Goal: Task Accomplishment & Management: Use online tool/utility

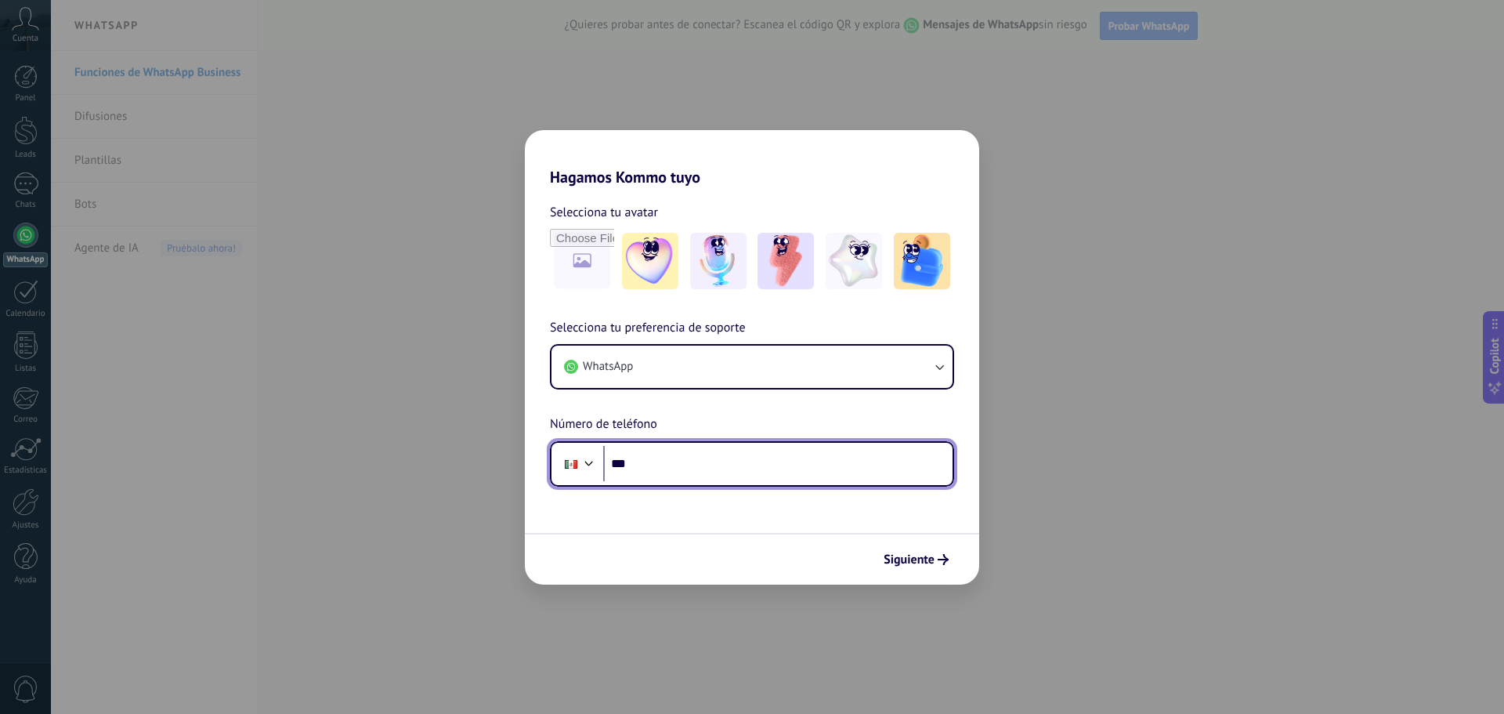
click at [746, 453] on input "***" at bounding box center [777, 464] width 349 height 36
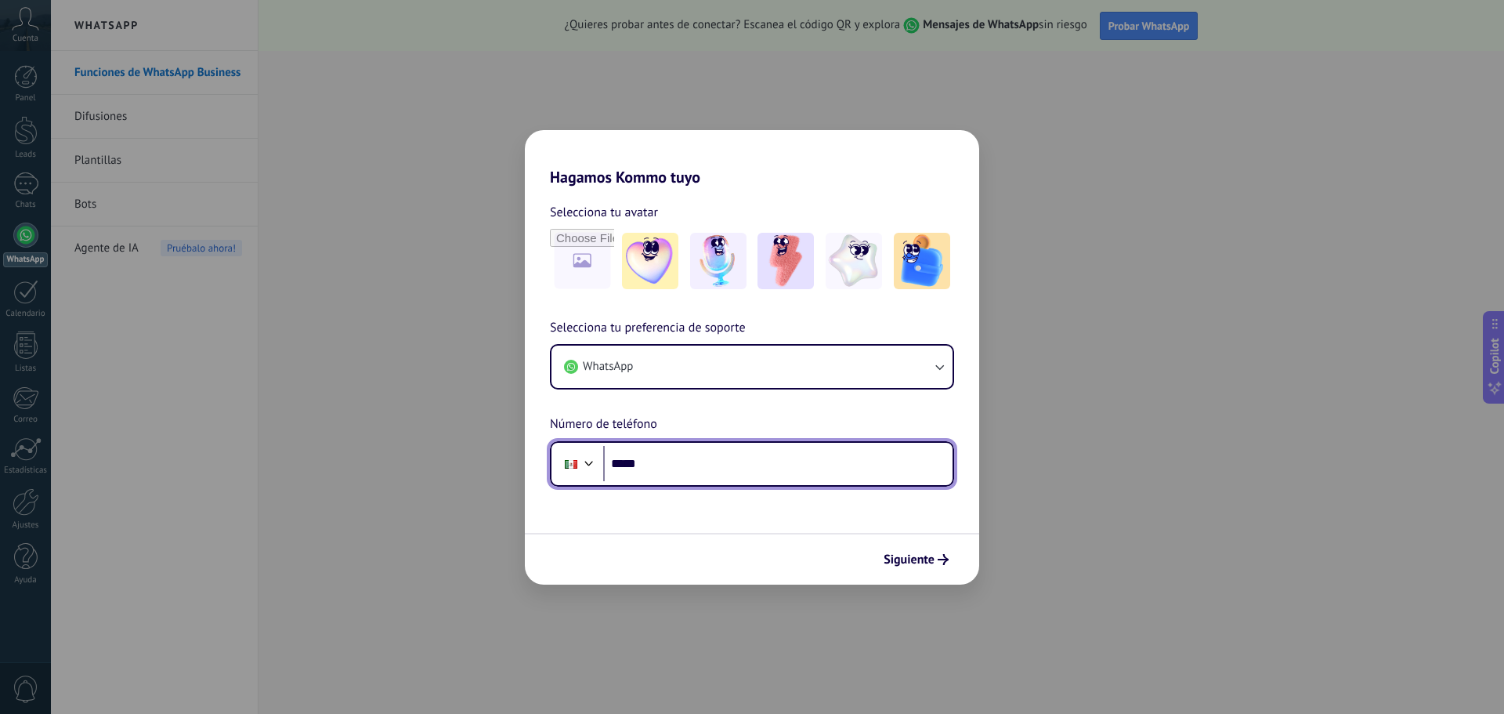
click at [746, 453] on input "*****" at bounding box center [777, 464] width 349 height 36
type input "**********"
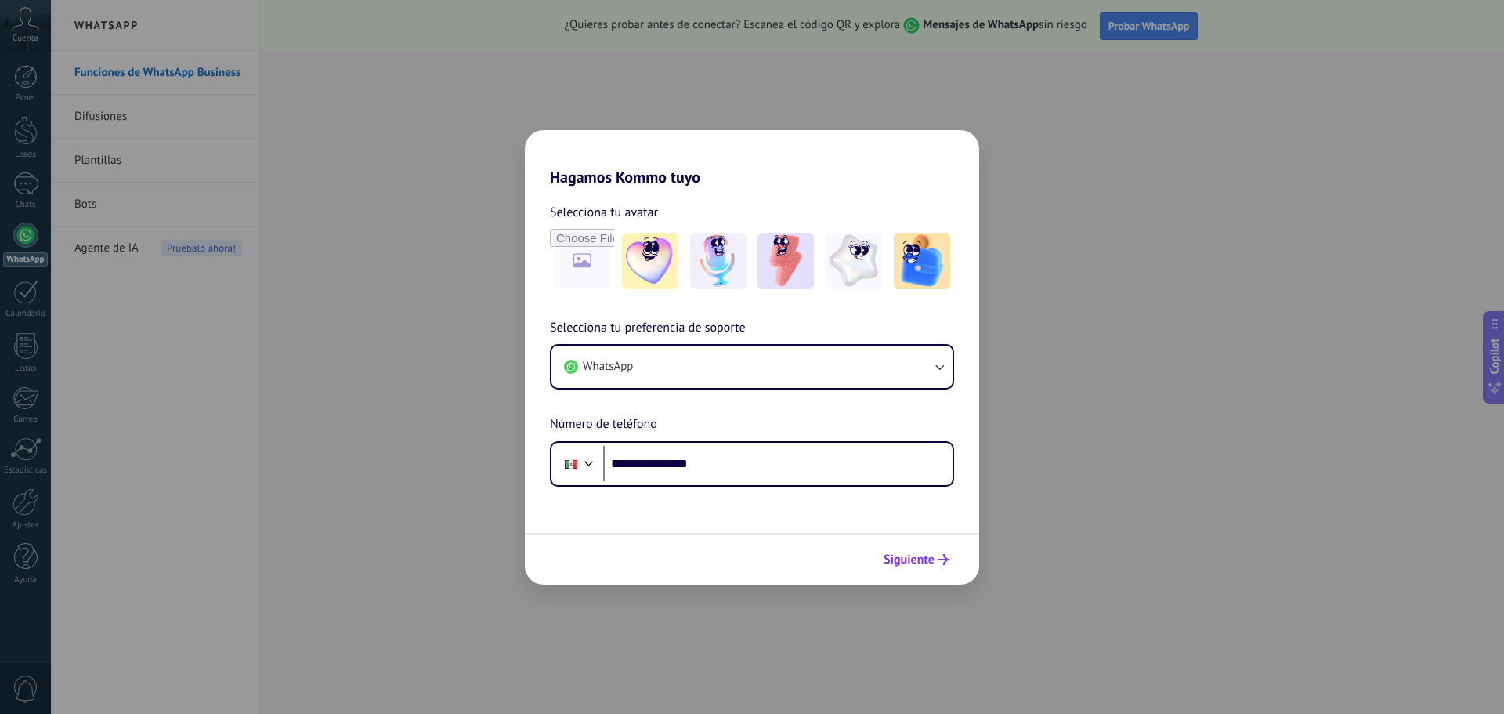
click at [924, 563] on span "Siguiente" at bounding box center [909, 559] width 51 height 11
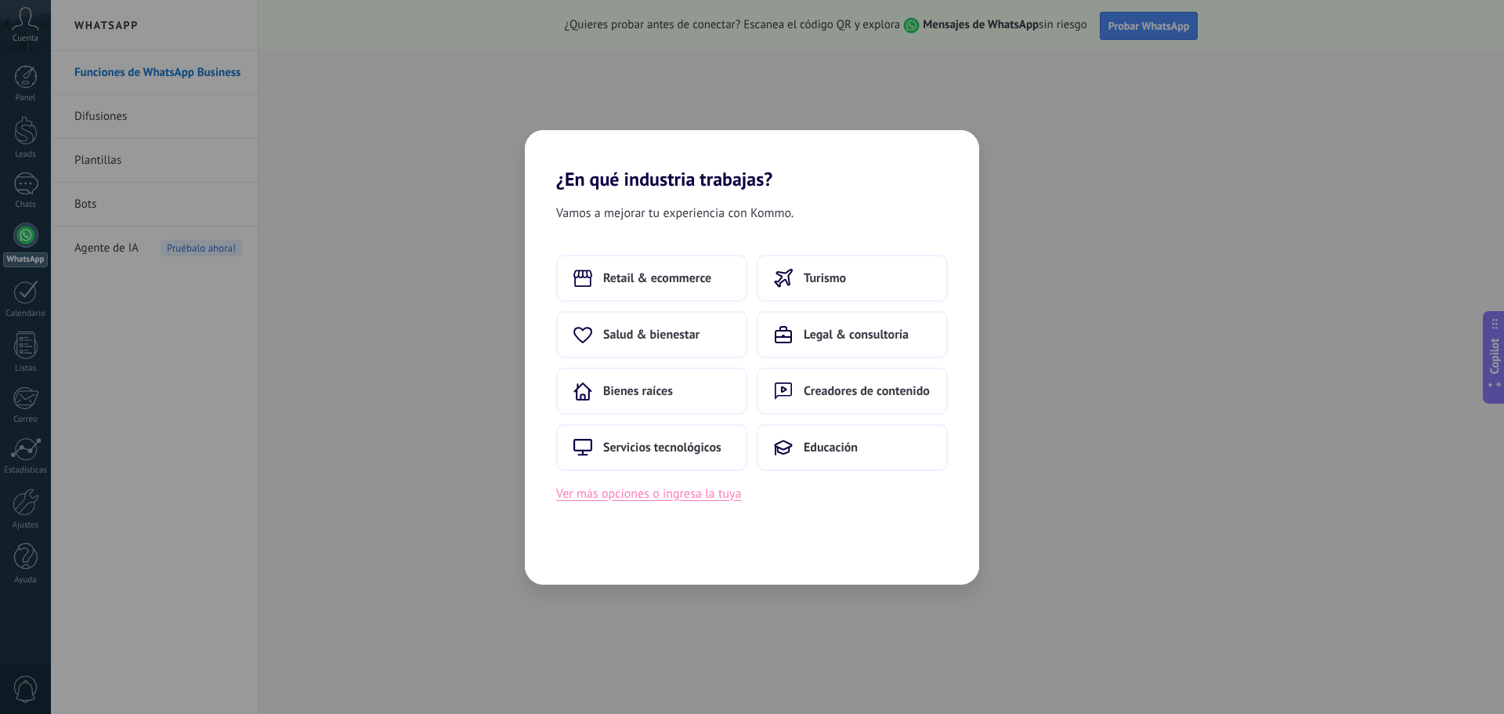
click at [652, 498] on button "Ver más opciones o ingresa la tuya" at bounding box center [648, 493] width 185 height 20
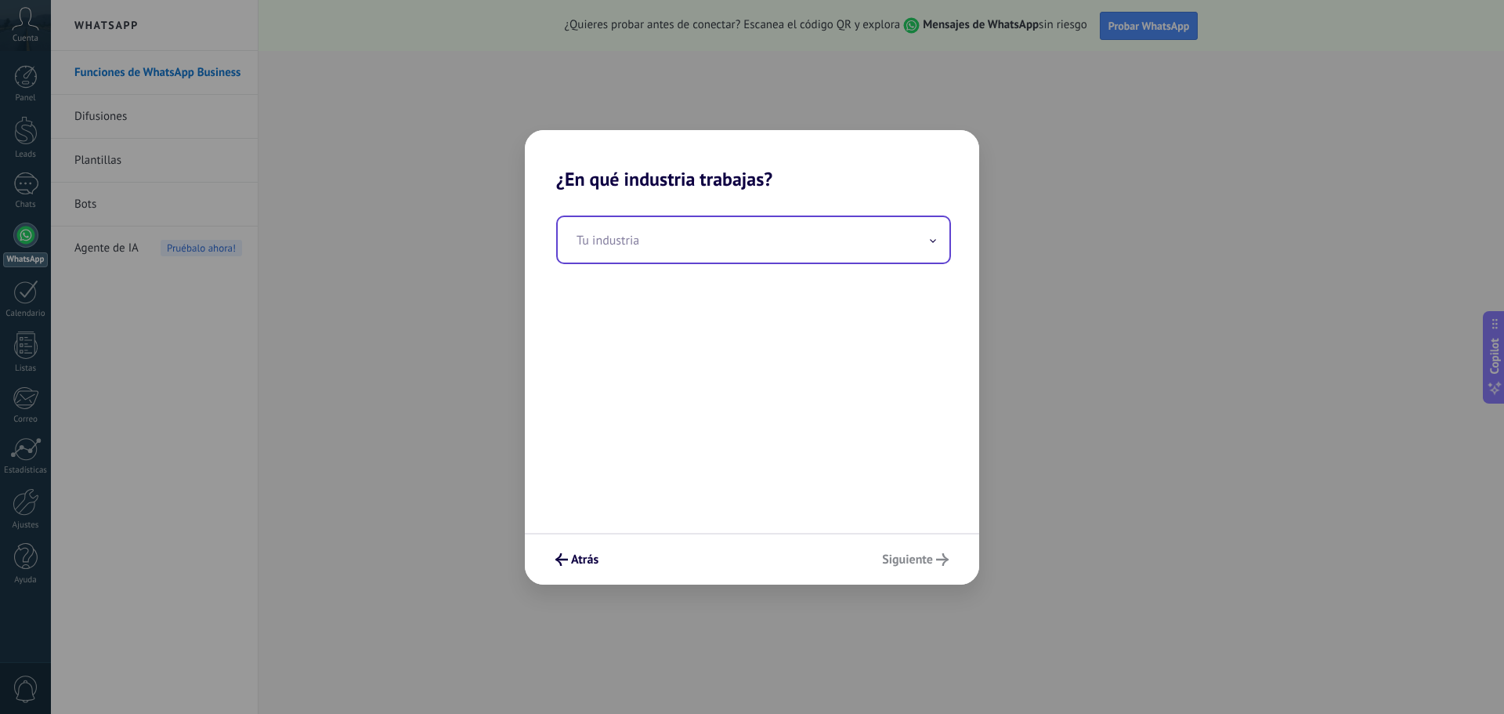
click at [669, 230] on input "text" at bounding box center [754, 239] width 392 height 45
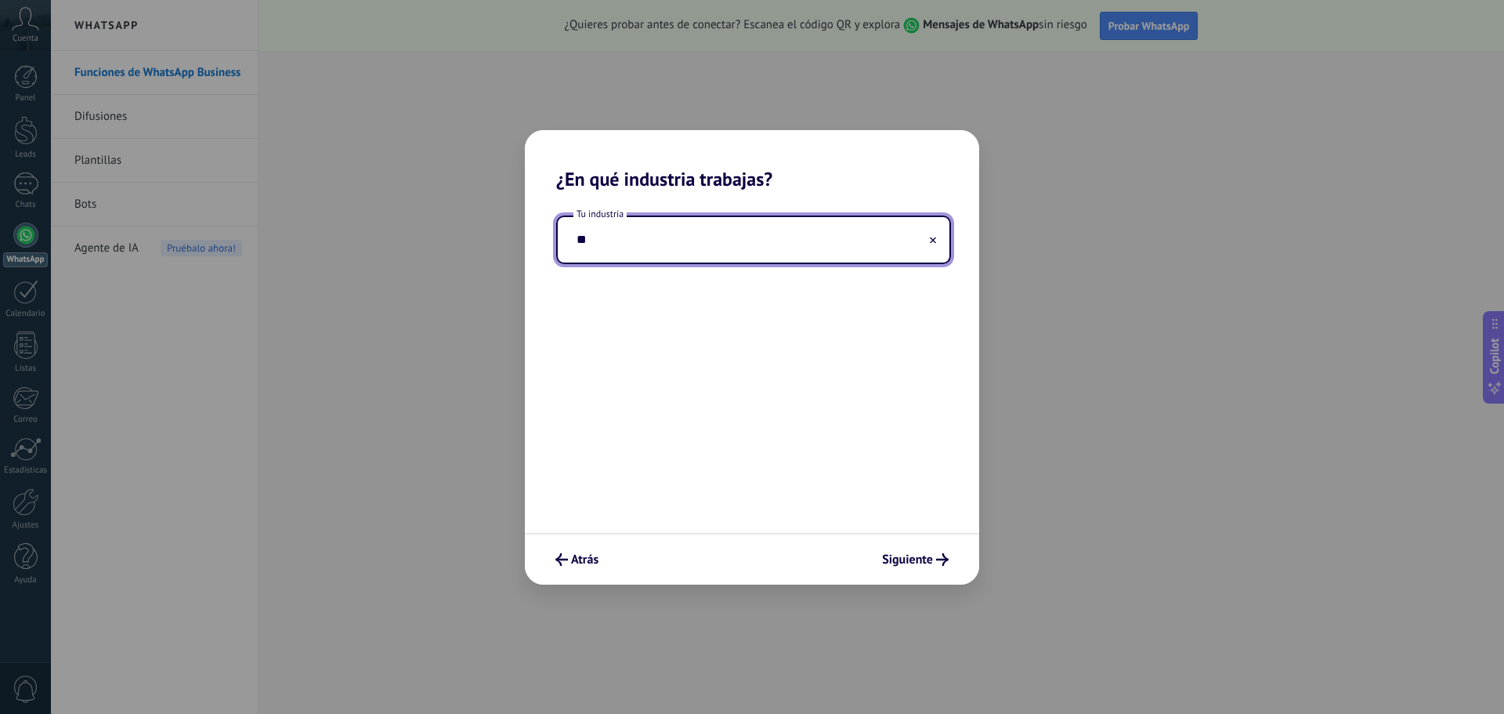
type input "*"
type input "*******"
click at [914, 555] on span "Siguiente" at bounding box center [907, 559] width 51 height 11
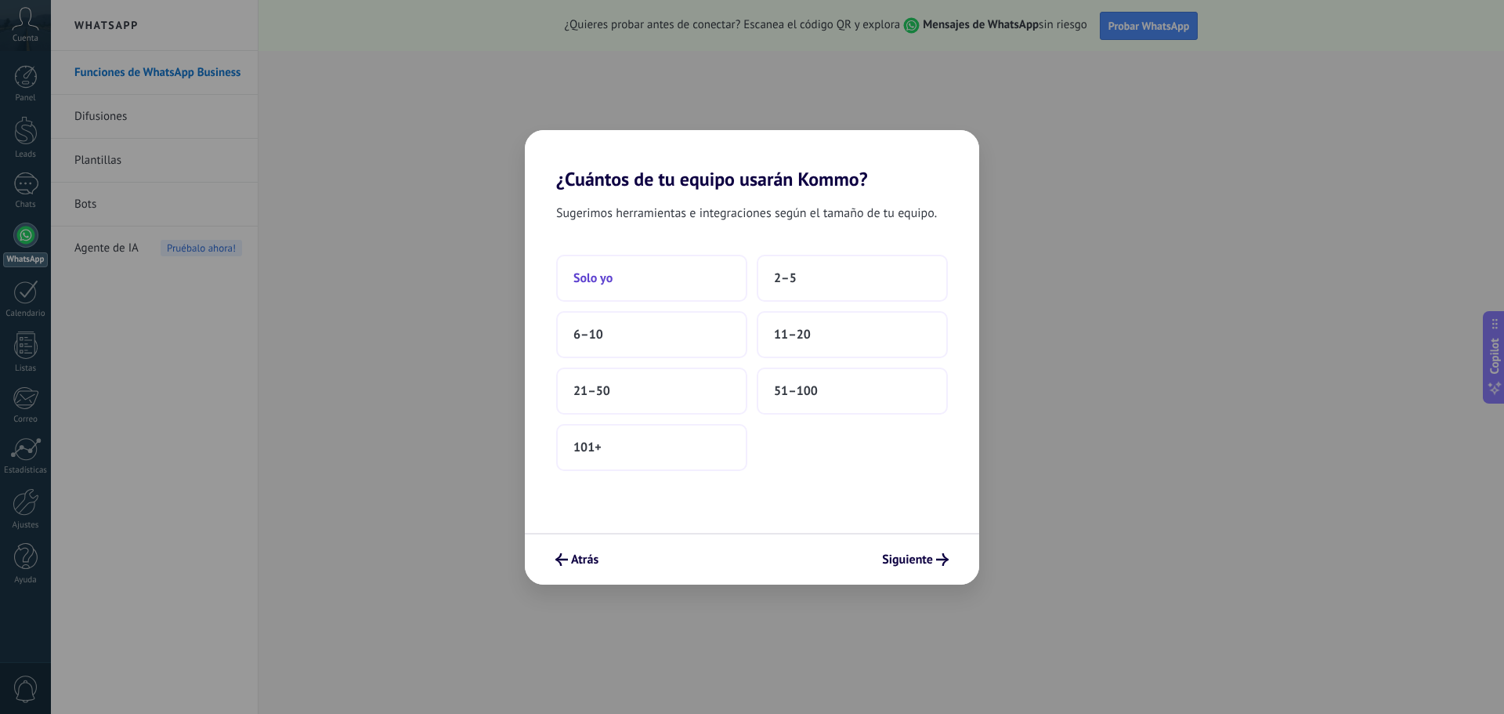
click at [678, 291] on button "Solo yo" at bounding box center [651, 278] width 191 height 47
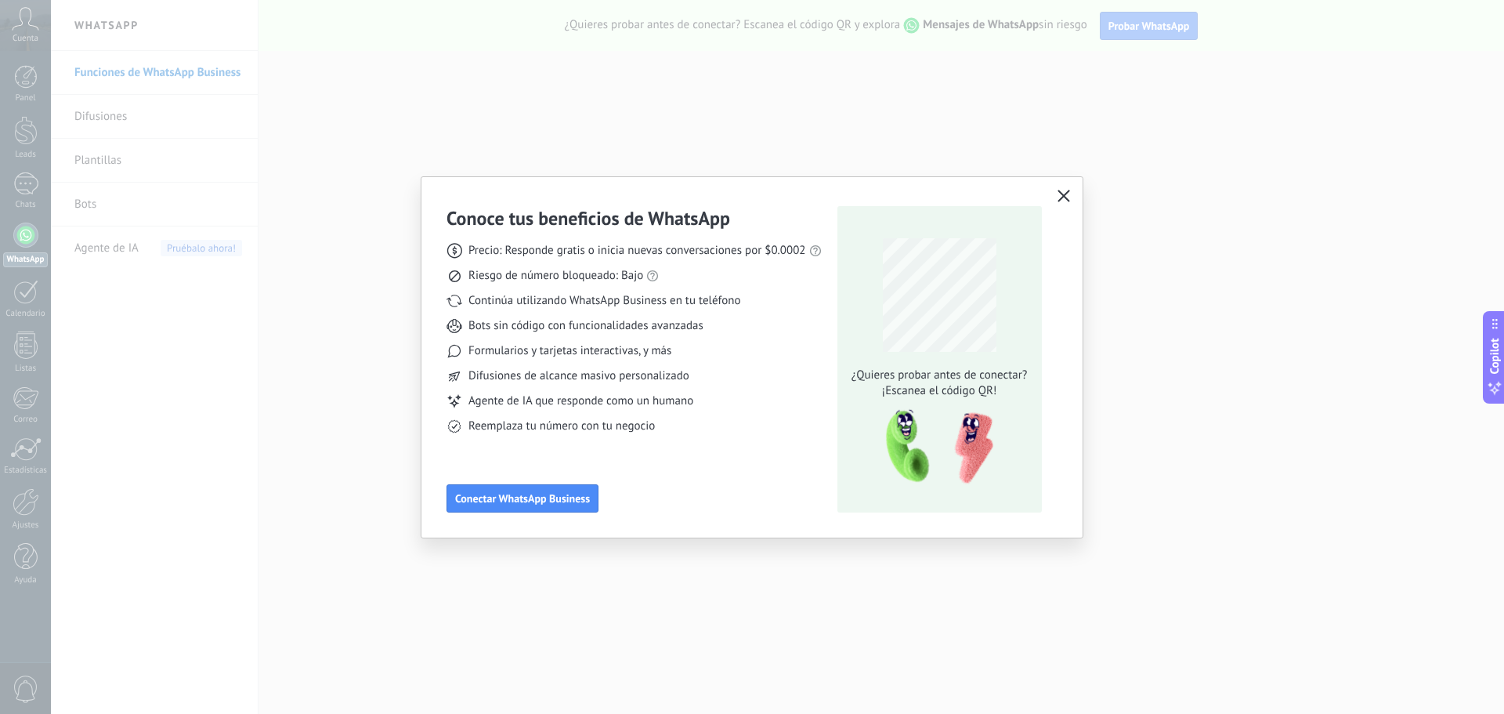
click at [1071, 196] on button "button" at bounding box center [1064, 197] width 20 height 22
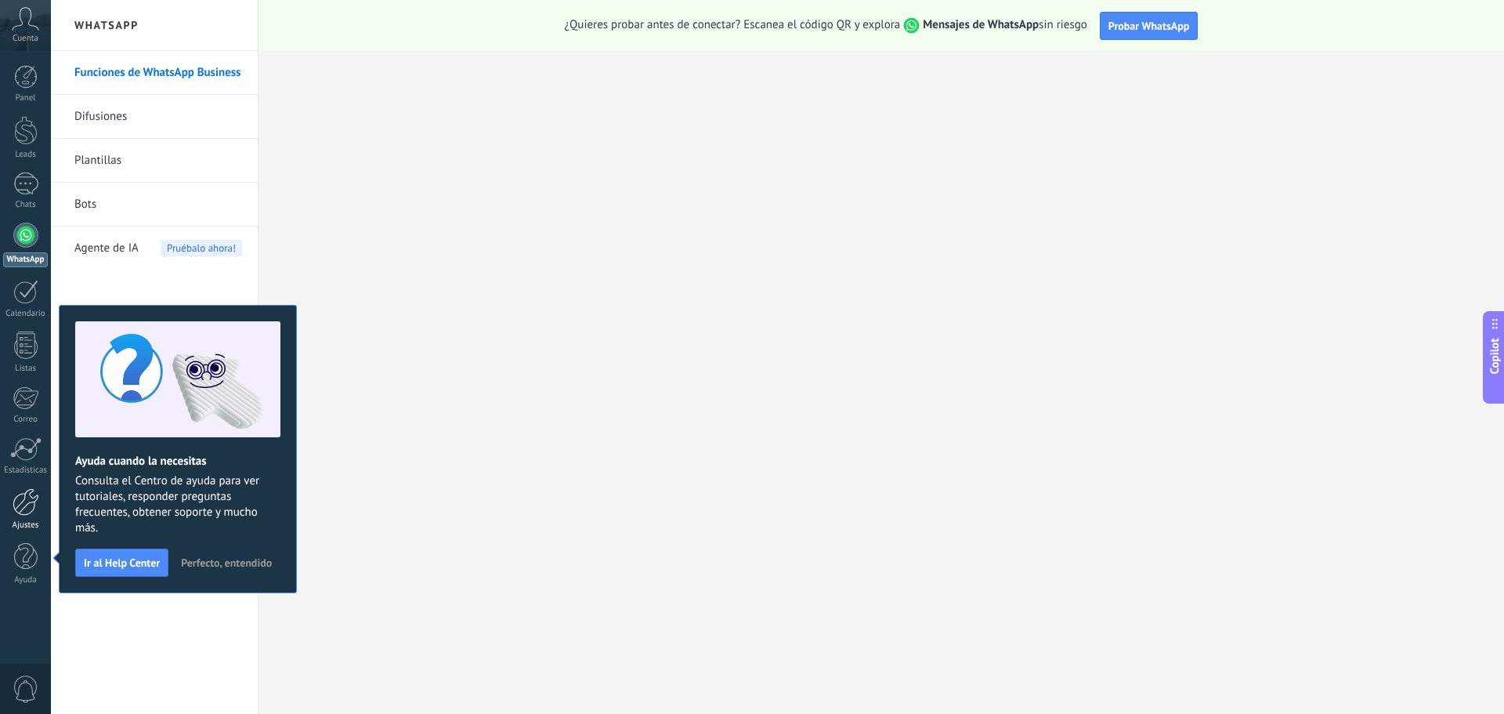
click at [30, 499] on div at bounding box center [26, 501] width 27 height 27
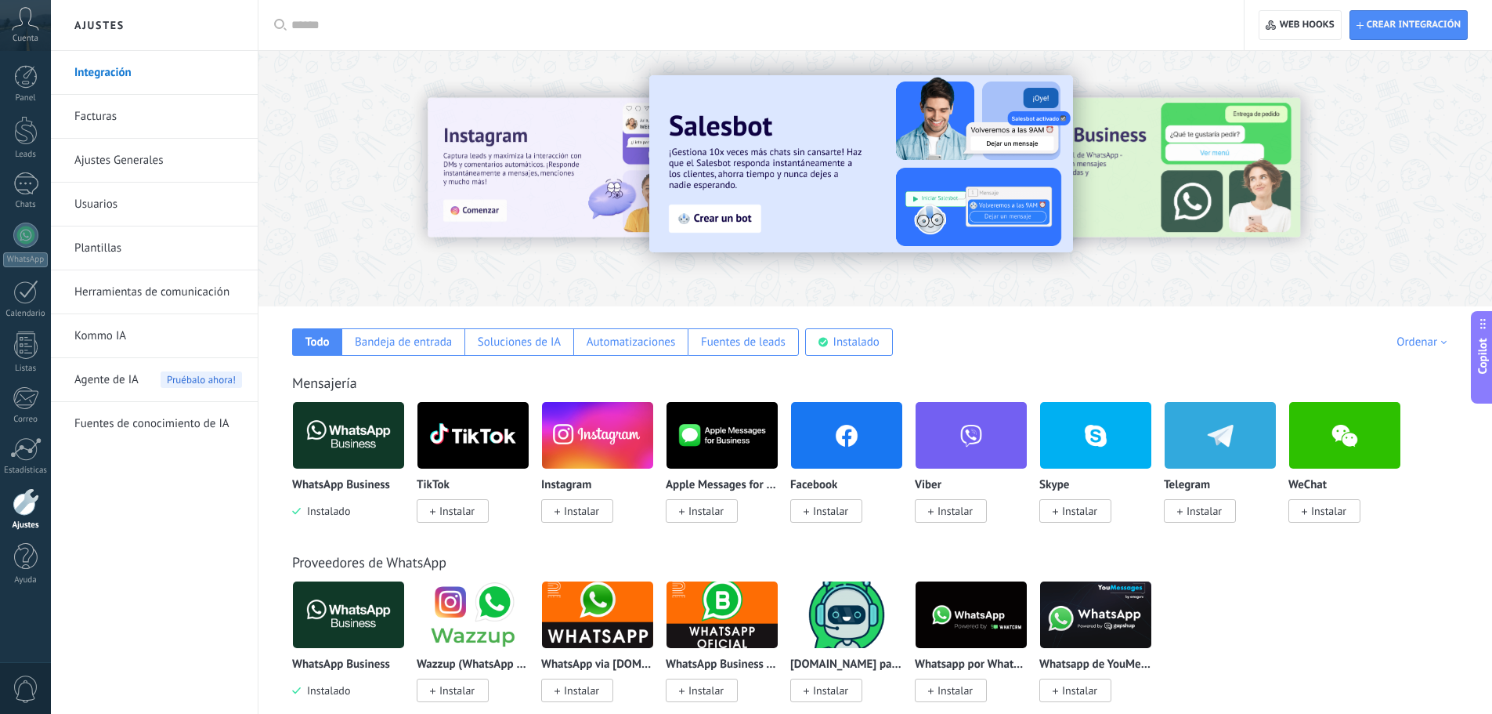
click at [450, 515] on span "Instalar" at bounding box center [457, 511] width 35 height 14
click at [592, 514] on span "Instalar" at bounding box center [581, 511] width 35 height 14
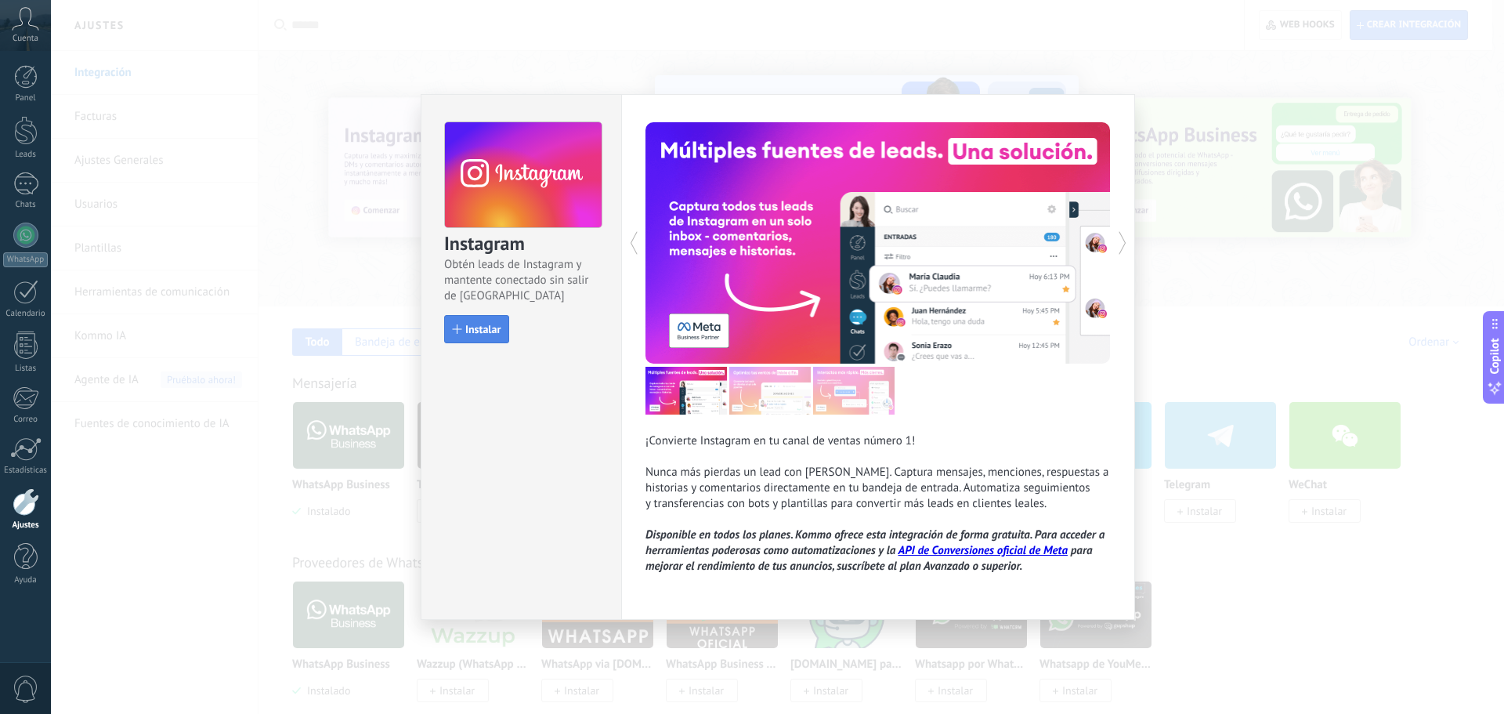
click at [461, 328] on div "button" at bounding box center [457, 328] width 9 height 9
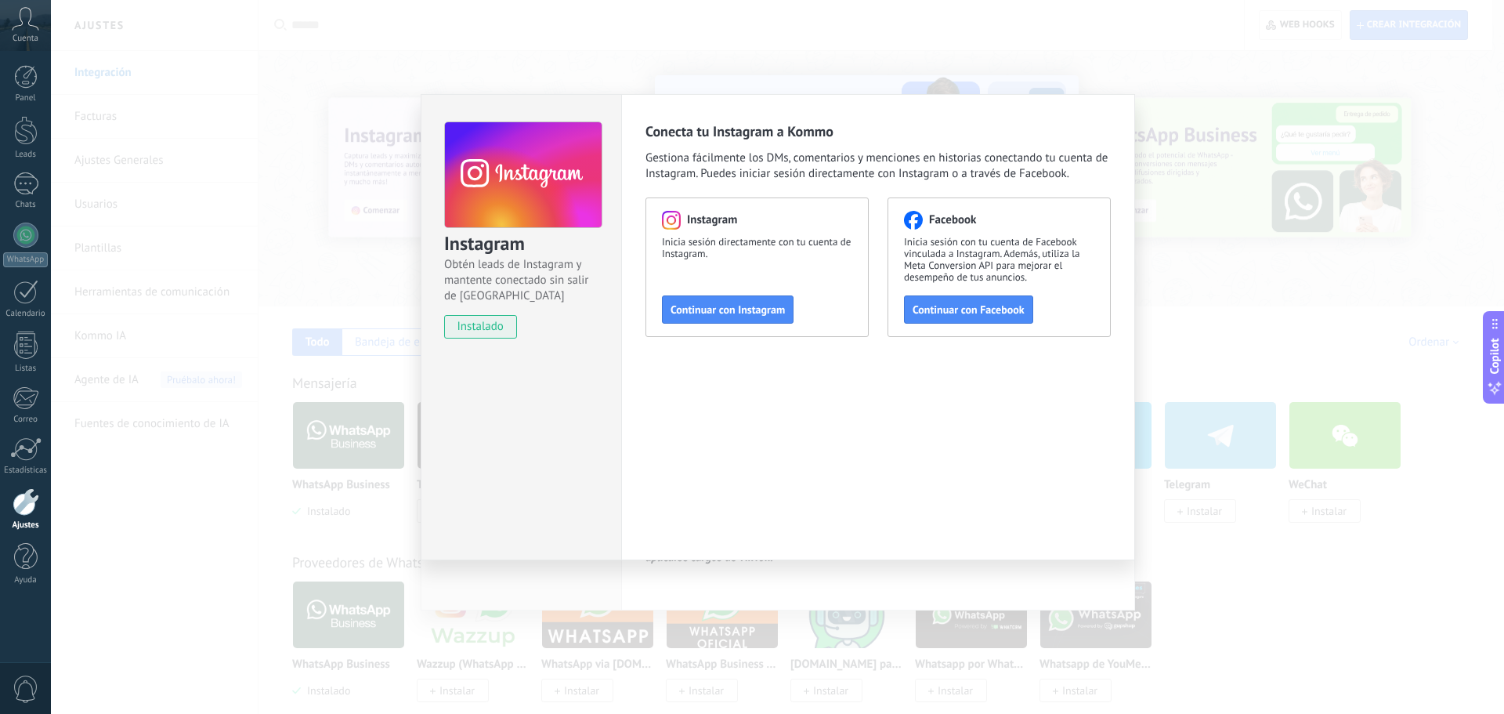
click at [343, 294] on div "Instagram Obtén leads de Instagram y mantente conectado sin salir de Kommo inst…" at bounding box center [777, 357] width 1453 height 714
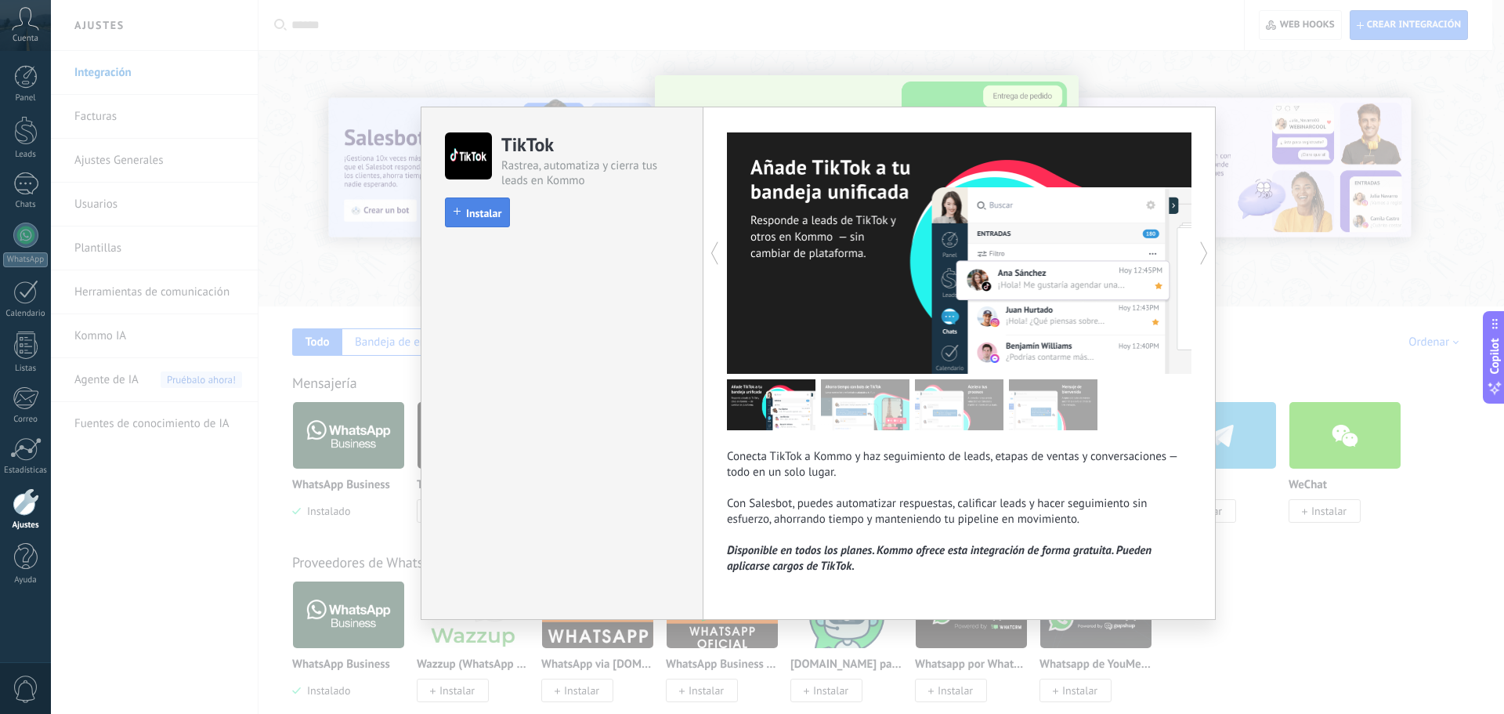
click at [474, 218] on span "Instalar" at bounding box center [483, 213] width 35 height 11
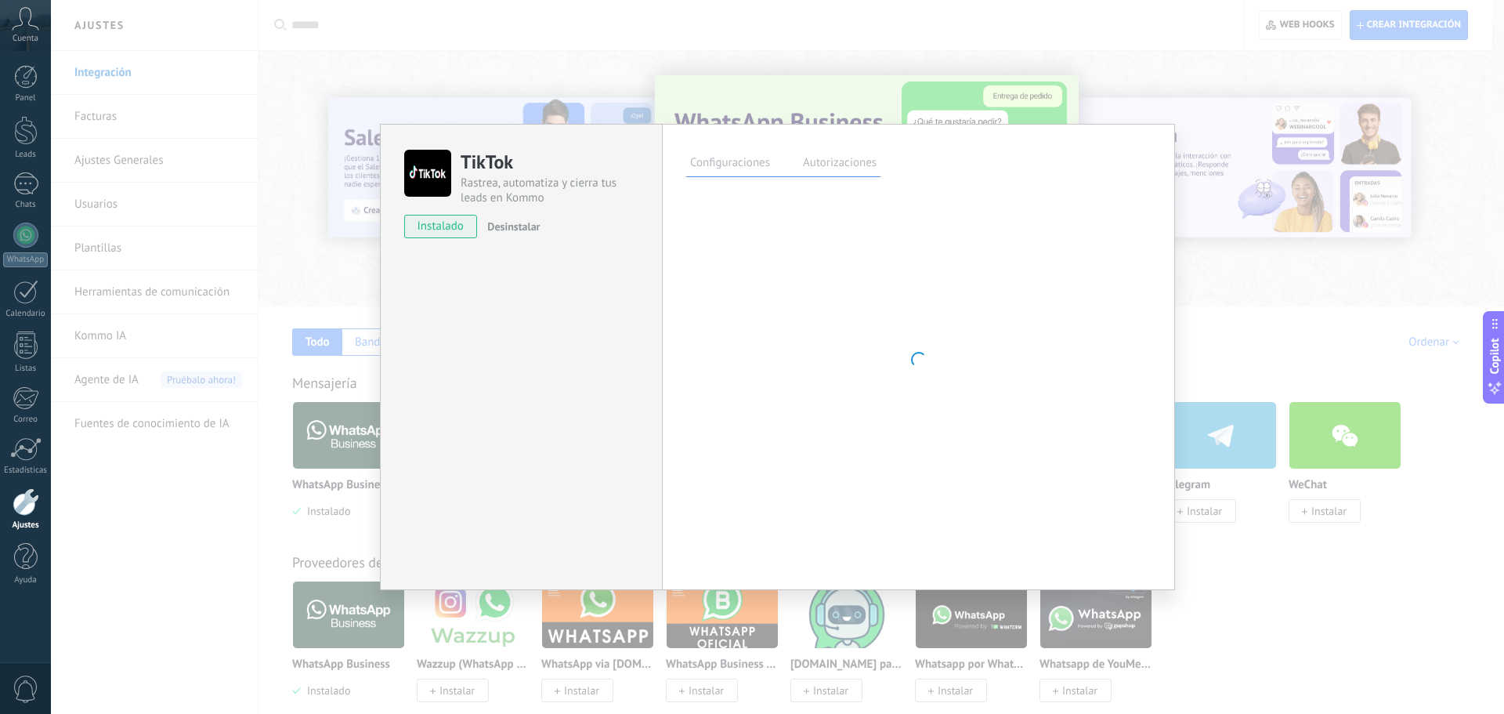
click at [338, 295] on div "TikTok Rastrea, automatiza y cierra tus leads en Kommo instalado Desinstalar Co…" at bounding box center [777, 357] width 1453 height 714
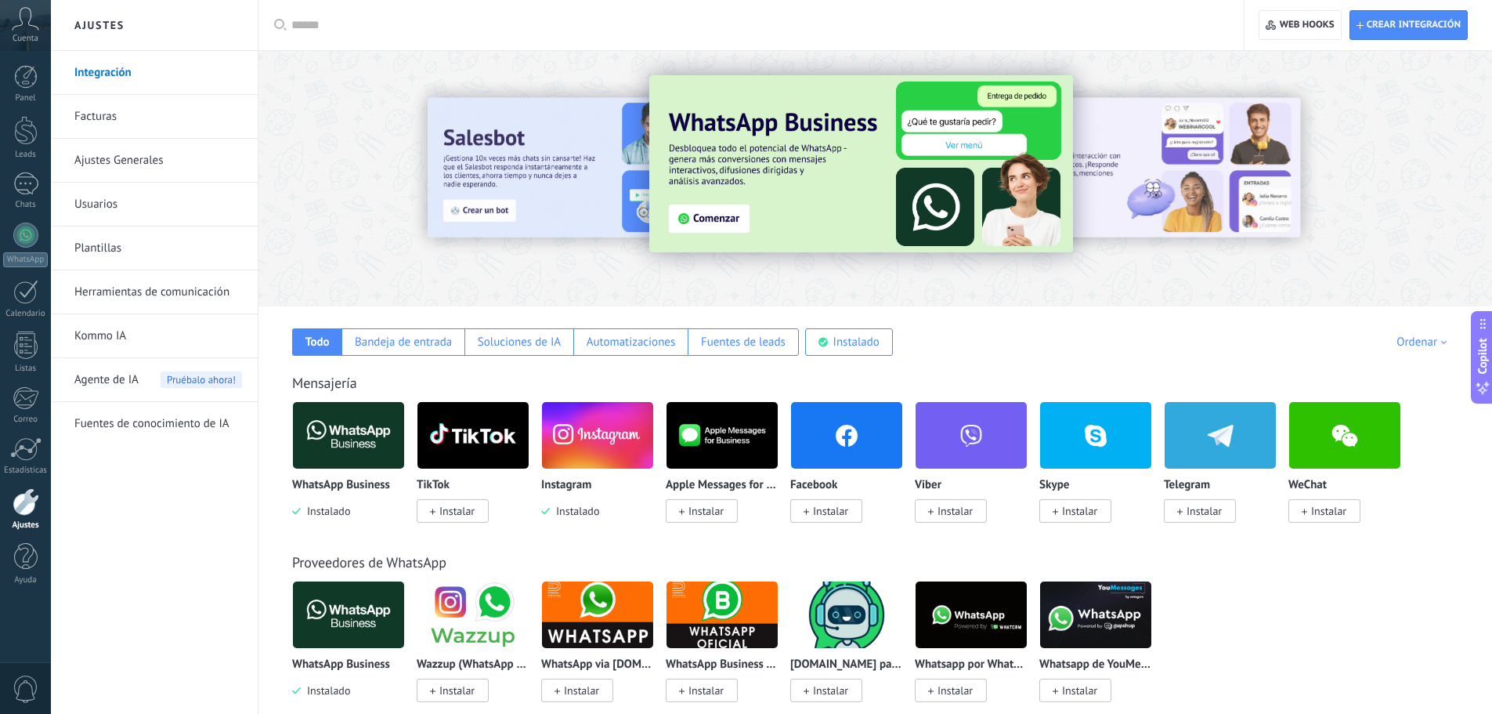
click at [591, 452] on img at bounding box center [597, 435] width 111 height 76
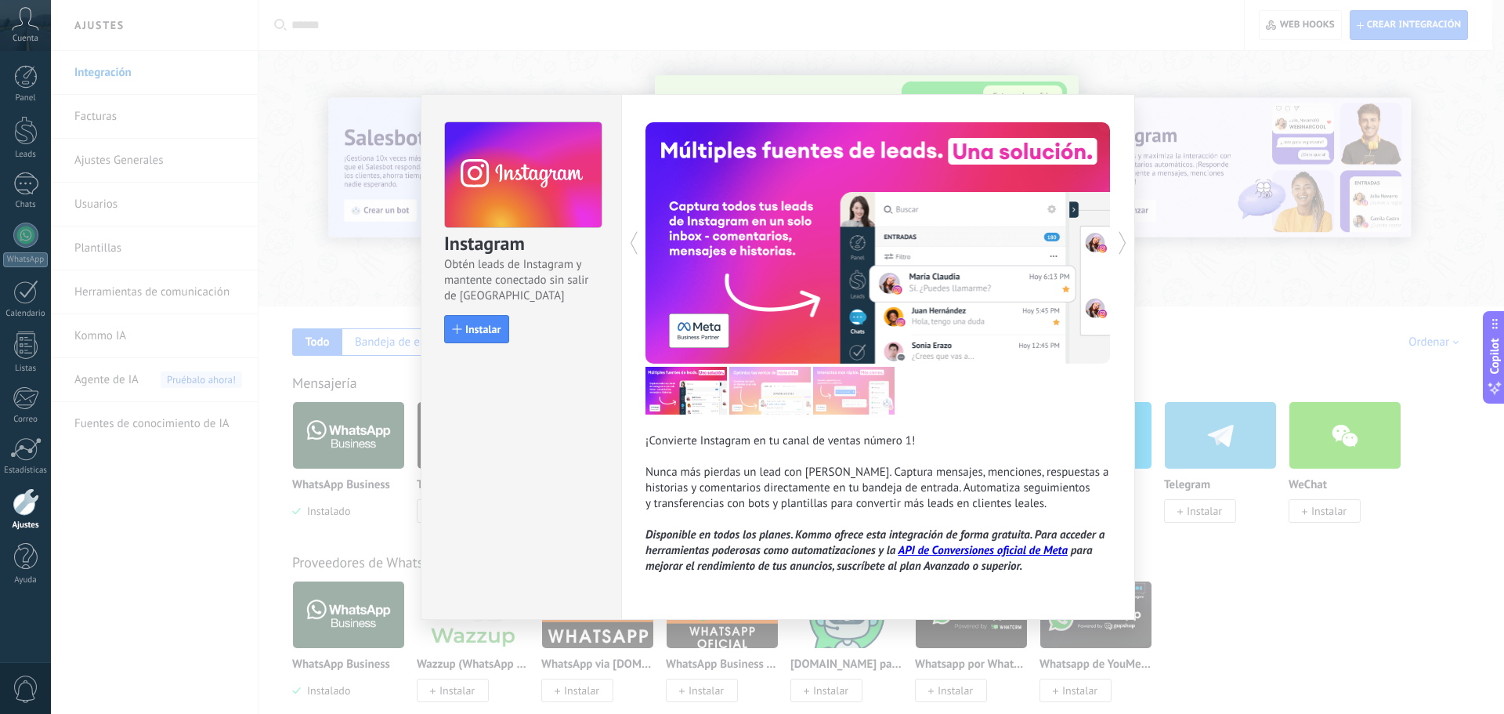
click at [317, 266] on div "Instagram Obtén leads de Instagram y mantente conectado sin salir de Kommo Inst…" at bounding box center [777, 357] width 1453 height 714
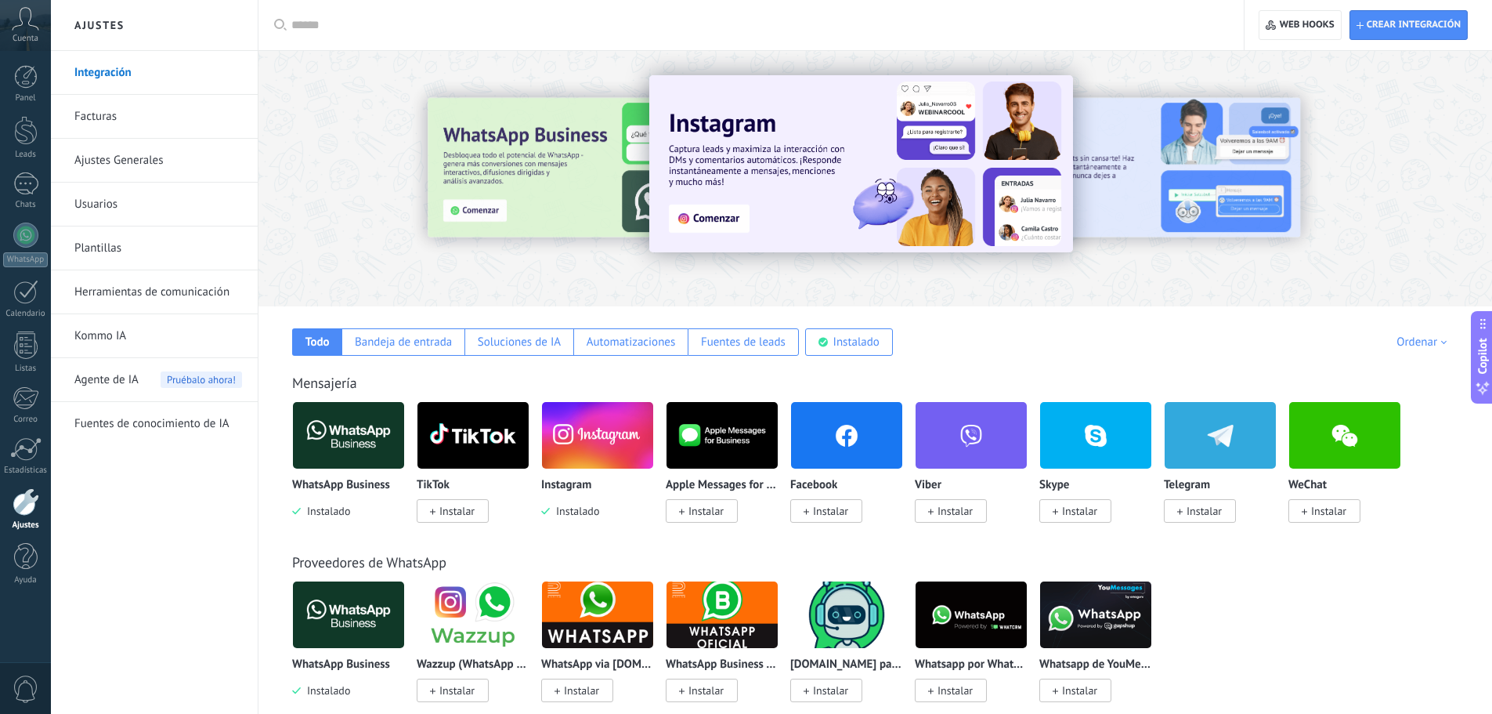
click at [818, 511] on span "Instalar" at bounding box center [830, 511] width 35 height 14
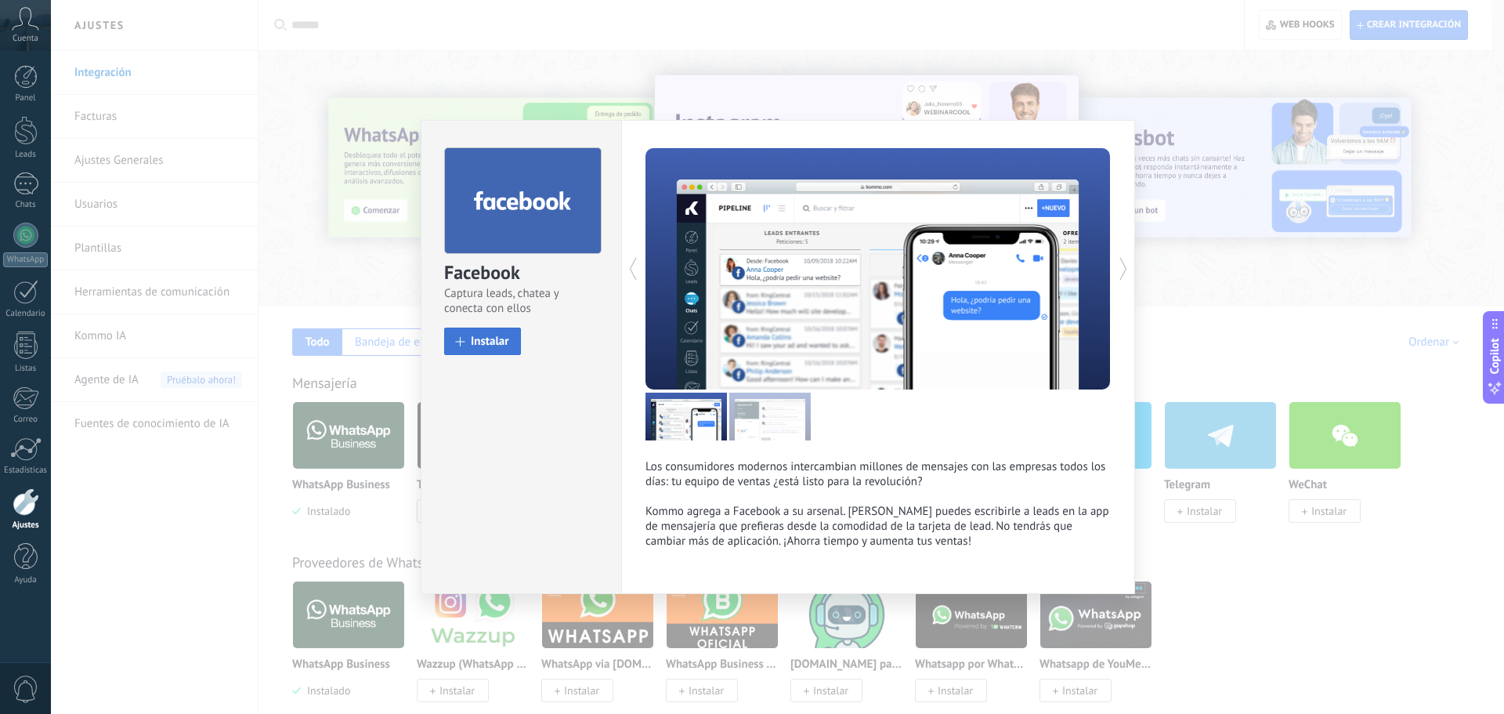
click at [508, 345] on span "Instalar" at bounding box center [490, 341] width 38 height 12
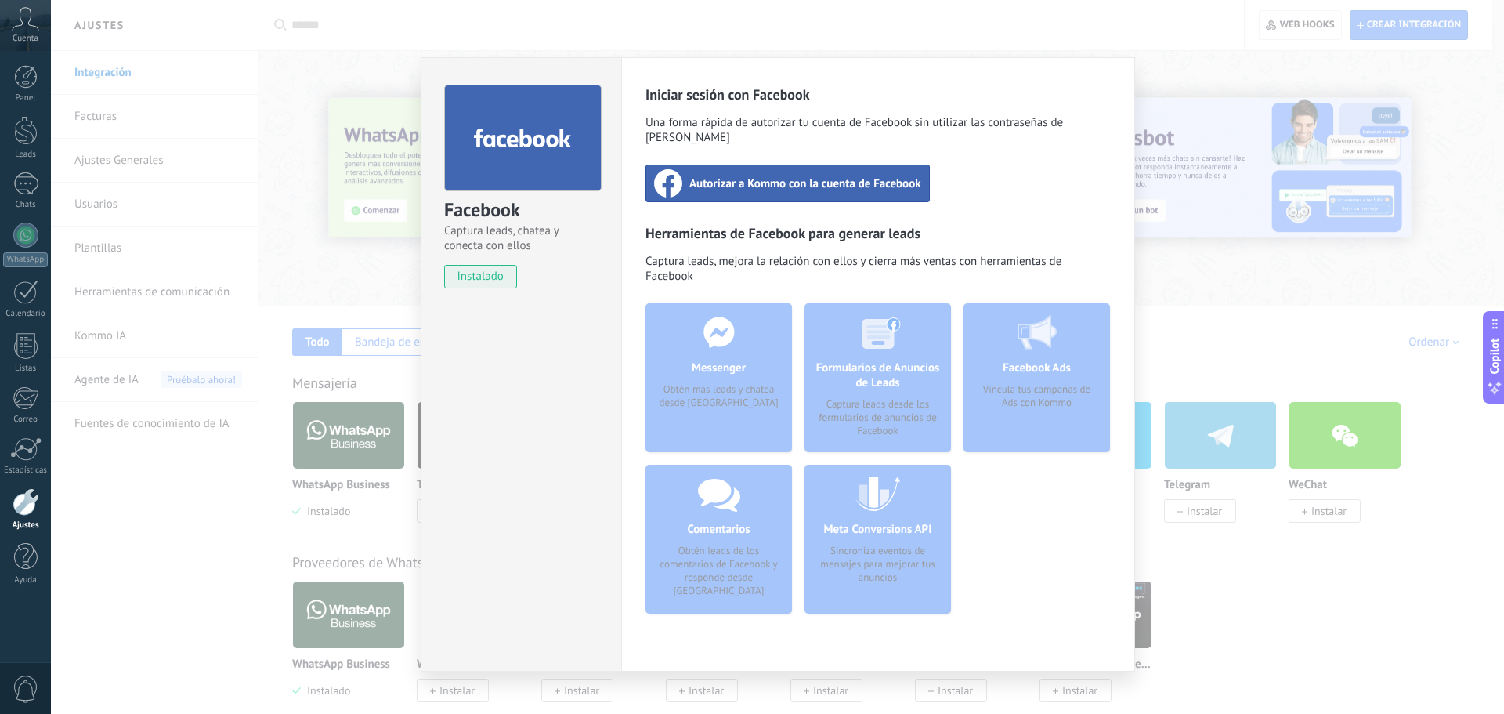
click at [301, 120] on div "Facebook Captura leads, chatea y conecta con ellos instalado Desinstalar Inicia…" at bounding box center [777, 357] width 1453 height 714
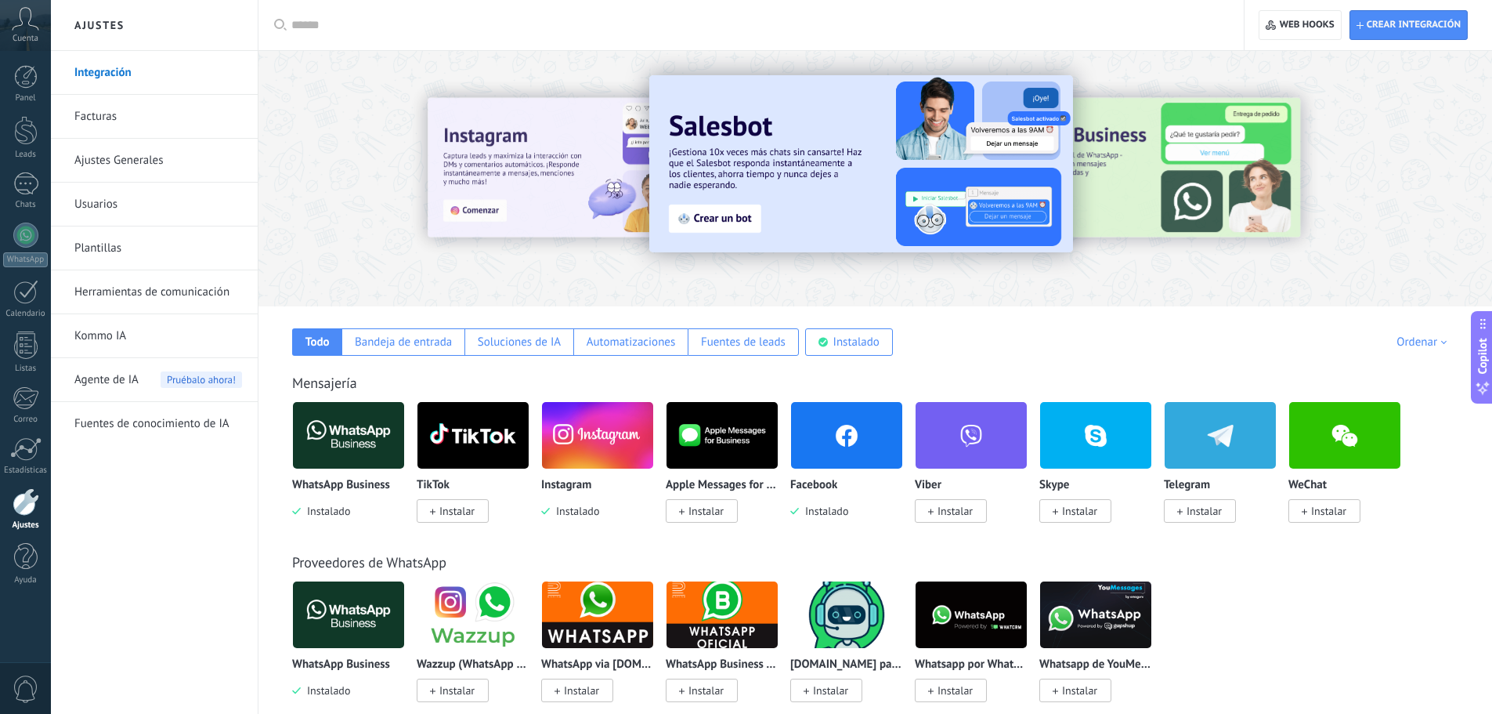
click at [464, 516] on span "Instalar" at bounding box center [457, 511] width 35 height 14
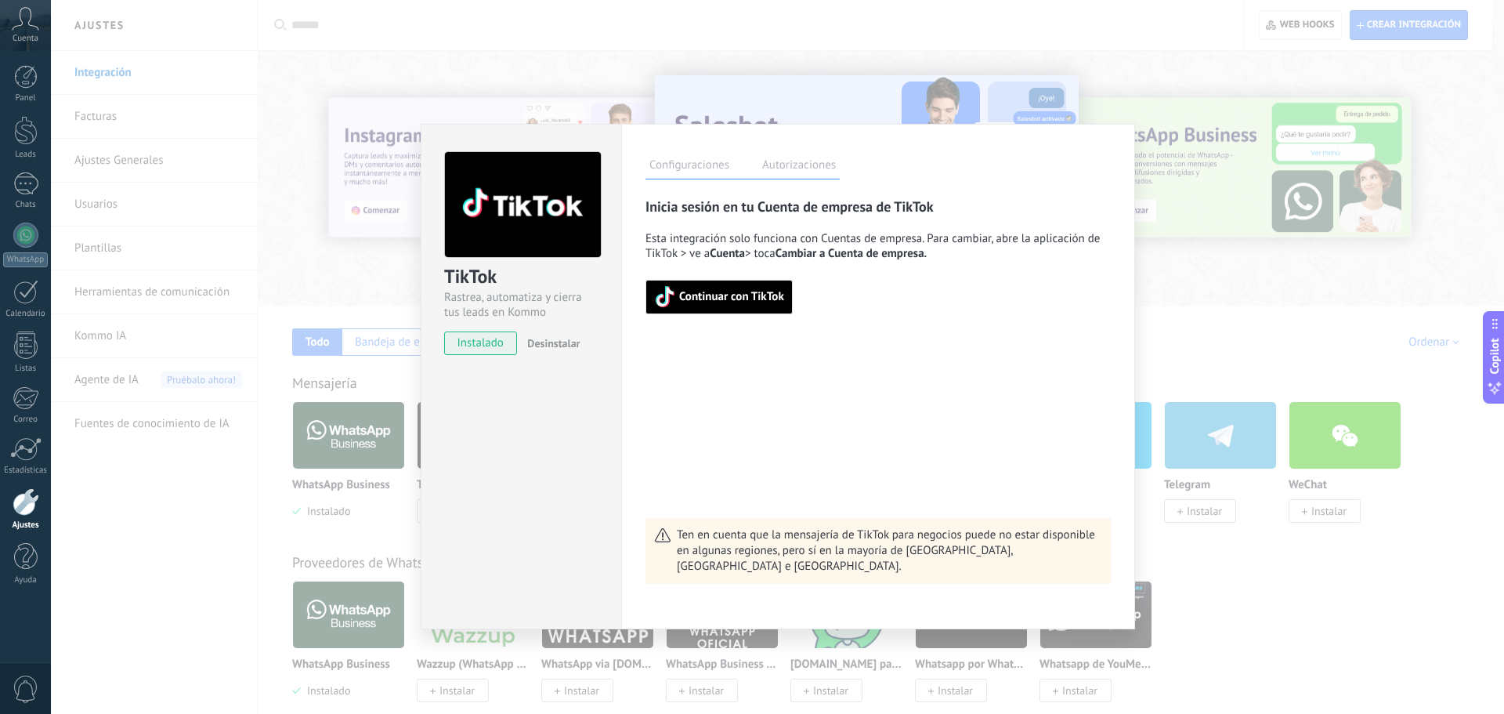
click at [483, 346] on span "instalado" at bounding box center [480, 343] width 71 height 24
click at [1253, 584] on div "TikTok Rastrea, automatiza y cierra tus leads en Kommo instalado Desinstalar Co…" at bounding box center [777, 357] width 1453 height 714
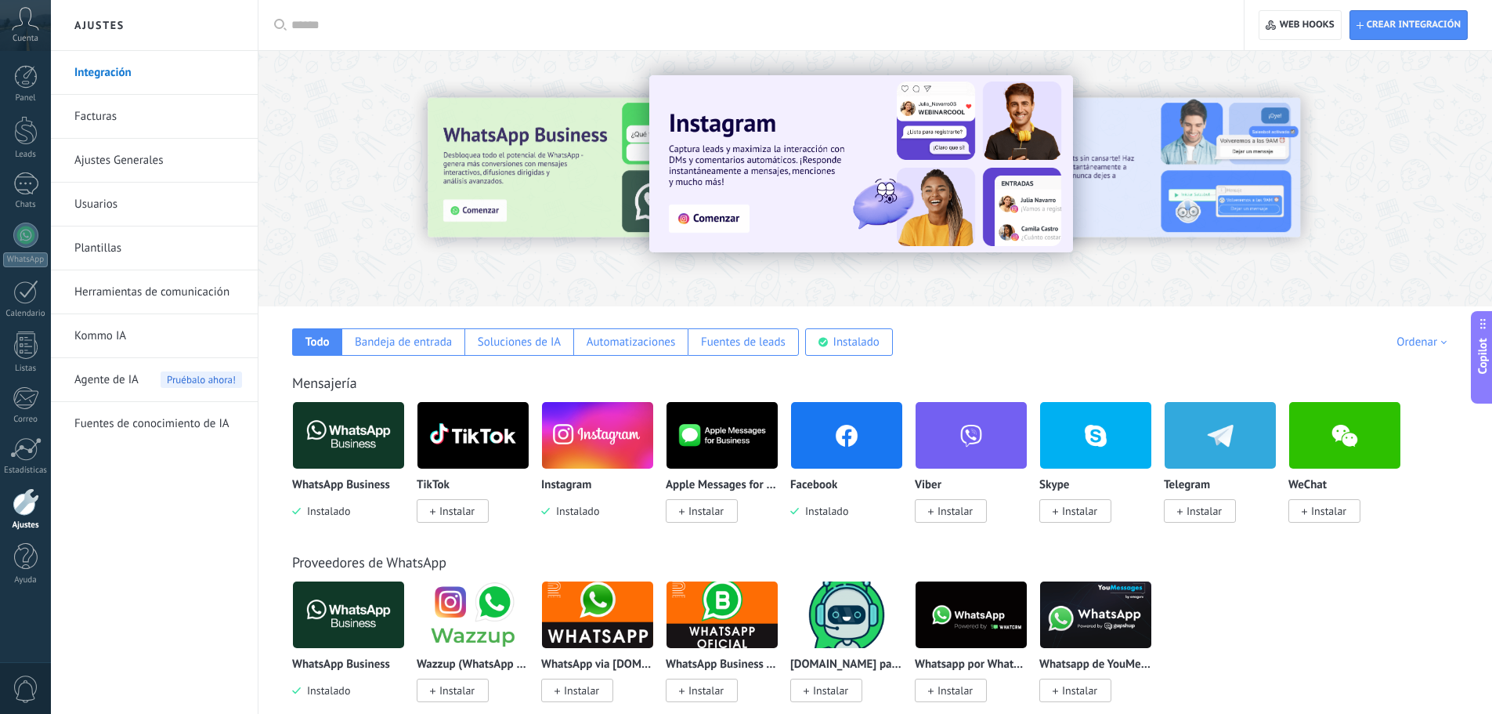
click at [379, 423] on img at bounding box center [348, 435] width 111 height 76
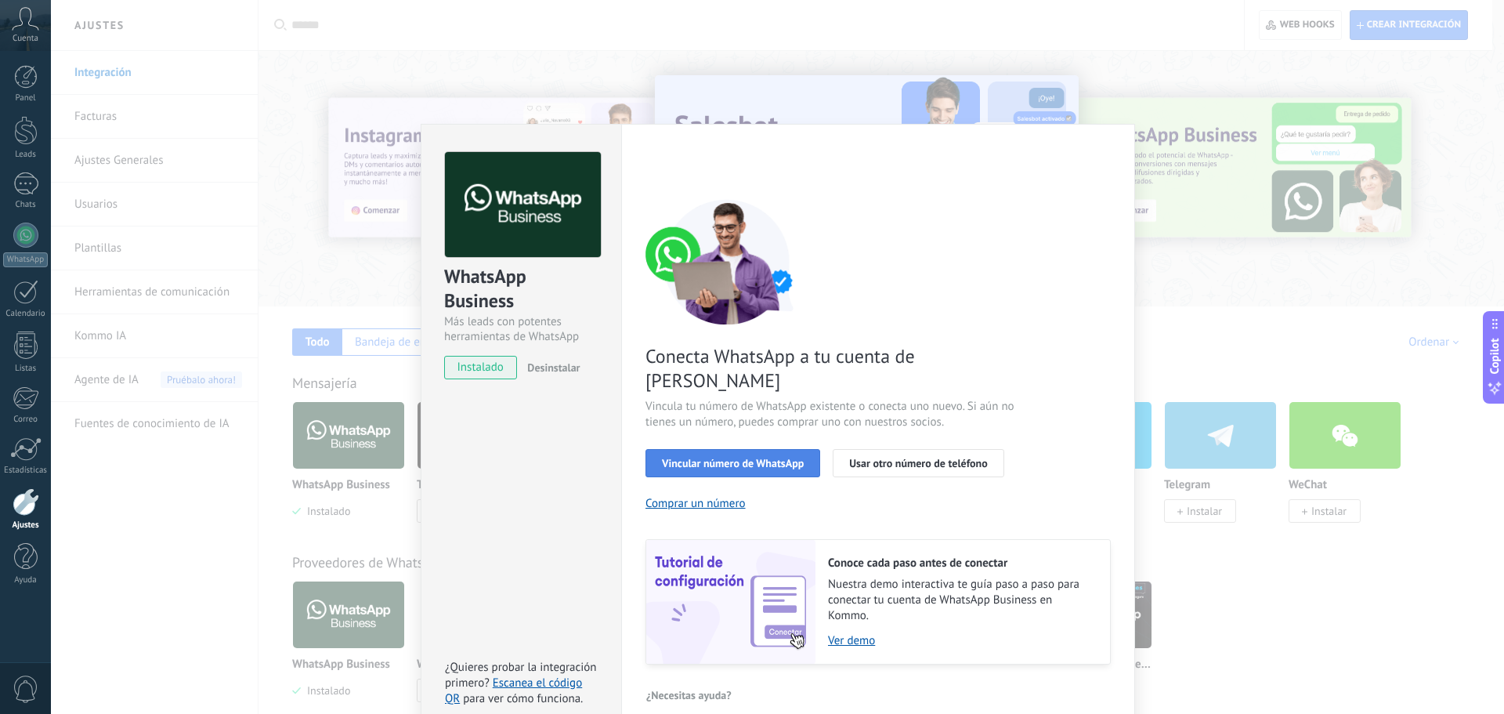
click at [733, 458] on span "Vincular número de WhatsApp" at bounding box center [733, 463] width 142 height 11
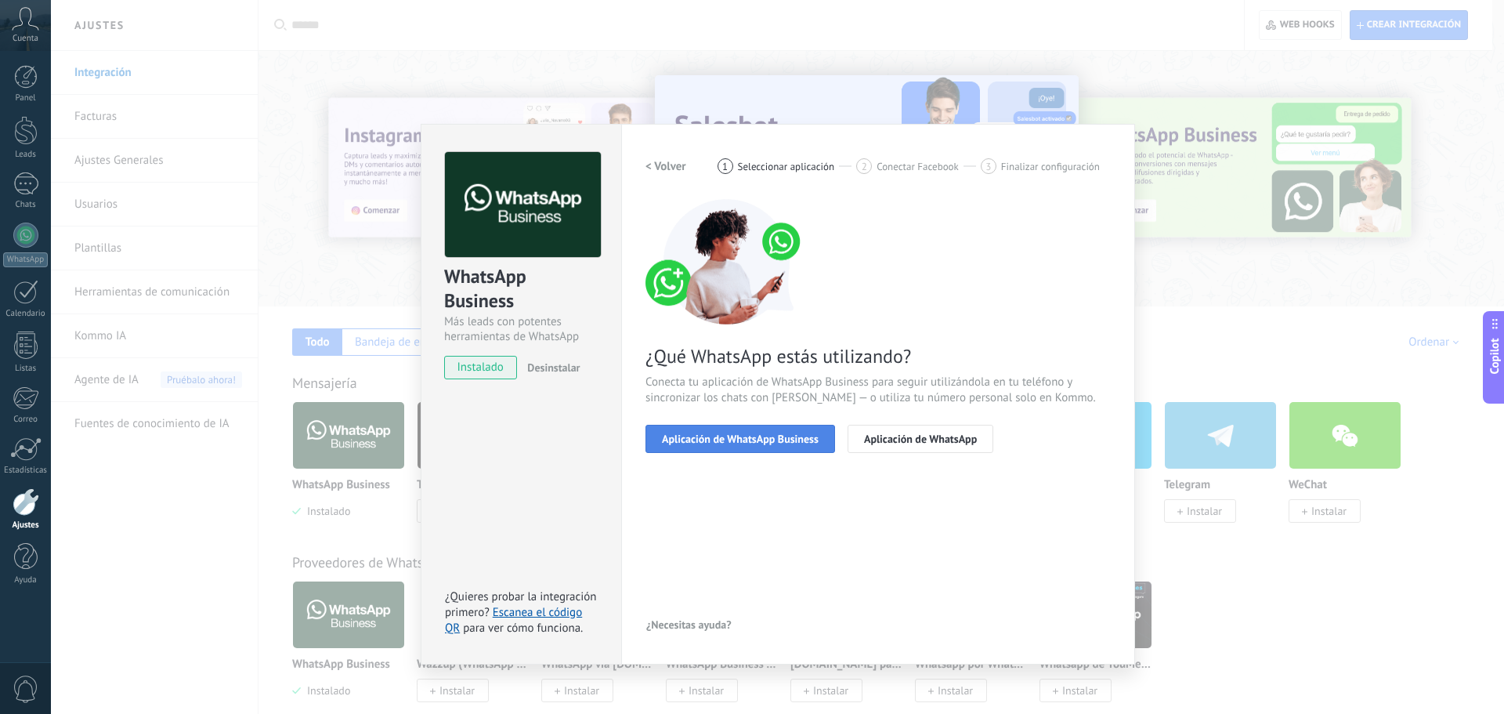
click at [744, 441] on span "Aplicación de WhatsApp Business" at bounding box center [740, 438] width 157 height 11
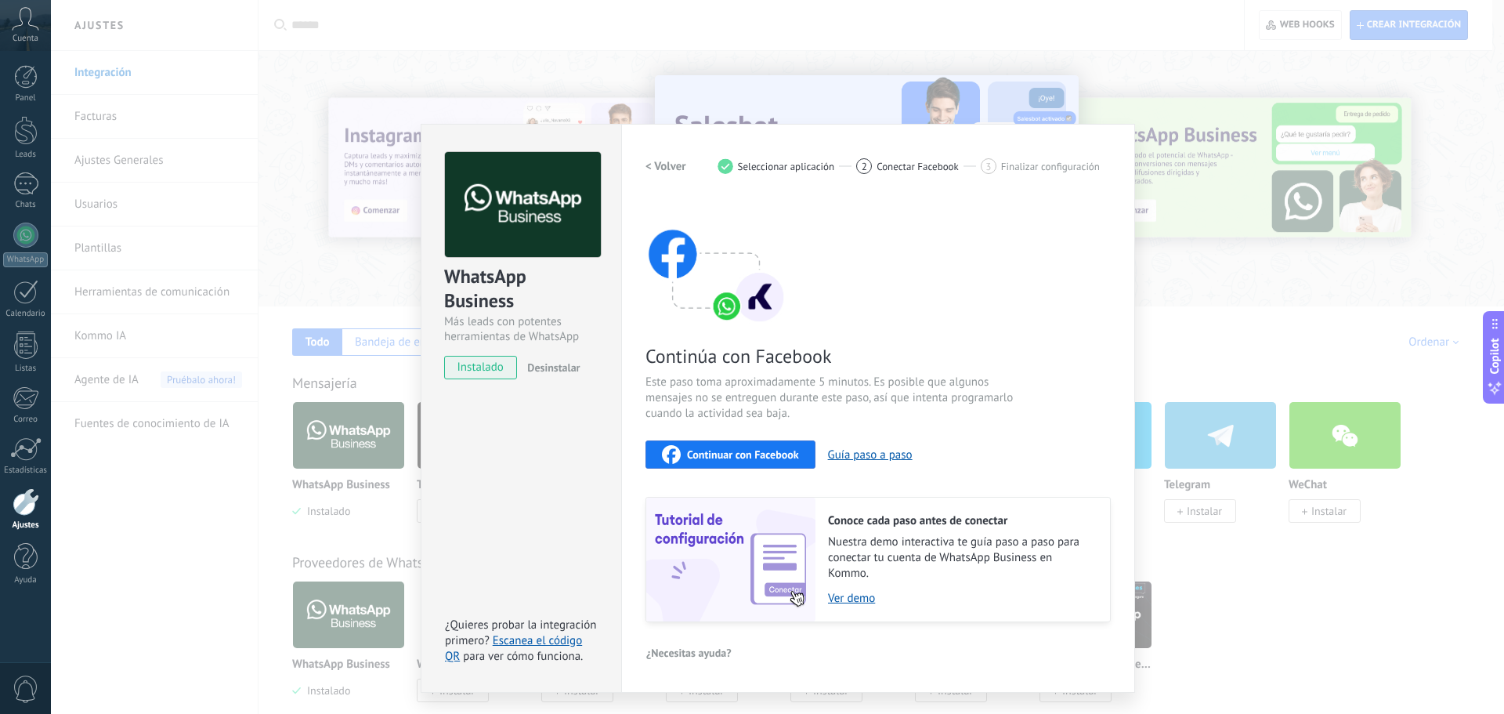
click at [745, 454] on span "Continuar con Facebook" at bounding box center [743, 454] width 112 height 11
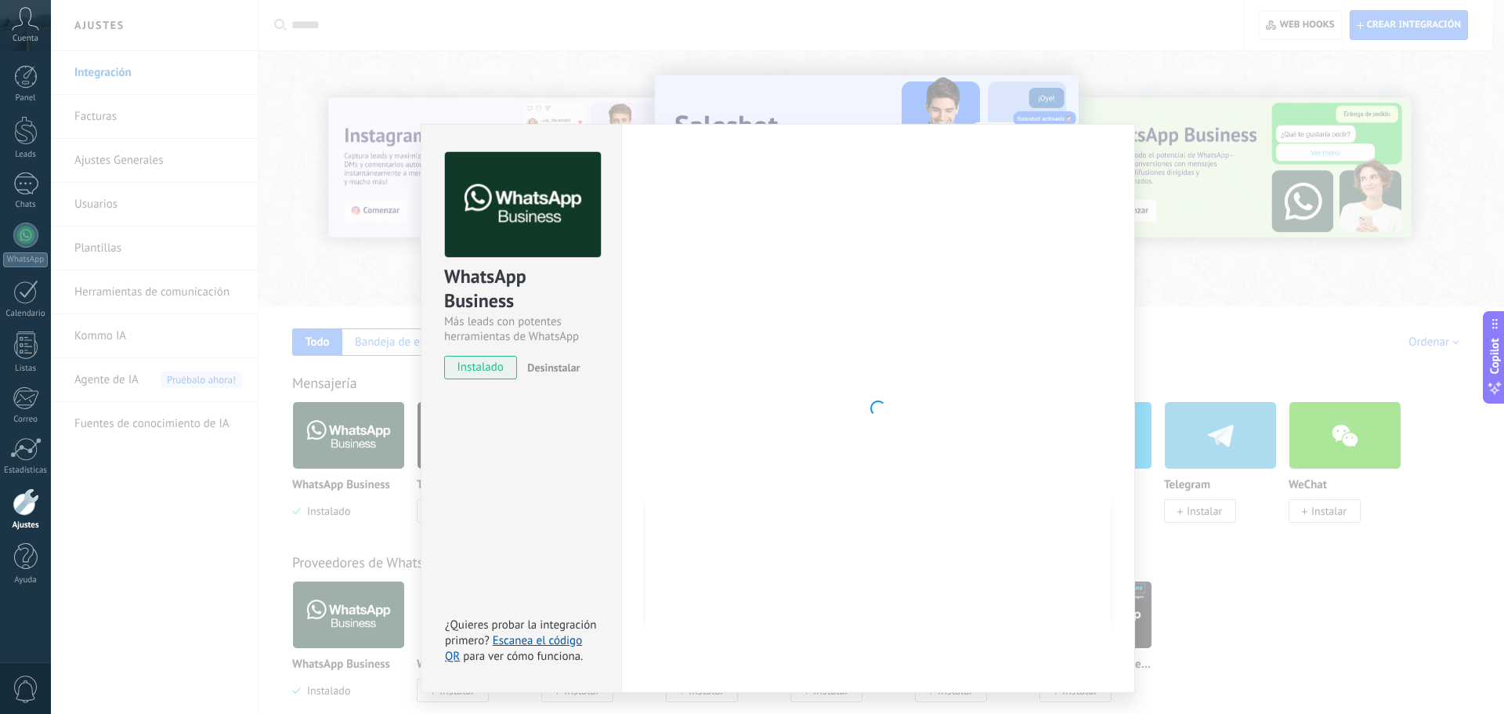
click at [742, 418] on div at bounding box center [878, 408] width 465 height 512
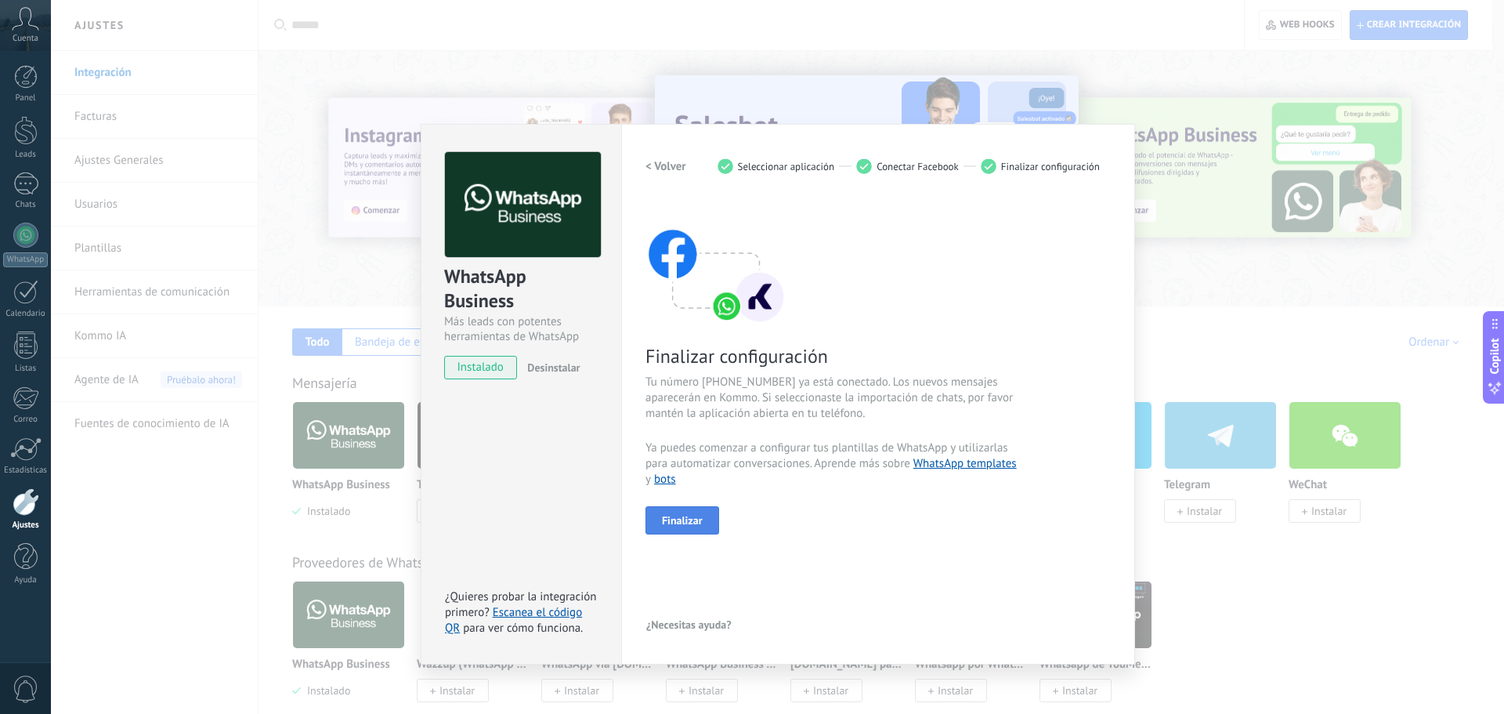
click at [697, 510] on button "Finalizar" at bounding box center [683, 520] width 74 height 28
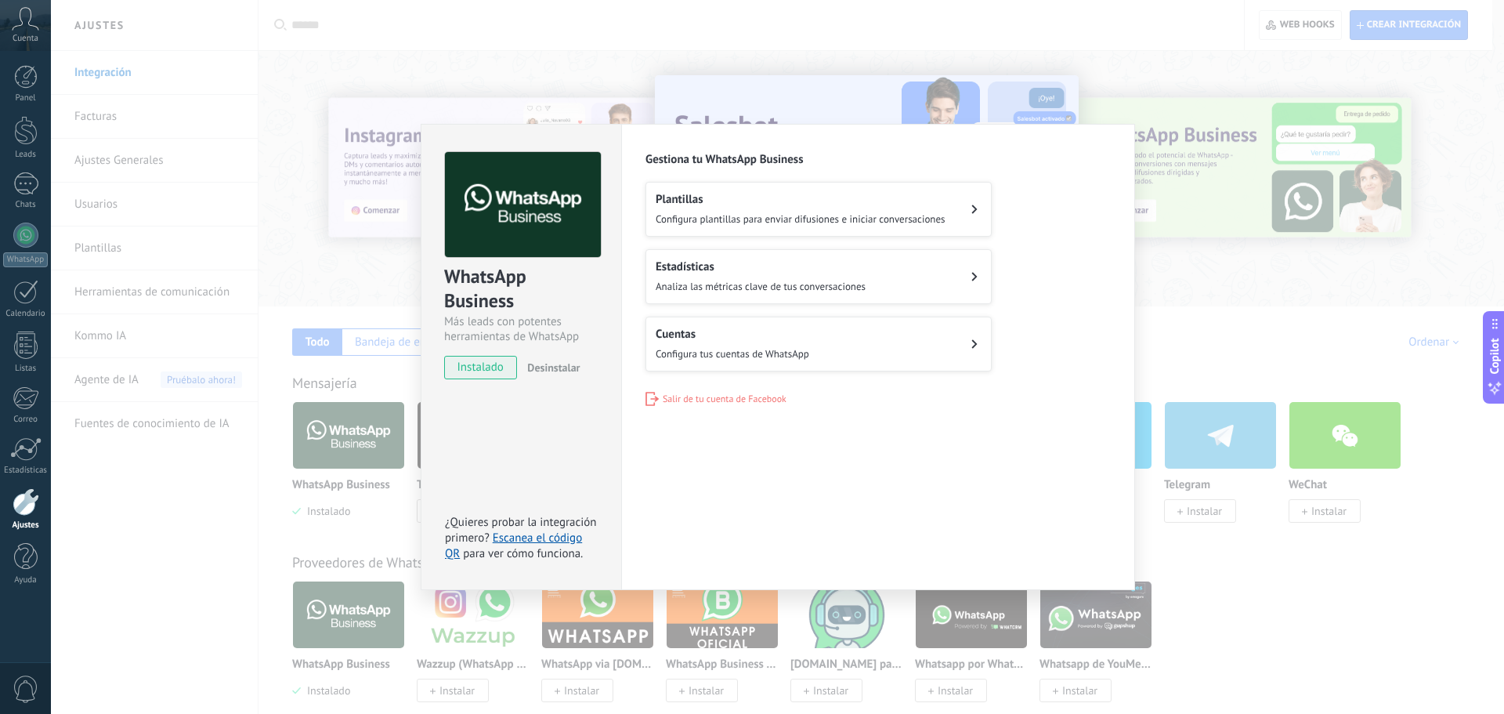
click at [1299, 292] on div "WhatsApp Business Más leads con potentes herramientas de WhatsApp instalado Des…" at bounding box center [777, 357] width 1453 height 714
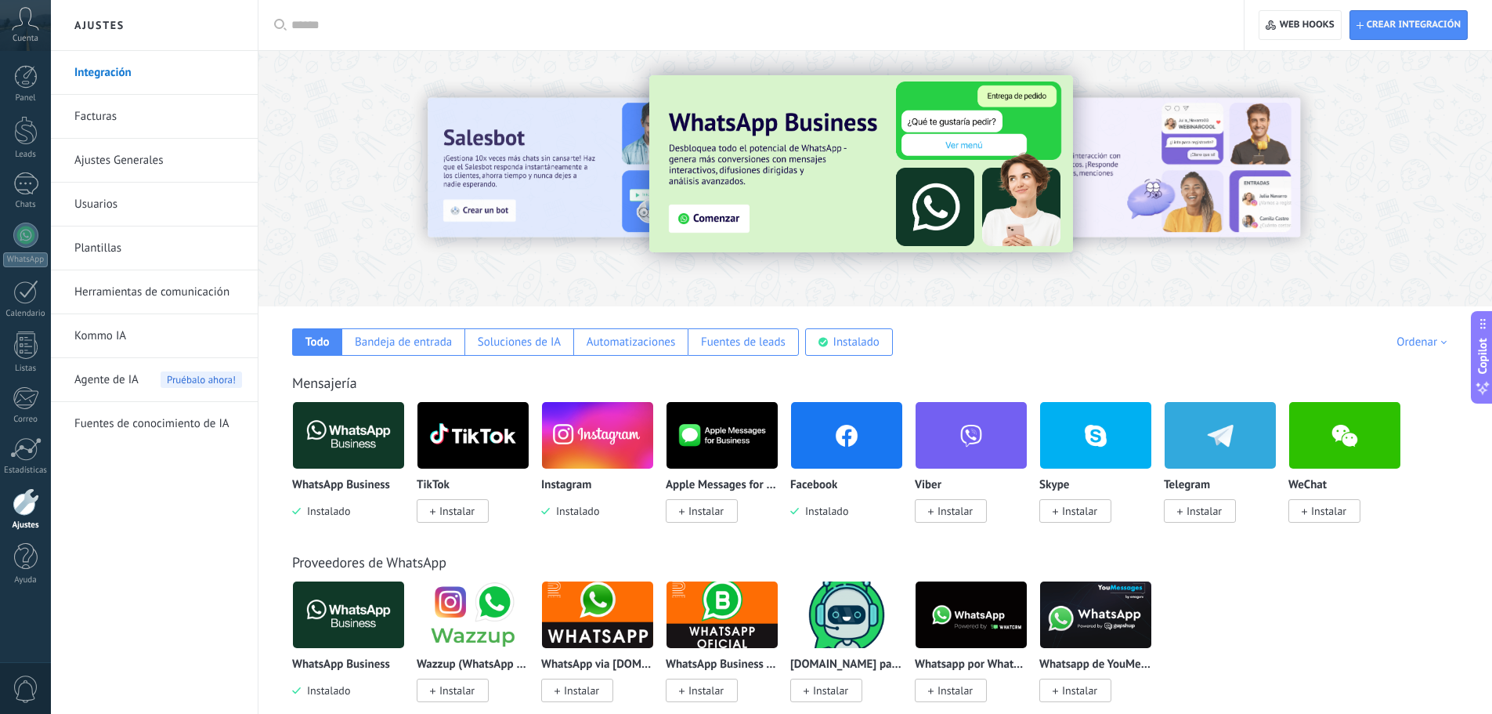
click at [382, 429] on img at bounding box center [348, 435] width 111 height 76
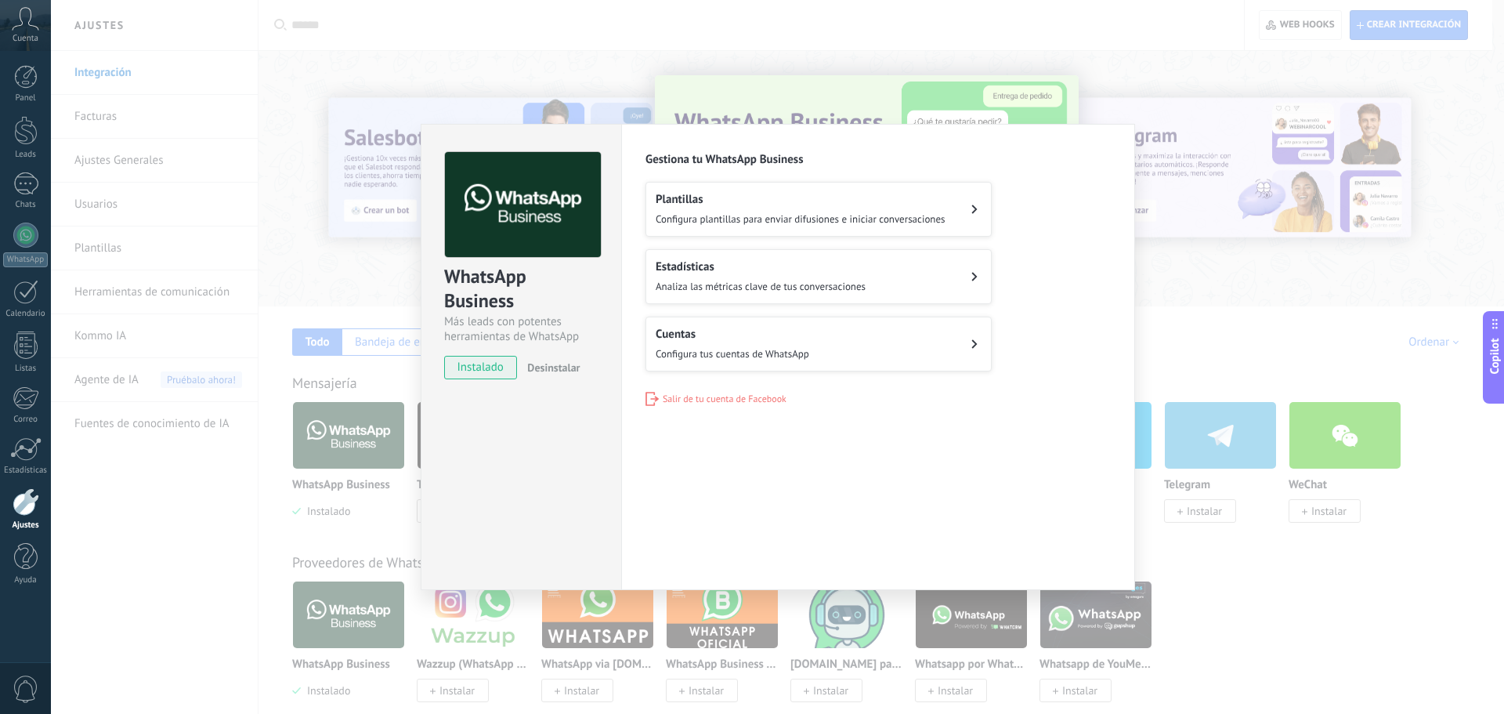
click at [738, 335] on h2 "Cuentas" at bounding box center [733, 334] width 154 height 15
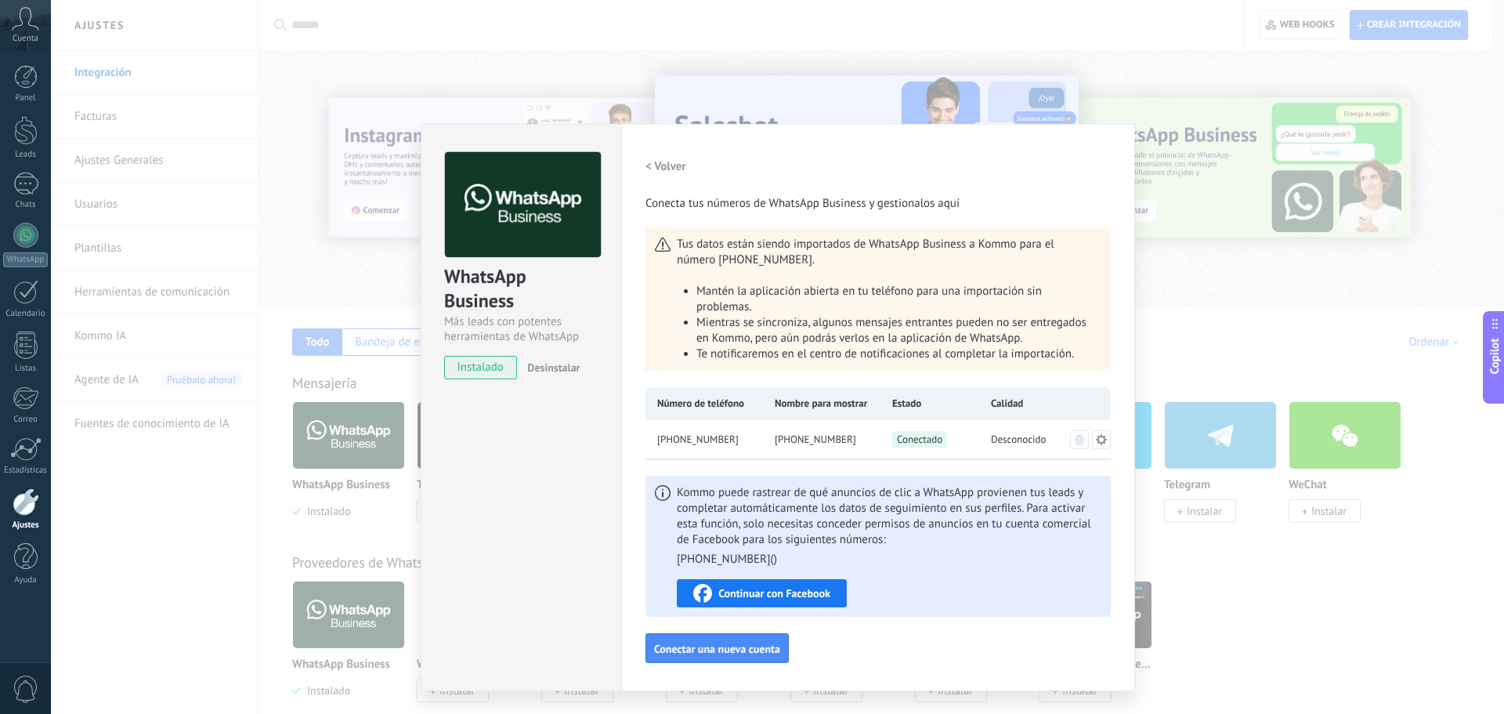
click at [27, 504] on div at bounding box center [26, 501] width 27 height 27
click at [1260, 183] on div "WhatsApp Business Más leads con potentes herramientas de WhatsApp instalado Des…" at bounding box center [777, 357] width 1453 height 714
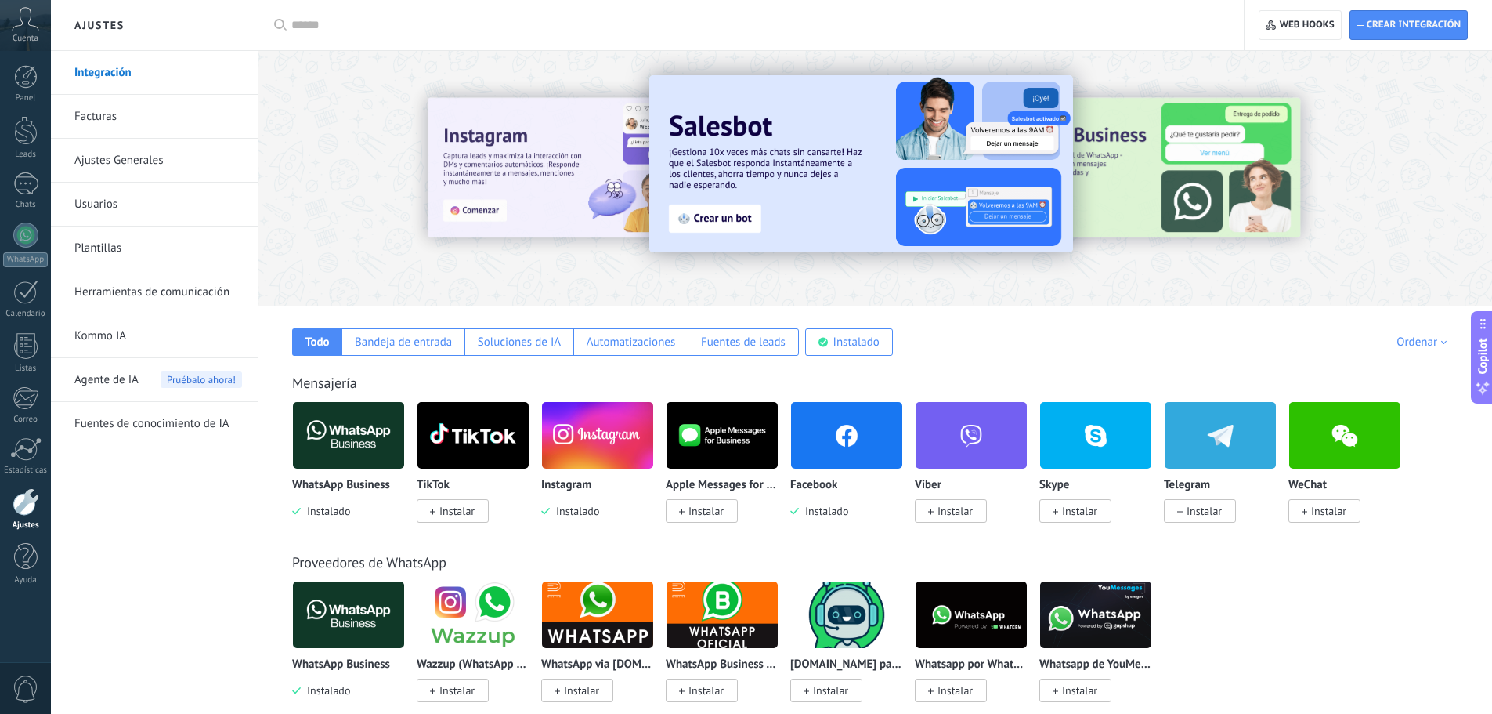
click at [118, 326] on link "Kommo IA" at bounding box center [158, 336] width 168 height 44
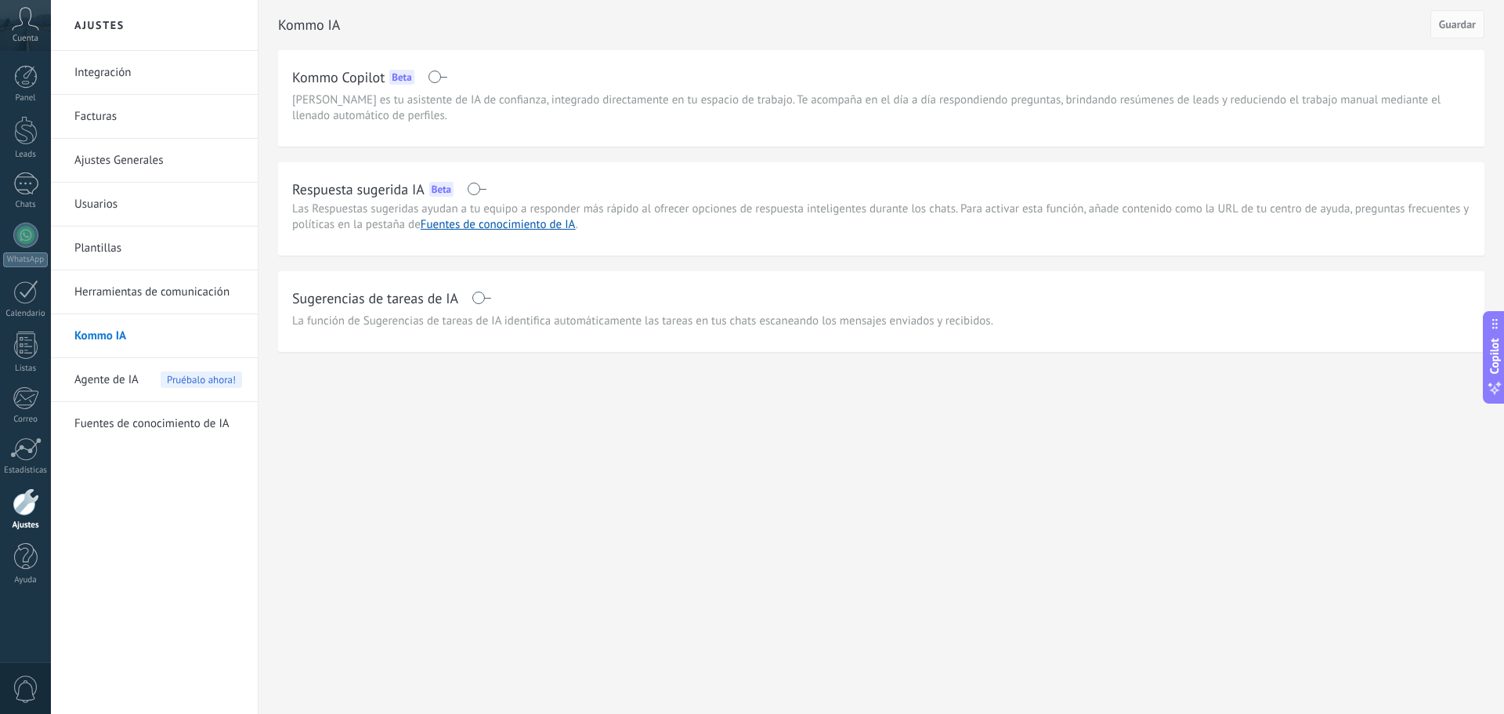
click at [28, 505] on div at bounding box center [26, 501] width 27 height 27
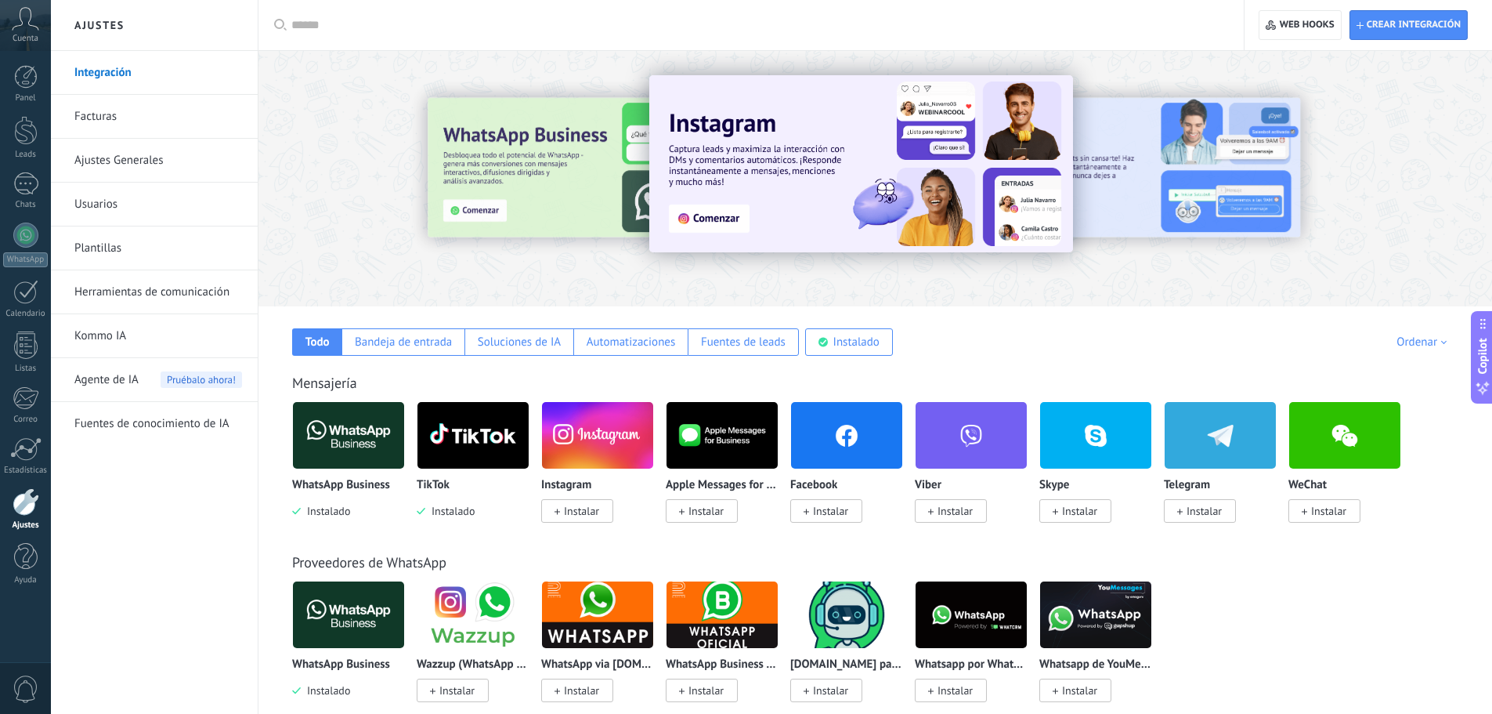
click at [454, 437] on img at bounding box center [473, 435] width 111 height 76
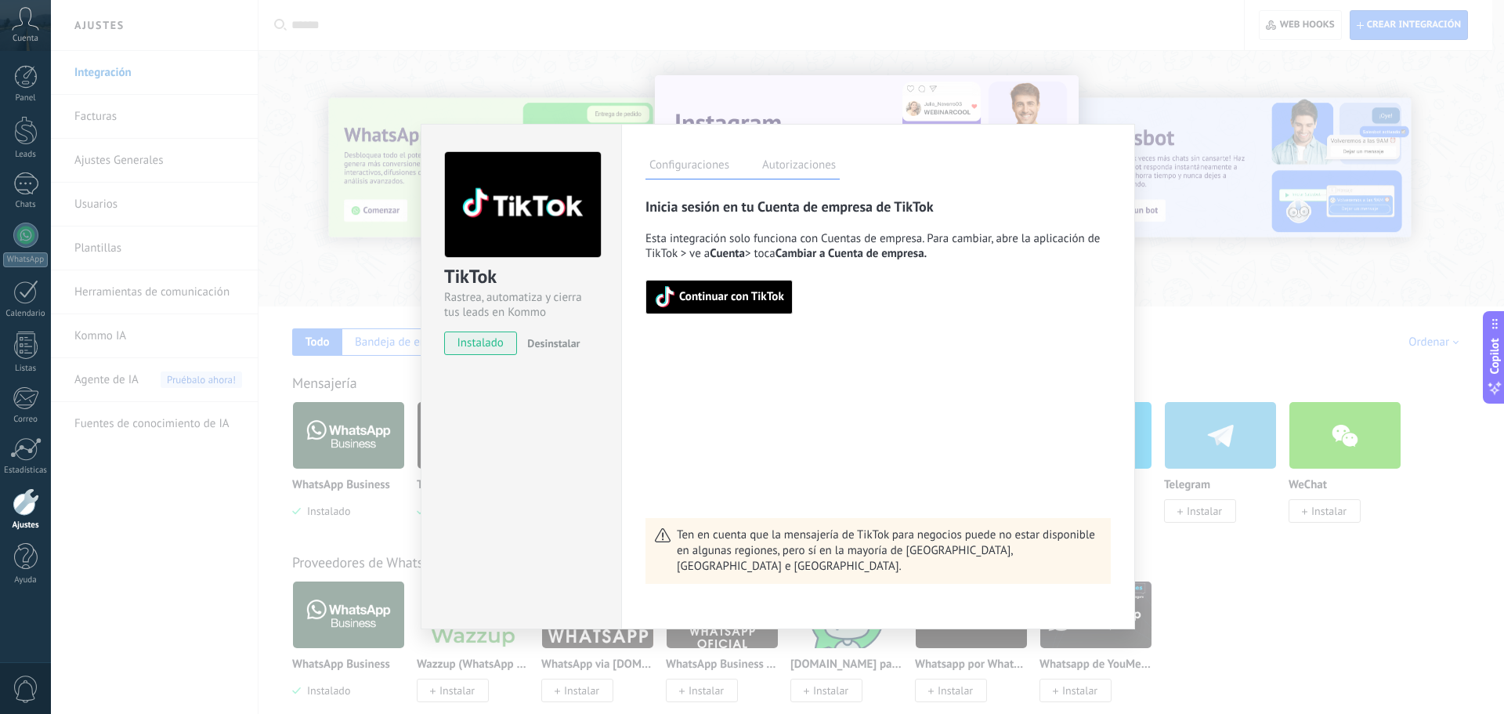
click at [701, 284] on button "Continuar con TikTok" at bounding box center [719, 297] width 147 height 34
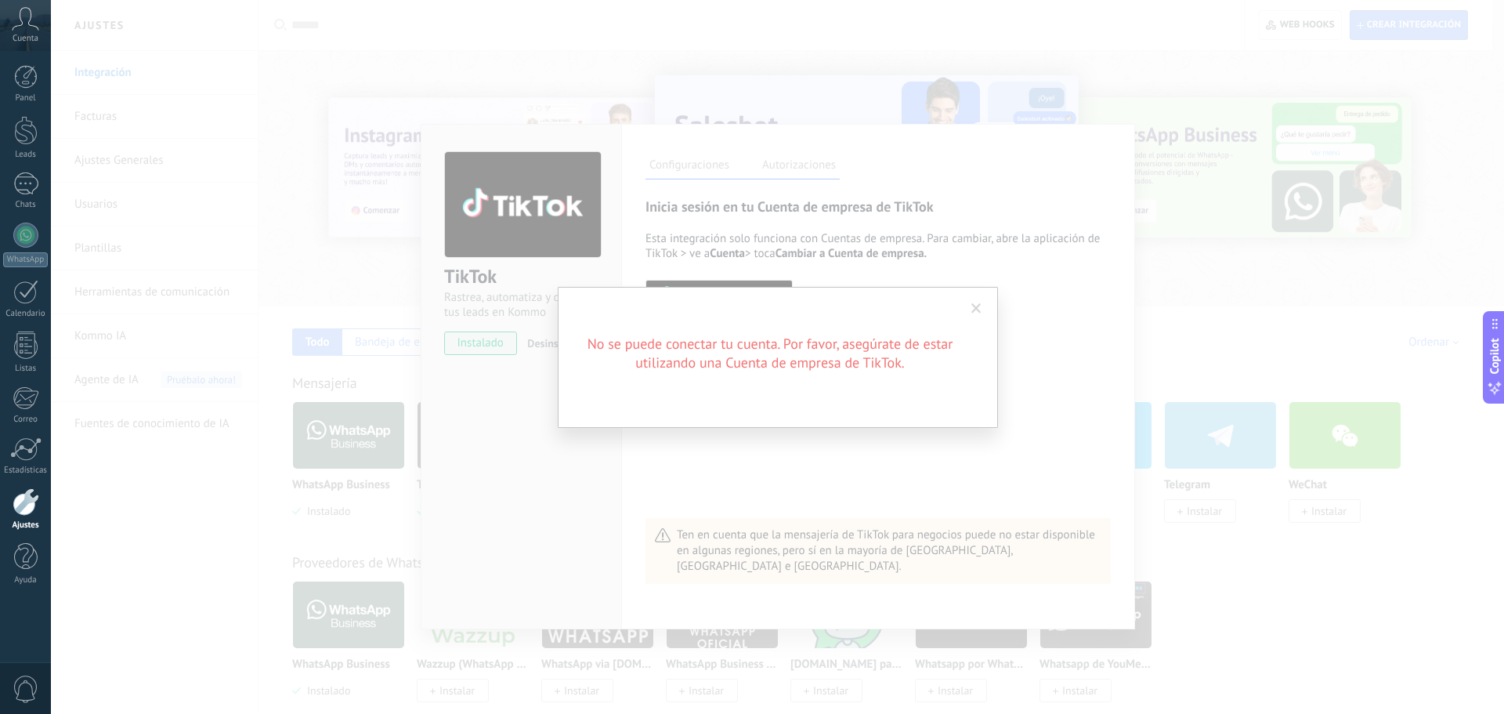
click at [976, 302] on span at bounding box center [977, 308] width 26 height 27
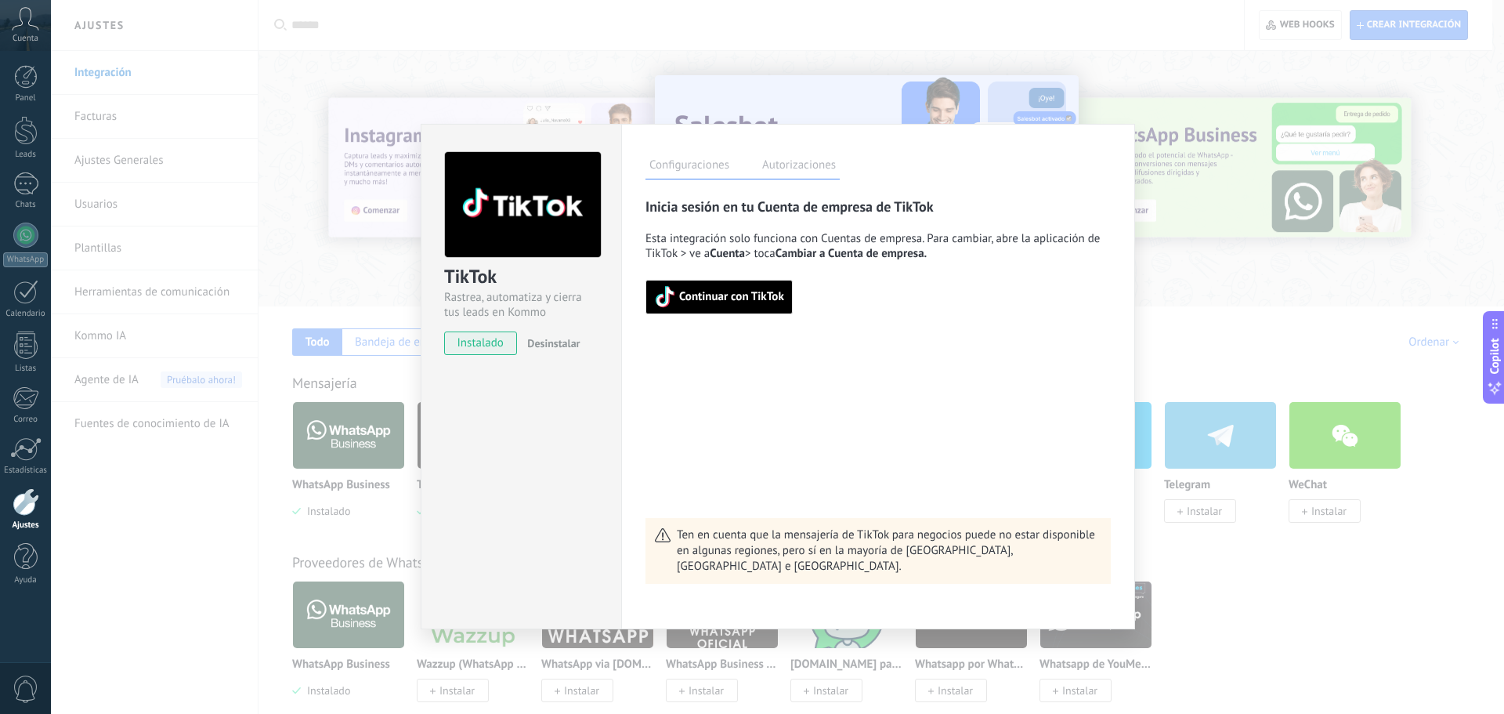
click at [748, 298] on span "Continuar con TikTok" at bounding box center [731, 296] width 105 height 11
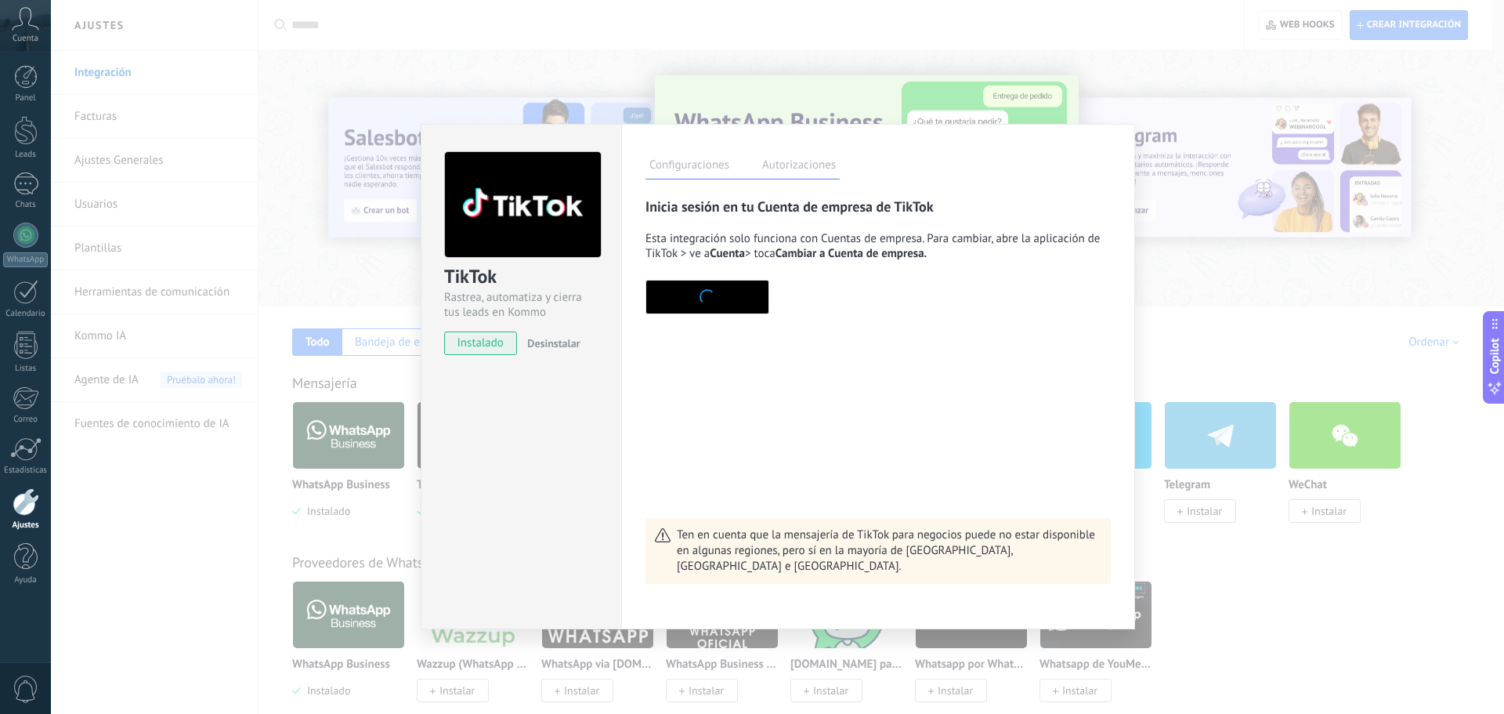
click at [1027, 338] on div "Inicia sesión en tu Cuenta de empresa de TikTok Esta integración solo funciona …" at bounding box center [878, 390] width 465 height 386
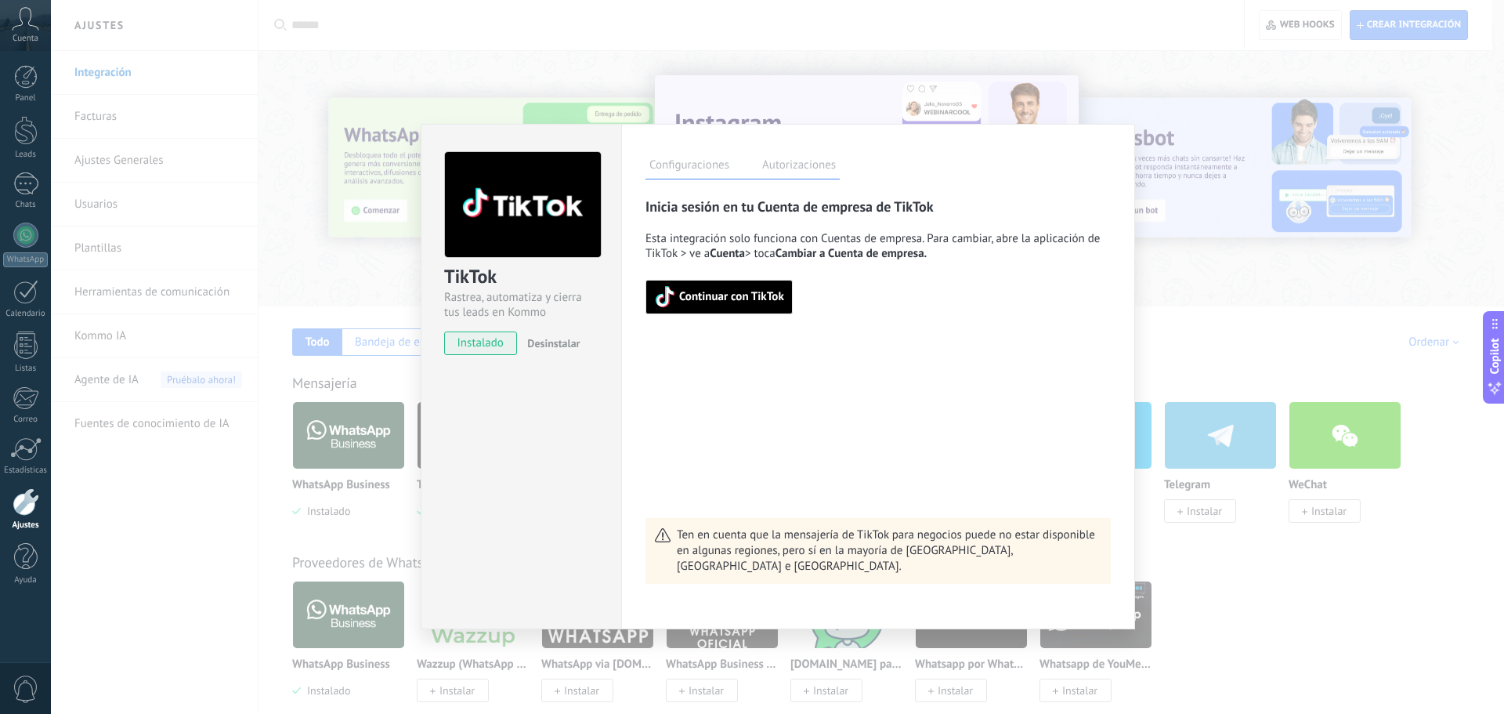
click at [758, 281] on button "Continuar con TikTok" at bounding box center [719, 297] width 147 height 34
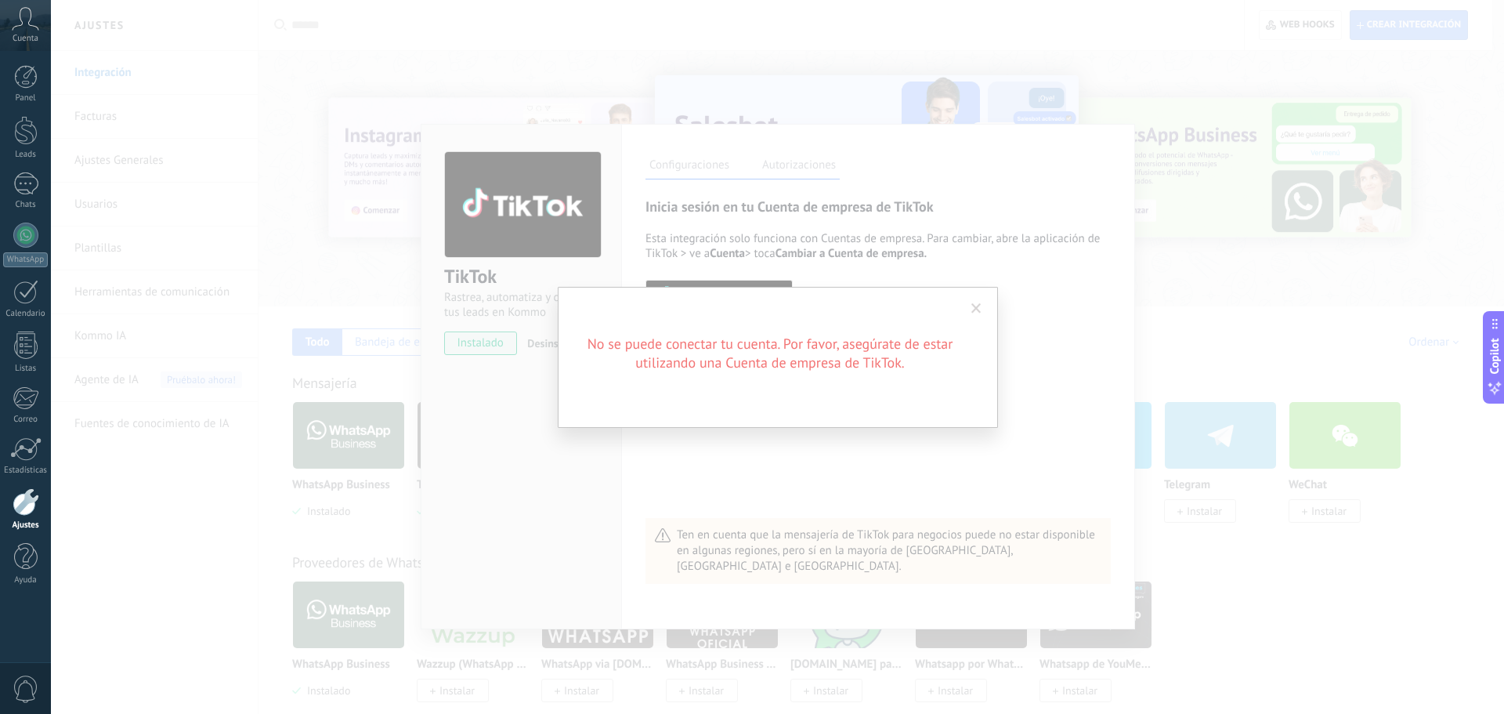
click at [979, 312] on span at bounding box center [976, 308] width 10 height 11
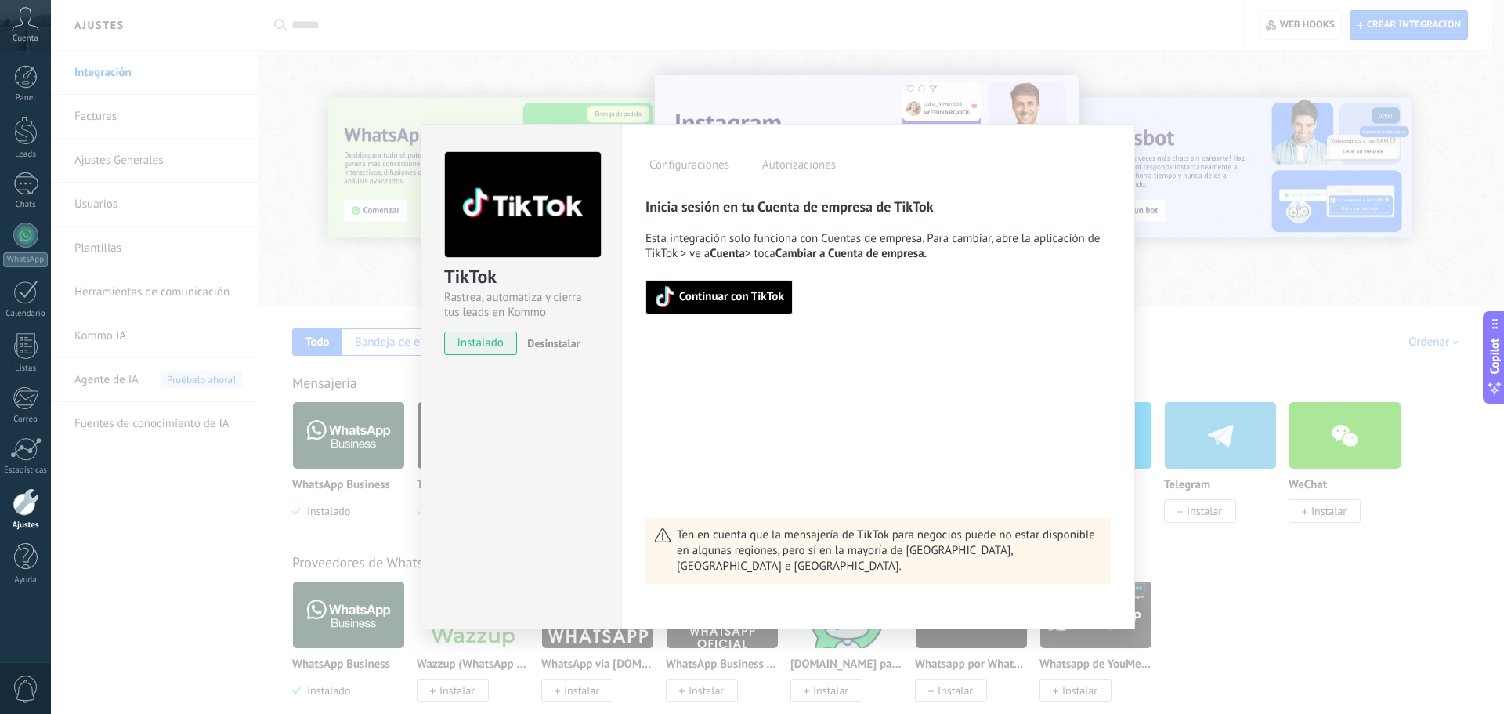
click at [733, 292] on span "Continuar con TikTok" at bounding box center [731, 296] width 105 height 11
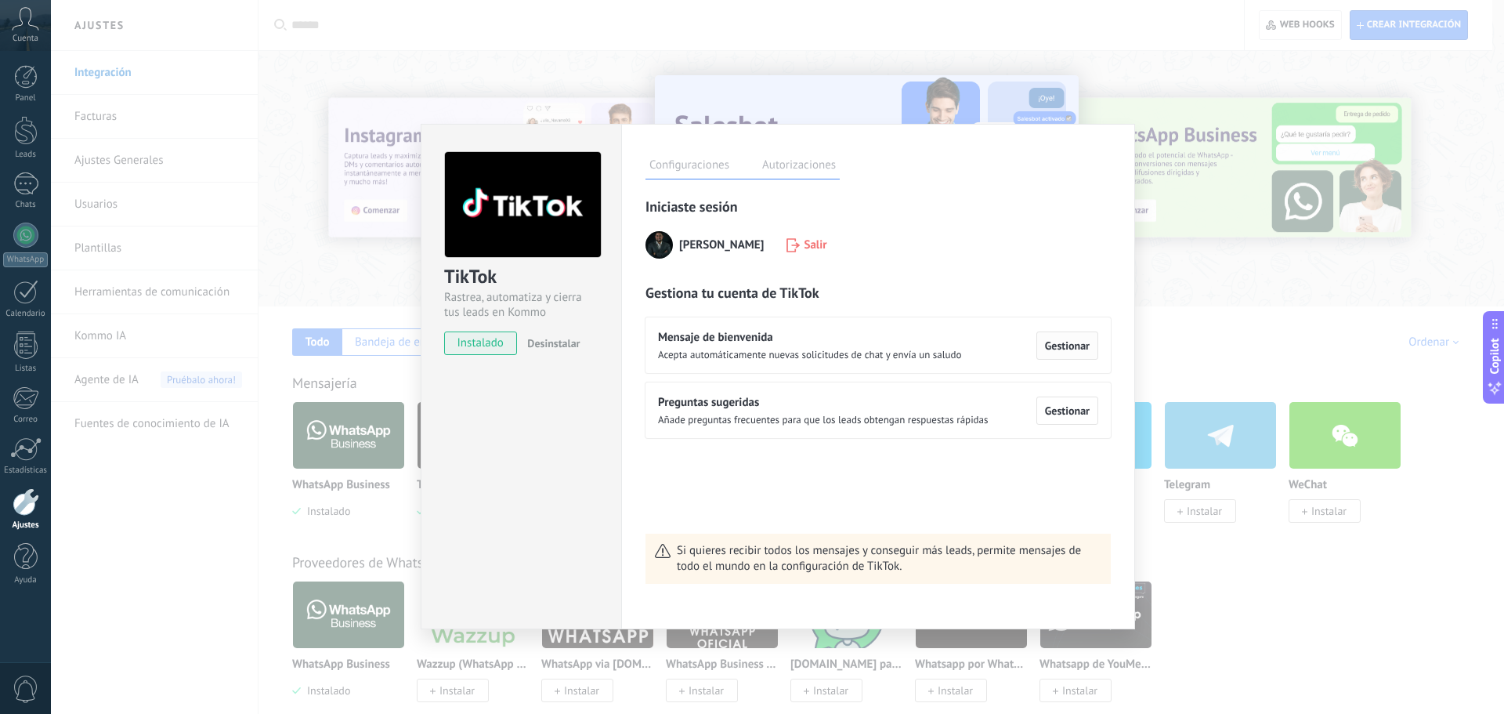
click at [1050, 350] on span "Gestionar" at bounding box center [1067, 345] width 45 height 11
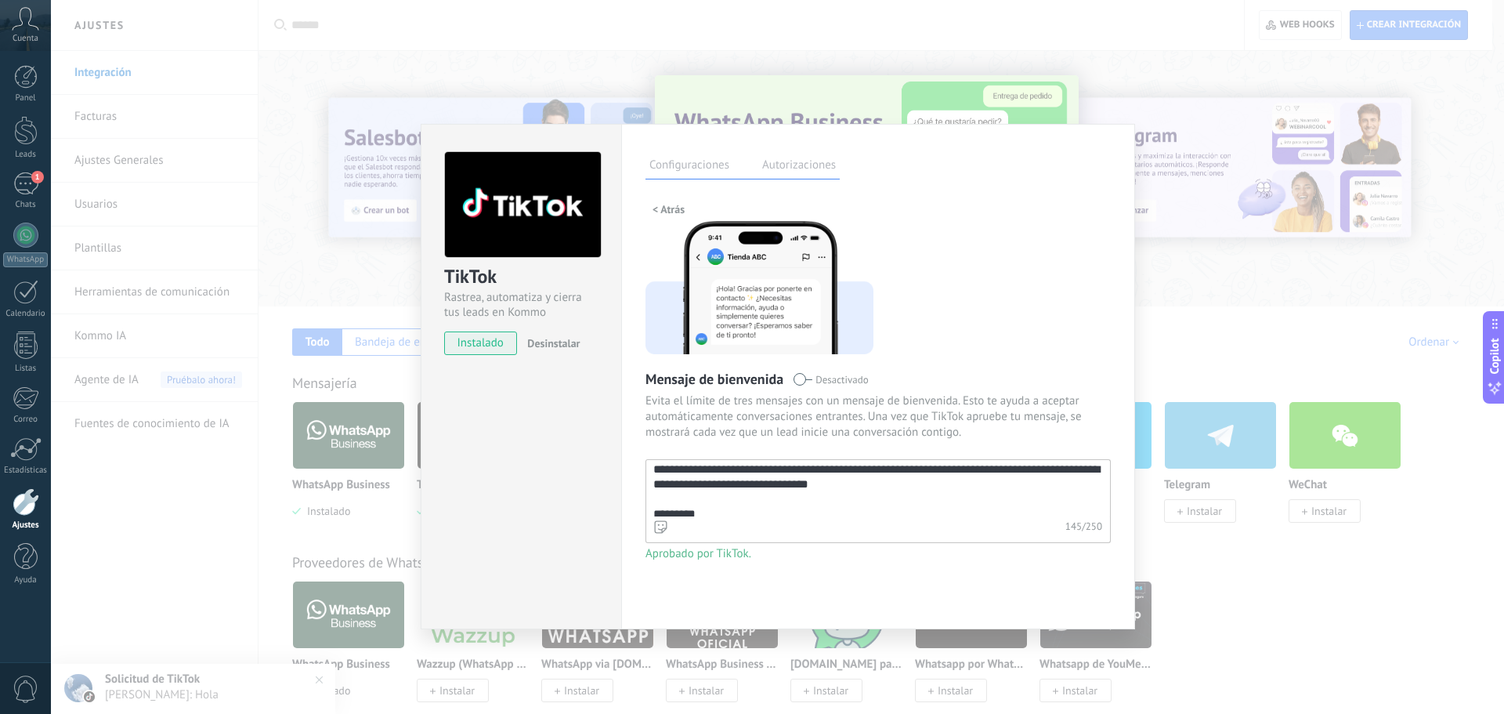
scroll to position [30, 0]
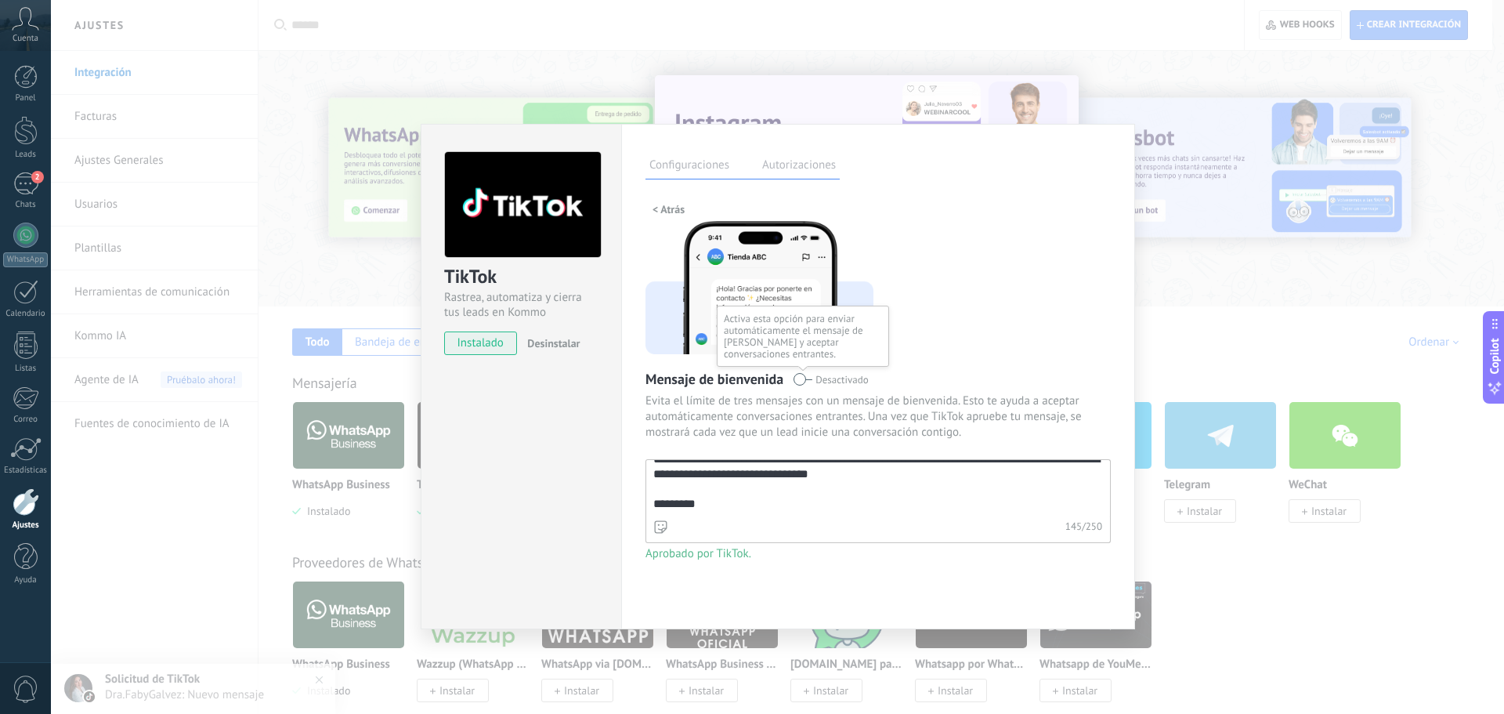
click at [800, 379] on span at bounding box center [803, 379] width 20 height 13
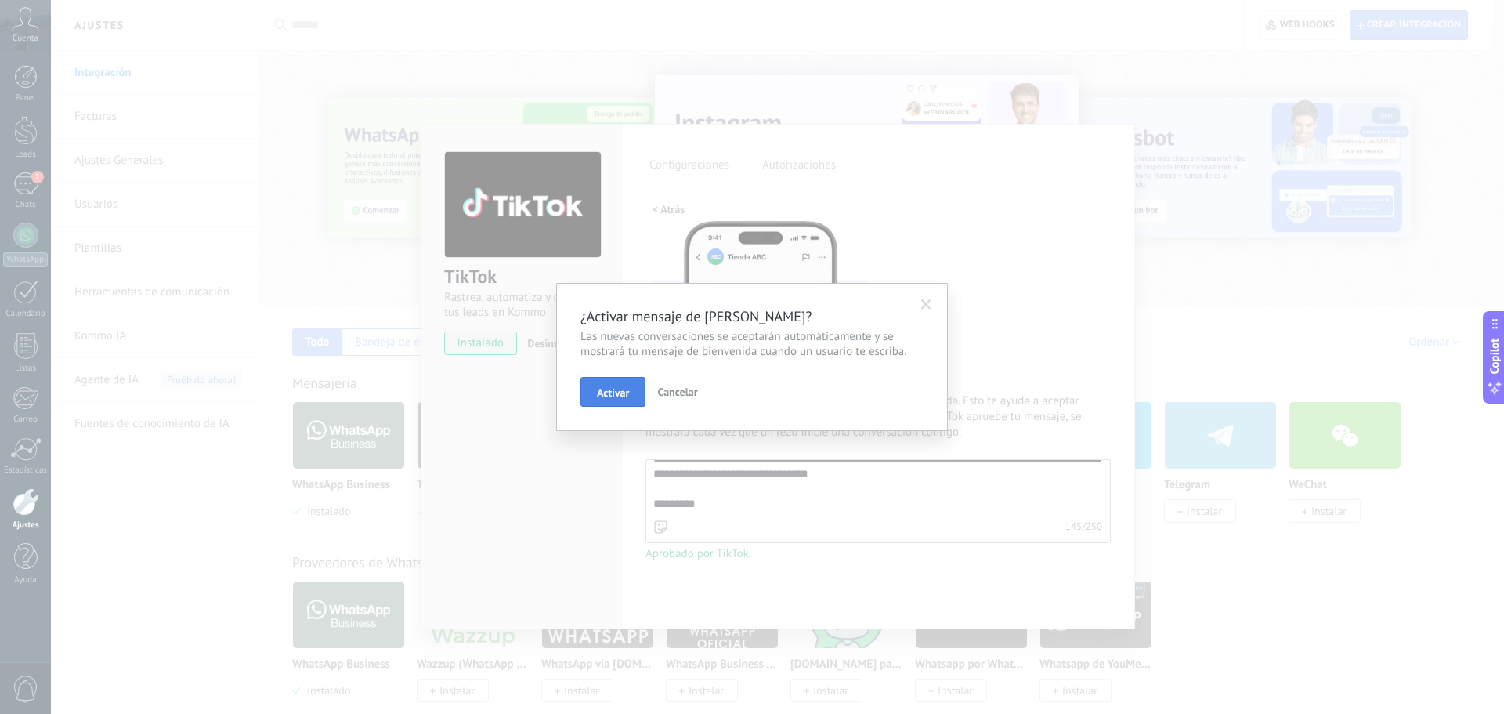
click at [617, 390] on span "Activar" at bounding box center [613, 392] width 32 height 11
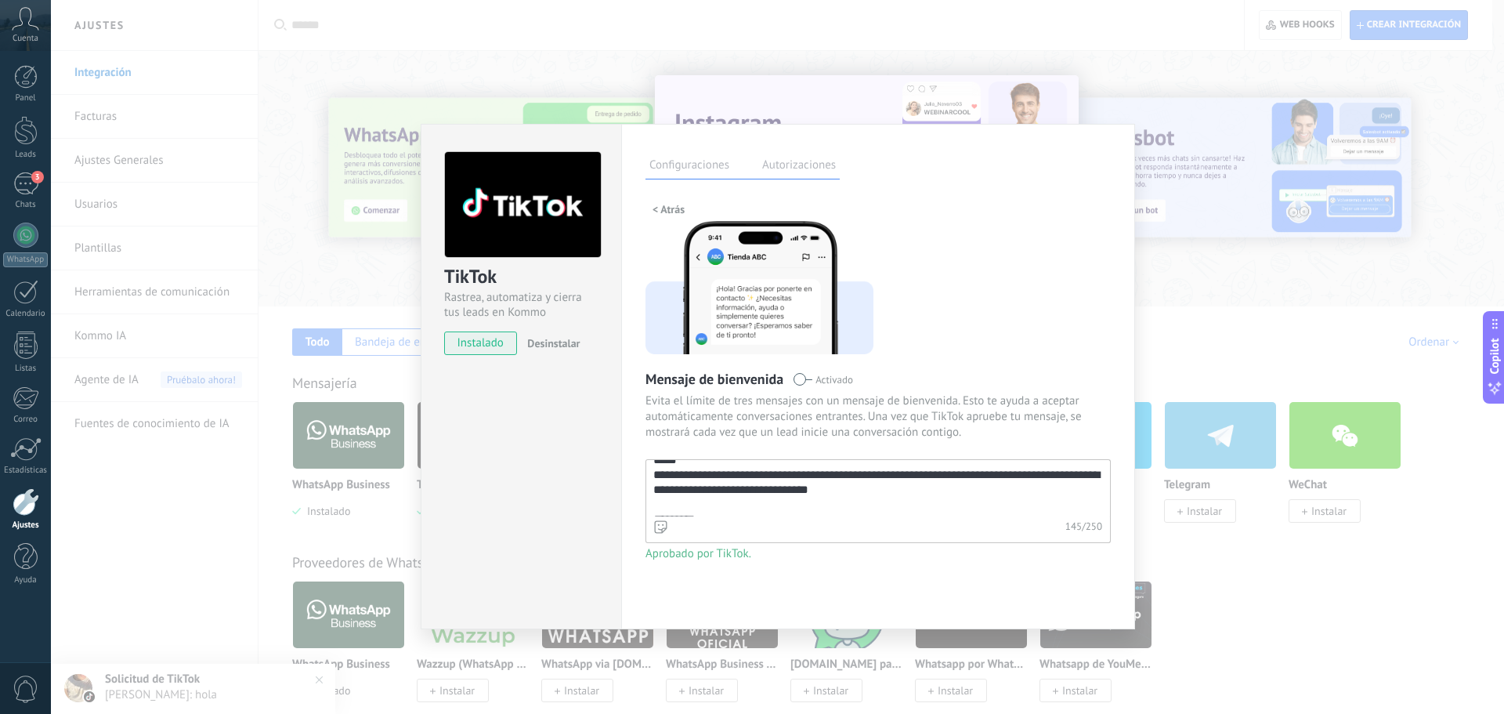
scroll to position [0, 0]
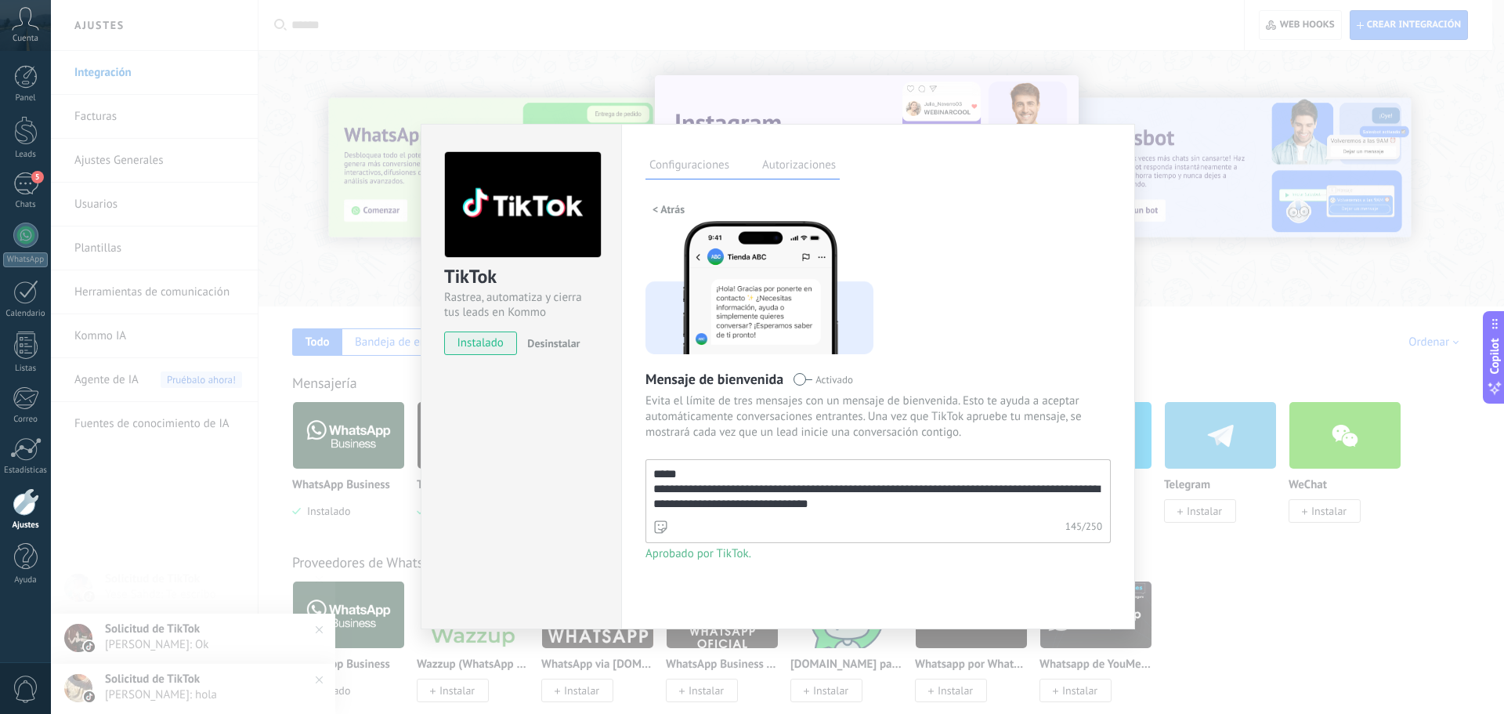
click at [798, 165] on label "Autorizaciones" at bounding box center [798, 167] width 81 height 23
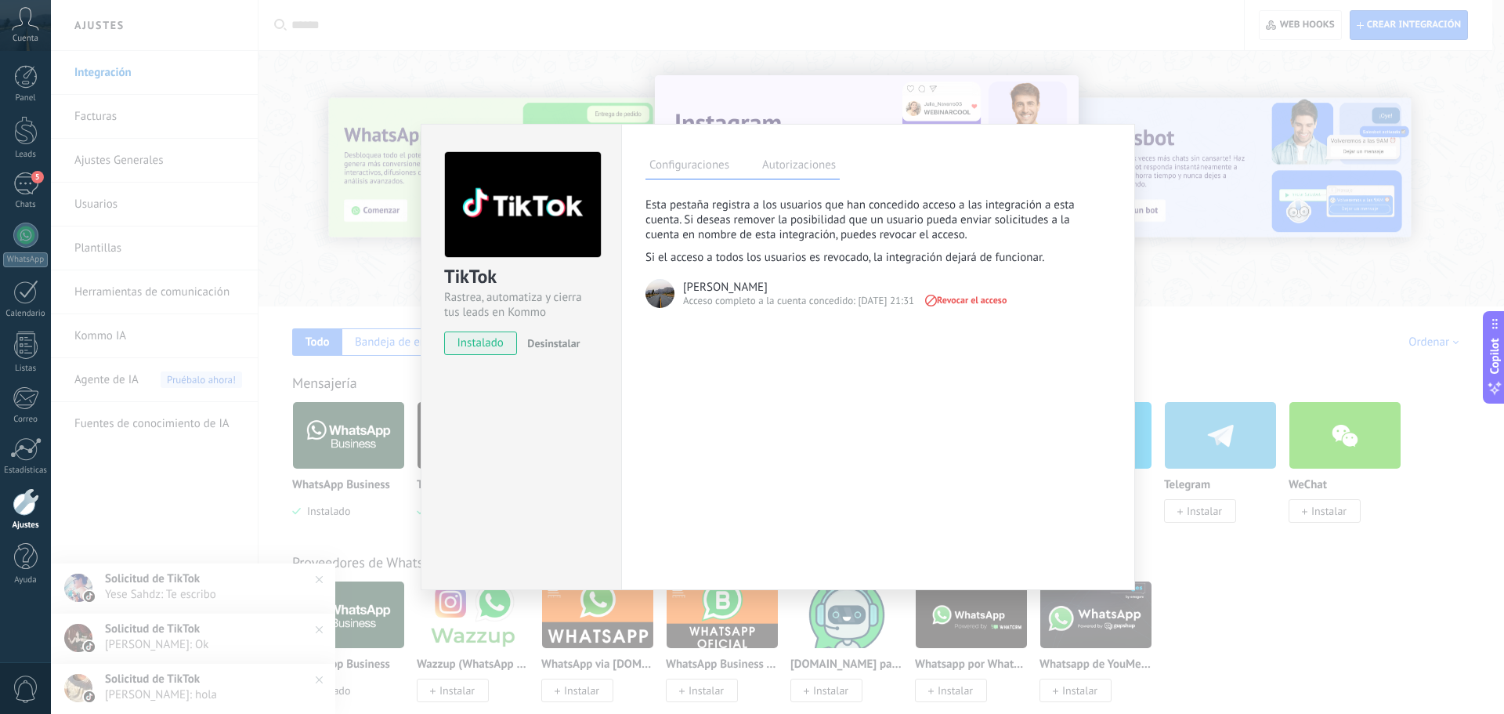
click at [1243, 329] on div "TikTok Rastrea, automatiza y cierra tus leads en Kommo instalado Desinstalar Co…" at bounding box center [777, 357] width 1453 height 714
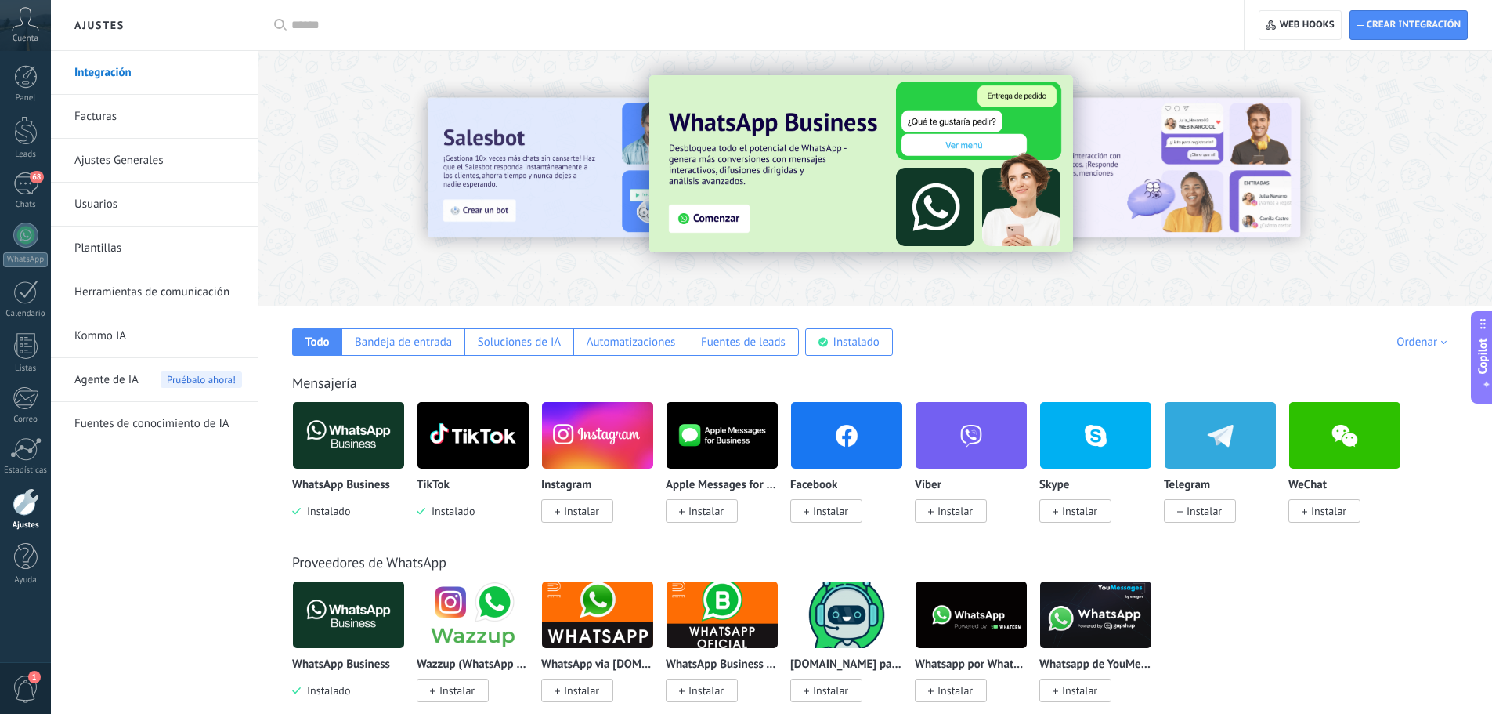
click at [121, 344] on link "Kommo IA" at bounding box center [158, 336] width 168 height 44
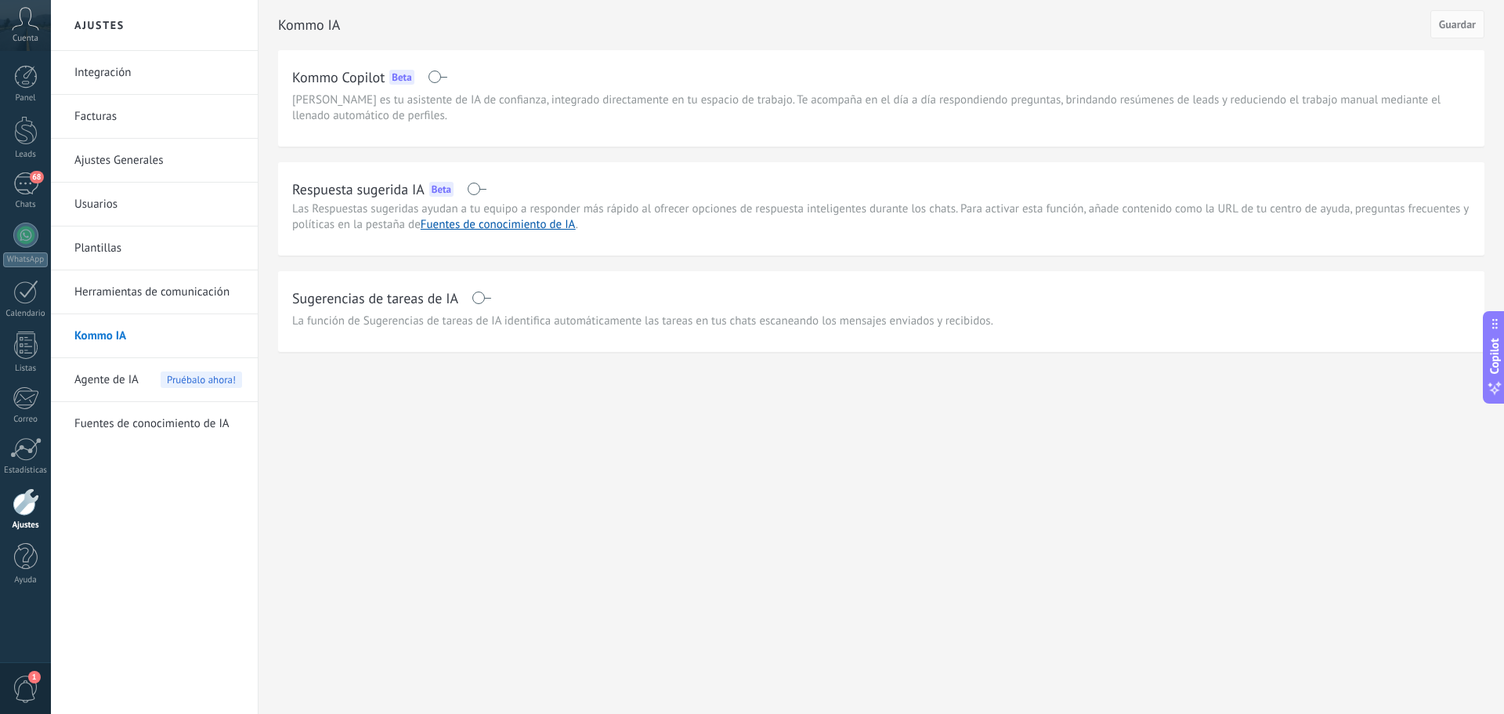
click at [474, 186] on span at bounding box center [477, 189] width 20 height 13
click at [100, 379] on span "Agente de IA" at bounding box center [106, 380] width 64 height 44
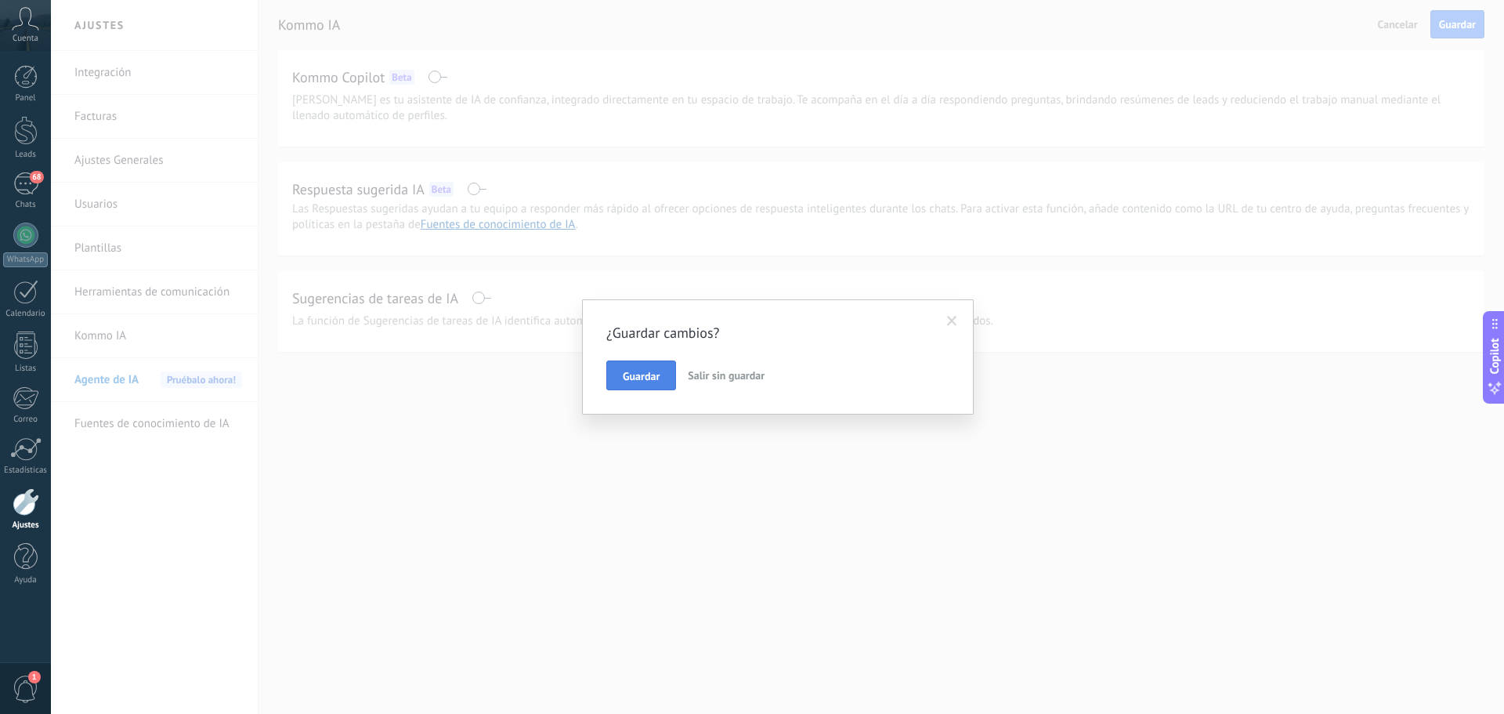
click at [641, 372] on span "Guardar" at bounding box center [641, 376] width 37 height 11
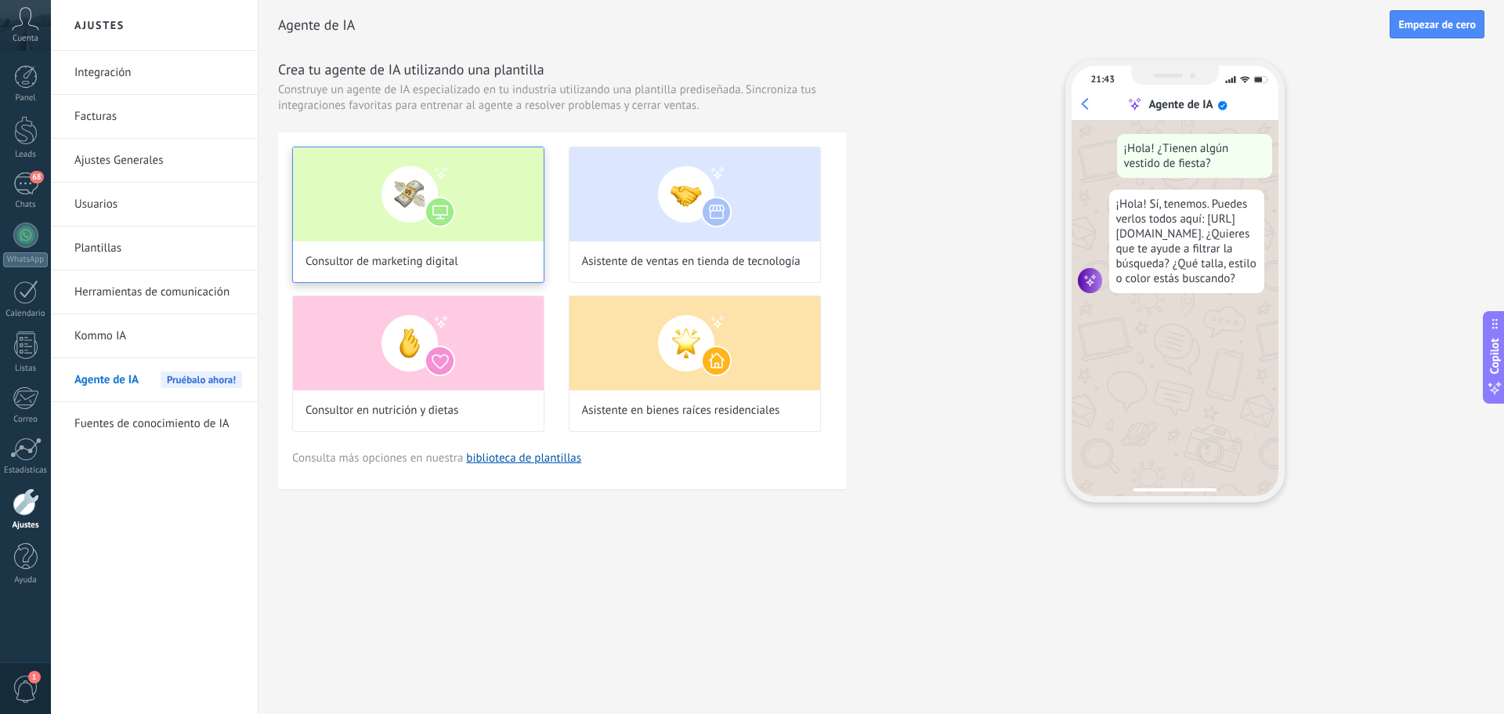
click at [419, 246] on div "Consultor de marketing digital" at bounding box center [418, 215] width 252 height 136
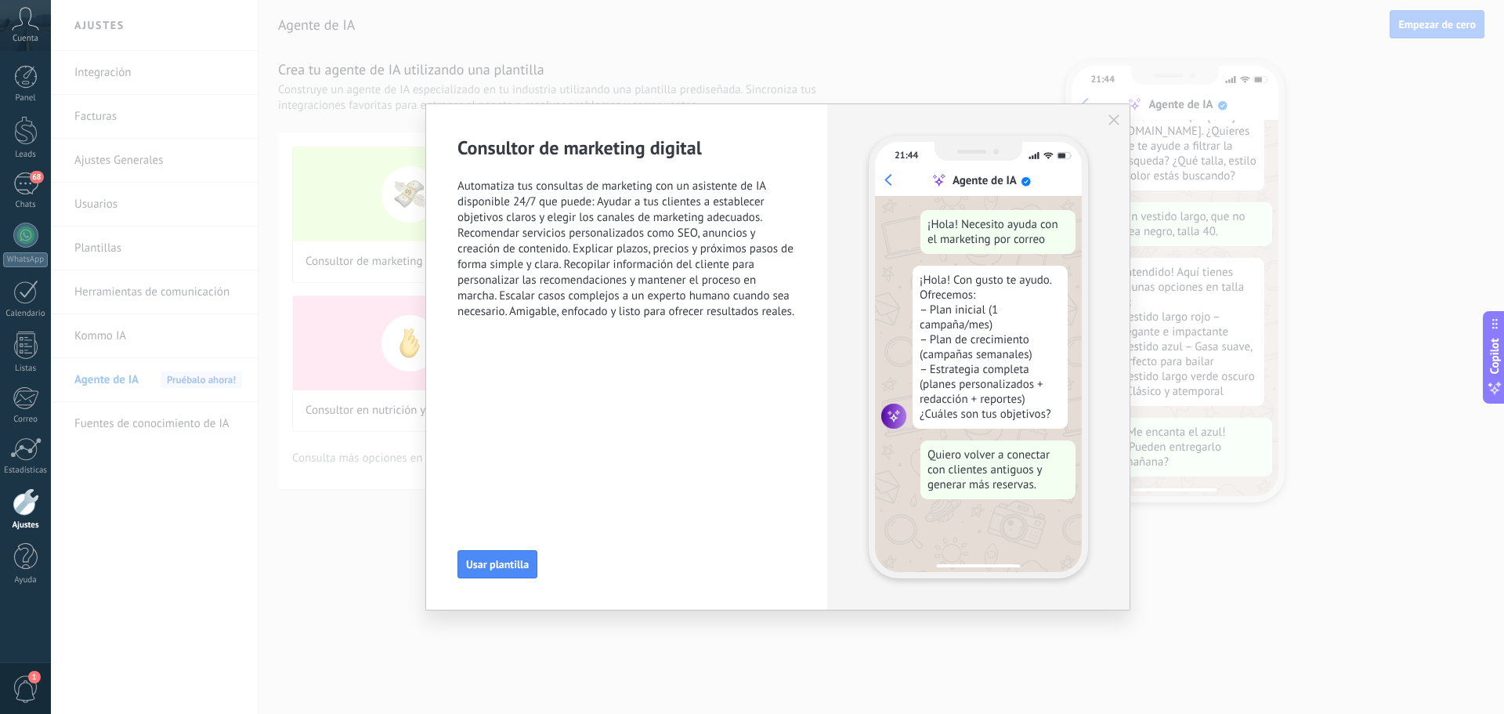
scroll to position [158, 0]
click at [333, 483] on div "Consultor de marketing digital Automatiza tus consultas de marketing con un asi…" at bounding box center [777, 357] width 1453 height 714
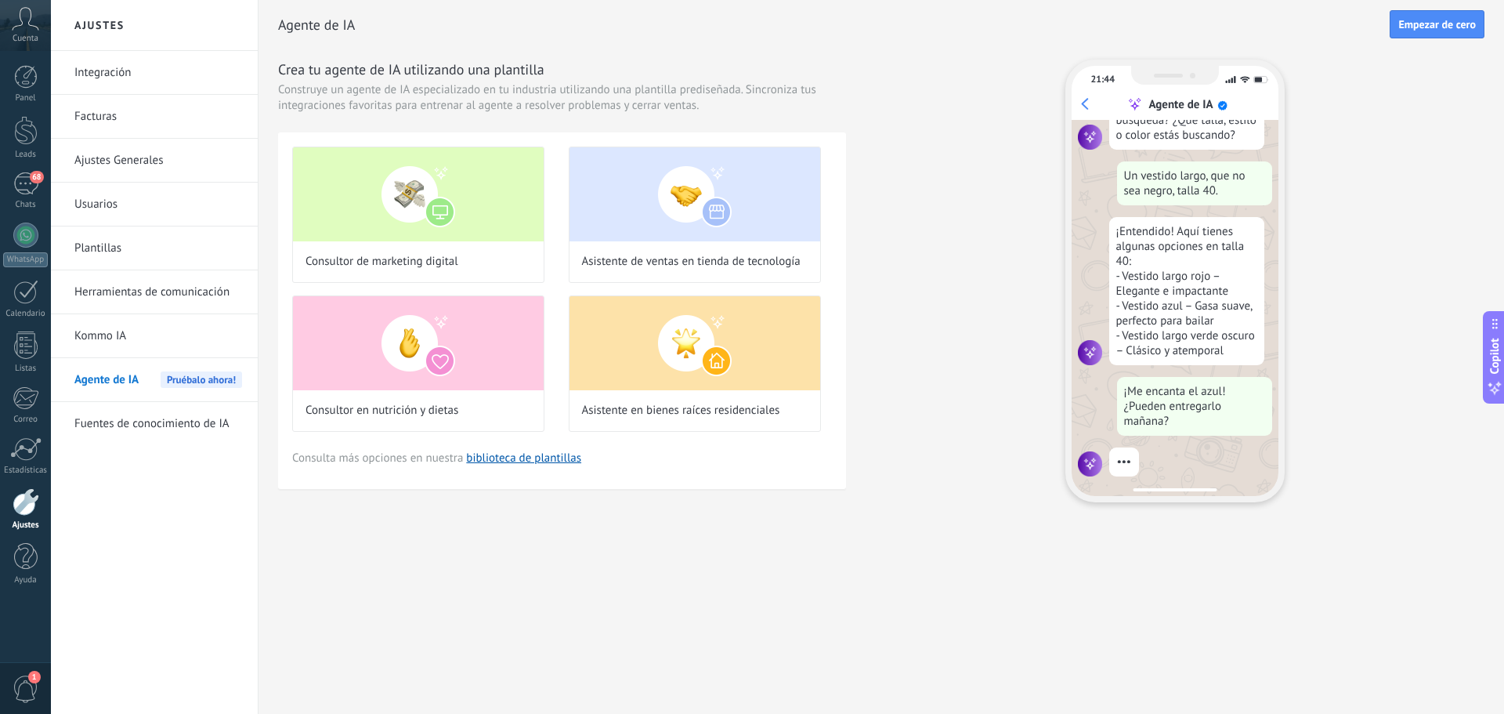
click at [125, 340] on link "Kommo IA" at bounding box center [158, 336] width 168 height 44
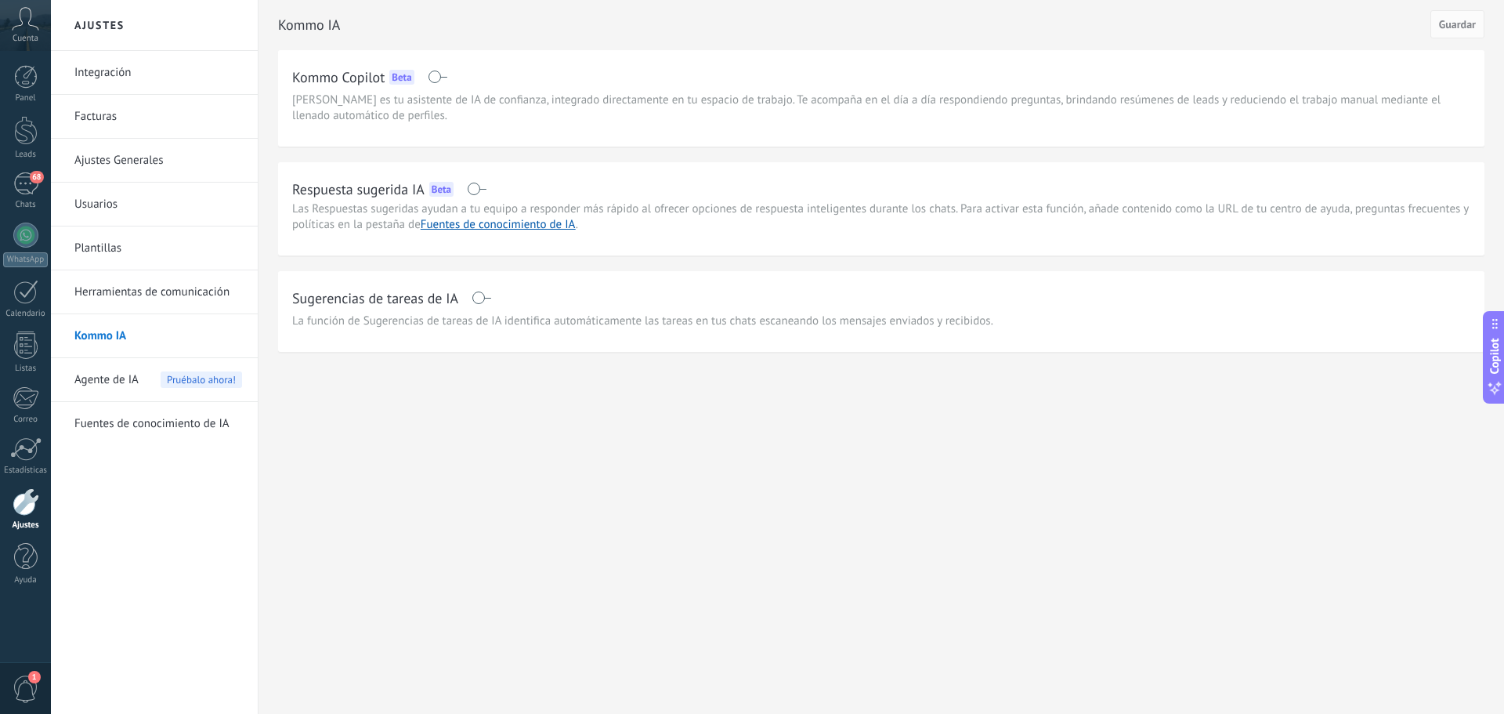
click at [489, 123] on span "[PERSON_NAME] es tu asistente de IA de confianza, integrado directamente en tu …" at bounding box center [881, 107] width 1178 height 31
click at [544, 281] on div "Sugerencias de tareas de IA La función de Sugerencias de tareas de IA identific…" at bounding box center [881, 311] width 1207 height 81
click at [606, 202] on span "Las Respuestas sugeridas ayudan a tu equipo a responder más rápido al ofrecer o…" at bounding box center [880, 216] width 1177 height 31
click at [811, 459] on div "Ajustes Integración Facturas Ajustes Generales Usuarios Plantillas Herramientas…" at bounding box center [777, 357] width 1453 height 714
click at [89, 379] on span "Agente de IA" at bounding box center [106, 380] width 64 height 44
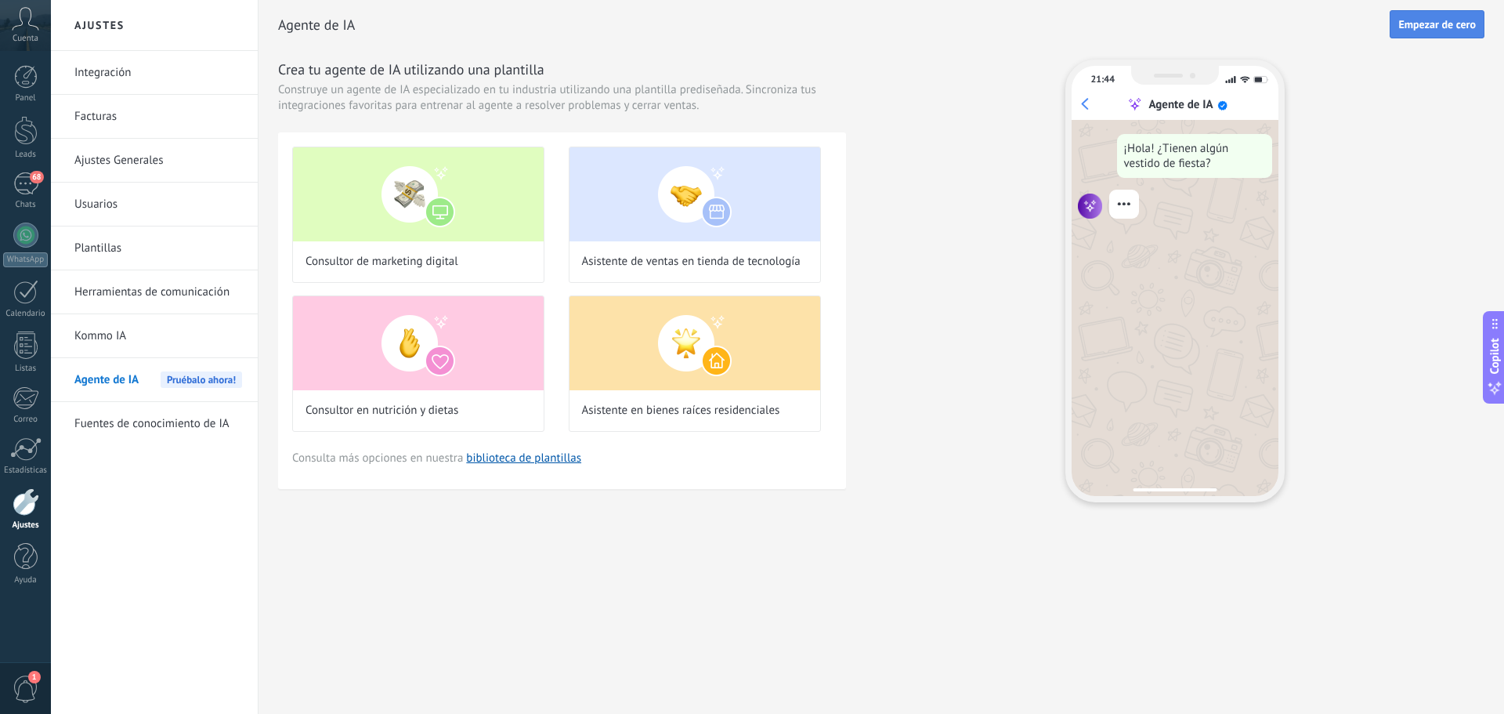
click at [1443, 16] on button "Empezar de cero" at bounding box center [1437, 24] width 95 height 28
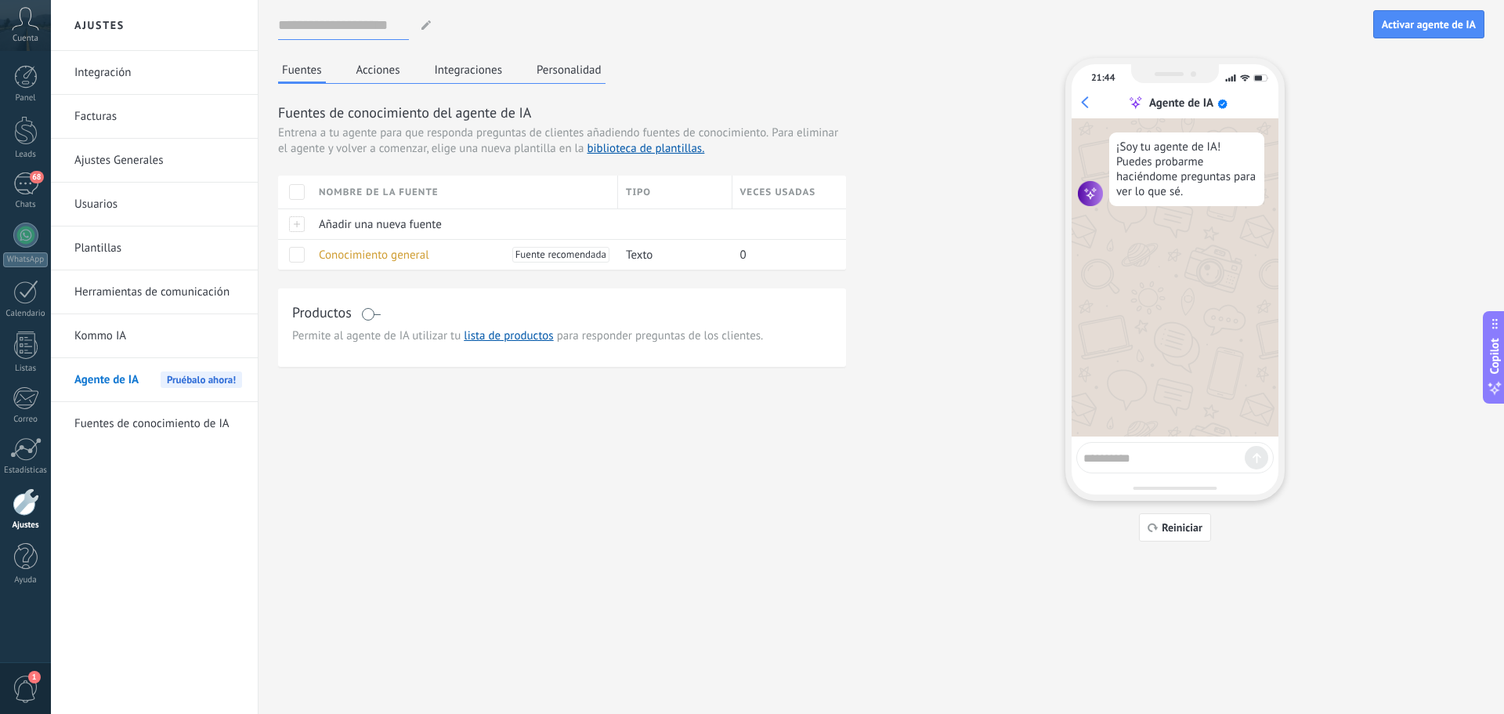
click at [323, 23] on input at bounding box center [343, 25] width 131 height 28
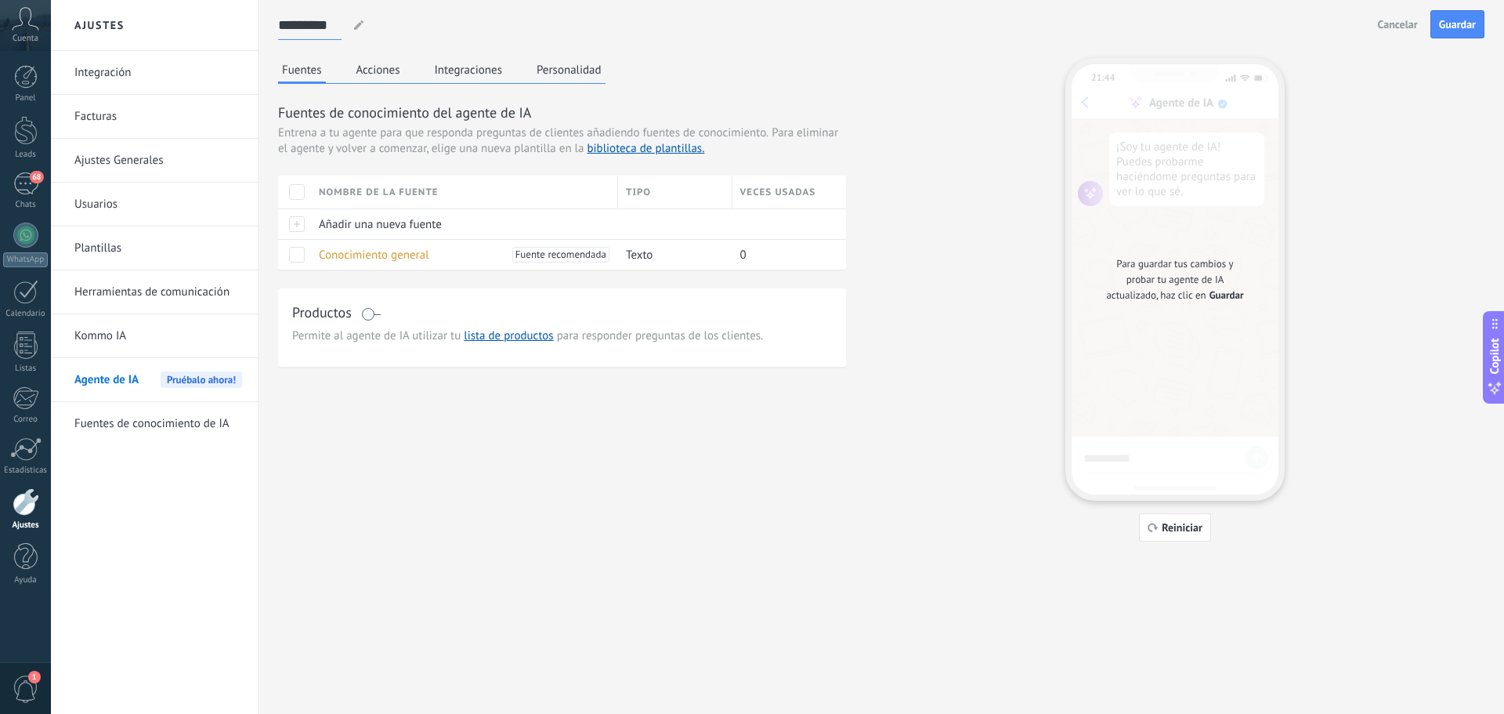
type input "*********"
click at [928, 220] on div "Fuentes Acciones Integraciones Personalidad Fuentes de conocimiento del agente …" at bounding box center [881, 299] width 1207 height 483
click at [374, 72] on button "Acciones" at bounding box center [379, 70] width 52 height 24
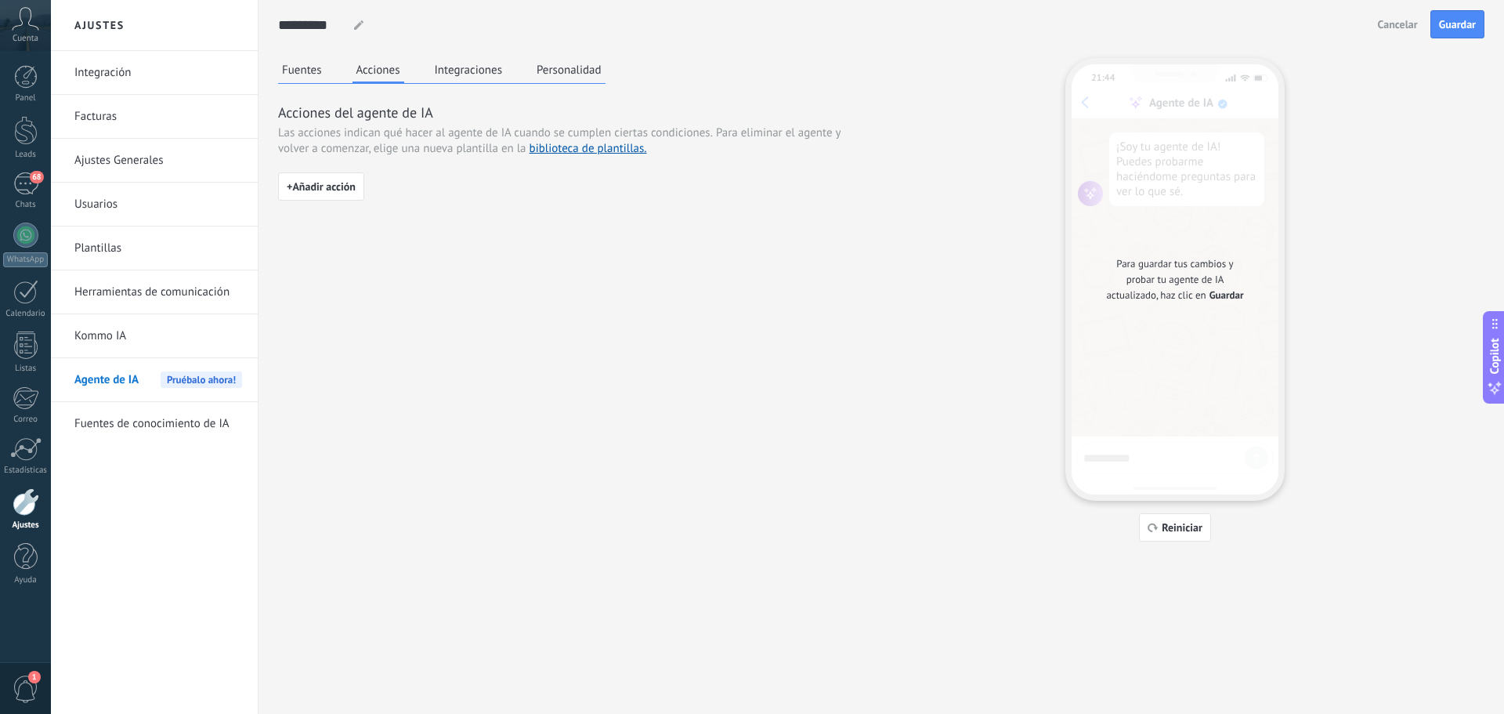
click at [461, 61] on button "Integraciones" at bounding box center [469, 70] width 76 height 24
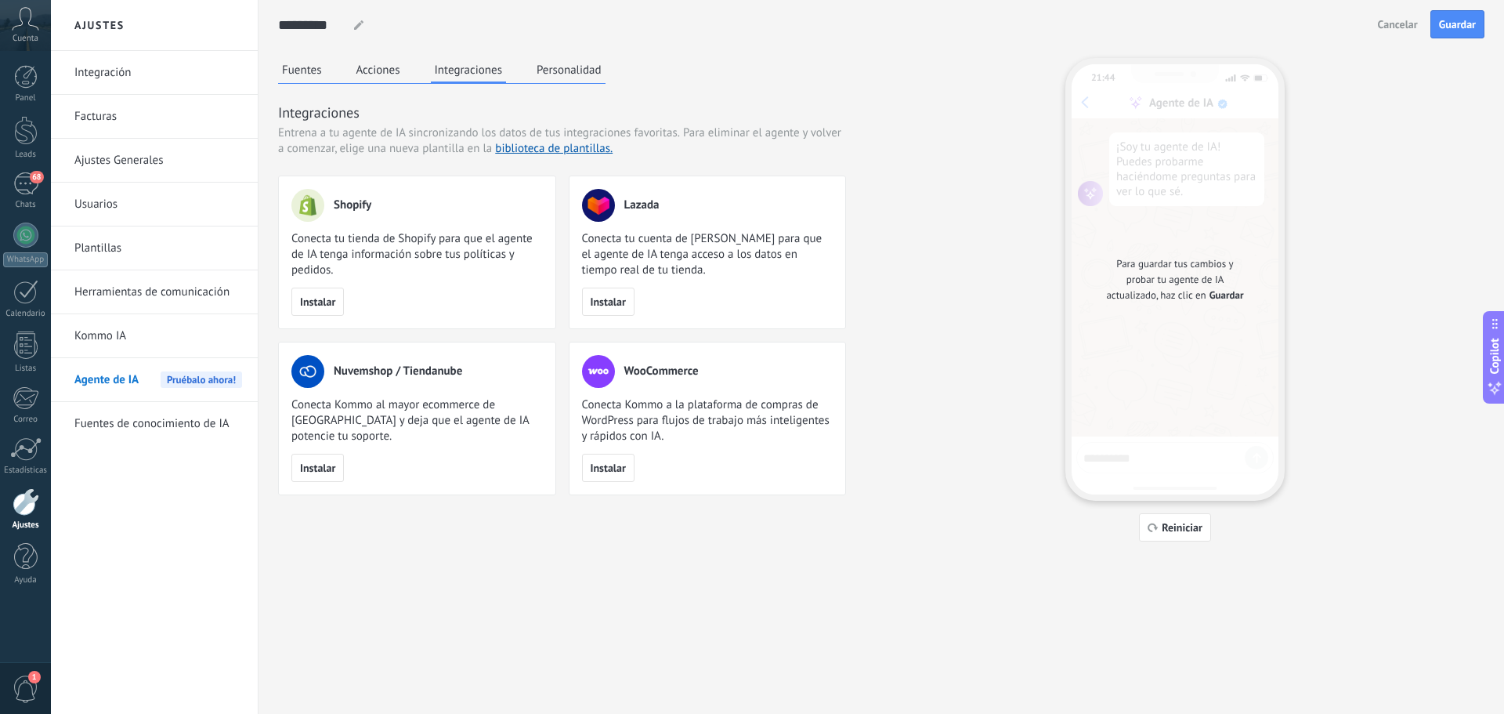
click at [568, 68] on button "Personalidad" at bounding box center [569, 70] width 73 height 24
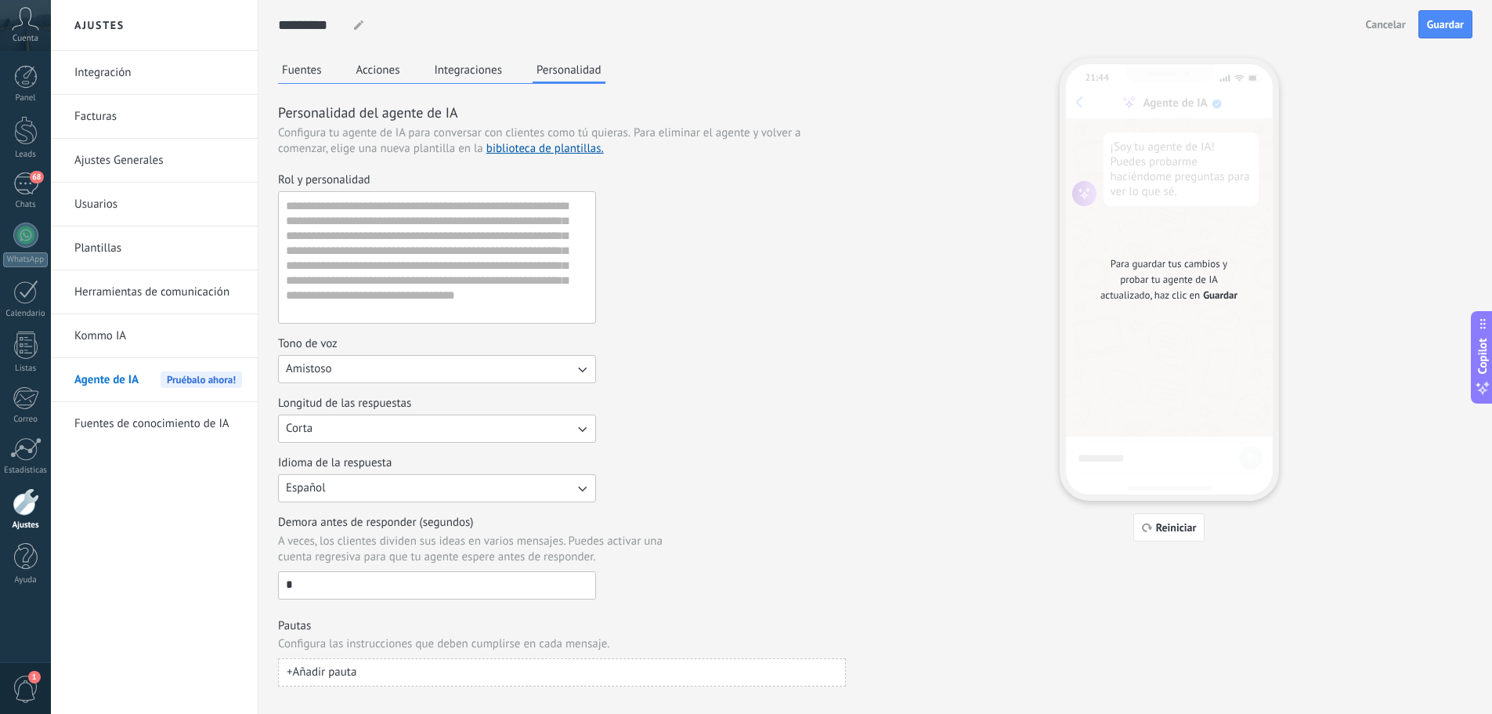
click at [362, 62] on button "Acciones" at bounding box center [379, 70] width 52 height 24
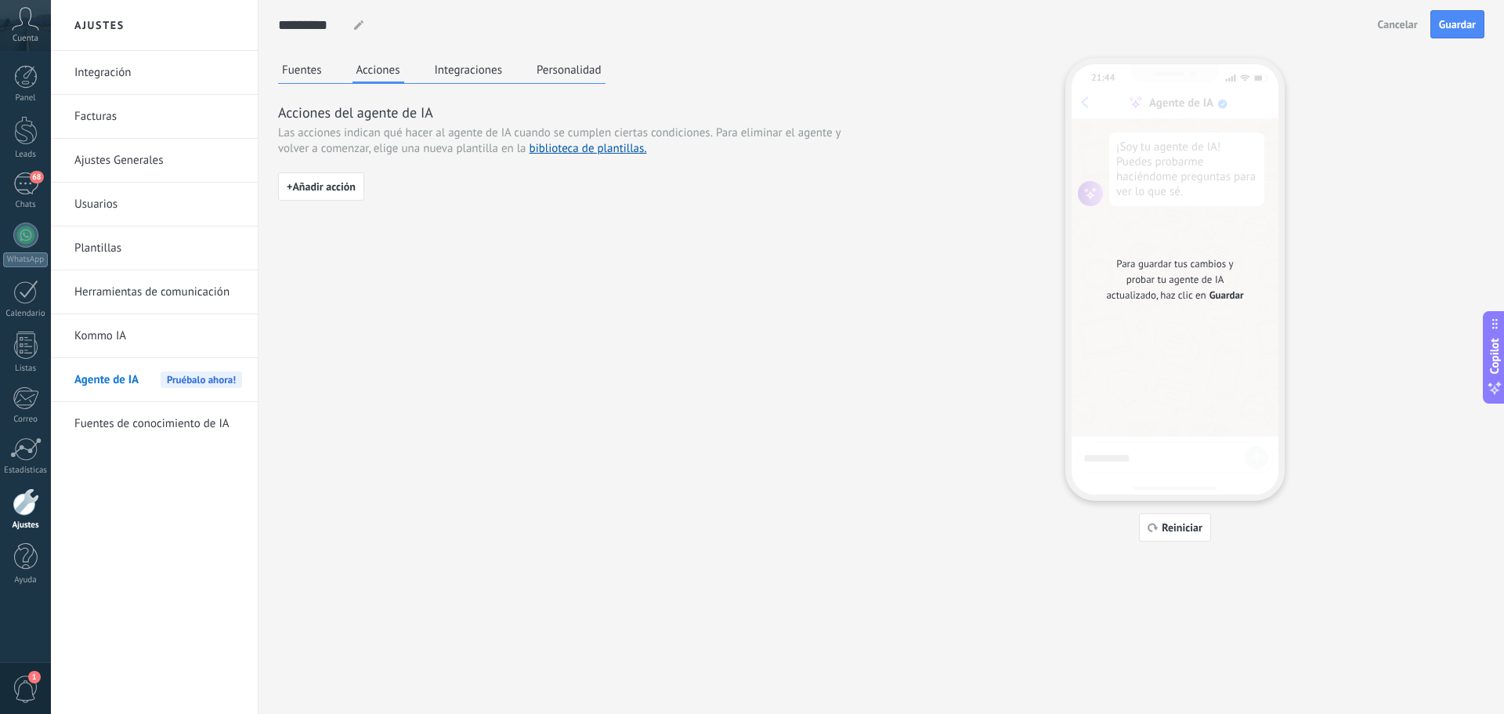
click at [299, 67] on button "Fuentes" at bounding box center [302, 70] width 48 height 24
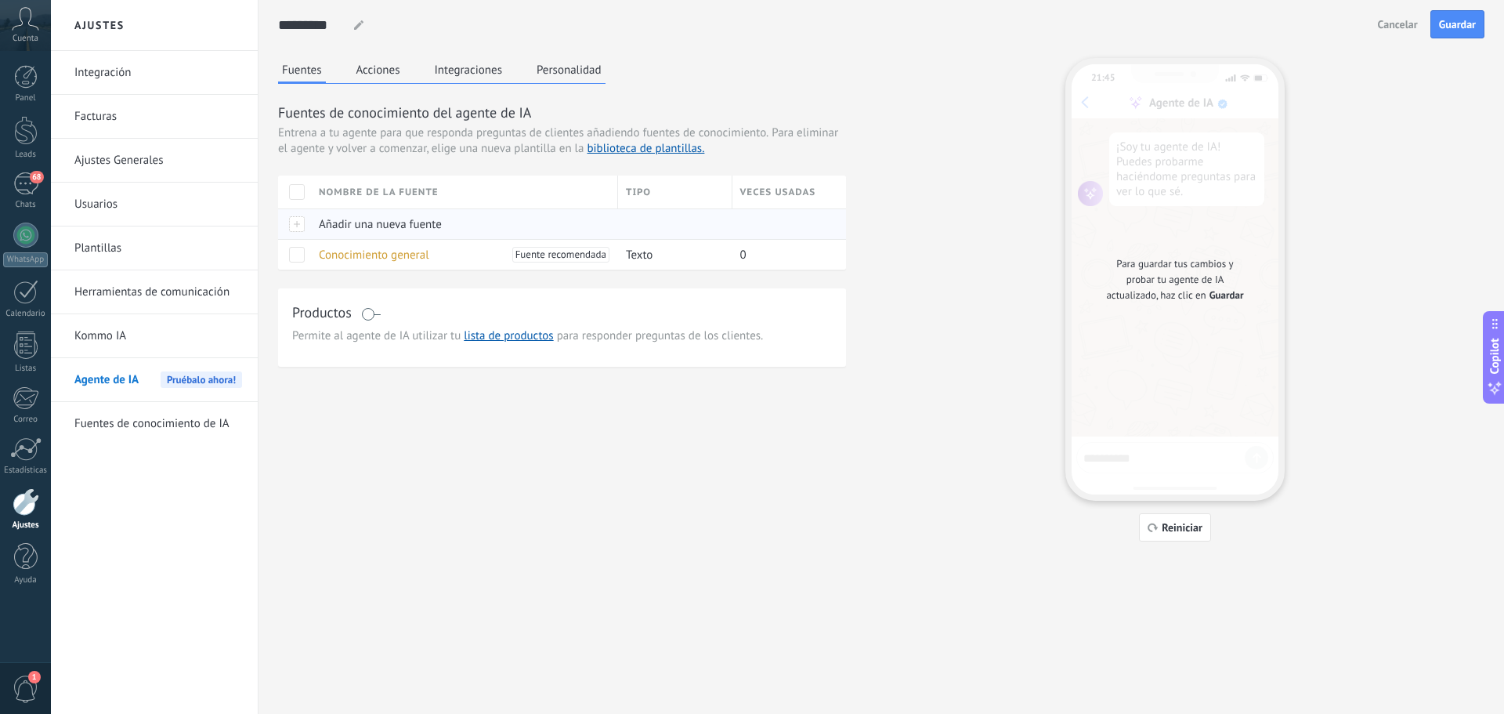
click at [308, 230] on div at bounding box center [294, 223] width 33 height 31
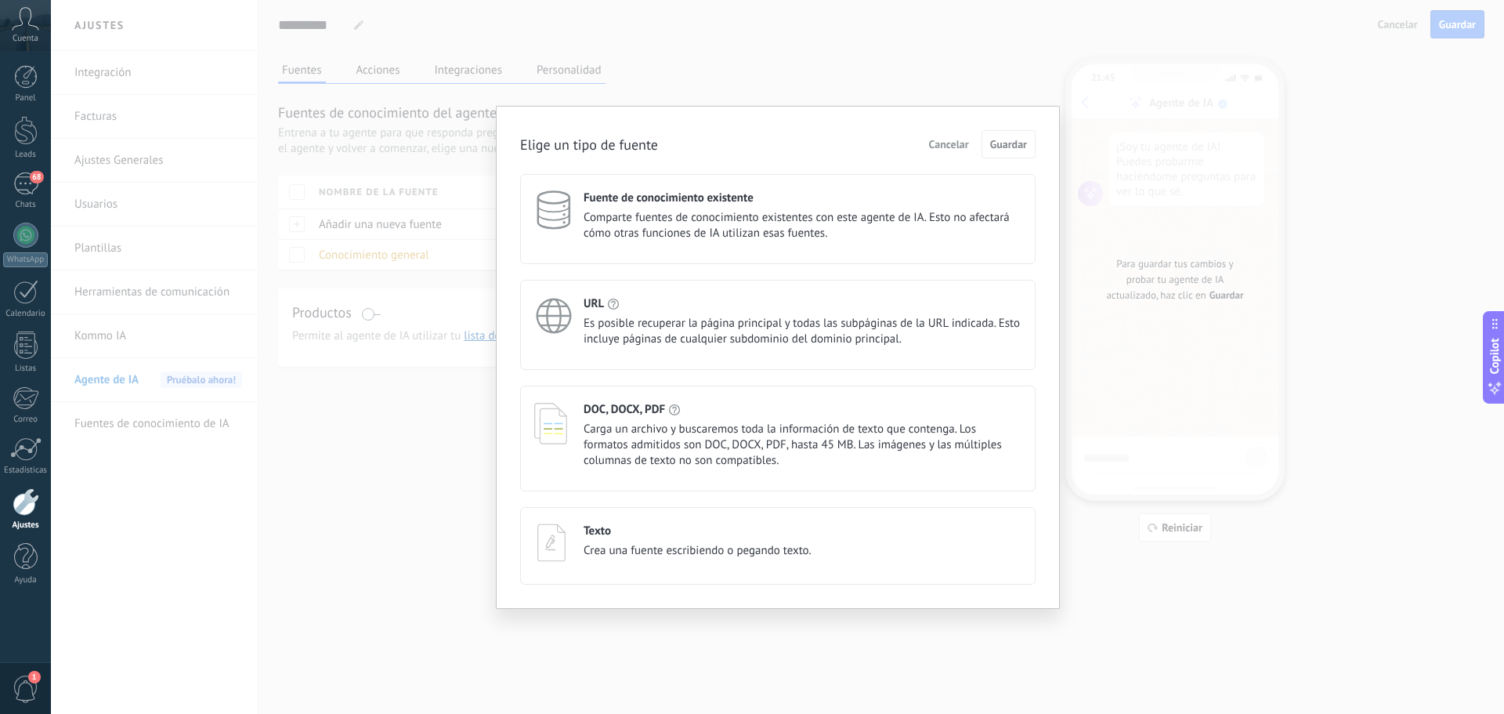
click at [682, 317] on span "Es posible recuperar la página principal y todas las subpáginas de la URL indic…" at bounding box center [803, 331] width 438 height 31
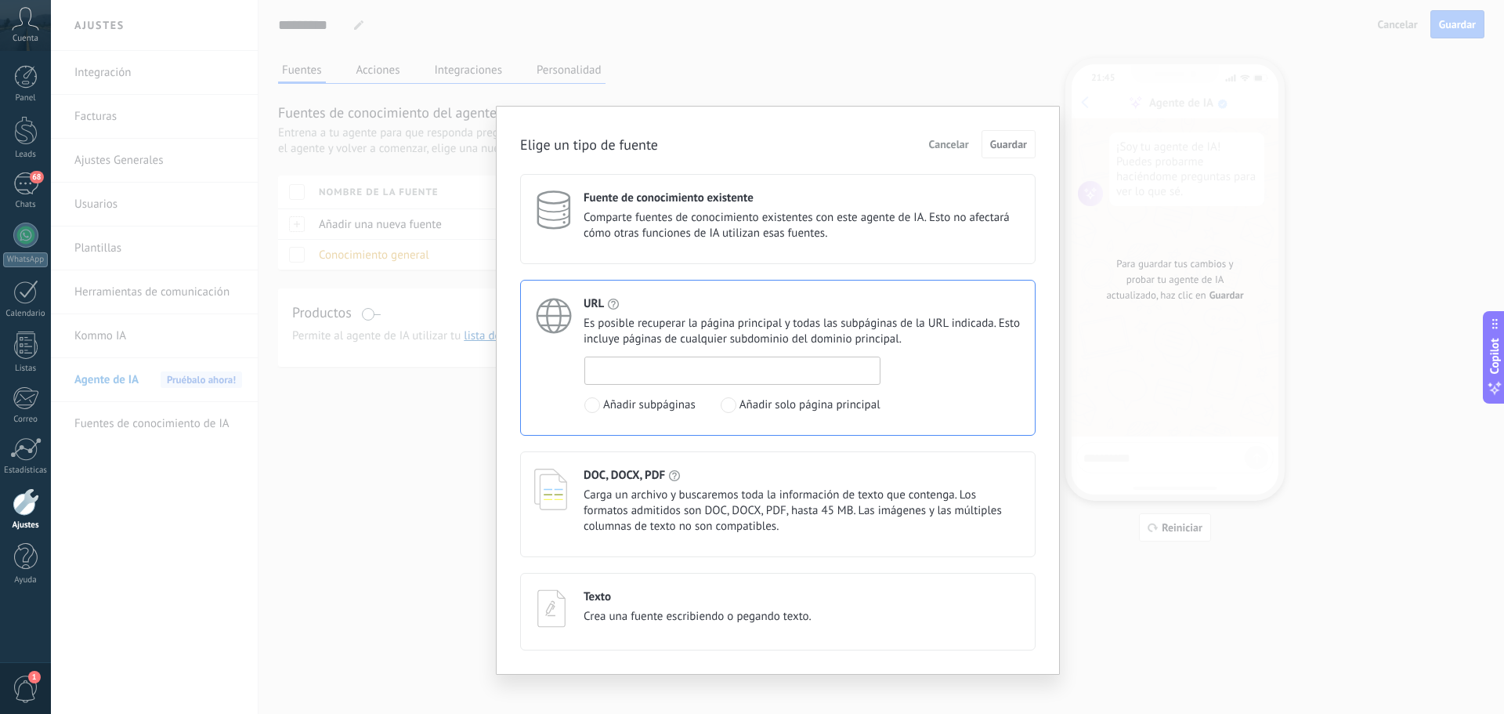
click at [684, 371] on input at bounding box center [732, 369] width 295 height 25
type input "**********"
click at [993, 143] on span "Guardar" at bounding box center [1008, 144] width 37 height 11
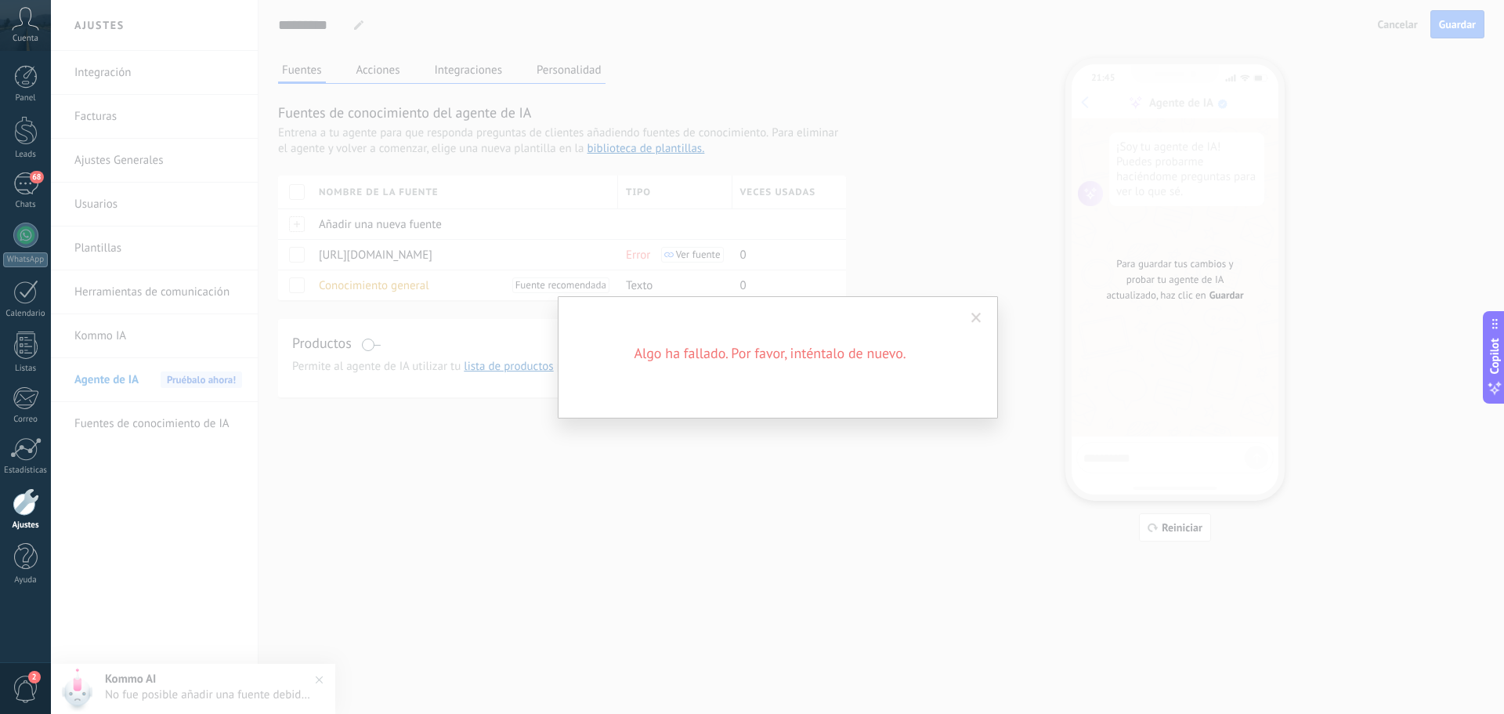
click at [976, 317] on span at bounding box center [976, 318] width 10 height 11
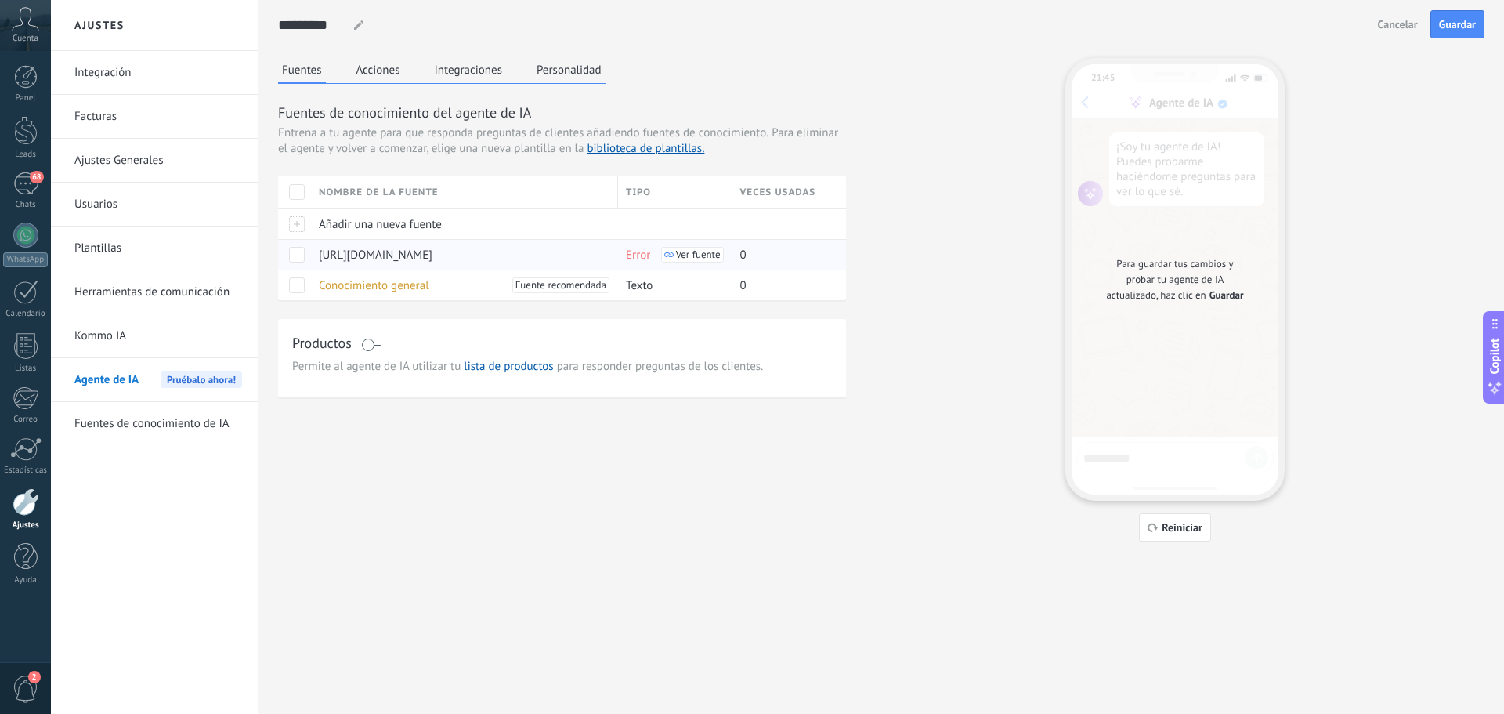
click at [680, 255] on span "Ver fuente" at bounding box center [698, 254] width 45 height 11
click at [639, 253] on span "Error" at bounding box center [638, 255] width 24 height 15
click at [290, 255] on span at bounding box center [297, 255] width 16 height 16
click at [461, 460] on div "Fuentes Acciones Integraciones Personalidad Fuentes de conocimiento del agente …" at bounding box center [881, 299] width 1207 height 483
click at [298, 223] on div at bounding box center [294, 223] width 33 height 31
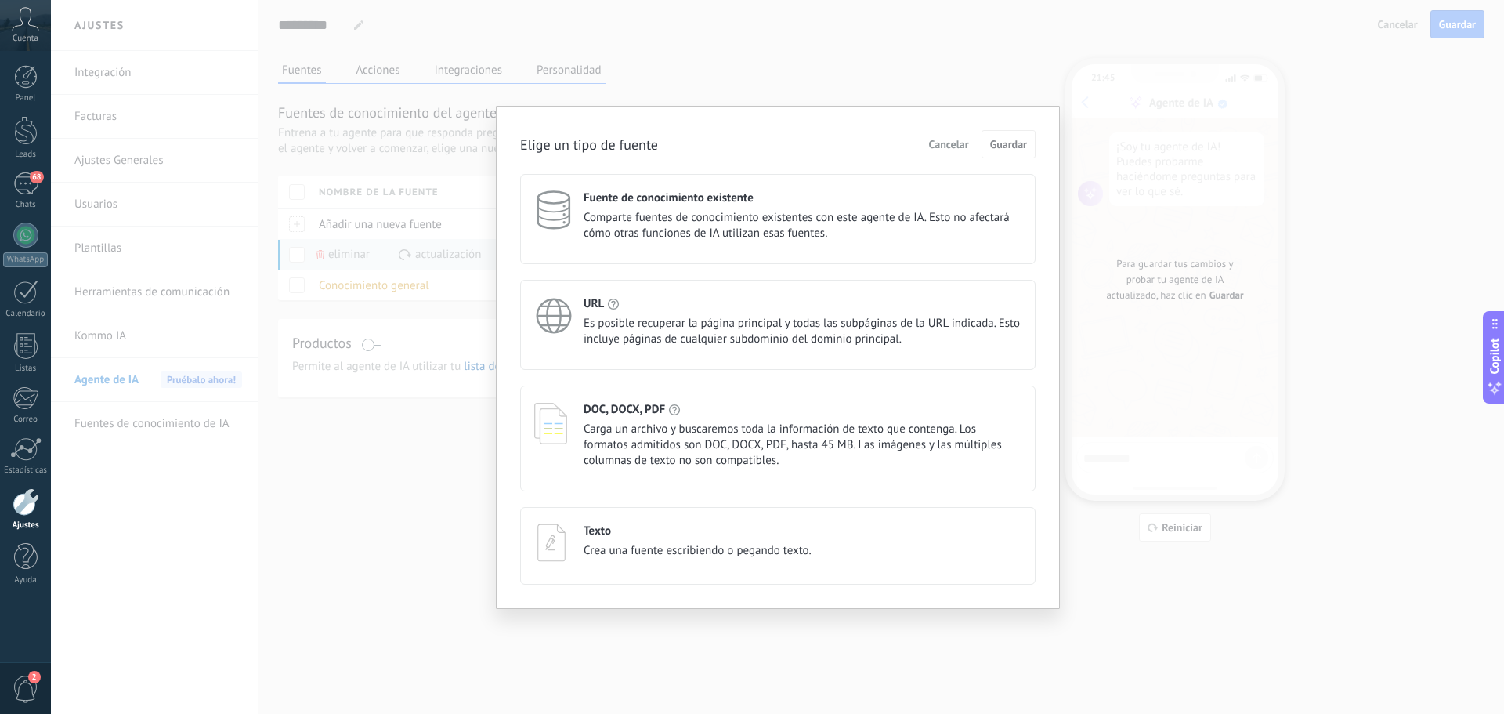
click at [934, 234] on span "Comparte fuentes de conocimiento existentes con este agente de IA. Esto no afec…" at bounding box center [803, 225] width 438 height 31
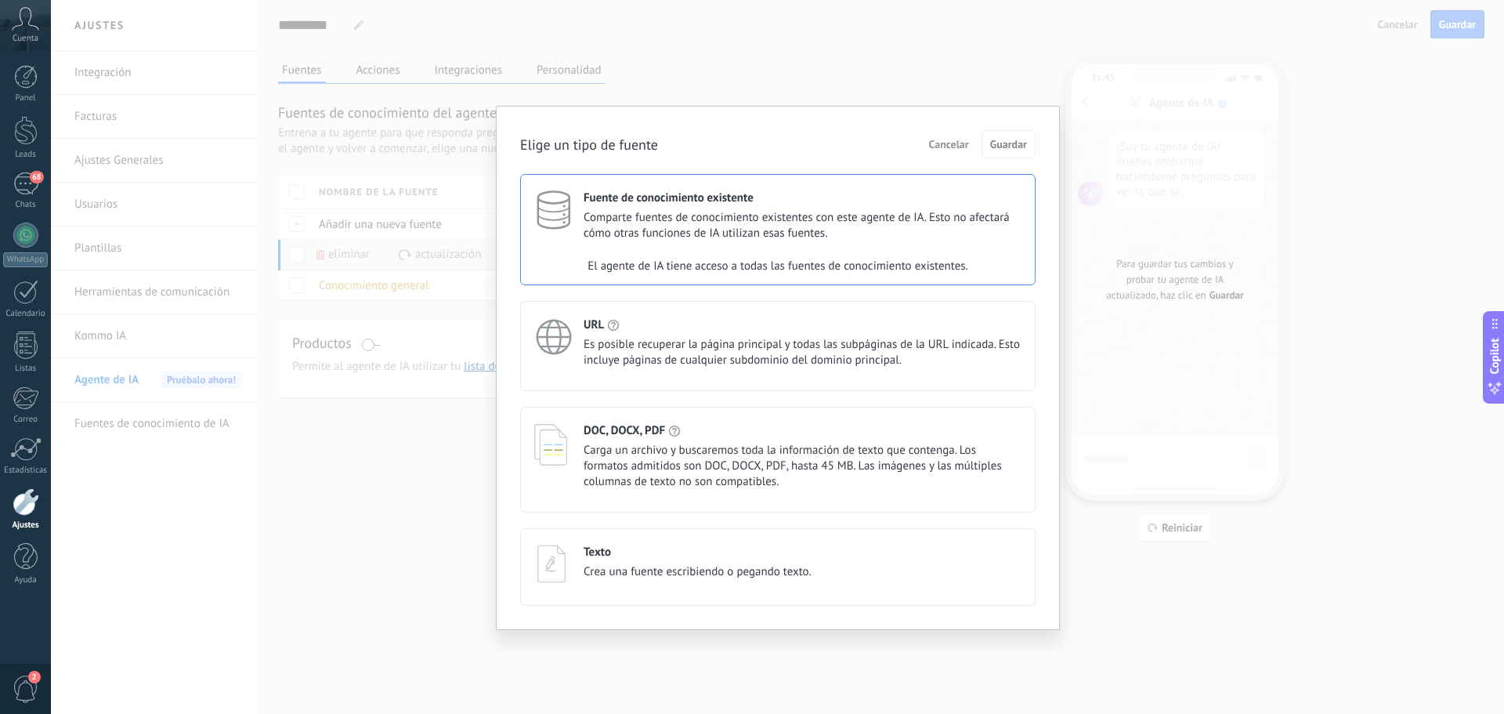
click at [671, 239] on span "Comparte fuentes de conocimiento existentes con este agente de IA. Esto no afec…" at bounding box center [803, 225] width 438 height 31
click at [674, 240] on span "Comparte fuentes de conocimiento existentes con este agente de IA. Esto no afec…" at bounding box center [803, 225] width 438 height 31
click at [663, 268] on div "El agente de IA tiene acceso a todas las fuentes de conocimiento existentes." at bounding box center [778, 266] width 514 height 31
click at [918, 263] on div "El agente de IA tiene acceso a todas las fuentes de conocimiento existentes." at bounding box center [778, 266] width 514 height 31
click at [656, 447] on span "Carga un archivo y buscaremos toda la información de texto que contenga. Los fo…" at bounding box center [803, 466] width 438 height 47
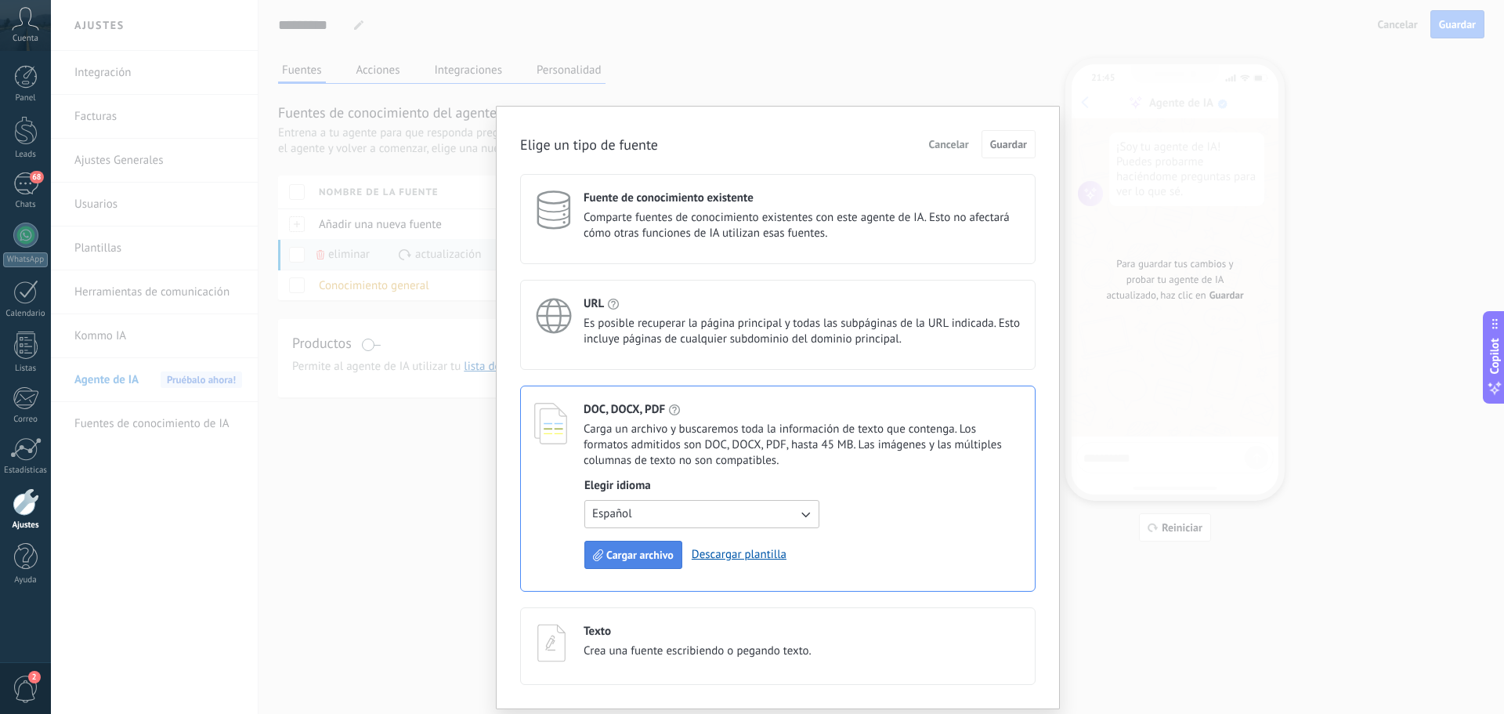
click at [635, 553] on span "Cargar archivo" at bounding box center [639, 554] width 67 height 11
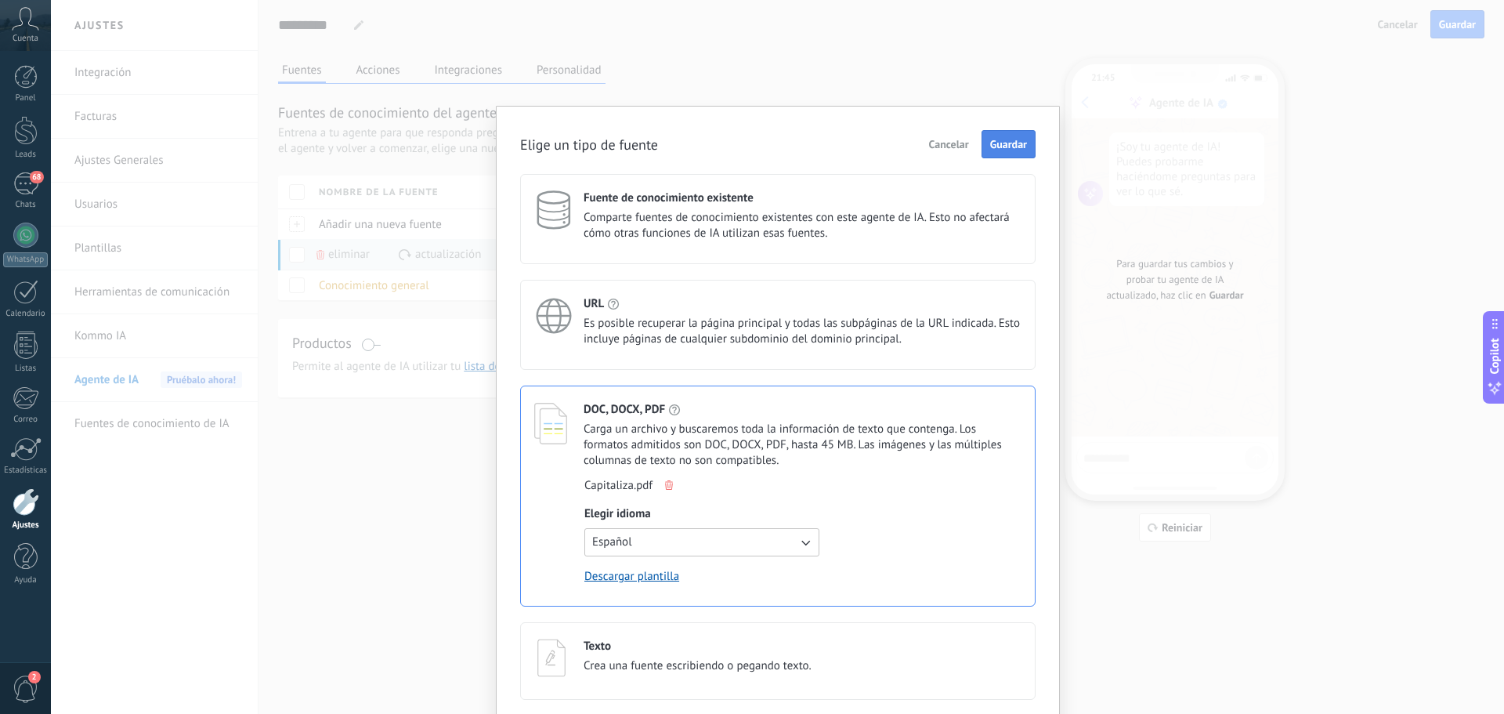
click at [1004, 154] on button "Guardar" at bounding box center [1009, 144] width 54 height 28
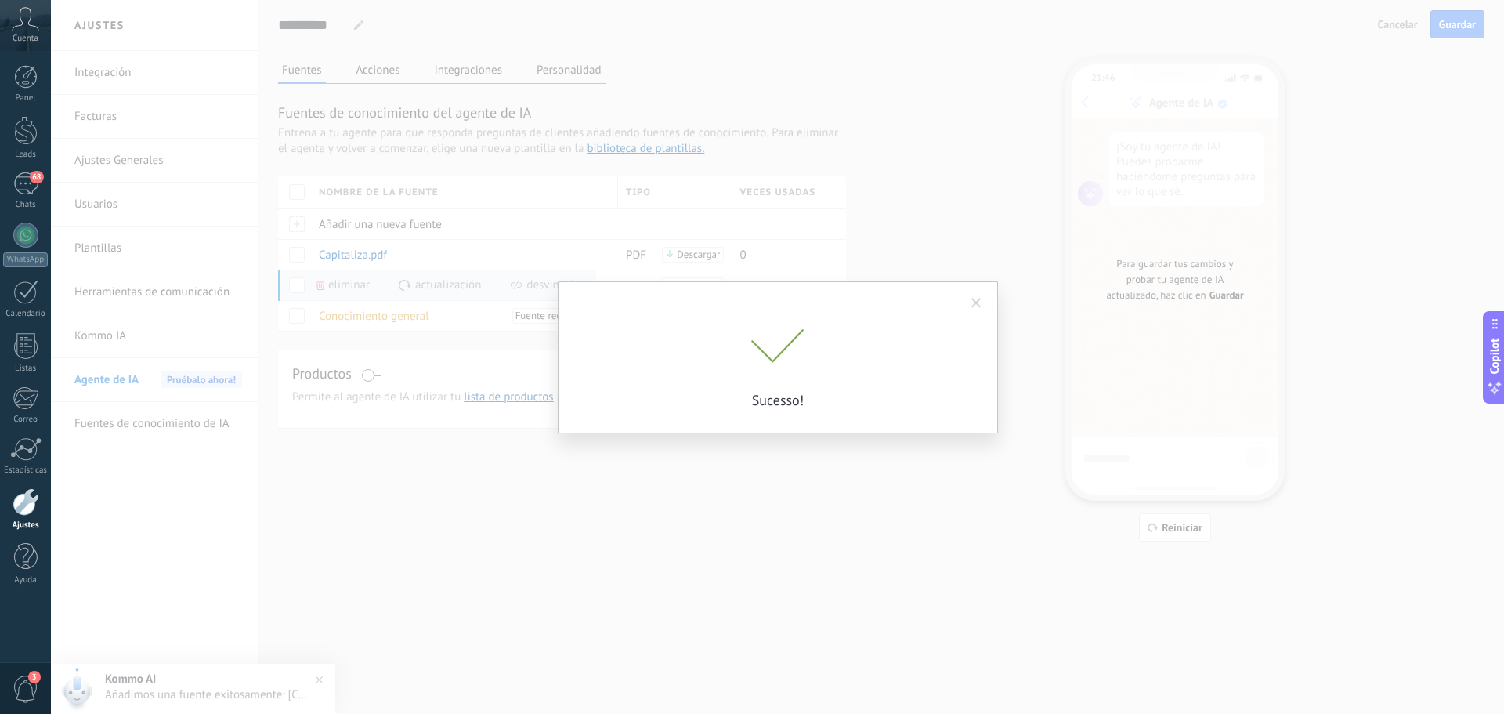
click at [974, 303] on span at bounding box center [976, 303] width 10 height 11
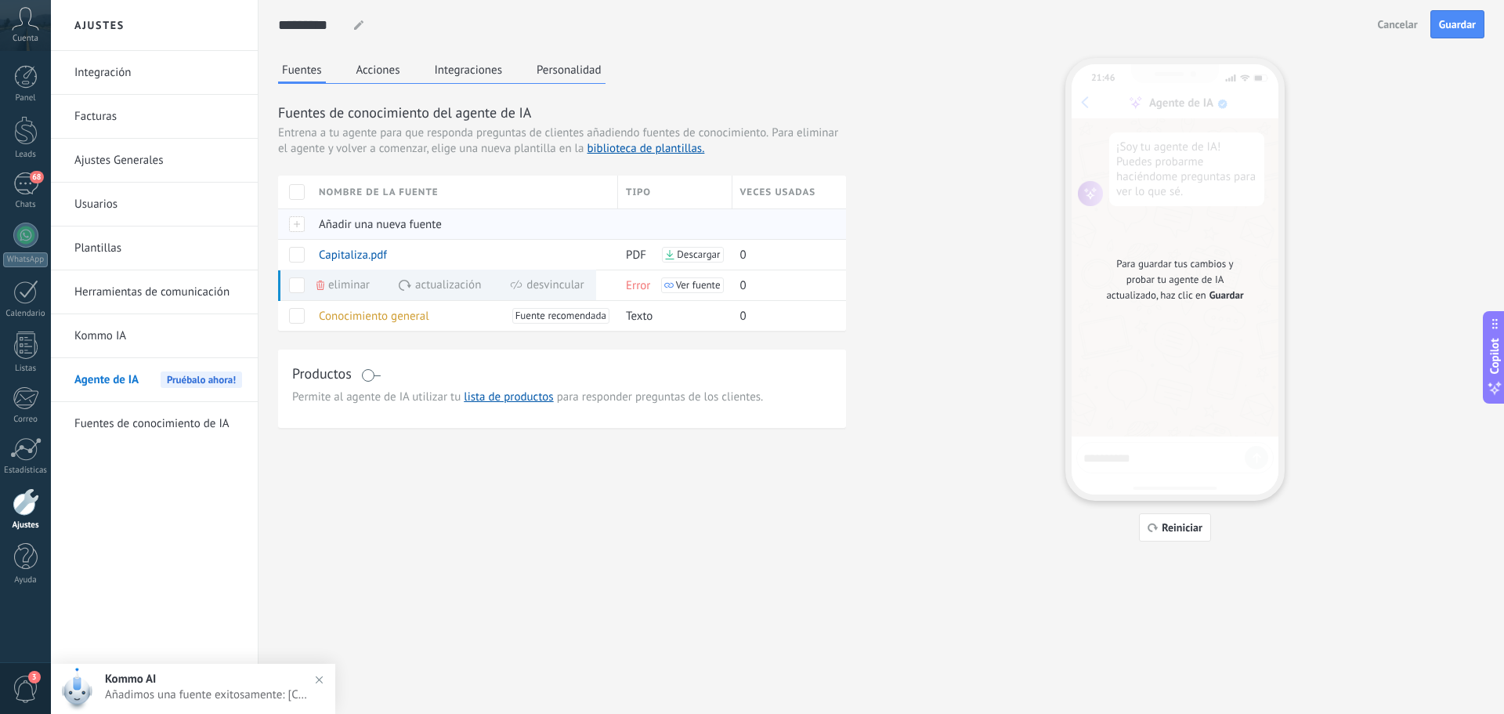
click at [297, 224] on div at bounding box center [294, 223] width 33 height 31
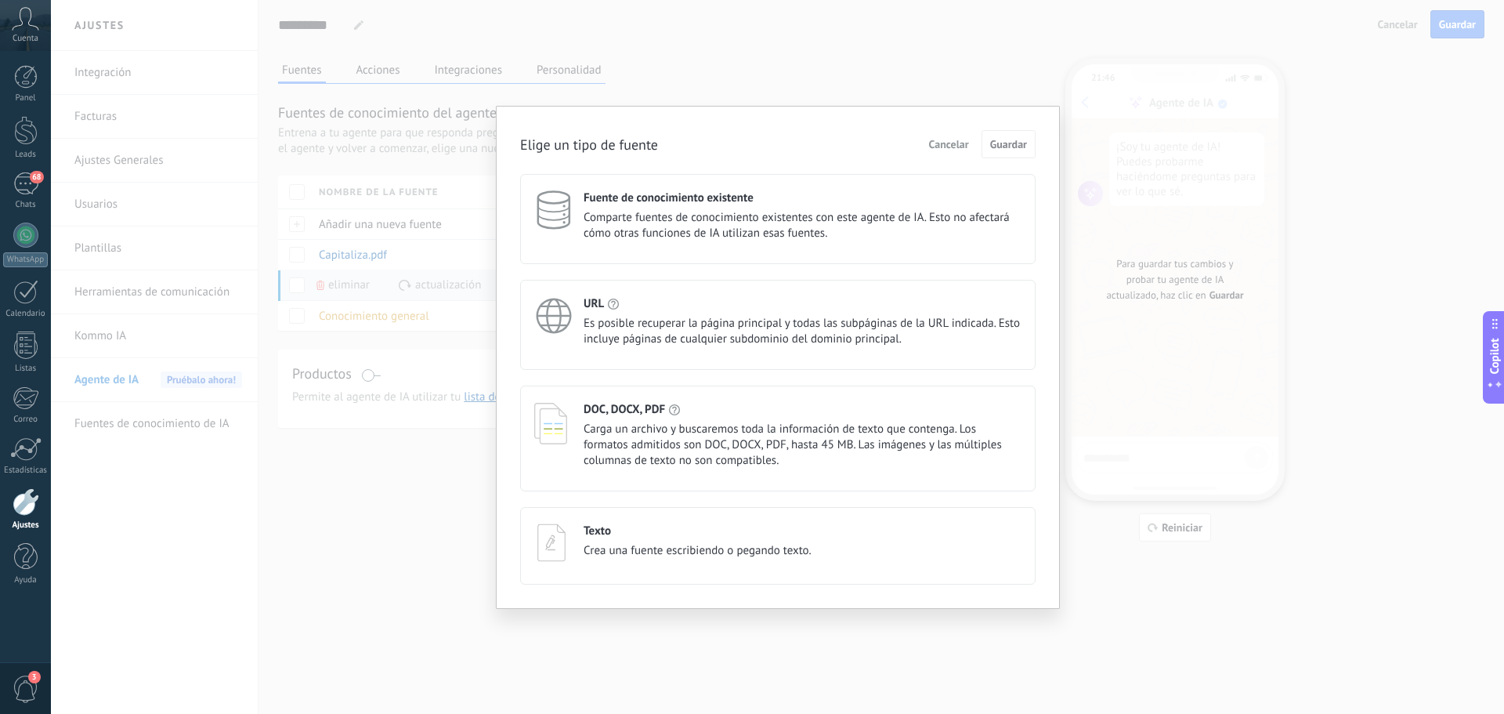
click at [664, 411] on h4 "DOC, DOCX, PDF" at bounding box center [624, 409] width 81 height 15
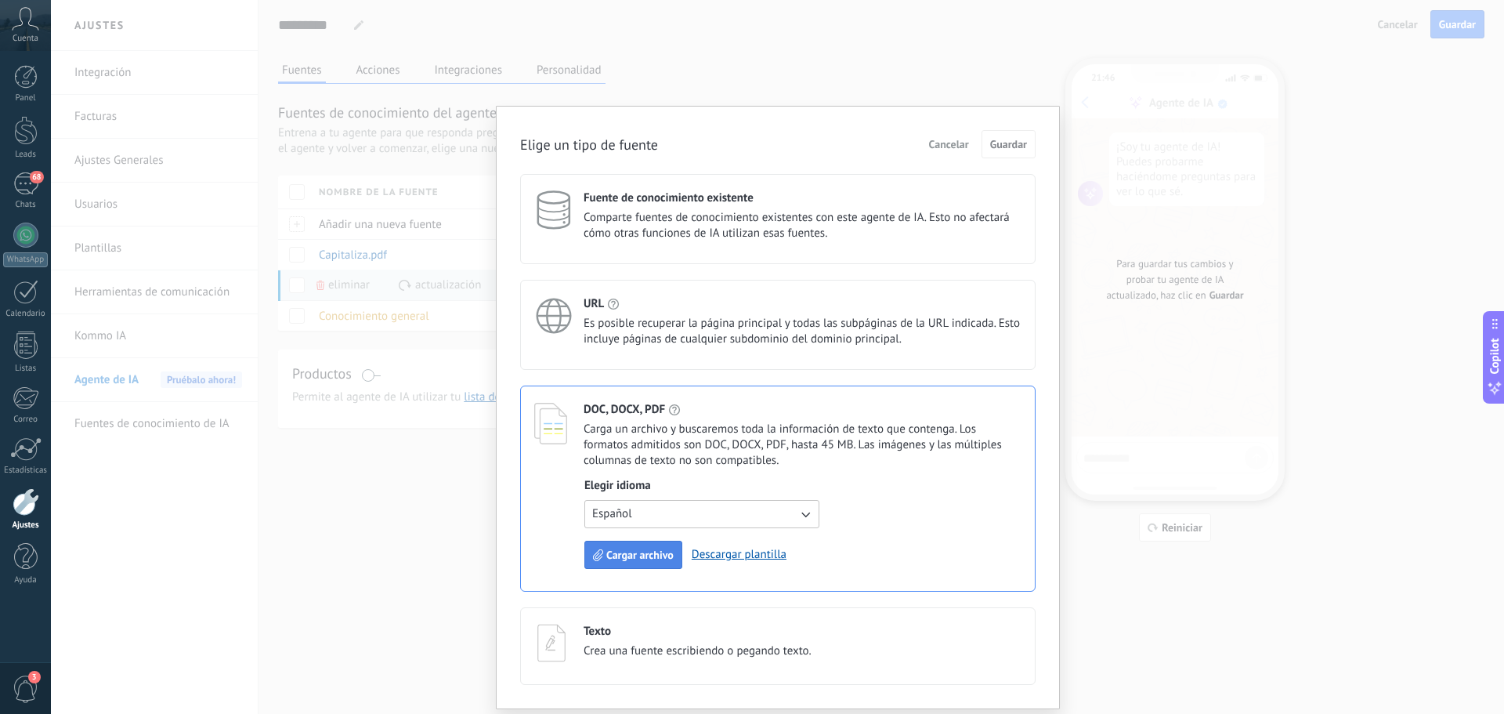
click at [642, 547] on button "Cargar archivo" at bounding box center [633, 555] width 98 height 28
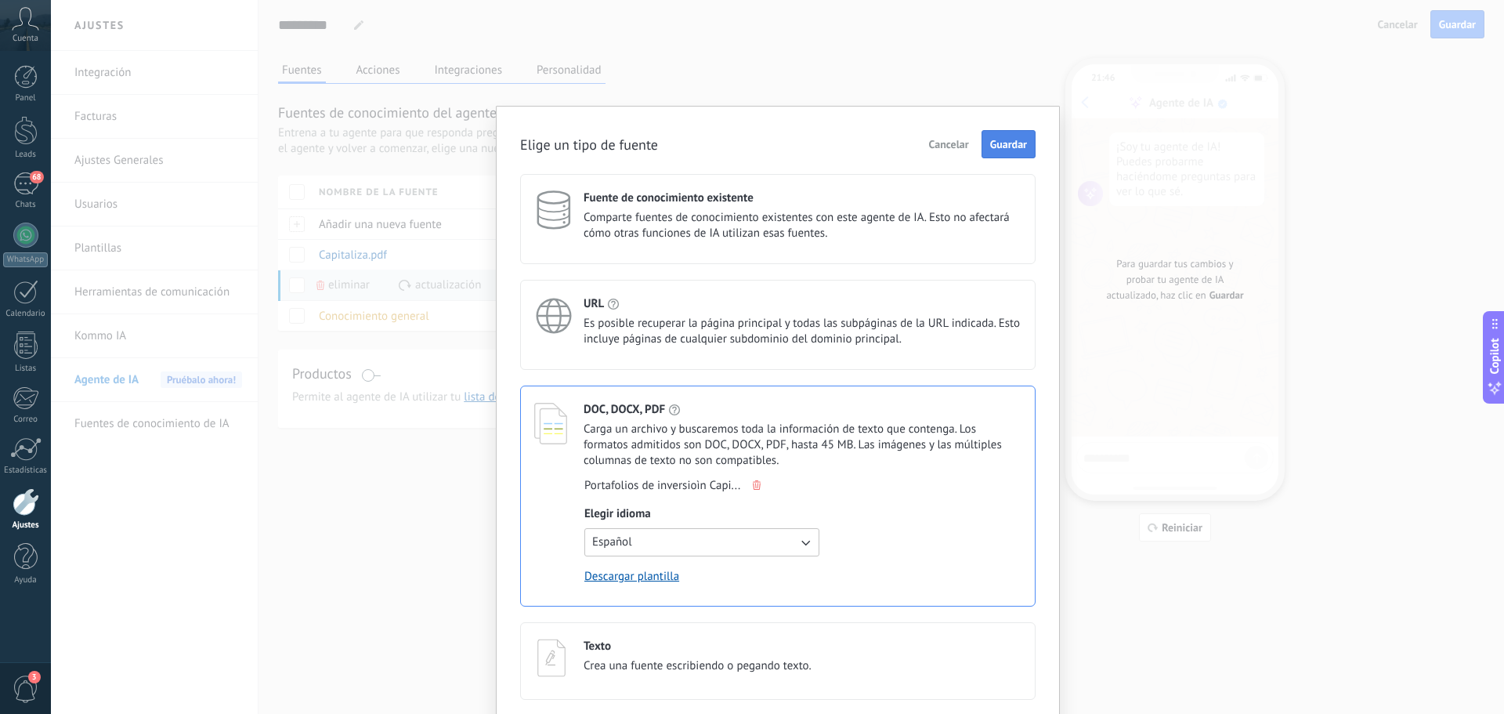
click at [997, 141] on span "Guardar" at bounding box center [1008, 144] width 37 height 11
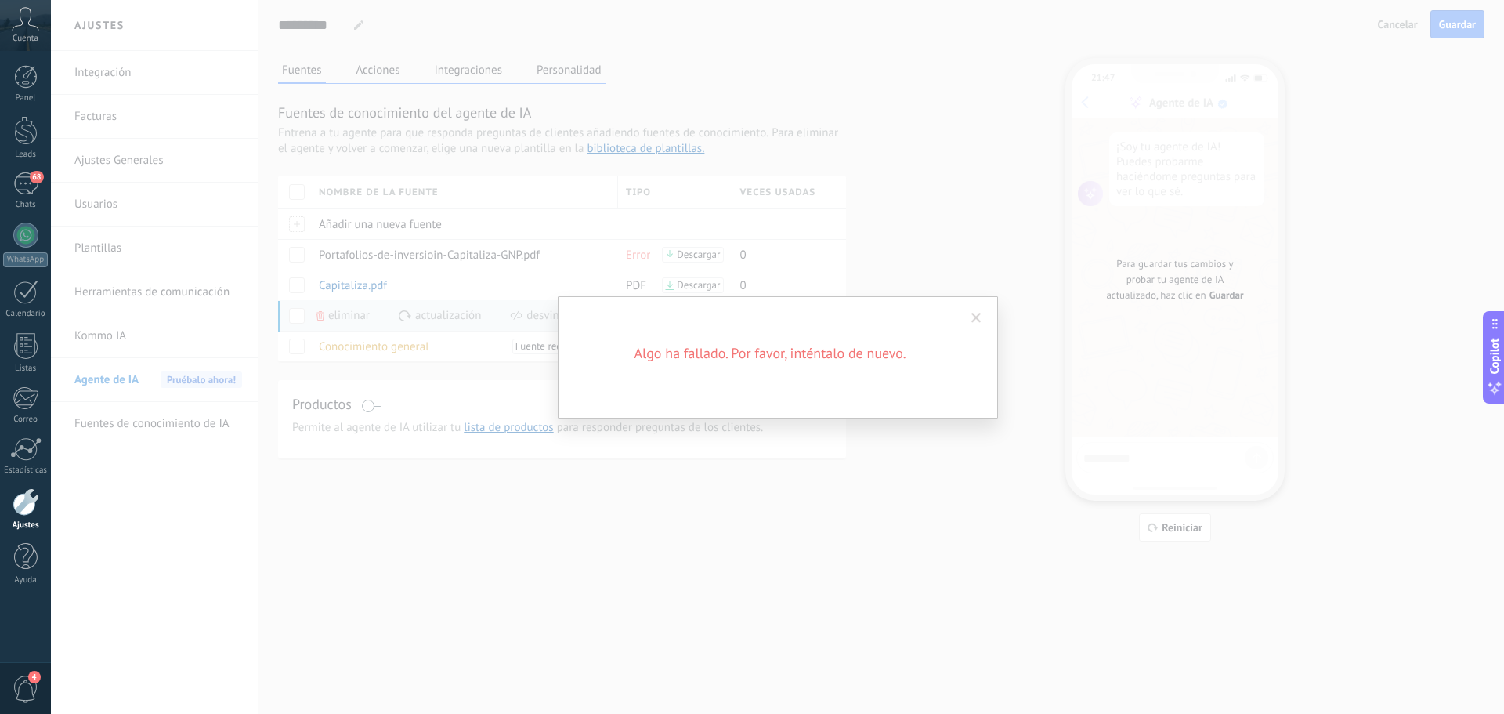
click at [969, 317] on span at bounding box center [977, 318] width 26 height 27
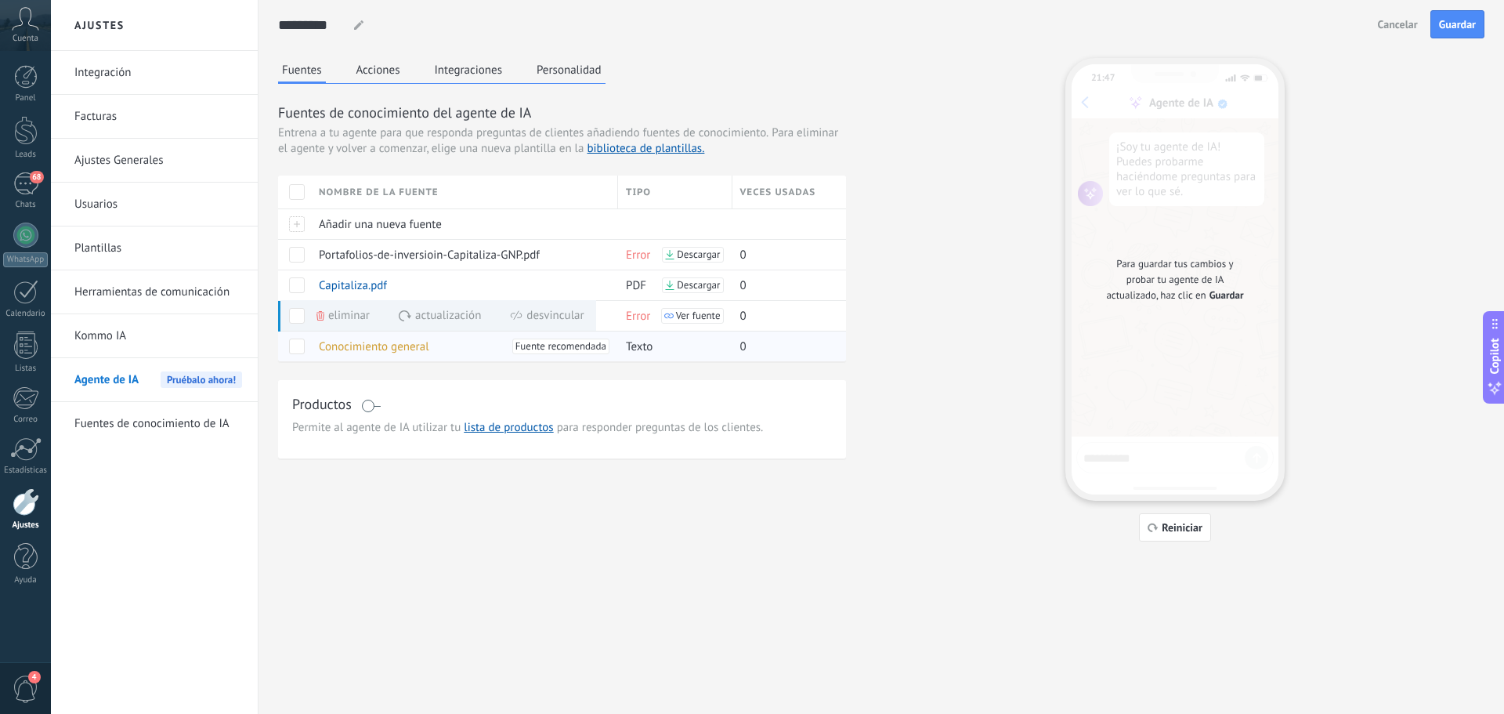
click at [355, 346] on span "Conocimiento general" at bounding box center [374, 346] width 110 height 15
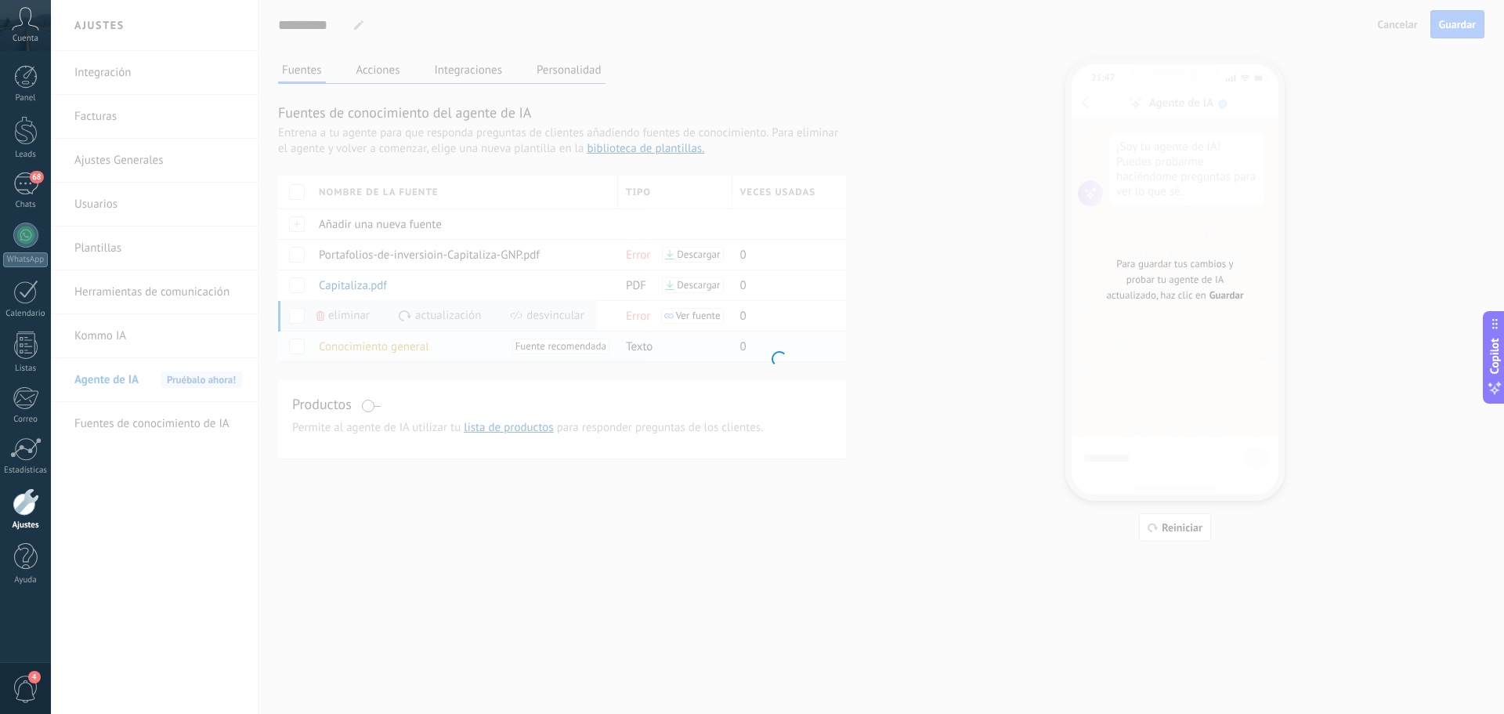
type input "**********"
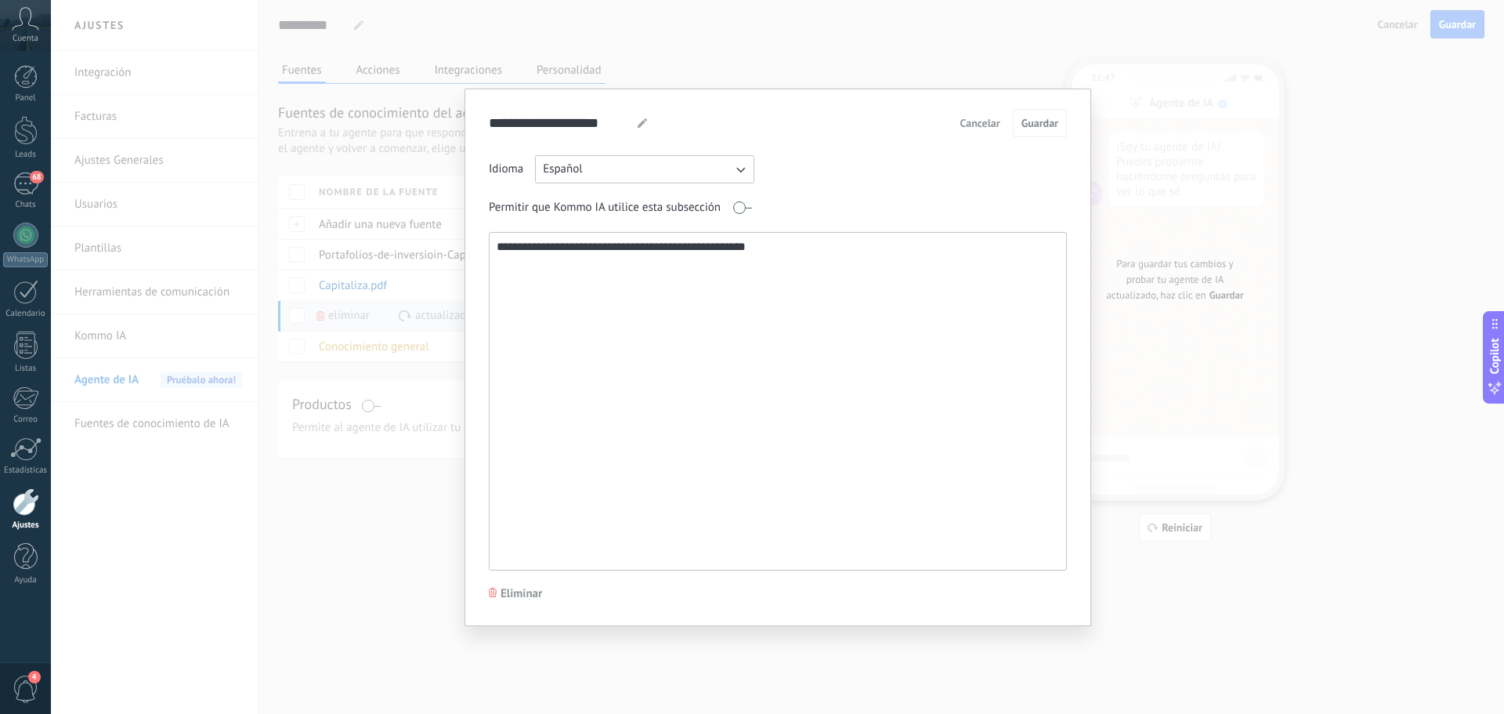
click at [577, 264] on textarea "**********" at bounding box center [776, 401] width 573 height 337
click at [845, 281] on textarea "**********" at bounding box center [776, 401] width 573 height 337
drag, startPoint x: 838, startPoint y: 270, endPoint x: 434, endPoint y: 273, distance: 403.5
click at [434, 273] on div "**********" at bounding box center [777, 357] width 1453 height 714
type textarea "*"
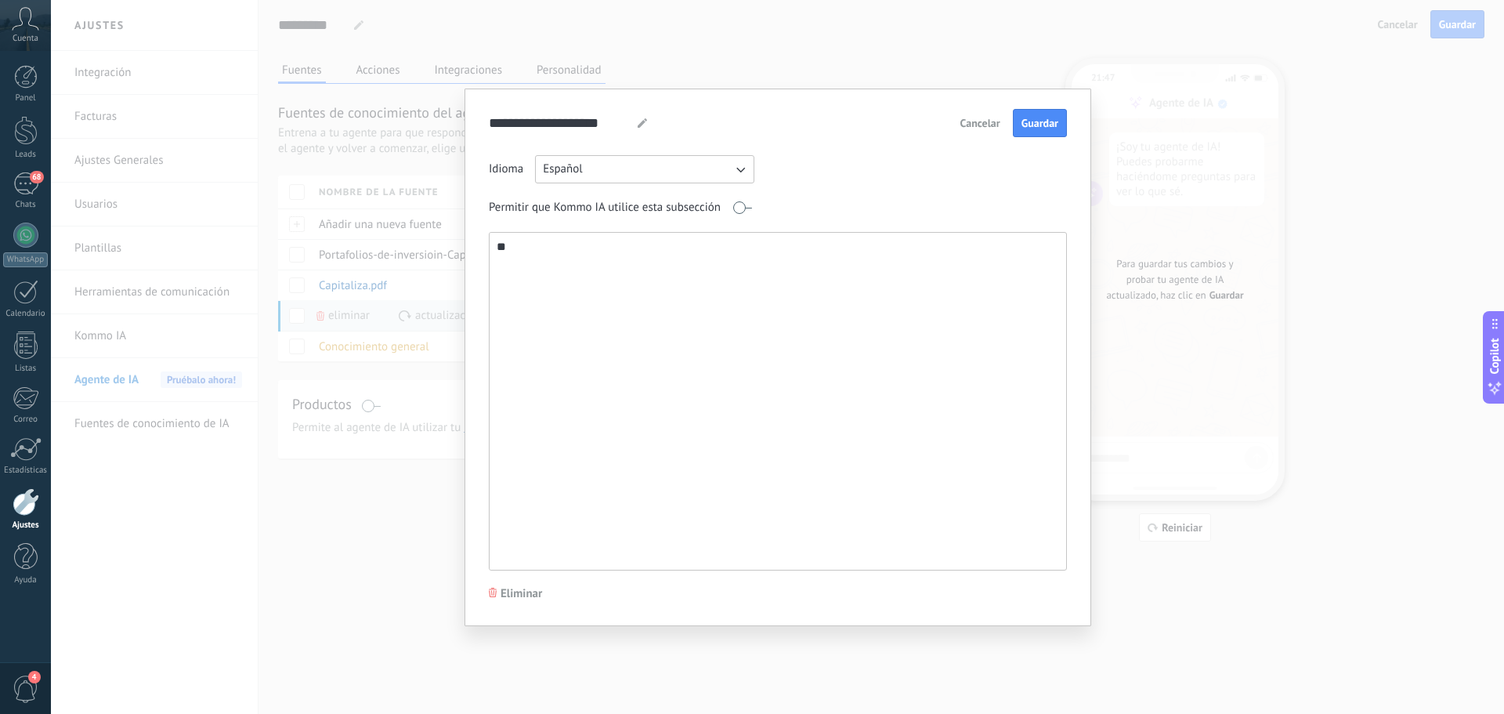
type textarea "*"
paste textarea "**********"
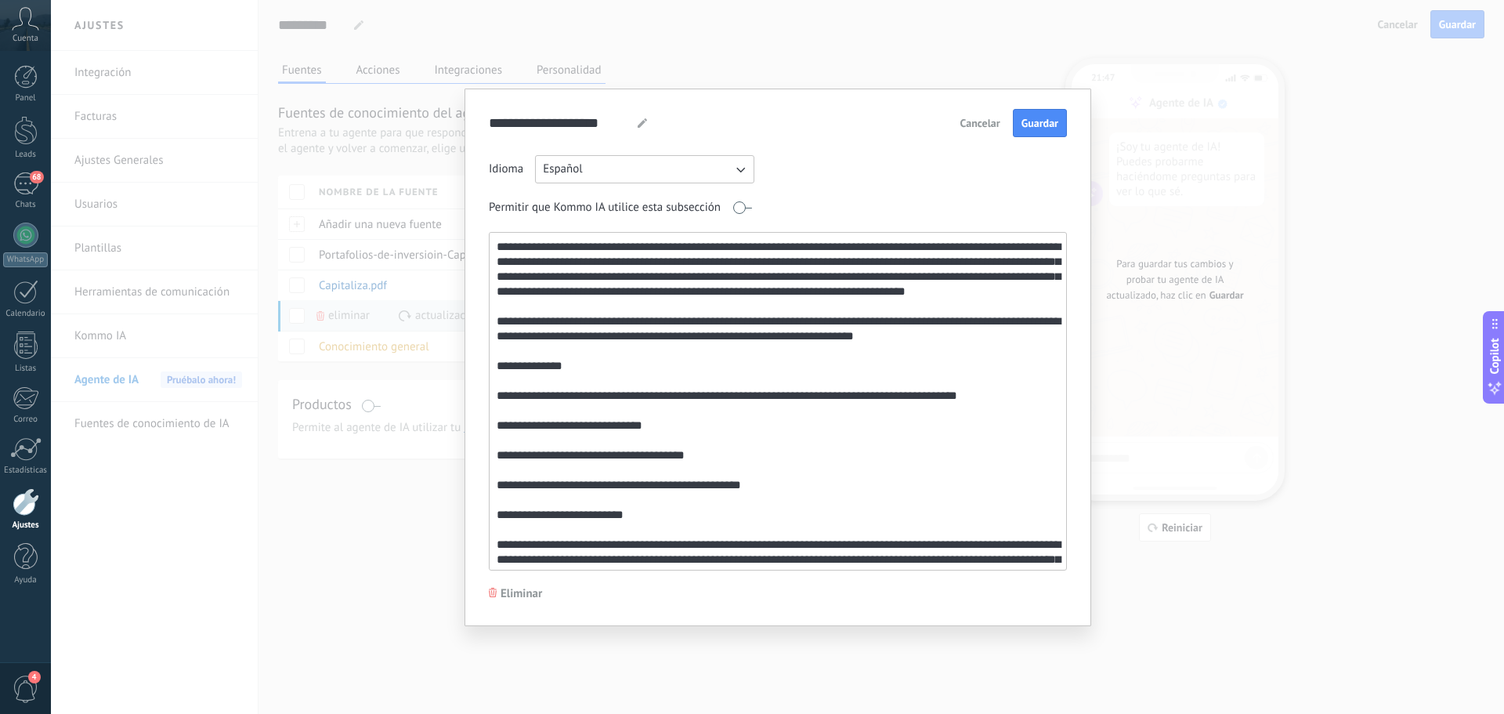
scroll to position [265, 0]
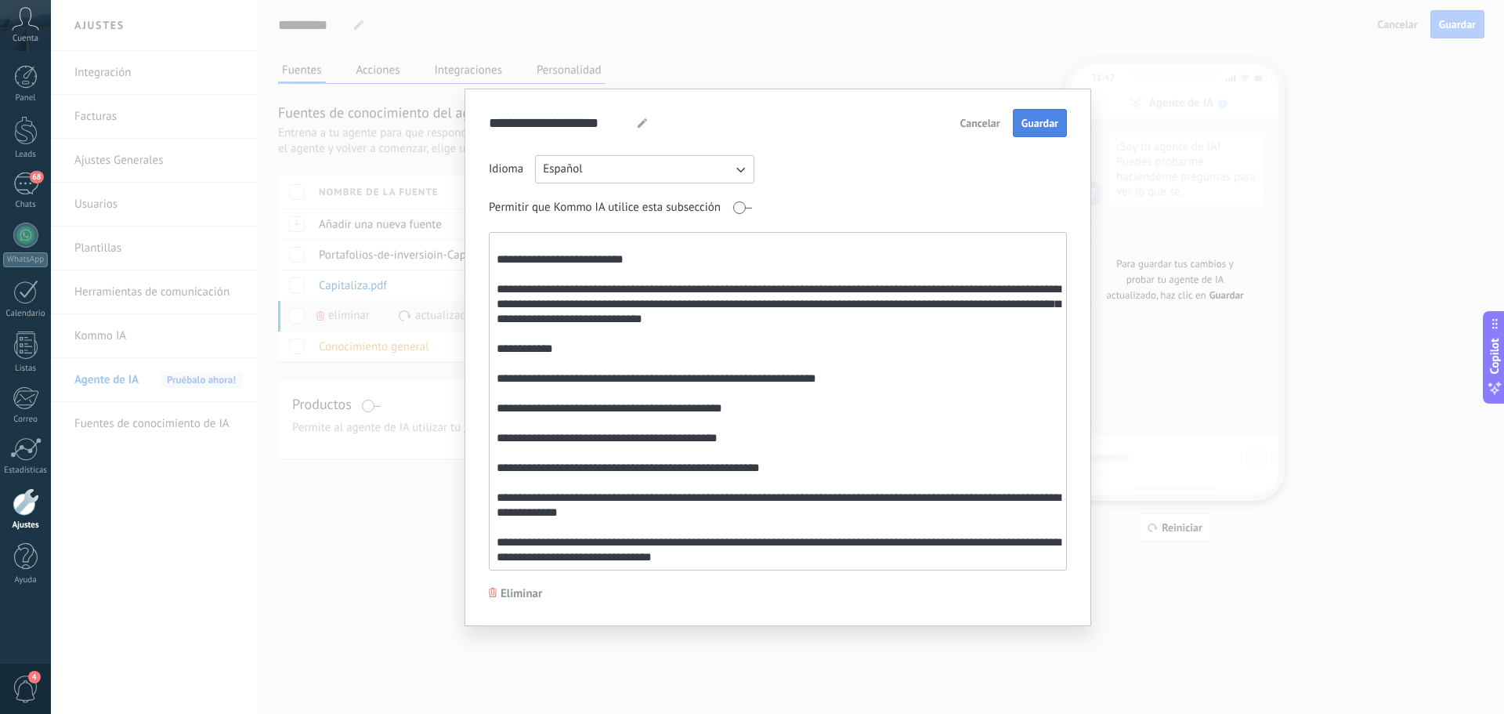
type textarea "**********"
click at [1032, 120] on span "Guardar" at bounding box center [1040, 123] width 37 height 11
click at [1376, 272] on div "**********" at bounding box center [777, 357] width 1453 height 714
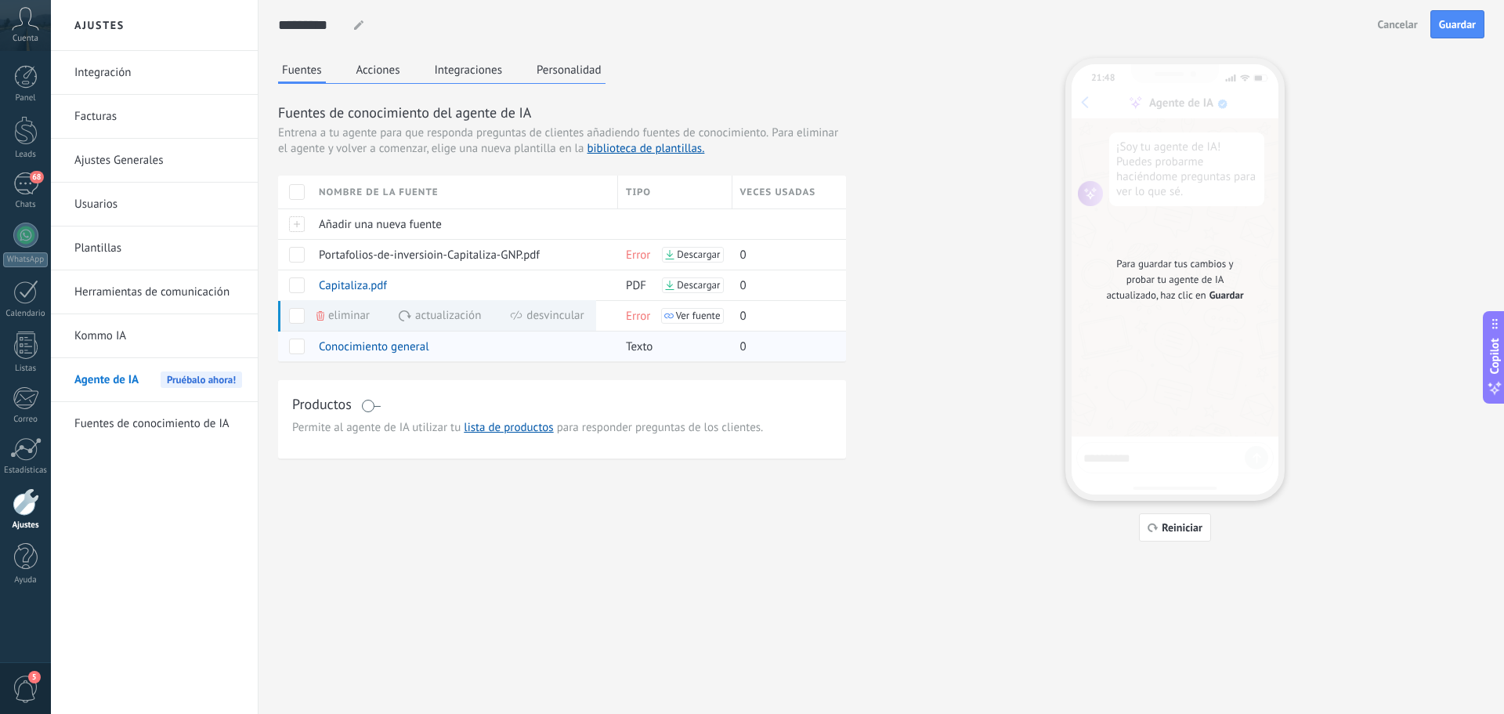
click at [399, 346] on span "Conocimiento general" at bounding box center [374, 346] width 110 height 15
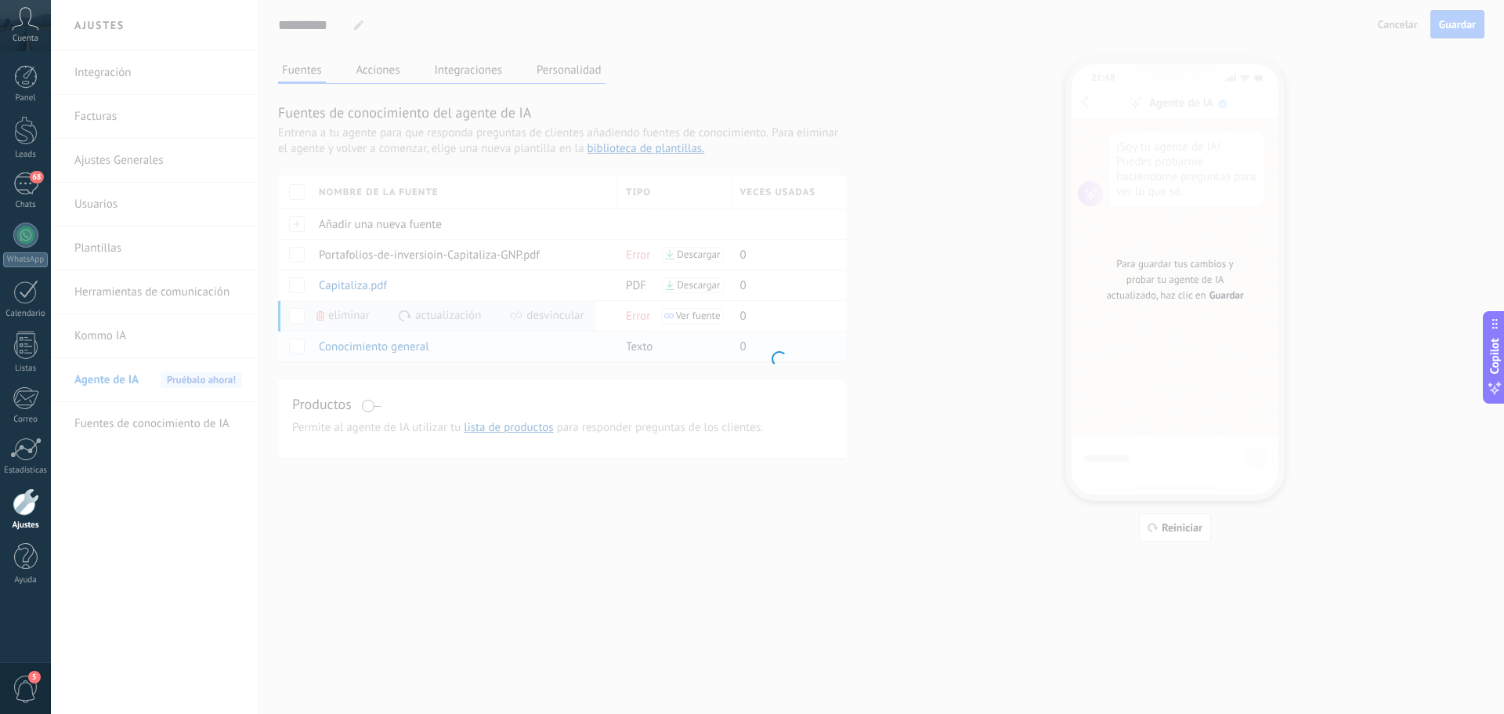
type input "**********"
type textarea "**********"
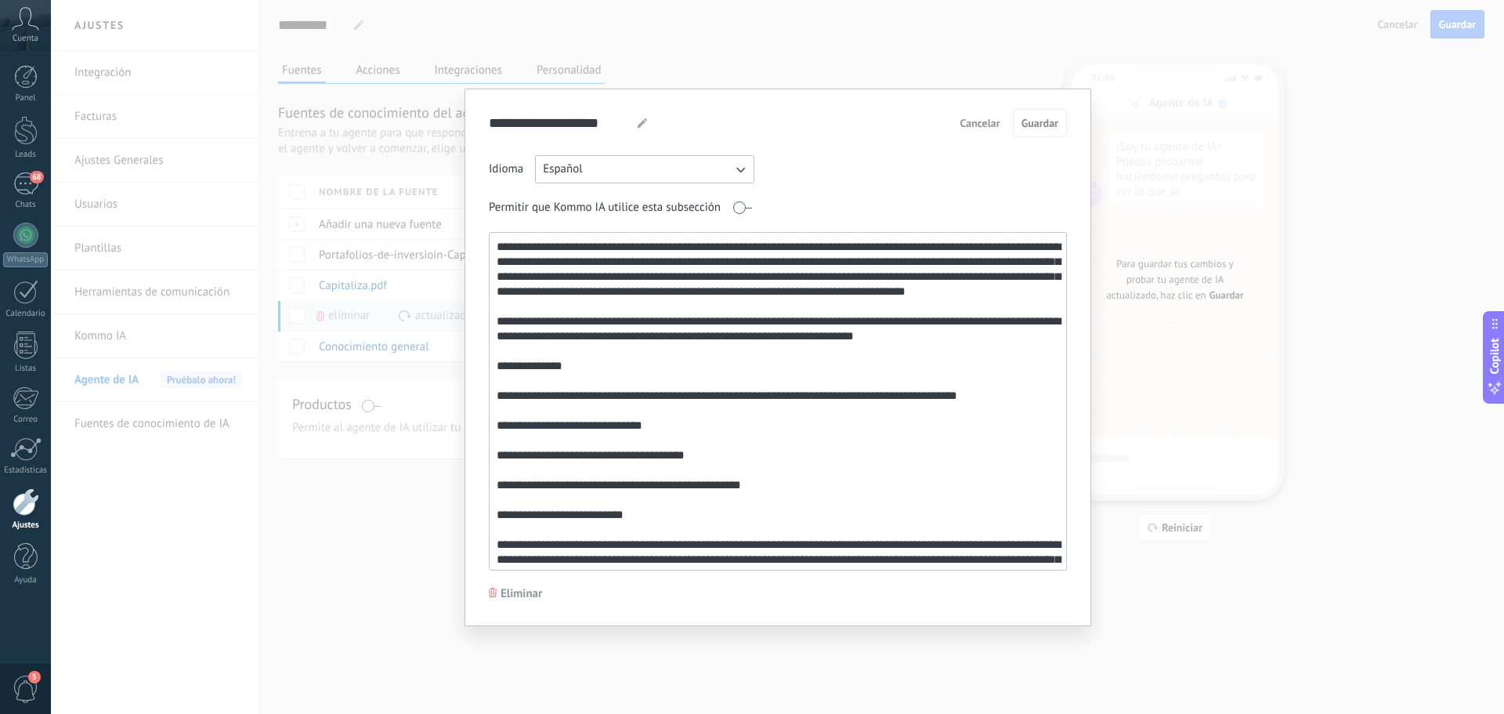
click at [1034, 46] on div "**********" at bounding box center [777, 357] width 1453 height 714
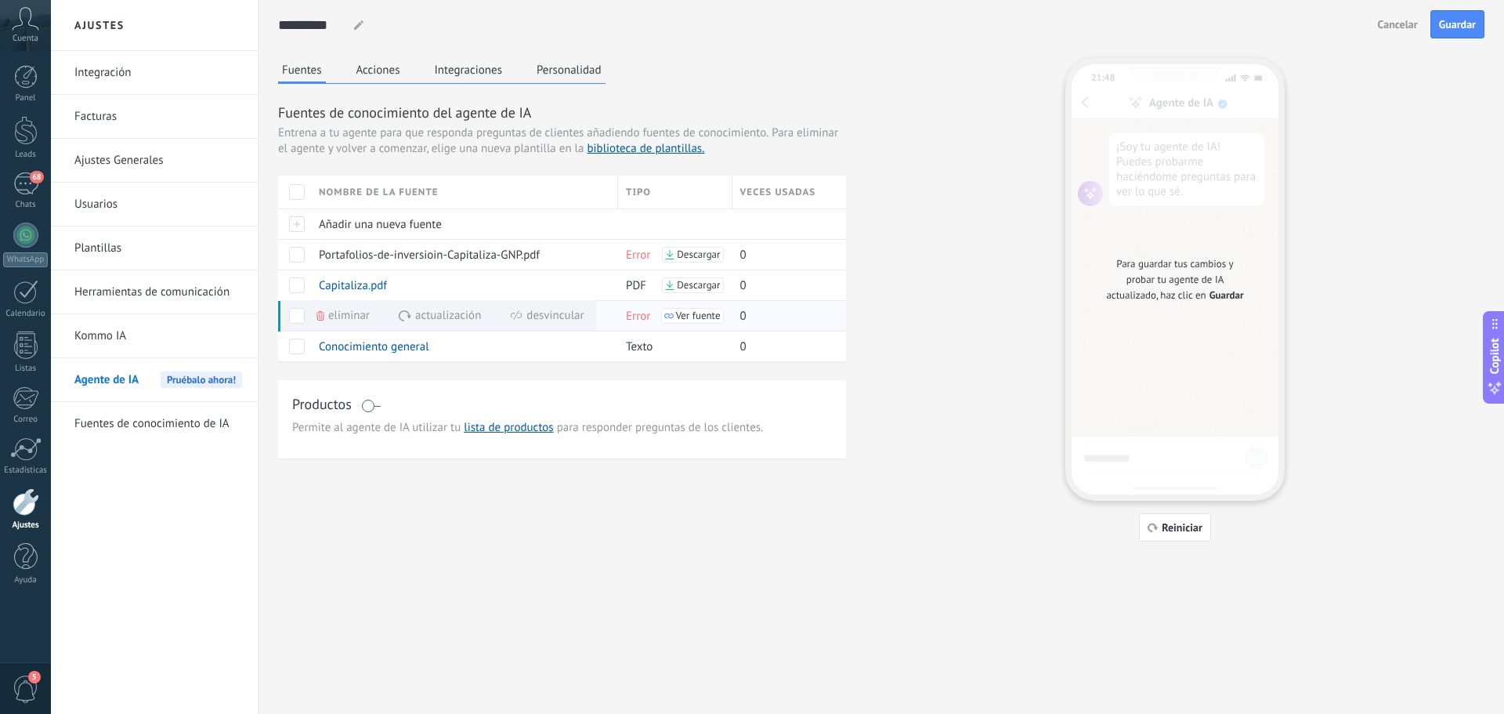
click at [350, 315] on span "Eliminar" at bounding box center [349, 315] width 42 height 31
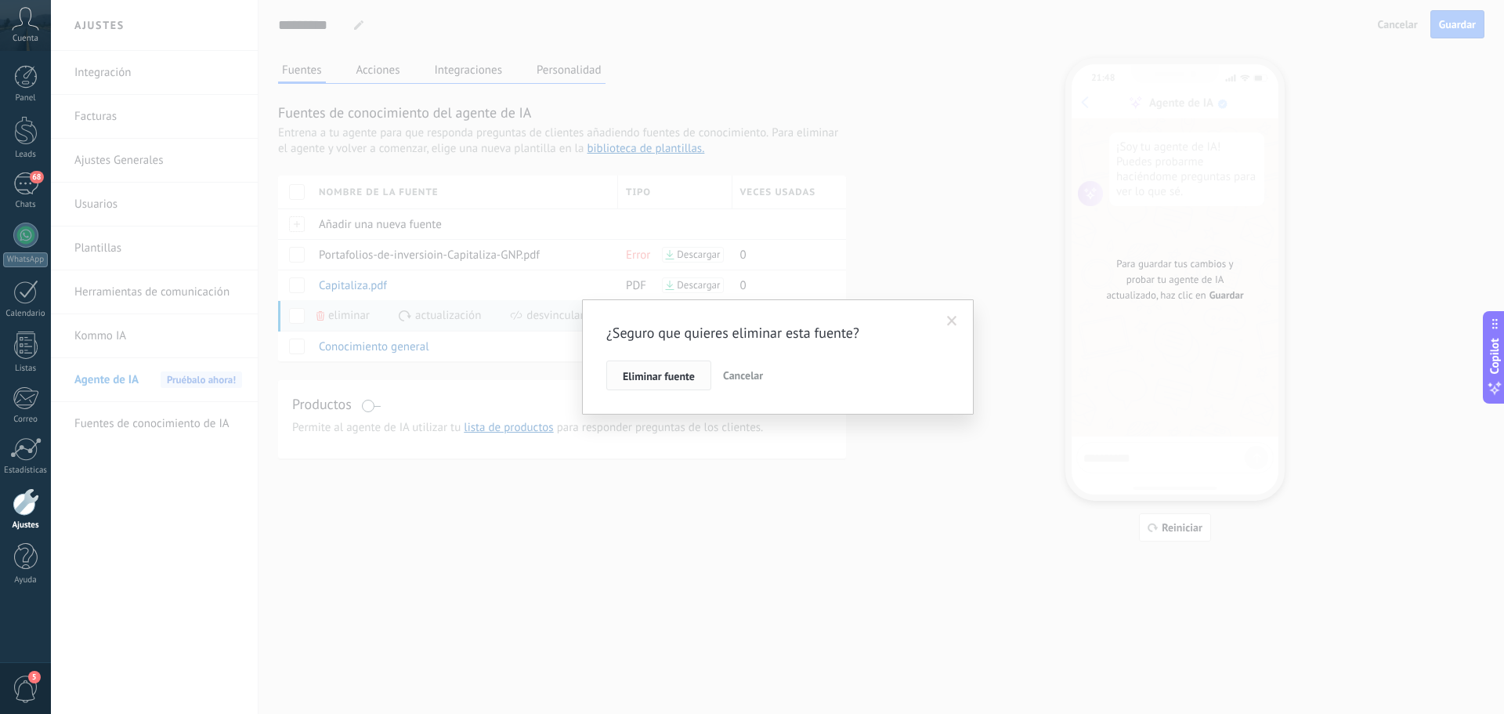
click at [669, 368] on button "Eliminar fuente" at bounding box center [658, 375] width 105 height 30
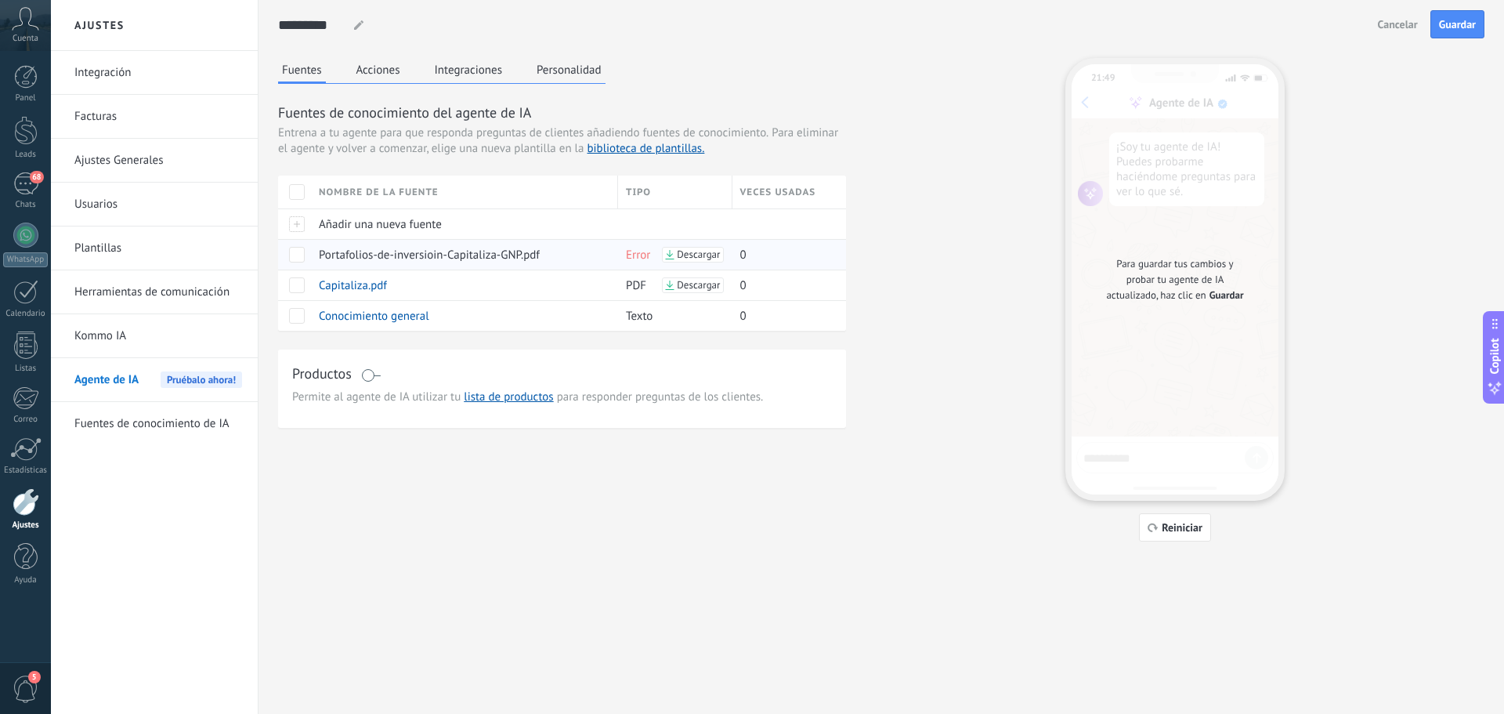
click at [302, 254] on span at bounding box center [297, 255] width 16 height 16
click at [695, 255] on span "Descargar" at bounding box center [698, 254] width 43 height 11
click at [354, 253] on span "Eliminar" at bounding box center [349, 254] width 42 height 31
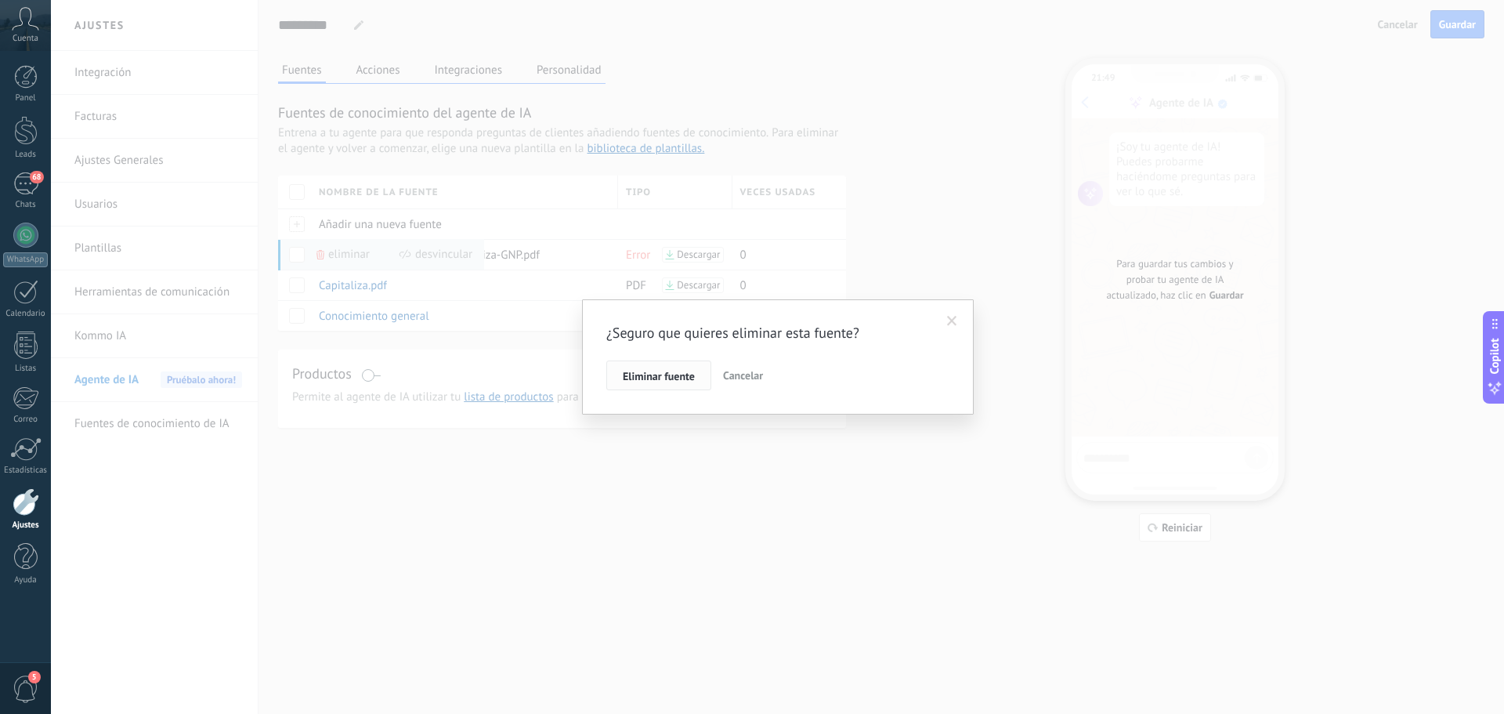
click at [664, 378] on span "Eliminar fuente" at bounding box center [659, 376] width 72 height 11
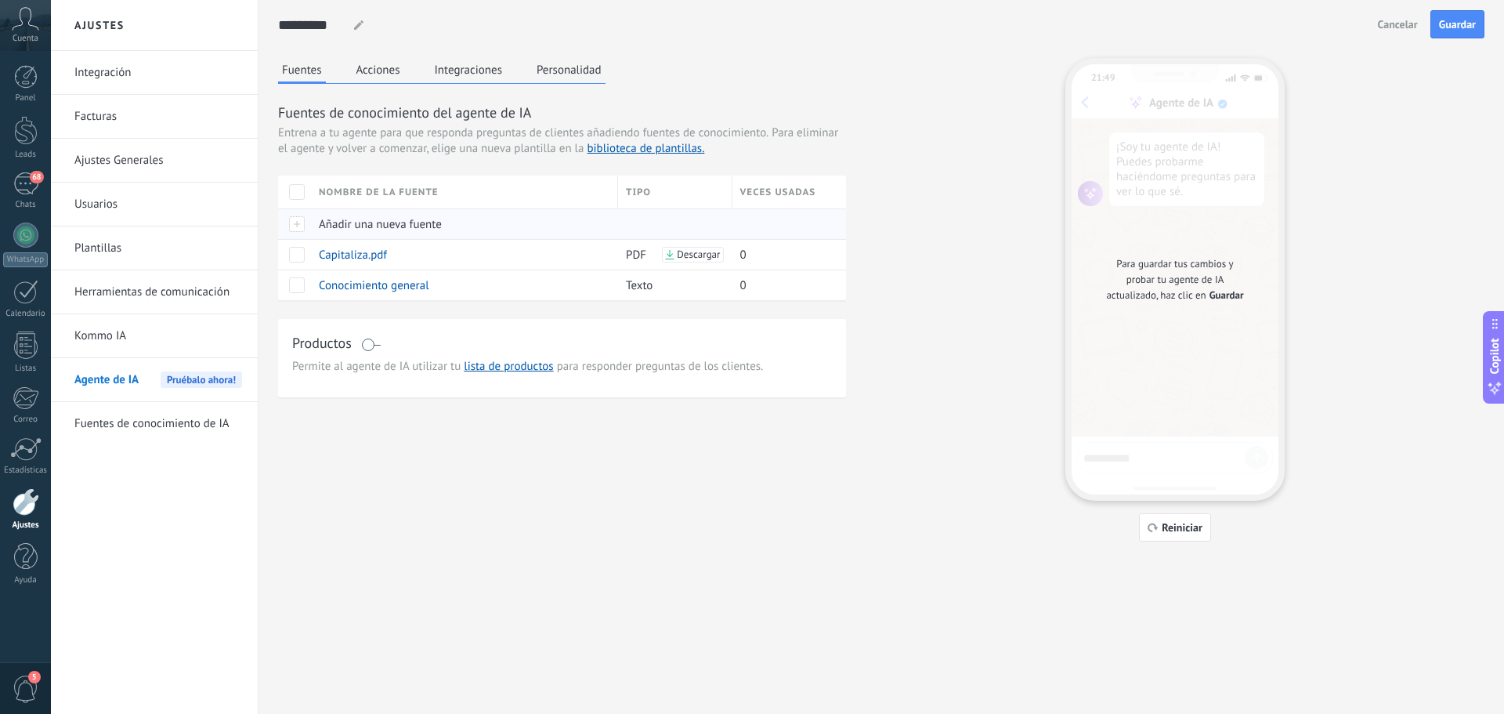
click at [366, 218] on span "Añadir una nueva fuente" at bounding box center [380, 224] width 123 height 15
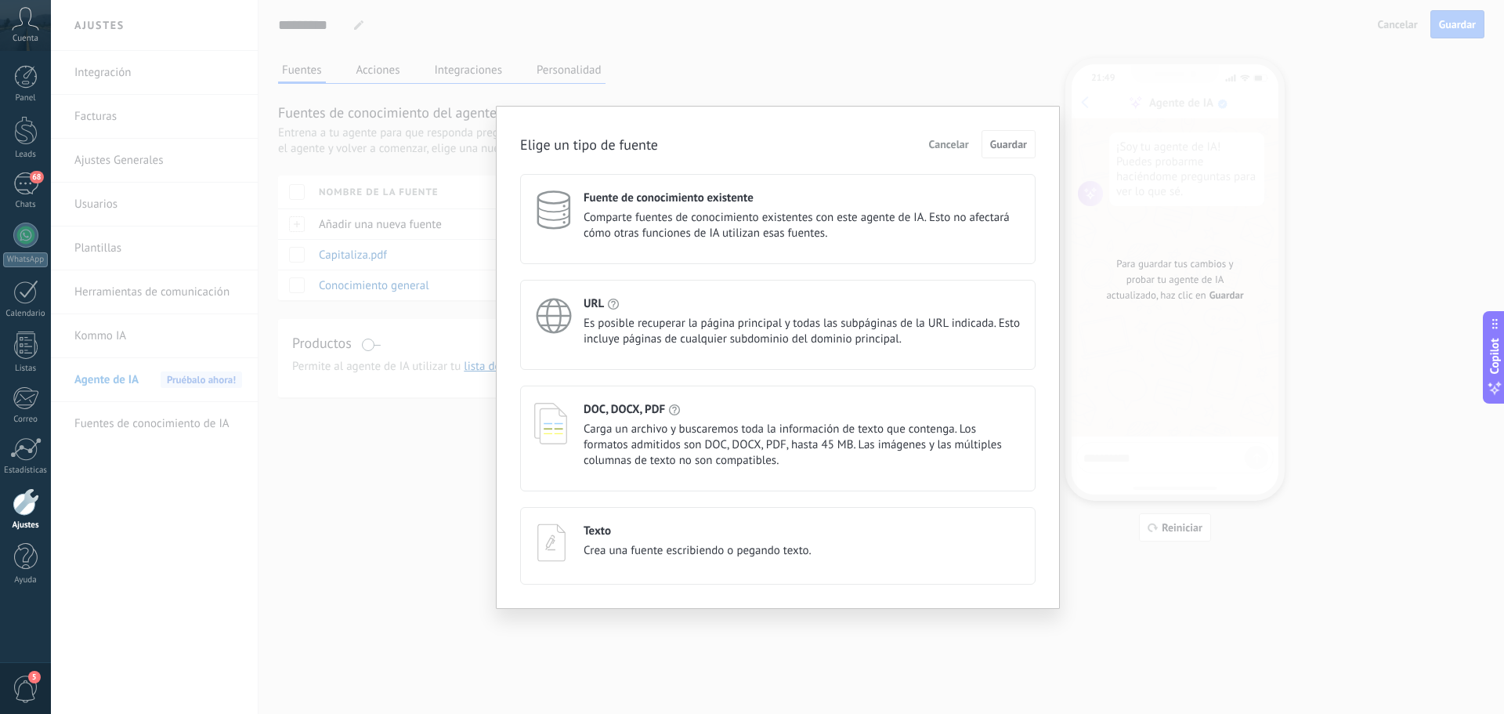
click at [672, 429] on span "Carga un archivo y buscaremos toda la información de texto que contenga. Los fo…" at bounding box center [803, 444] width 438 height 47
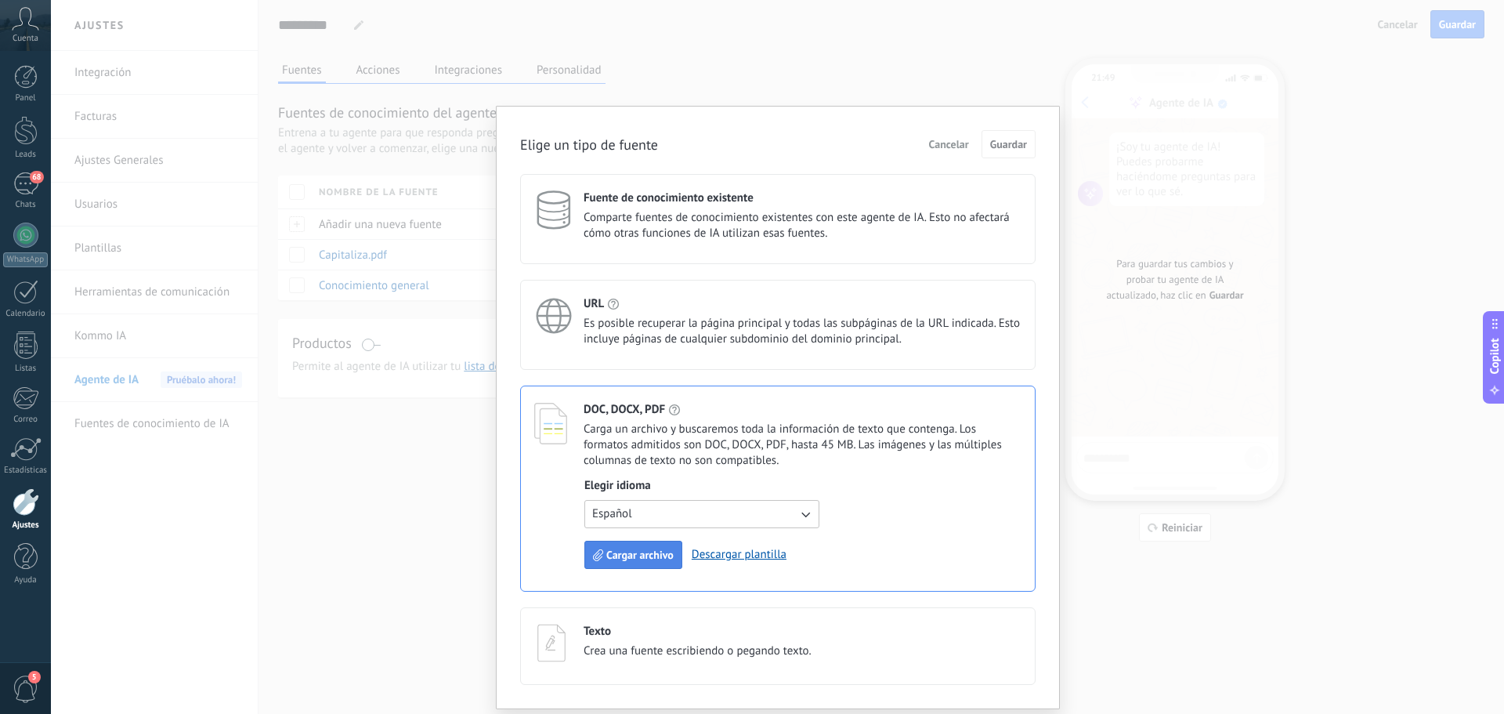
click at [630, 554] on span "Cargar archivo" at bounding box center [639, 554] width 67 height 11
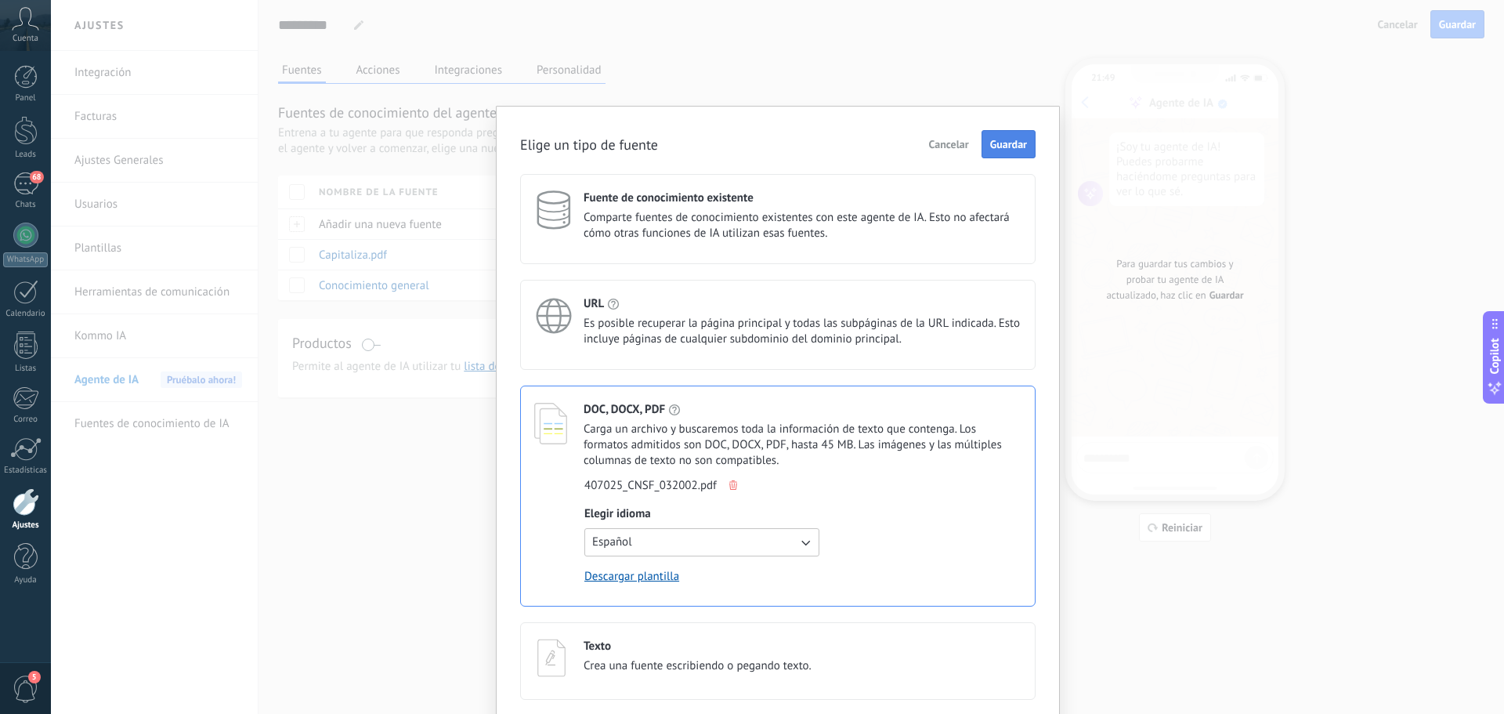
click at [1000, 149] on span "Guardar" at bounding box center [1008, 144] width 37 height 11
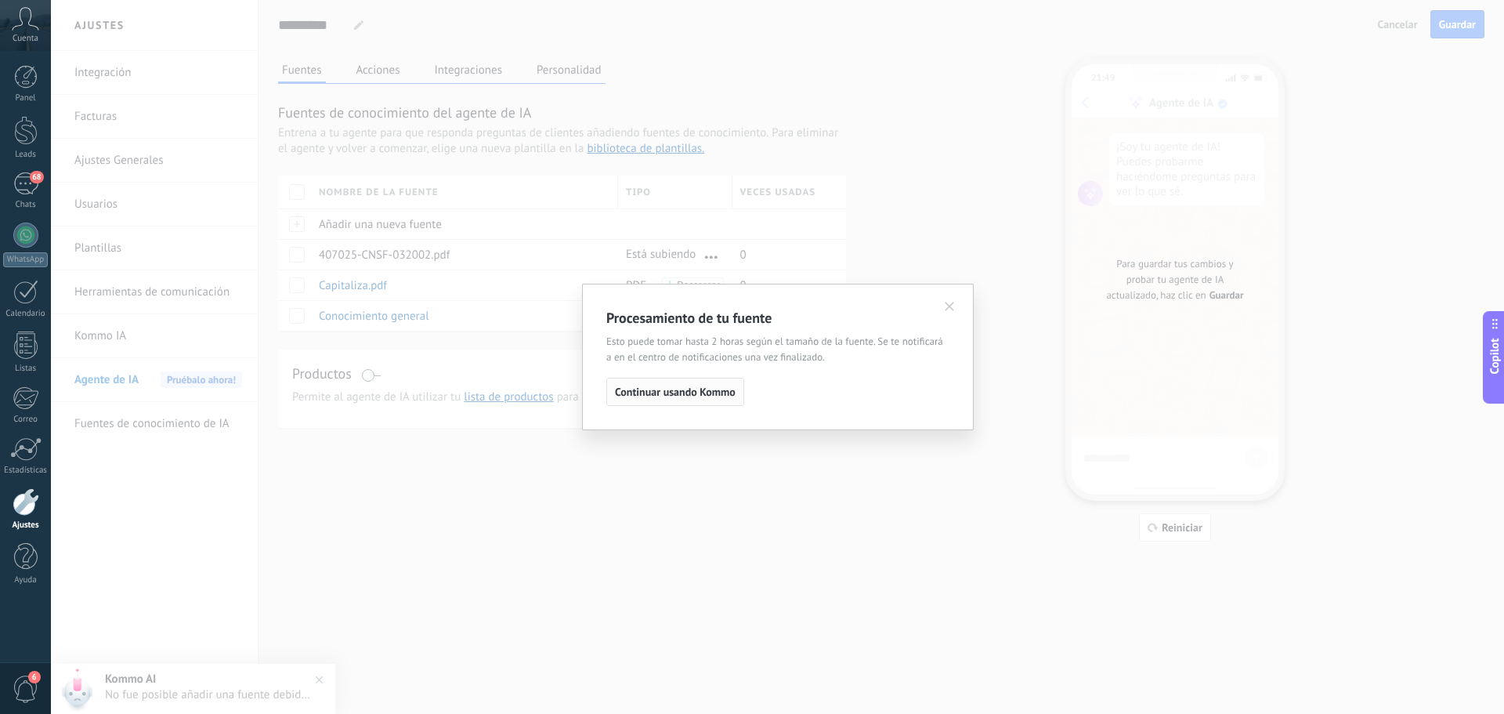
click at [644, 396] on span "Continuar usando Kommo" at bounding box center [675, 391] width 121 height 11
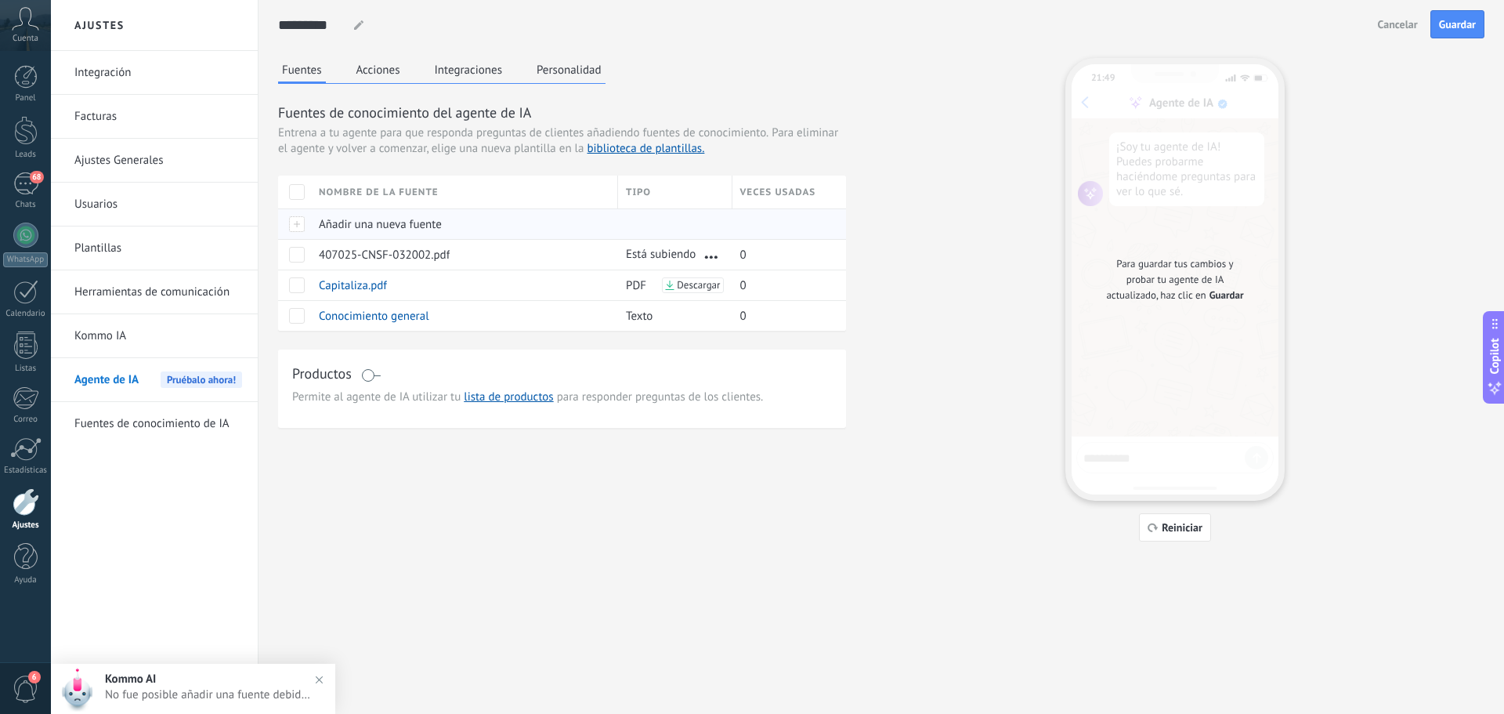
click at [381, 223] on span "Añadir una nueva fuente" at bounding box center [380, 224] width 123 height 15
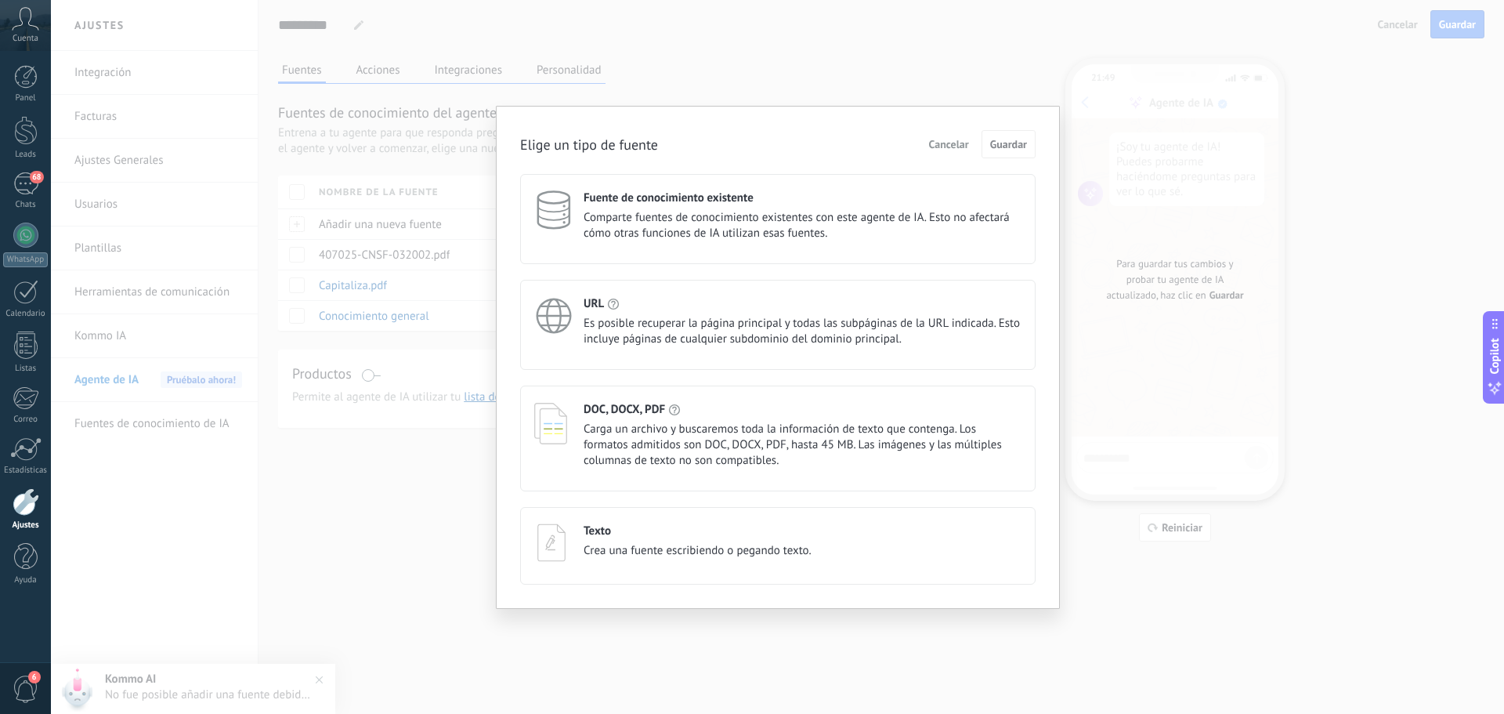
click at [621, 425] on span "Carga un archivo y buscaremos toda la información de texto que contenga. Los fo…" at bounding box center [803, 444] width 438 height 47
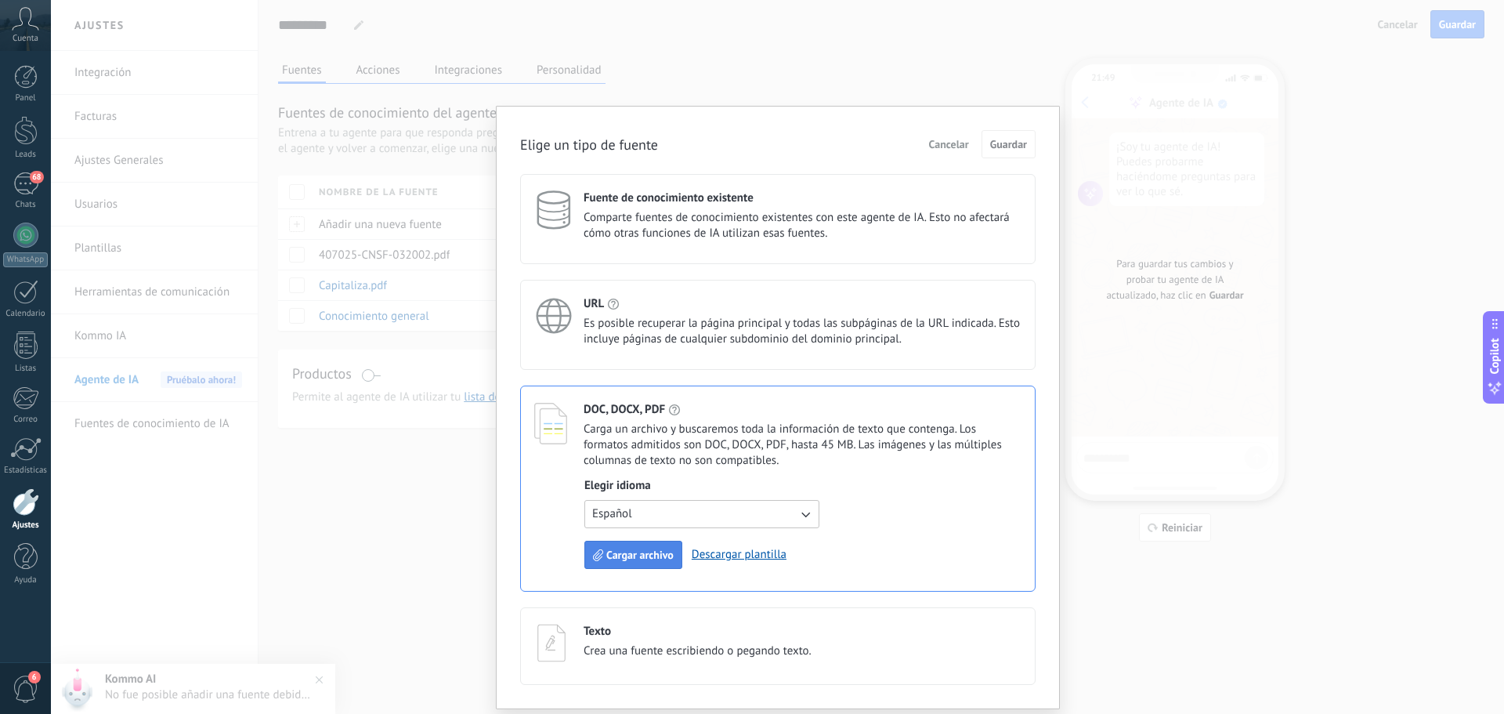
click at [642, 549] on span "Cargar archivo" at bounding box center [639, 554] width 67 height 11
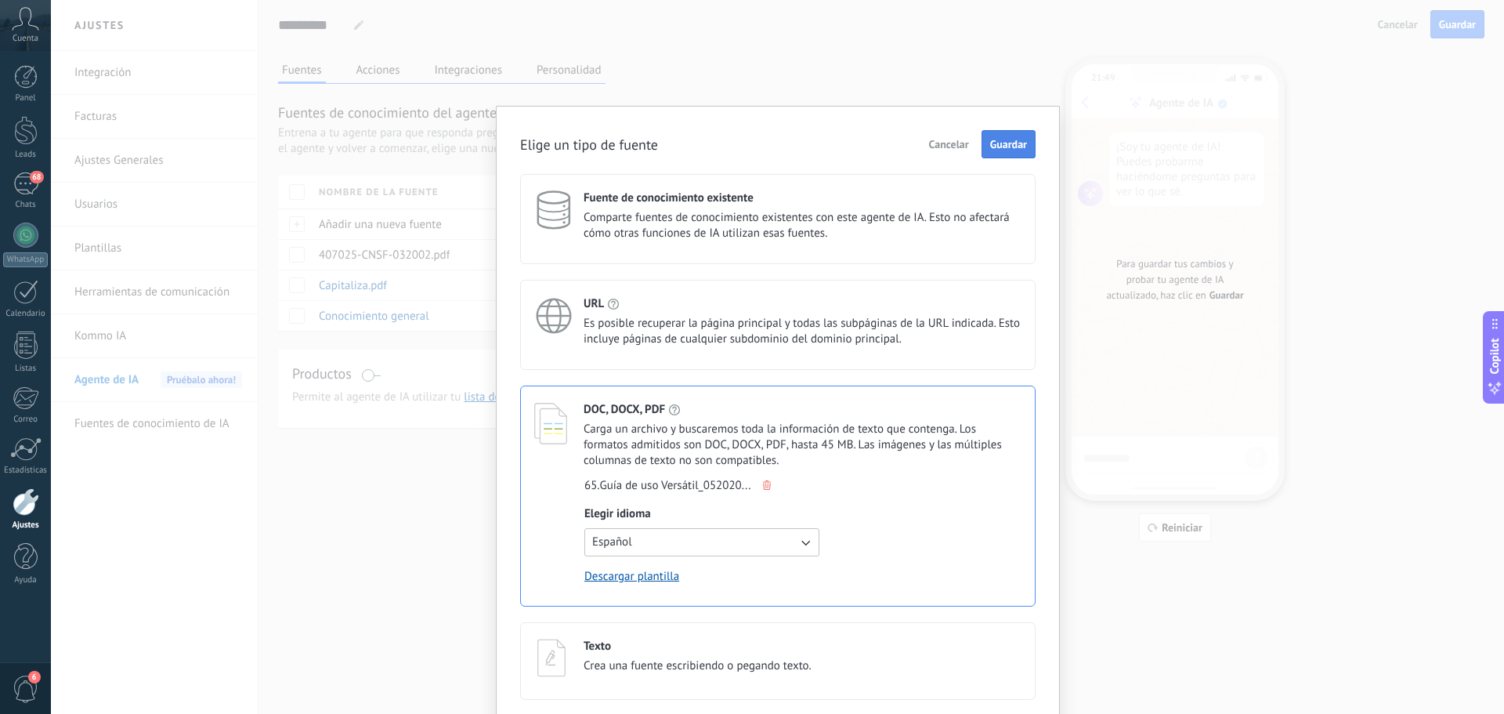
click at [1015, 147] on span "Guardar" at bounding box center [1008, 144] width 37 height 11
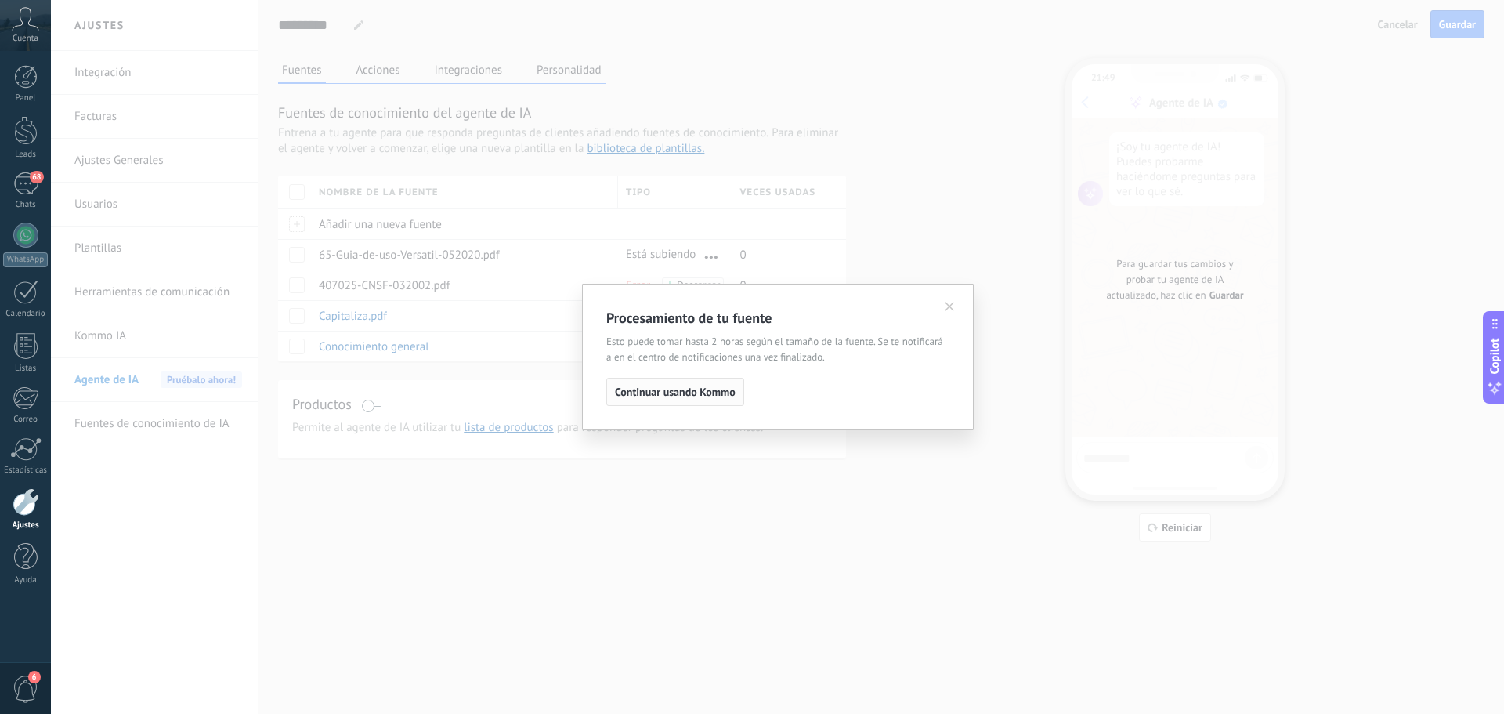
click at [667, 393] on span "Continuar usando Kommo" at bounding box center [675, 391] width 121 height 11
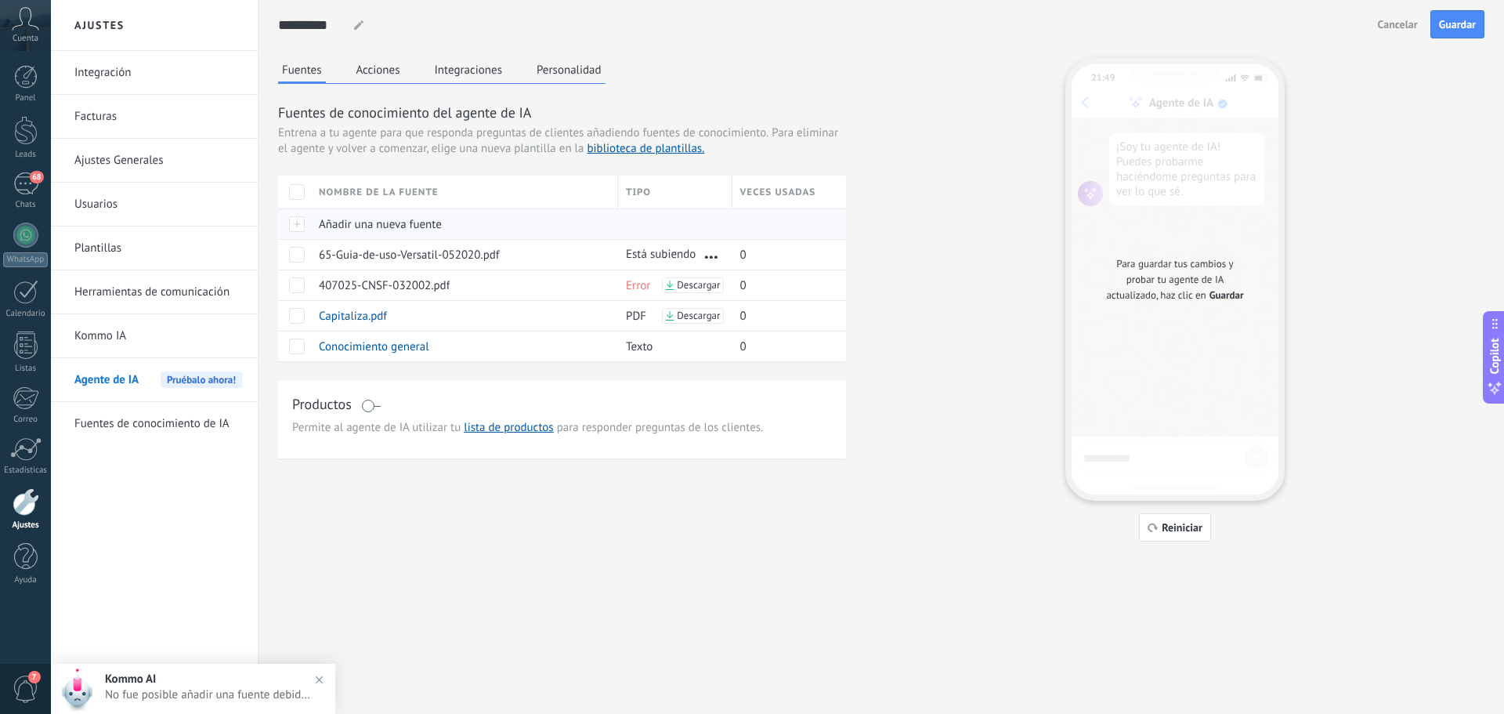
click at [401, 217] on span "Añadir una nueva fuente" at bounding box center [380, 224] width 123 height 15
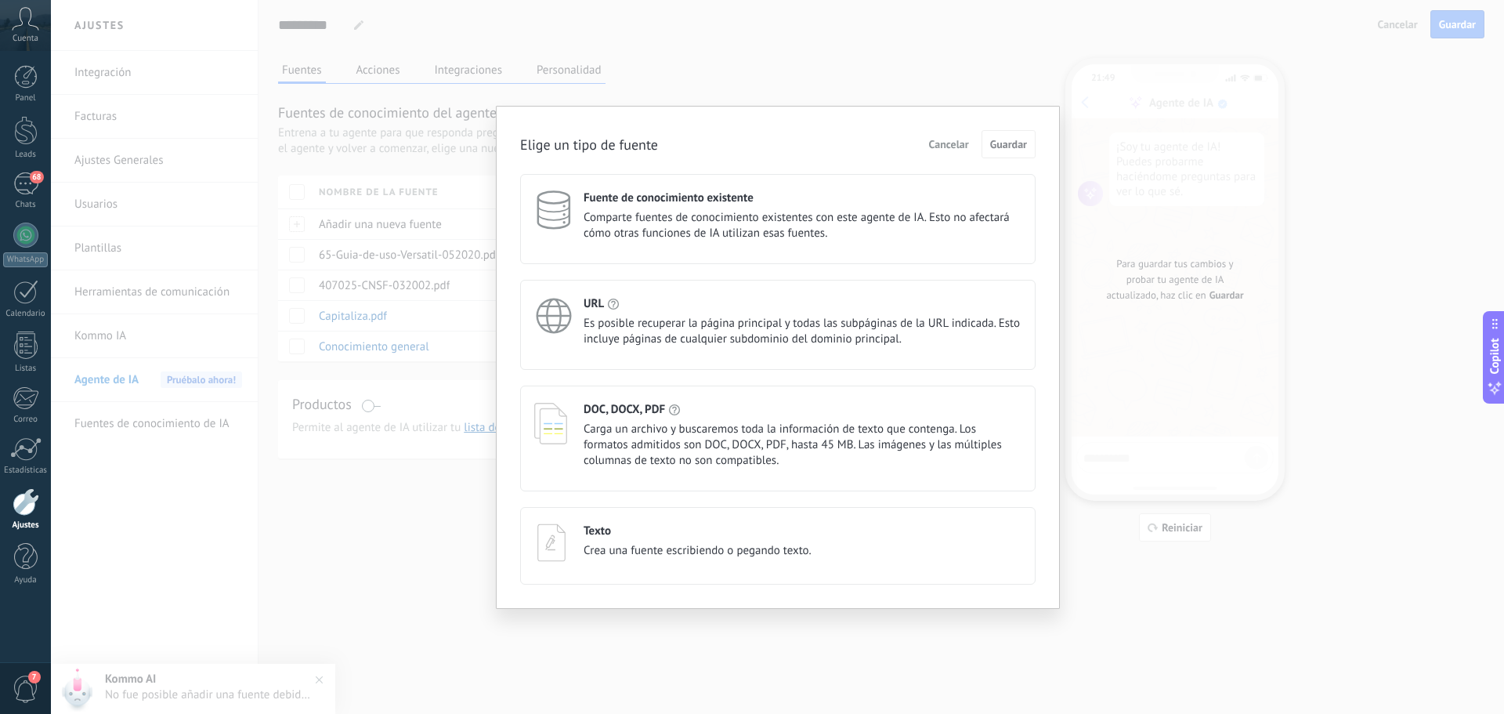
click at [670, 425] on span "Carga un archivo y buscaremos toda la información de texto que contenga. Los fo…" at bounding box center [803, 444] width 438 height 47
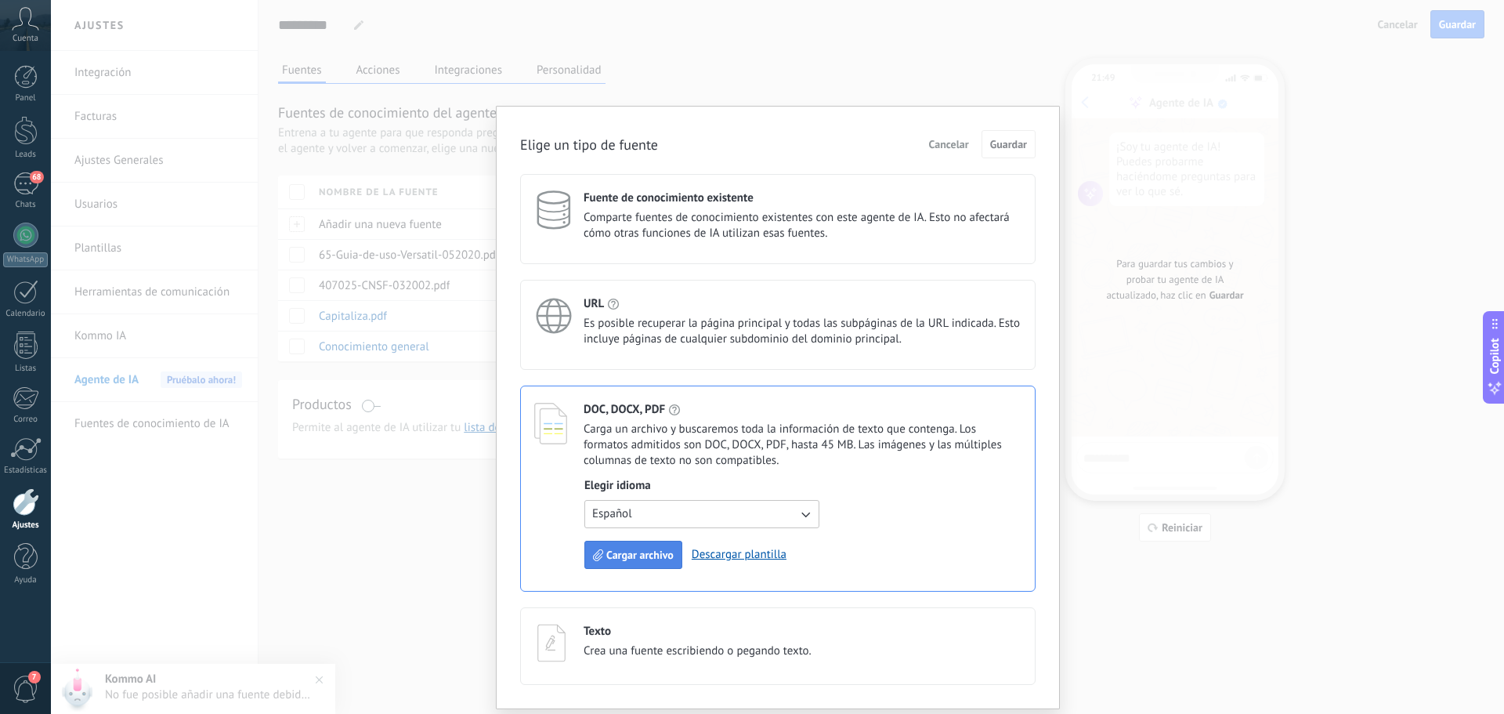
click at [628, 541] on button "Cargar archivo" at bounding box center [633, 555] width 98 height 28
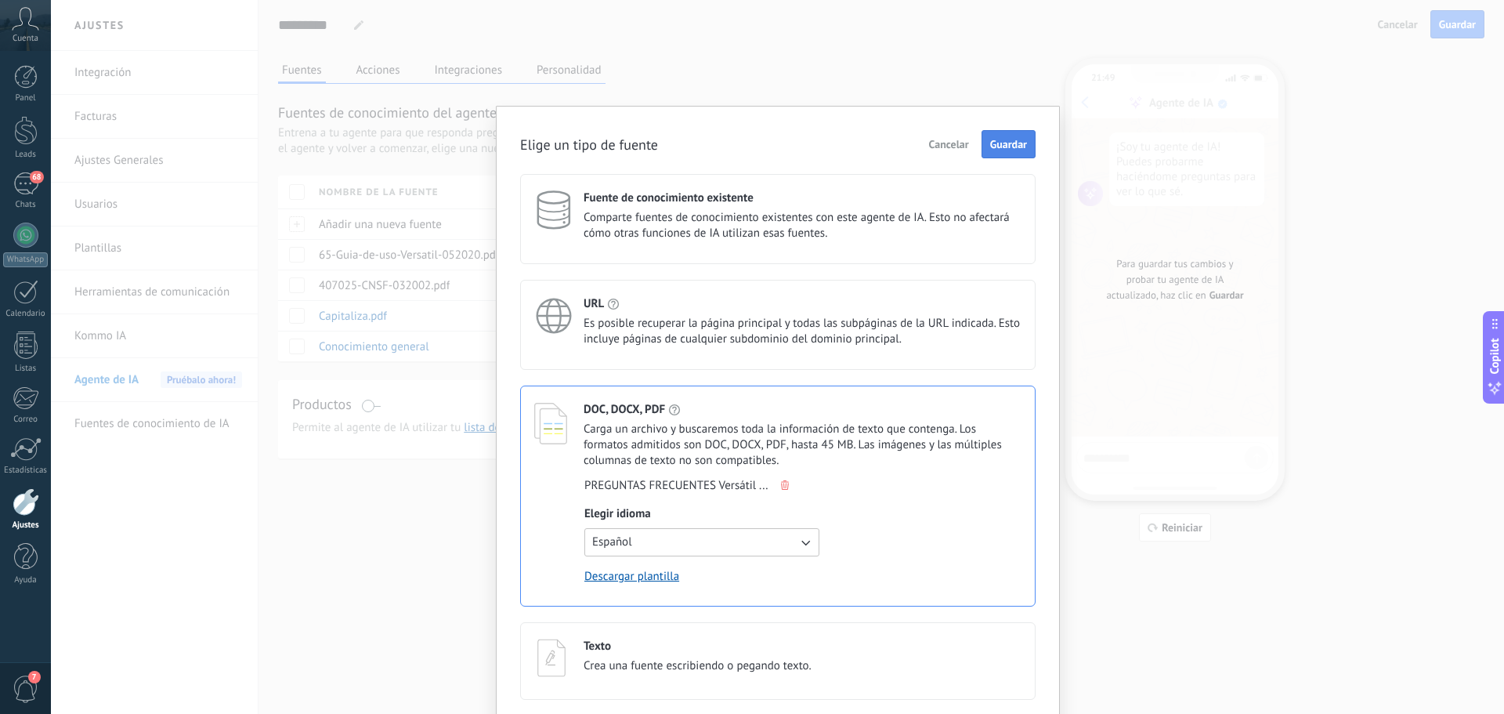
click at [1015, 147] on span "Guardar" at bounding box center [1008, 144] width 37 height 11
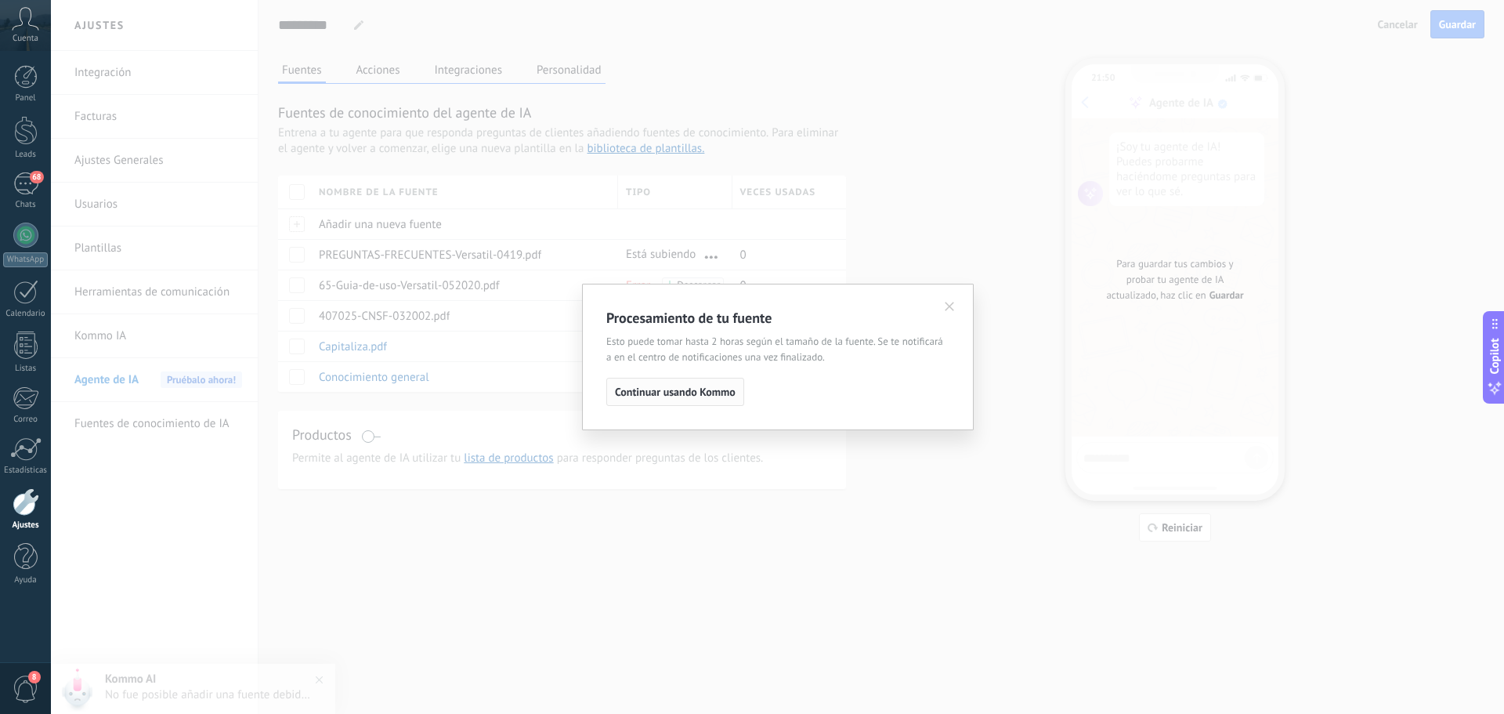
click at [684, 395] on span "Continuar usando Kommo" at bounding box center [675, 391] width 121 height 11
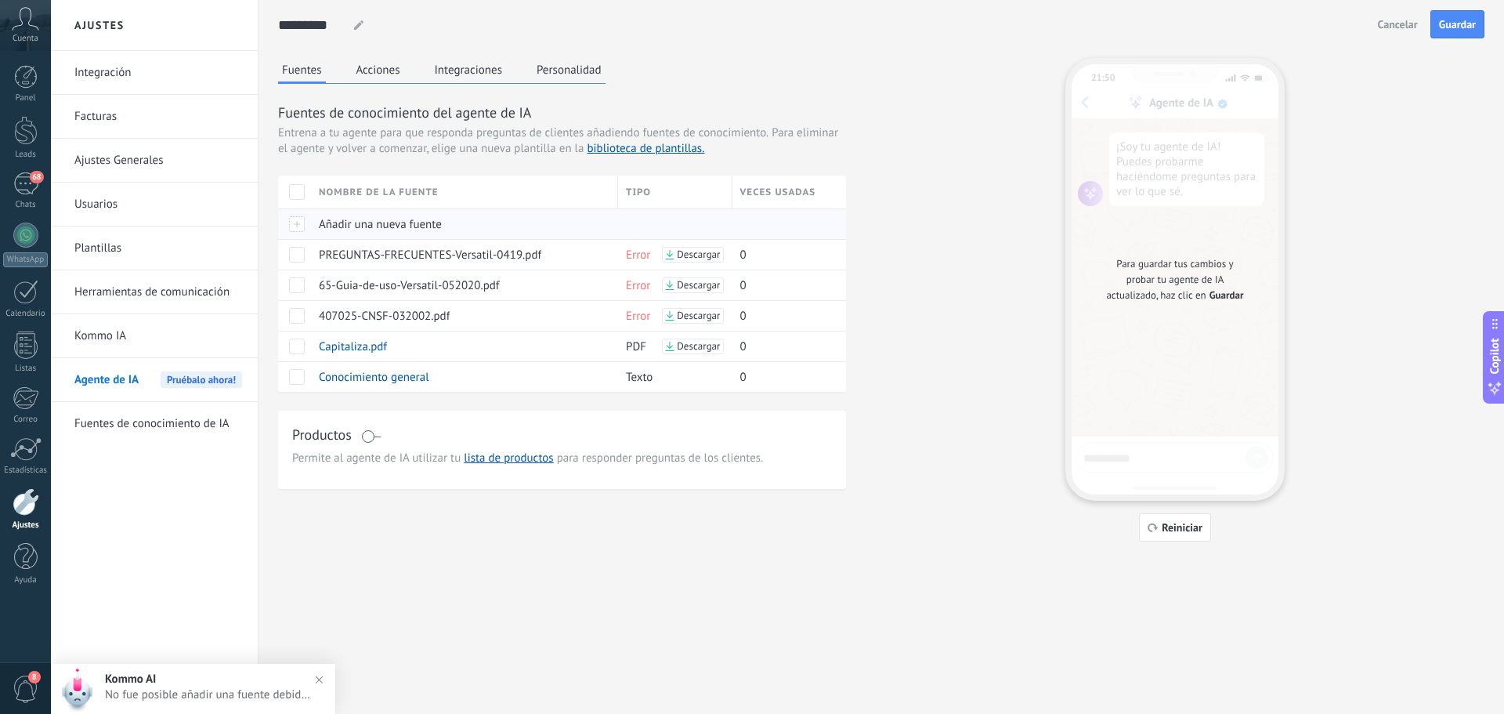
click at [351, 220] on span "Añadir una nueva fuente" at bounding box center [380, 224] width 123 height 15
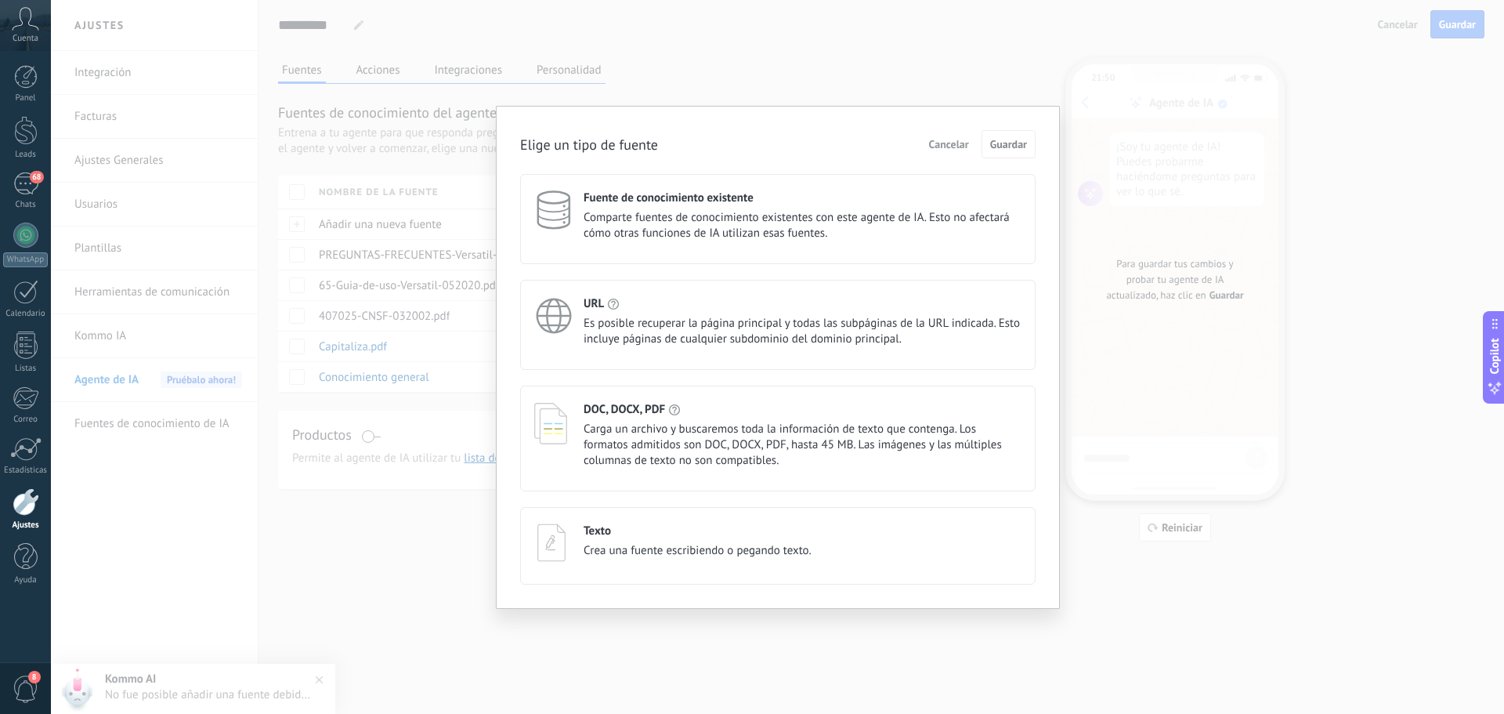
click at [668, 535] on div "Texto" at bounding box center [698, 530] width 228 height 15
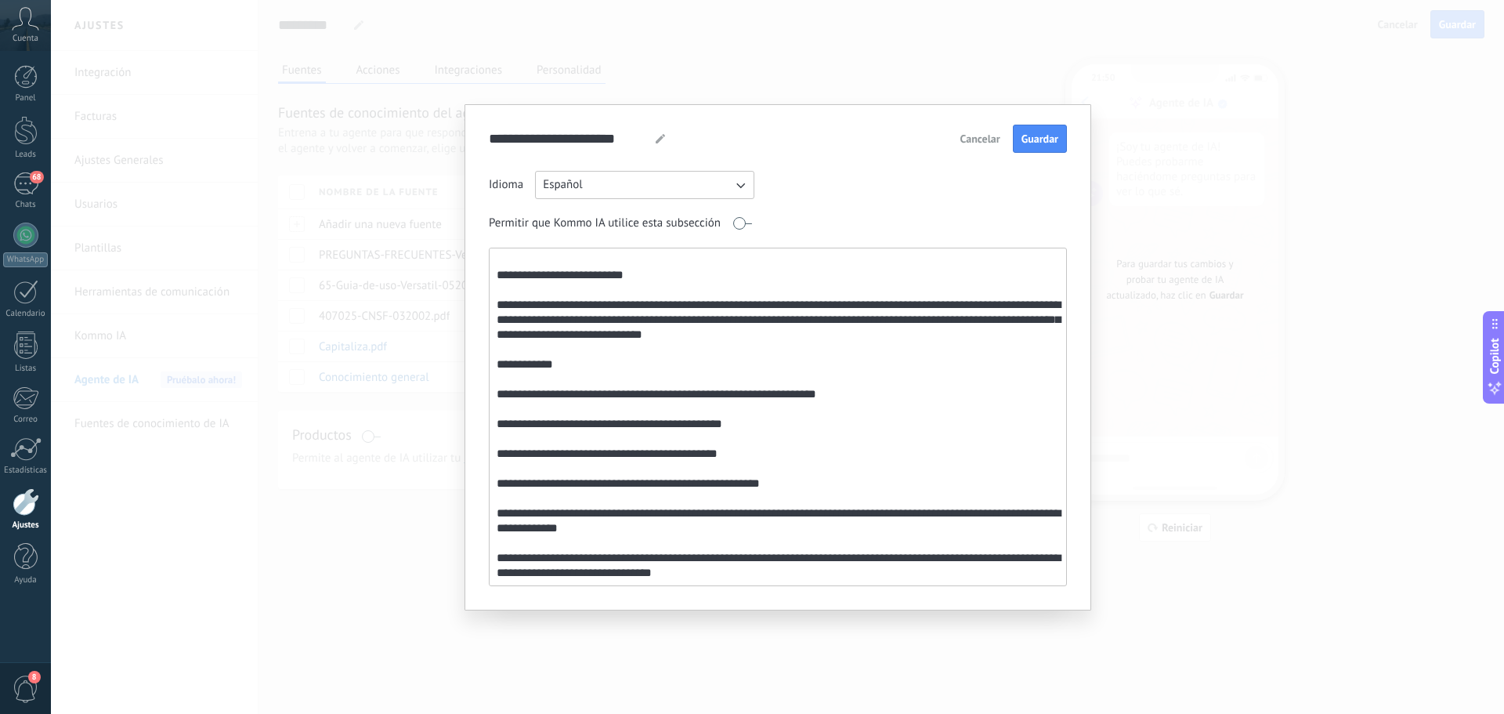
type textarea "**********"
click at [1046, 140] on span "Guardar" at bounding box center [1040, 138] width 37 height 11
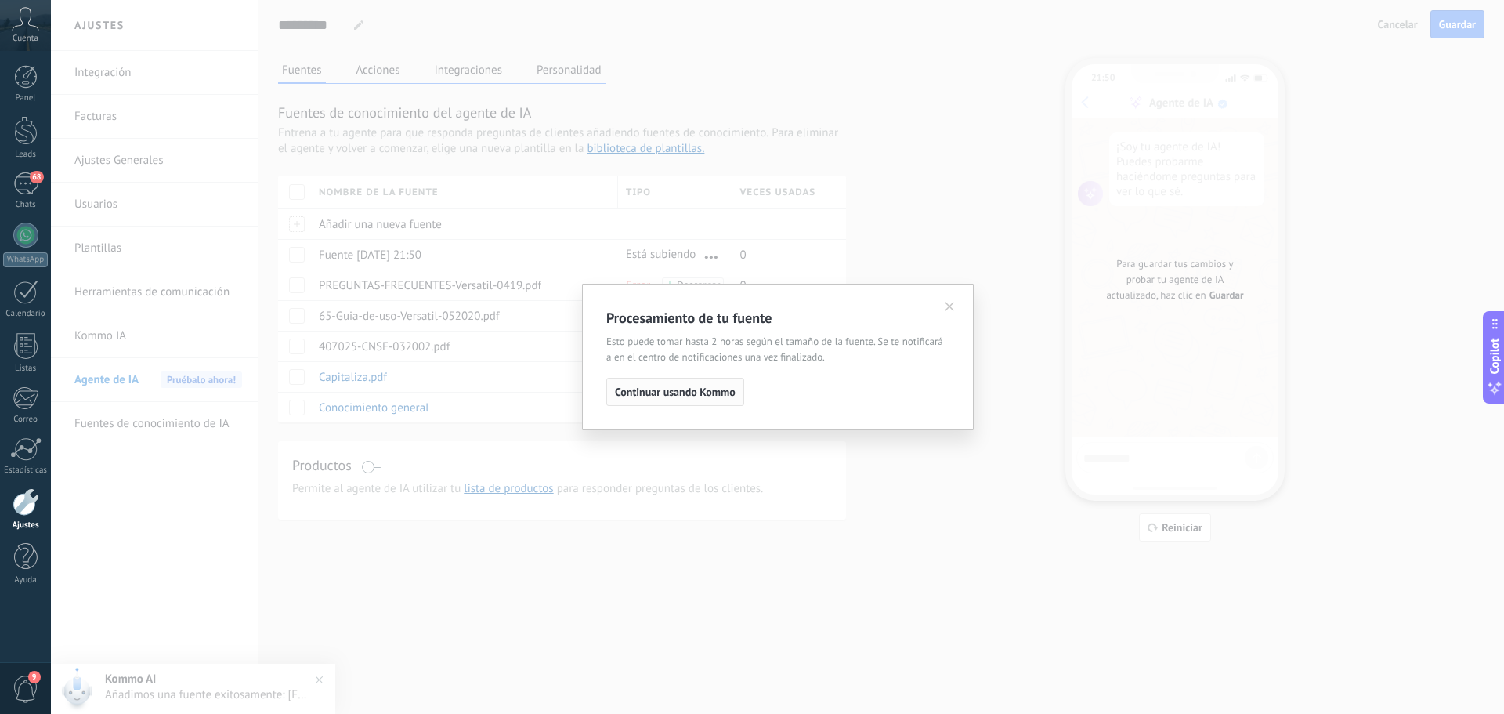
click at [699, 381] on button "Continuar usando Kommo" at bounding box center [675, 392] width 138 height 28
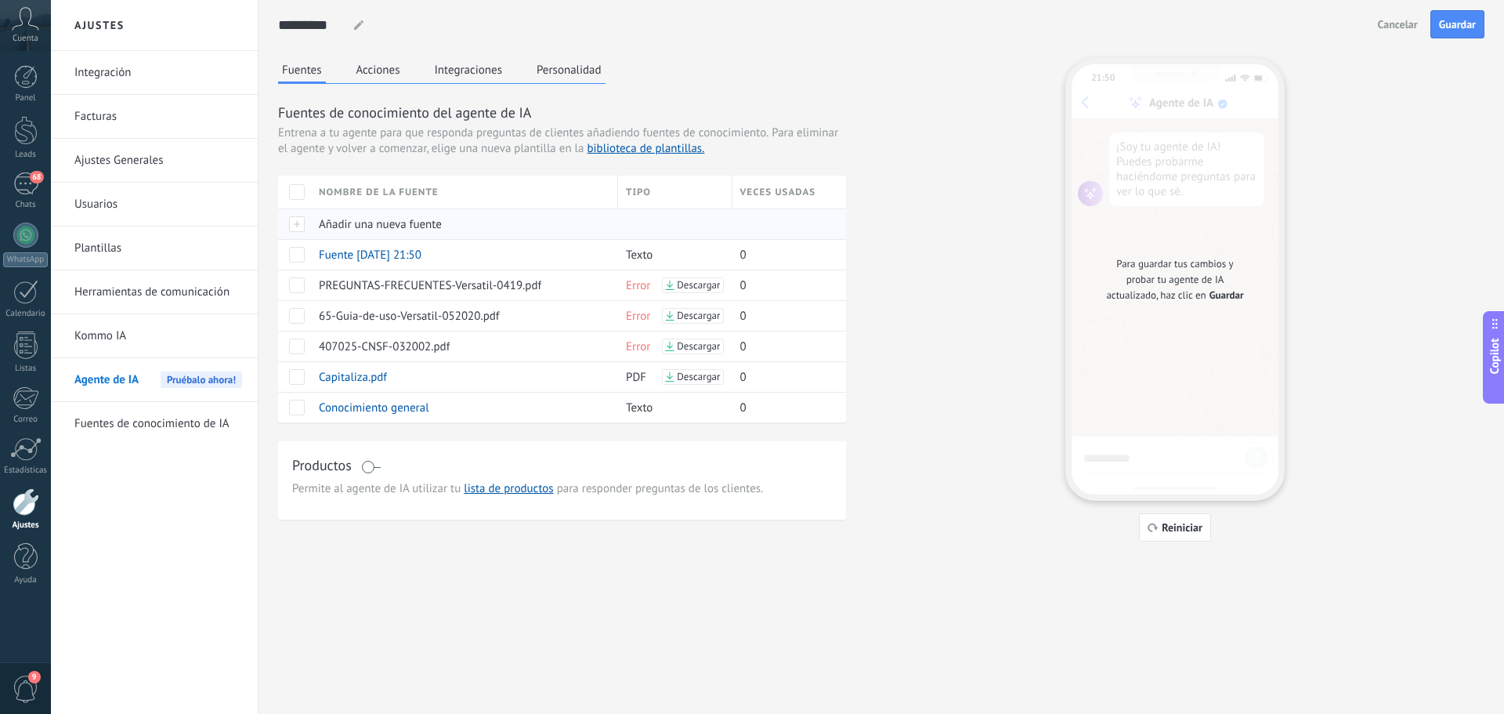
click at [353, 219] on span "Añadir una nueva fuente" at bounding box center [380, 224] width 123 height 15
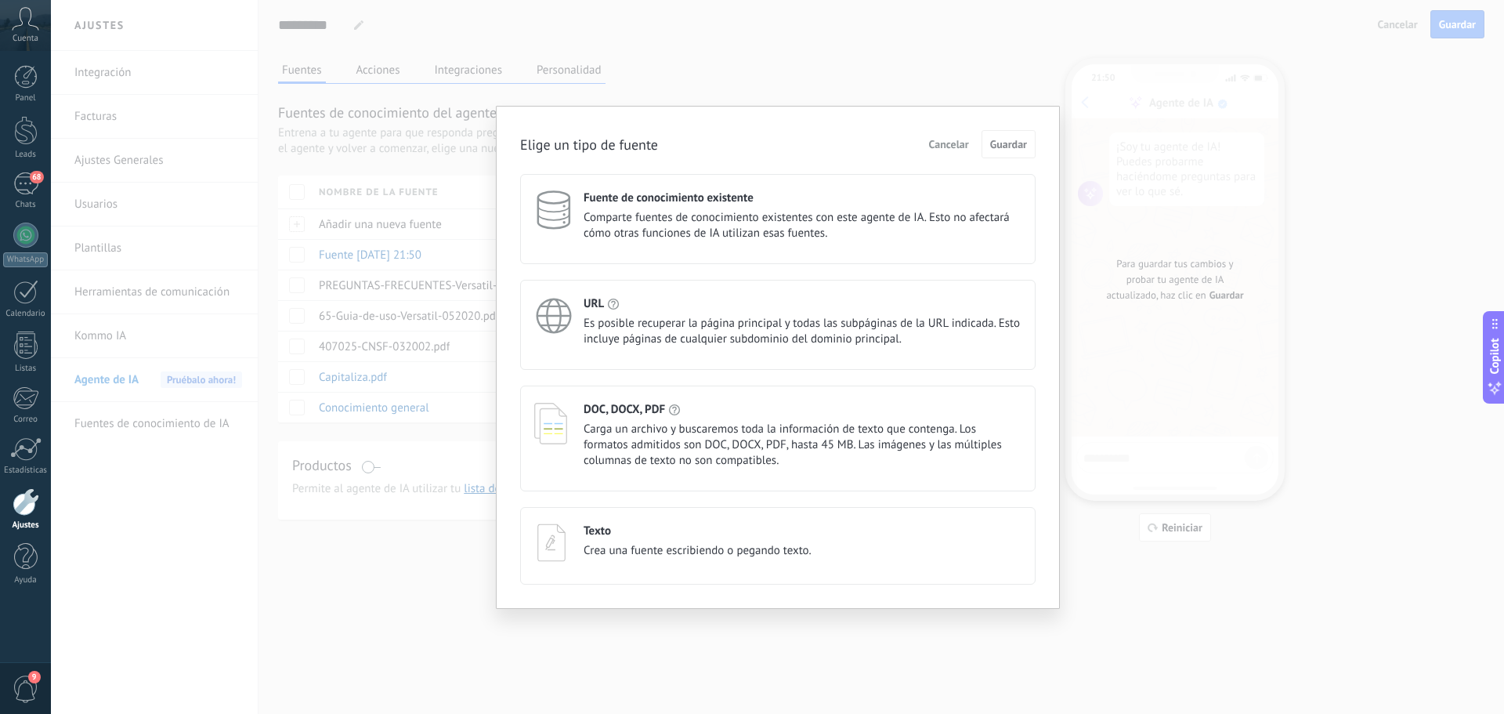
click at [618, 526] on div "Texto" at bounding box center [698, 530] width 228 height 15
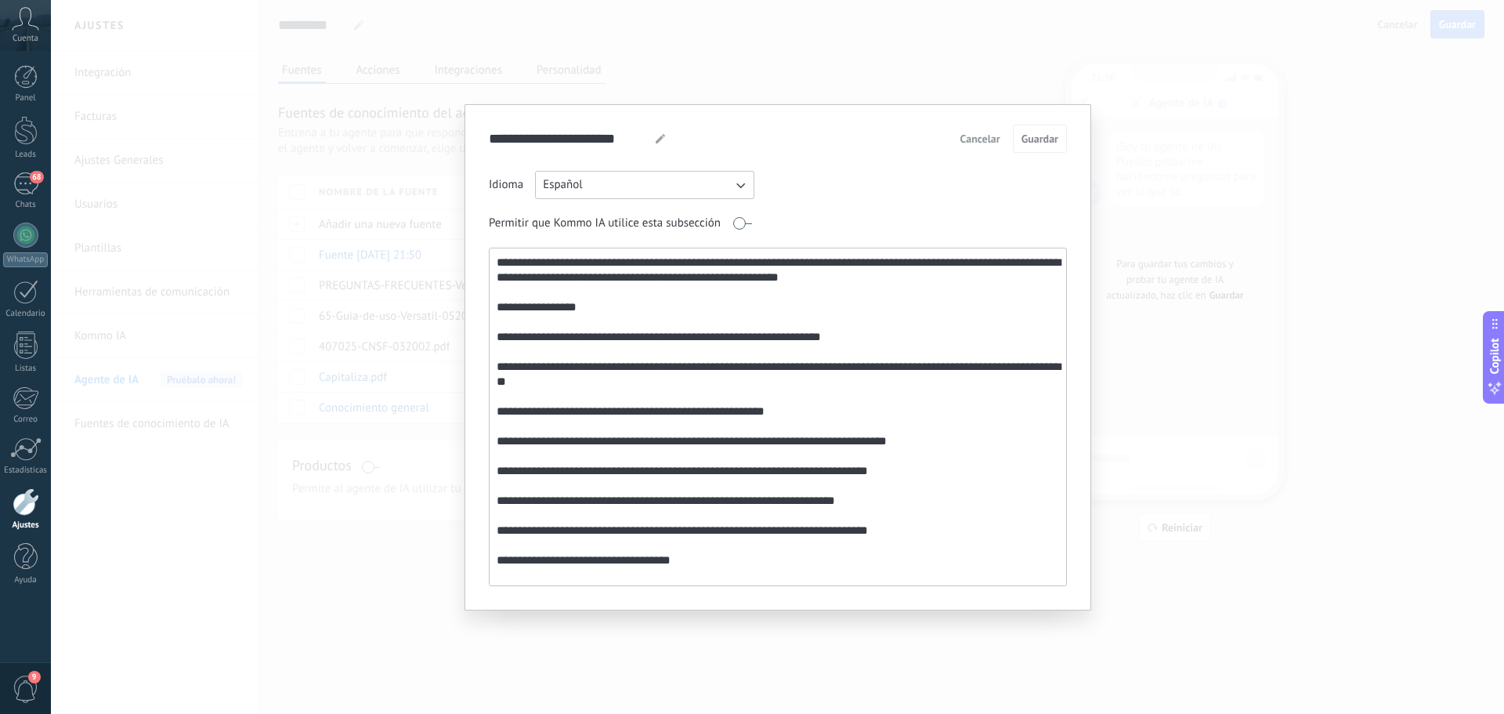
scroll to position [443, 0]
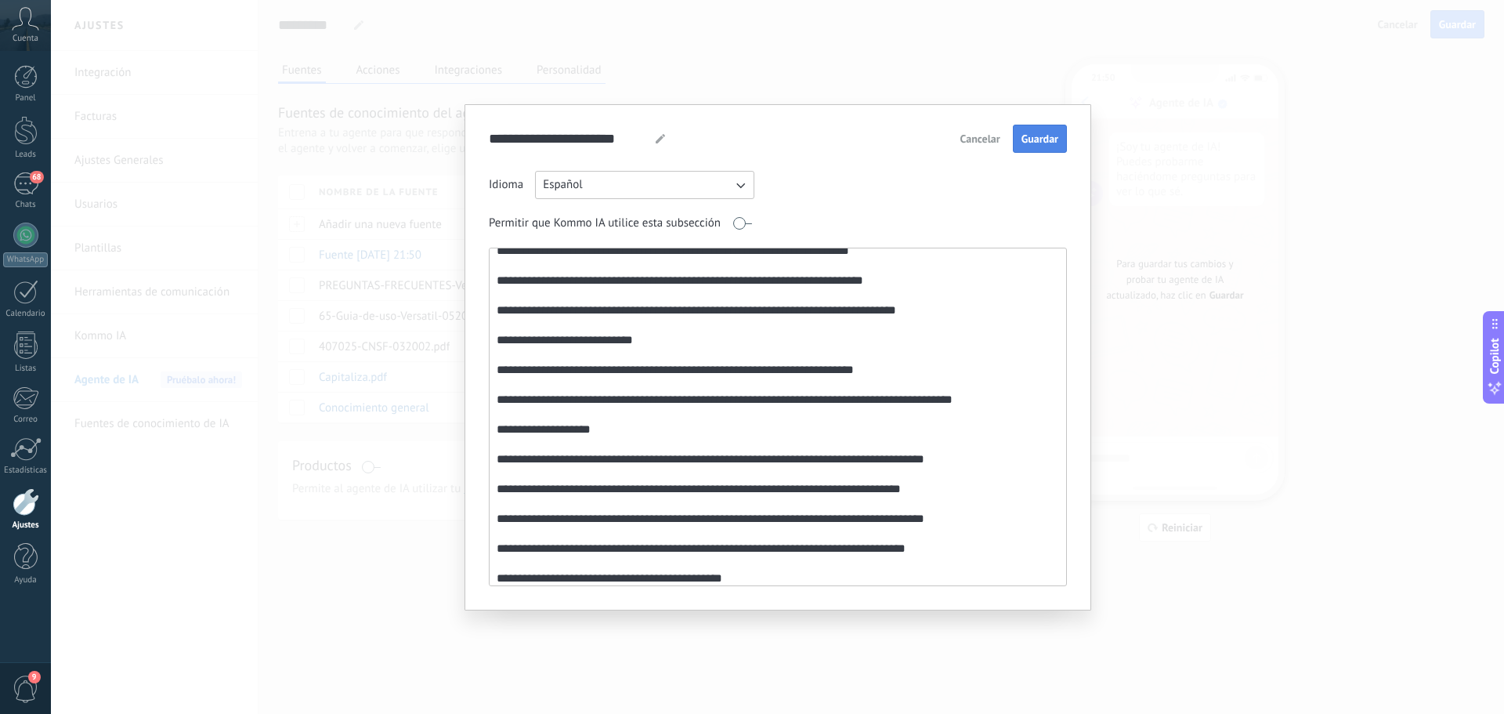
type textarea "**********"
click at [1036, 139] on span "Guardar" at bounding box center [1040, 138] width 37 height 11
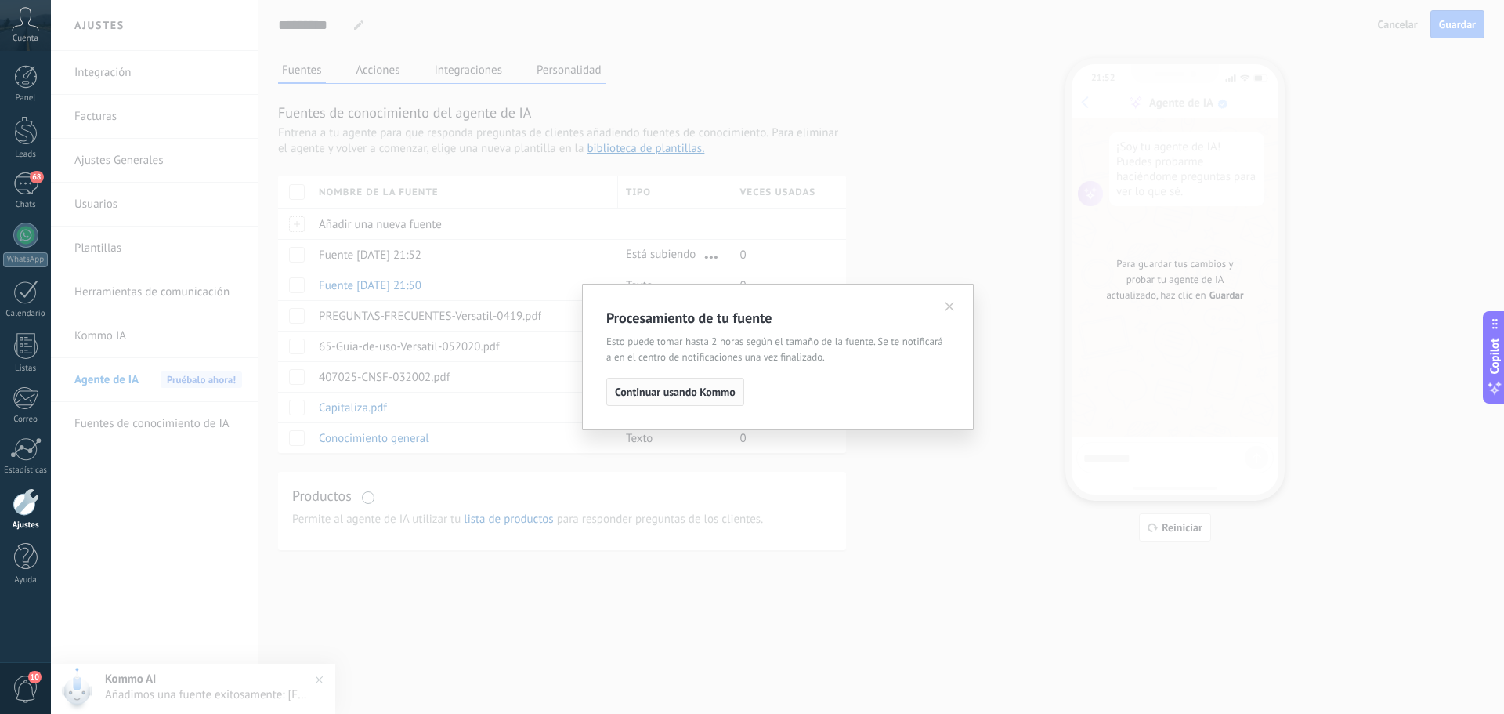
click at [713, 382] on button "Continuar usando Kommo" at bounding box center [675, 392] width 138 height 28
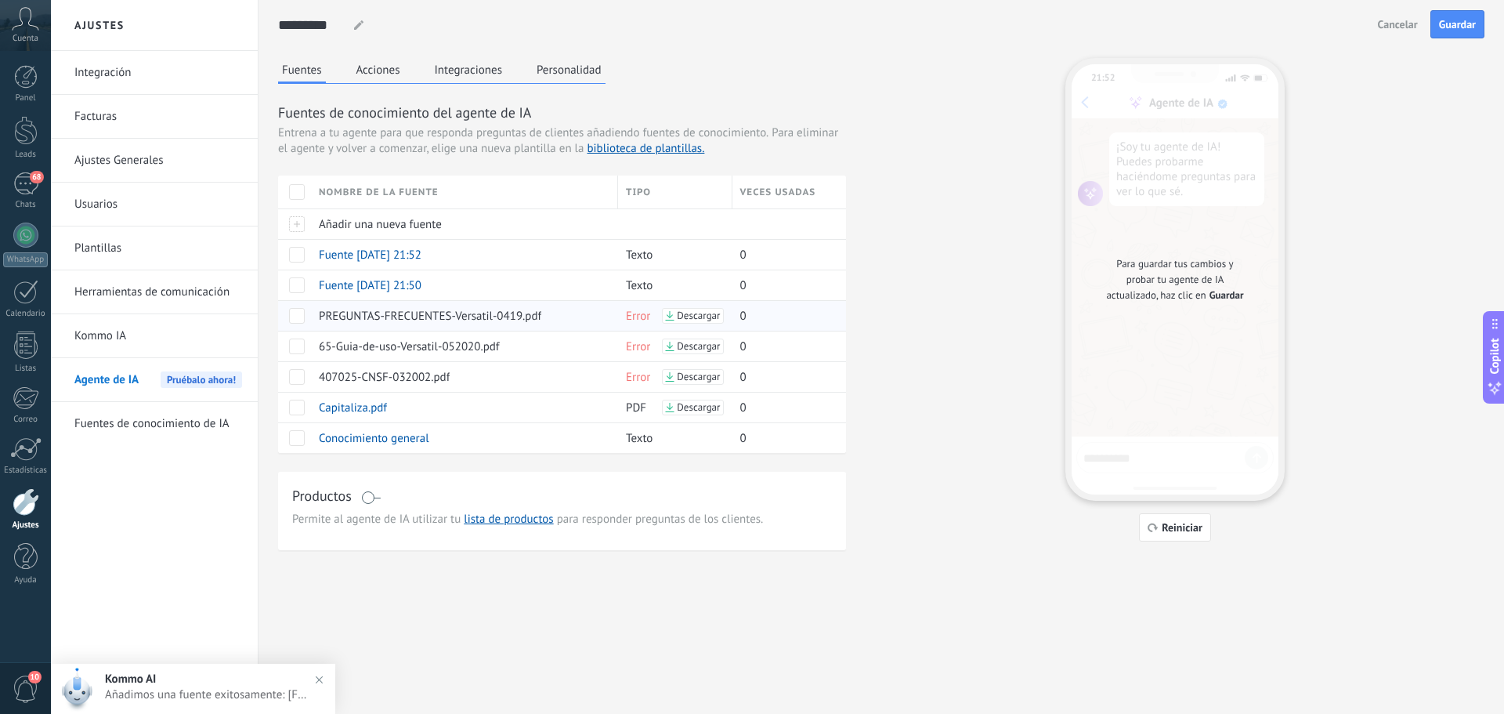
click at [333, 312] on span "PREGUNTAS-FRECUENTES-Versatil-0419.pdf" at bounding box center [430, 316] width 223 height 15
click at [299, 314] on span at bounding box center [297, 316] width 16 height 16
click at [302, 345] on span at bounding box center [297, 346] width 16 height 16
click at [301, 377] on span at bounding box center [297, 377] width 16 height 16
click at [349, 197] on span "Eliminar" at bounding box center [355, 192] width 42 height 31
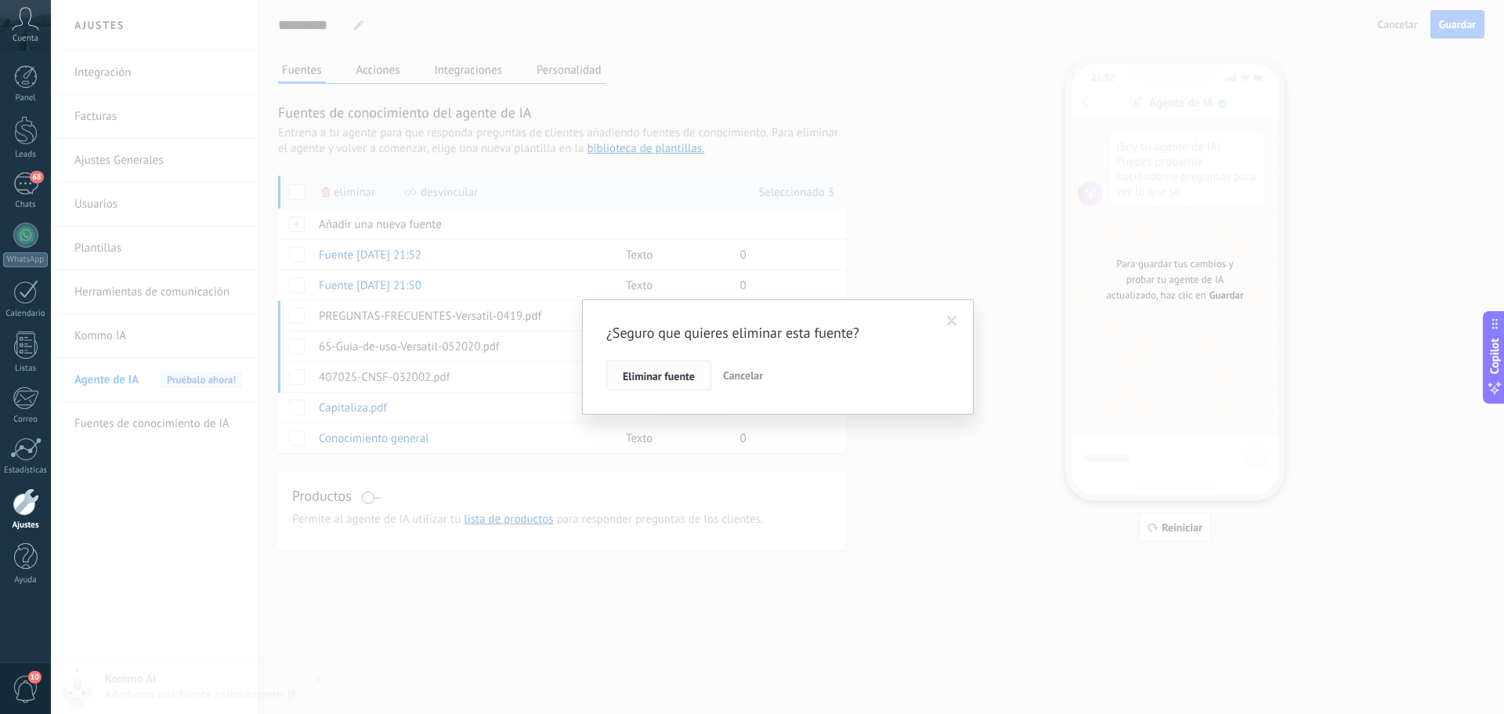
click at [656, 382] on span "Eliminar fuente" at bounding box center [659, 376] width 72 height 11
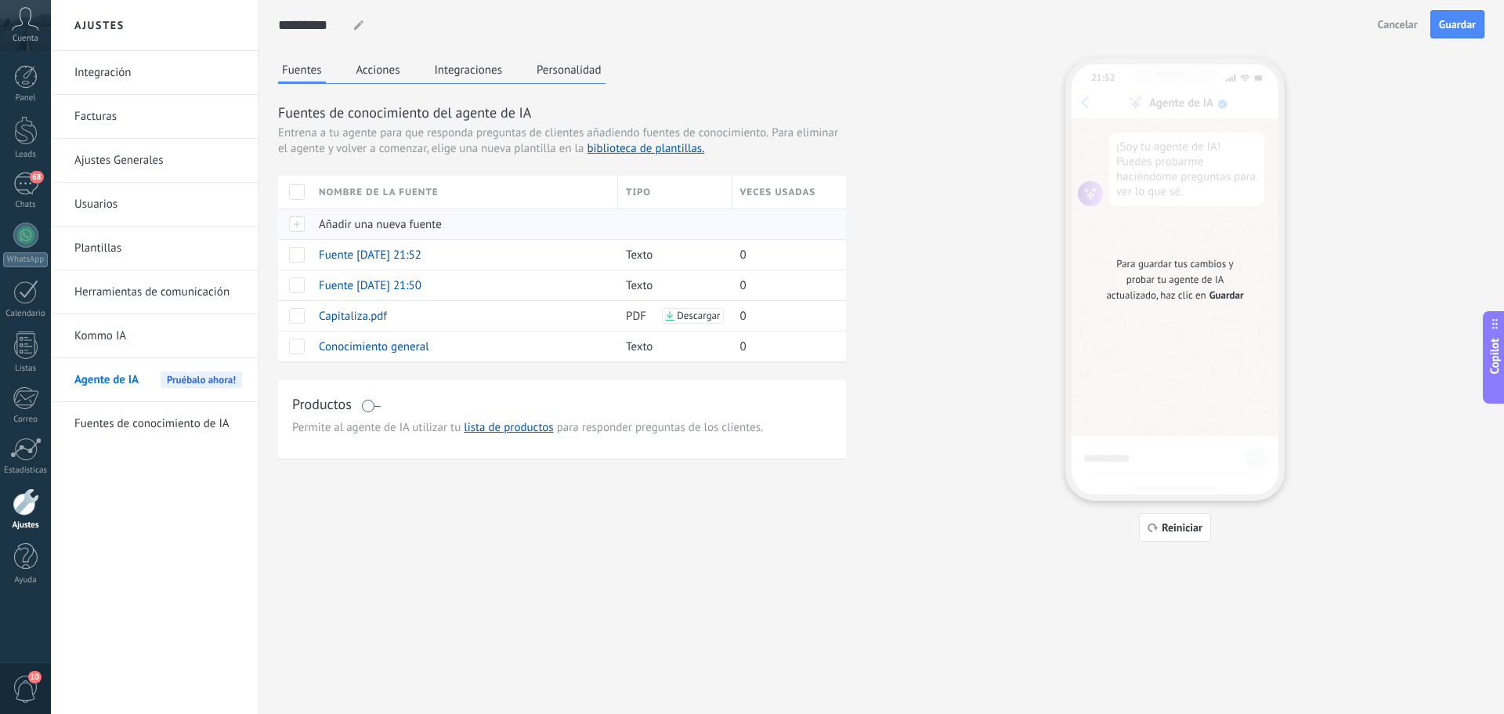
click at [378, 217] on span "Añadir una nueva fuente" at bounding box center [380, 224] width 123 height 15
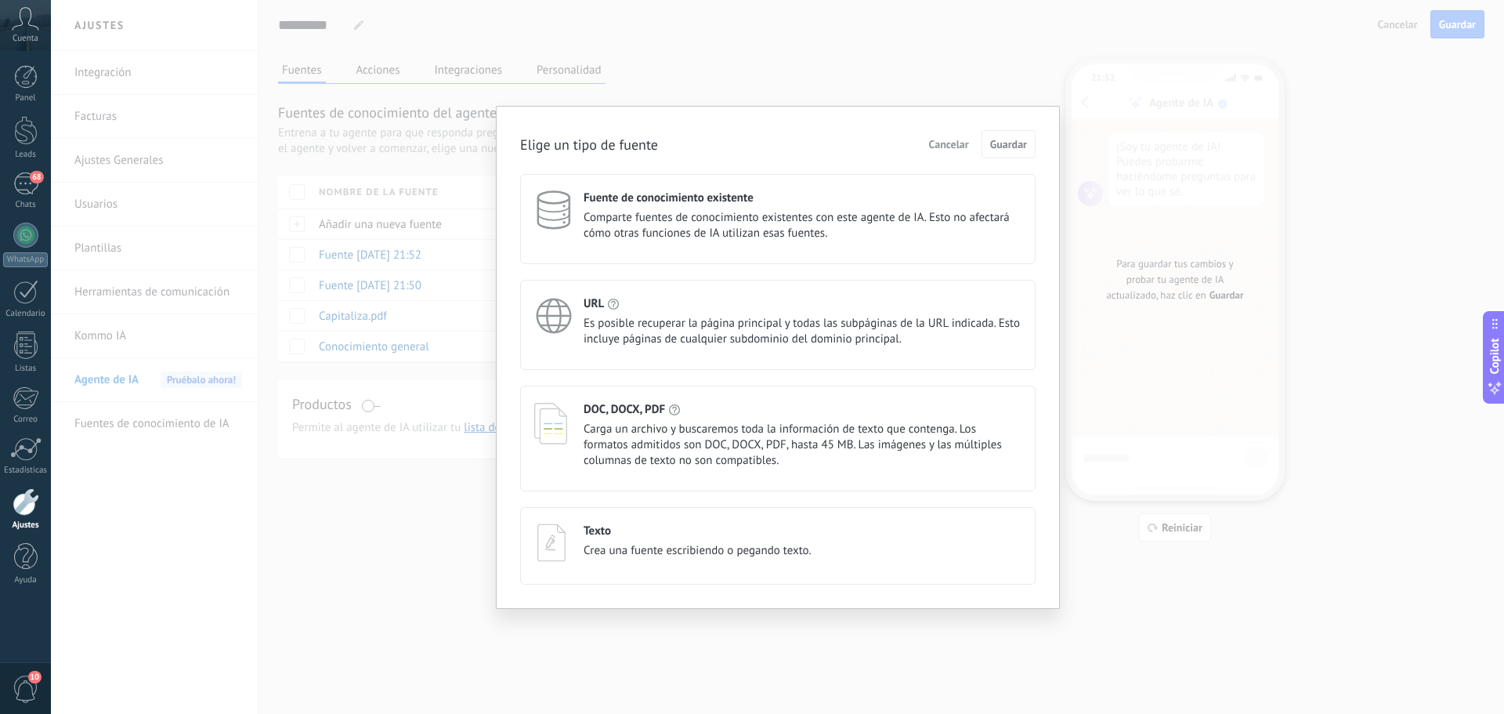
click at [653, 548] on span "Crea una fuente escribiendo o pegando texto." at bounding box center [698, 551] width 228 height 16
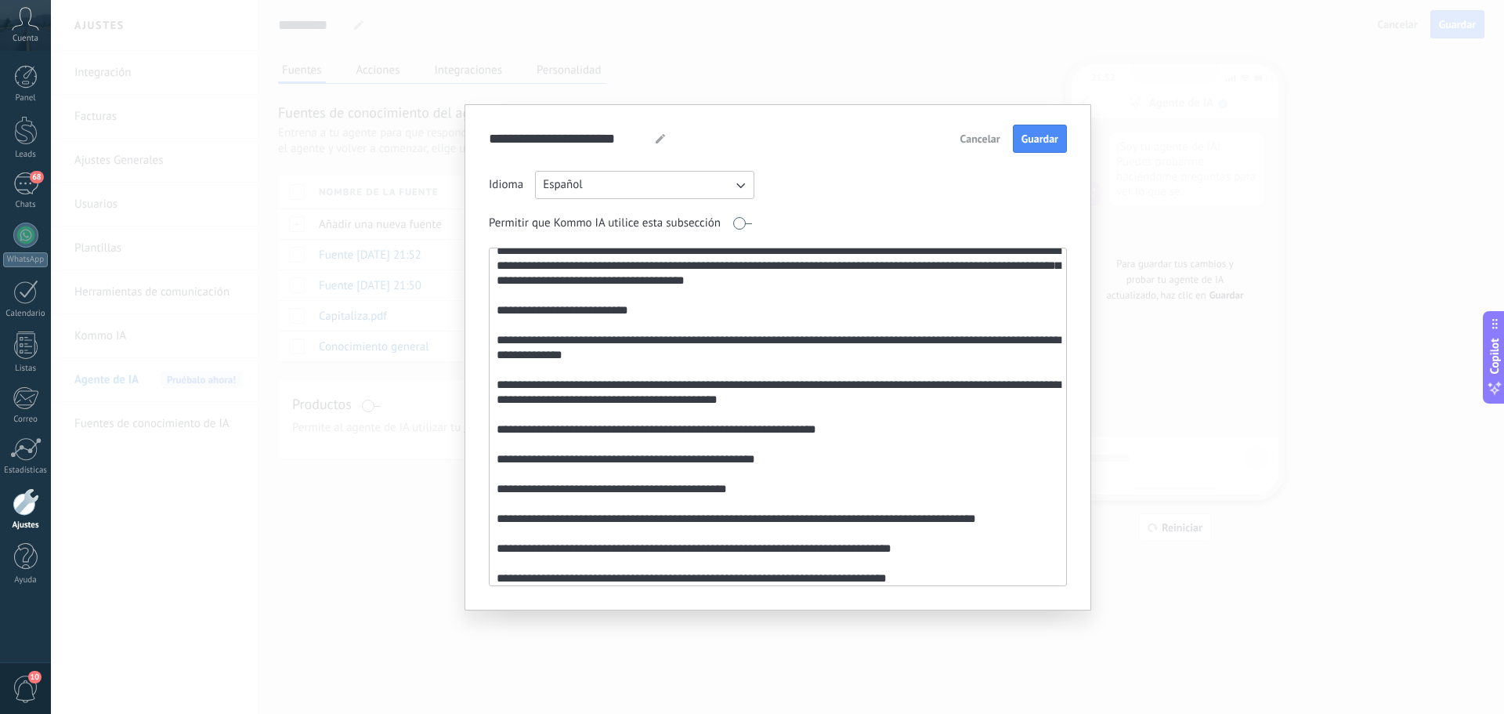
scroll to position [27, 0]
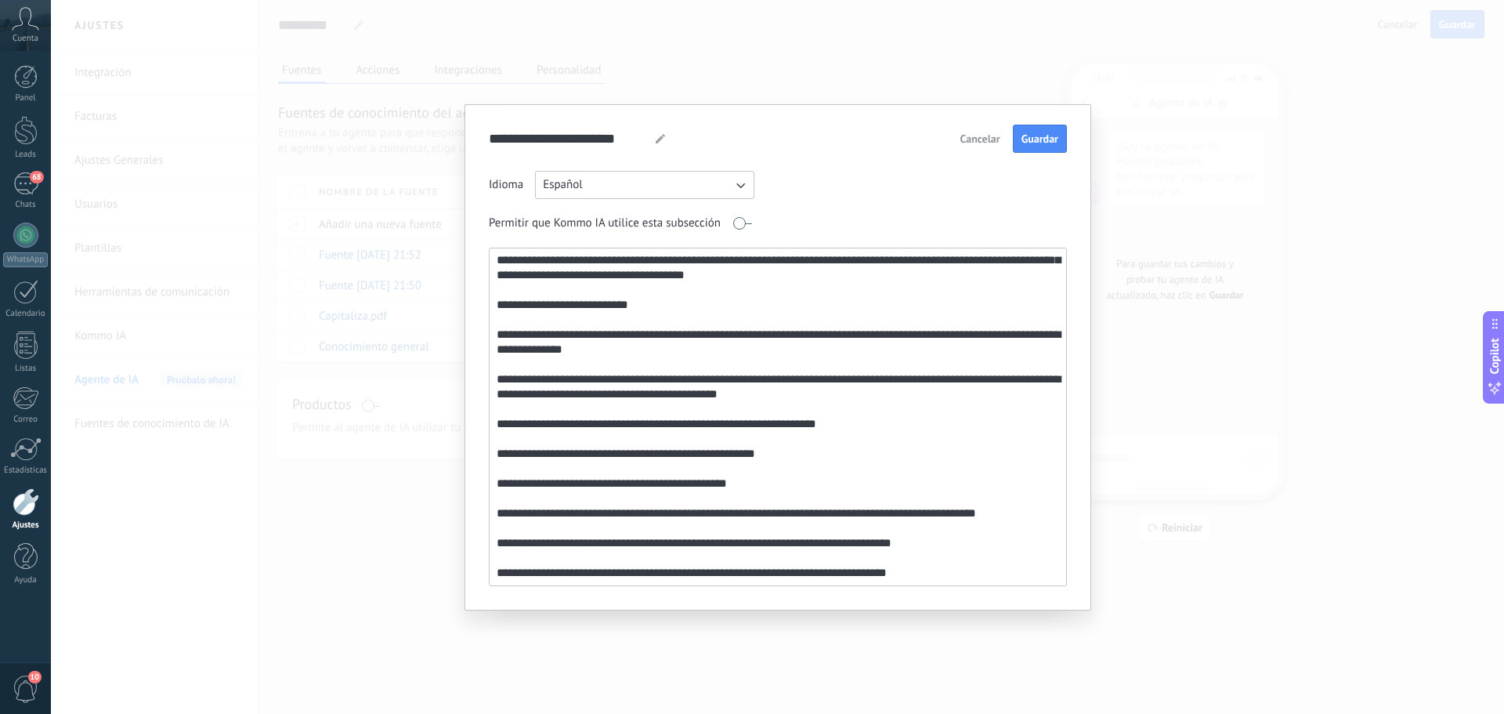
type textarea "**********"
click at [1046, 139] on span "Guardar" at bounding box center [1040, 138] width 37 height 11
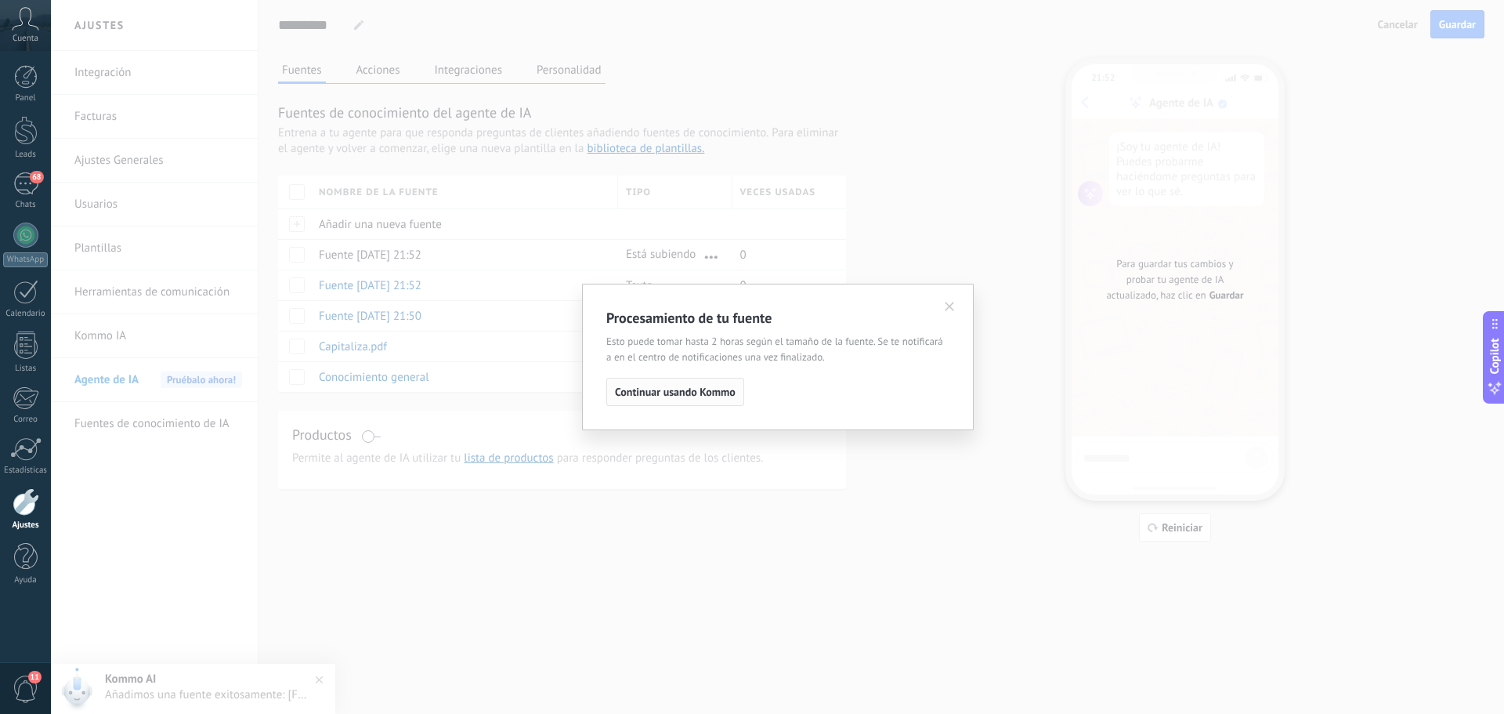
click at [704, 401] on button "Continuar usando Kommo" at bounding box center [675, 392] width 138 height 28
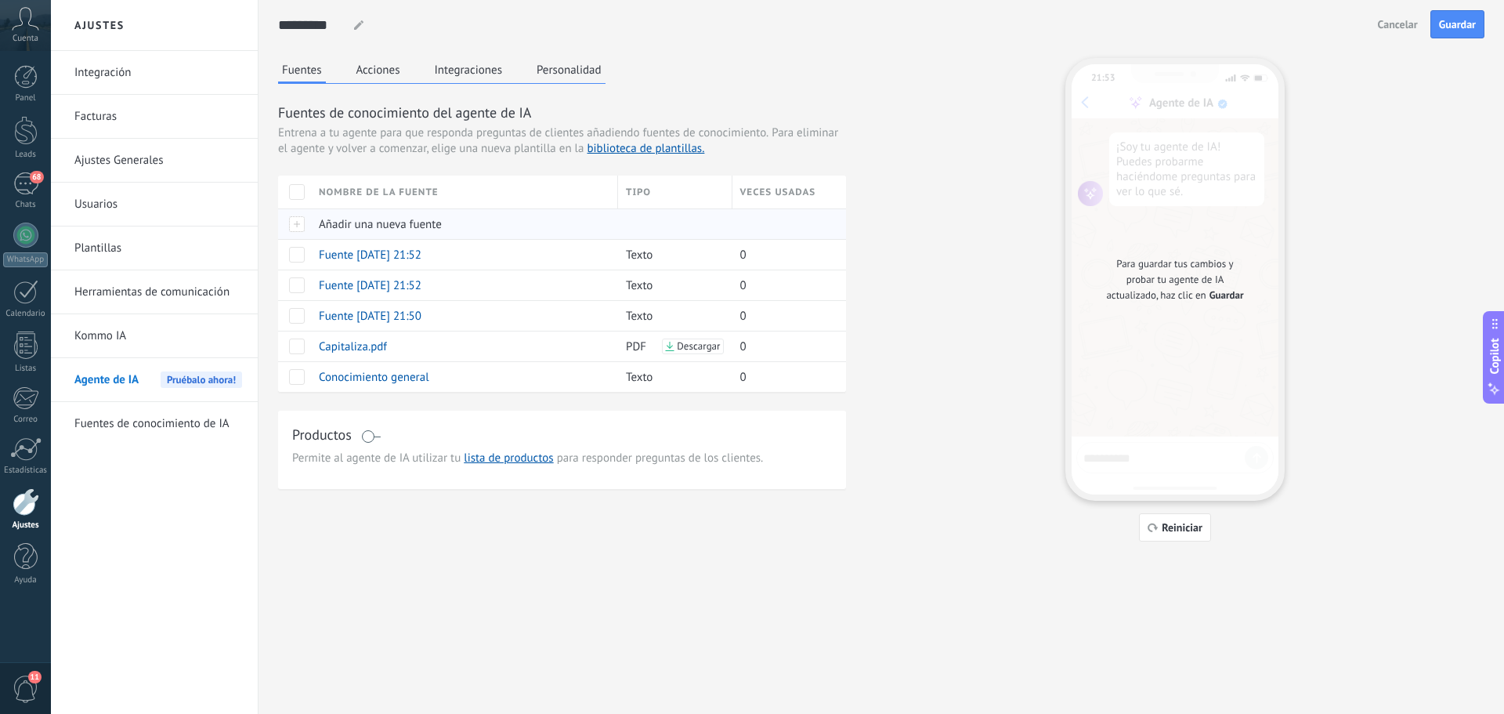
click at [377, 221] on span "Añadir una nueva fuente" at bounding box center [380, 224] width 123 height 15
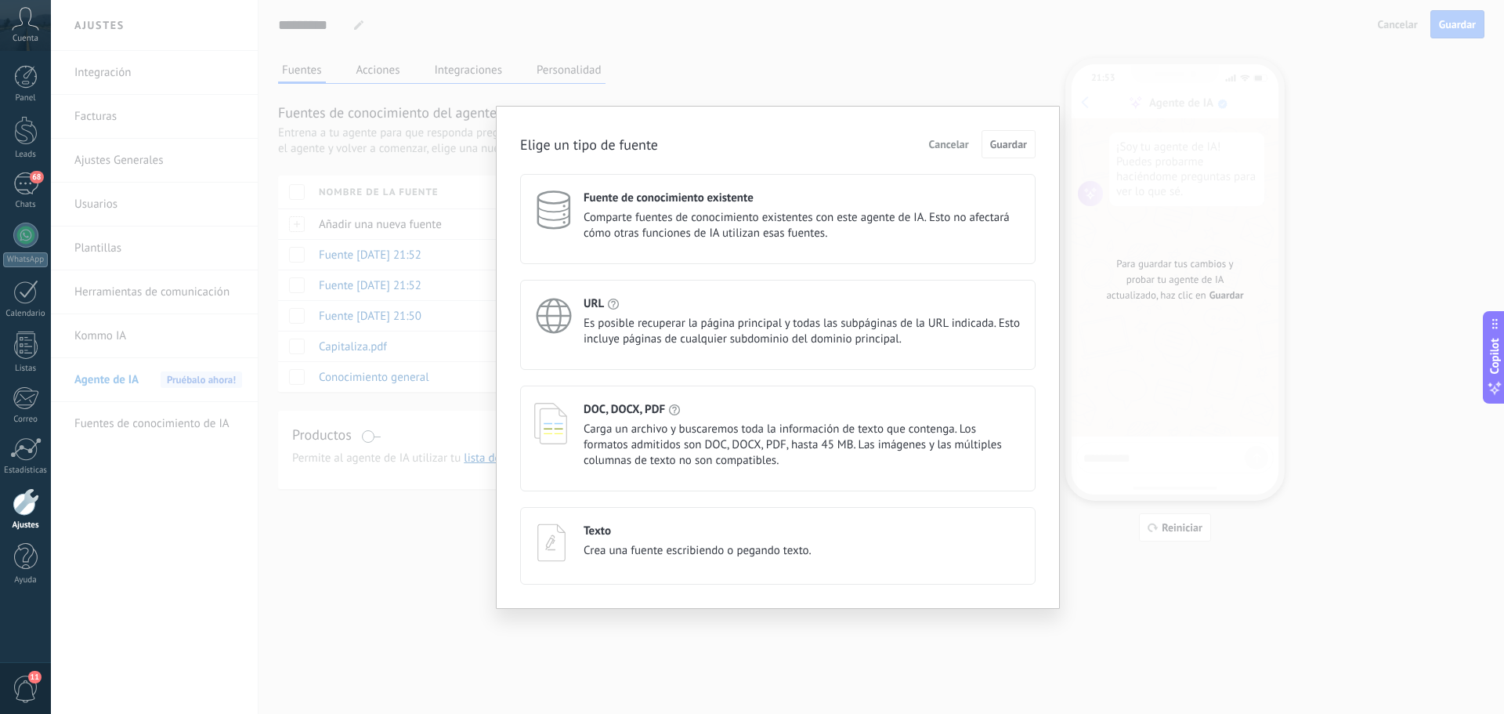
click at [658, 529] on div "Texto" at bounding box center [698, 530] width 228 height 15
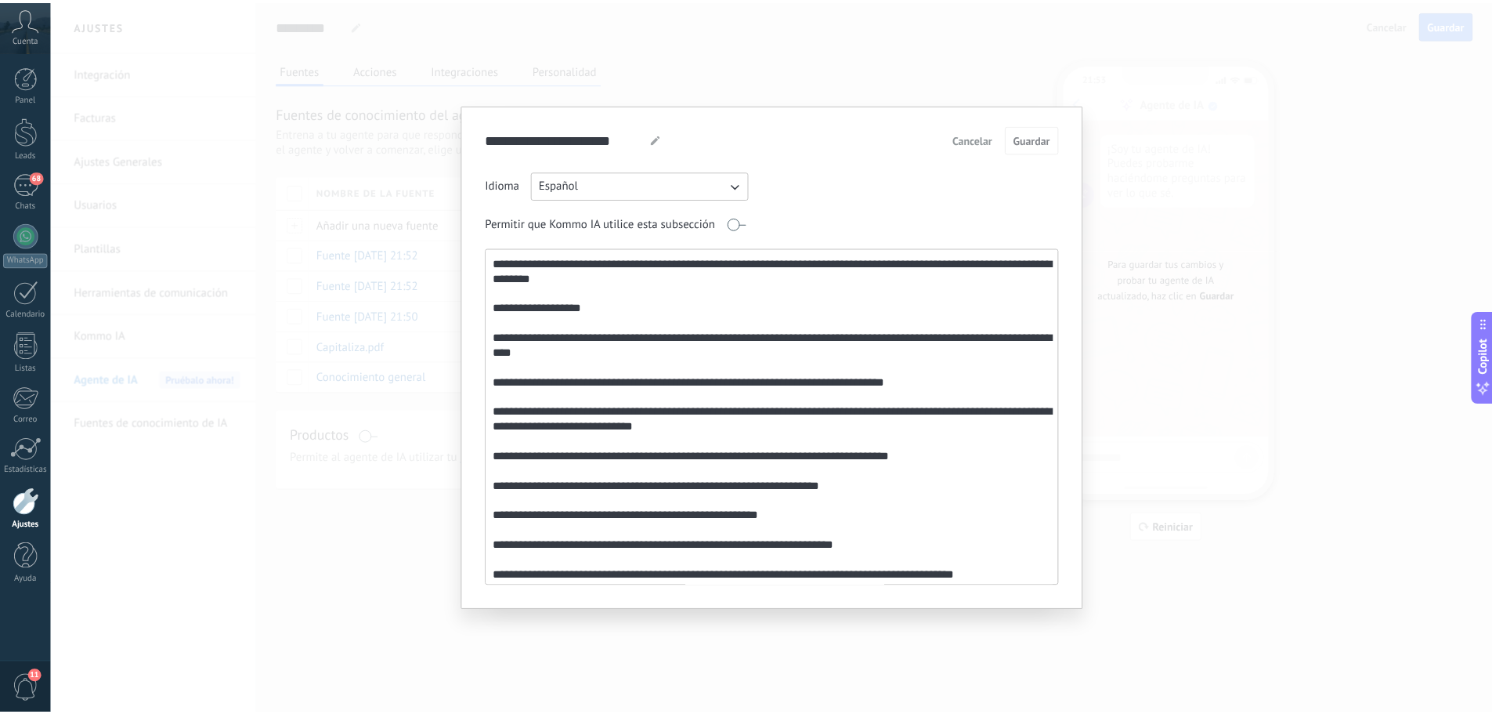
scroll to position [42, 0]
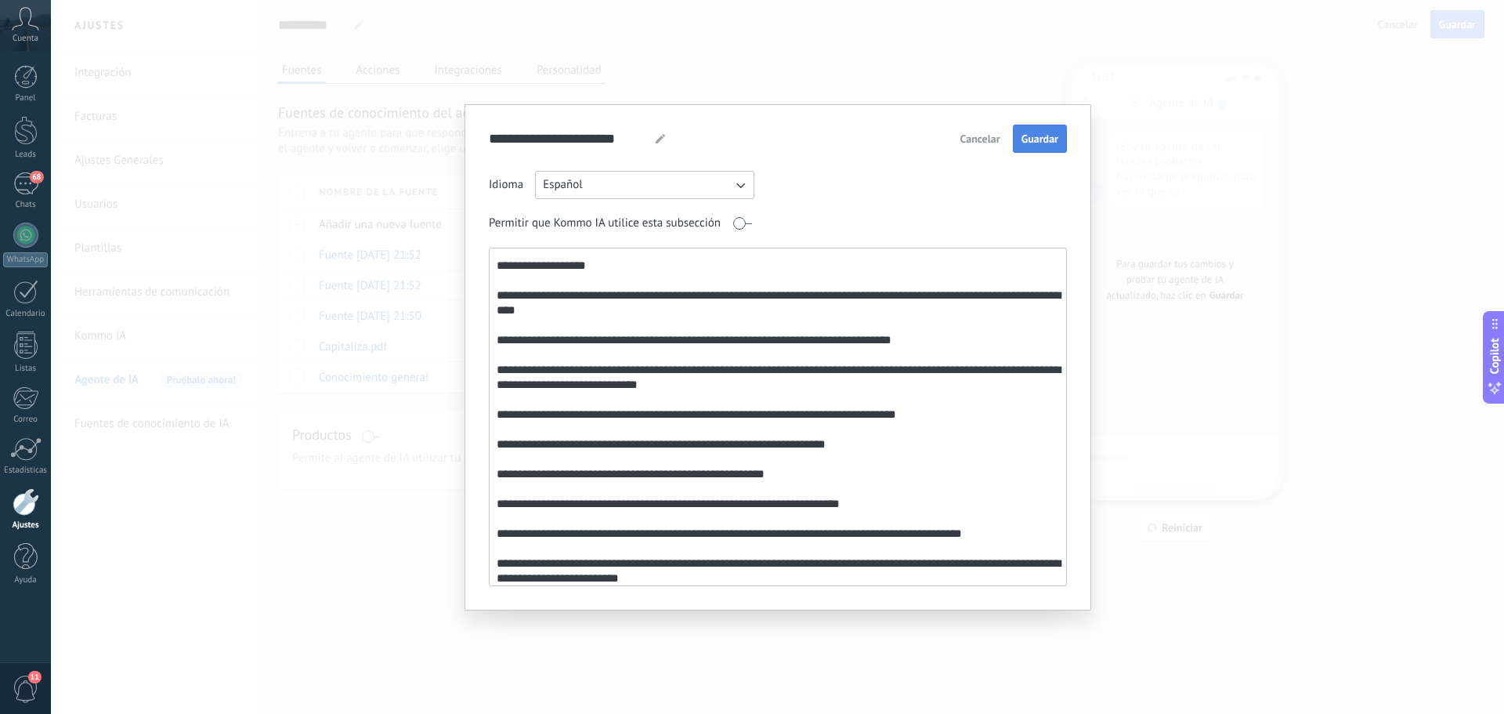
type textarea "**********"
click at [1037, 147] on button "Guardar" at bounding box center [1040, 139] width 54 height 28
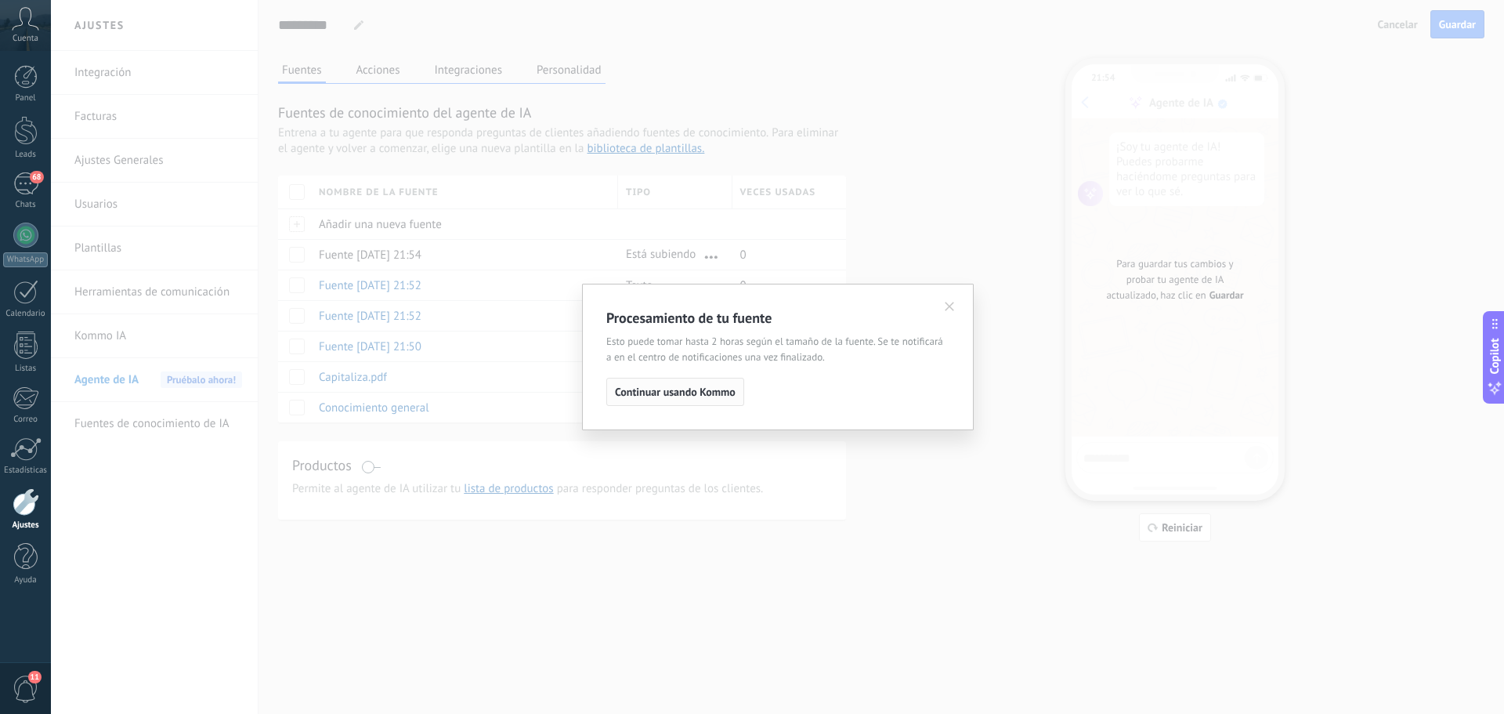
drag, startPoint x: 725, startPoint y: 370, endPoint x: 697, endPoint y: 395, distance: 37.7
click at [722, 377] on div "Procesamiento de tu fuente Esto puede tomar hasta 2 horas según el tamaño de la…" at bounding box center [777, 357] width 343 height 98
click at [697, 395] on span "Continuar usando Kommo" at bounding box center [675, 391] width 121 height 11
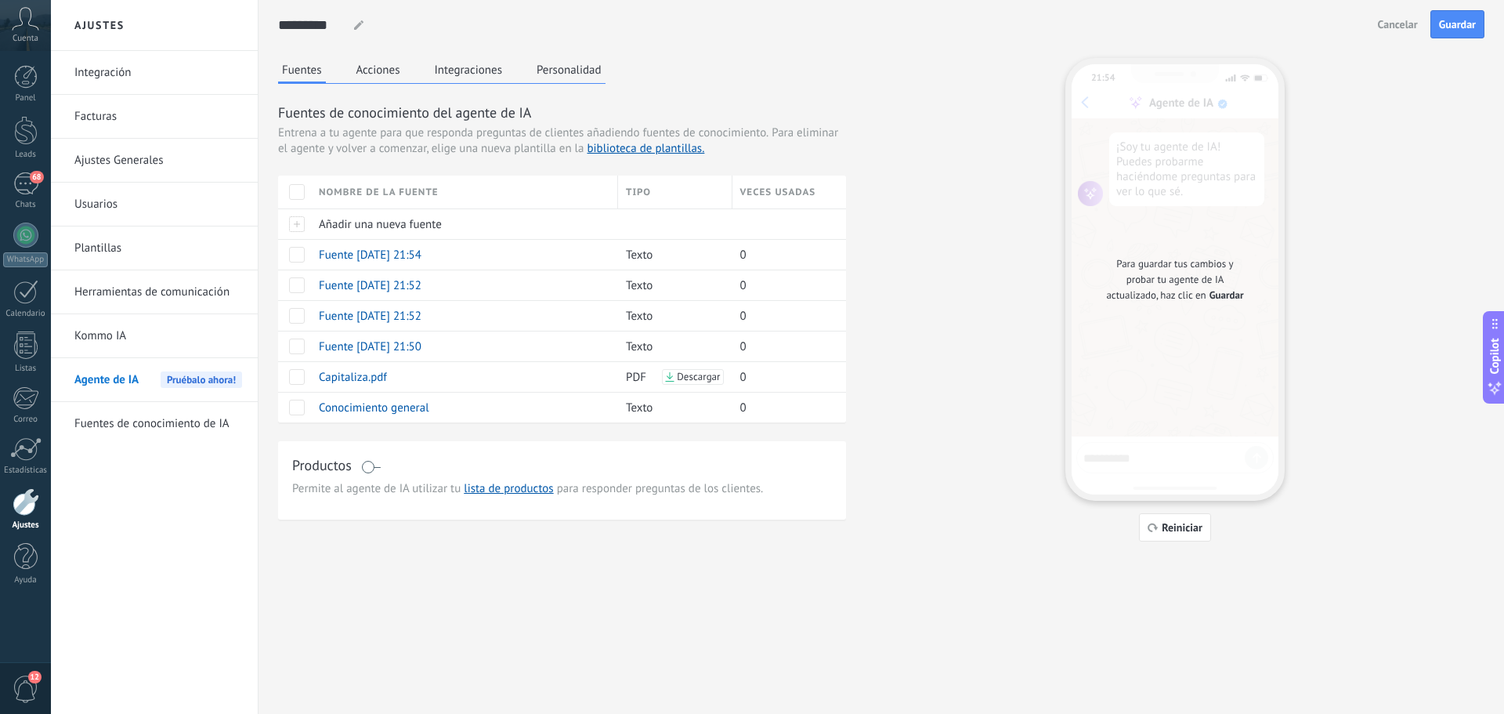
click at [367, 462] on span at bounding box center [371, 467] width 20 height 13
click at [456, 490] on span "Tu agente de IA ahora puede utilizar tu lista de productos para ayudarte con la…" at bounding box center [562, 489] width 540 height 16
click at [357, 71] on button "Acciones" at bounding box center [379, 70] width 52 height 24
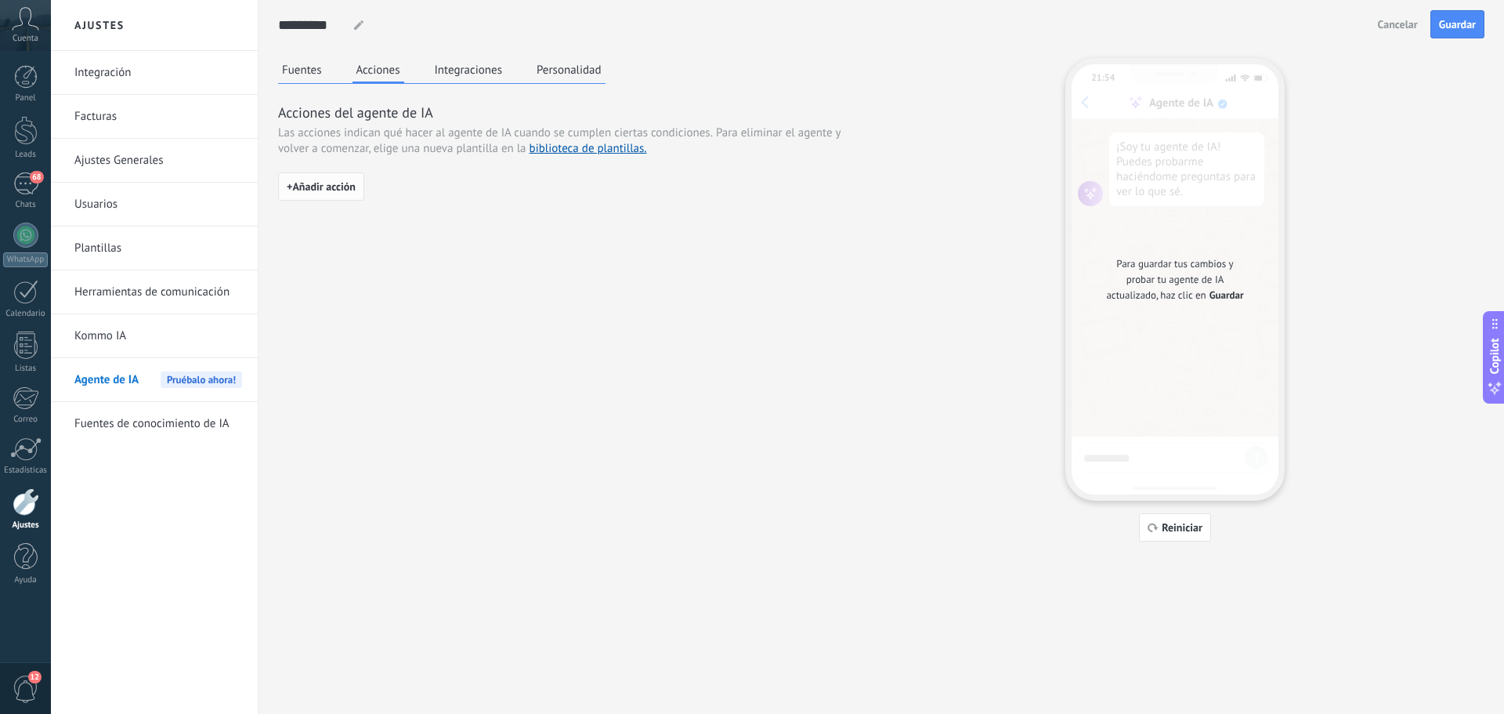
click at [346, 179] on button "+ Añadir acción" at bounding box center [321, 186] width 86 height 28
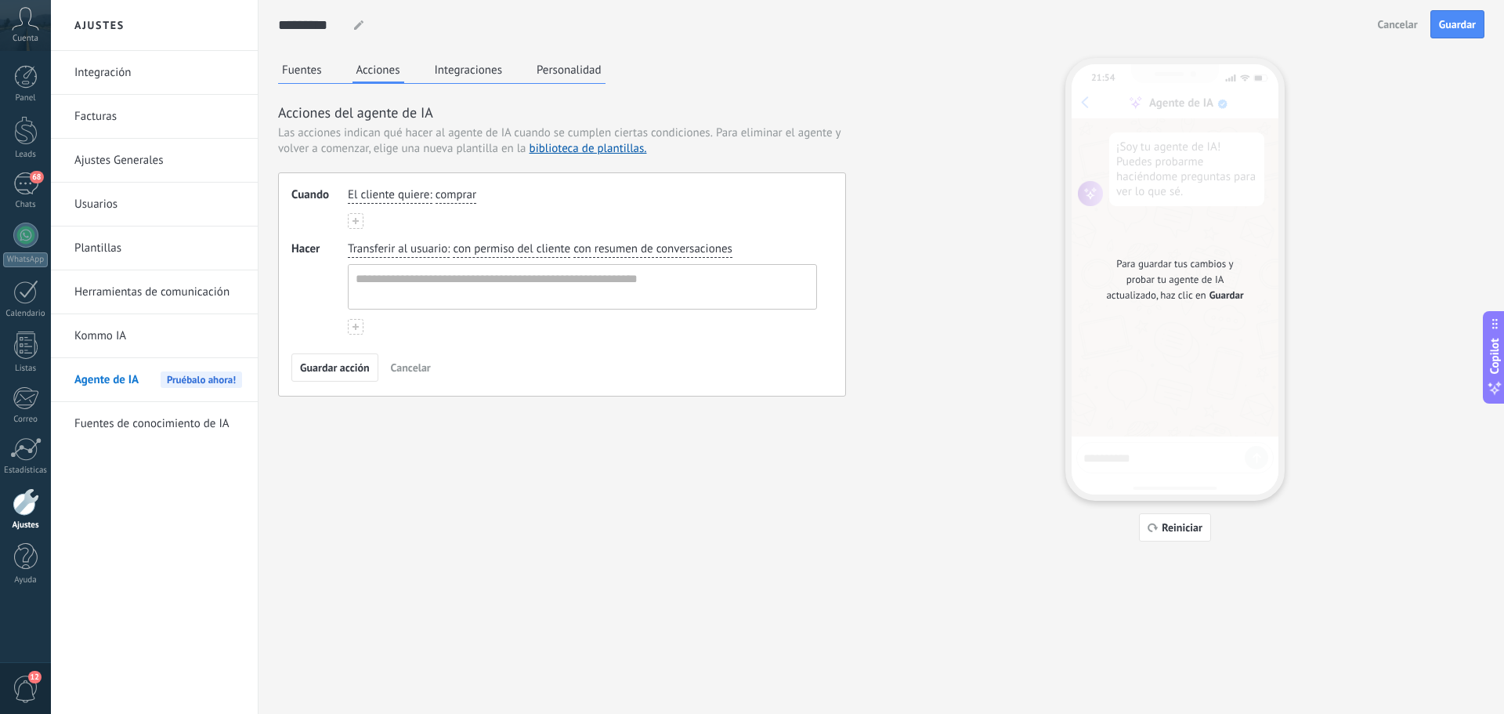
click at [458, 62] on button "Integraciones" at bounding box center [469, 70] width 76 height 24
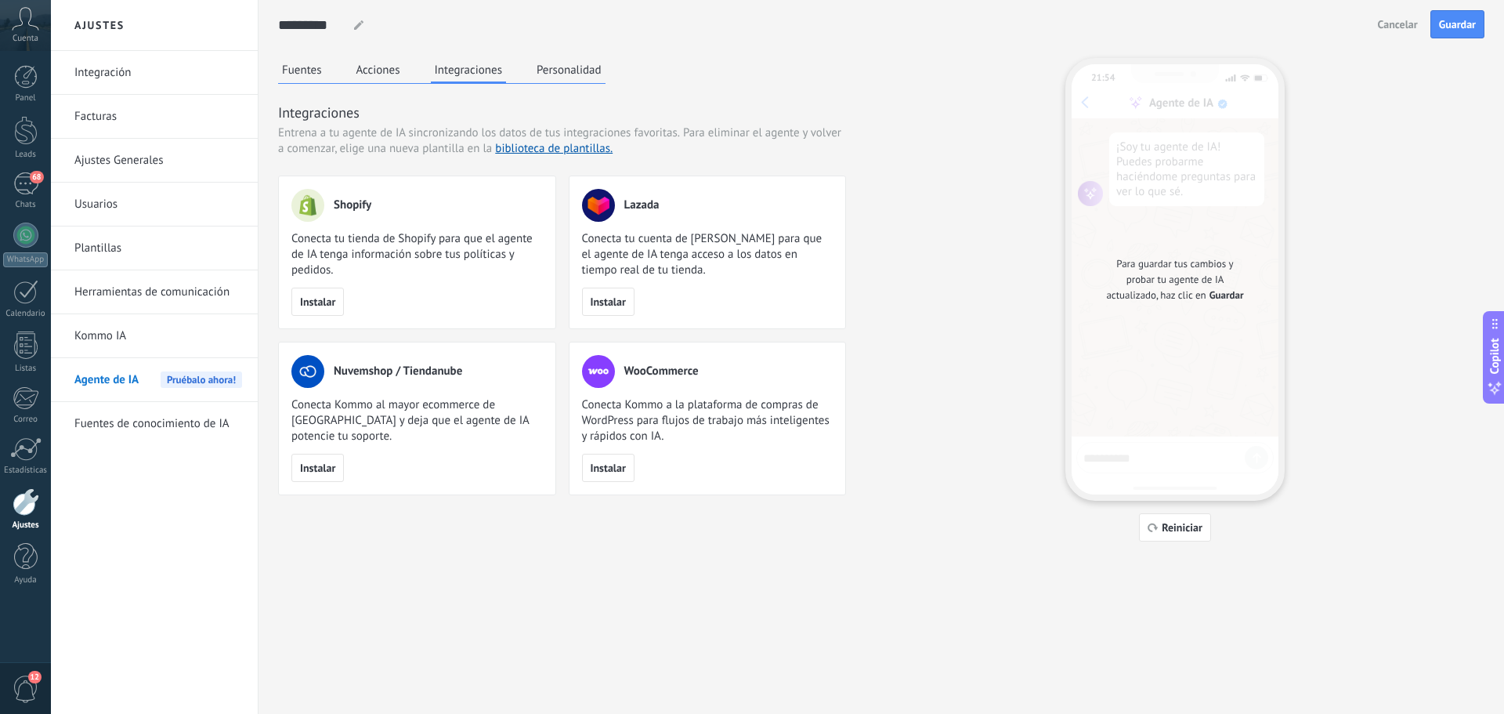
click at [577, 71] on button "Personalidad" at bounding box center [569, 70] width 73 height 24
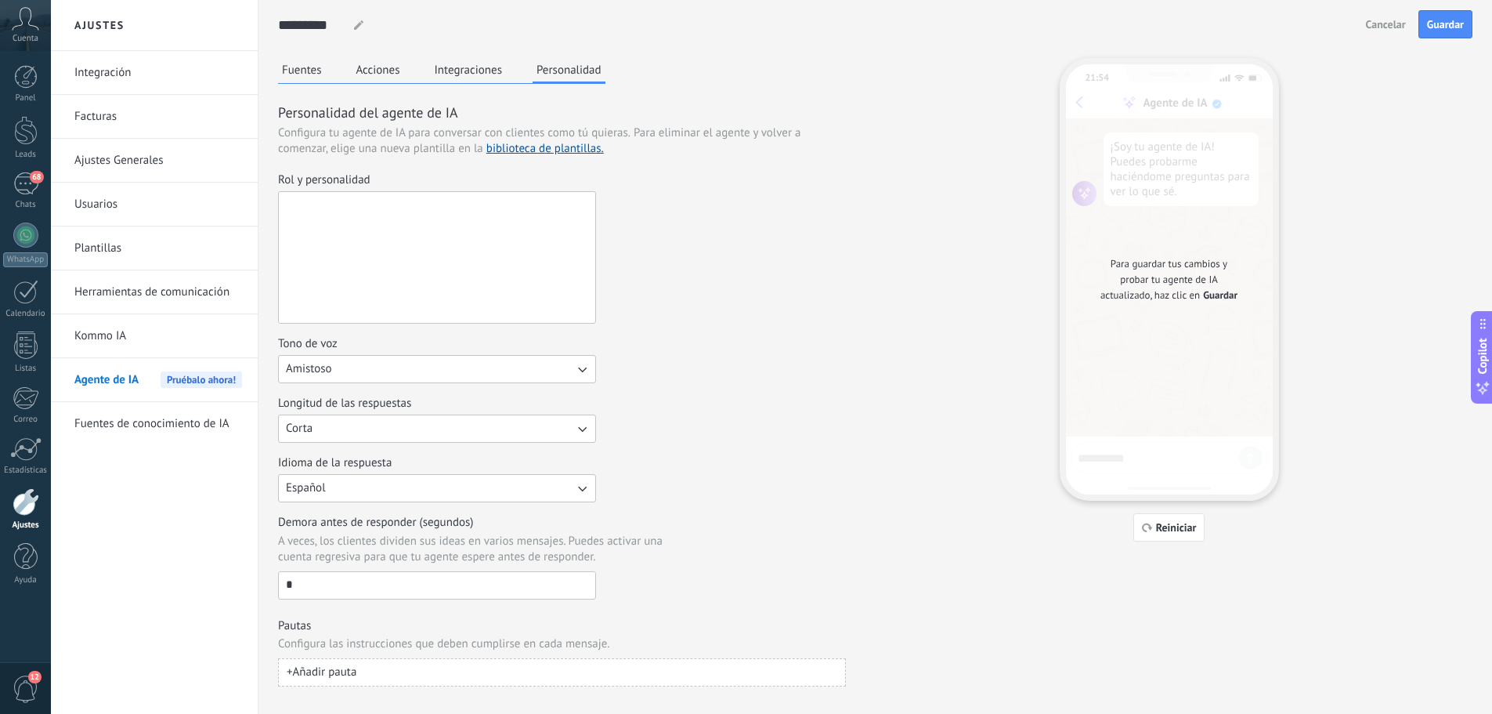
click at [429, 230] on textarea "Rol y personalidad" at bounding box center [435, 257] width 313 height 131
paste textarea "**********"
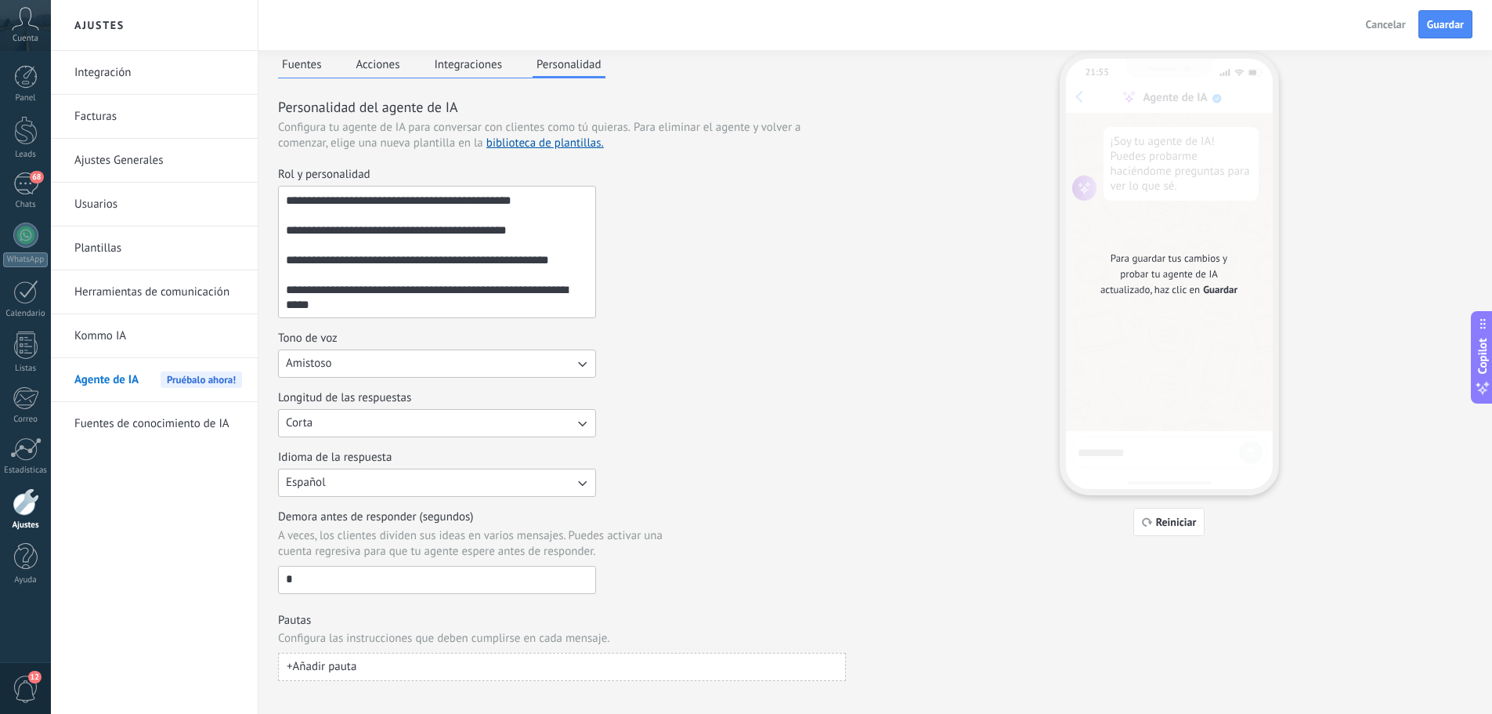
scroll to position [0, 0]
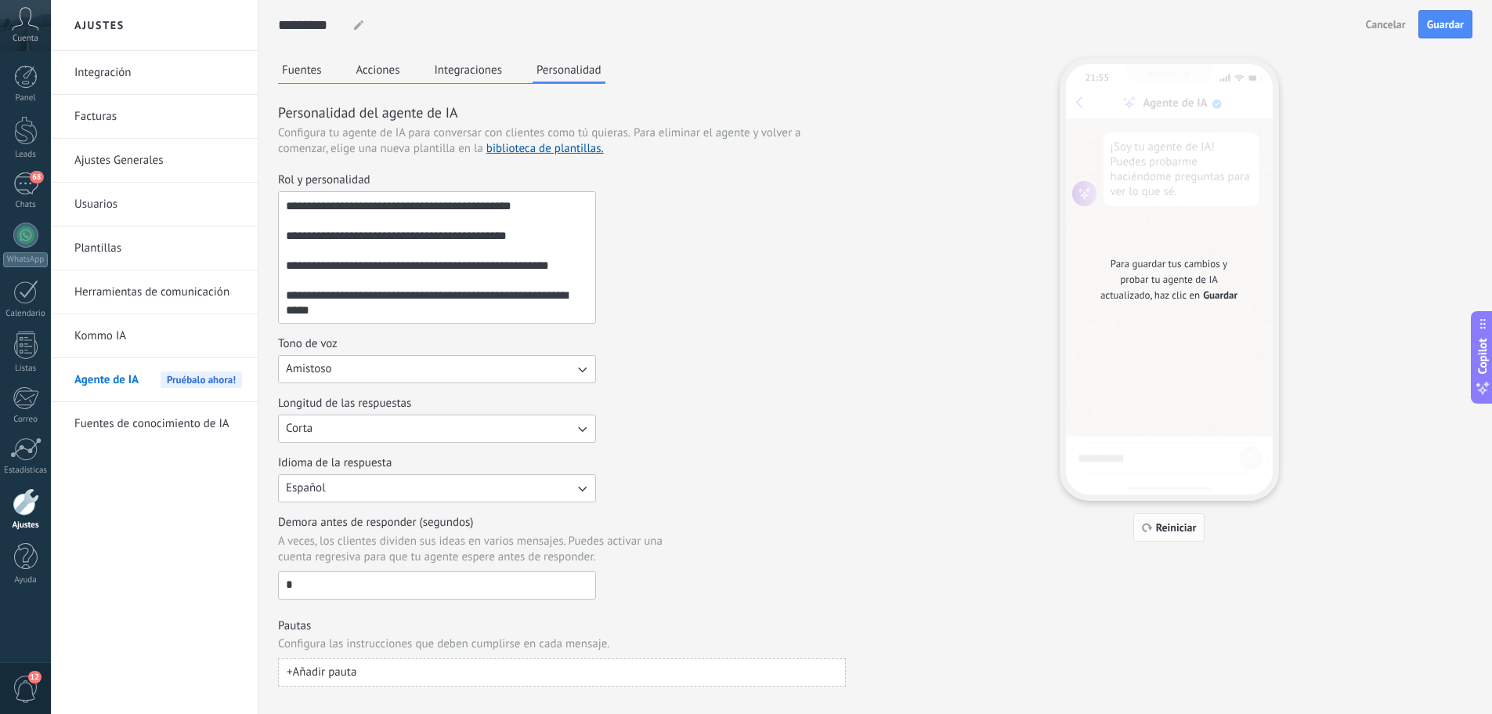
type textarea "**********"
click at [1176, 529] on span "Reiniciar" at bounding box center [1176, 527] width 41 height 11
click at [1444, 34] on button "Guardar" at bounding box center [1446, 24] width 54 height 28
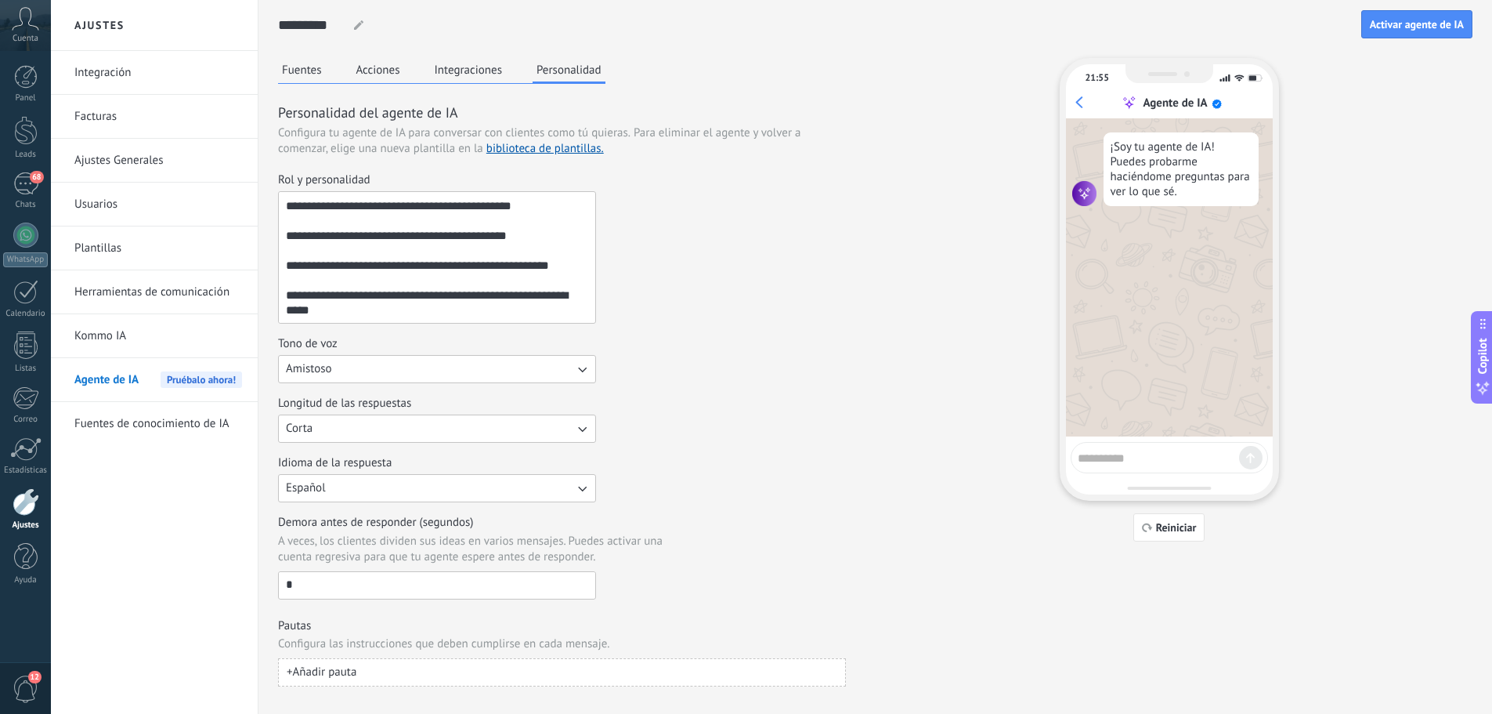
click at [1113, 464] on textarea at bounding box center [1158, 456] width 161 height 20
type textarea "****"
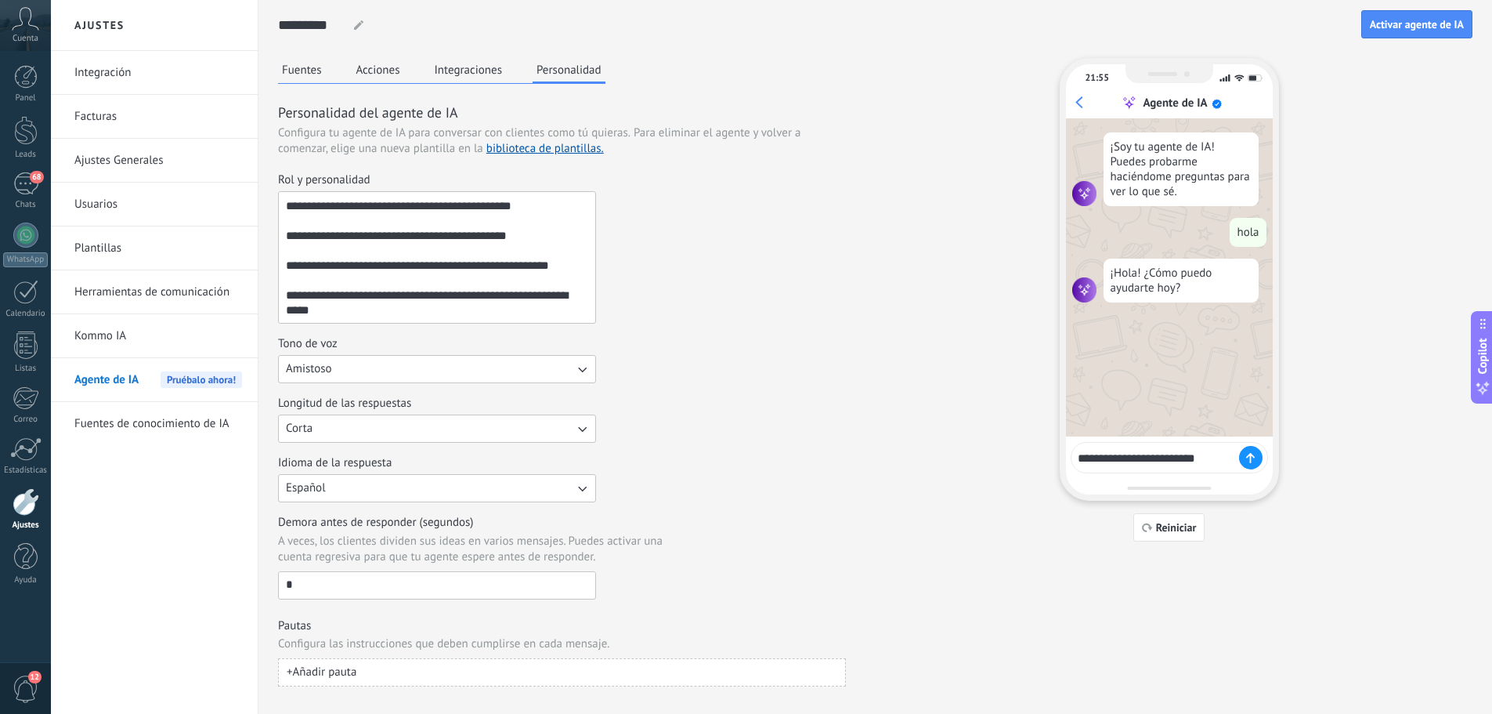
type textarea "**********"
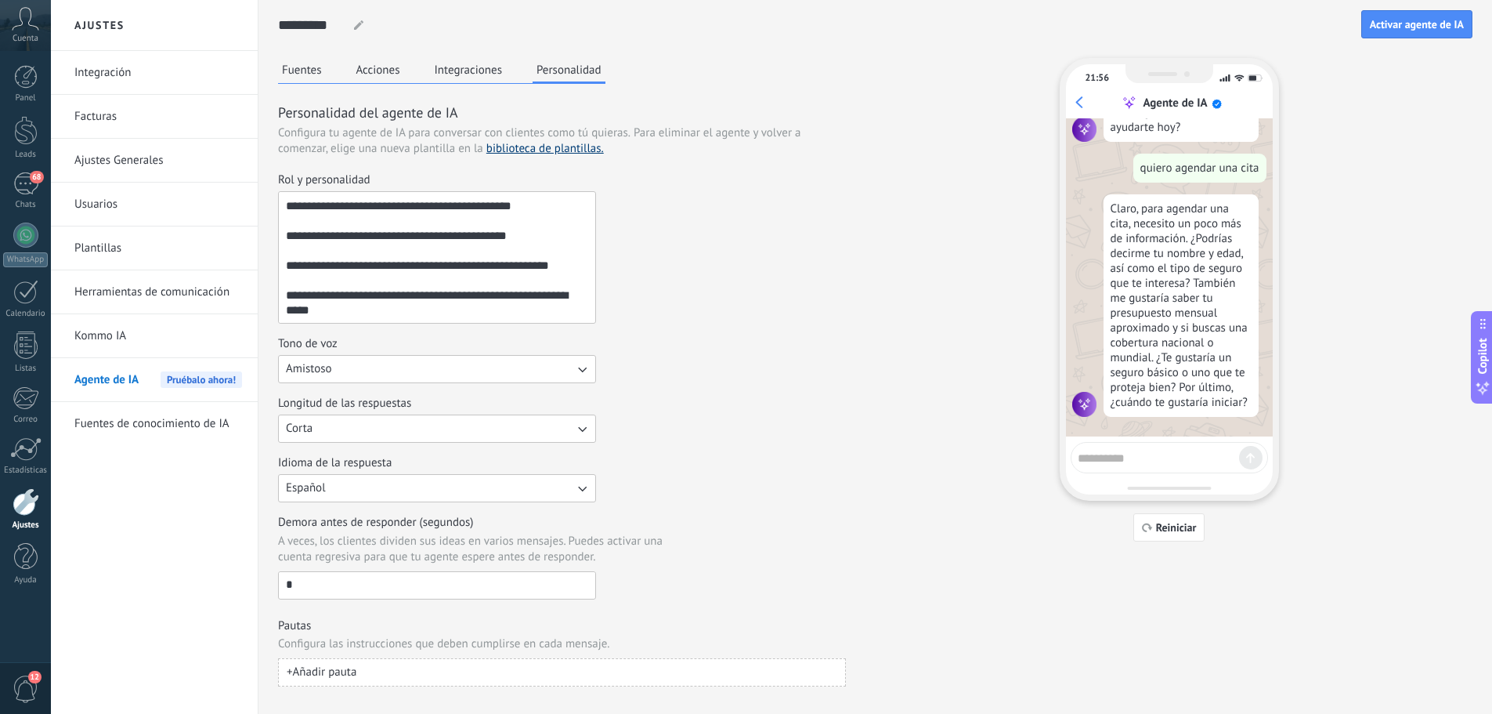
click at [577, 148] on link "biblioteca de plantillas." at bounding box center [546, 148] width 118 height 15
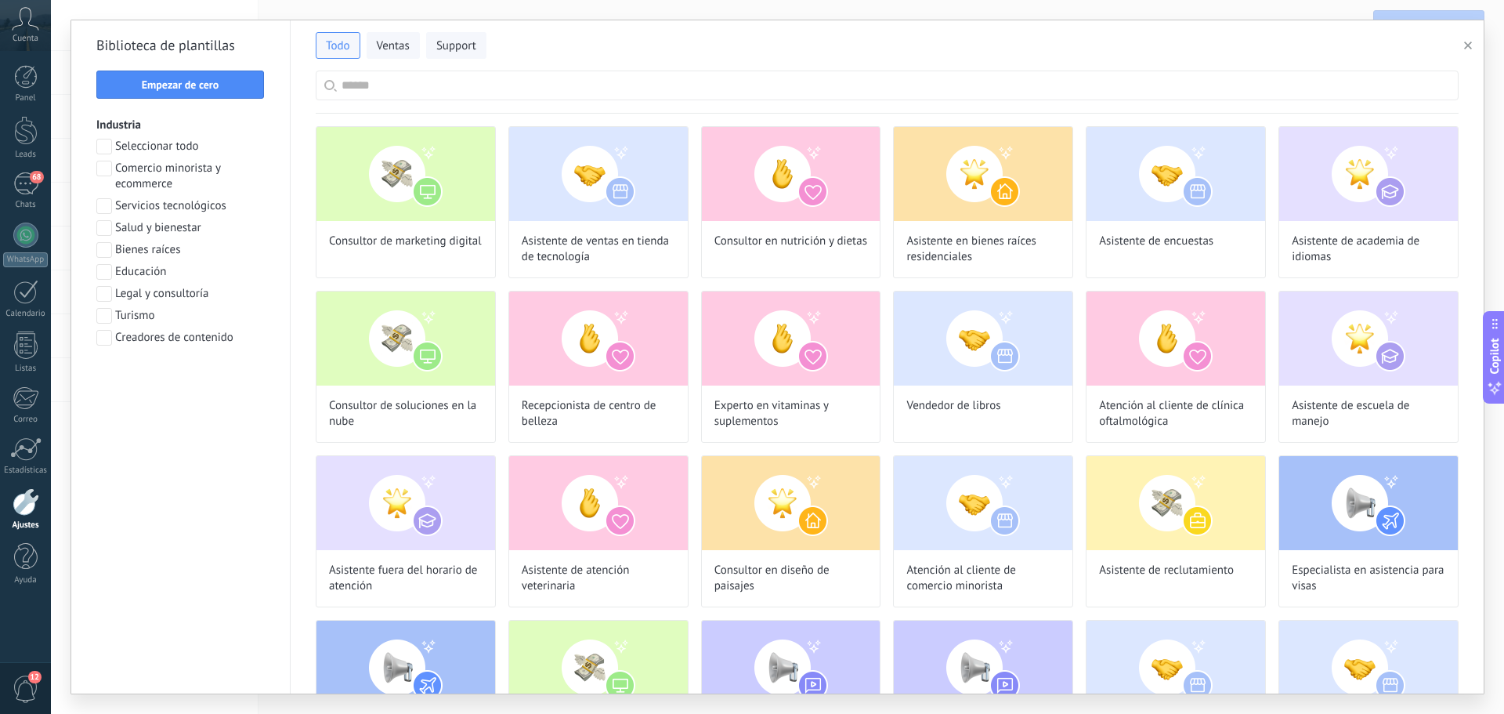
click at [495, 88] on input "text" at bounding box center [896, 85] width 1109 height 28
type input "*******"
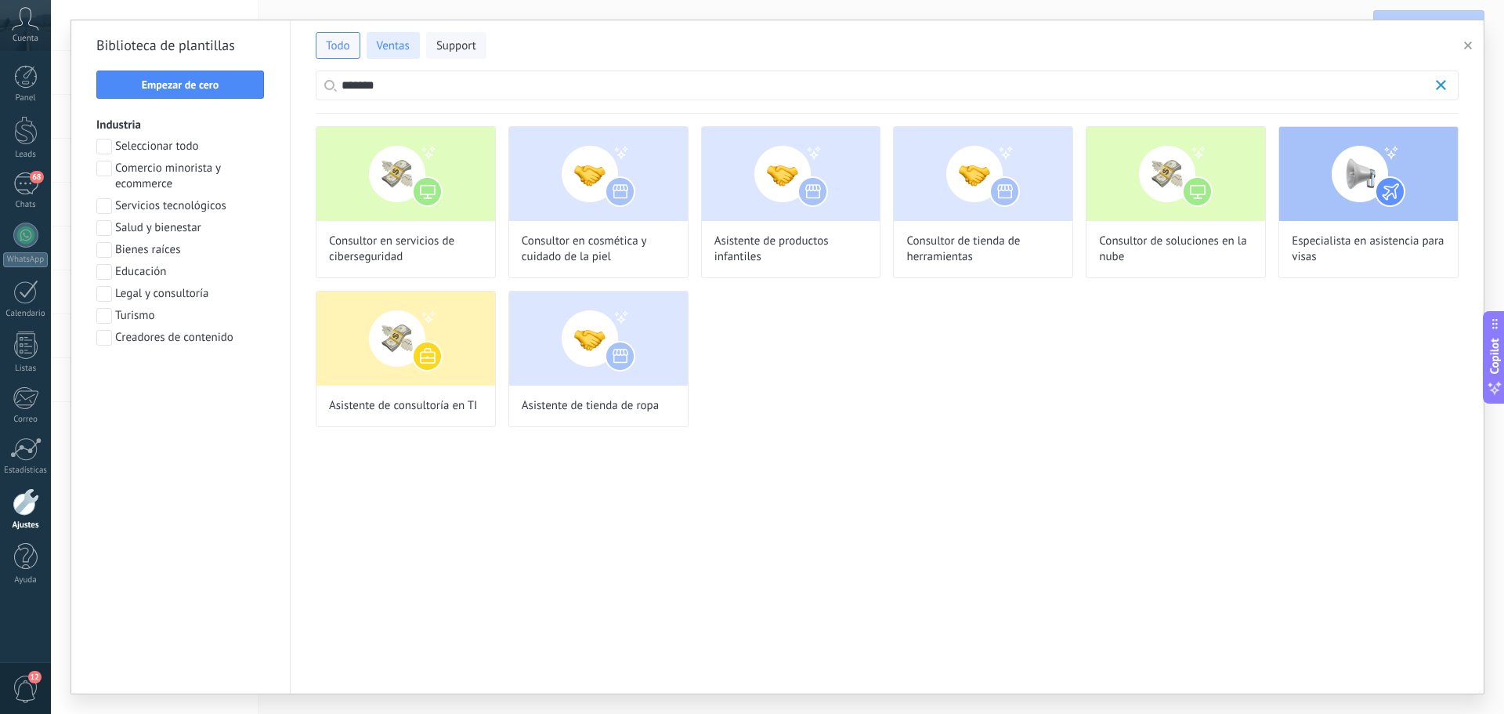
click at [399, 49] on span "Ventas" at bounding box center [393, 46] width 33 height 16
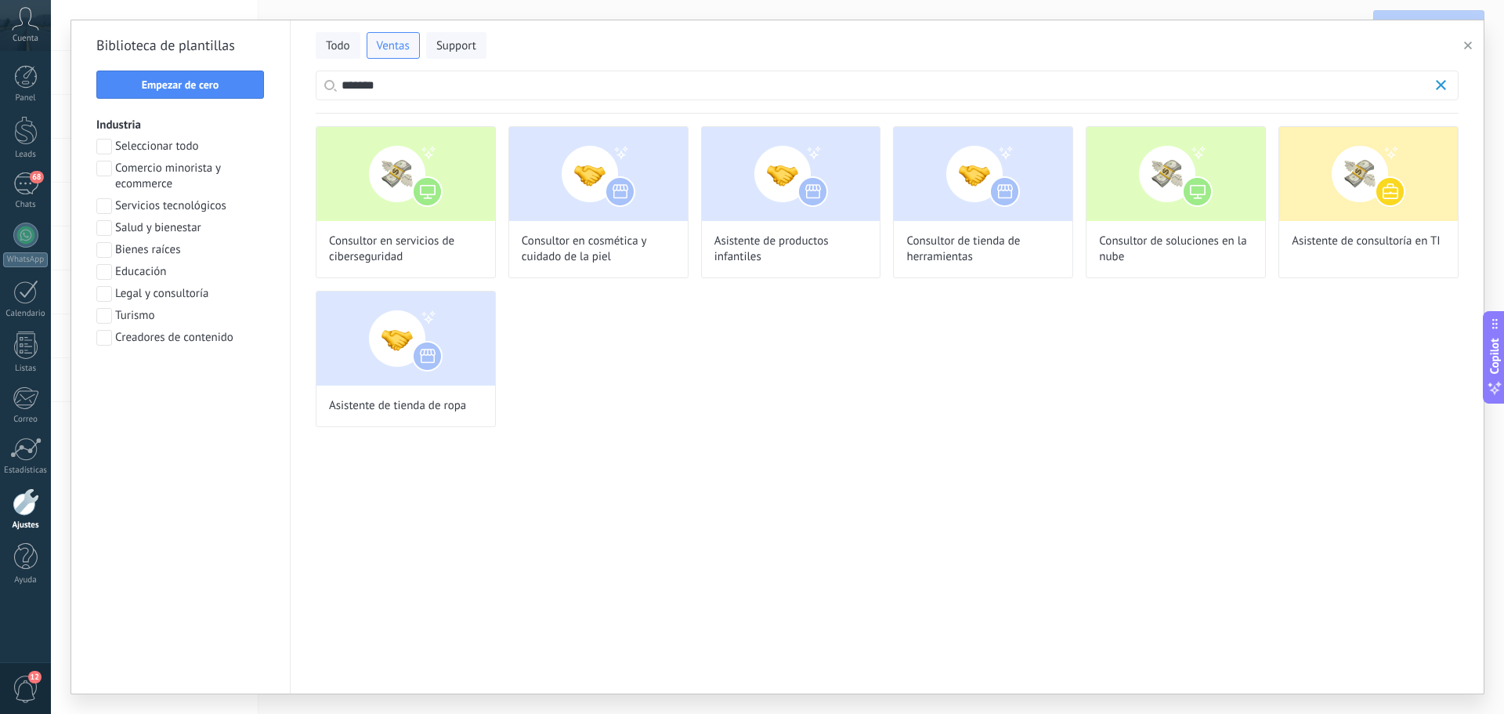
drag, startPoint x: 397, startPoint y: 82, endPoint x: 1011, endPoint y: 66, distance: 613.7
click at [400, 82] on input "*******" at bounding box center [887, 85] width 1091 height 28
click at [1442, 80] on icon "button" at bounding box center [1441, 85] width 10 height 10
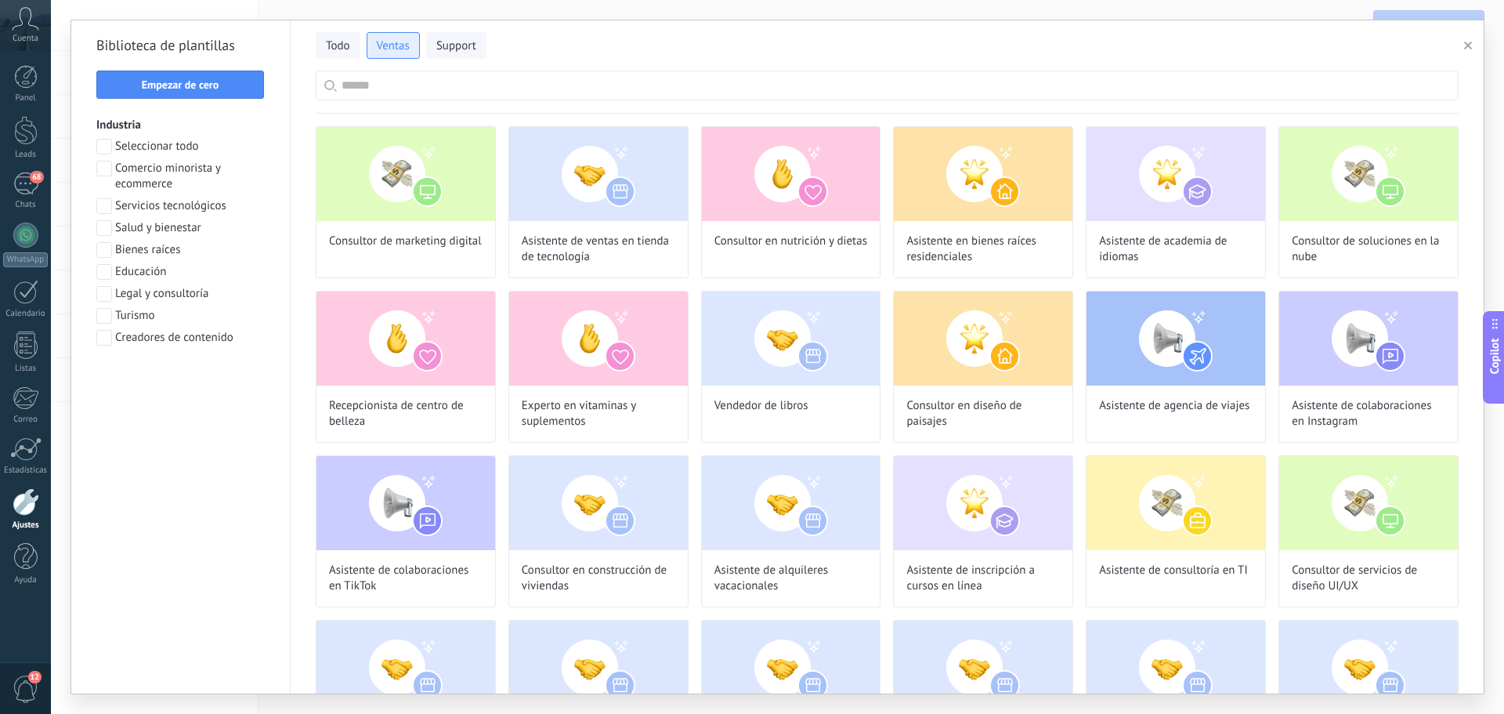
click at [403, 46] on span "Ventas" at bounding box center [393, 46] width 33 height 16
click at [483, 100] on div at bounding box center [887, 92] width 1143 height 43
click at [471, 89] on input "text" at bounding box center [896, 85] width 1109 height 28
type input "********"
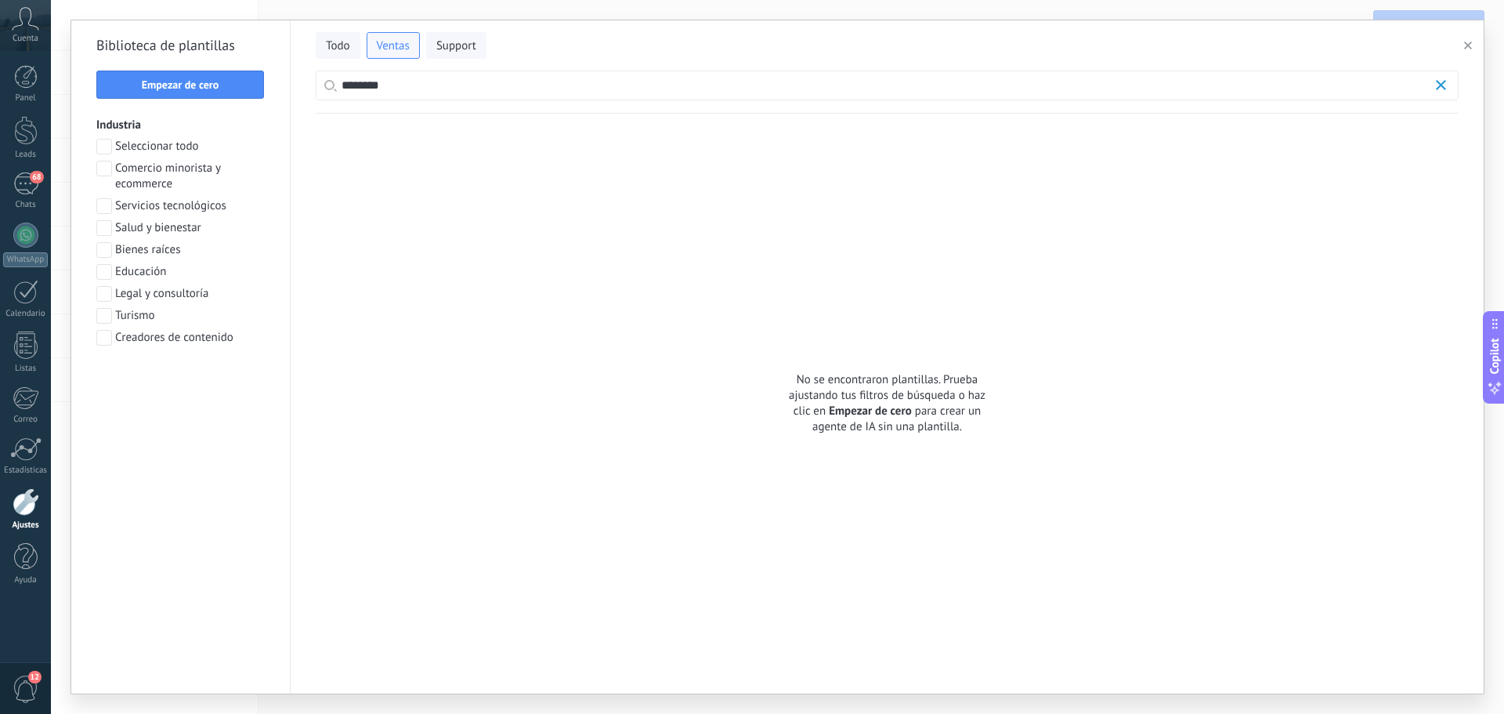
click at [1470, 48] on use "button" at bounding box center [1468, 46] width 8 height 8
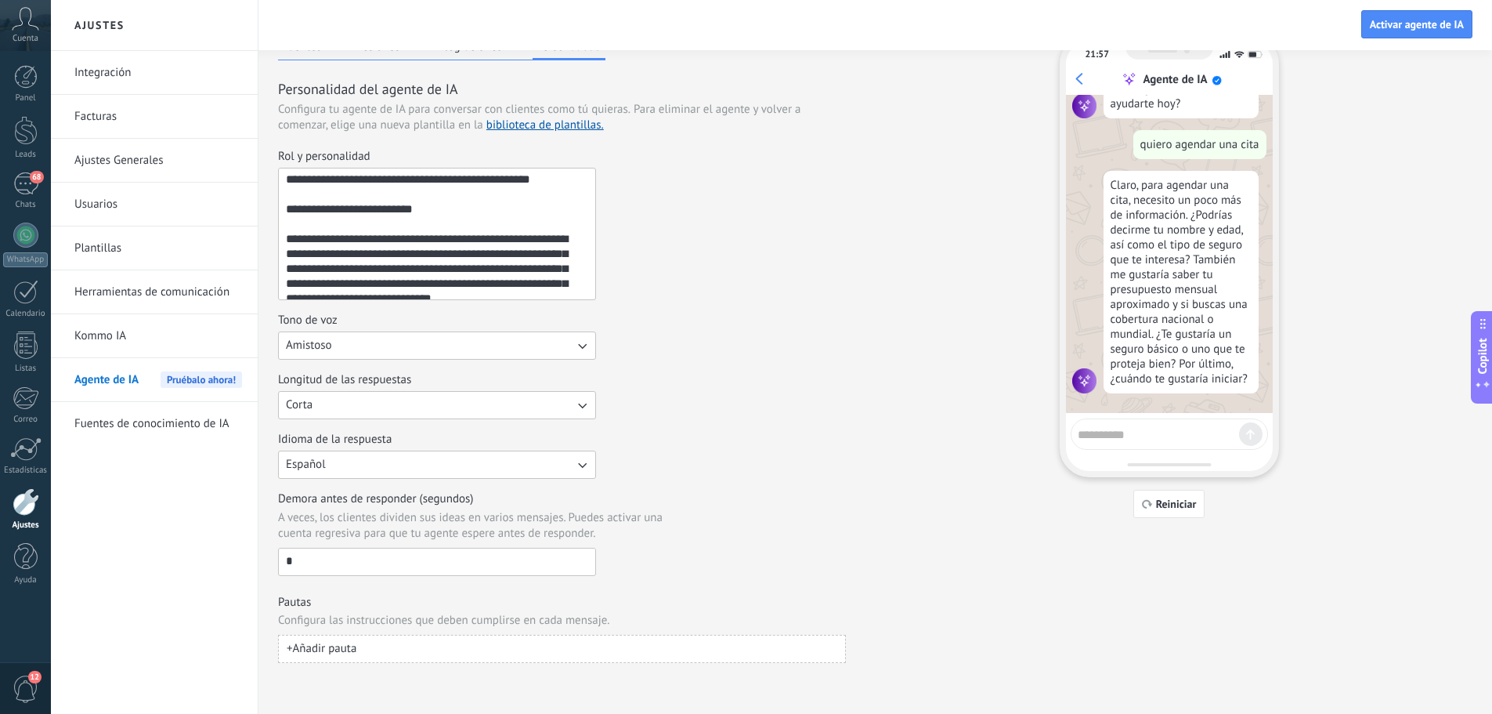
scroll to position [267, 0]
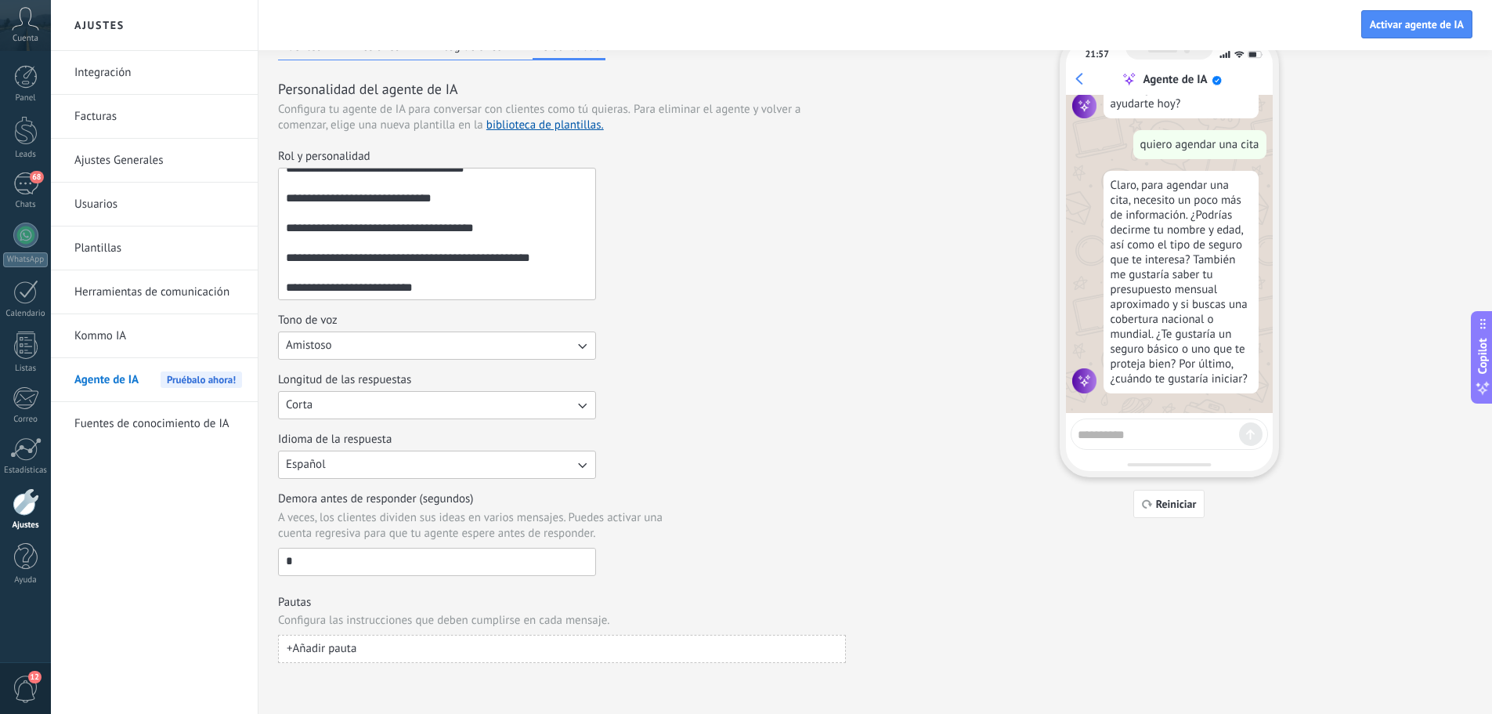
drag, startPoint x: 492, startPoint y: 242, endPoint x: 283, endPoint y: 249, distance: 209.3
click at [283, 249] on textarea "Rol y personalidad" at bounding box center [435, 233] width 313 height 131
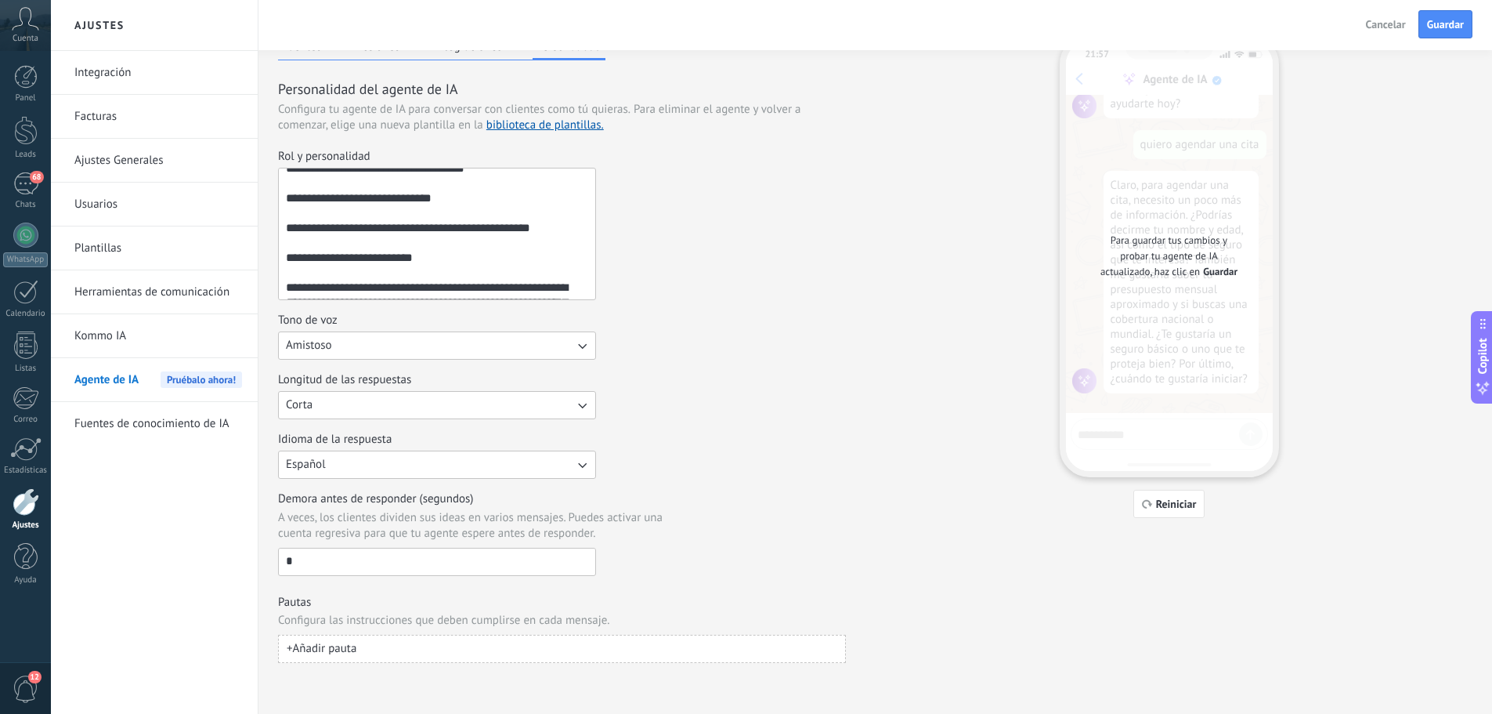
drag, startPoint x: 537, startPoint y: 241, endPoint x: 285, endPoint y: 247, distance: 252.3
click at [285, 247] on textarea "Rol y personalidad" at bounding box center [435, 233] width 313 height 131
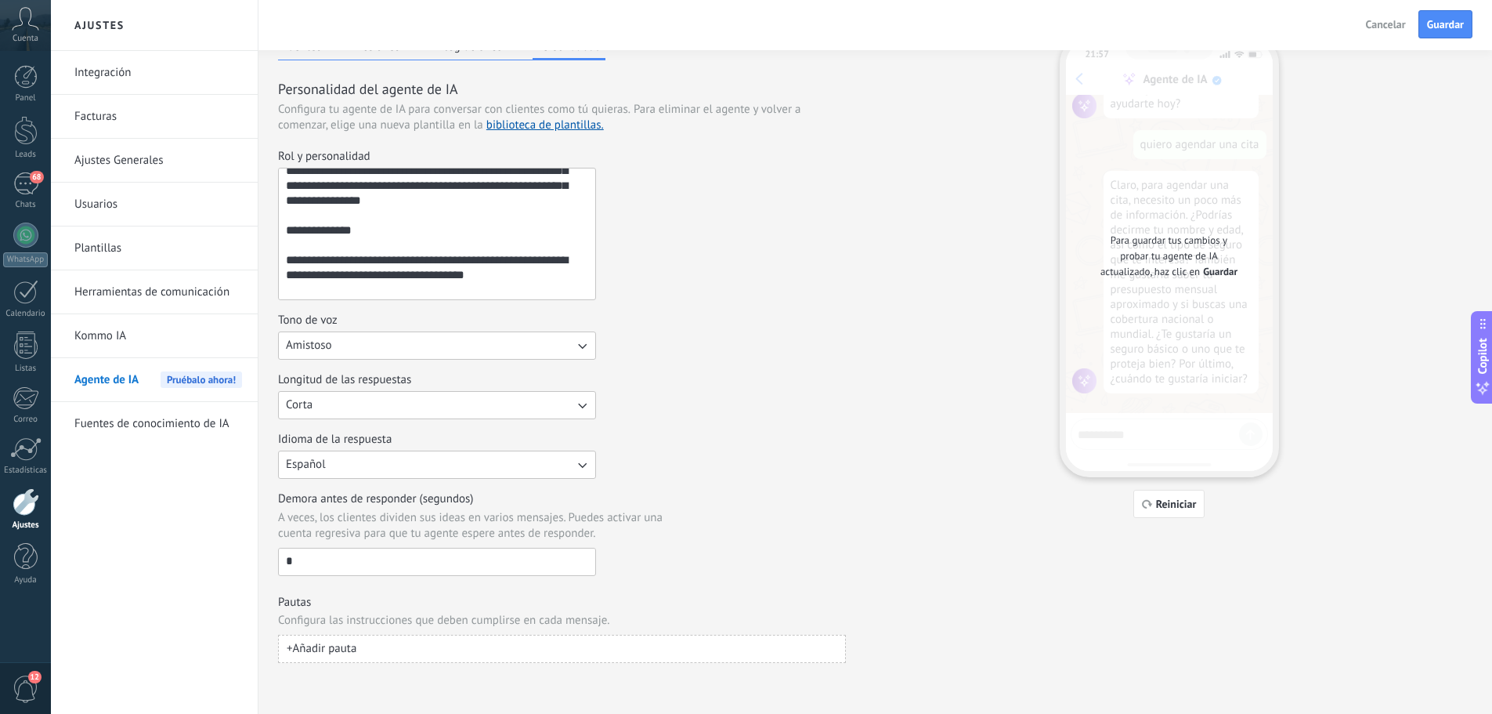
scroll to position [189, 0]
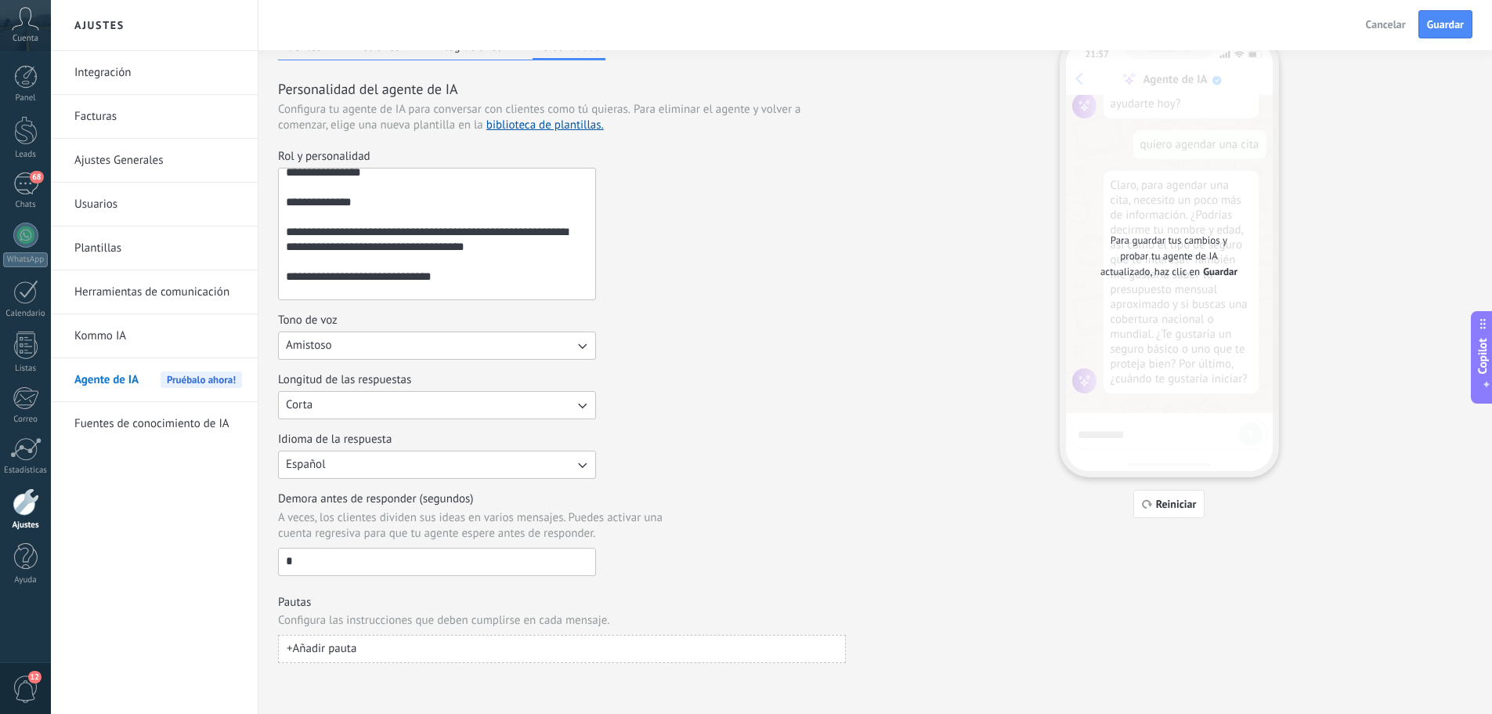
click at [432, 220] on textarea "Rol y personalidad" at bounding box center [435, 233] width 313 height 131
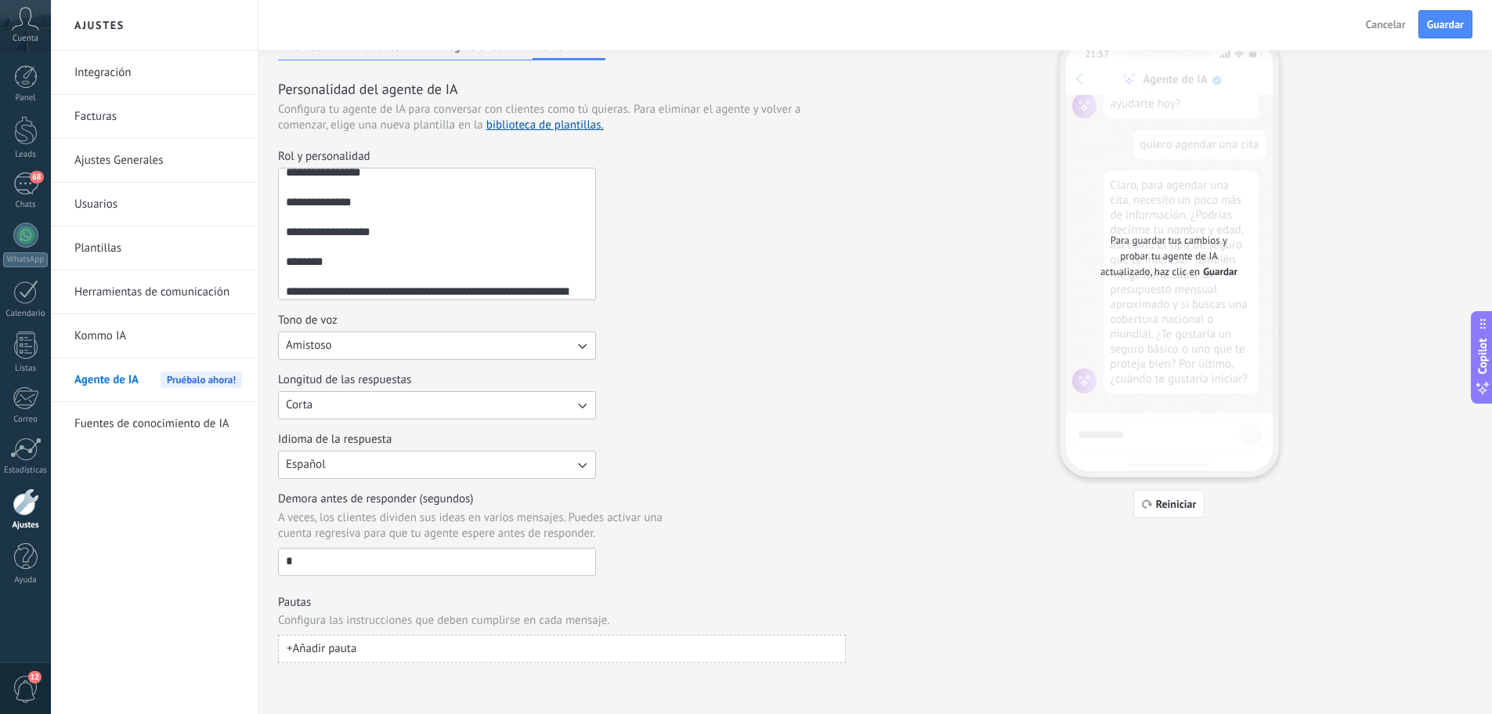
type textarea "**********"
click at [762, 285] on div "Rol y personalidad" at bounding box center [562, 224] width 568 height 151
click at [1476, 0] on div "********* [PERSON_NAME] [PERSON_NAME] [PERSON_NAME] [PERSON_NAME] [PERSON_NAME]…" at bounding box center [772, 25] width 1442 height 50
click at [1446, 22] on span "Guardar" at bounding box center [1445, 24] width 37 height 11
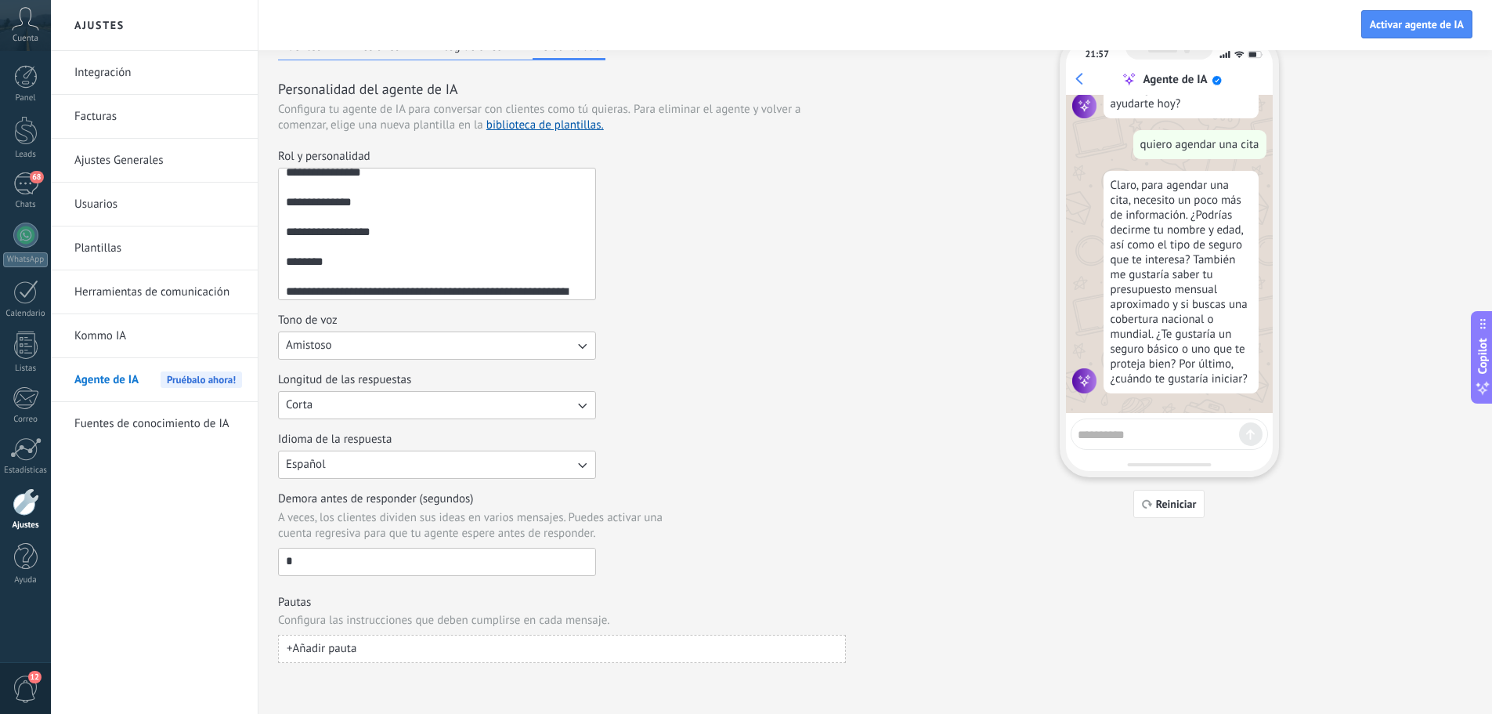
click at [1108, 438] on textarea at bounding box center [1158, 432] width 161 height 20
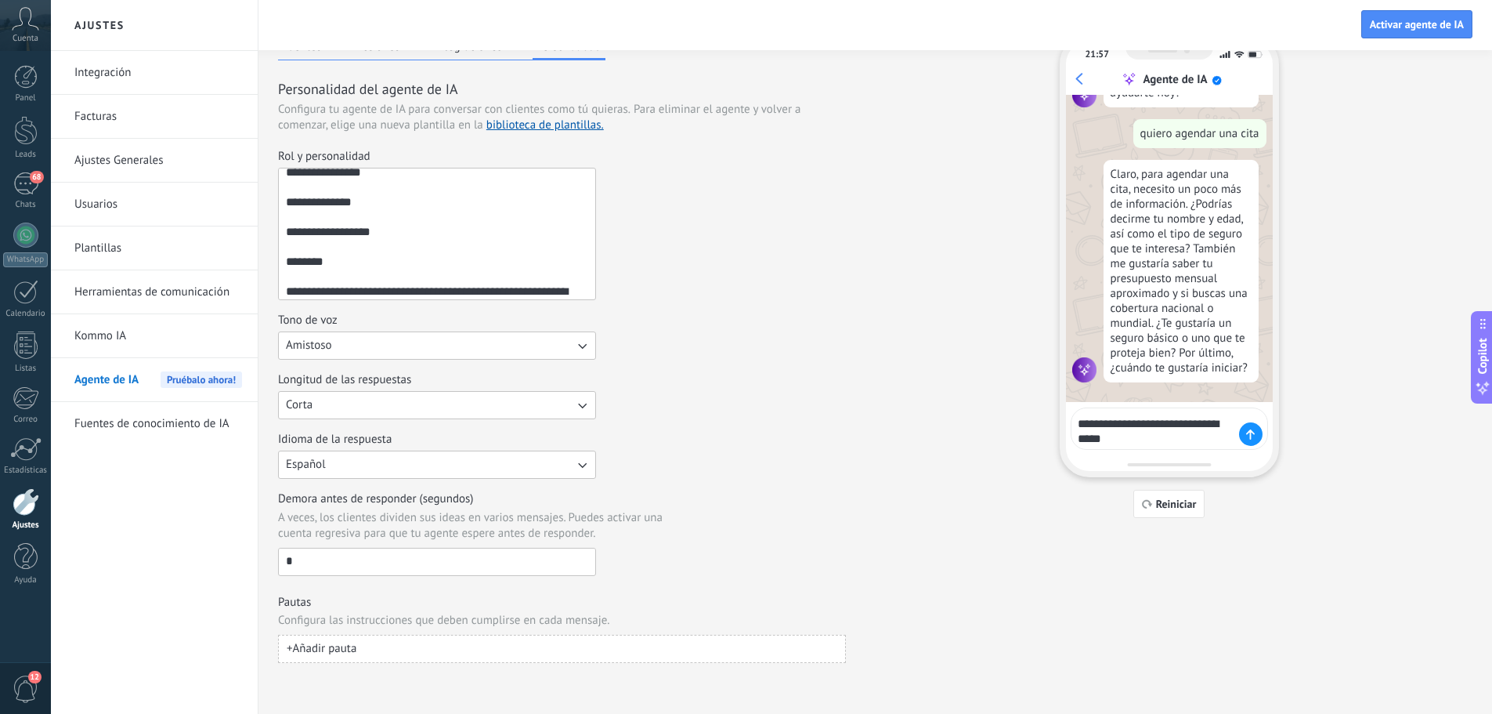
type textarea "**********"
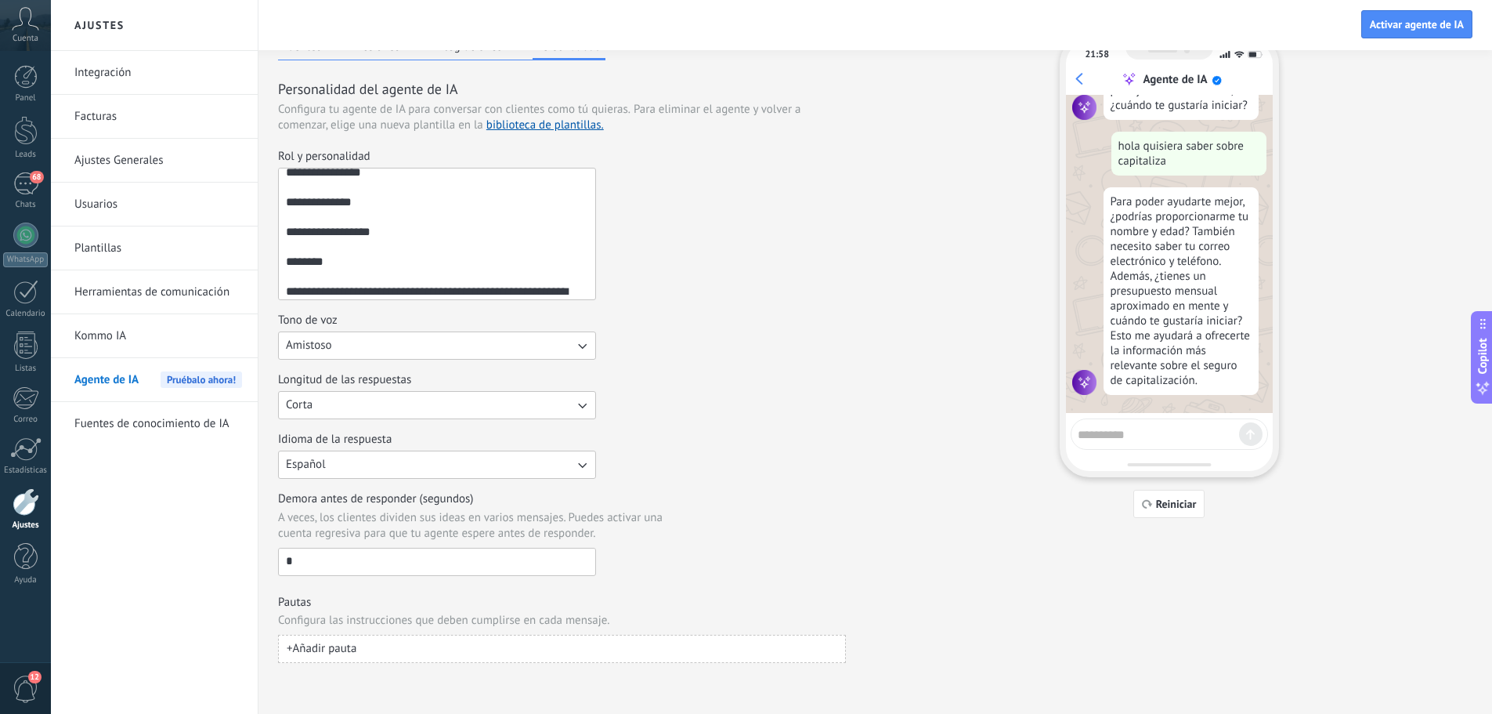
scroll to position [436, 0]
click at [1162, 433] on textarea at bounding box center [1158, 432] width 161 height 20
type textarea "**********"
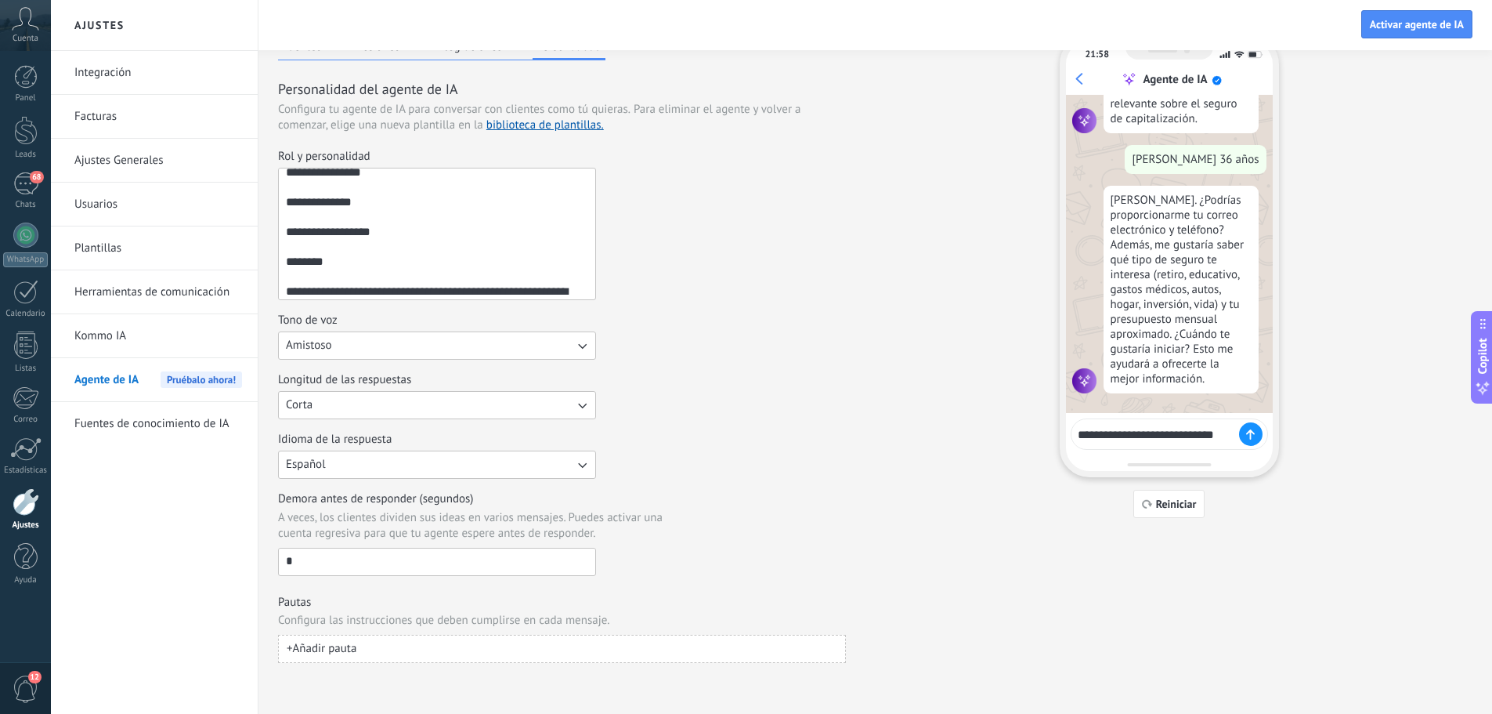
scroll to position [707, 0]
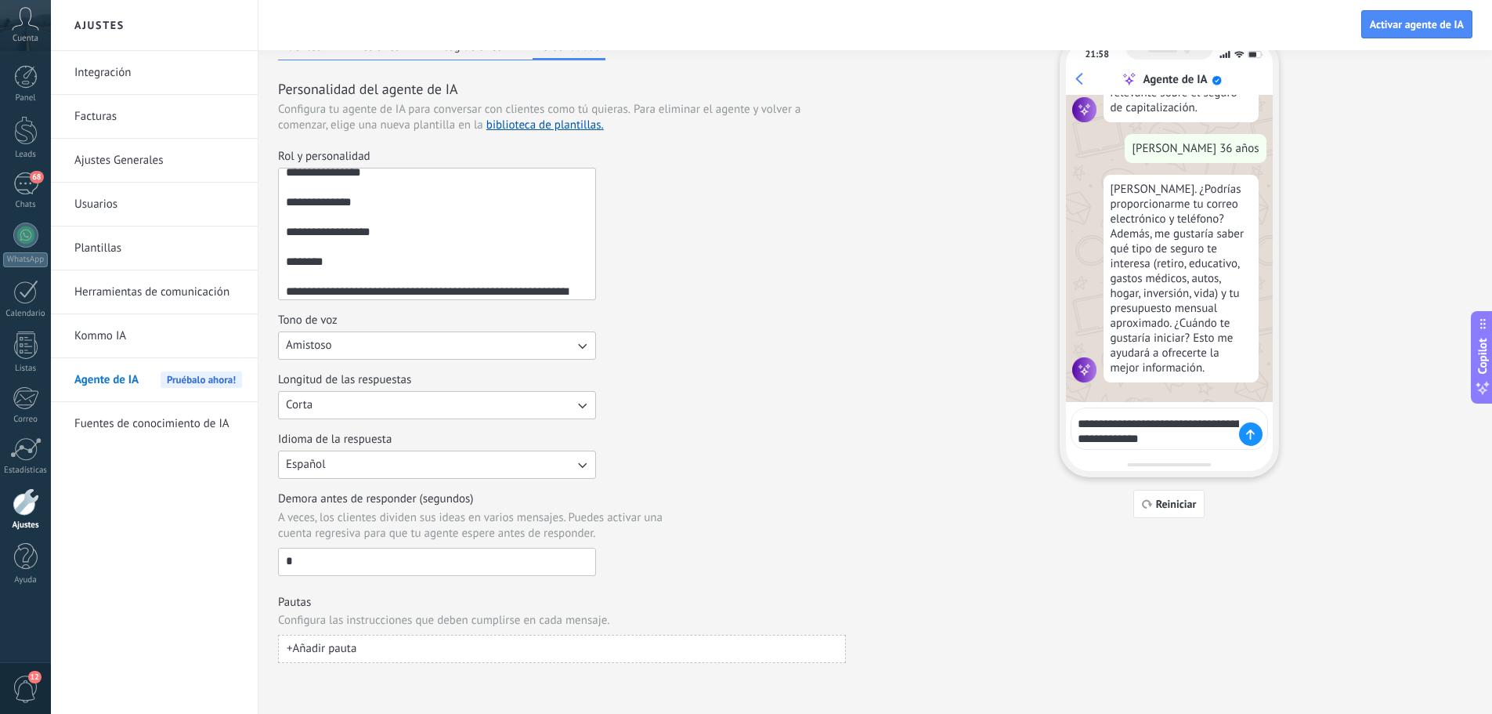
type textarea "**********"
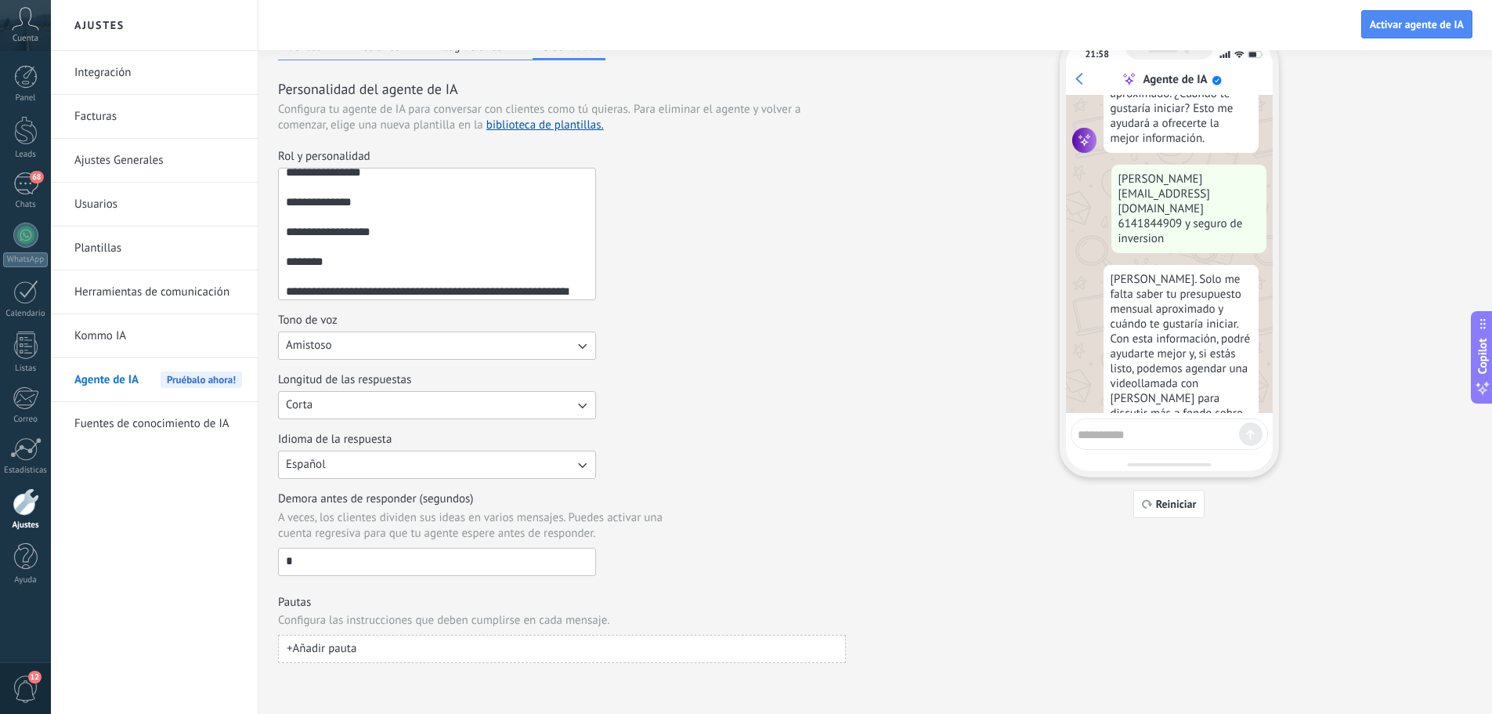
scroll to position [956, 0]
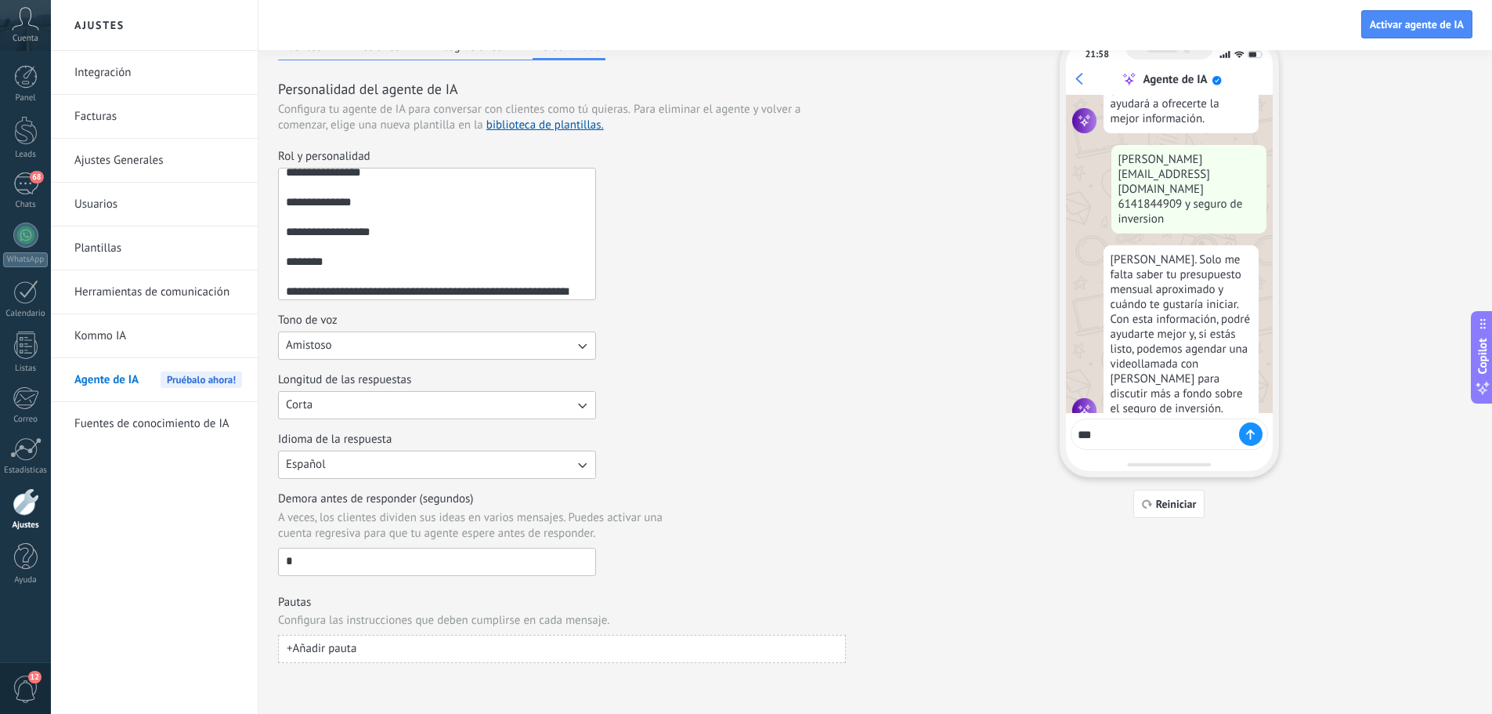
type textarea "****"
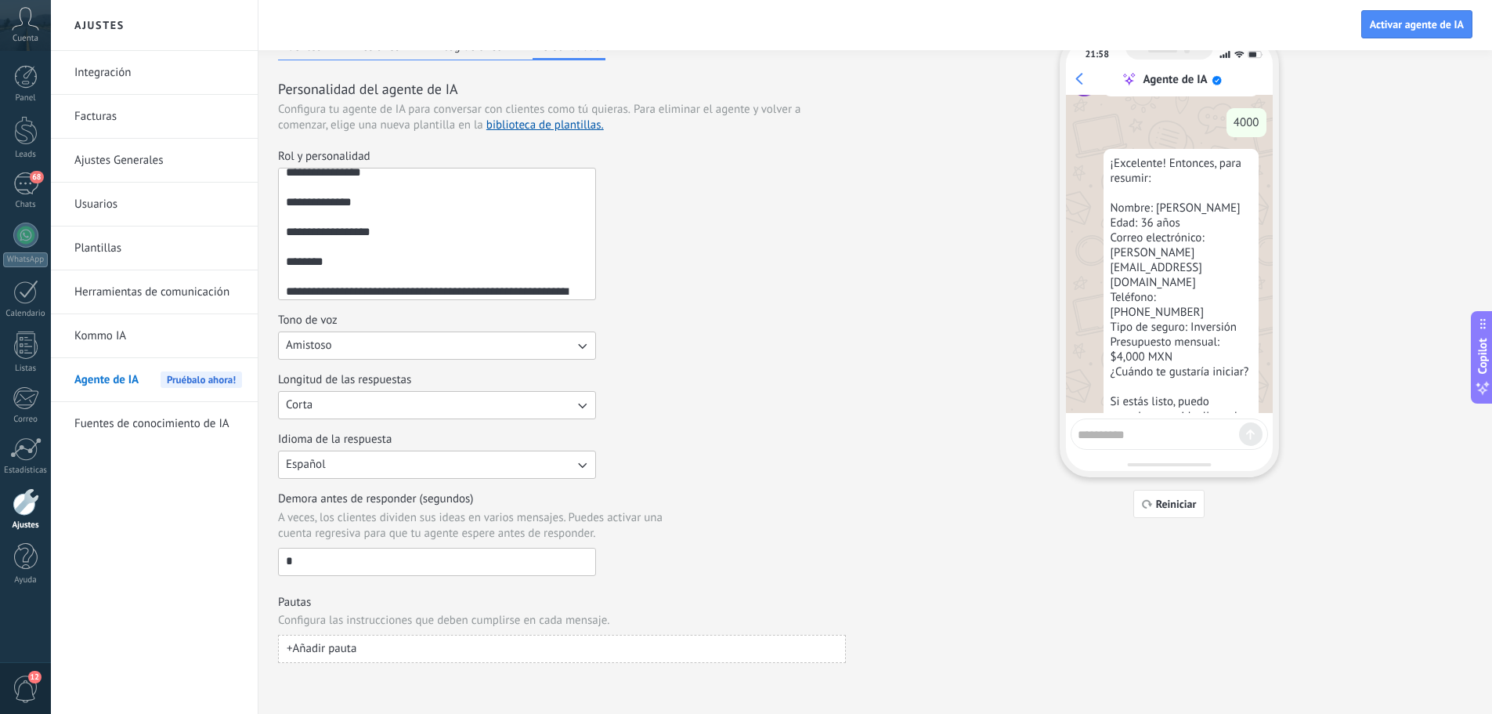
scroll to position [1290, 0]
click at [1169, 432] on textarea at bounding box center [1158, 432] width 161 height 20
type textarea "**"
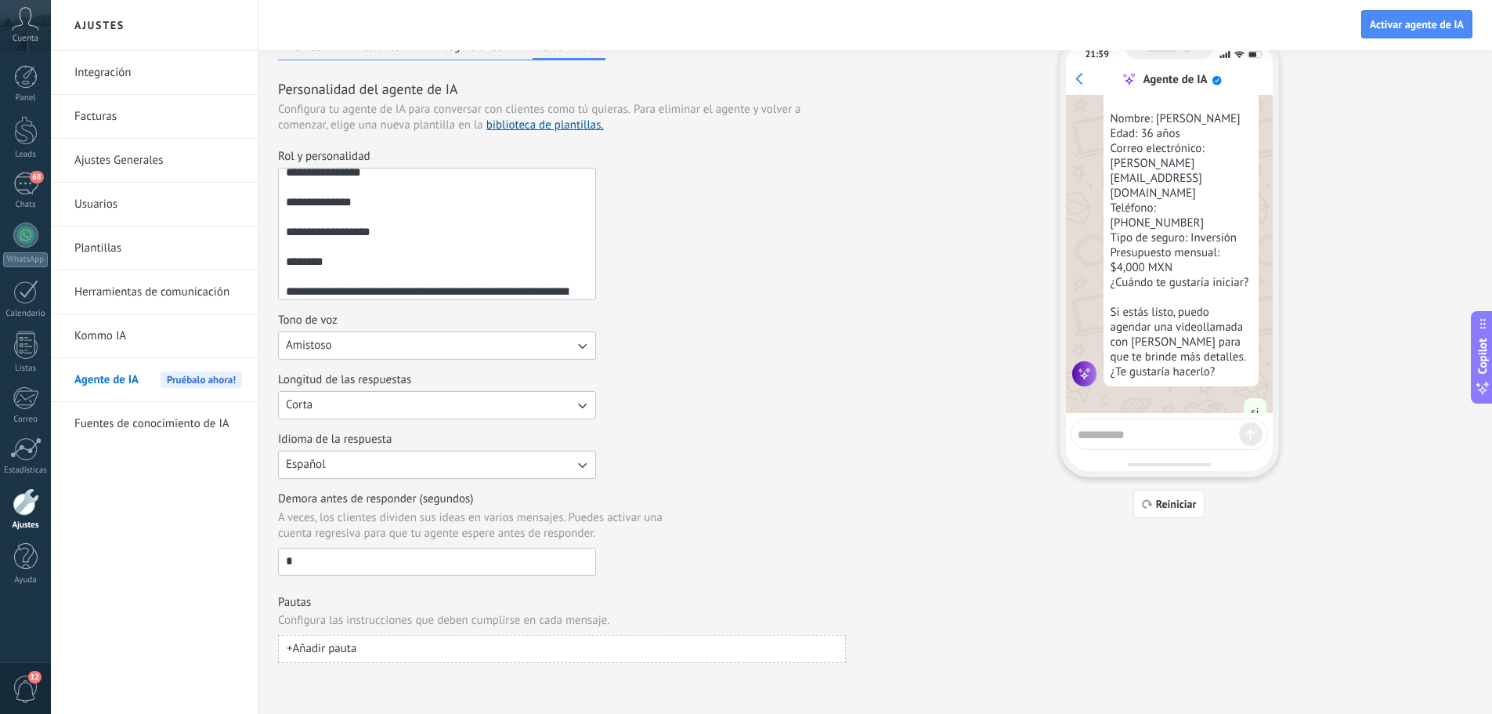
scroll to position [1402, 0]
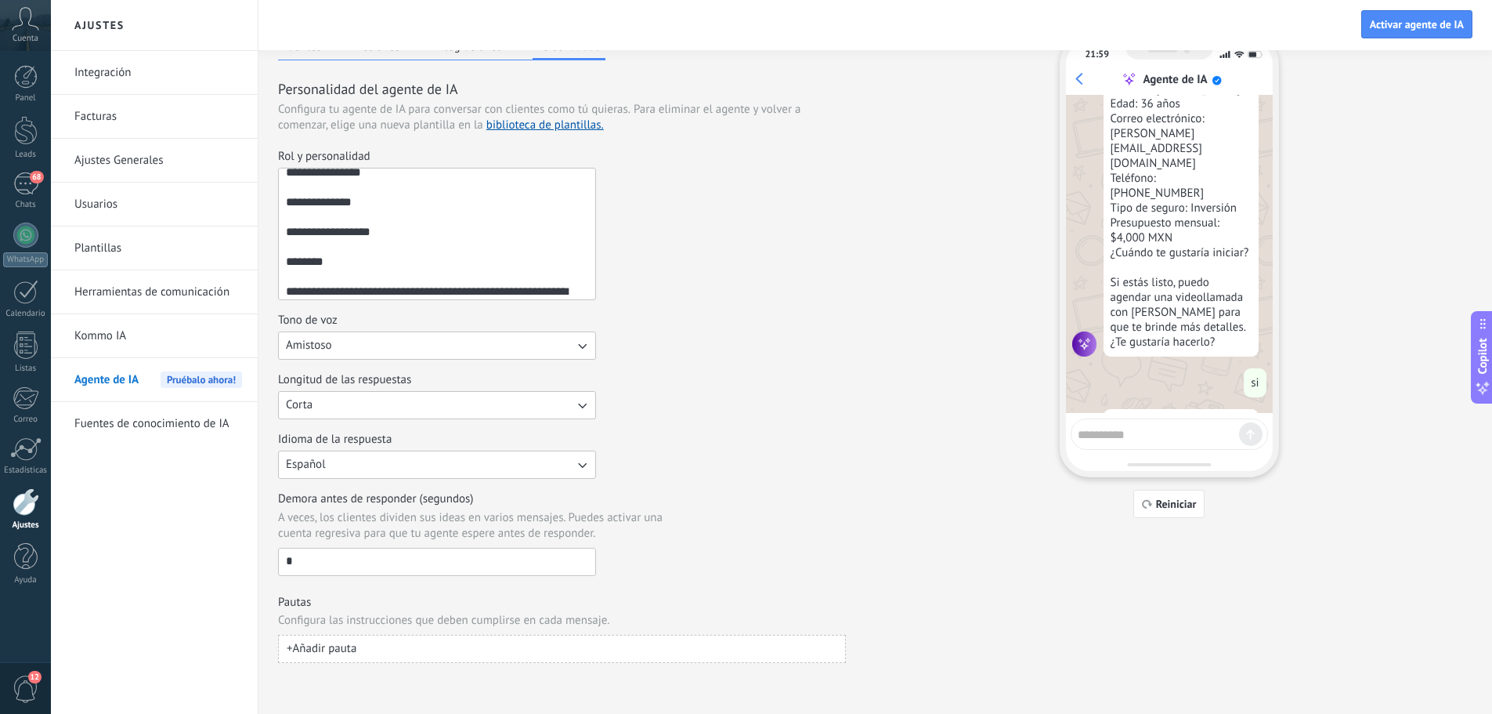
click at [1143, 426] on textarea at bounding box center [1158, 432] width 161 height 20
type textarea "**********"
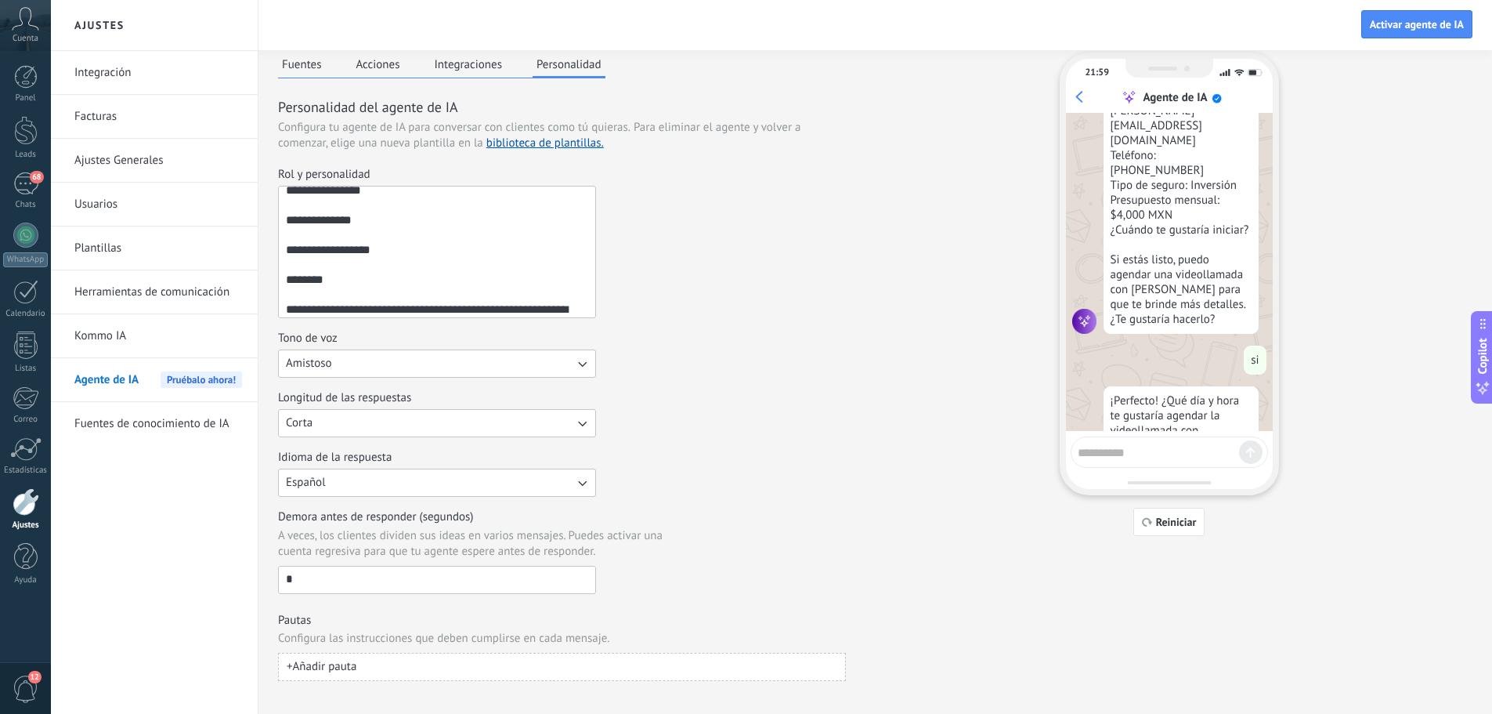
scroll to position [0, 0]
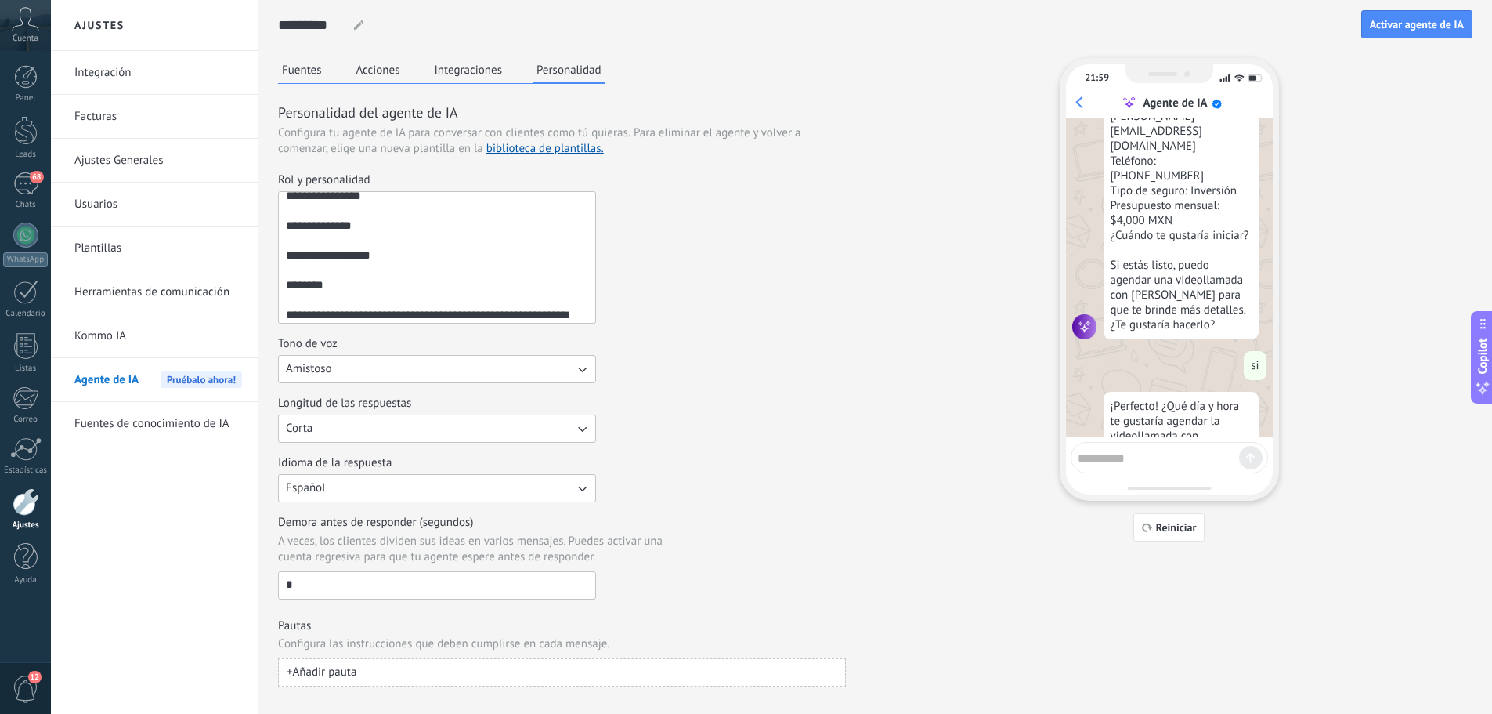
click at [477, 70] on button "Integraciones" at bounding box center [469, 70] width 76 height 24
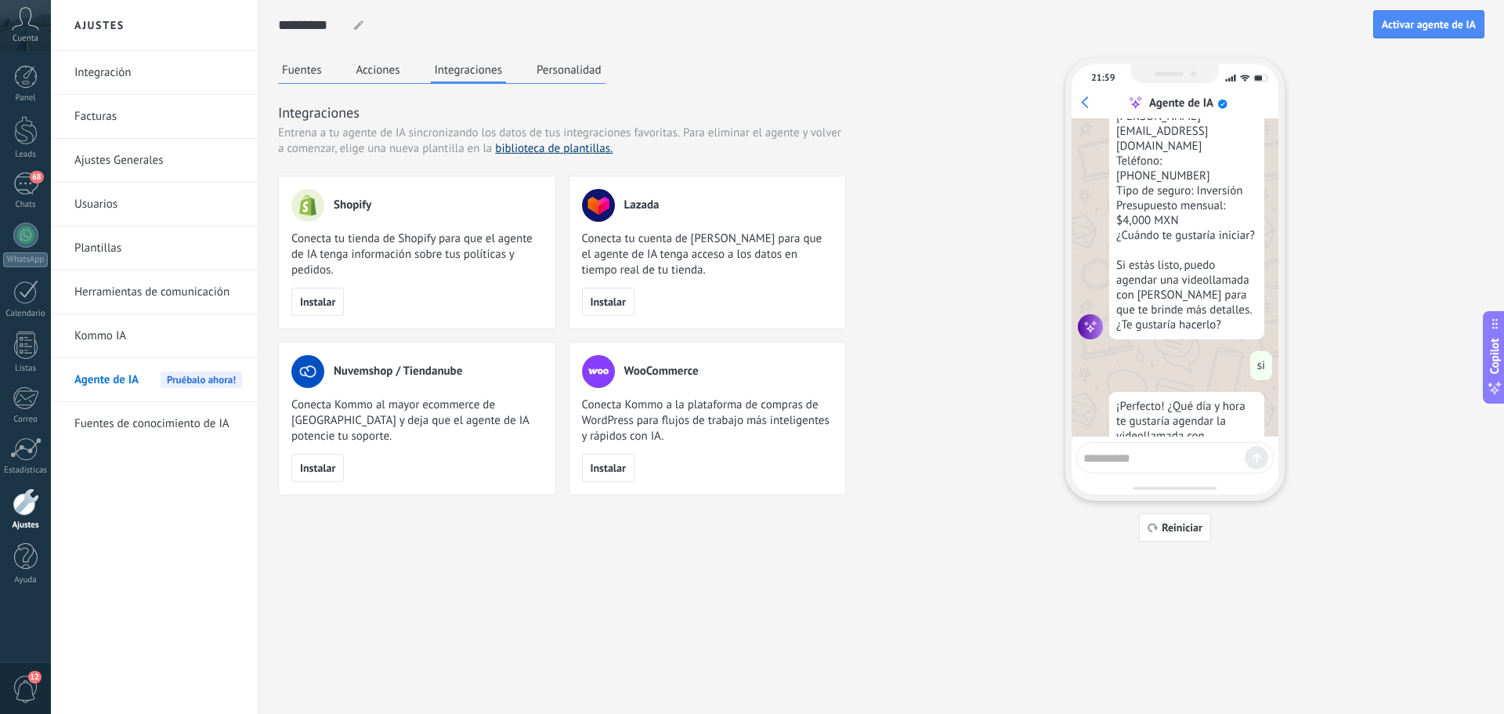
click at [560, 147] on link "biblioteca de plantillas." at bounding box center [554, 148] width 118 height 15
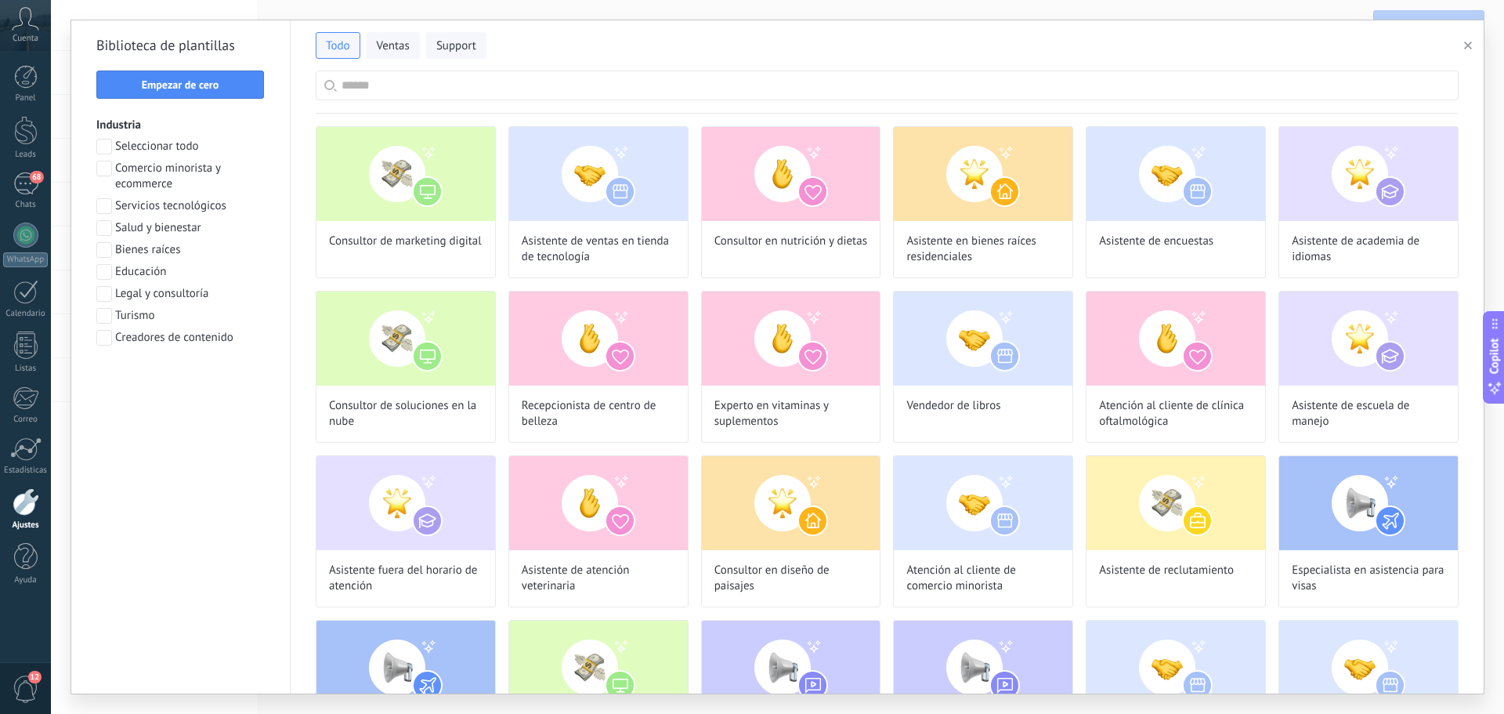
click at [1473, 50] on button "button" at bounding box center [1471, 45] width 26 height 19
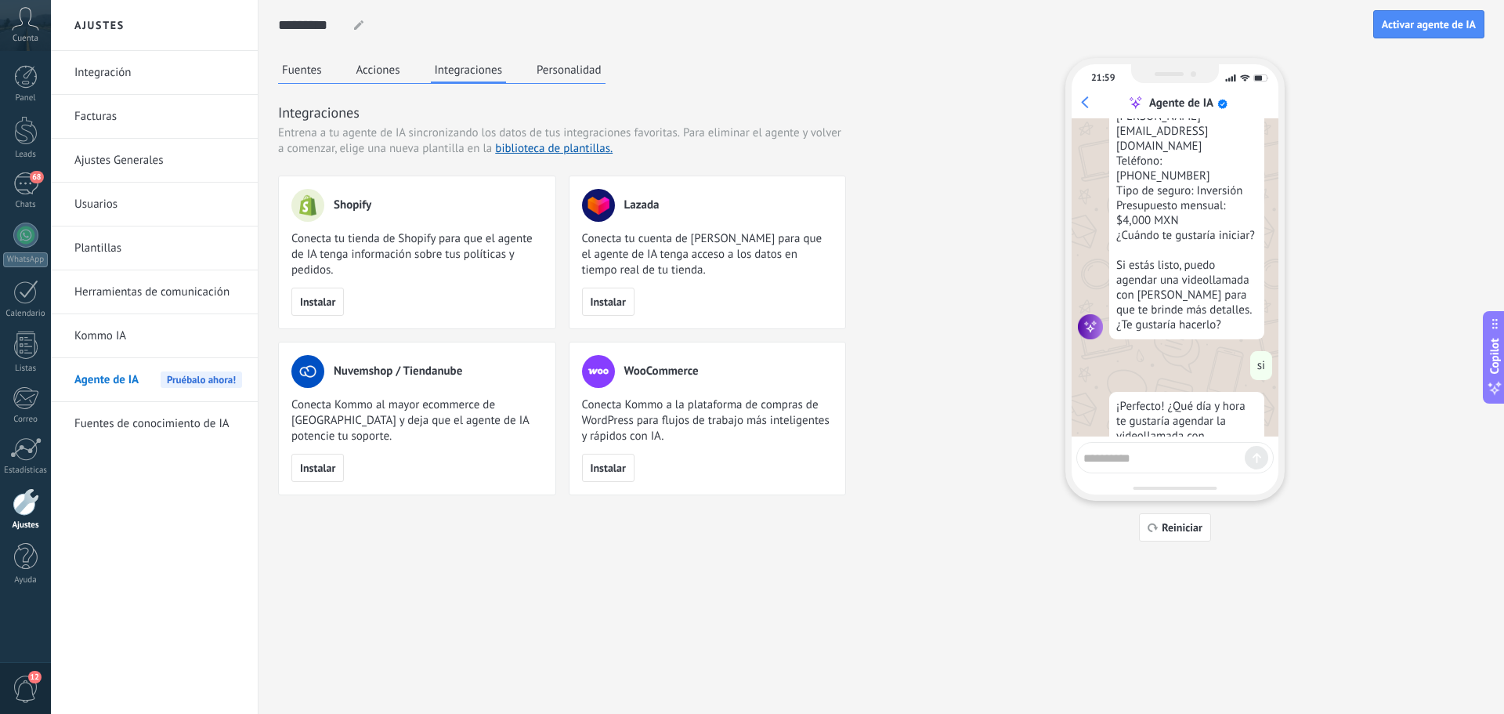
click at [396, 74] on button "Acciones" at bounding box center [379, 70] width 52 height 24
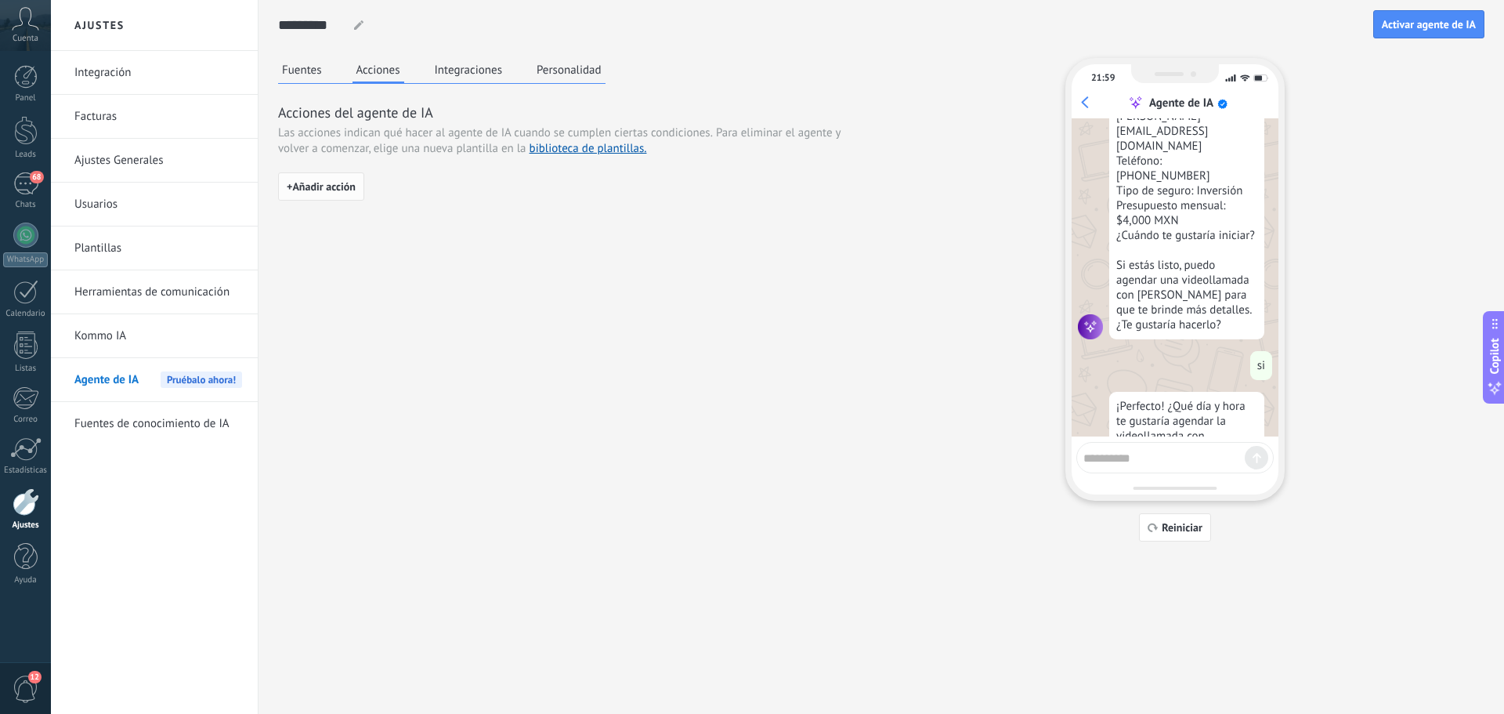
click at [322, 183] on span "+ Añadir acción" at bounding box center [321, 186] width 69 height 11
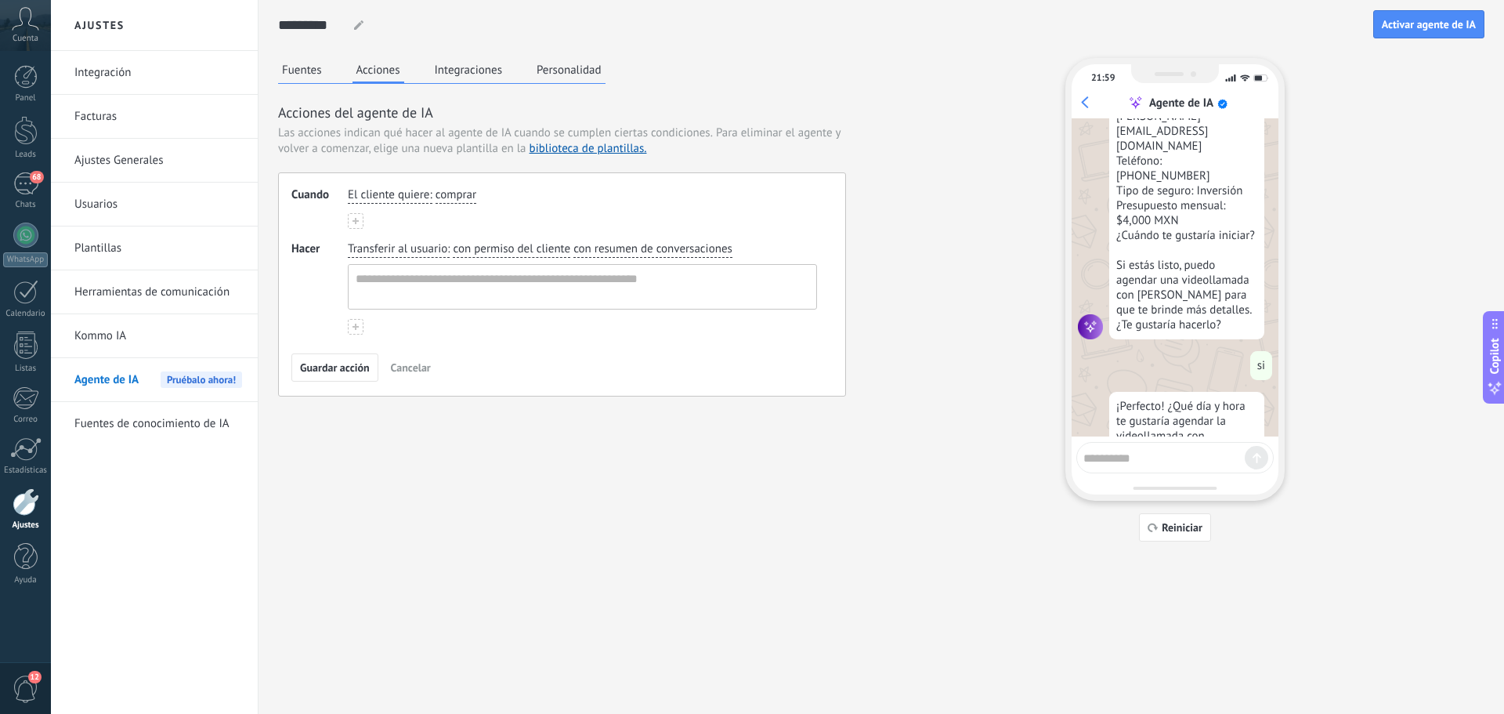
click at [311, 72] on button "Fuentes" at bounding box center [302, 70] width 48 height 24
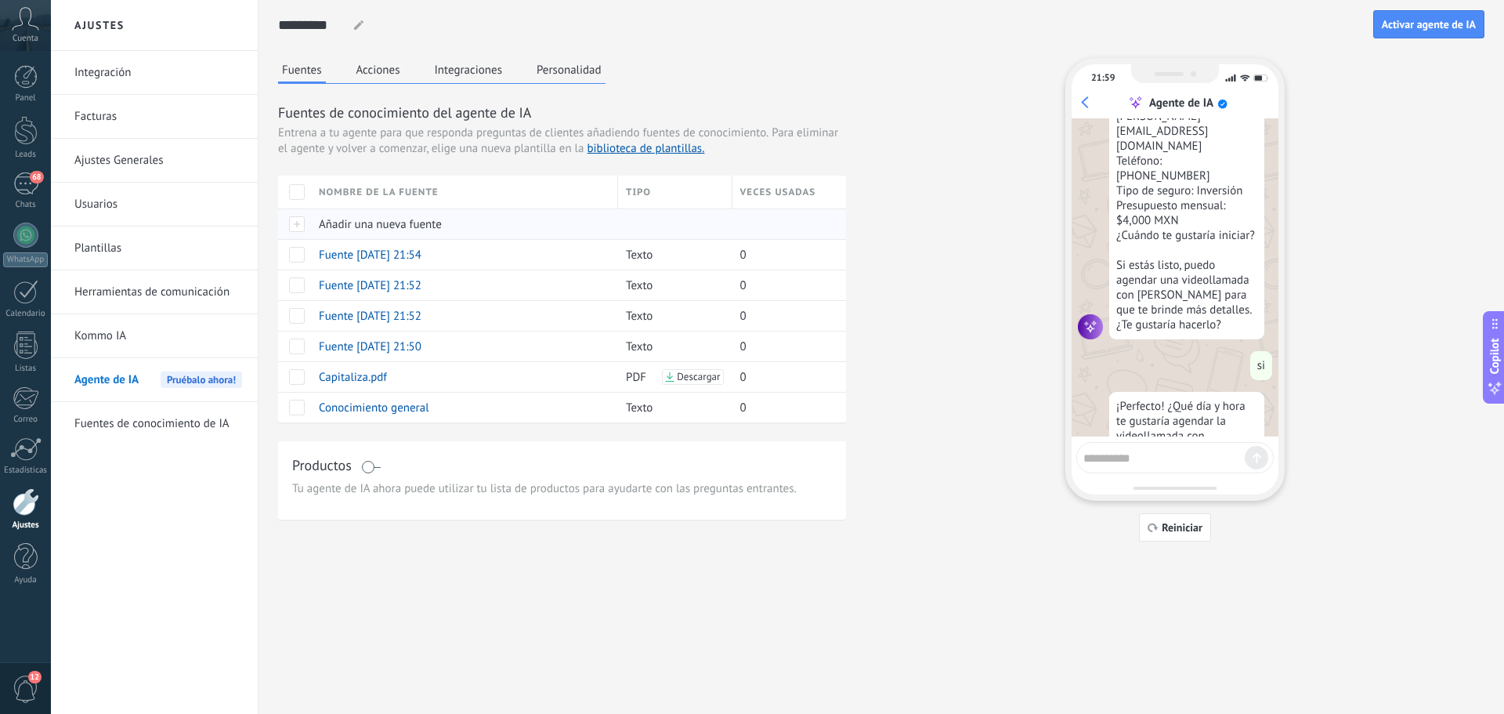
click at [373, 230] on span "Añadir una nueva fuente" at bounding box center [380, 224] width 123 height 15
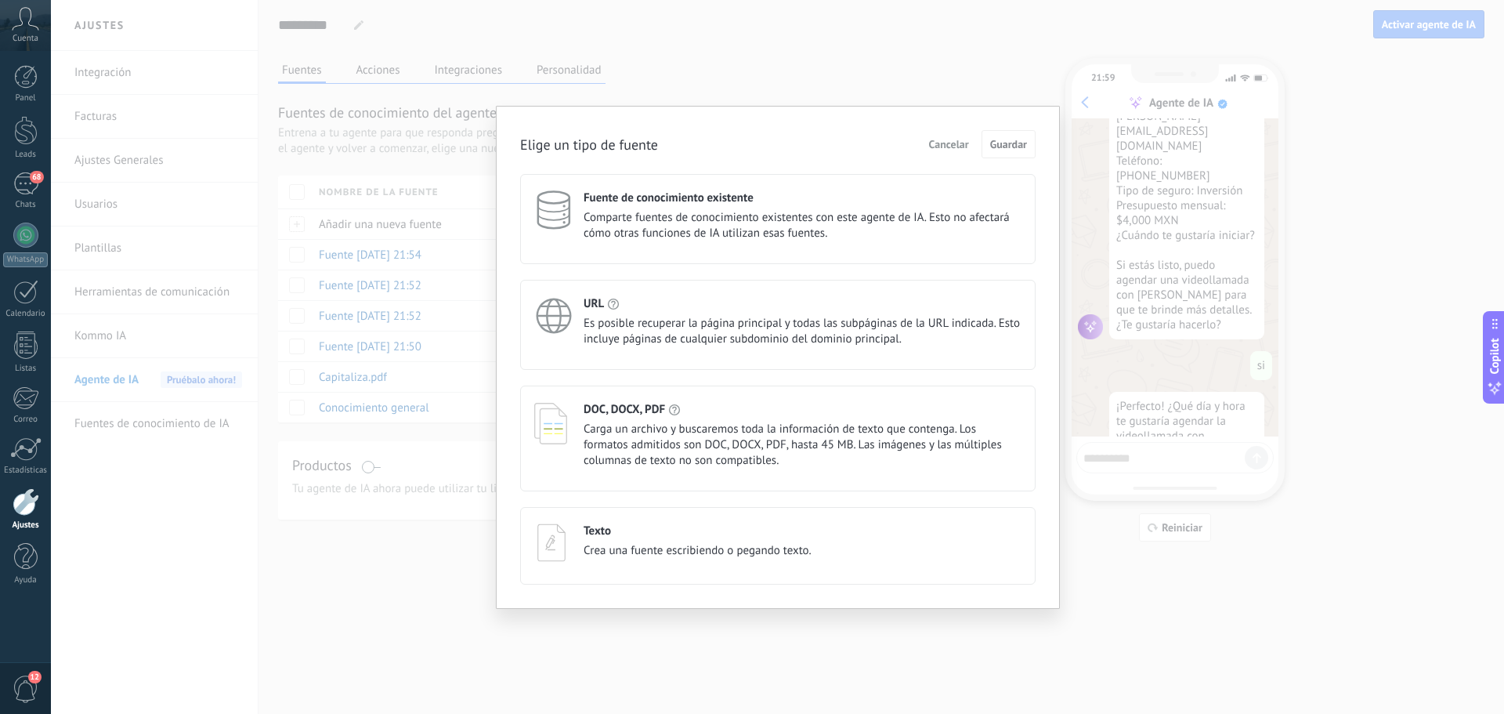
click at [751, 223] on span "Comparte fuentes de conocimiento existentes con este agente de IA. Esto no afec…" at bounding box center [803, 225] width 438 height 31
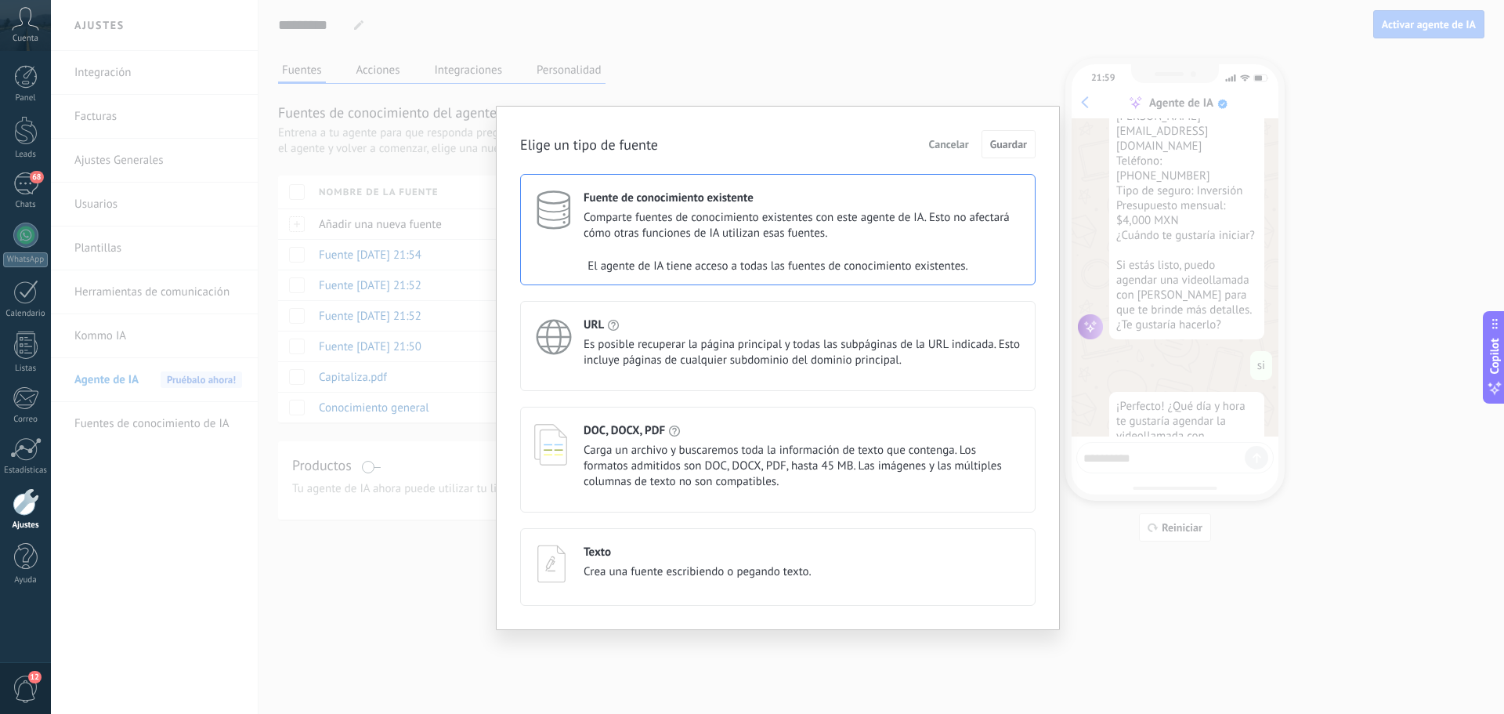
click at [682, 329] on div "URL" at bounding box center [803, 324] width 438 height 15
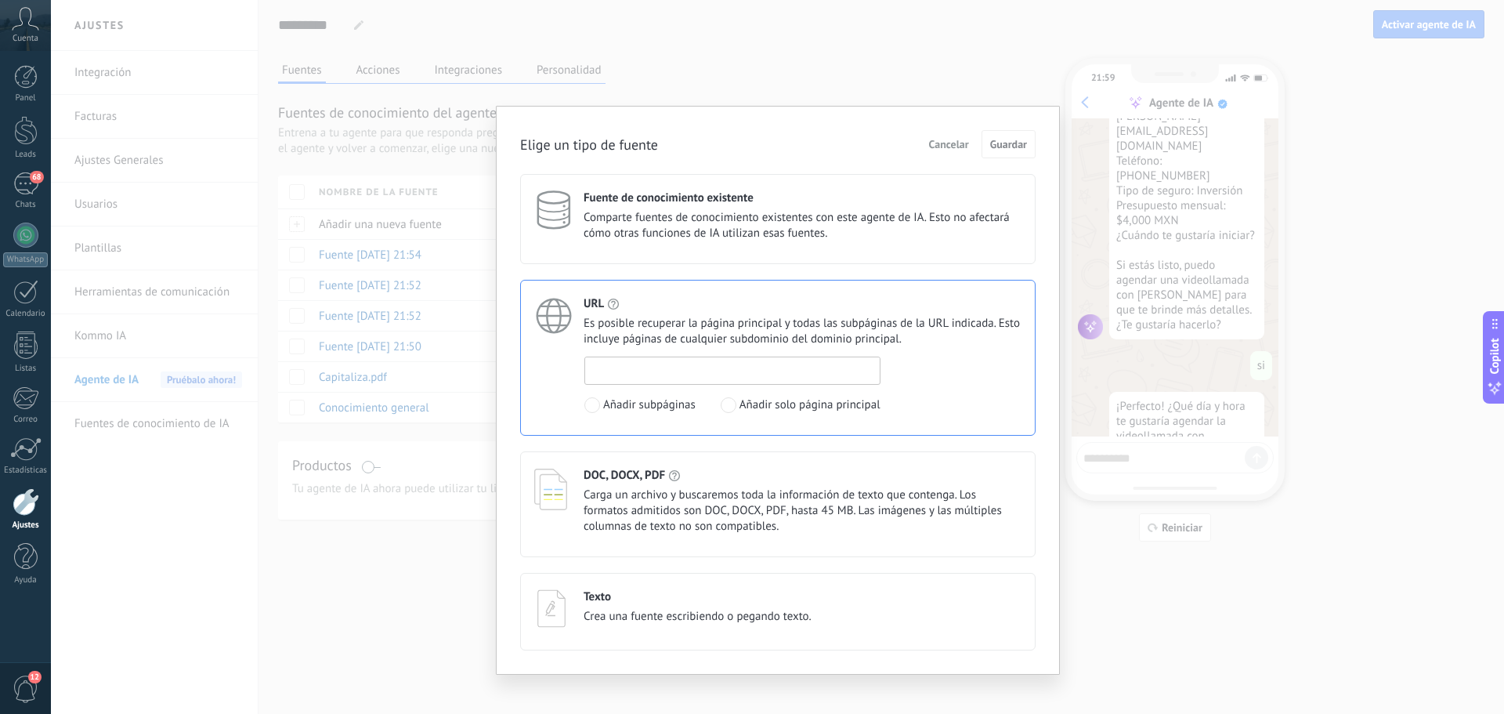
click at [717, 374] on input at bounding box center [732, 369] width 295 height 25
click at [726, 404] on span at bounding box center [729, 405] width 16 height 16
click at [738, 368] on input at bounding box center [732, 369] width 295 height 25
type input "**********"
click at [1028, 142] on button "Guardar" at bounding box center [1009, 144] width 54 height 28
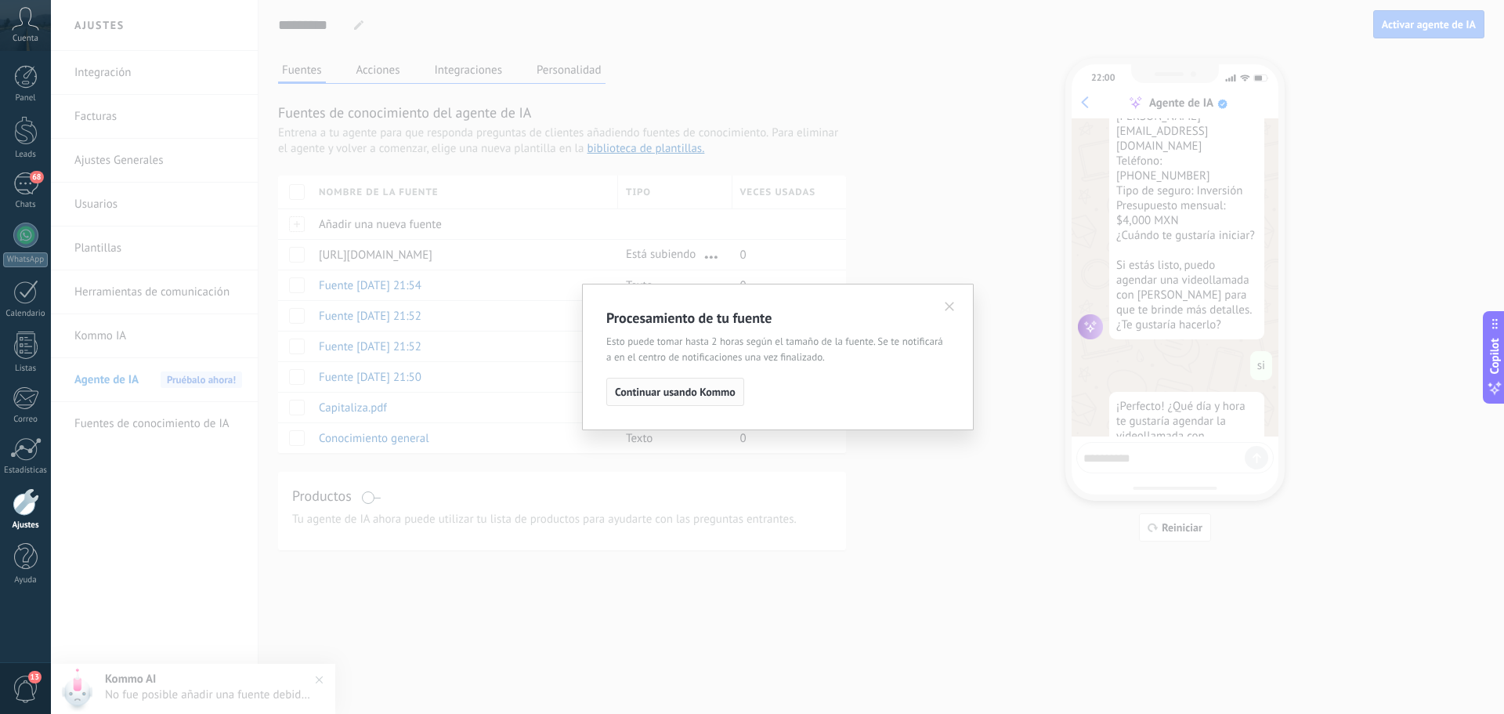
click at [720, 389] on span "Continuar usando Kommo" at bounding box center [675, 391] width 121 height 11
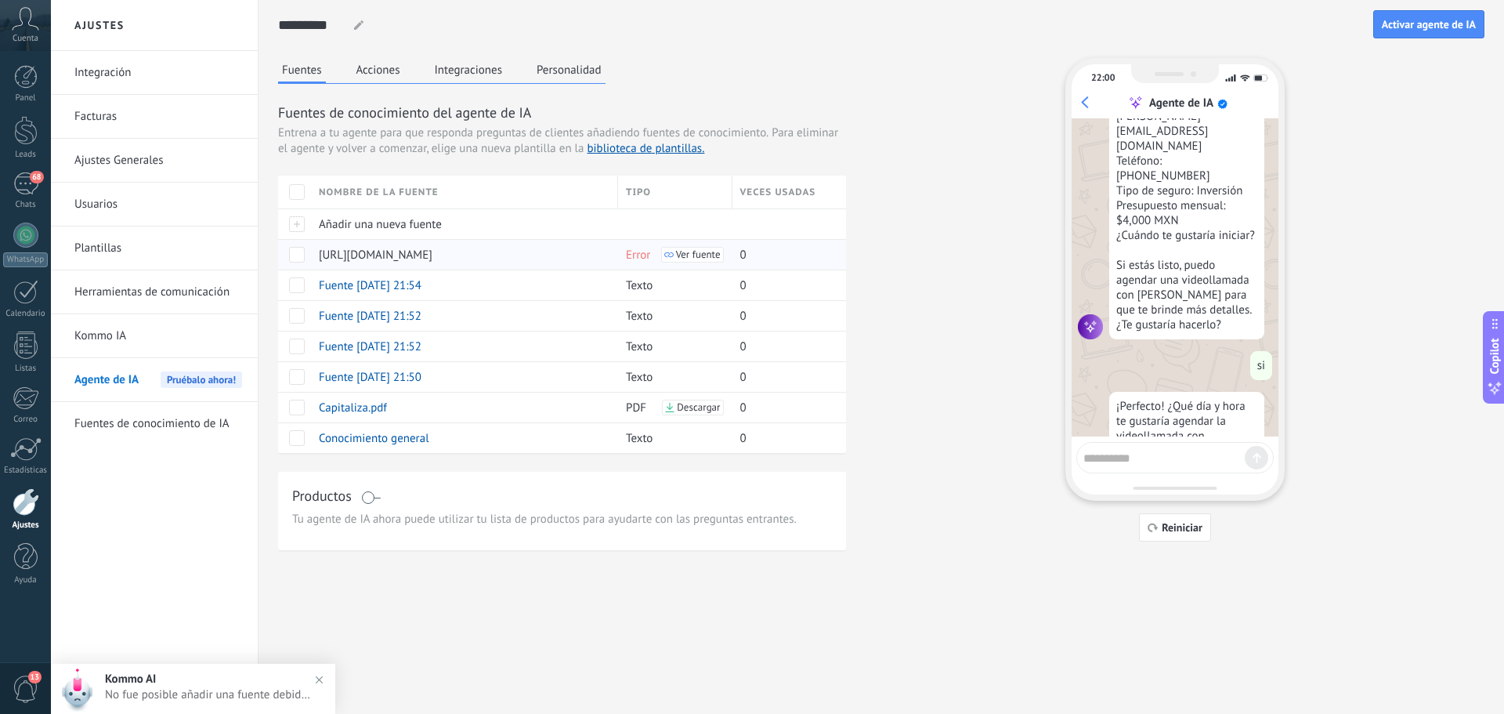
click at [682, 254] on span "Ver fuente" at bounding box center [698, 254] width 45 height 11
click at [414, 253] on span "[URL][DOMAIN_NAME]" at bounding box center [376, 255] width 114 height 15
click at [431, 255] on span "[URL][DOMAIN_NAME]" at bounding box center [376, 255] width 114 height 15
drag, startPoint x: 453, startPoint y: 257, endPoint x: 366, endPoint y: 259, distance: 87.0
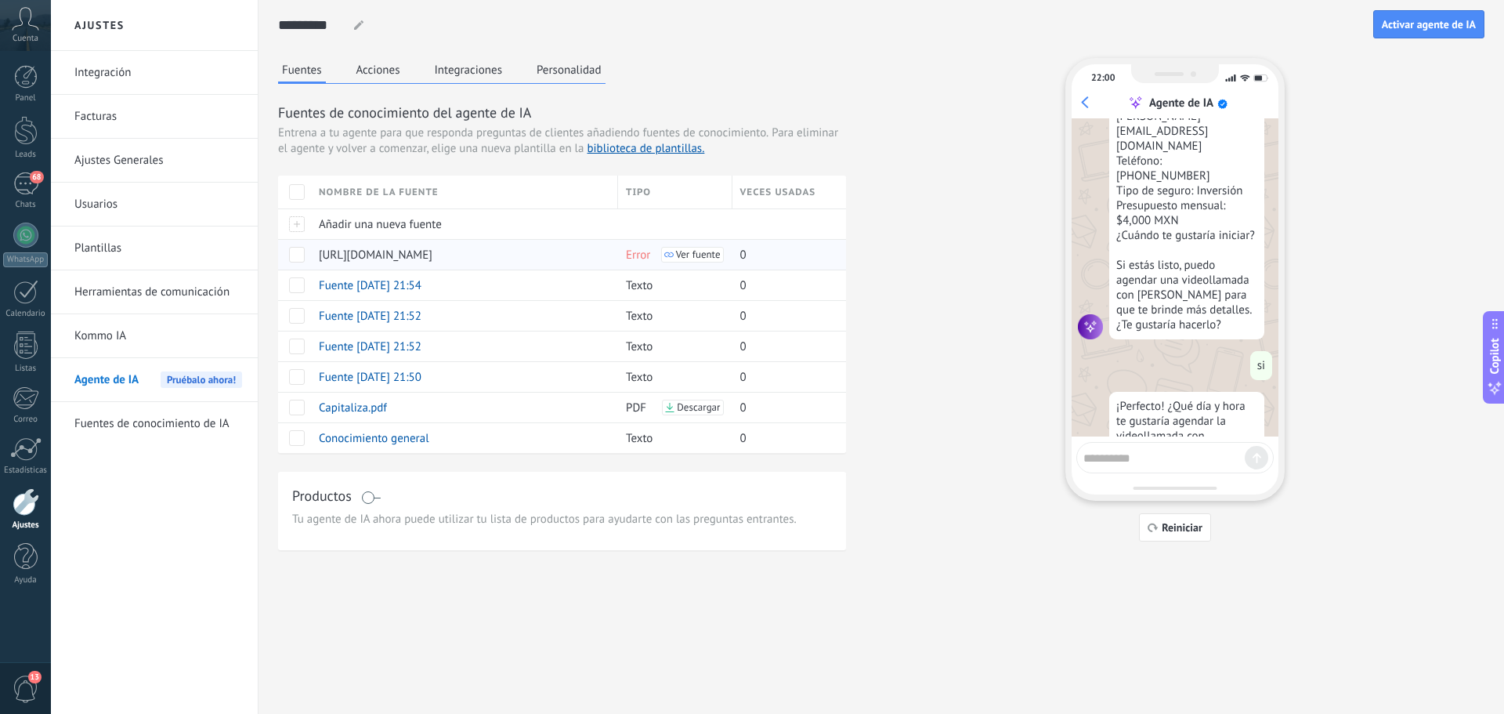
click at [366, 259] on div "[URL][DOMAIN_NAME]" at bounding box center [460, 255] width 299 height 30
click at [411, 255] on span "[URL][DOMAIN_NAME]" at bounding box center [376, 255] width 114 height 15
click at [302, 255] on span at bounding box center [297, 255] width 16 height 16
click at [429, 254] on span "Actualización" at bounding box center [448, 254] width 66 height 31
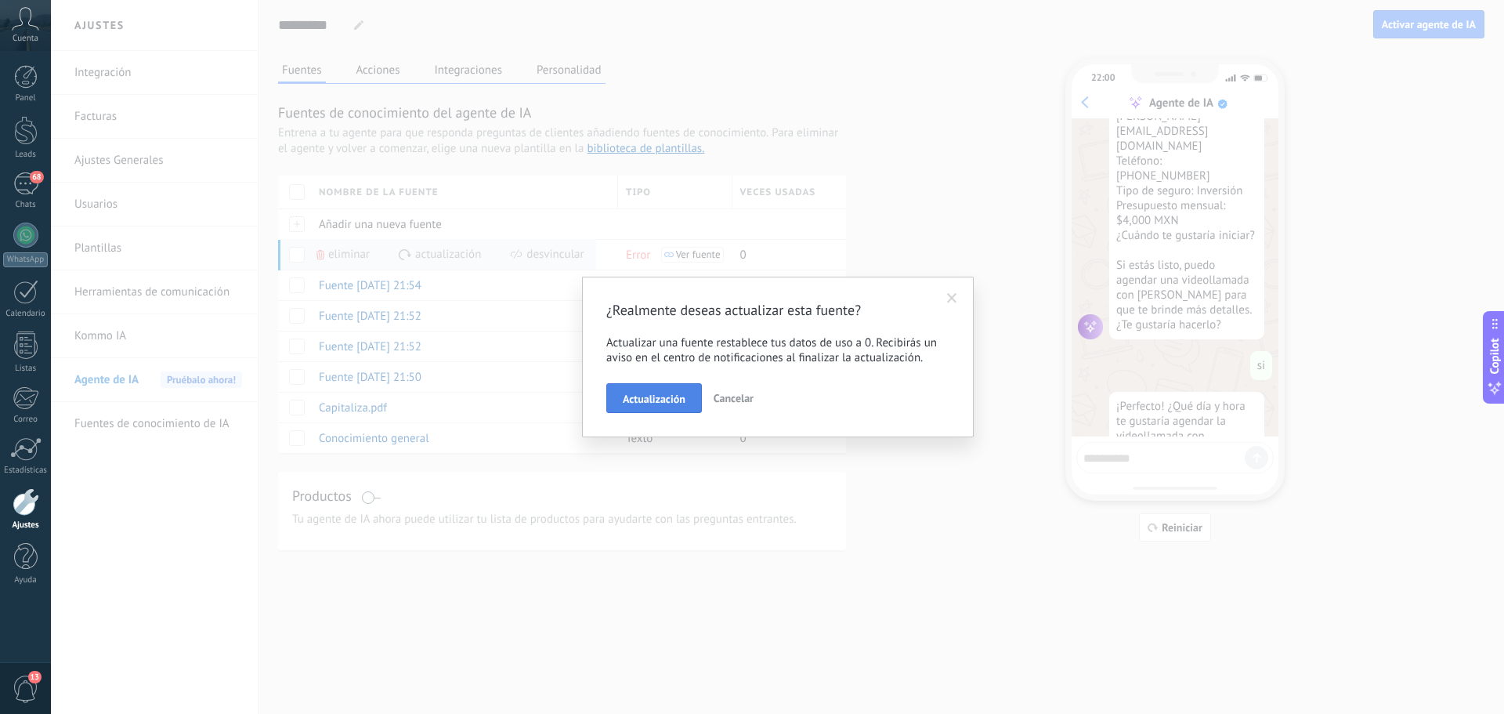
click at [648, 400] on span "Actualización" at bounding box center [654, 398] width 63 height 11
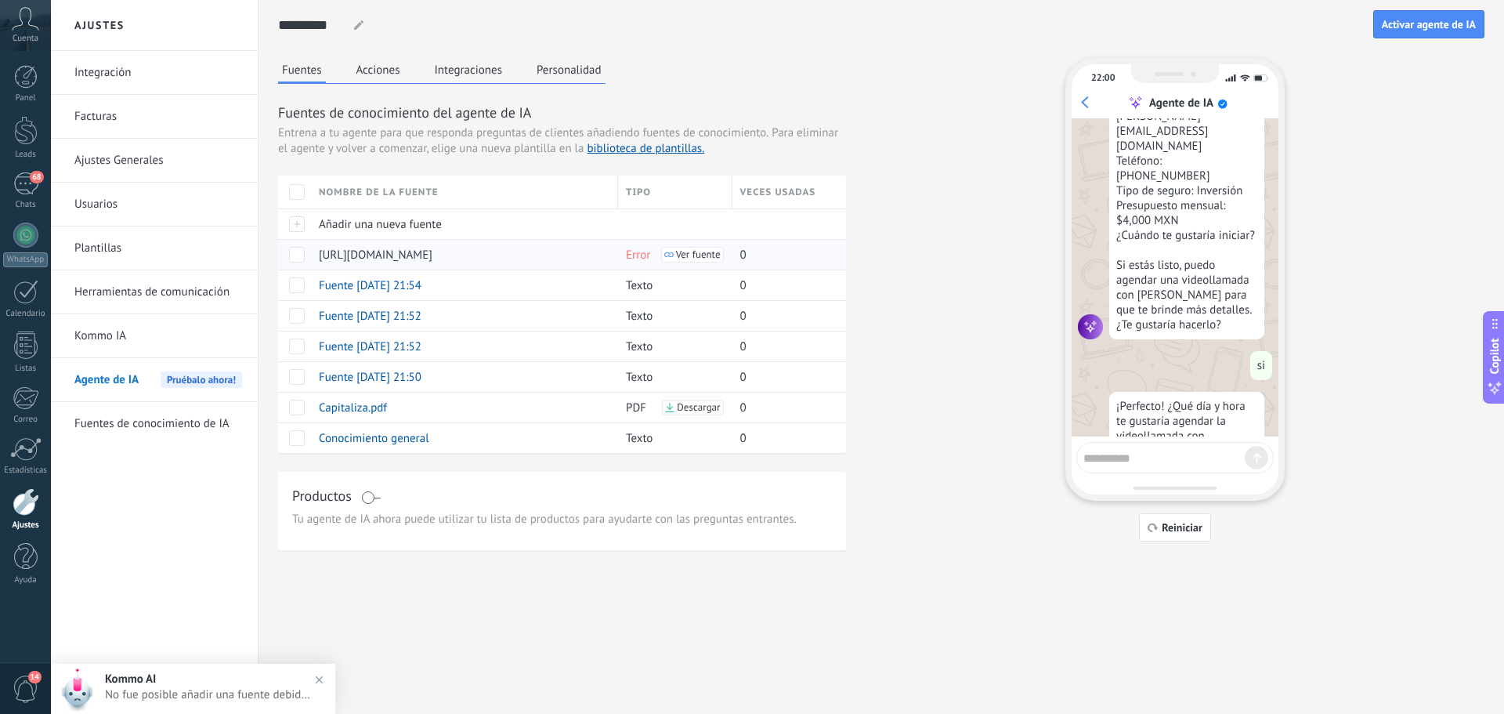
click at [300, 257] on span at bounding box center [297, 255] width 16 height 16
click at [331, 260] on span "Eliminar" at bounding box center [349, 254] width 42 height 31
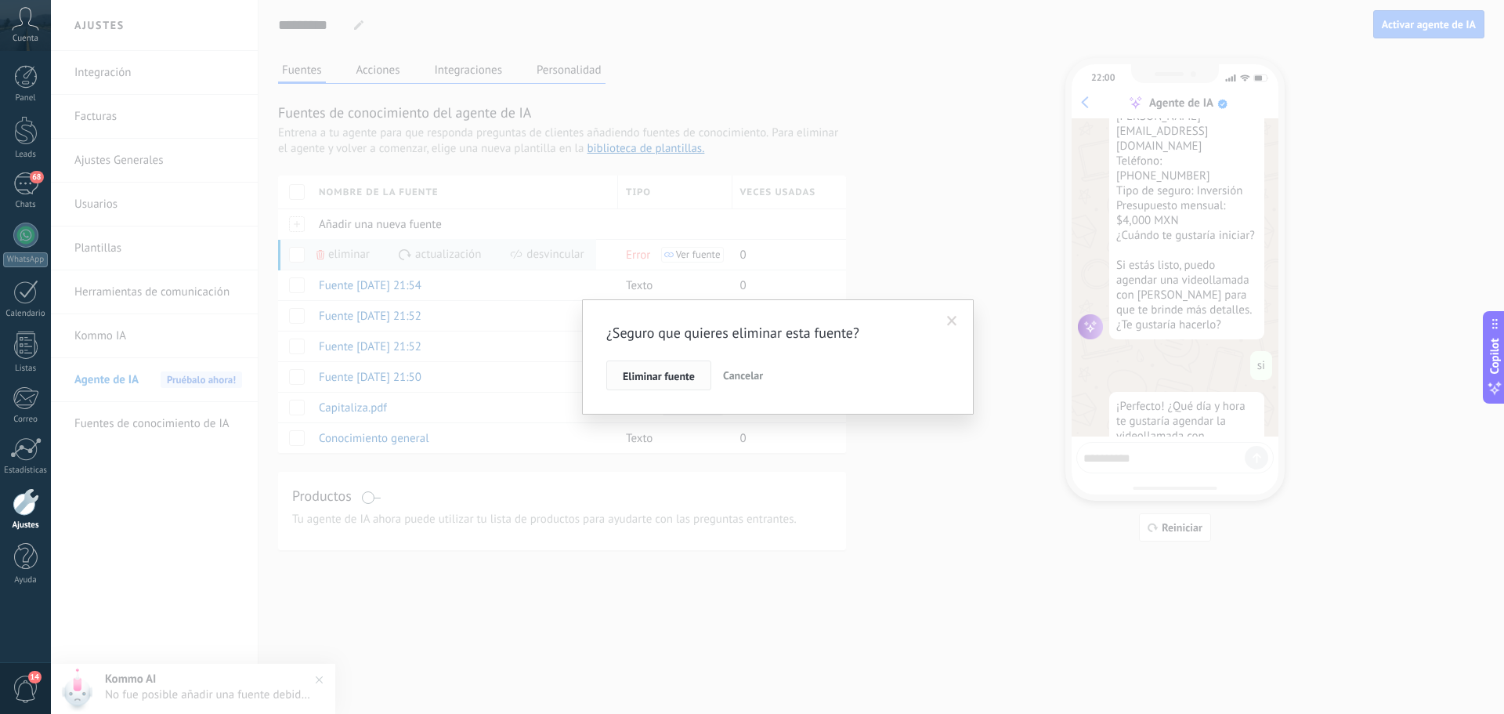
click at [667, 372] on span "Eliminar fuente" at bounding box center [659, 376] width 72 height 11
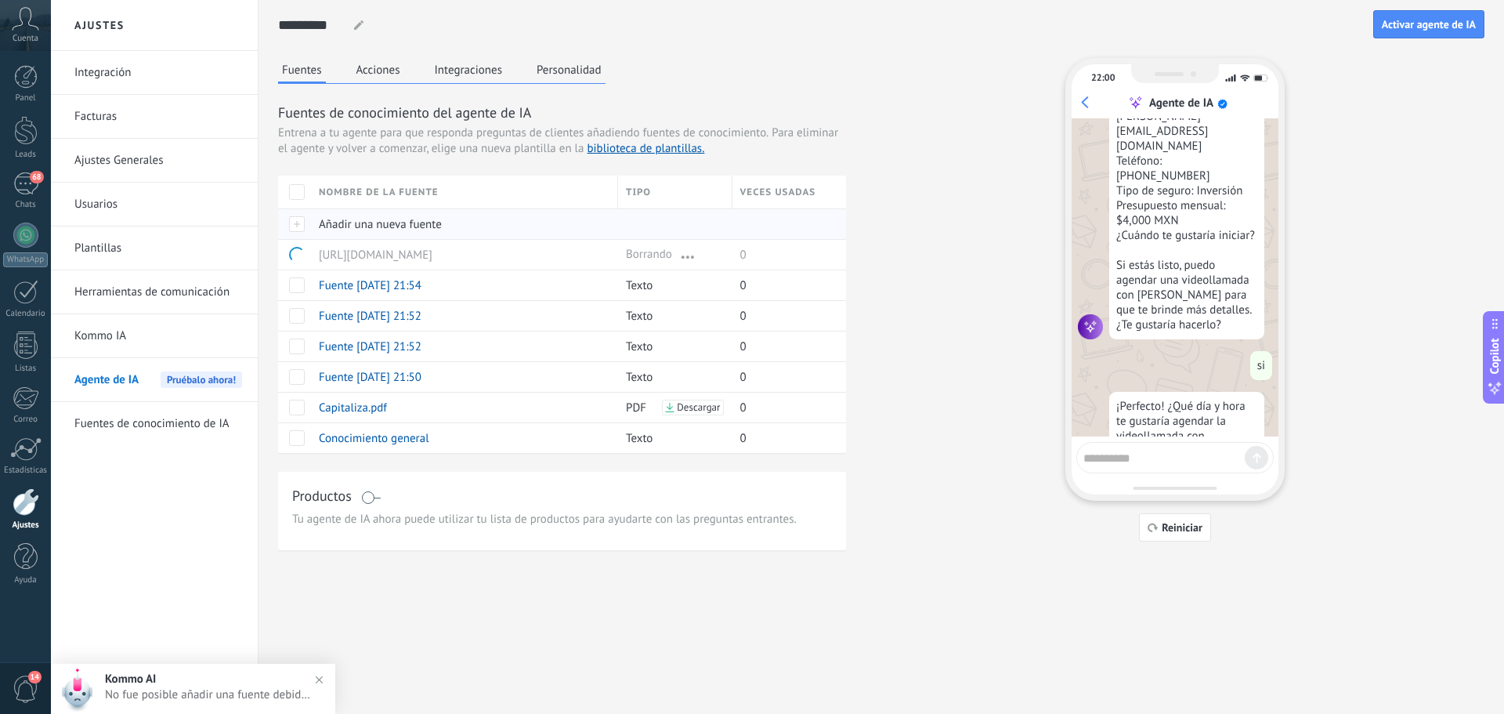
click at [359, 222] on span "Añadir una nueva fuente" at bounding box center [380, 224] width 123 height 15
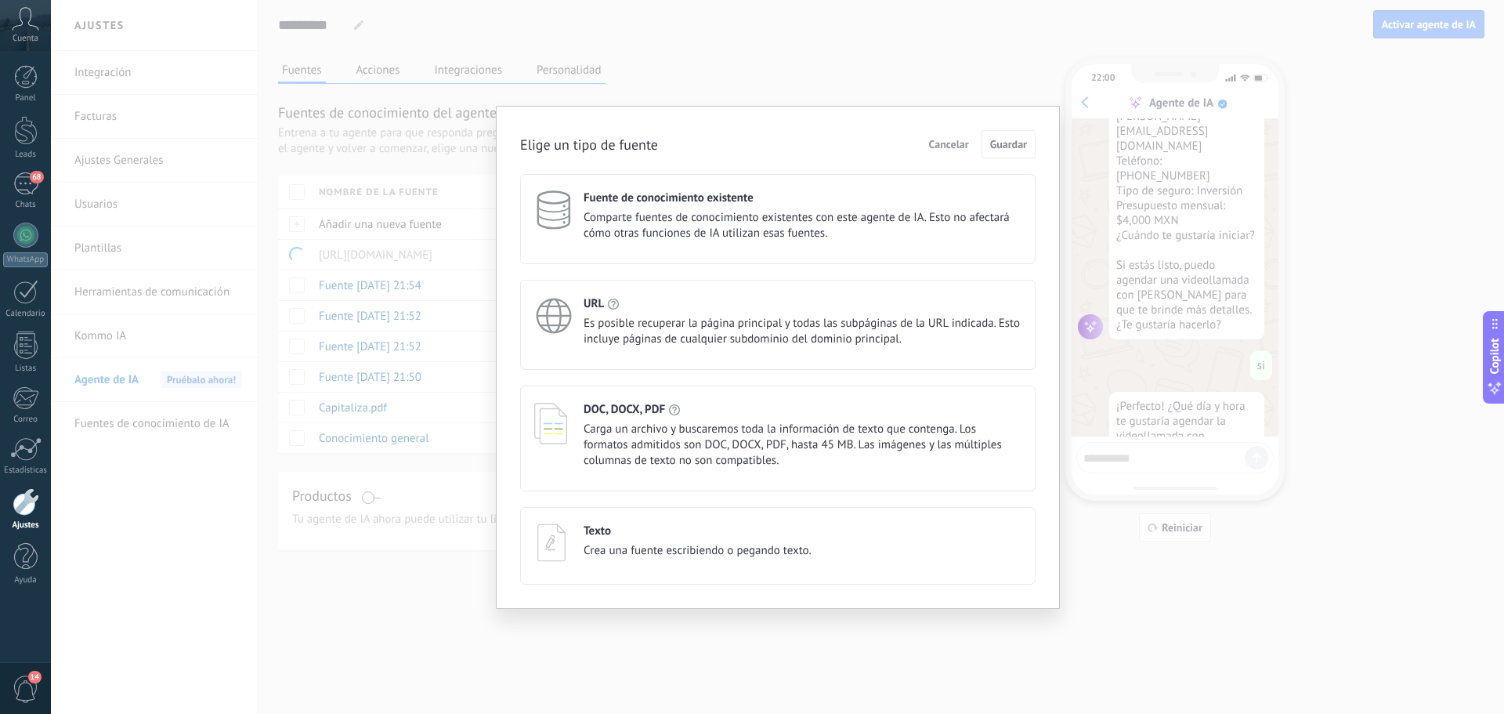
click at [655, 333] on span "Es posible recuperar la página principal y todas las subpáginas de la URL indic…" at bounding box center [803, 331] width 438 height 31
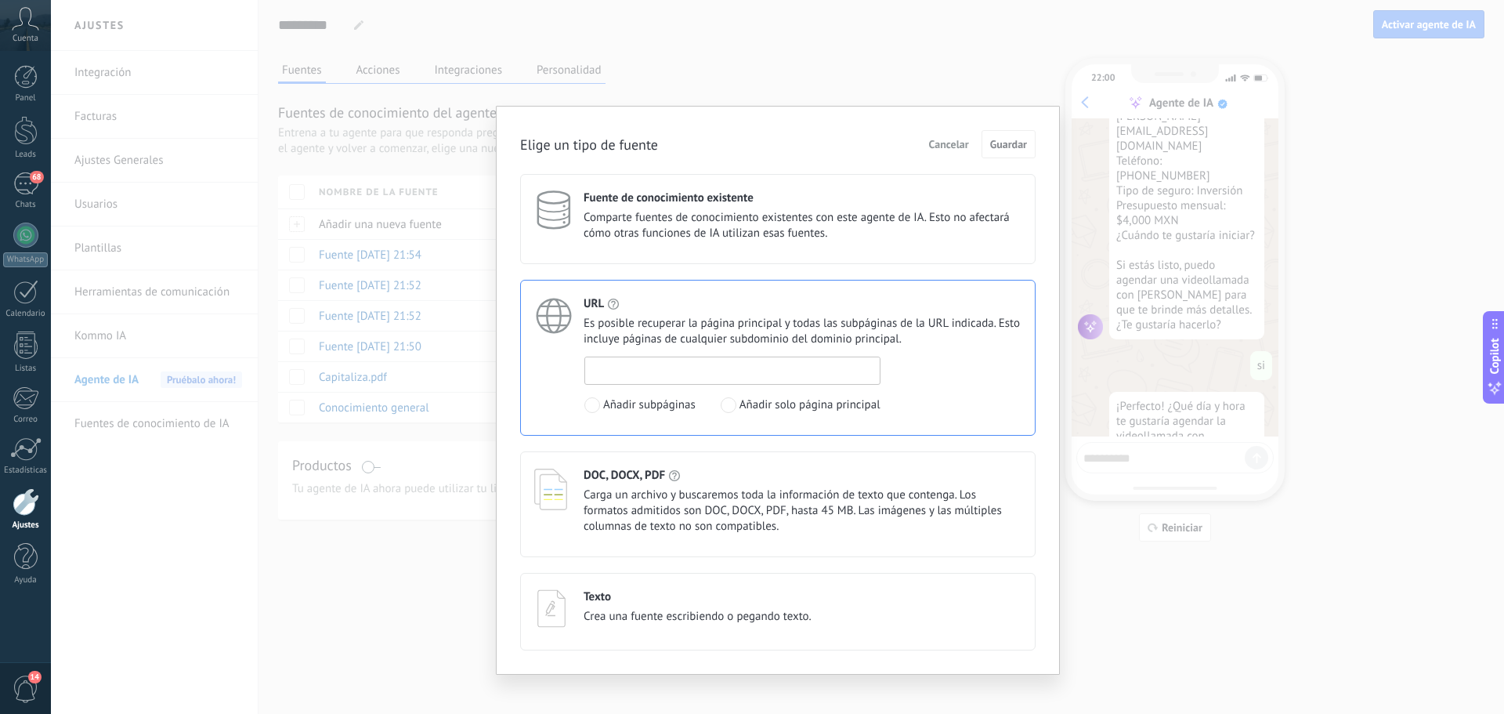
click at [639, 372] on input at bounding box center [732, 369] width 295 height 25
paste input "**********"
type input "**********"
click at [736, 398] on div at bounding box center [729, 405] width 16 height 16
click at [1008, 147] on span "Guardar" at bounding box center [1008, 144] width 37 height 11
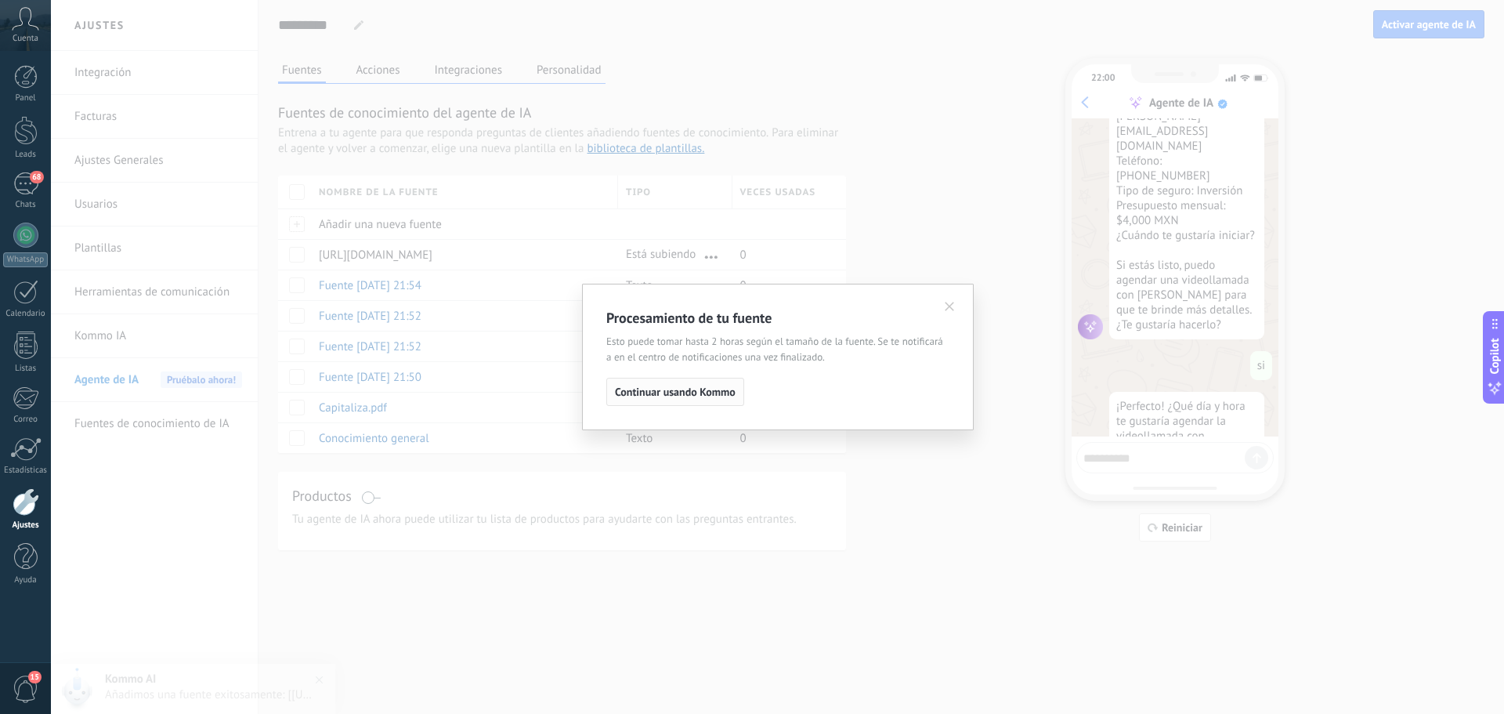
click at [662, 391] on span "Continuar usando Kommo" at bounding box center [675, 391] width 121 height 11
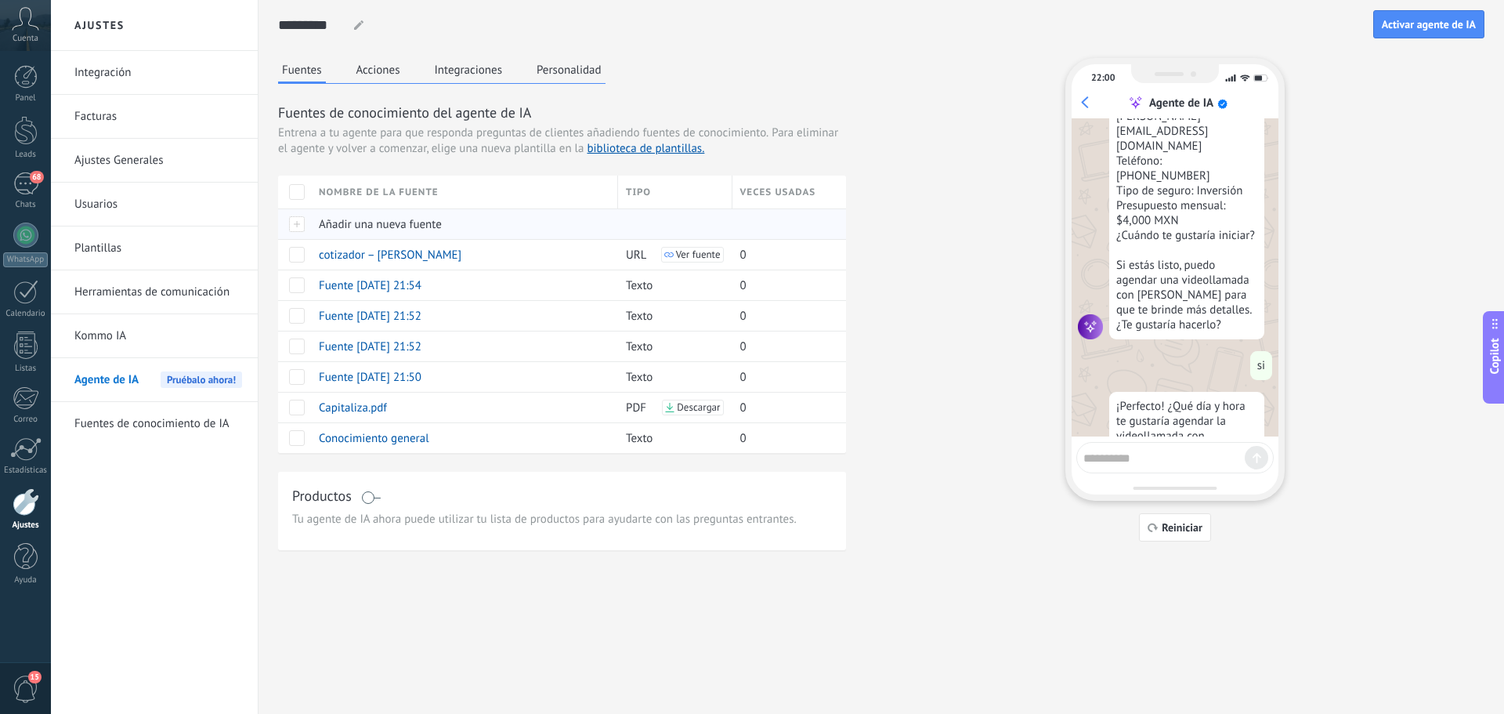
click at [437, 219] on span "Añadir una nueva fuente" at bounding box center [380, 224] width 123 height 15
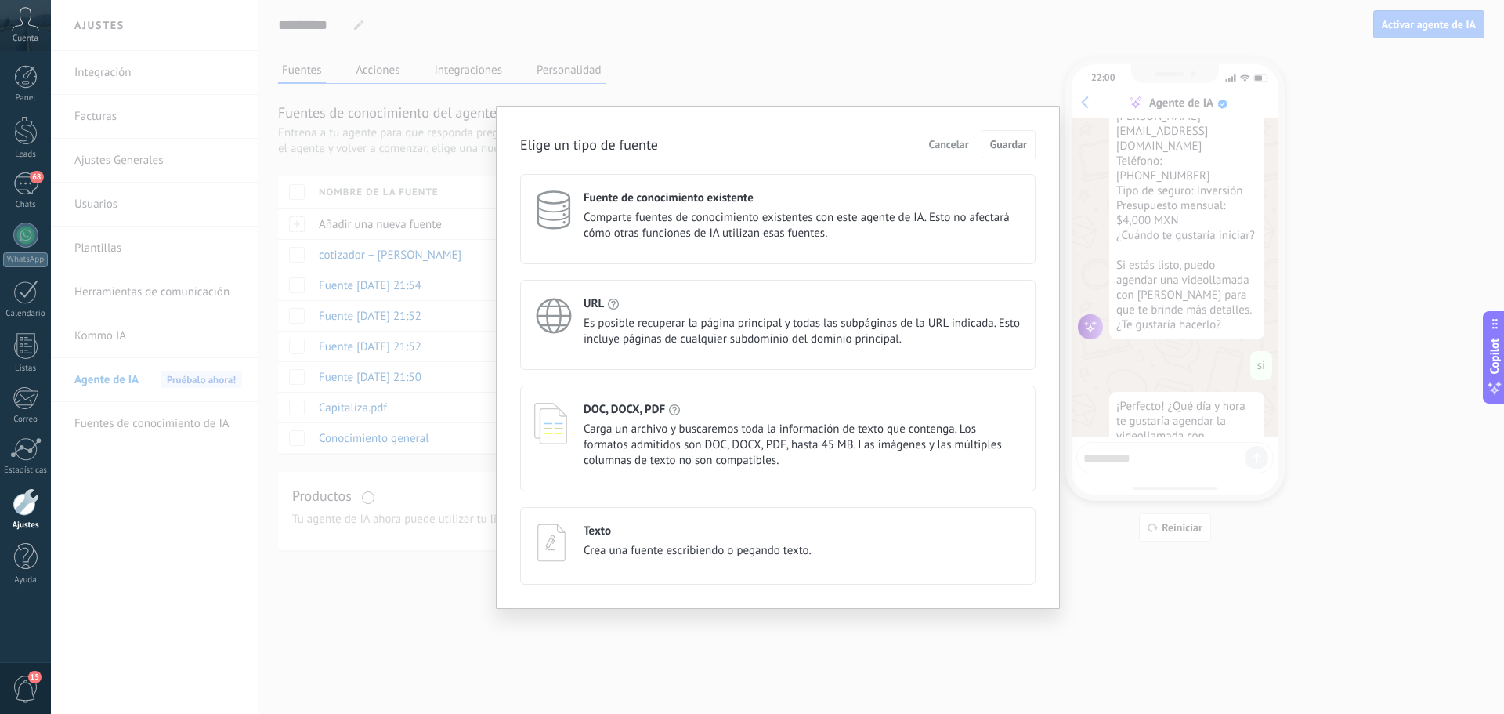
click at [620, 321] on span "Es posible recuperar la página principal y todas las subpáginas de la URL indic…" at bounding box center [803, 331] width 438 height 31
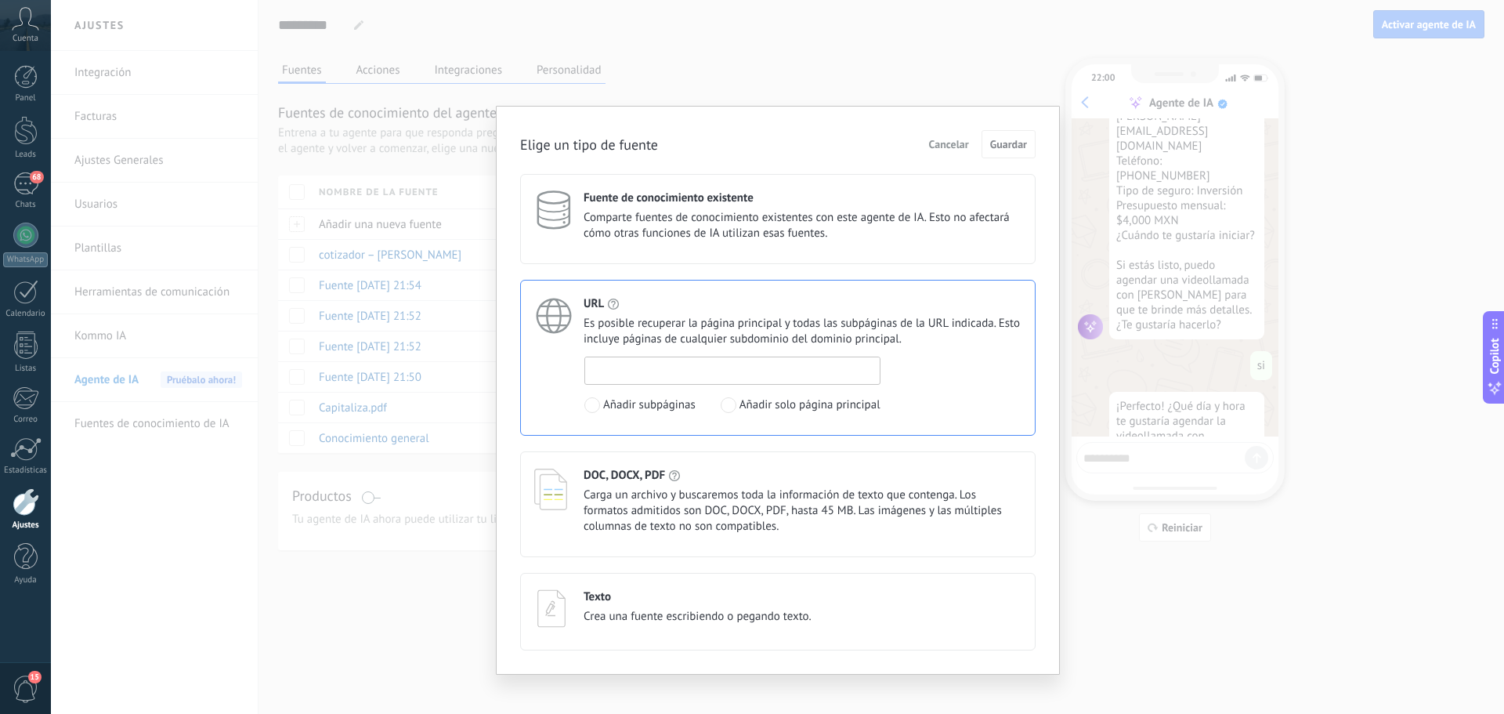
drag, startPoint x: 711, startPoint y: 372, endPoint x: 746, endPoint y: 389, distance: 38.5
click at [712, 369] on input at bounding box center [732, 369] width 295 height 25
paste input "**********"
type input "**********"
drag, startPoint x: 735, startPoint y: 402, endPoint x: 776, endPoint y: 403, distance: 40.8
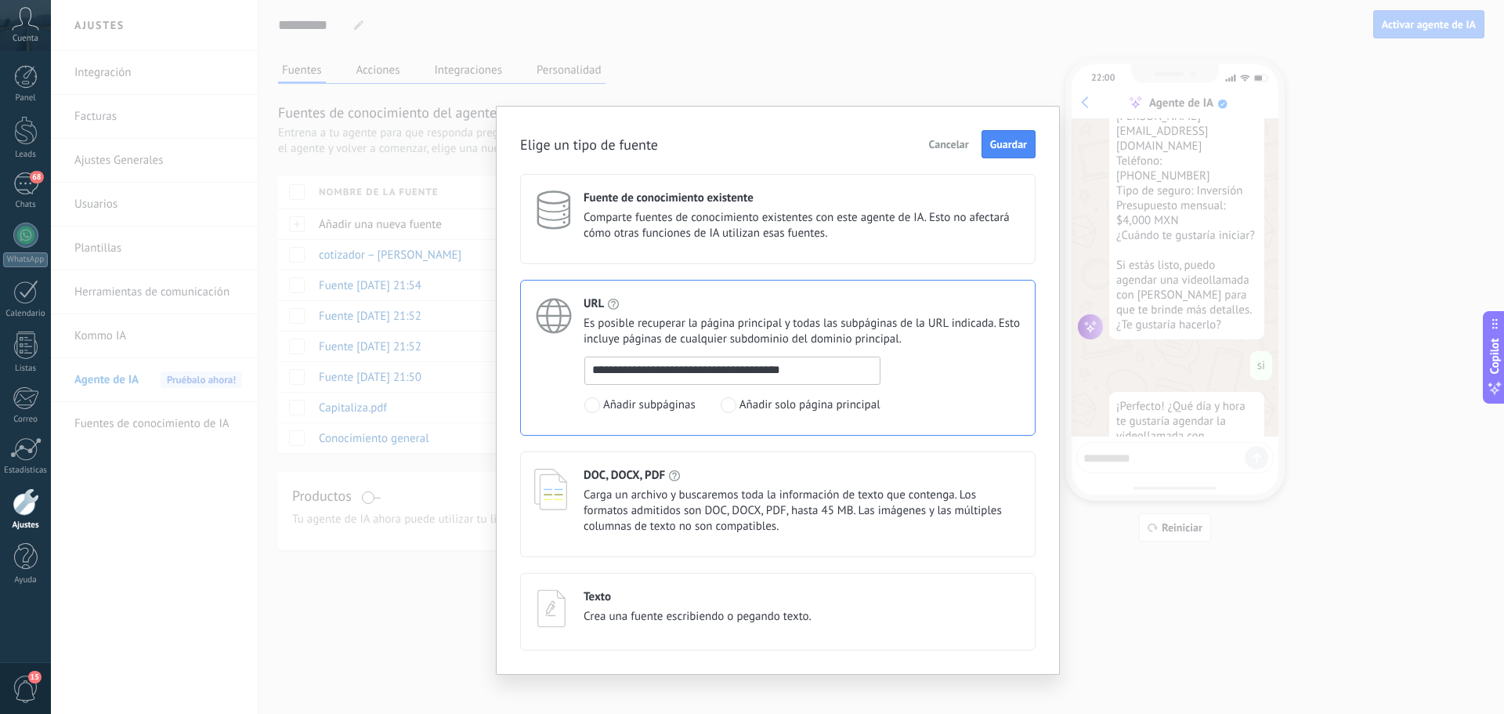
click at [733, 402] on label "Añadir solo página principal" at bounding box center [801, 405] width 160 height 16
click at [1002, 137] on button "Guardar" at bounding box center [1009, 144] width 54 height 28
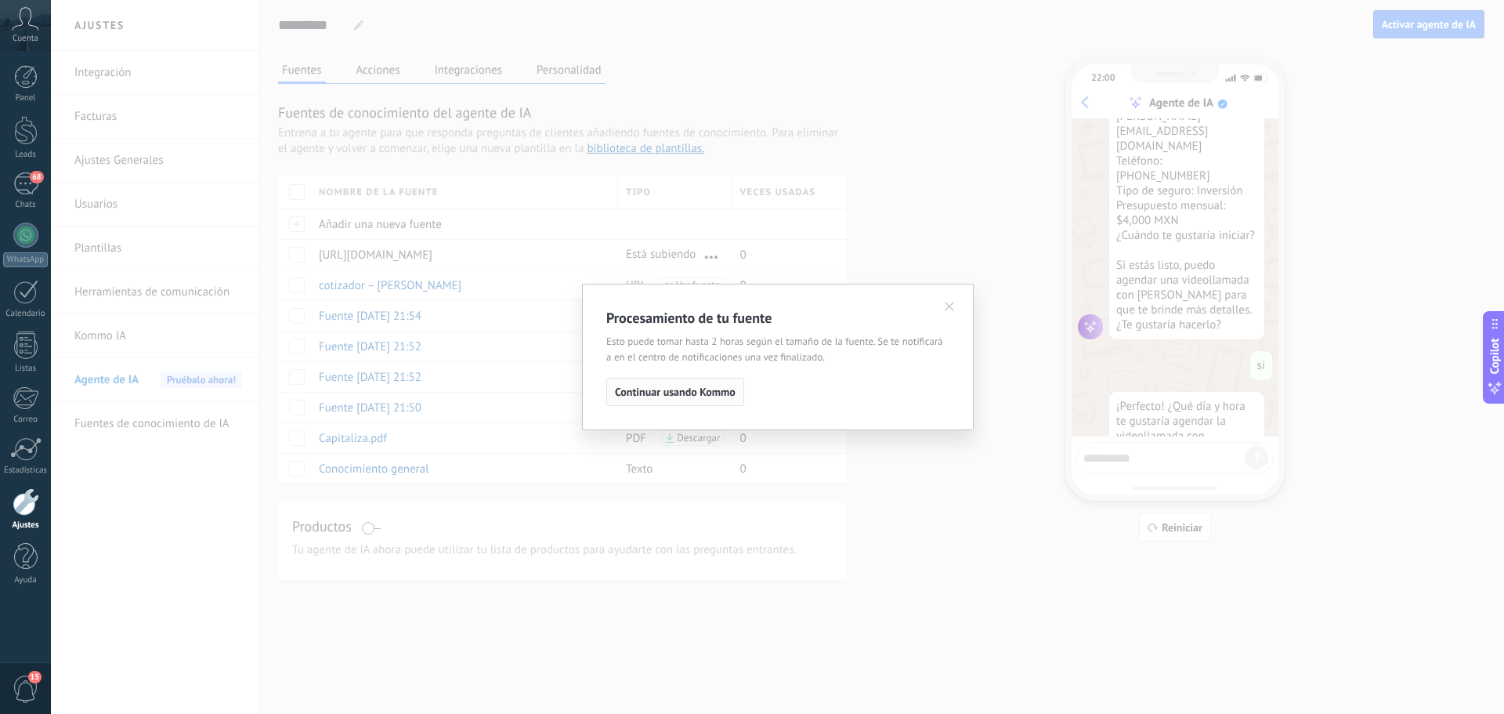
click at [702, 384] on button "Continuar usando Kommo" at bounding box center [675, 392] width 138 height 28
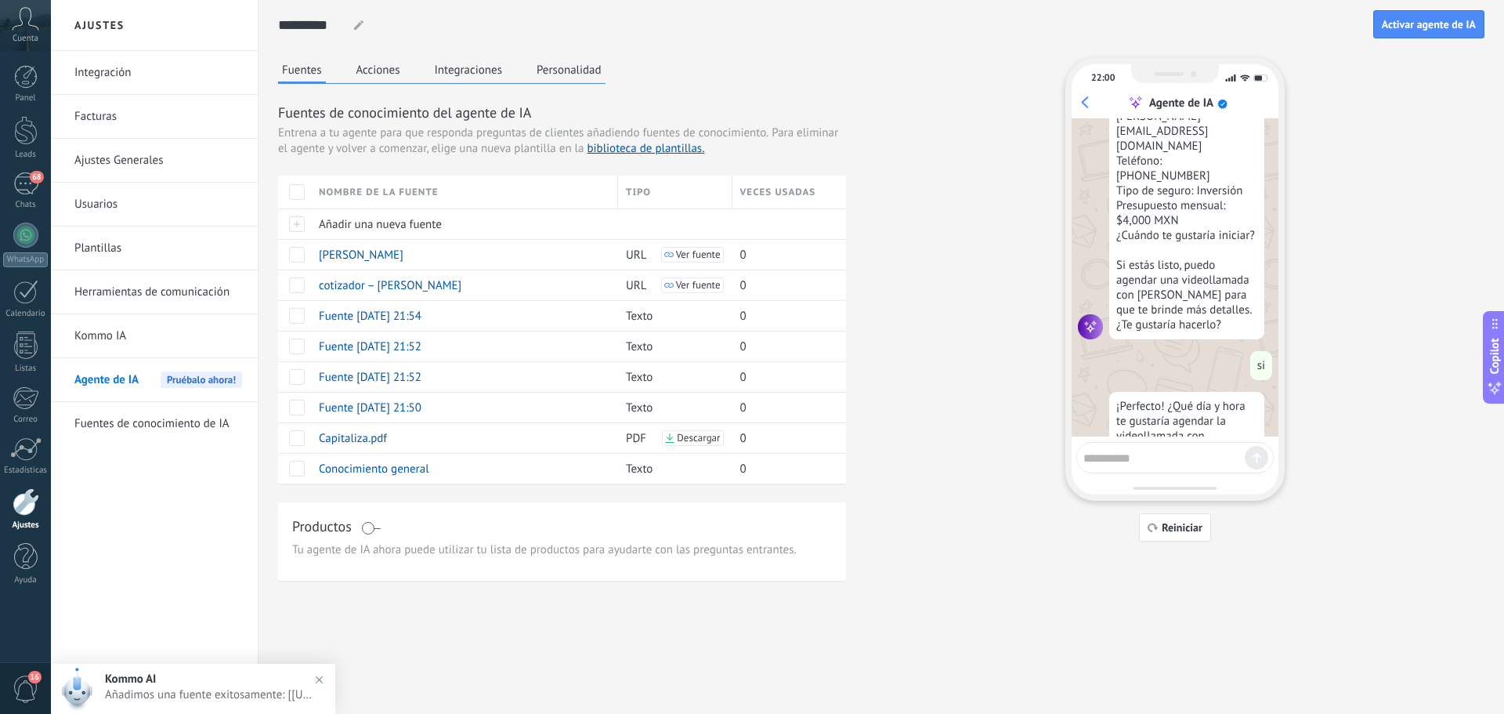
click at [139, 295] on link "Herramientas de comunicación" at bounding box center [158, 292] width 168 height 44
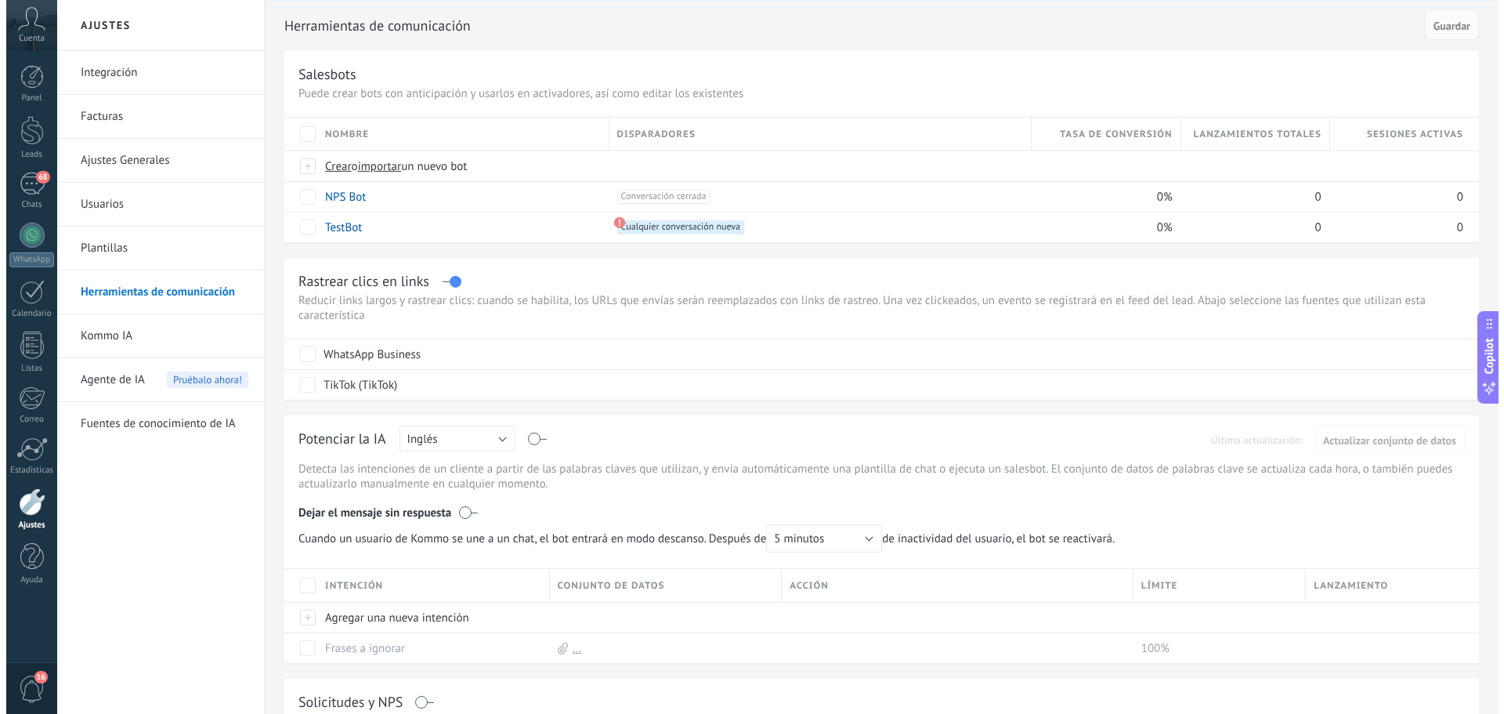
scroll to position [78, 0]
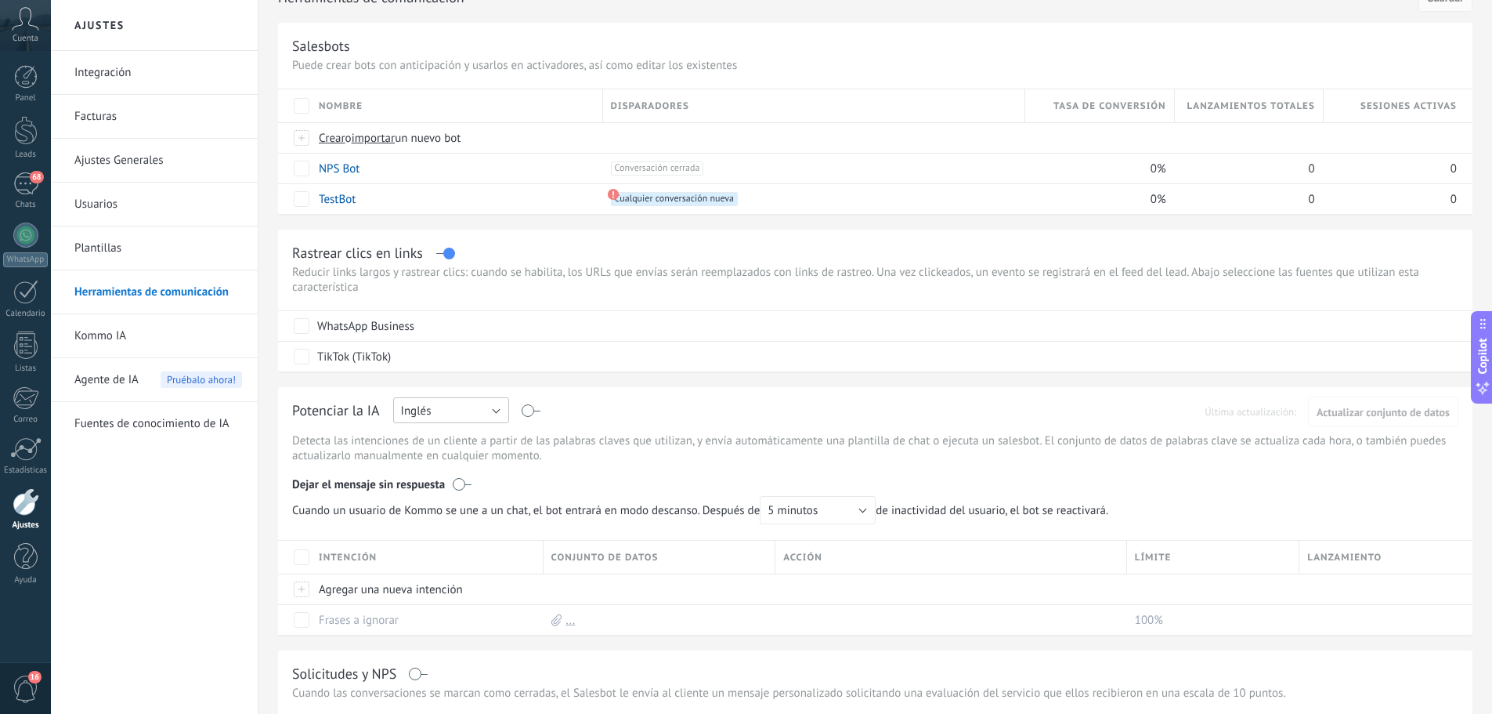
click at [495, 413] on button "Inglés" at bounding box center [451, 410] width 116 height 26
click at [461, 462] on span "Español" at bounding box center [444, 465] width 120 height 15
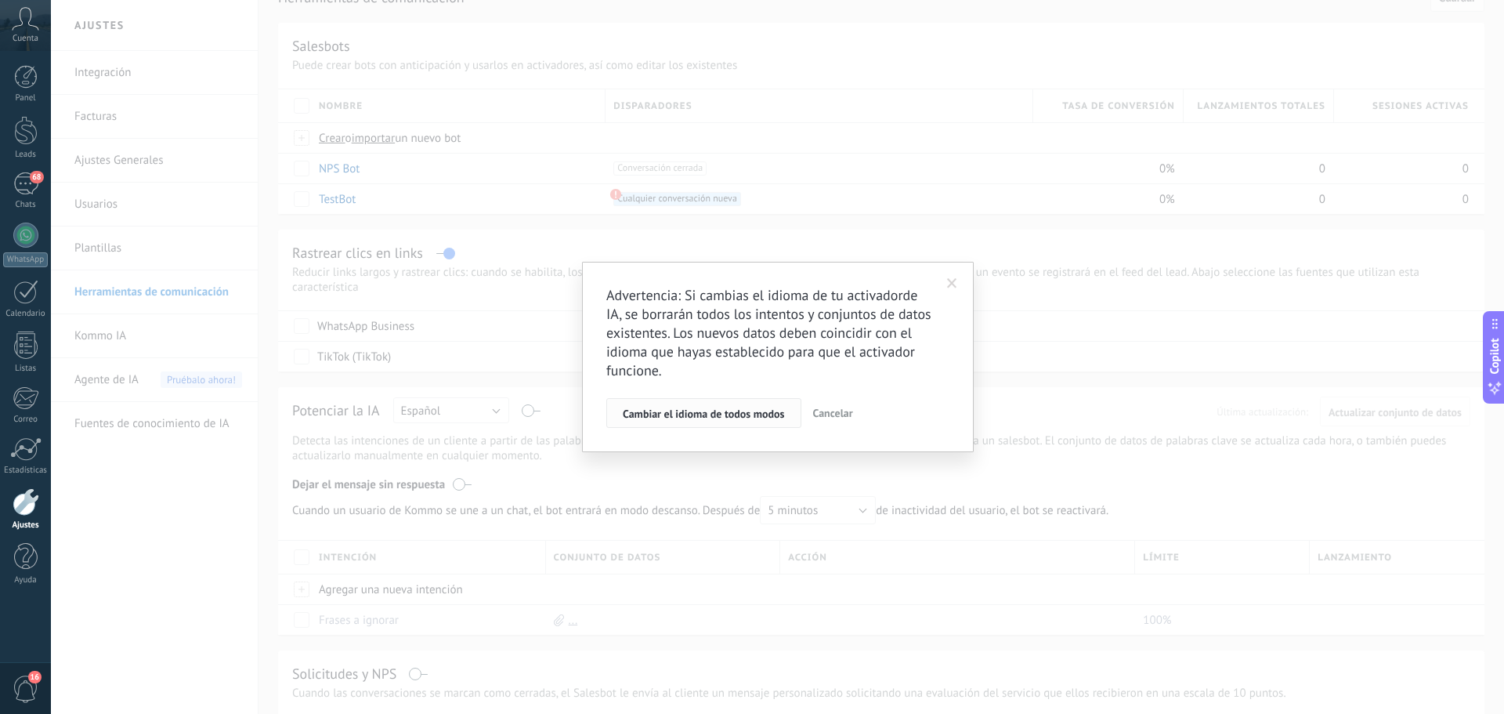
click at [715, 413] on span "Cambiar el idioma de todos modos" at bounding box center [704, 413] width 162 height 11
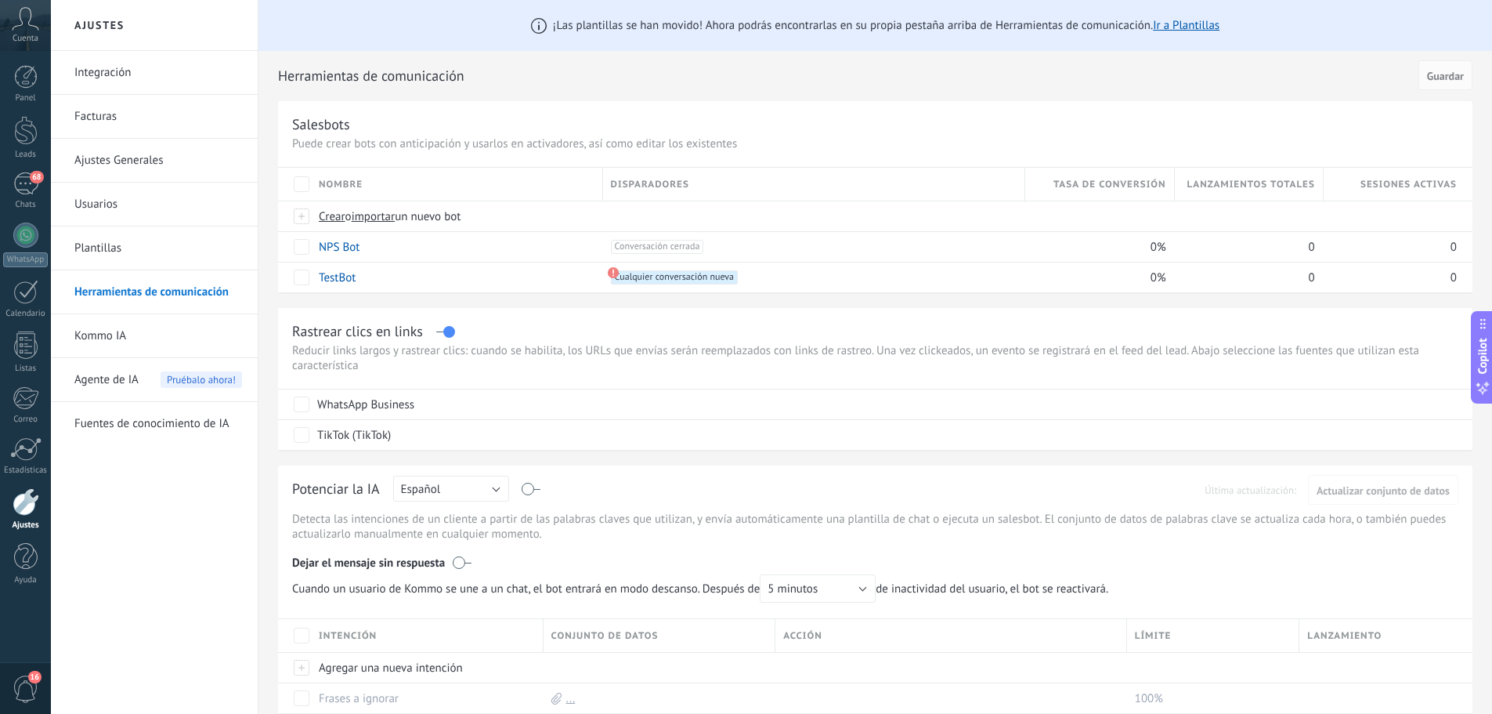
click at [534, 490] on label at bounding box center [532, 489] width 18 height 1
click at [137, 373] on span "Agente de IA" at bounding box center [106, 380] width 64 height 44
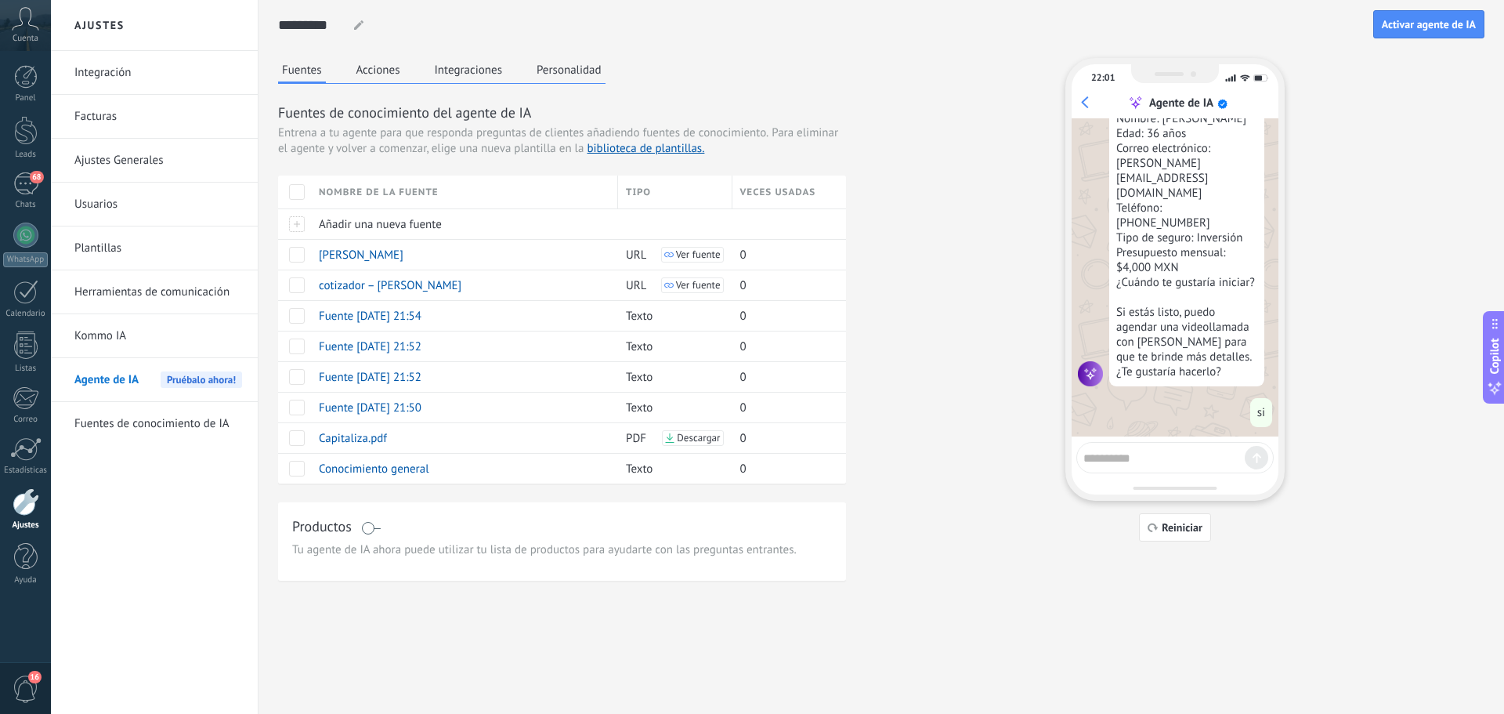
scroll to position [1442, 0]
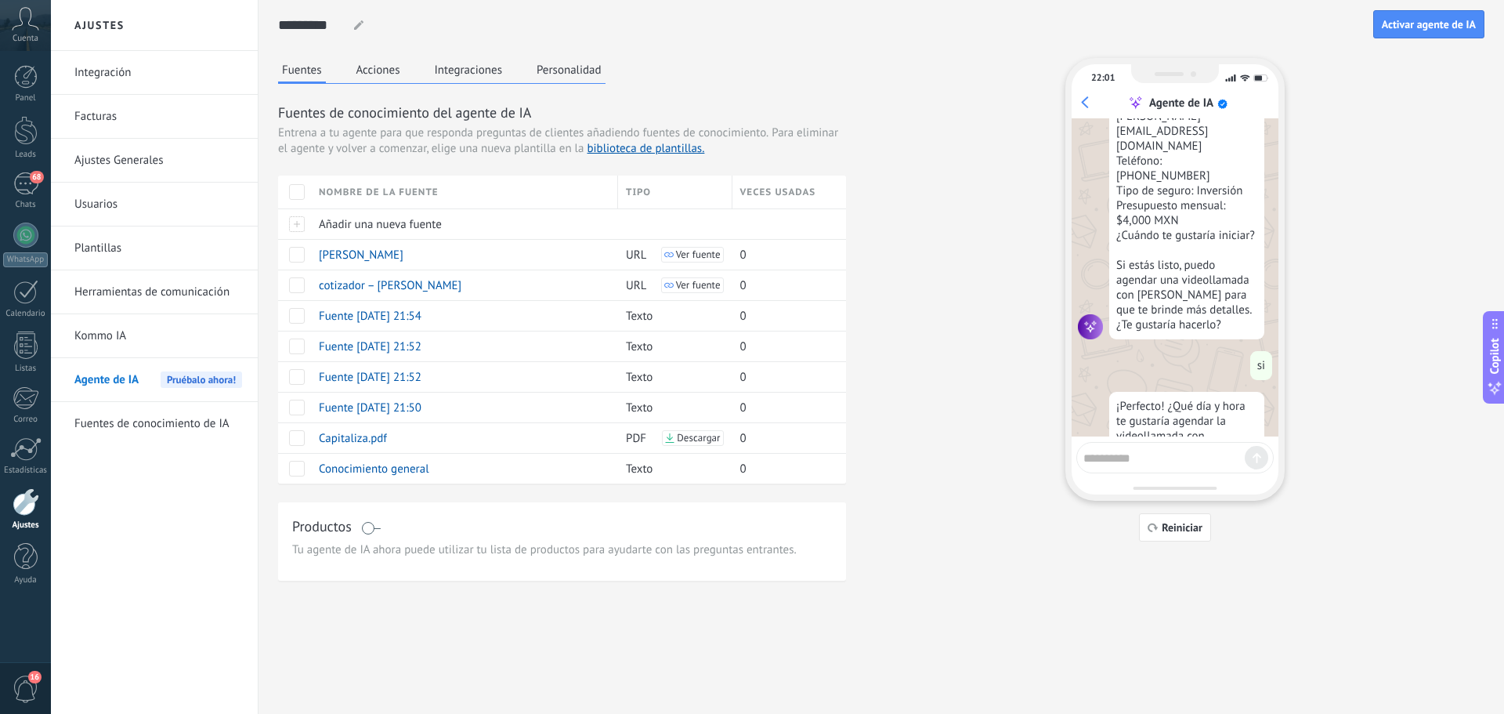
click at [429, 536] on div "Productos" at bounding box center [562, 527] width 540 height 23
click at [387, 77] on button "Acciones" at bounding box center [379, 70] width 52 height 24
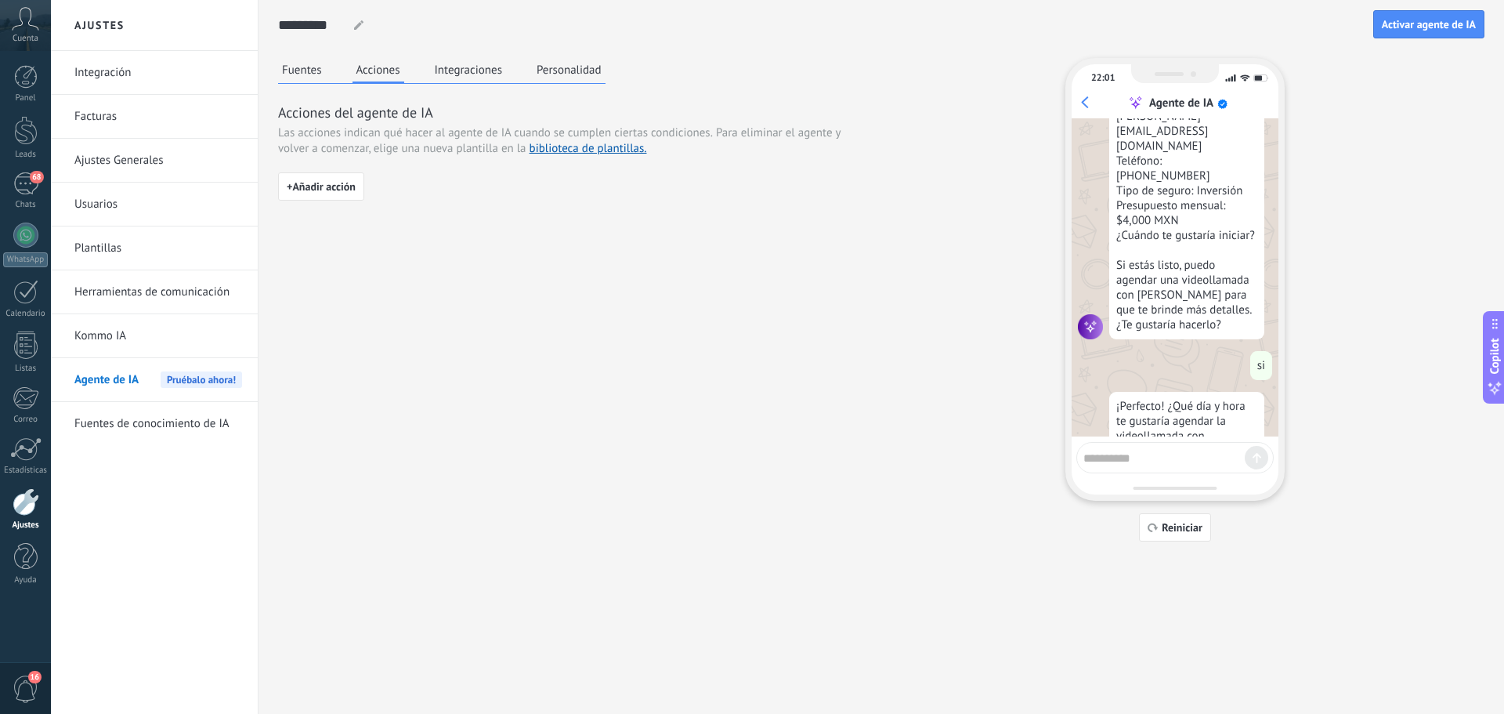
click at [474, 78] on button "Integraciones" at bounding box center [469, 70] width 76 height 24
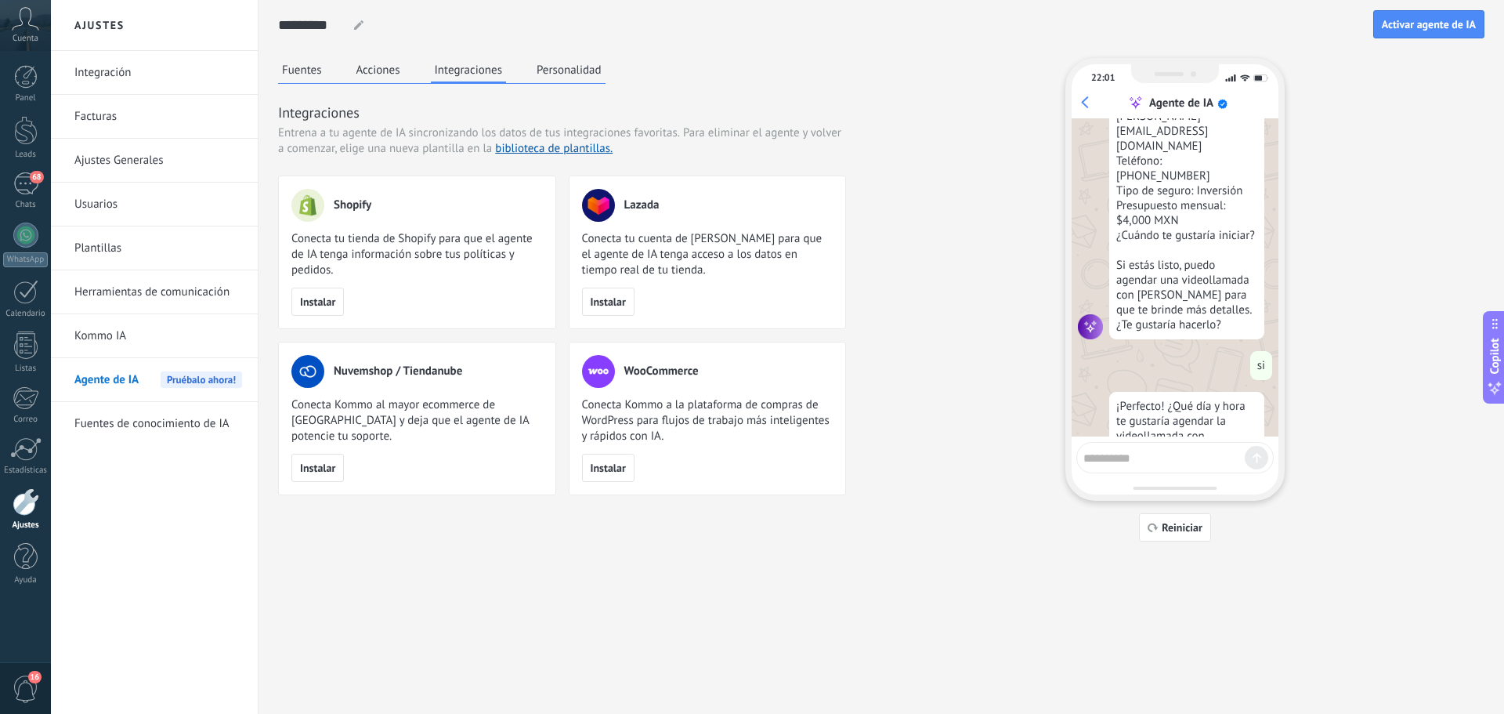
click at [118, 349] on link "Kommo IA" at bounding box center [158, 336] width 168 height 44
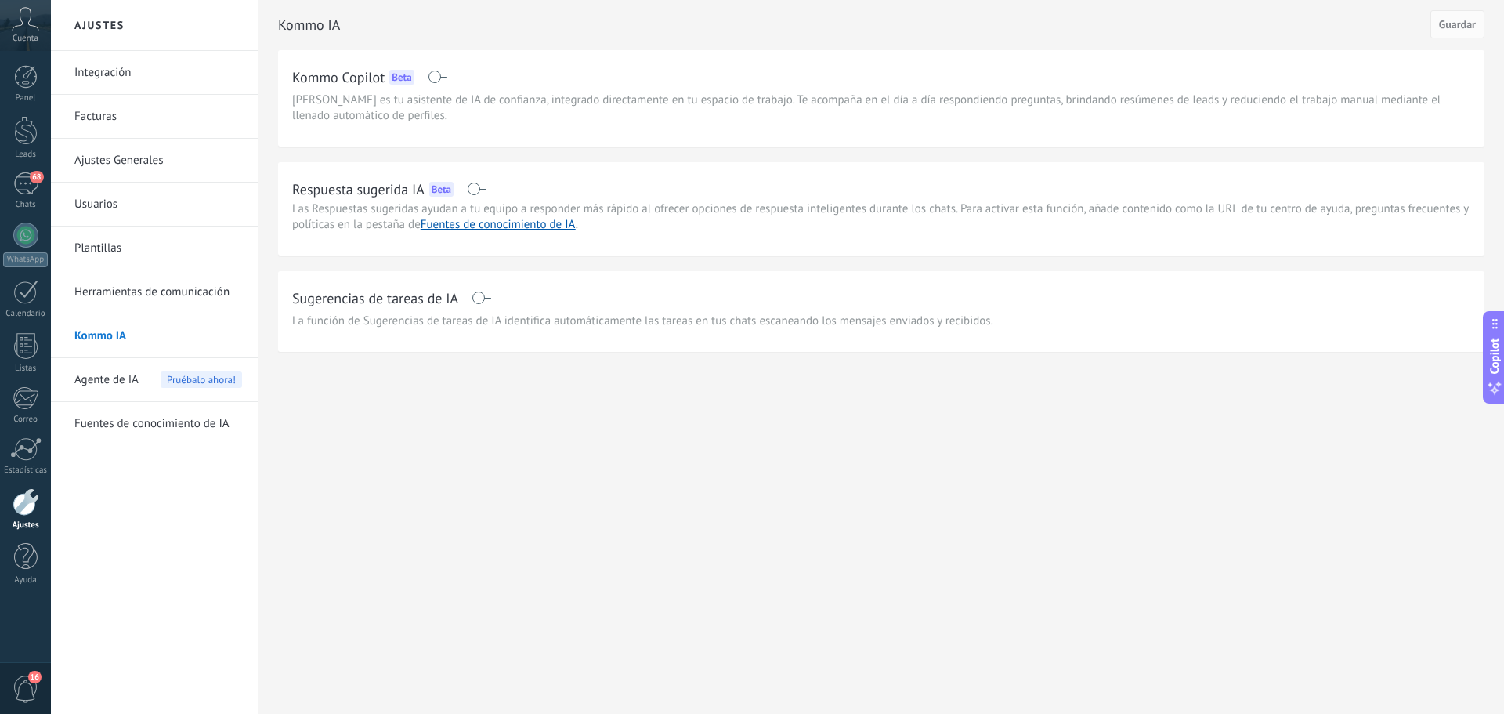
click at [580, 201] on div "Respuesta sugerida IA Beta" at bounding box center [881, 188] width 1178 height 25
click at [537, 225] on link "Fuentes de conocimiento de IA" at bounding box center [498, 224] width 155 height 15
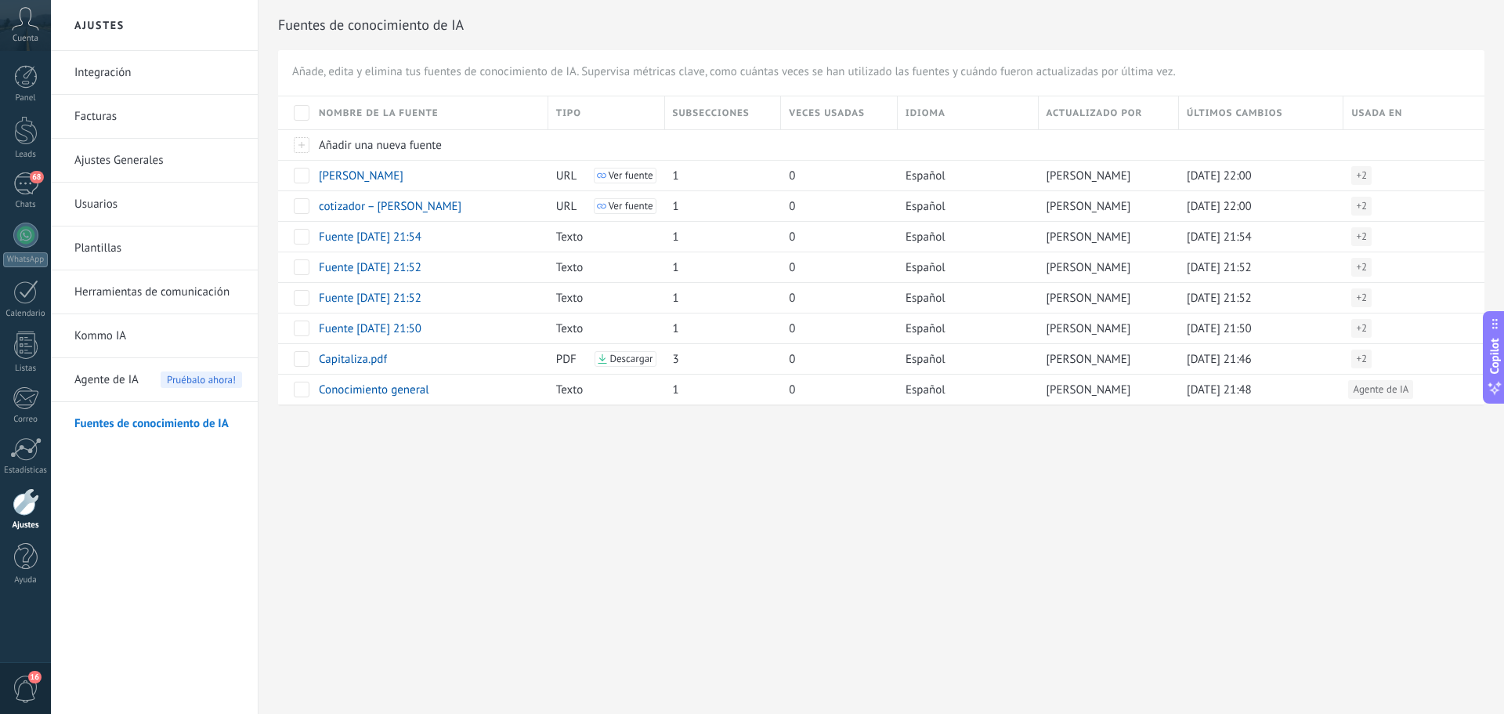
click at [172, 425] on link "Fuentes de conocimiento de IA" at bounding box center [158, 424] width 168 height 44
click at [120, 379] on span "Agente de IA" at bounding box center [106, 380] width 64 height 44
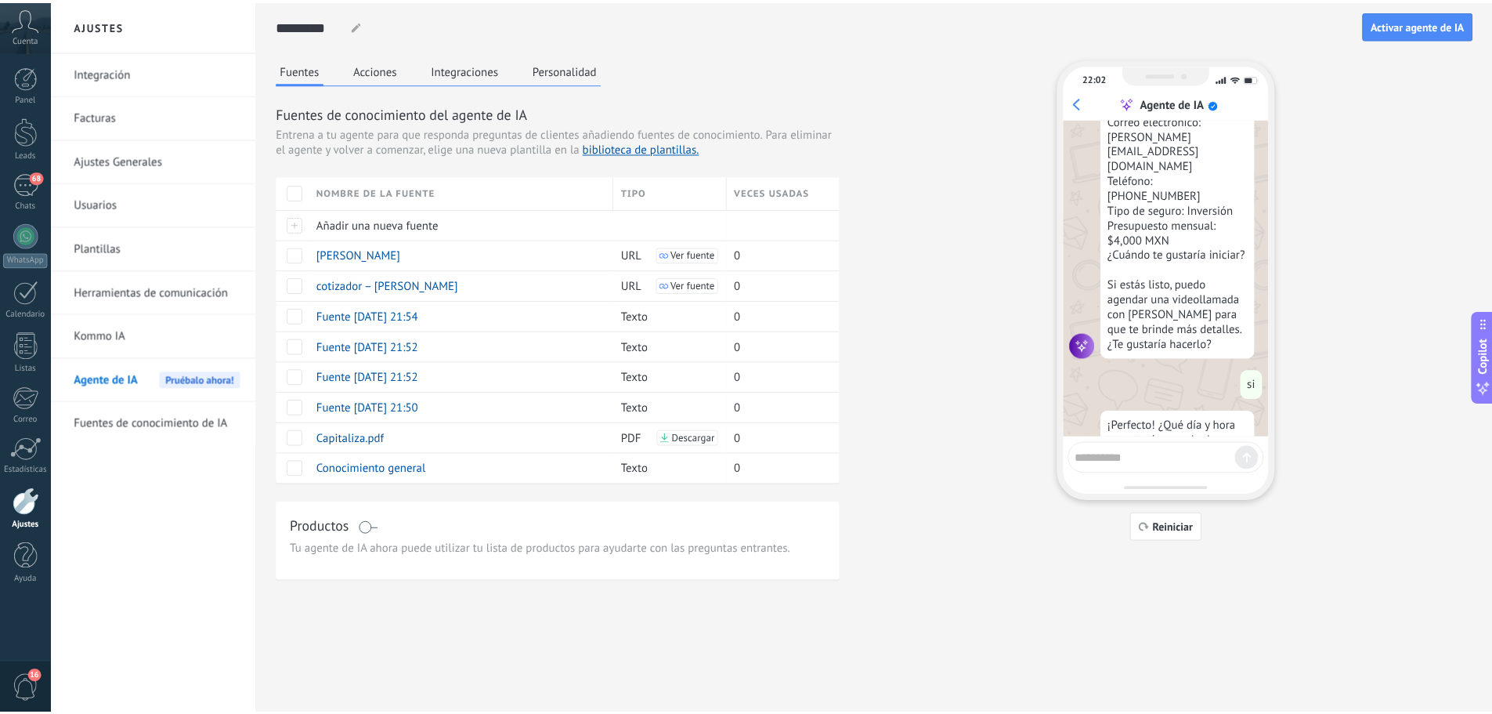
scroll to position [1442, 0]
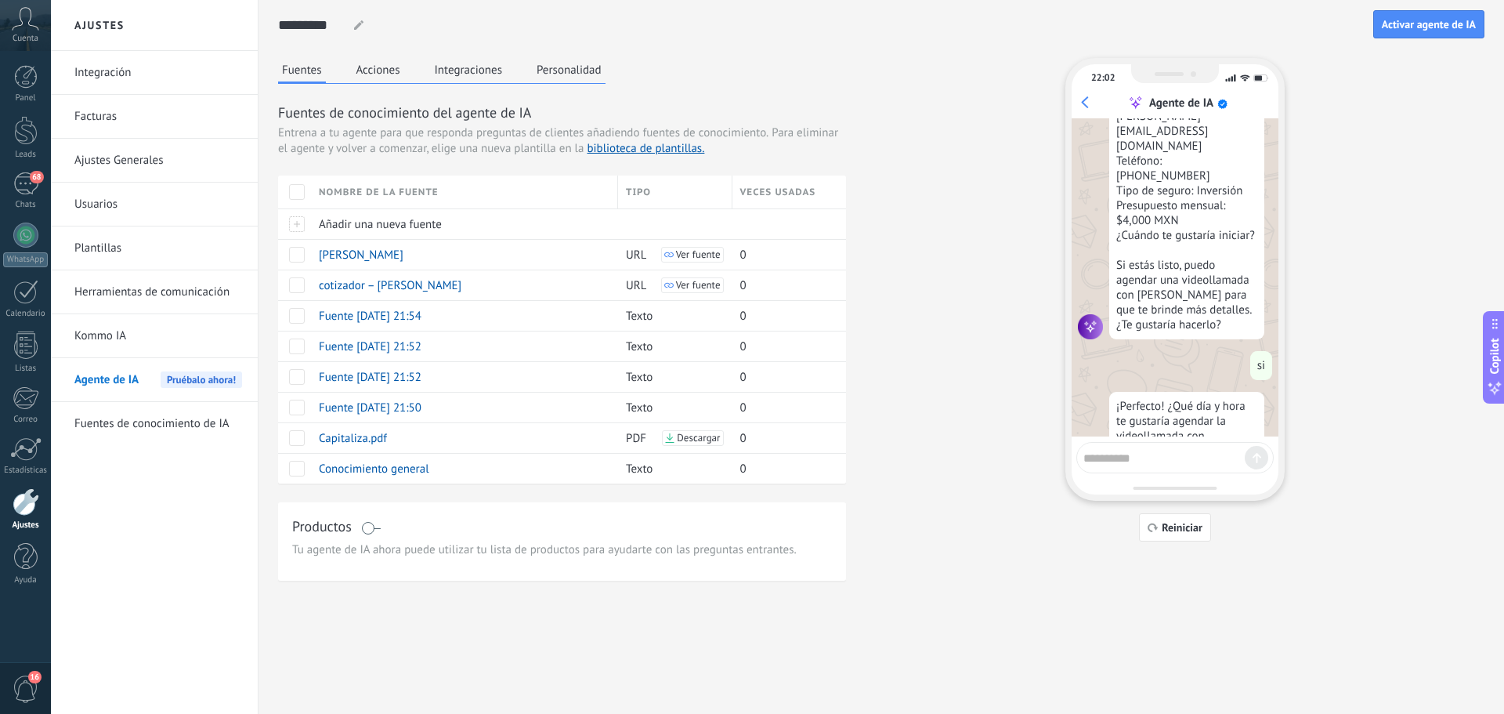
click at [504, 557] on span "Tu agente de IA ahora puede utilizar tu lista de productos para ayudarte con la…" at bounding box center [562, 550] width 540 height 16
click at [504, 546] on span "Tu agente de IA ahora puede utilizar tu lista de productos para ayudarte con la…" at bounding box center [562, 550] width 540 height 16
click at [505, 544] on span "Tu agente de IA ahora puede utilizar tu lista de productos para ayudarte con la…" at bounding box center [562, 550] width 540 height 16
click at [371, 69] on button "Acciones" at bounding box center [379, 70] width 52 height 24
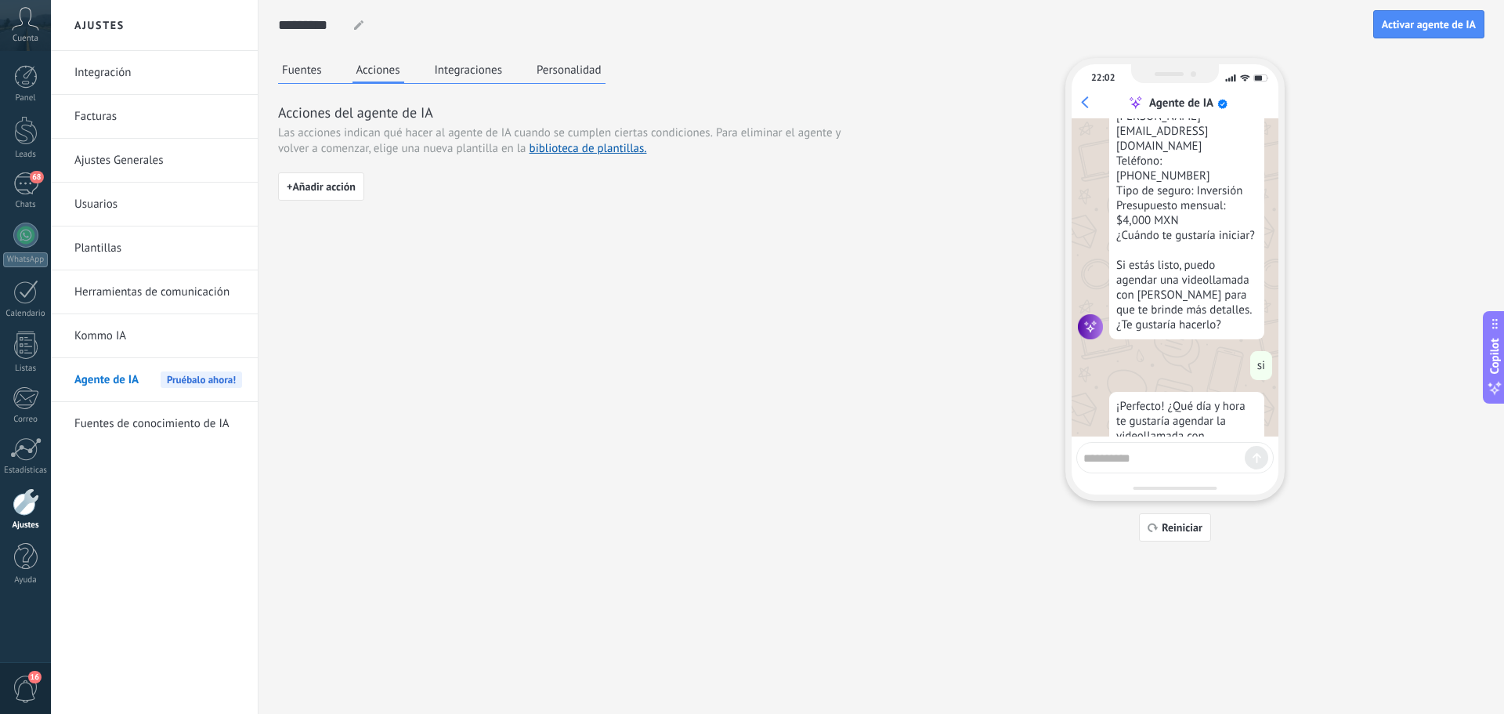
click at [580, 70] on button "Personalidad" at bounding box center [569, 70] width 73 height 24
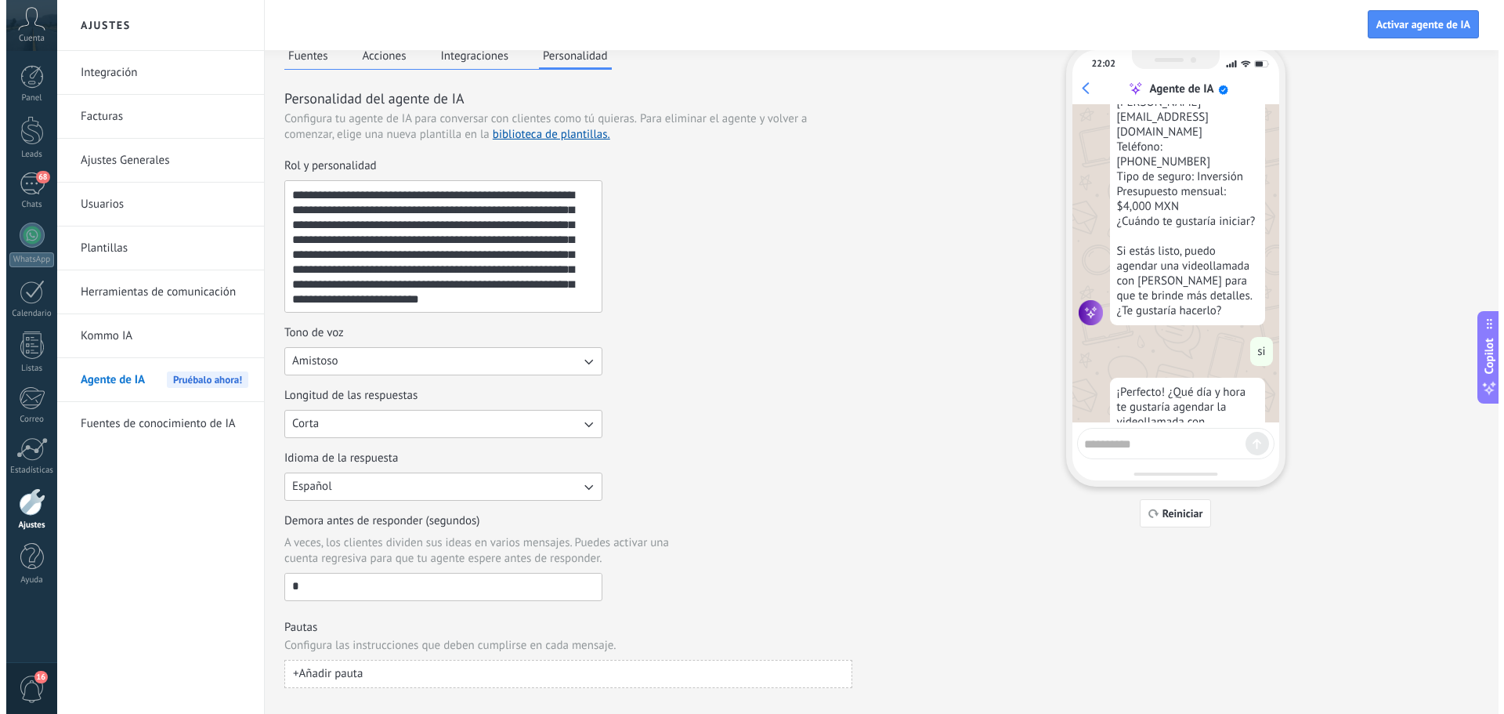
scroll to position [0, 0]
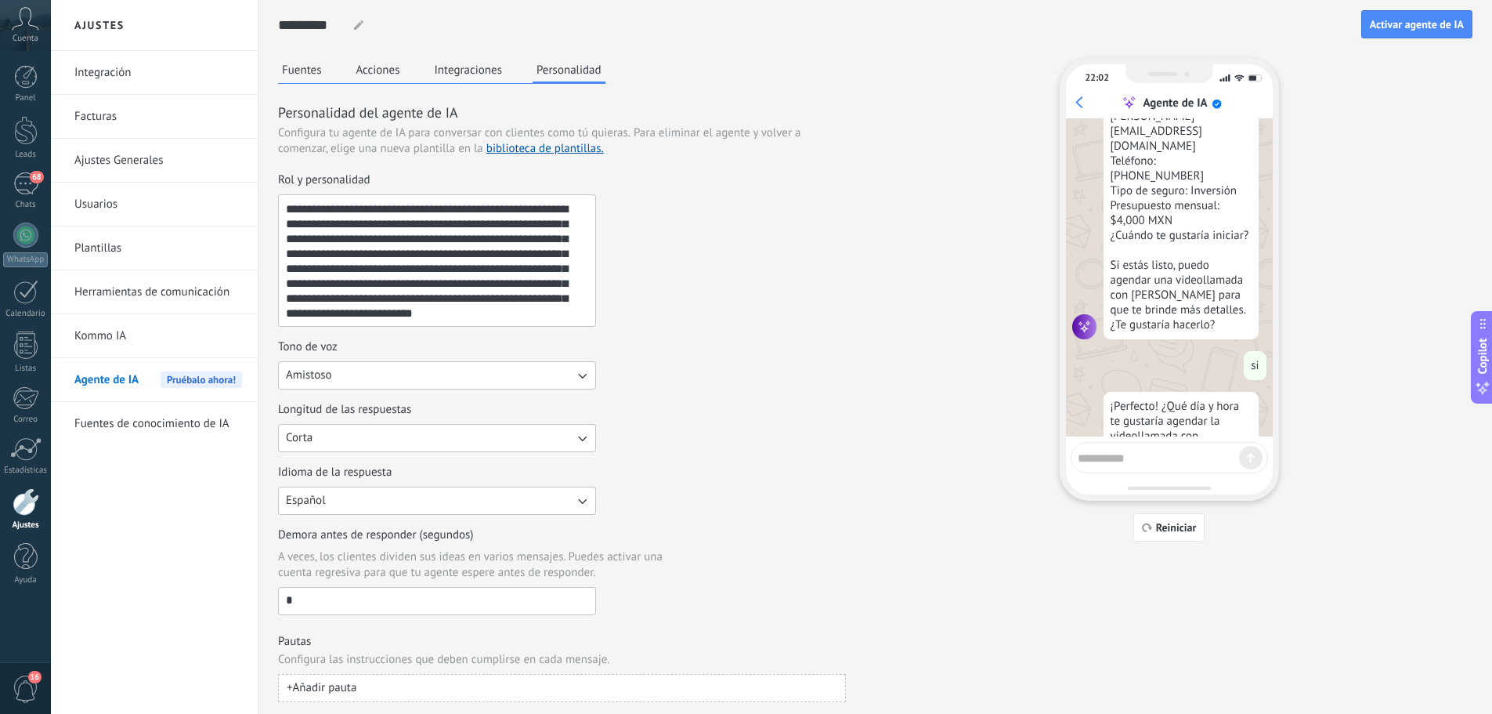
click at [455, 76] on button "Integraciones" at bounding box center [469, 70] width 76 height 24
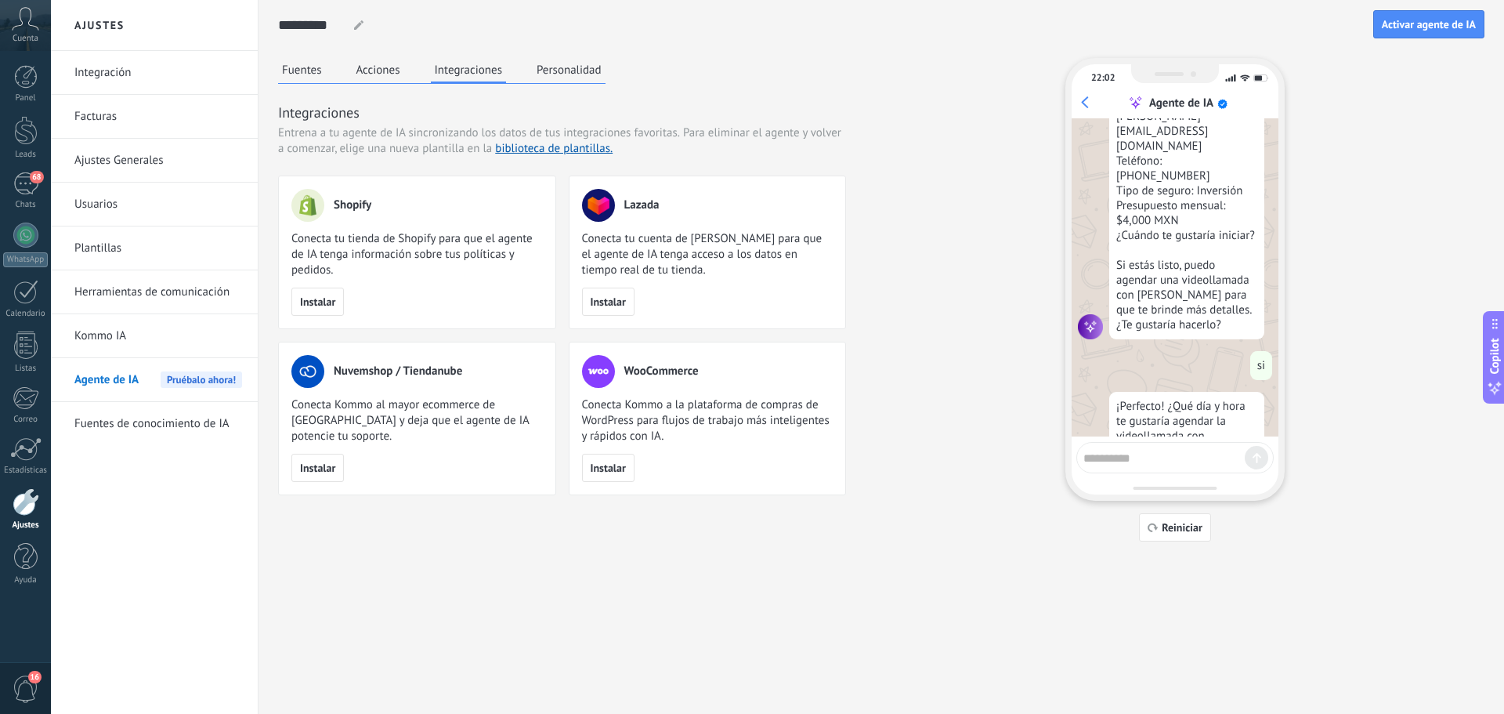
click at [398, 71] on button "Acciones" at bounding box center [379, 70] width 52 height 24
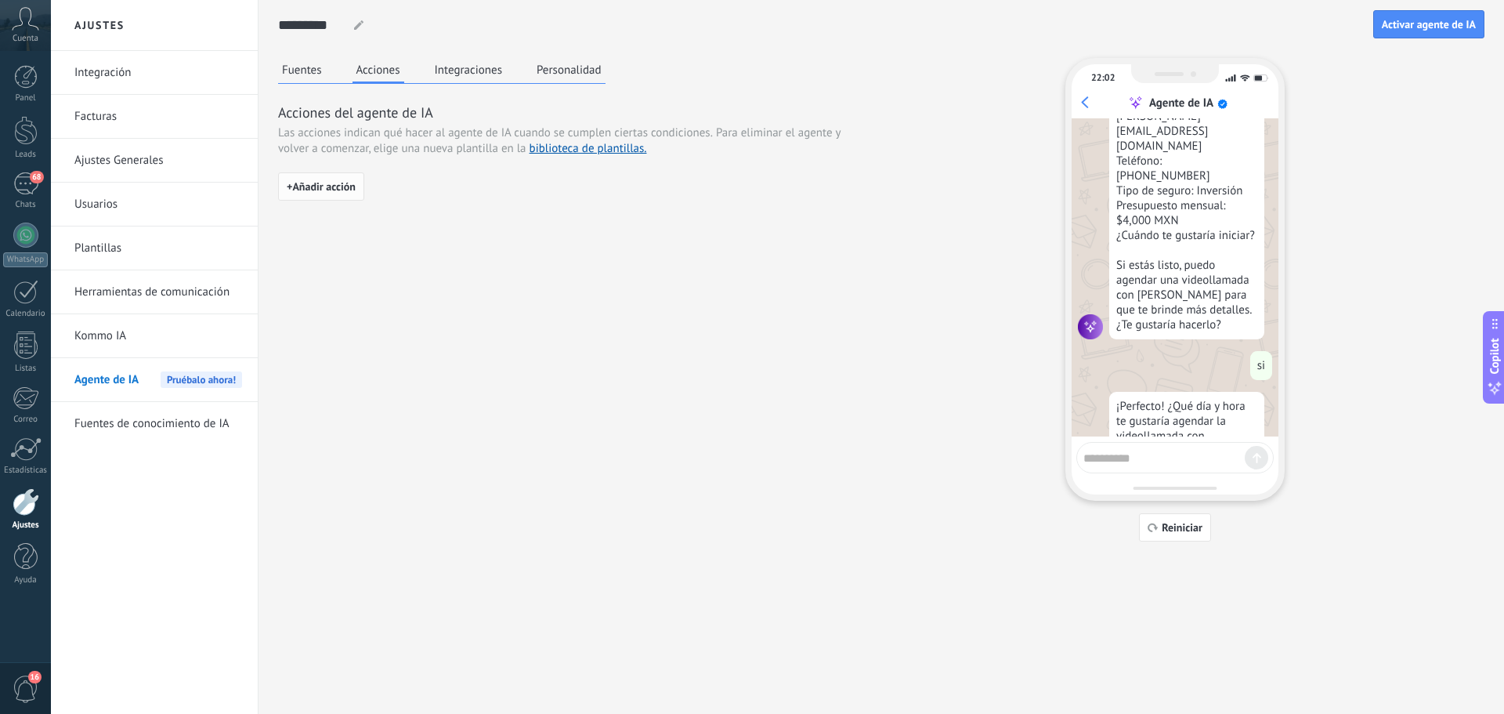
click at [342, 196] on button "+ Añadir acción" at bounding box center [321, 186] width 86 height 28
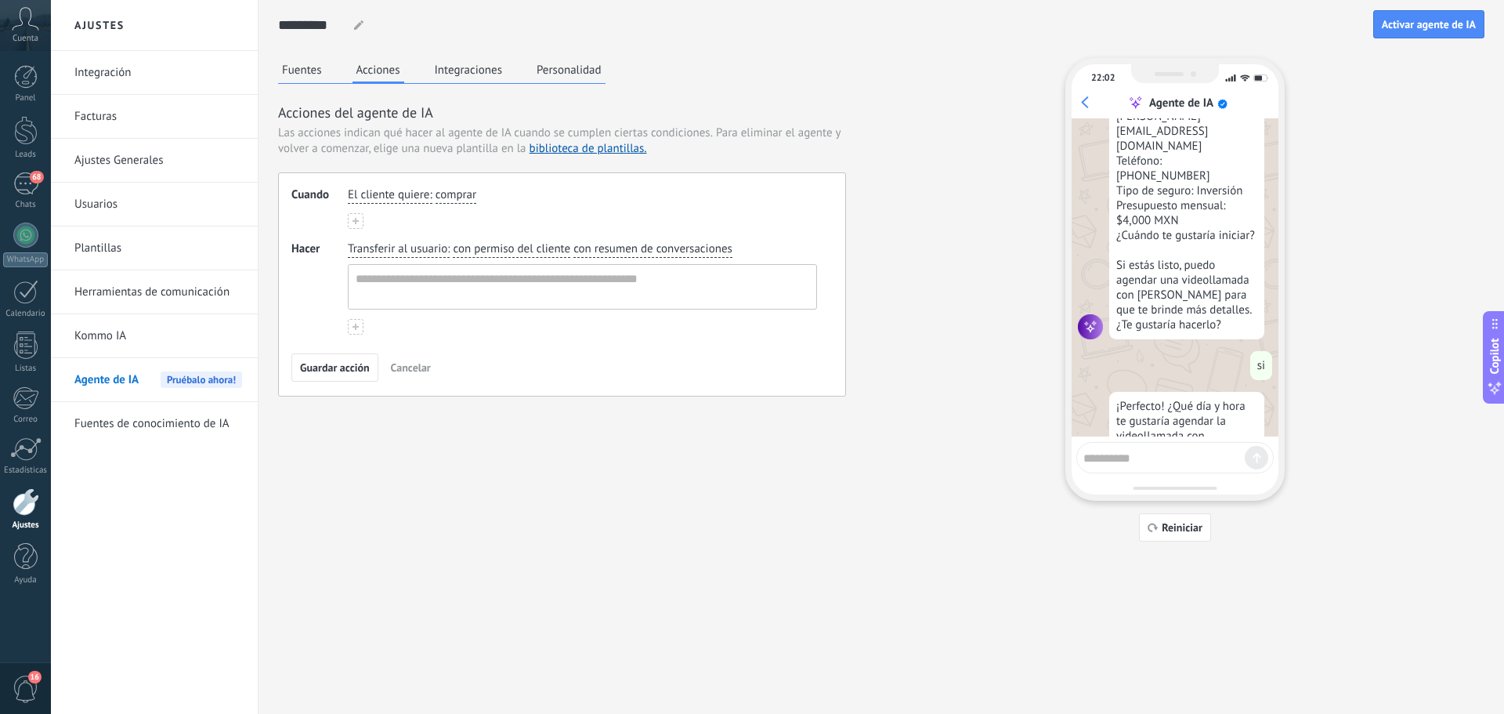
click at [400, 370] on span "Cancelar" at bounding box center [411, 367] width 40 height 11
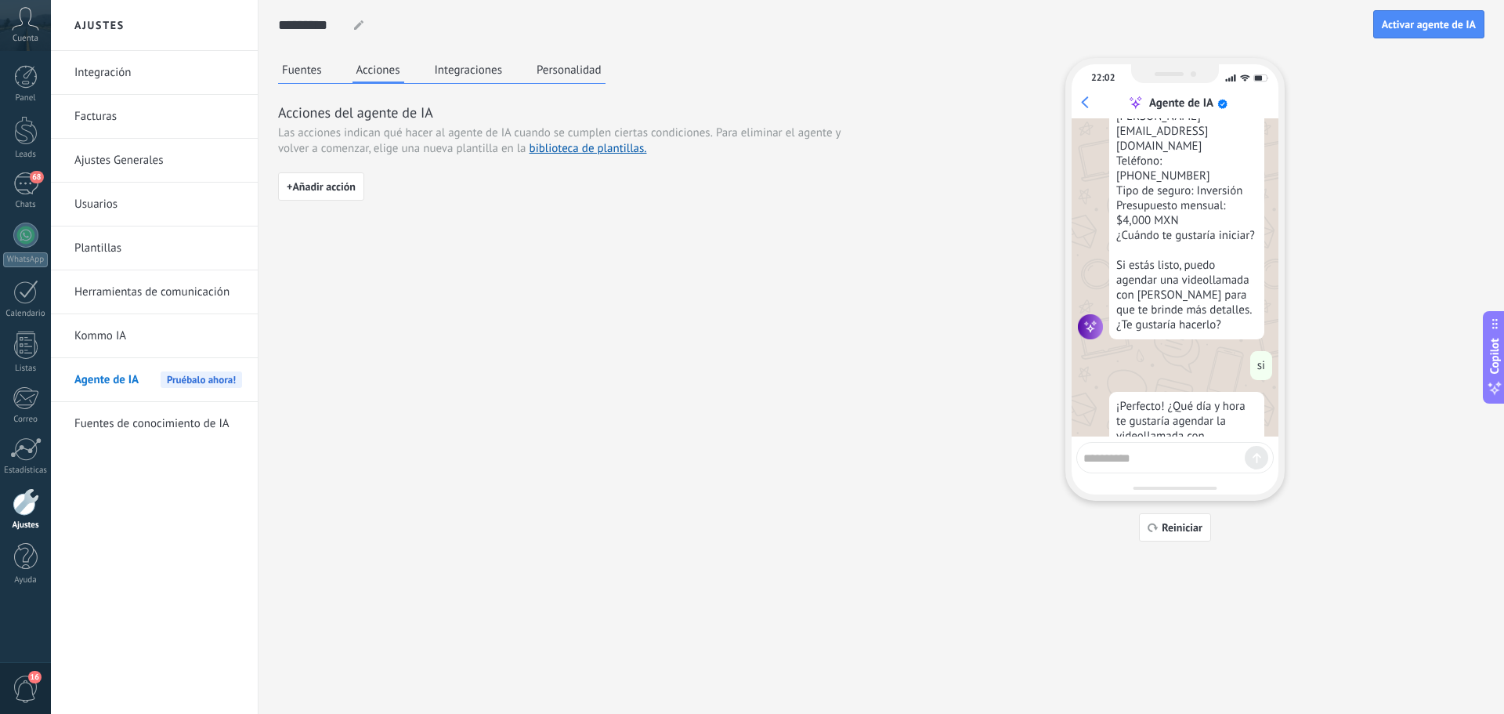
click at [222, 342] on link "Kommo IA" at bounding box center [158, 336] width 168 height 44
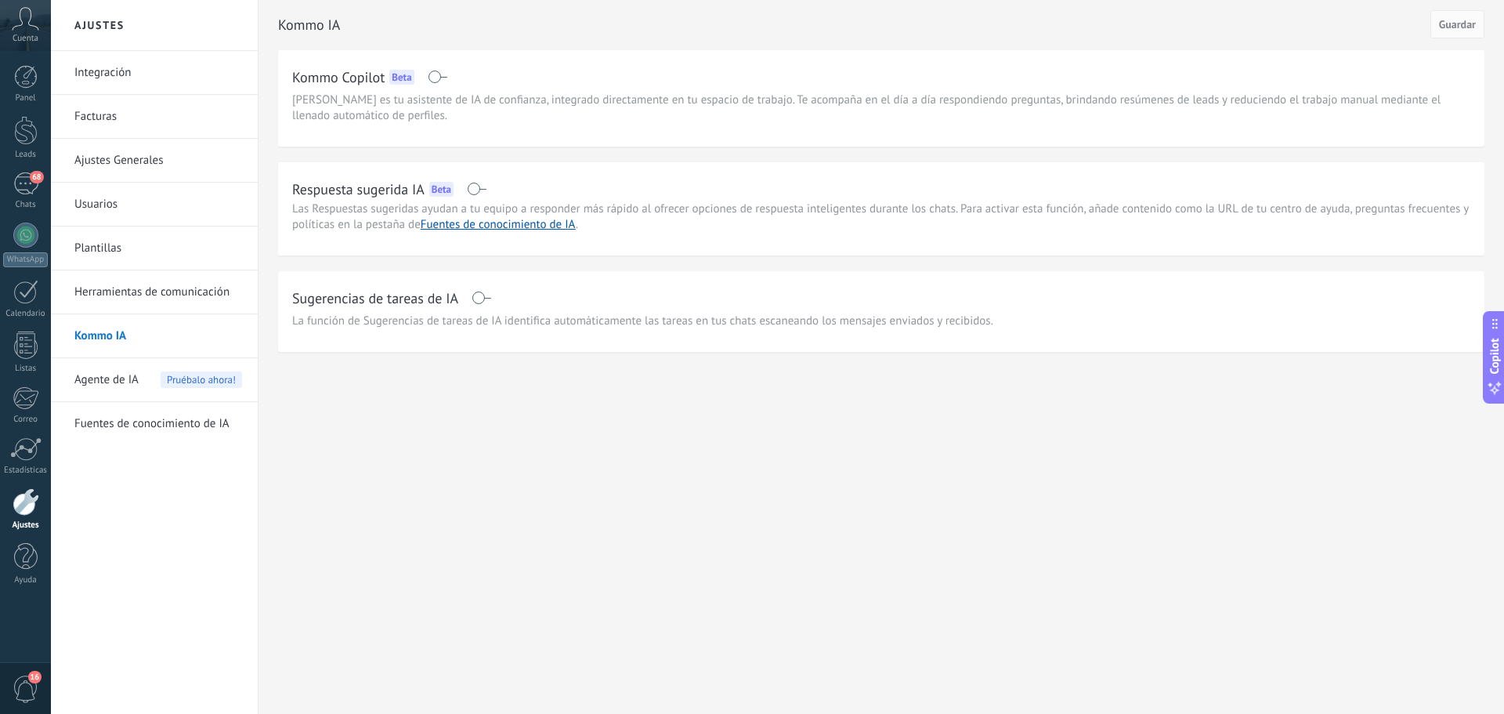
click at [381, 190] on h2 "Respuesta sugerida IA" at bounding box center [358, 189] width 132 height 20
click at [436, 192] on div "Beta" at bounding box center [441, 189] width 24 height 15
click at [417, 304] on h2 "Sugerencias de tareas de IA" at bounding box center [375, 298] width 166 height 20
click at [606, 194] on div "Respuesta sugerida IA Beta" at bounding box center [881, 188] width 1178 height 25
click at [130, 369] on span "Agente de IA" at bounding box center [106, 380] width 64 height 44
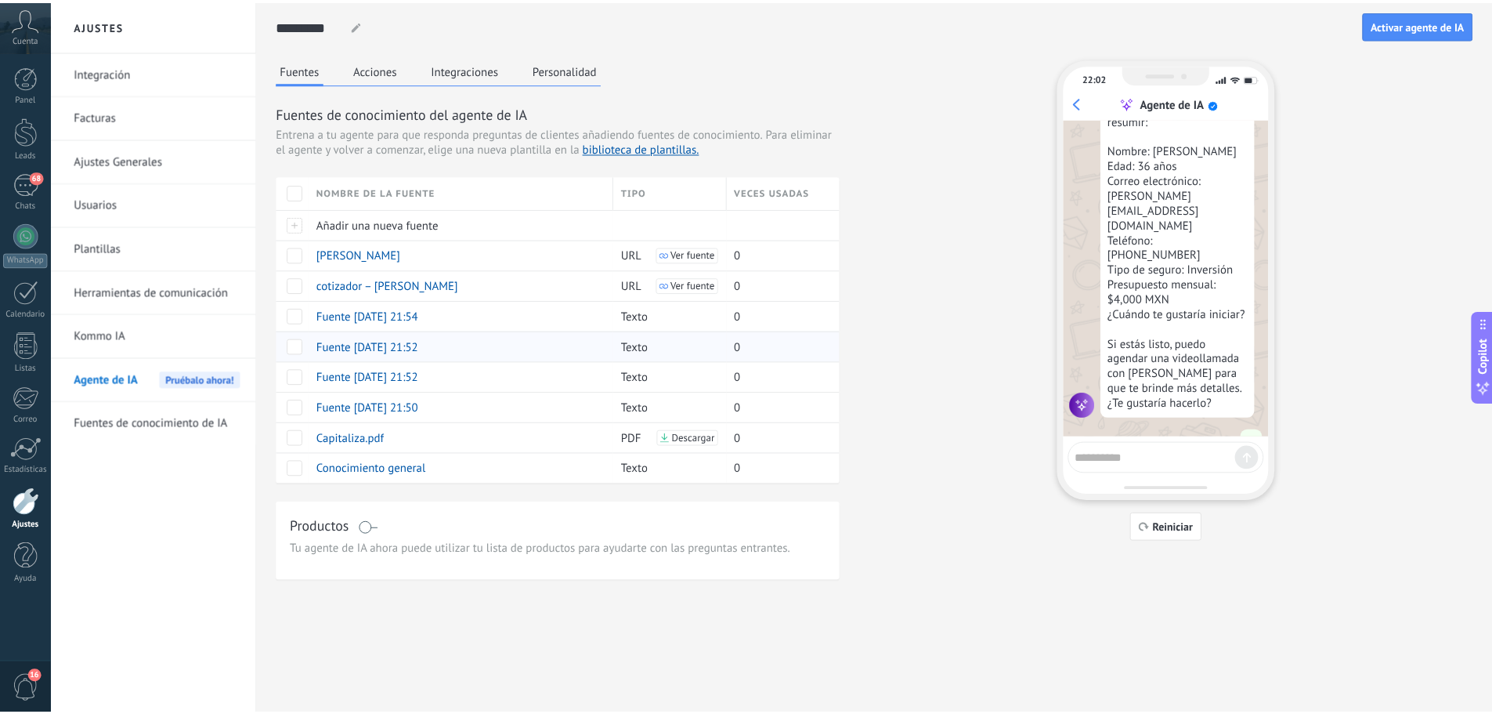
scroll to position [1442, 0]
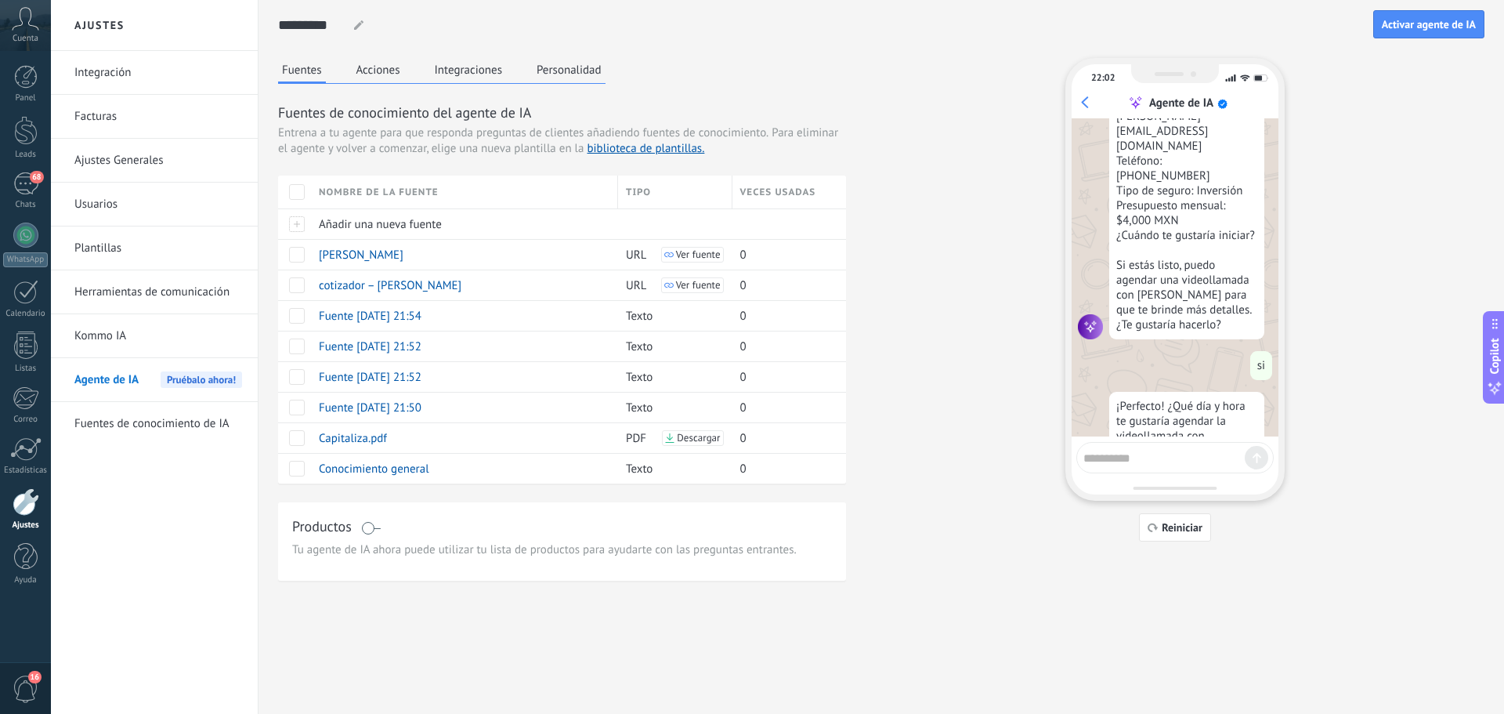
click at [439, 542] on span "Tu agente de IA ahora puede utilizar tu lista de productos para ayudarte con la…" at bounding box center [562, 550] width 540 height 16
click at [360, 551] on span "Tu agente de IA ahora puede utilizar tu lista de productos para ayudarte con la…" at bounding box center [562, 550] width 540 height 16
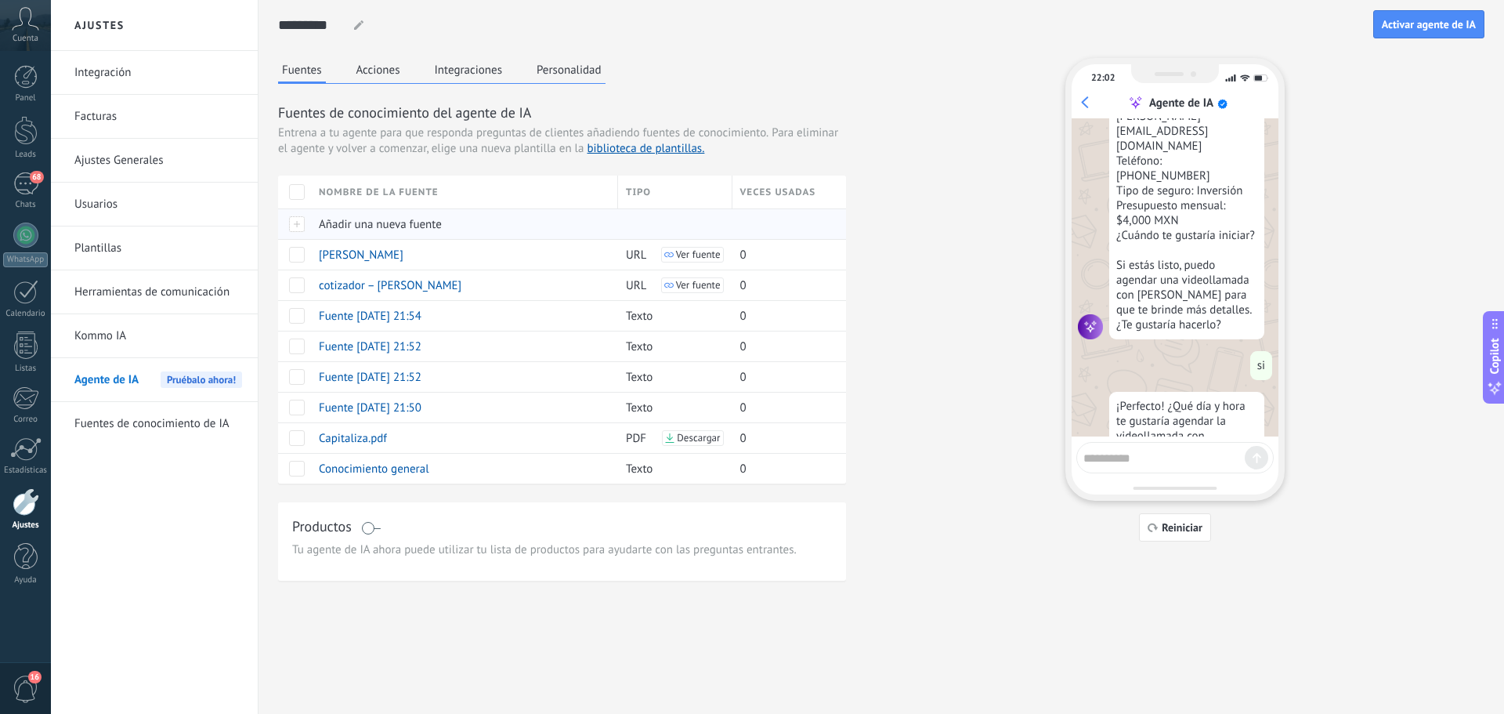
click at [366, 223] on span "Añadir una nueva fuente" at bounding box center [380, 224] width 123 height 15
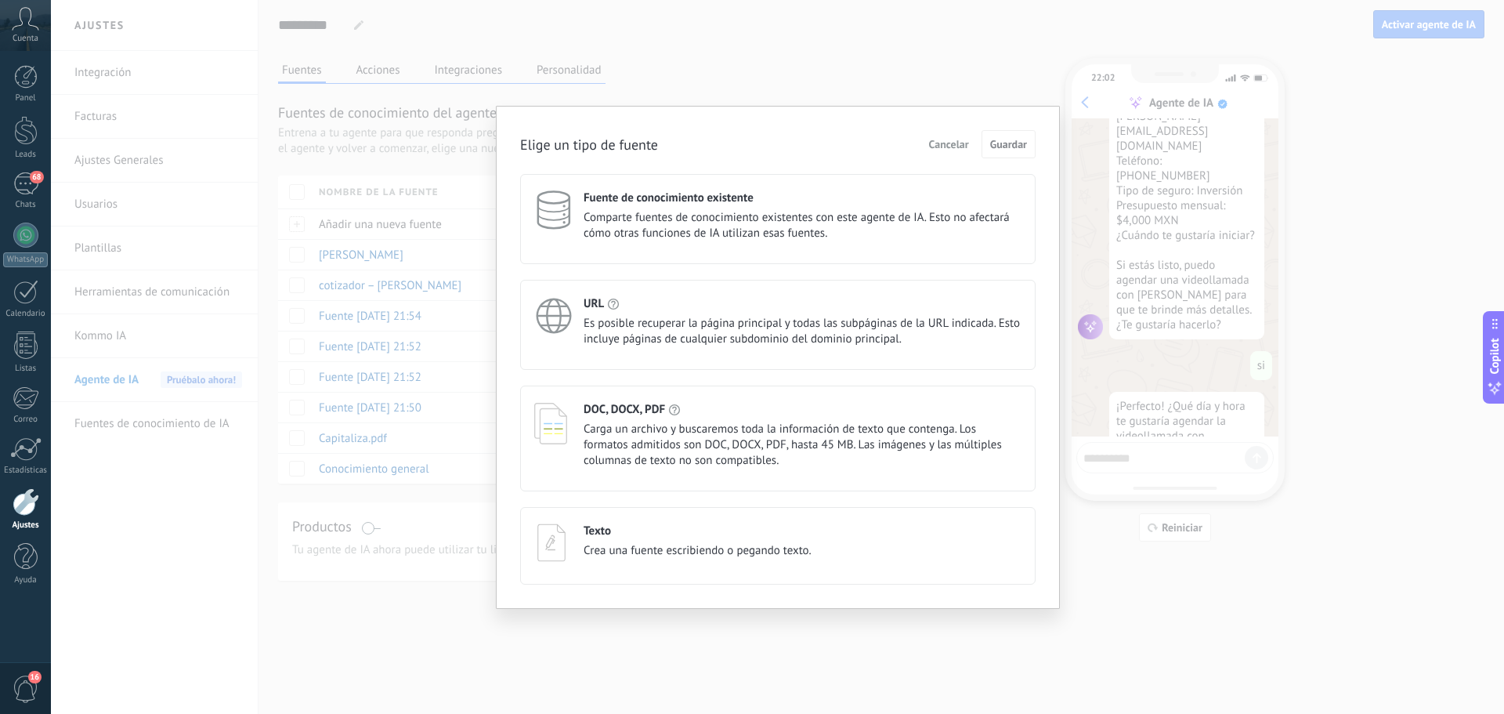
click at [946, 145] on span "Cancelar" at bounding box center [949, 144] width 40 height 11
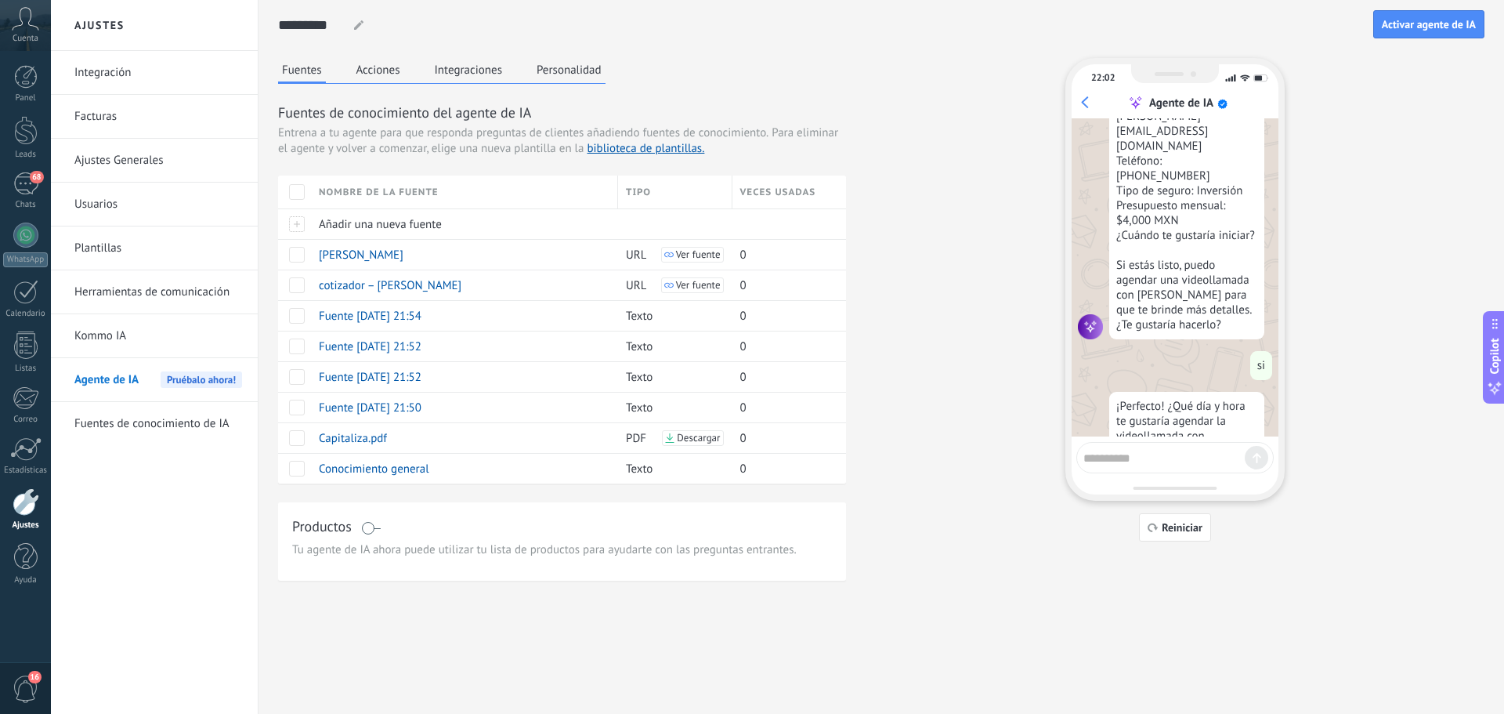
click at [103, 77] on link "Integración" at bounding box center [158, 73] width 168 height 44
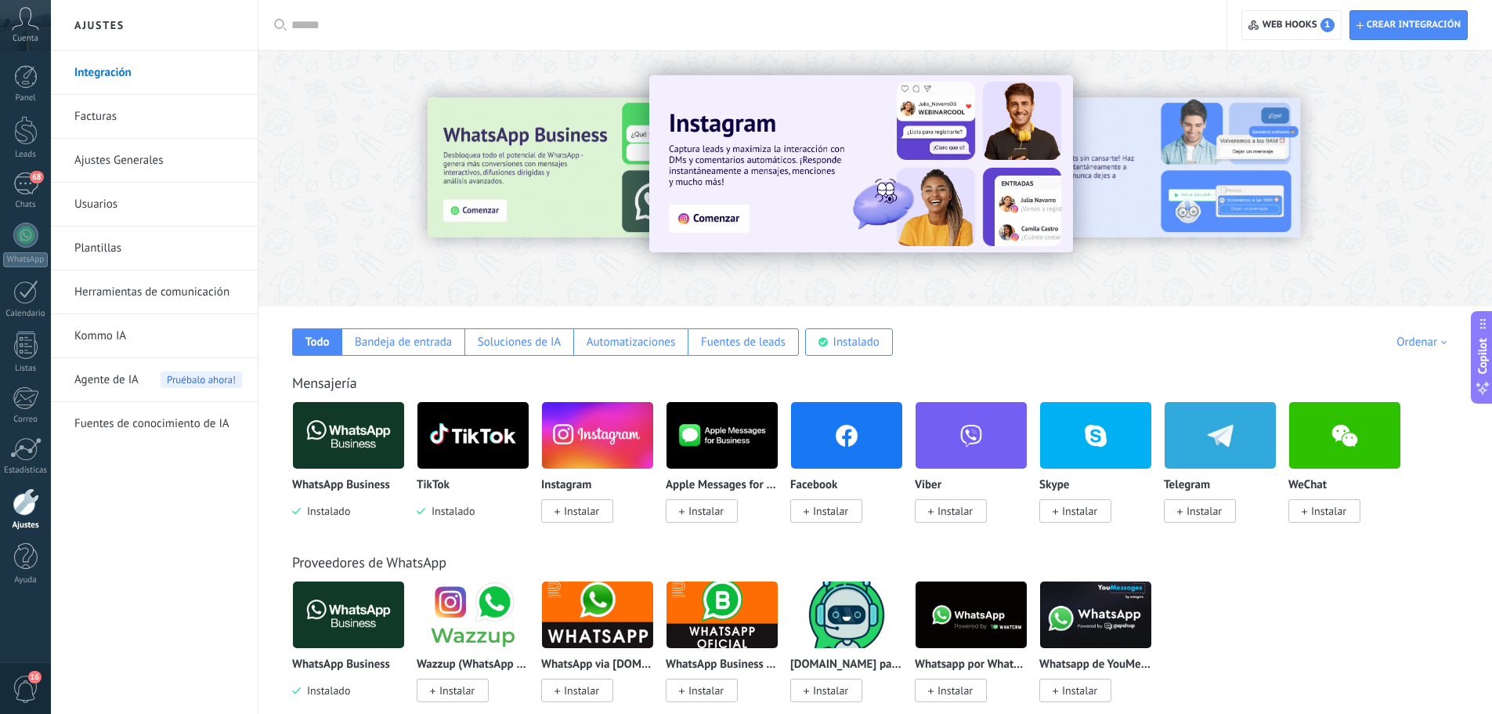
click at [117, 287] on link "Herramientas de comunicación" at bounding box center [158, 292] width 168 height 44
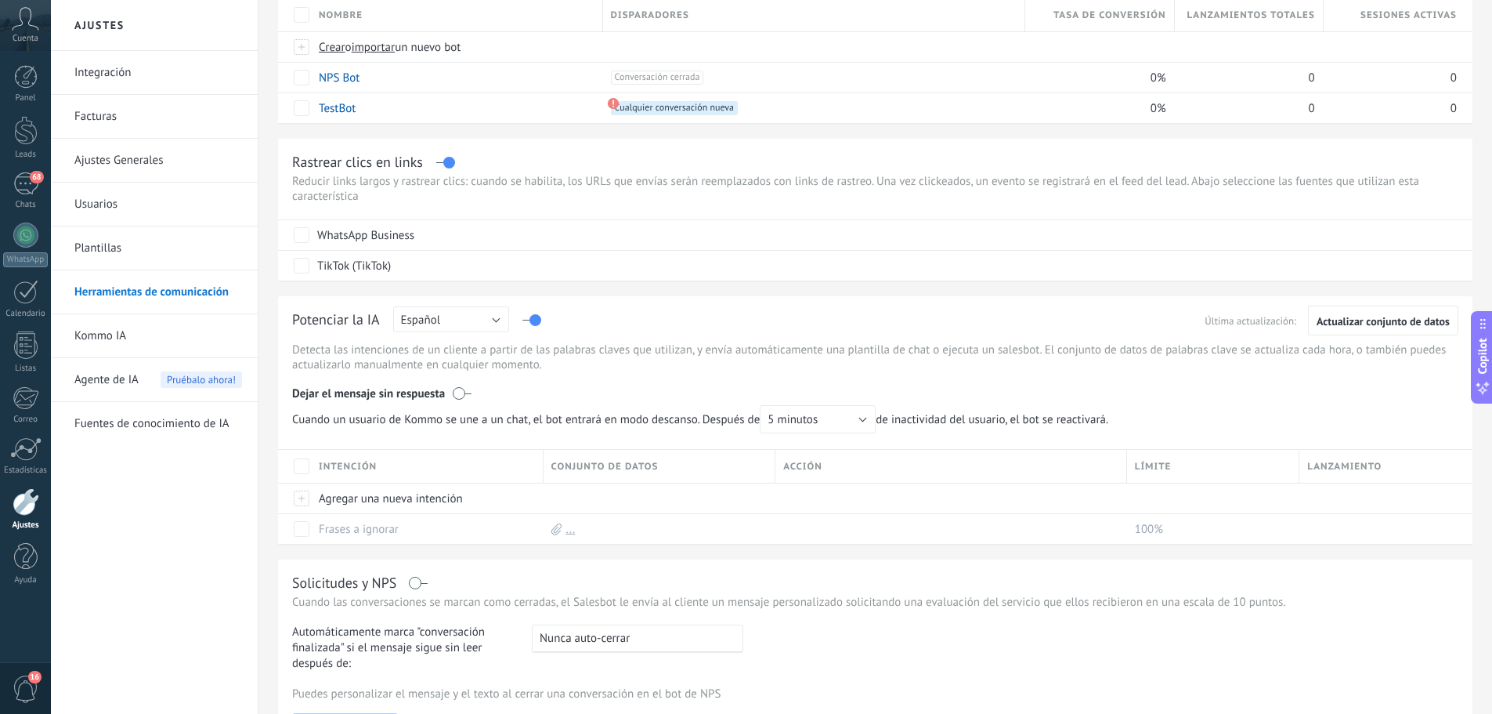
scroll to position [157, 0]
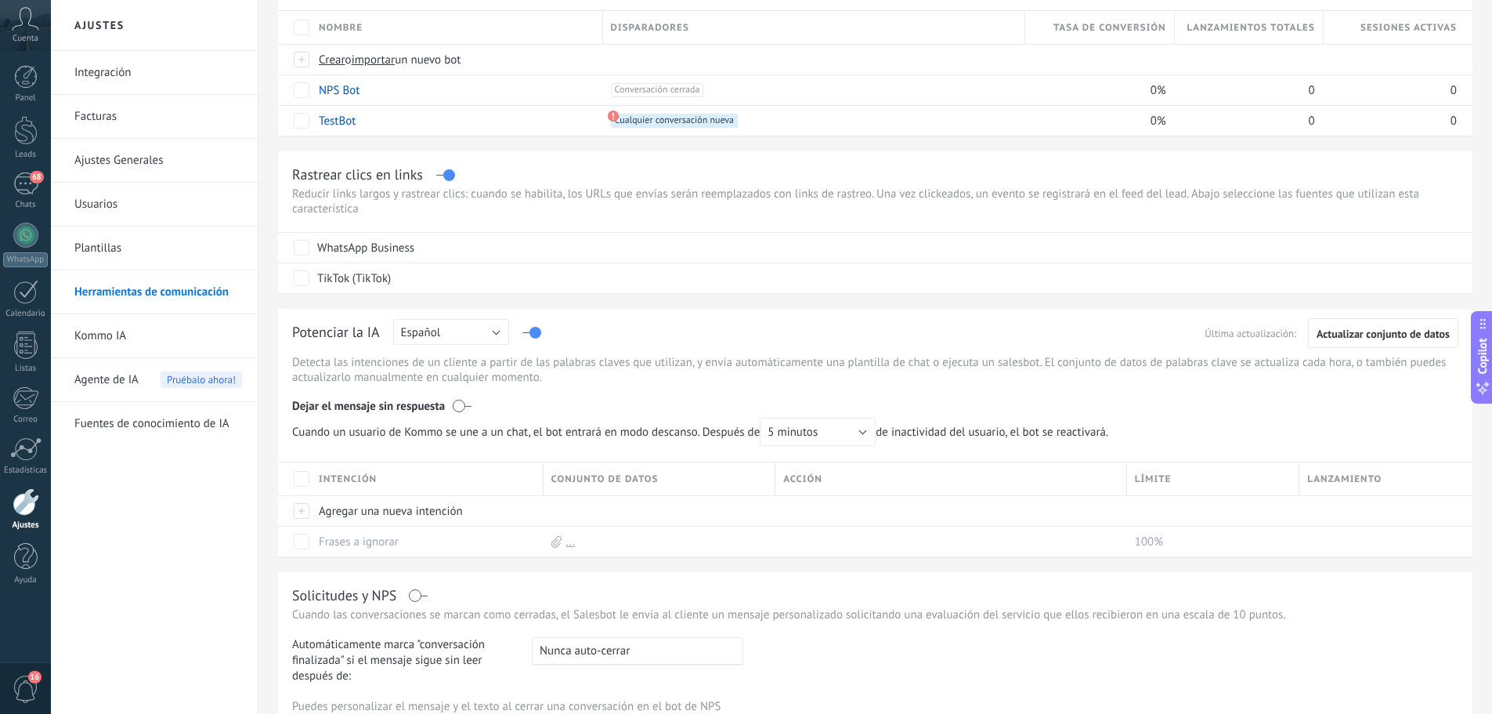
click at [124, 74] on link "Integración" at bounding box center [158, 73] width 168 height 44
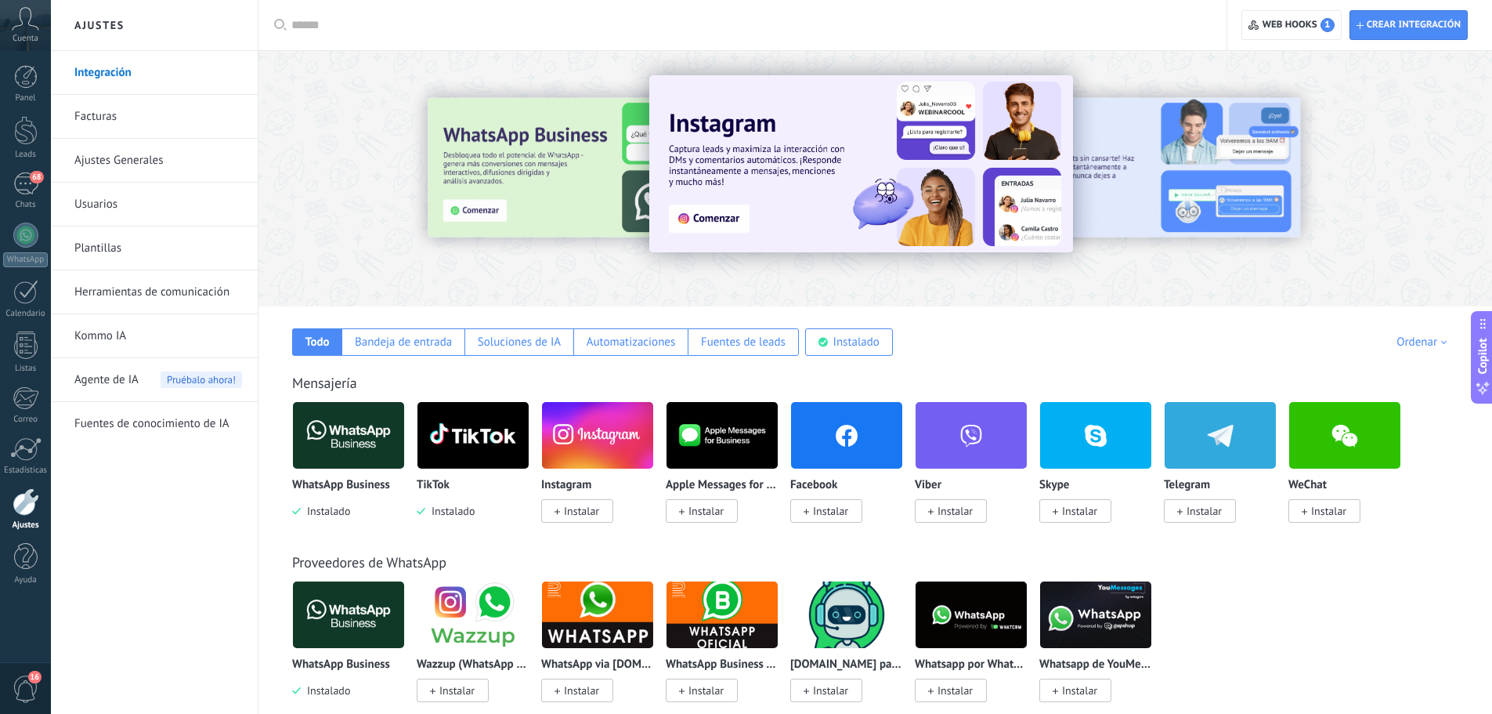
click at [136, 121] on link "Facturas" at bounding box center [158, 117] width 168 height 44
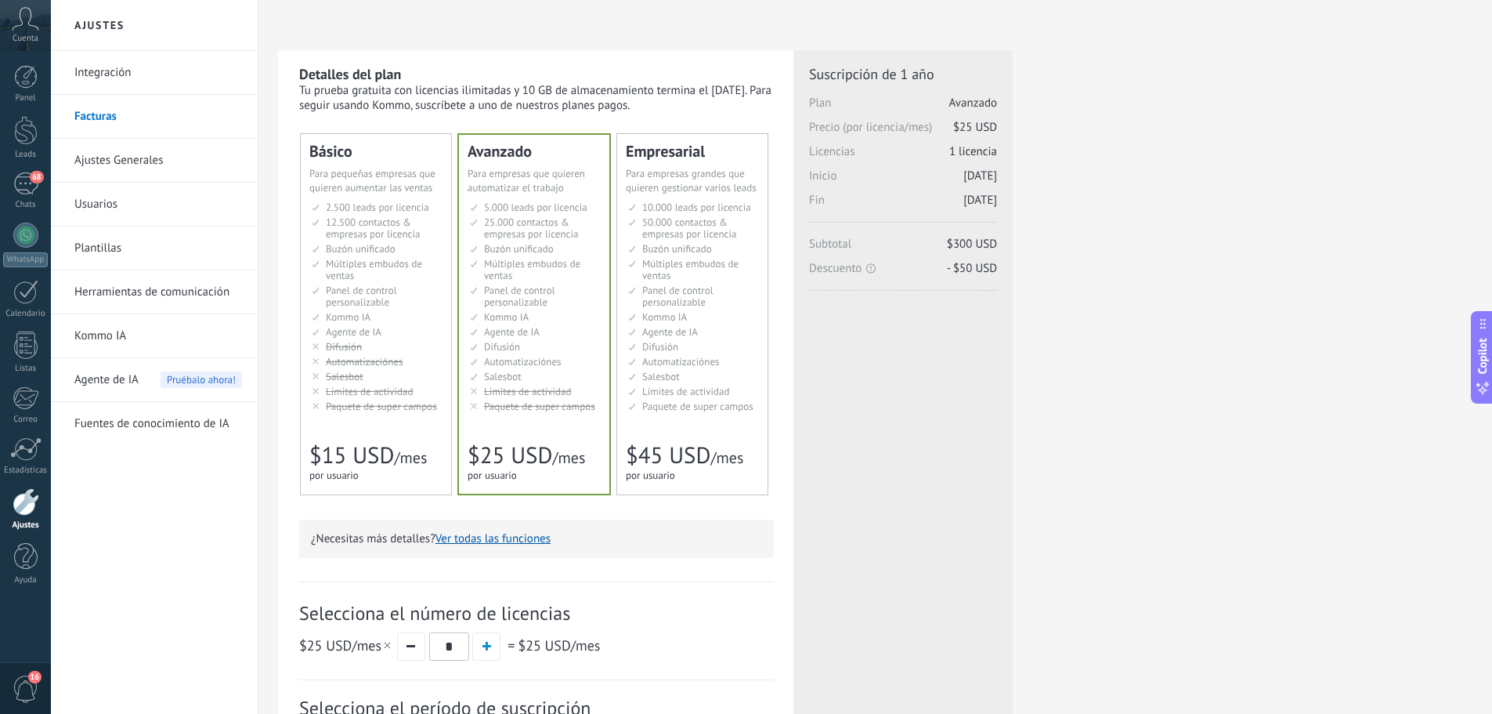
click at [119, 161] on link "Ajustes Generales" at bounding box center [158, 161] width 168 height 44
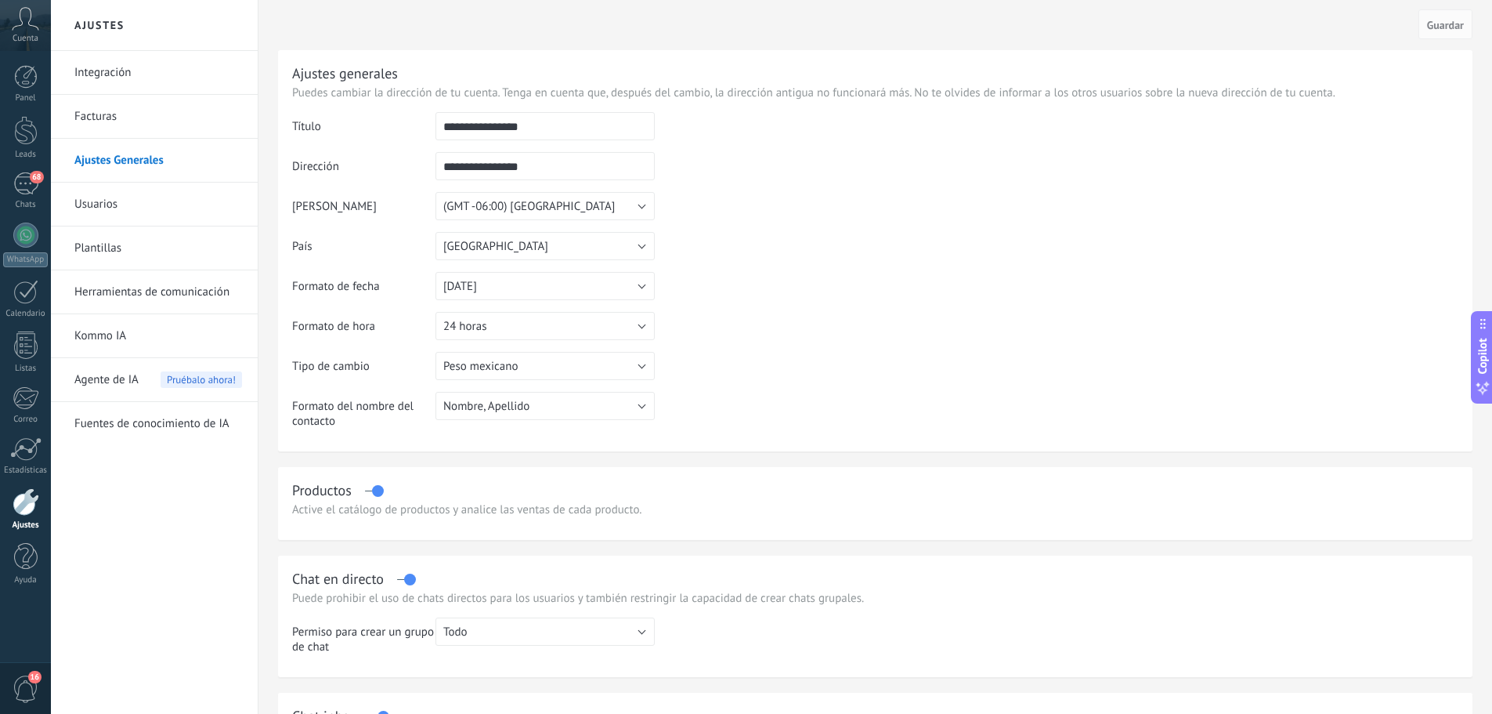
click at [445, 505] on div "Active el catálogo de productos y analice las ventas de cada producto." at bounding box center [875, 509] width 1167 height 15
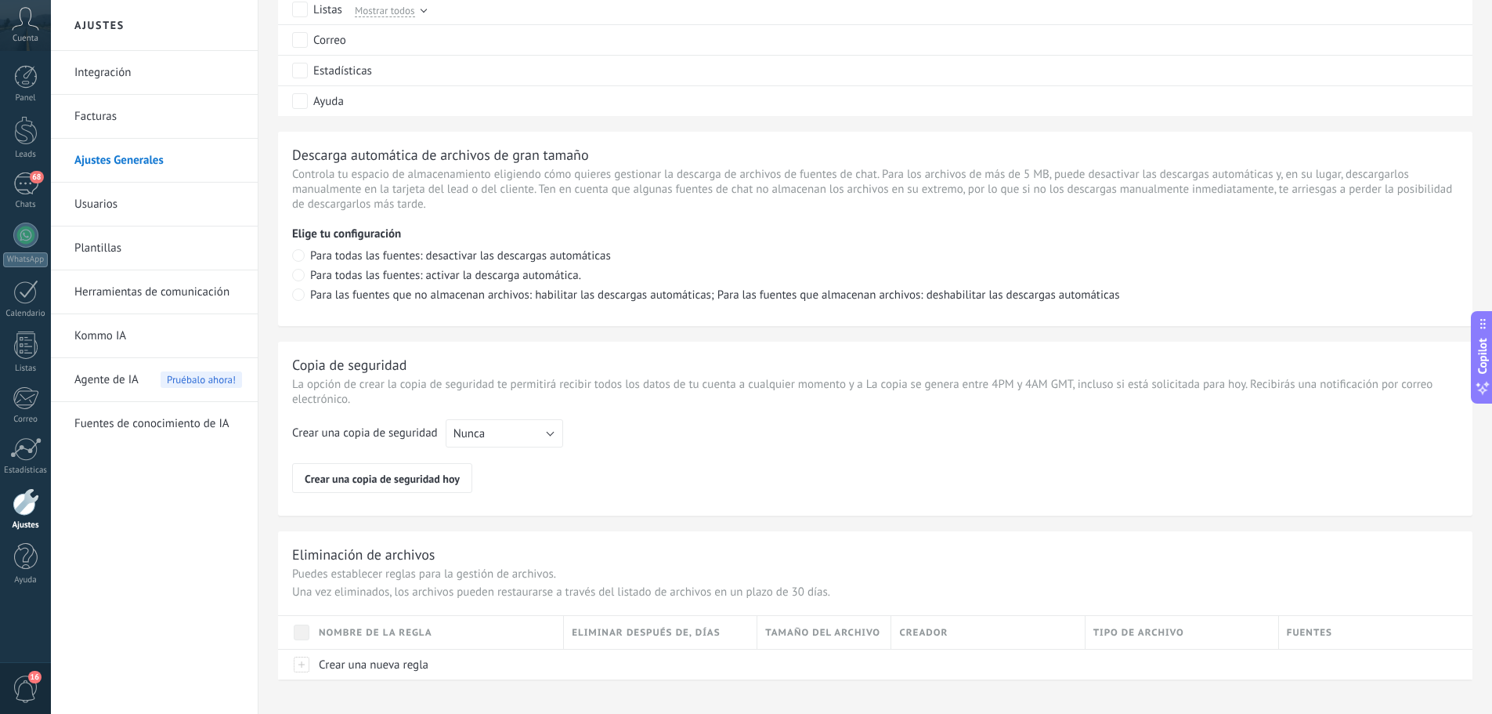
scroll to position [997, 0]
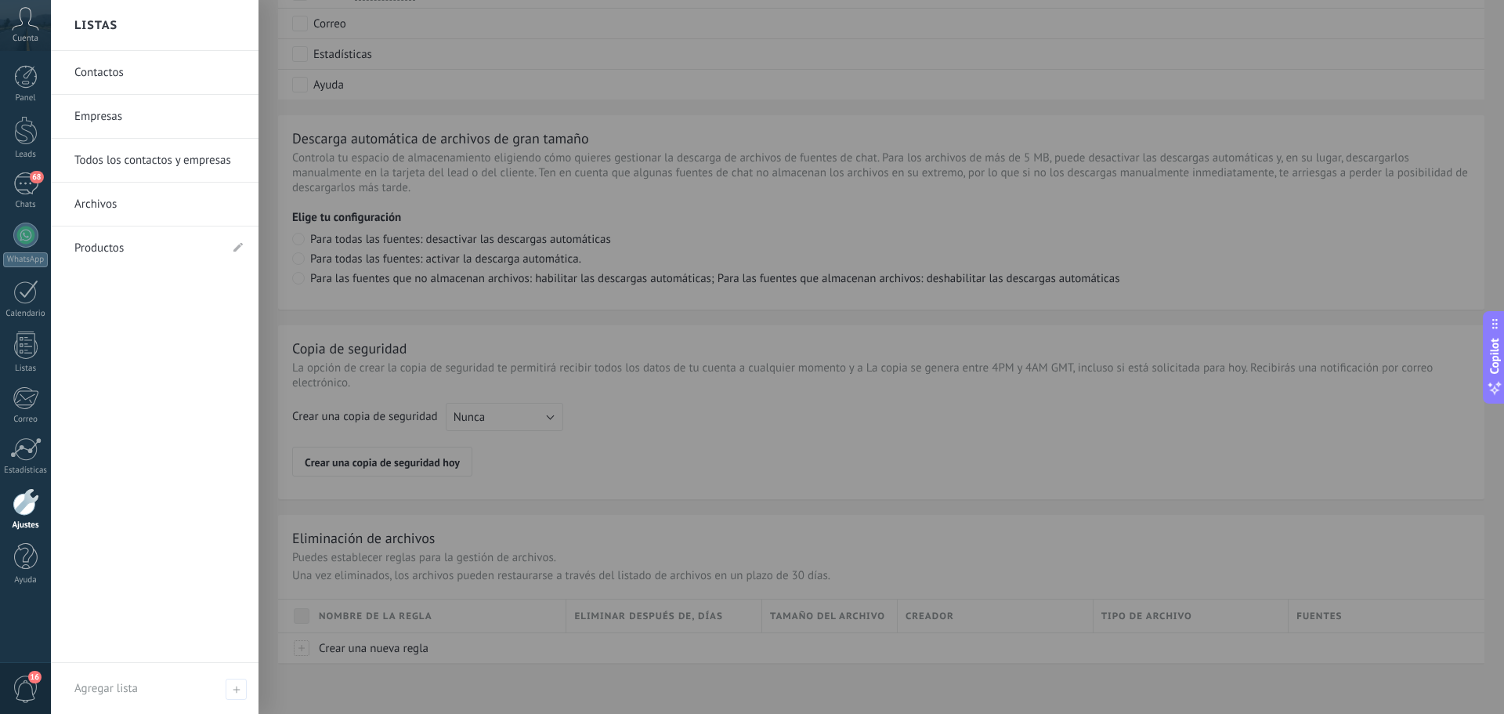
click at [136, 259] on link "Productos" at bounding box center [146, 248] width 145 height 44
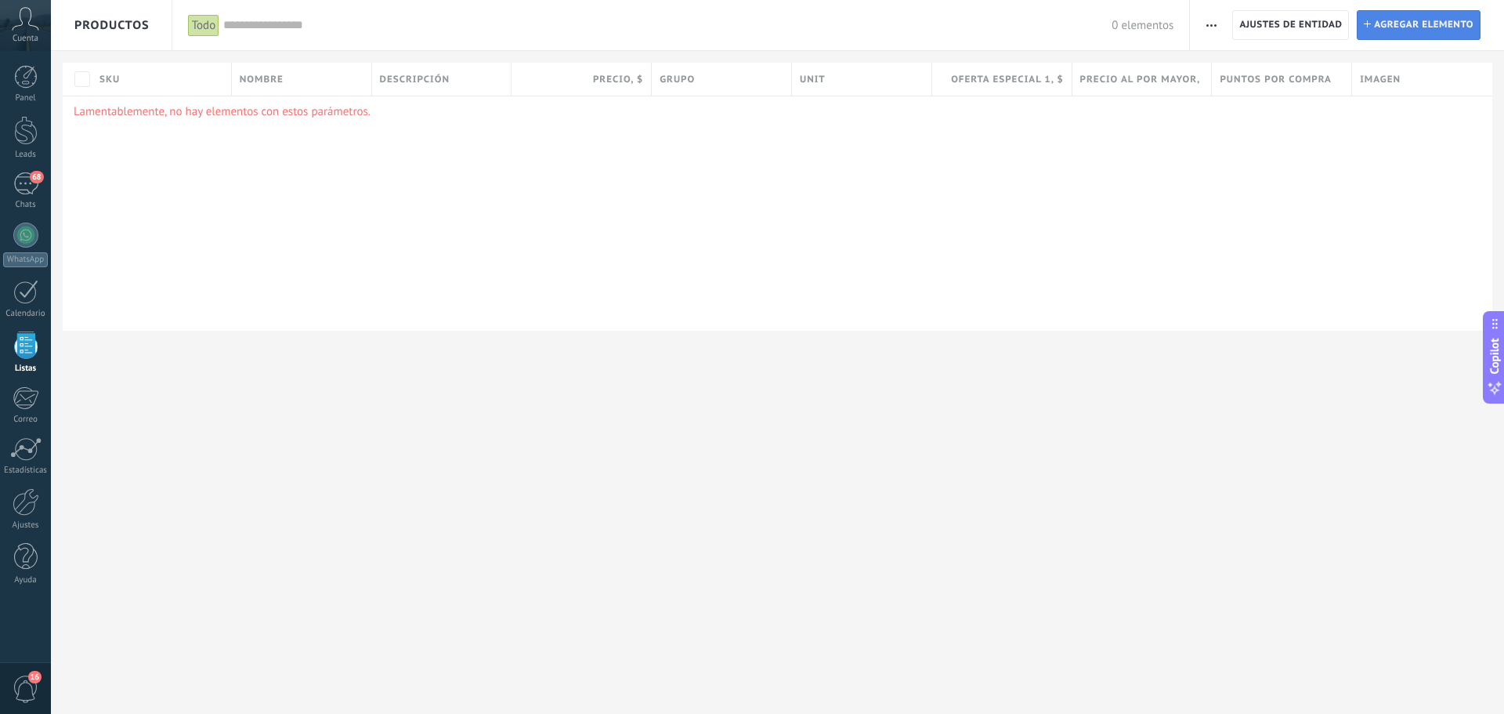
click at [1443, 25] on span "Agregar elemento" at bounding box center [1423, 25] width 99 height 28
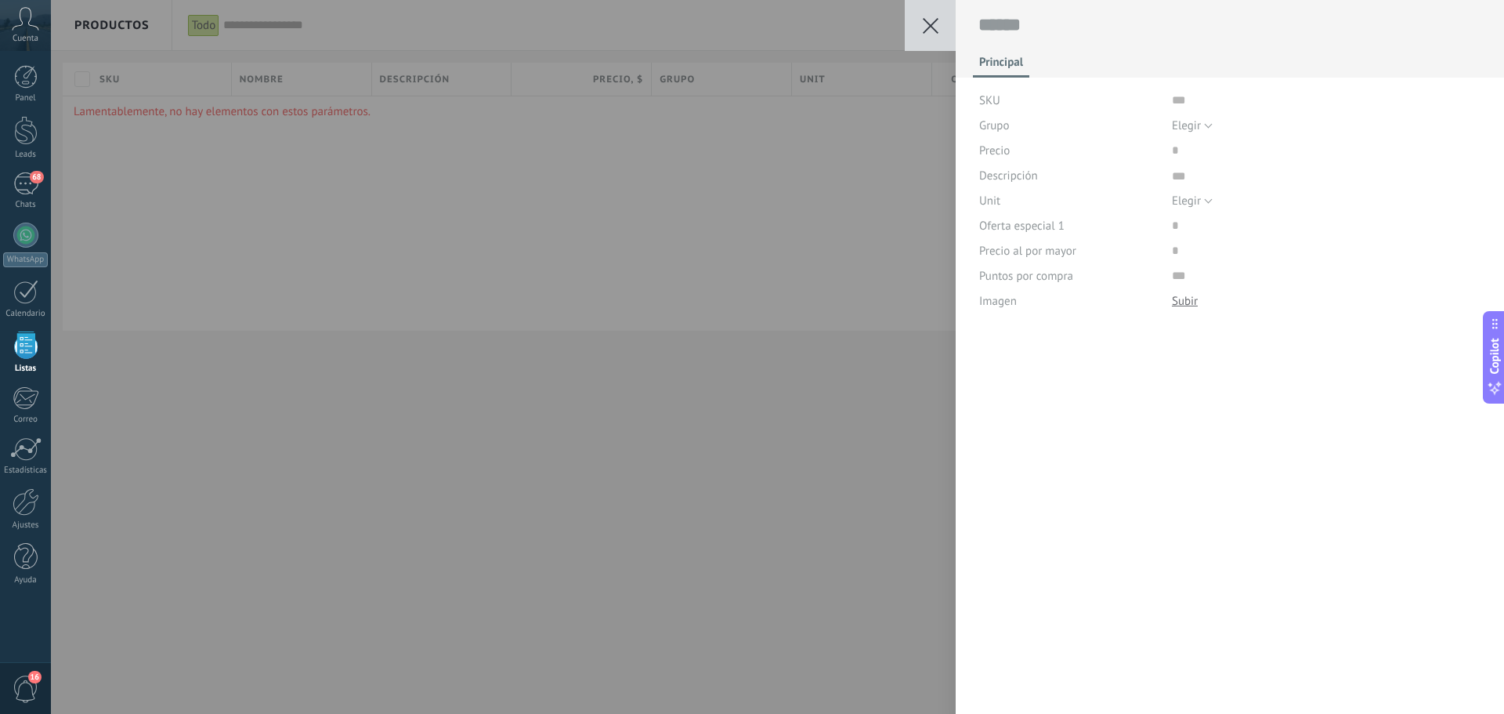
scroll to position [16, 0]
click at [1174, 107] on input "text" at bounding box center [1326, 100] width 309 height 25
click at [1024, 24] on textarea at bounding box center [1231, 25] width 504 height 24
type textarea "*"
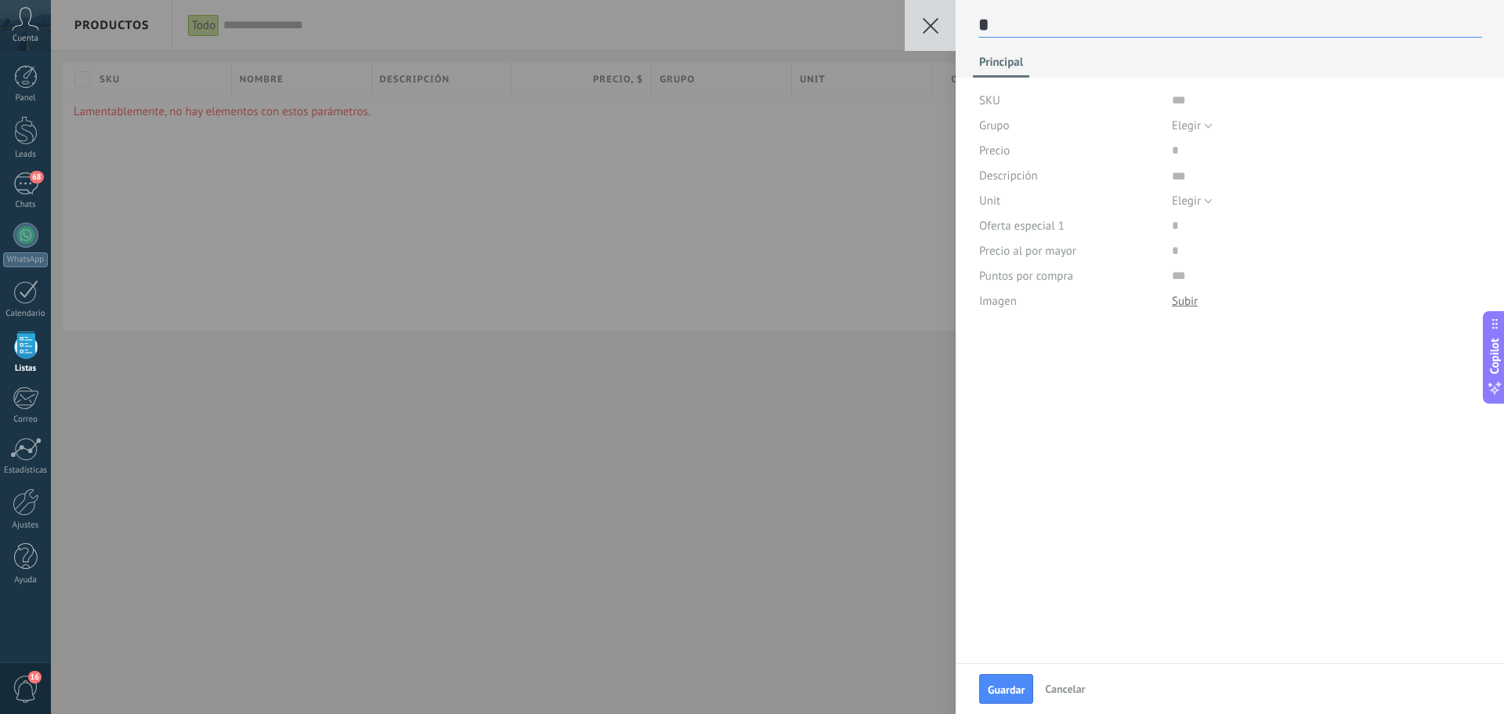
type textarea "**"
type textarea "***"
type textarea "****"
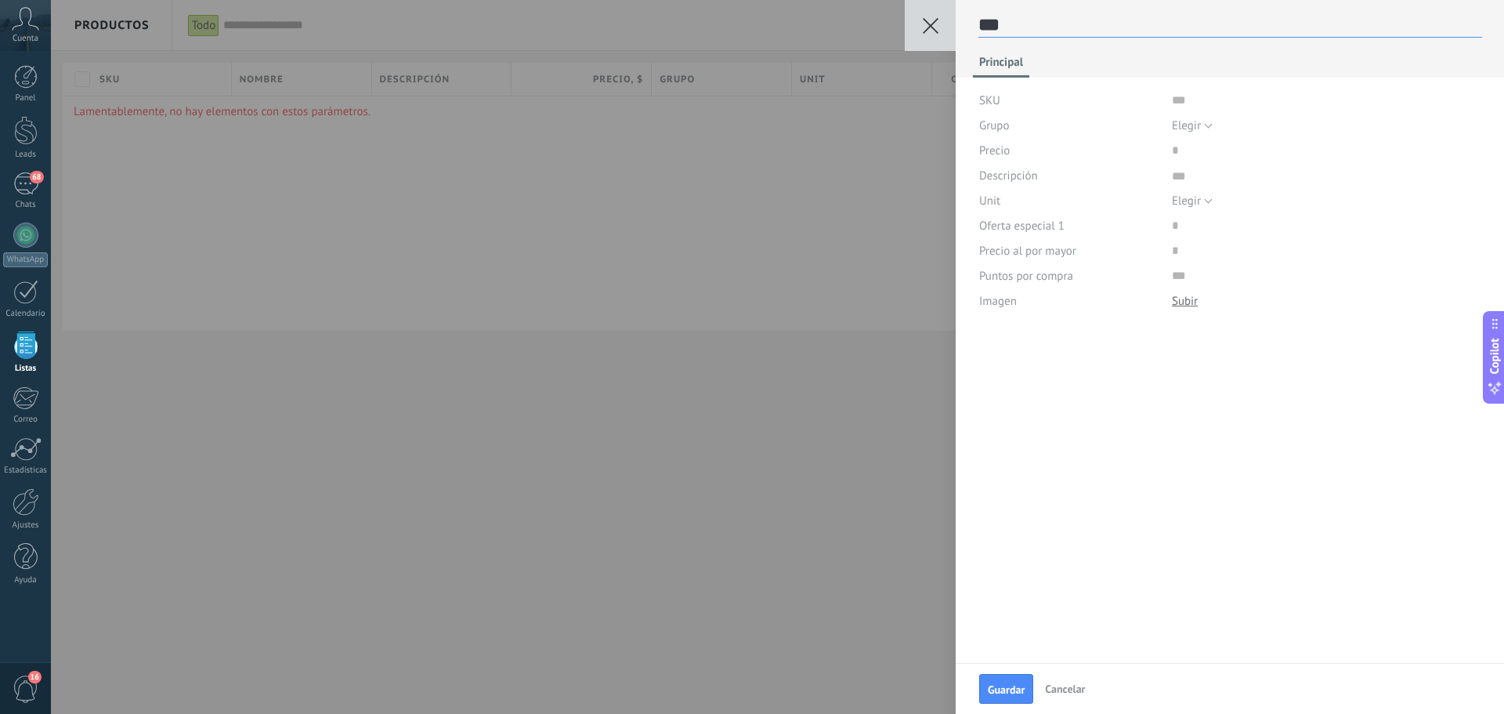
type textarea "****"
type textarea "*****"
type textarea "****"
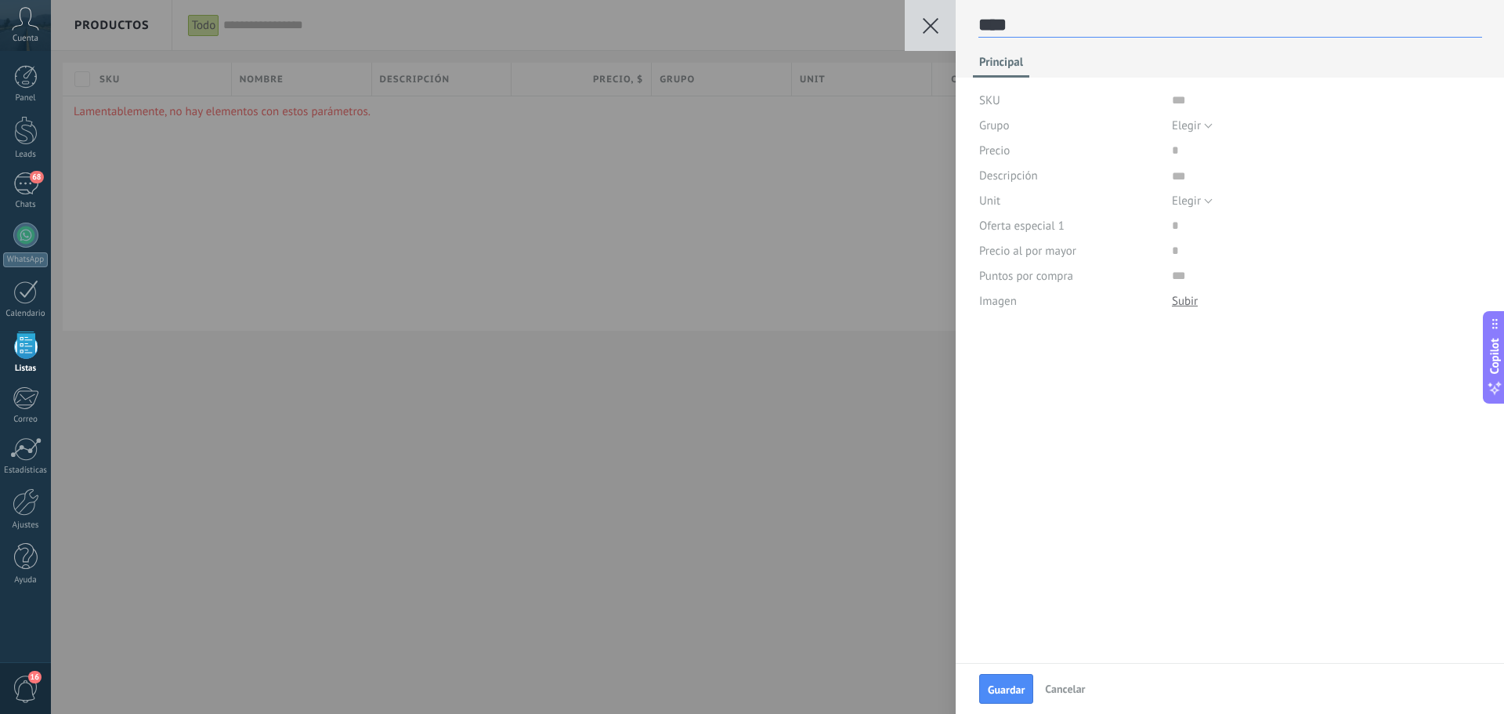
type textarea "*****"
type textarea "******"
type textarea "*******"
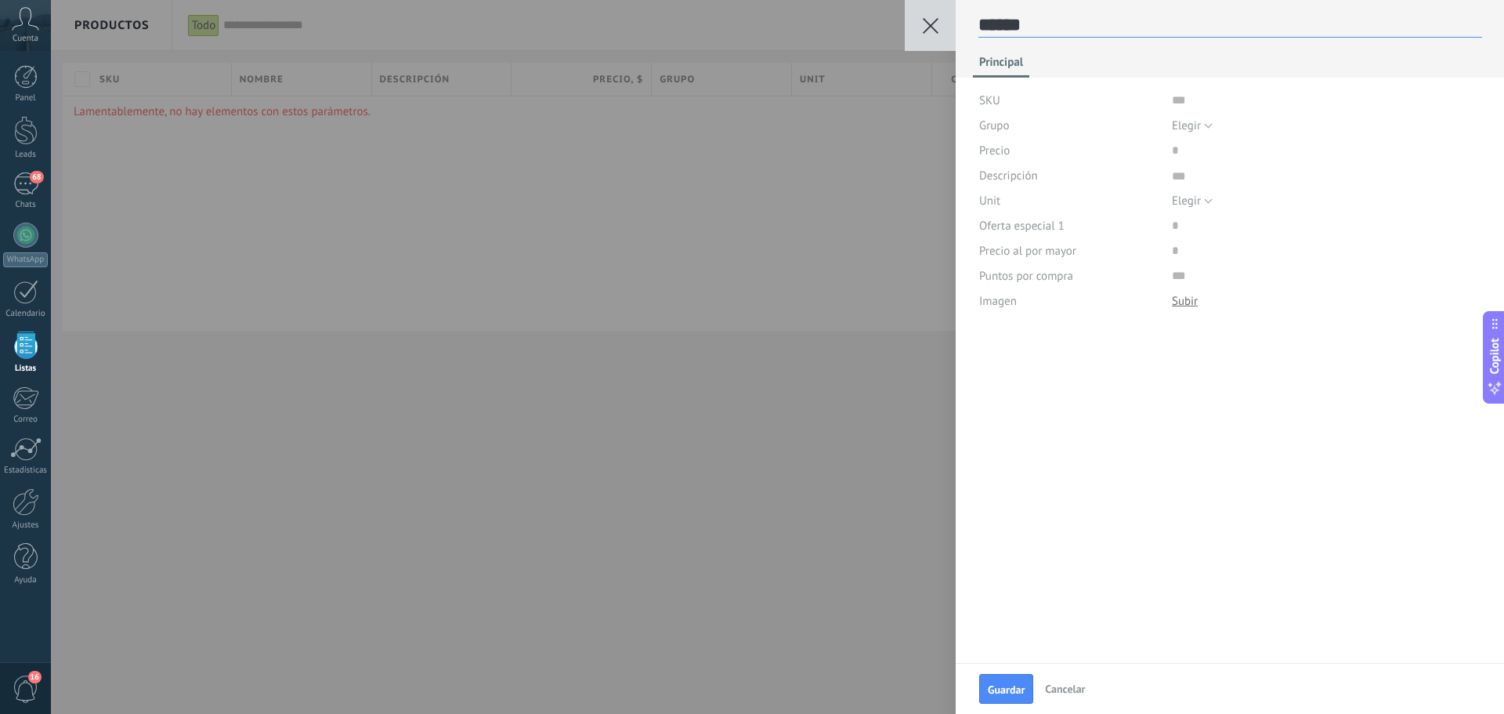
type textarea "*******"
type textarea "********"
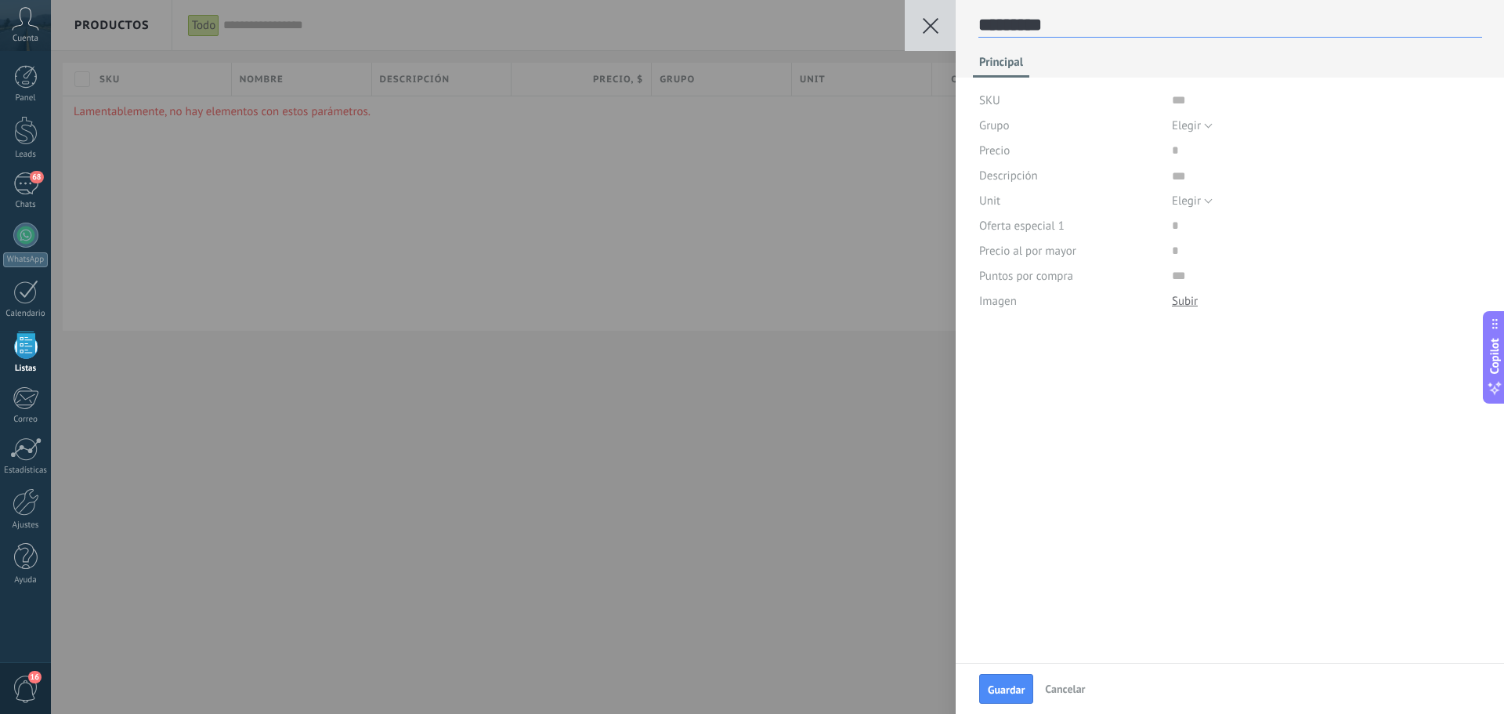
type textarea "**********"
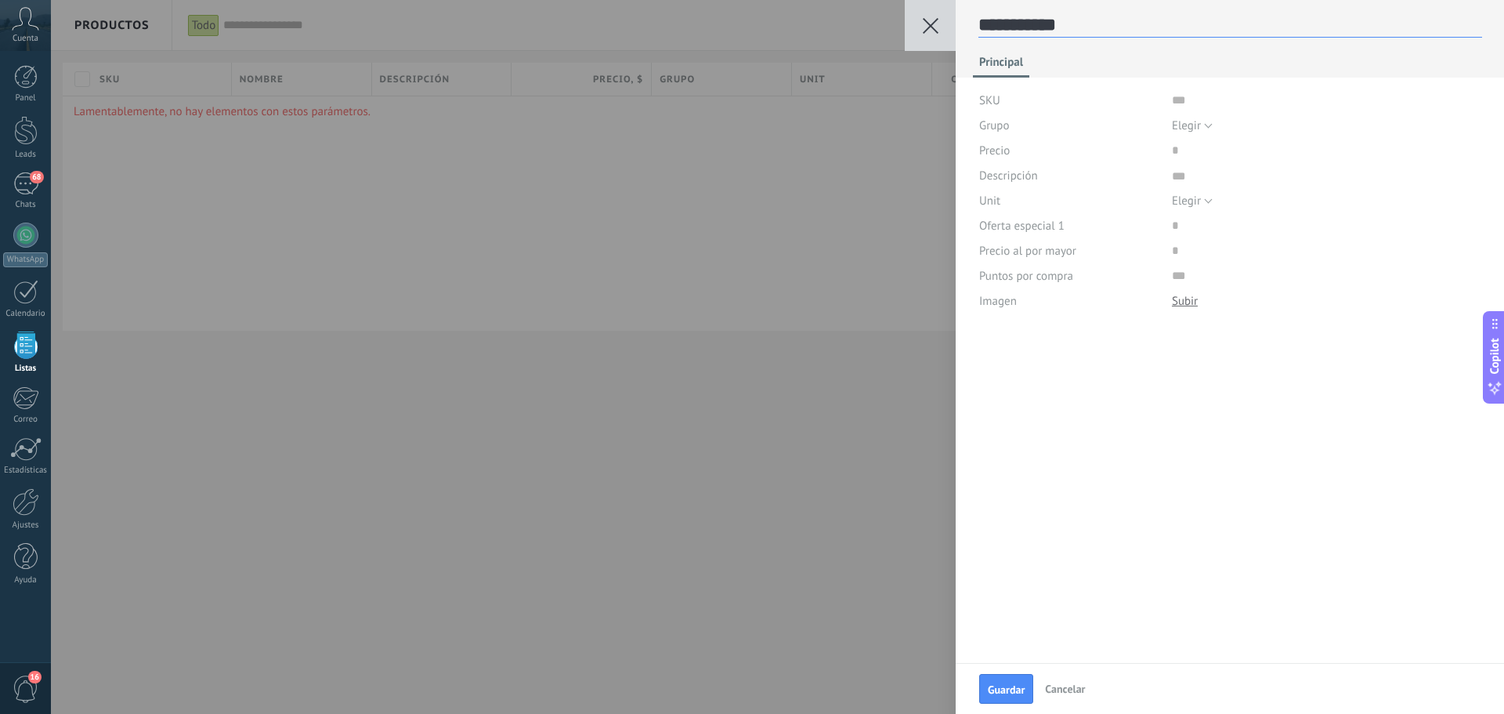
type textarea "**********"
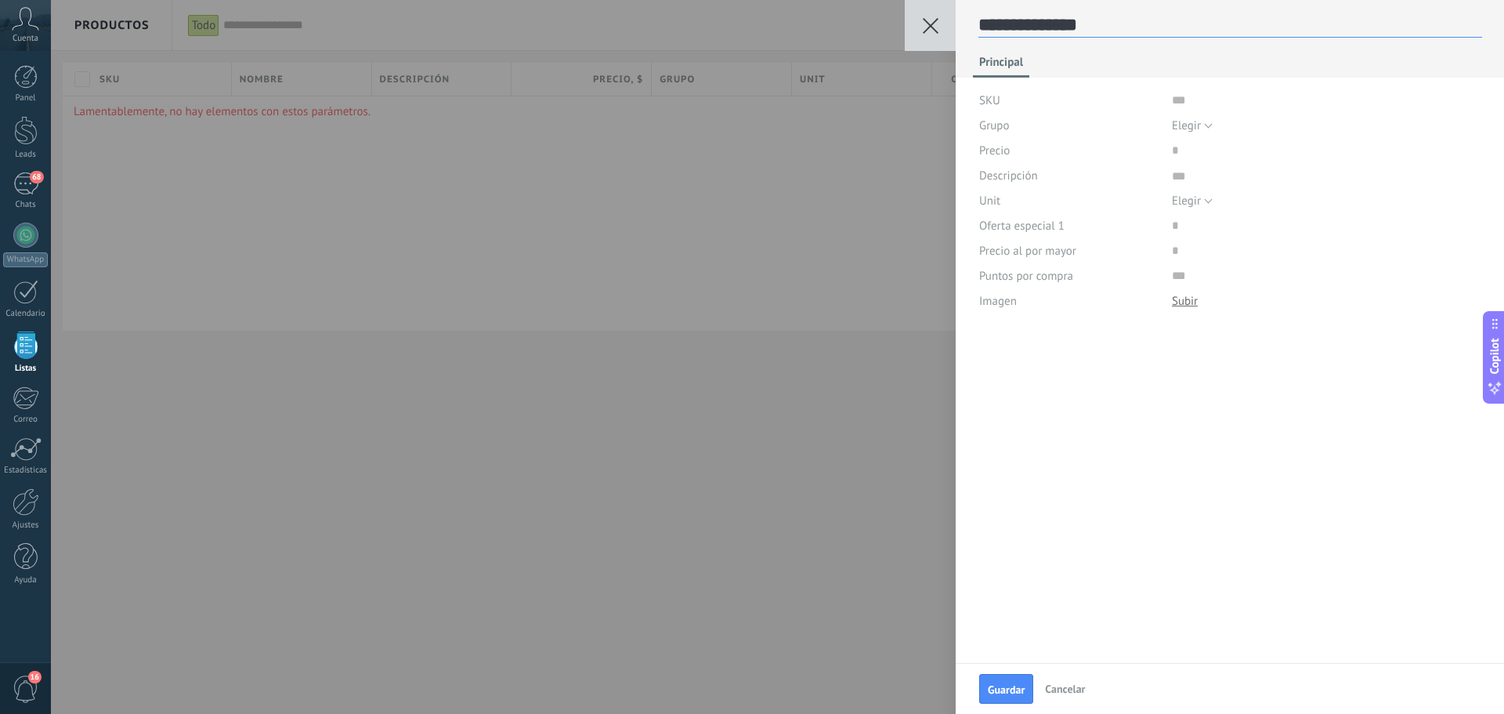
type textarea "**********"
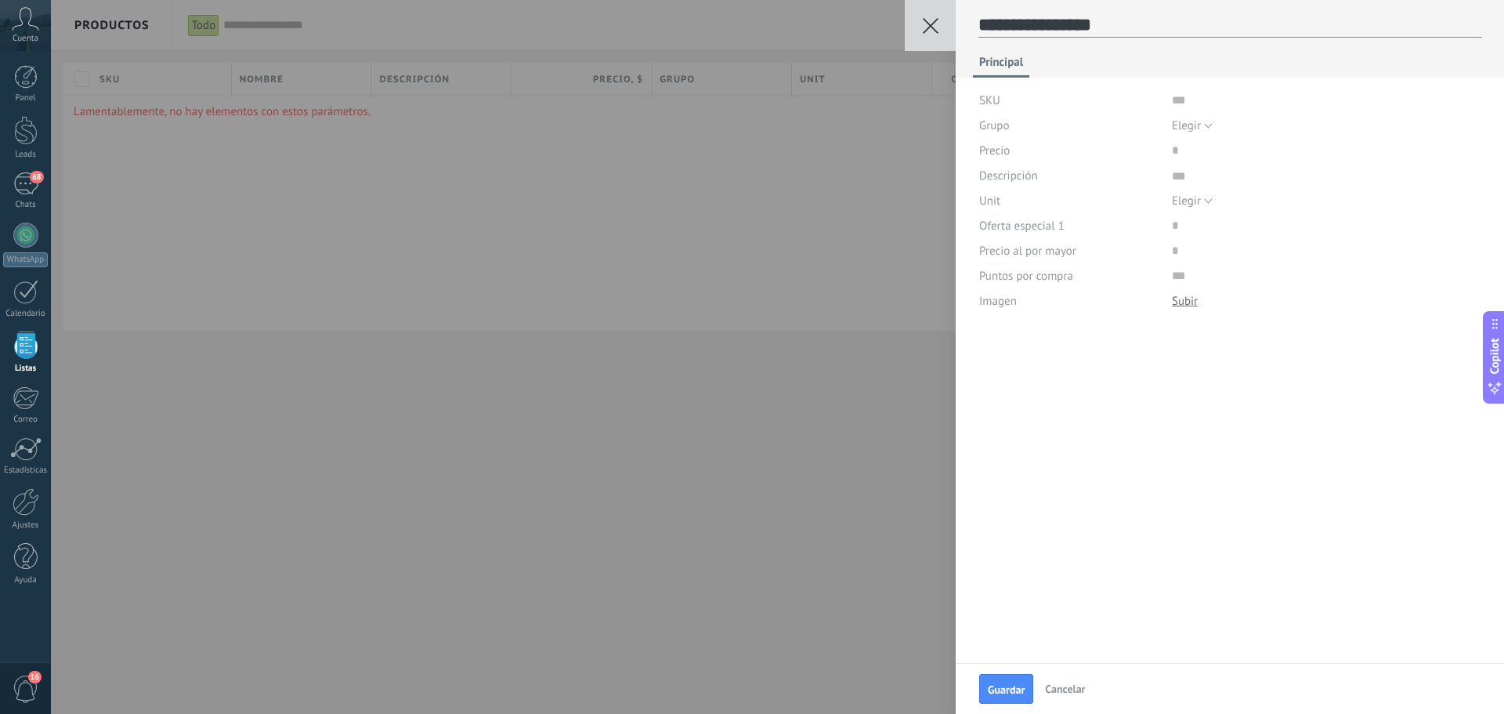
type textarea "**********"
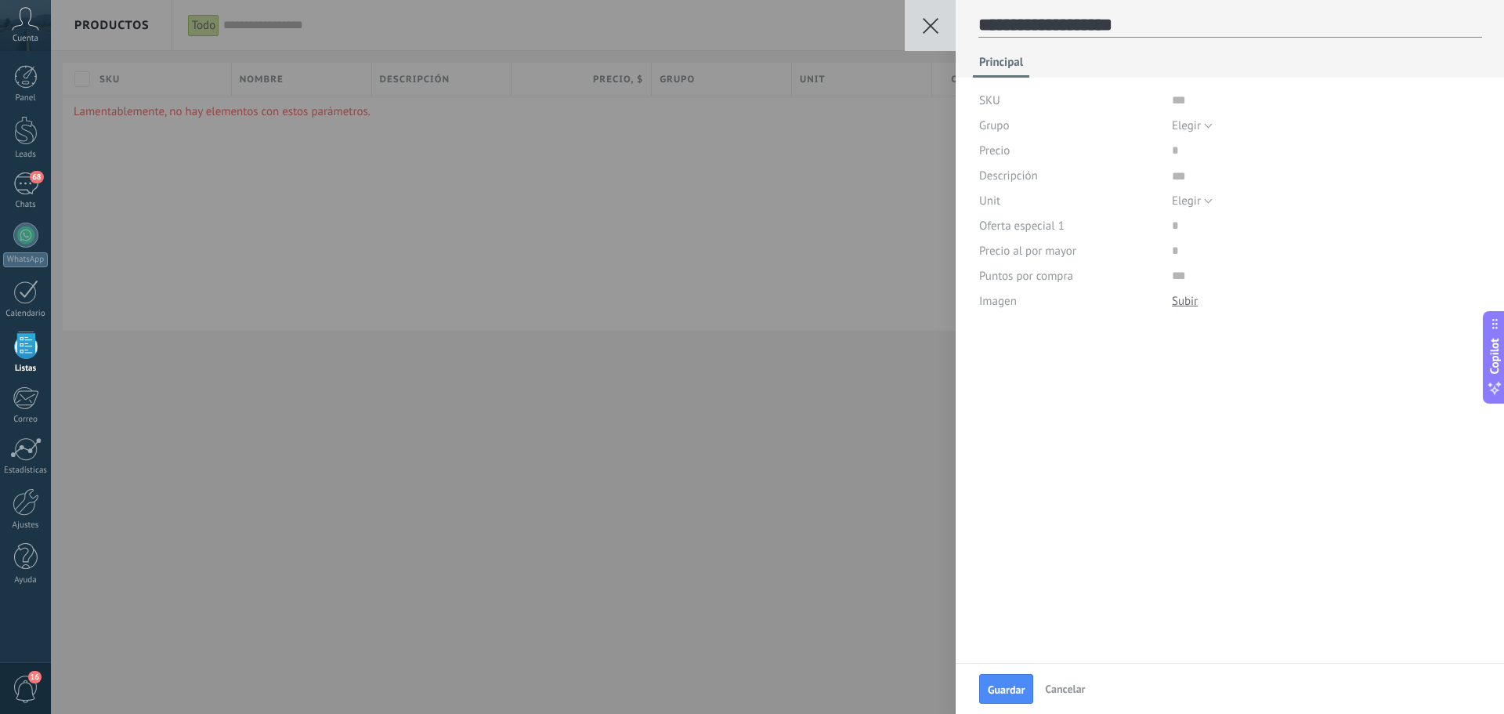
type textarea "**********"
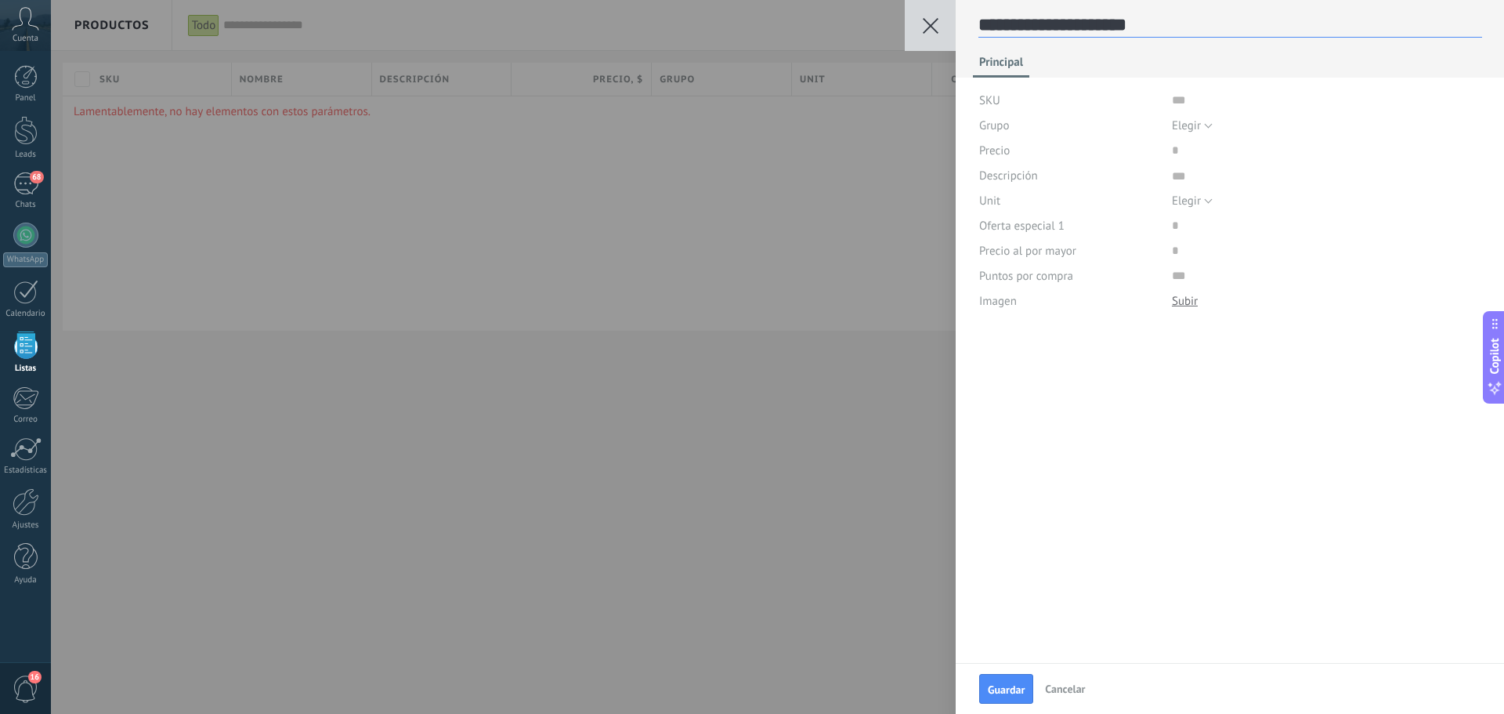
type textarea "**********"
click at [1172, 149] on input "price" at bounding box center [1221, 150] width 99 height 25
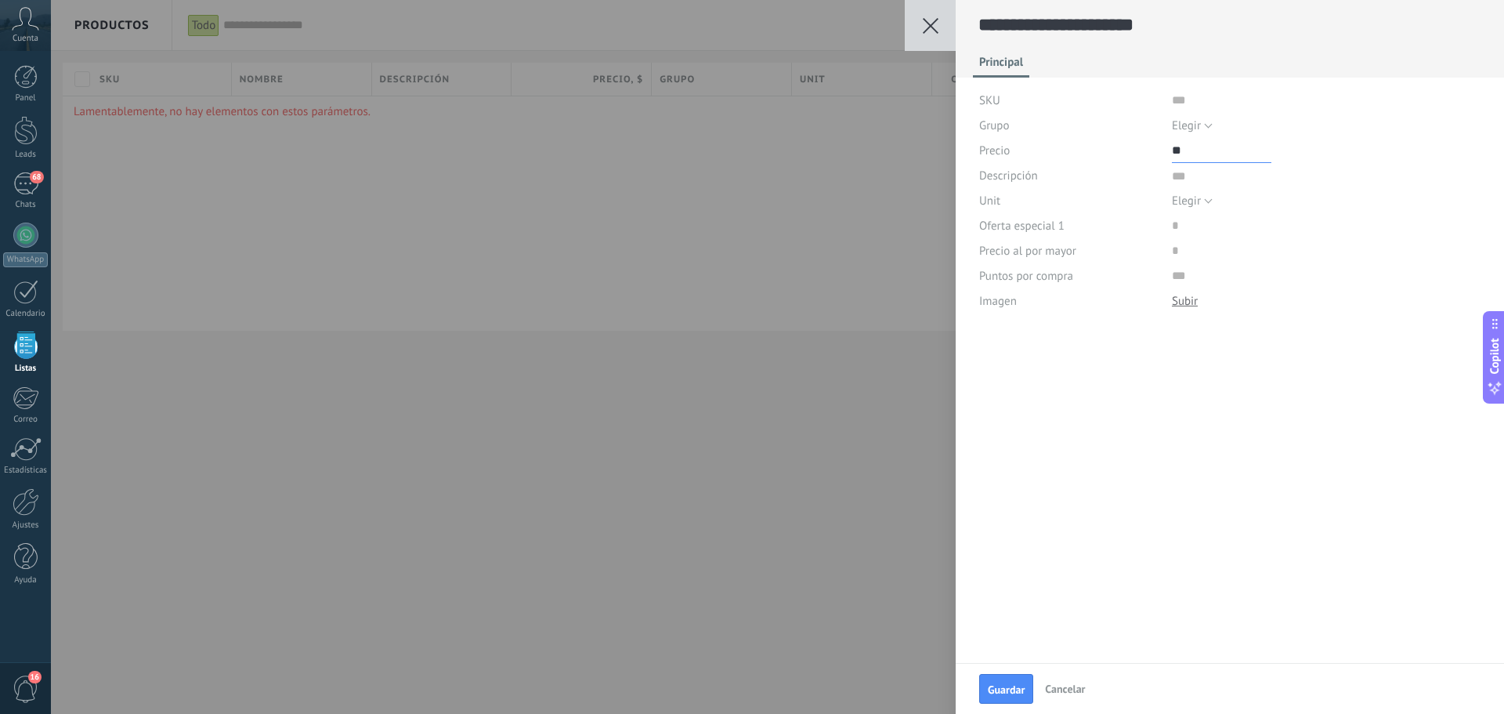
type input "*"
click at [1187, 123] on span "Elegir" at bounding box center [1186, 125] width 29 height 15
click at [1190, 146] on span "Todos los productos" at bounding box center [1311, 152] width 313 height 15
click at [1192, 197] on span "Elegir" at bounding box center [1186, 201] width 29 height 15
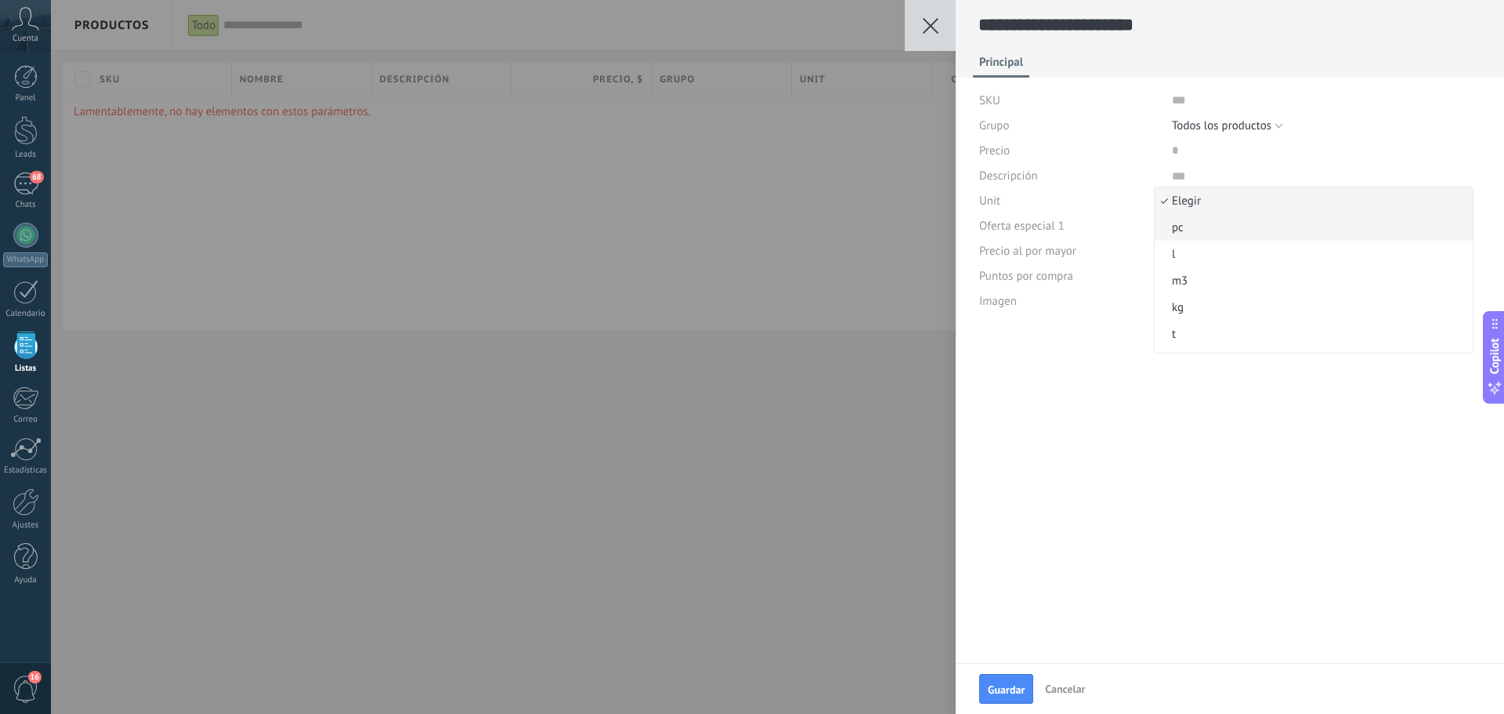
click at [1188, 232] on span "pc" at bounding box center [1311, 227] width 313 height 15
click at [1178, 175] on textarea at bounding box center [1326, 175] width 309 height 25
type textarea "*"
type textarea "**"
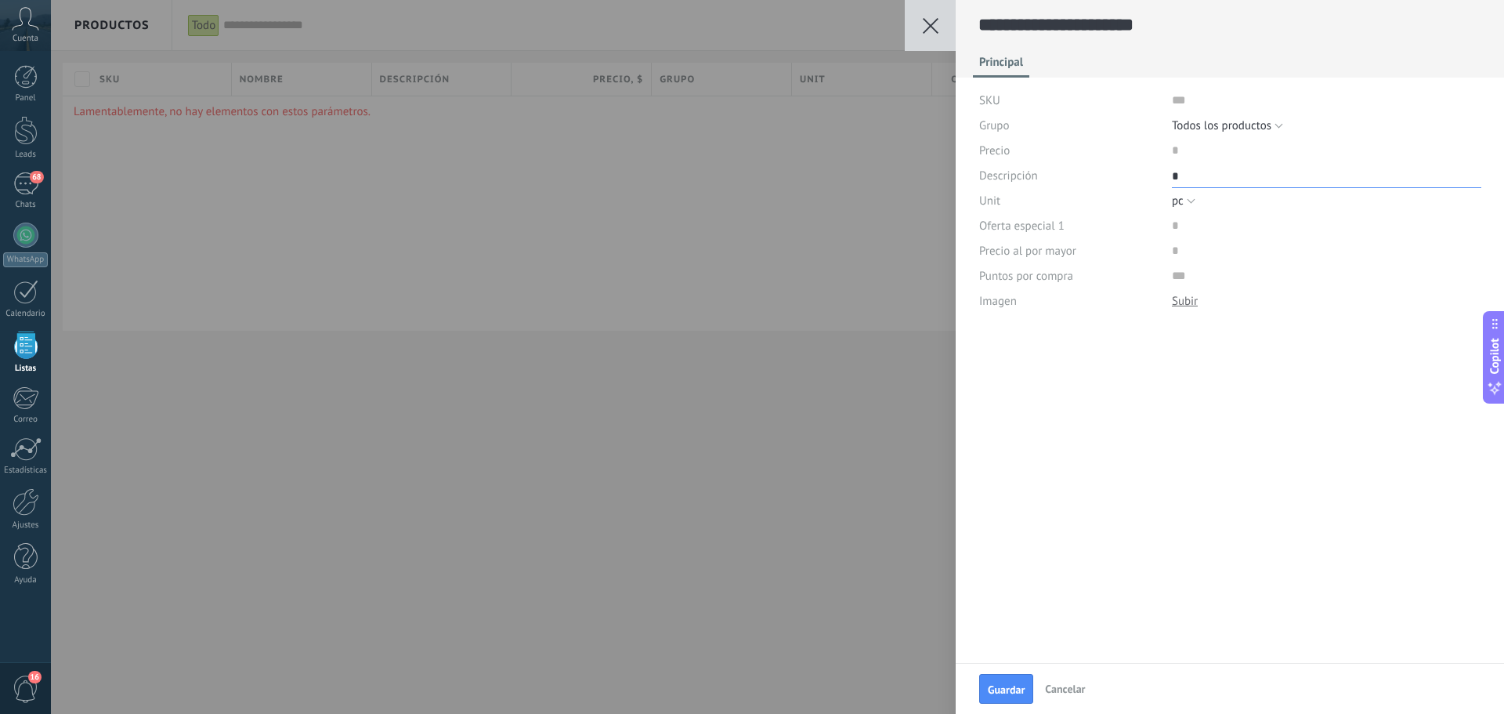
type textarea "**"
type textarea "***"
type textarea "****"
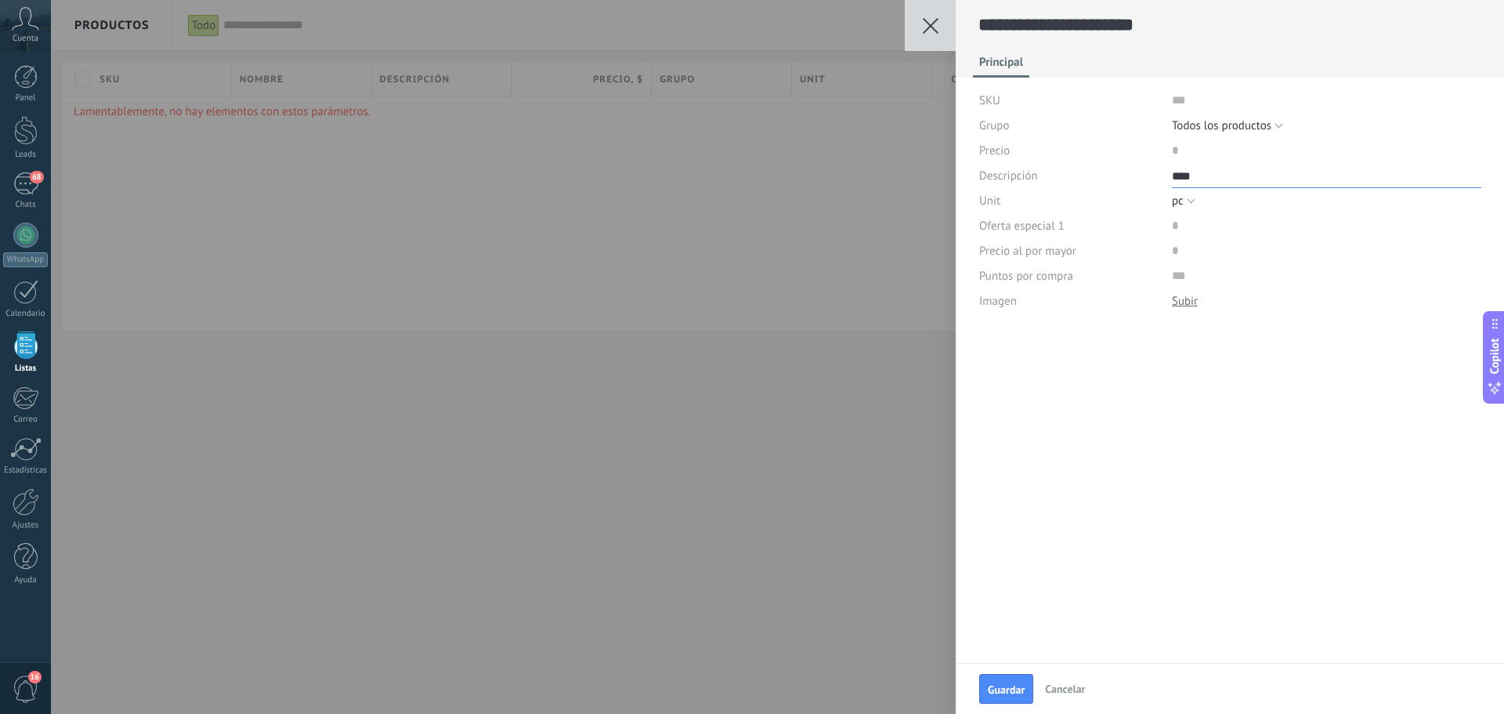
type textarea "*****"
type textarea "****"
type textarea "*****"
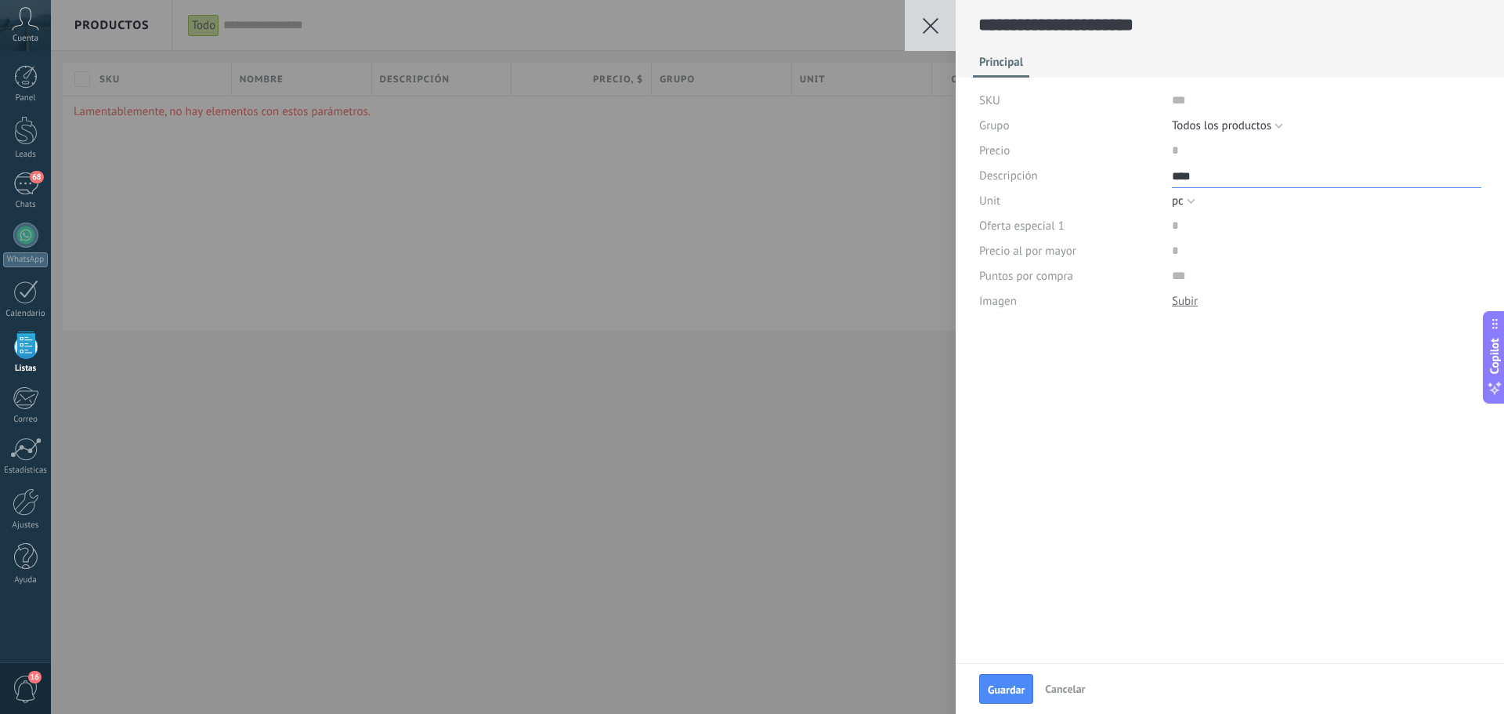
type textarea "*****"
type textarea "******"
type textarea "*******"
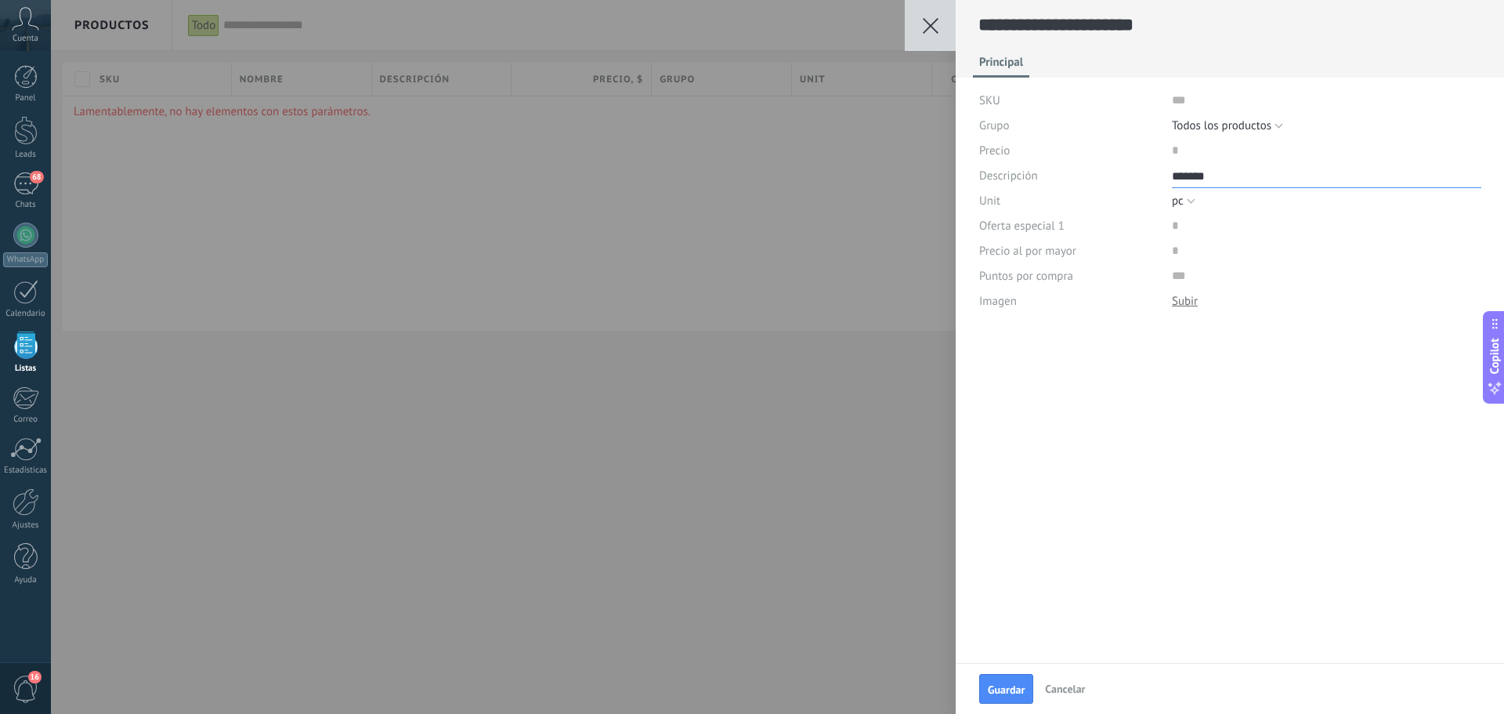
type textarea "********"
type textarea "**********"
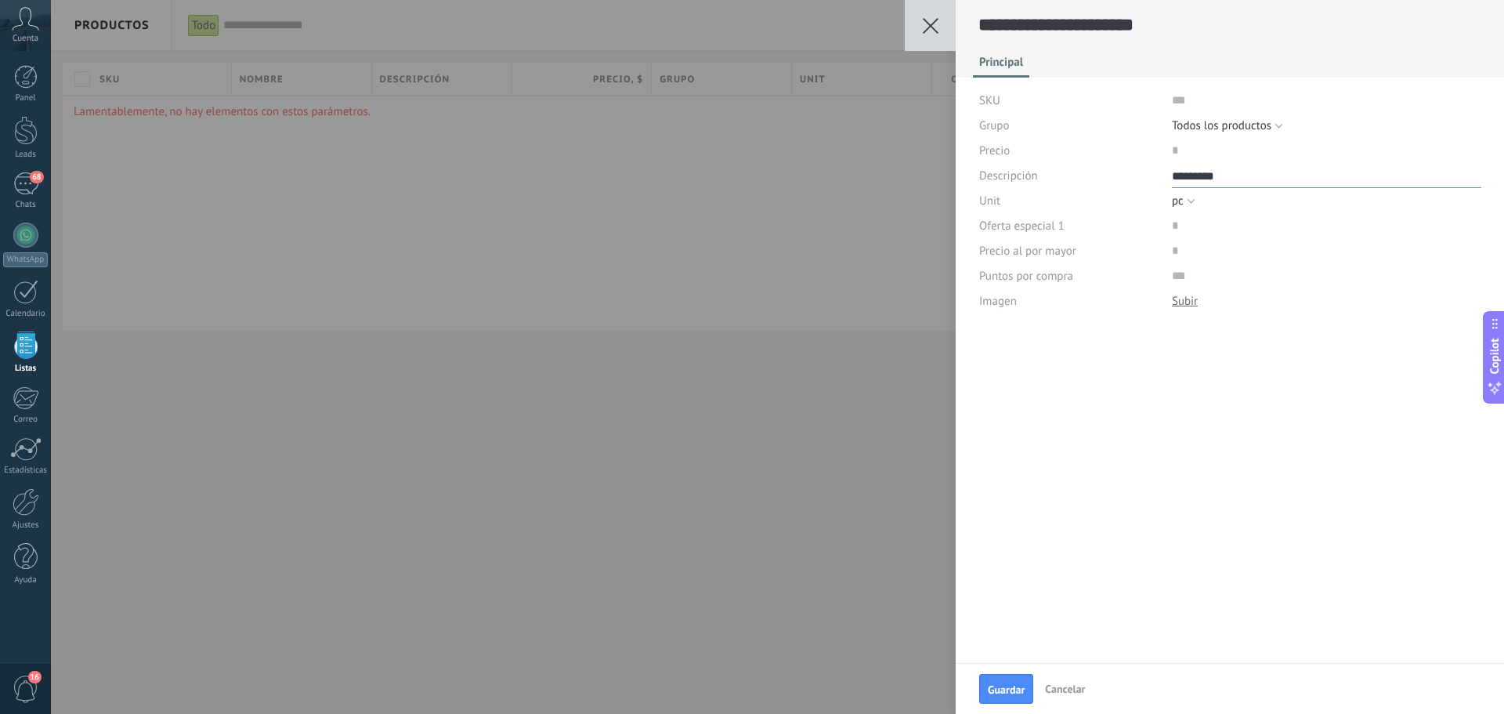
type textarea "**********"
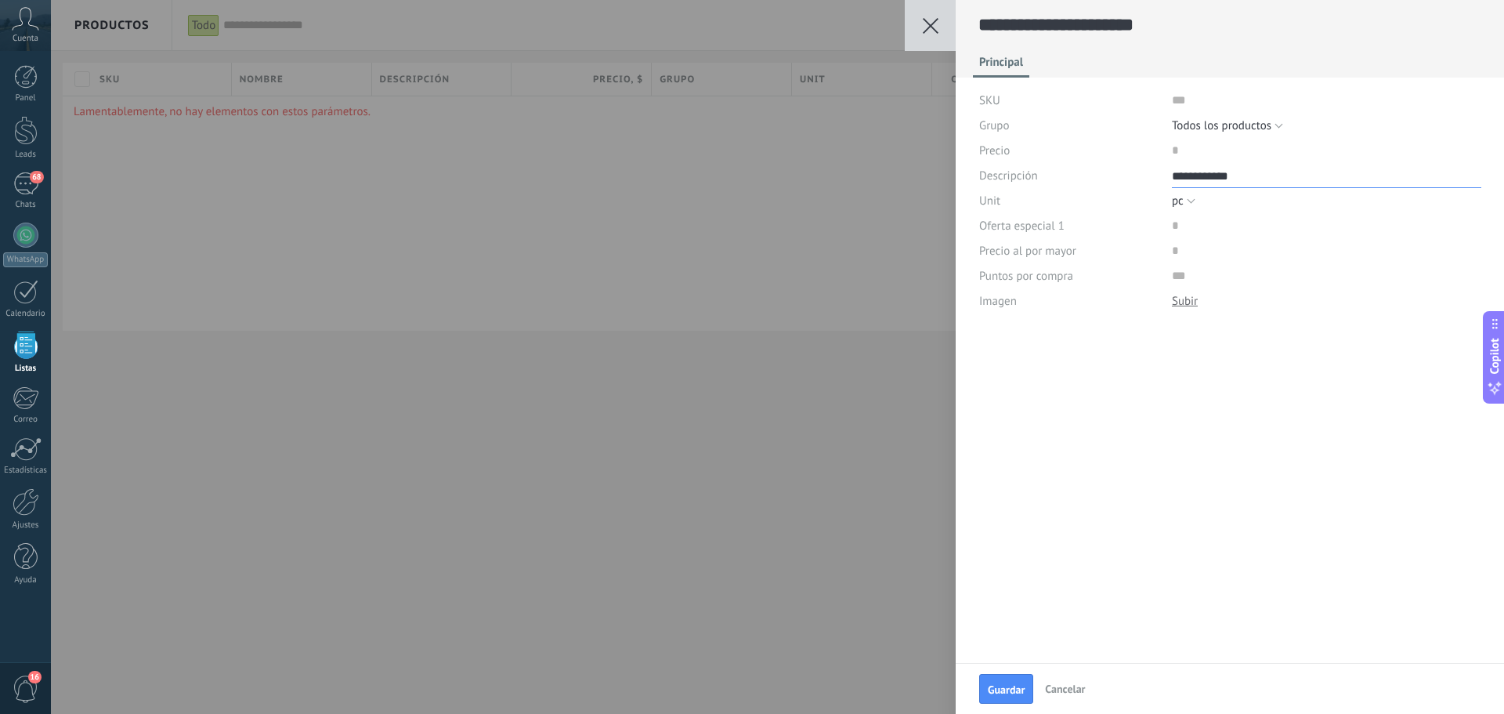
type textarea "**********"
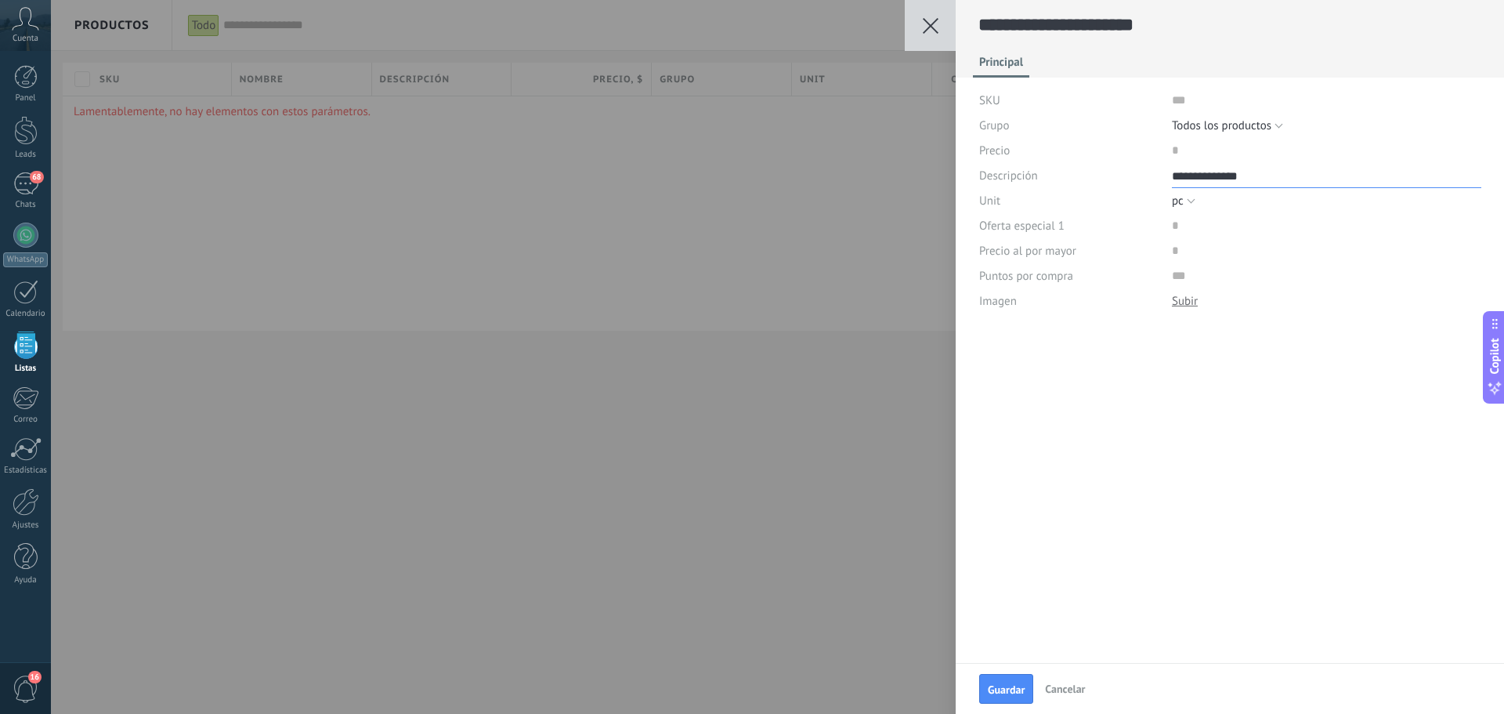
type textarea "**********"
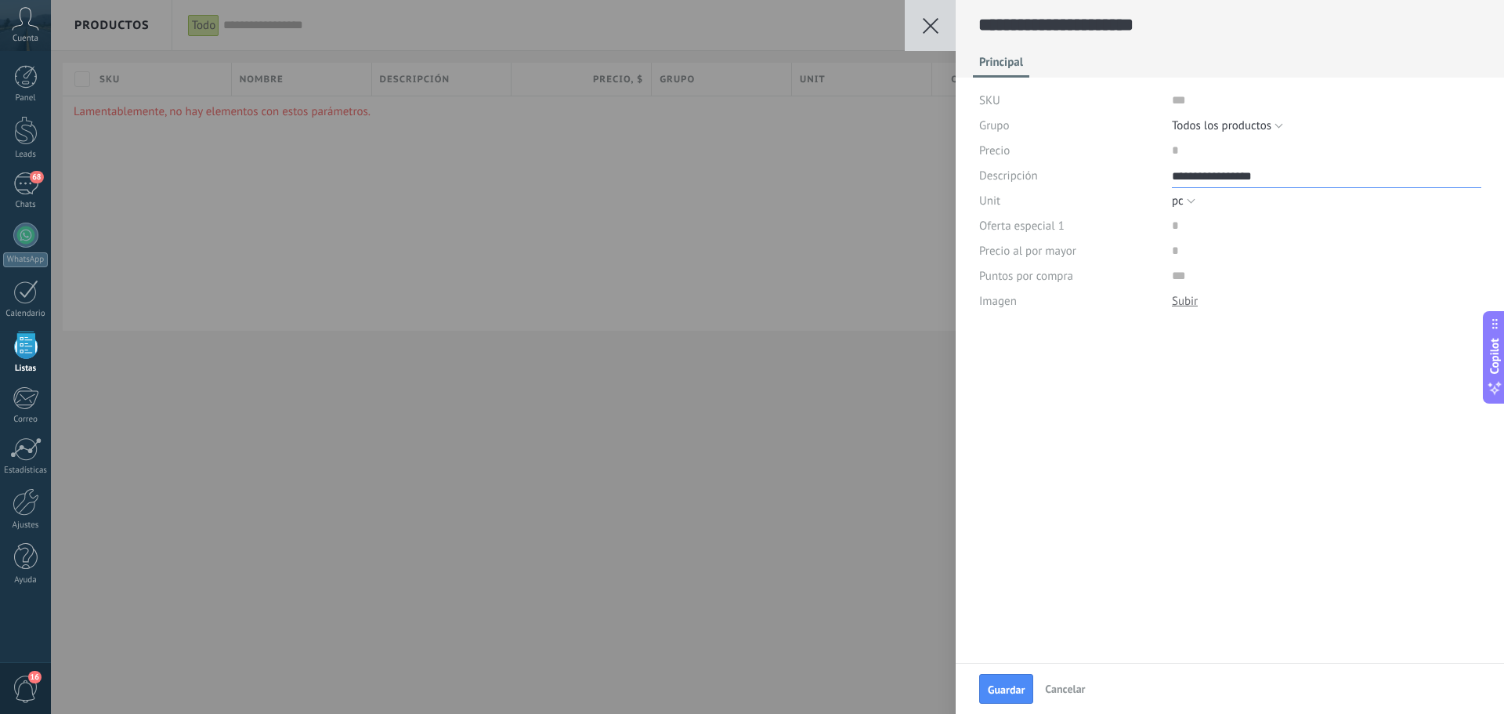
type textarea "**********"
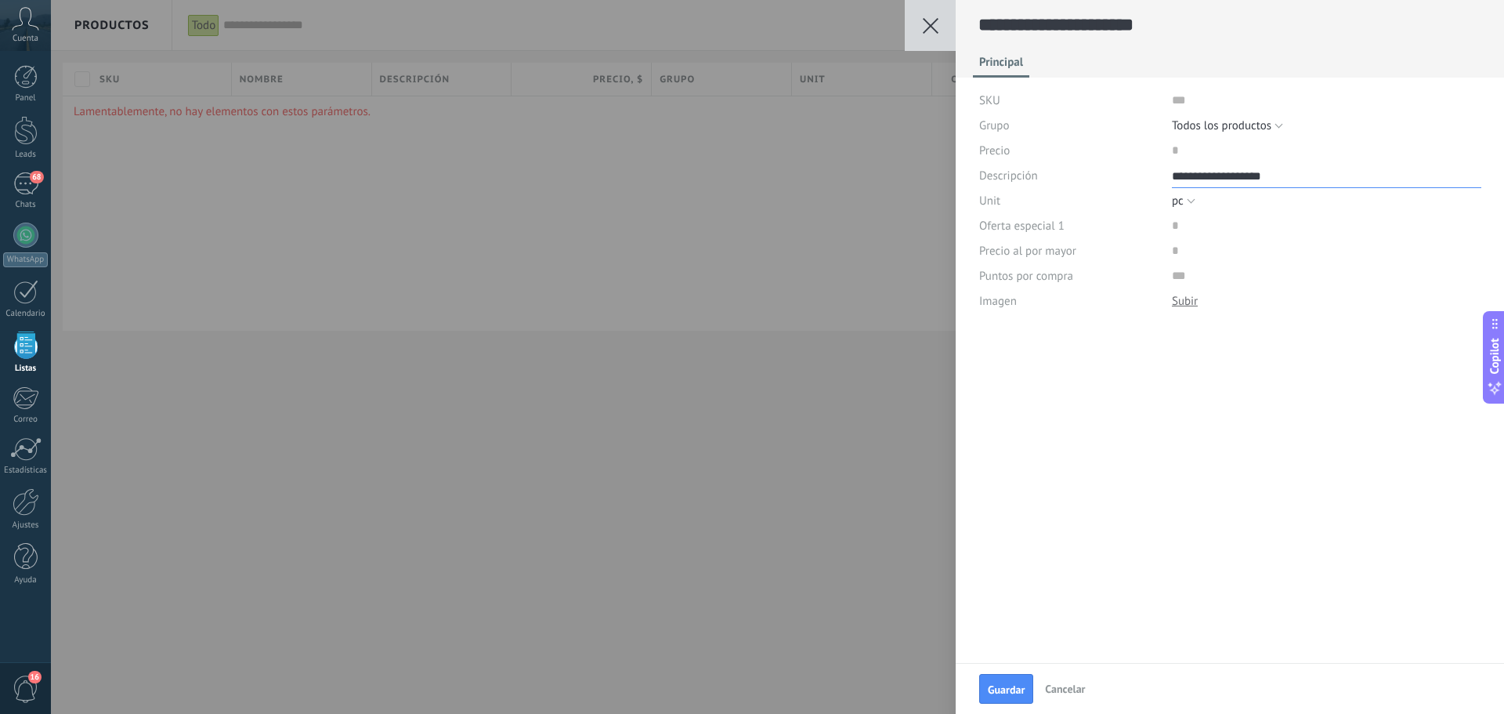
type textarea "**********"
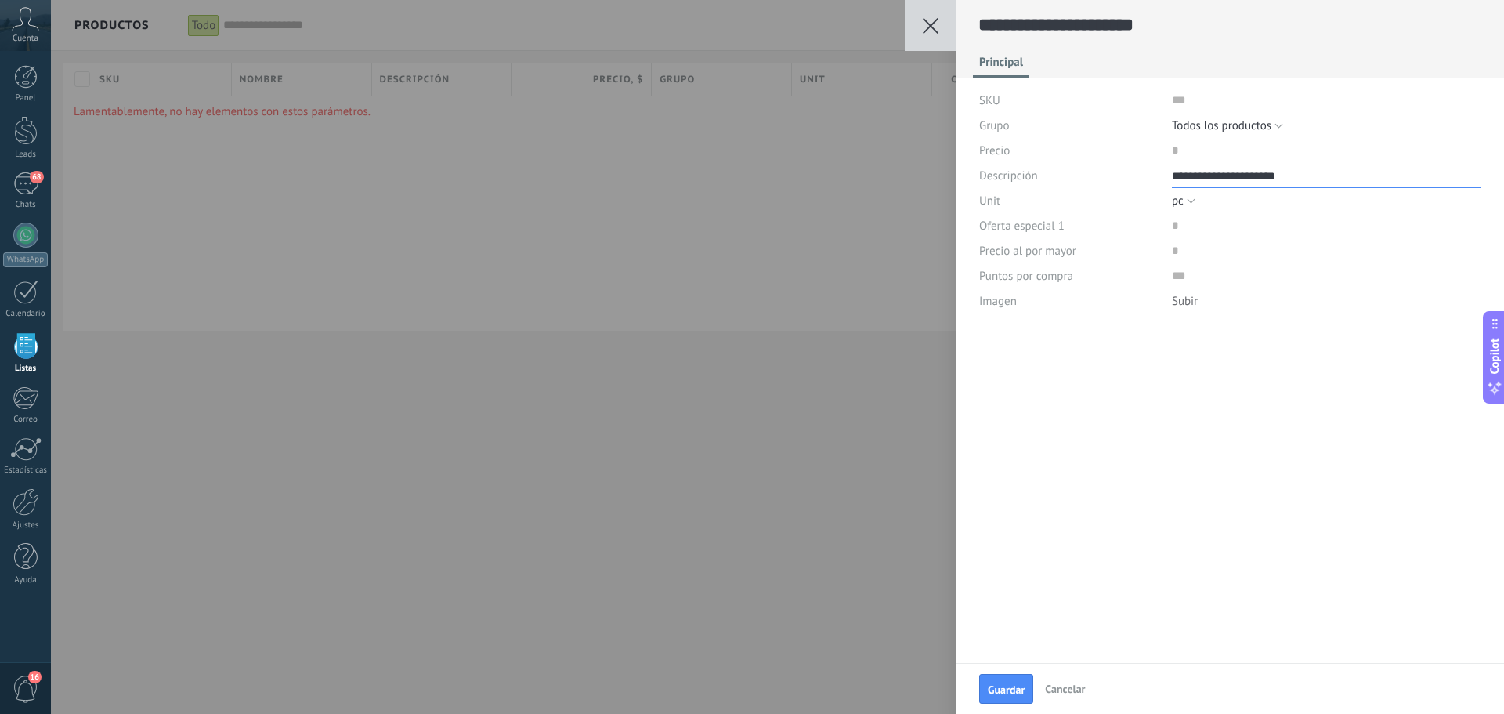
type textarea "**********"
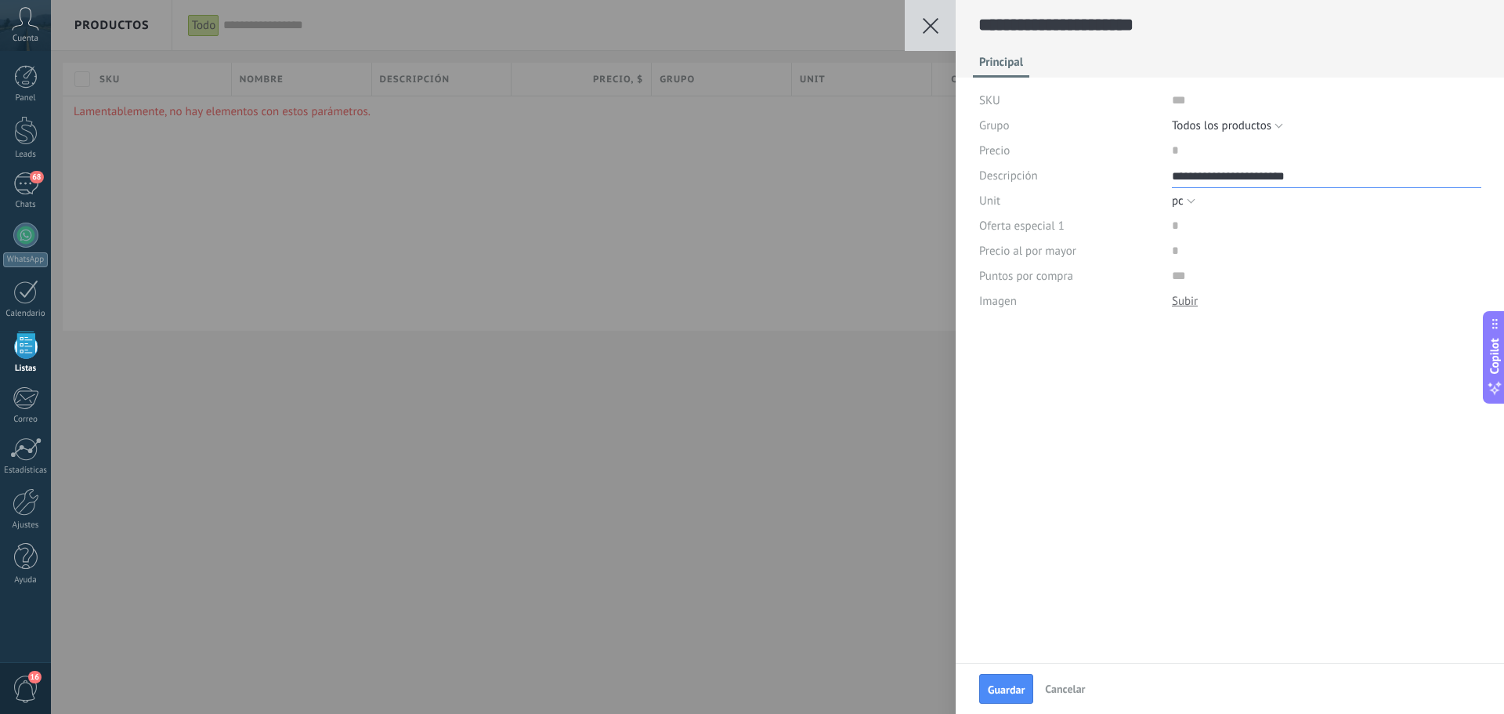
type textarea "**********"
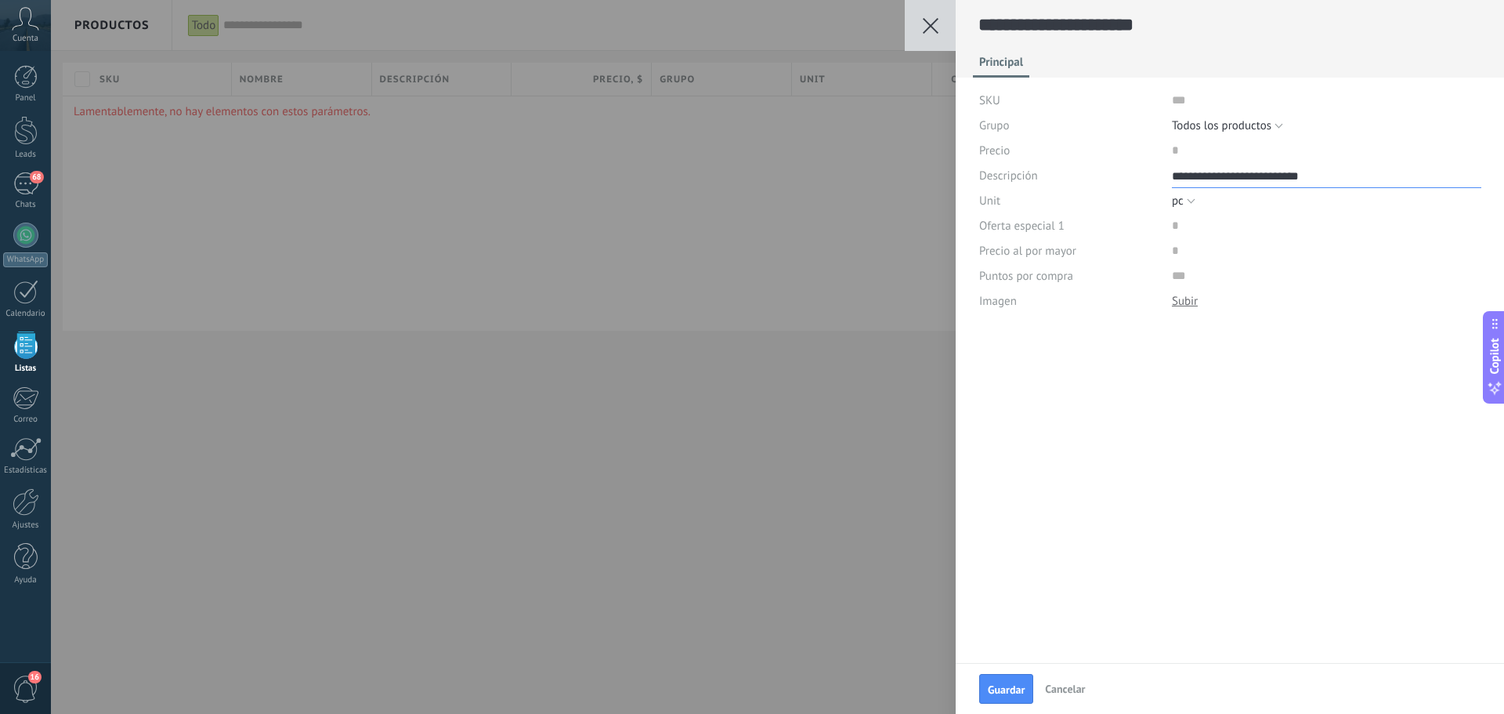
type textarea "**********"
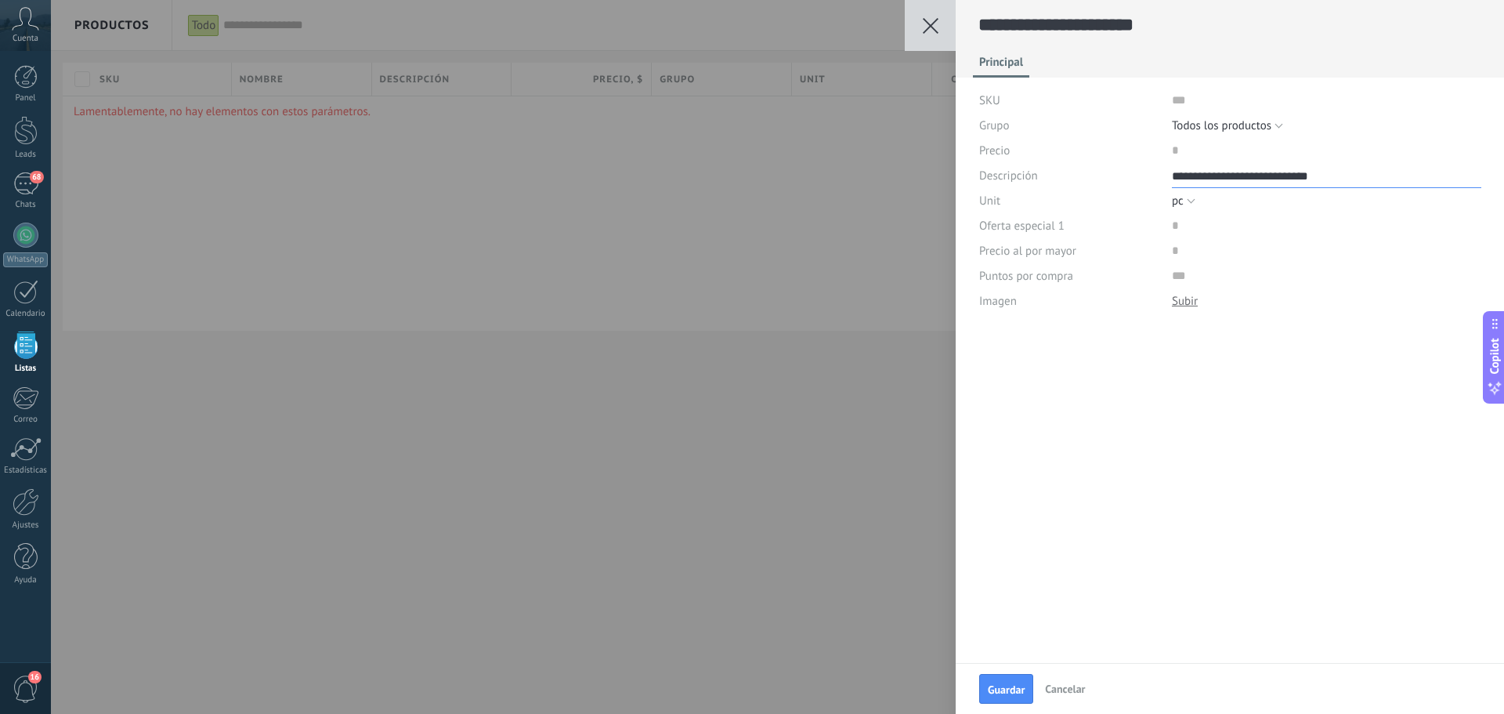
type textarea "**********"
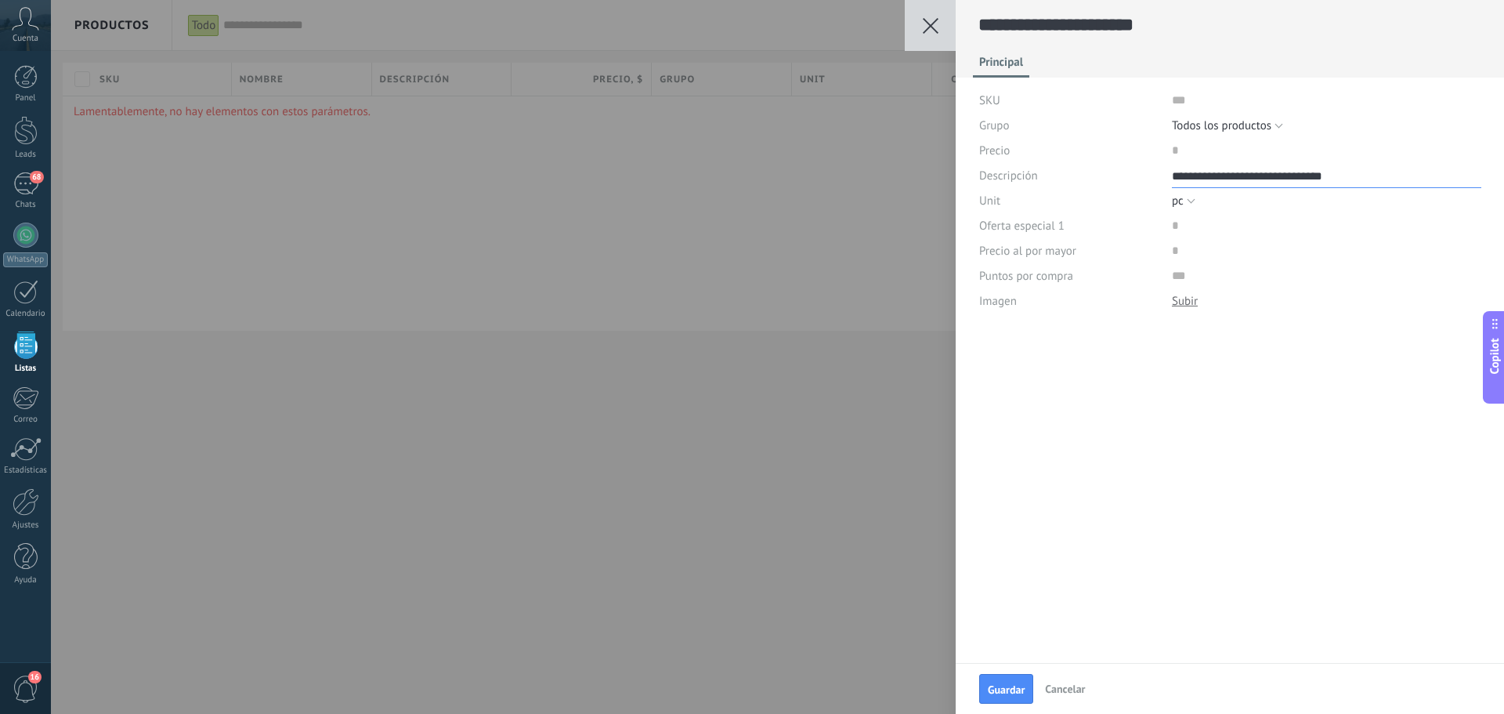
type textarea "**********"
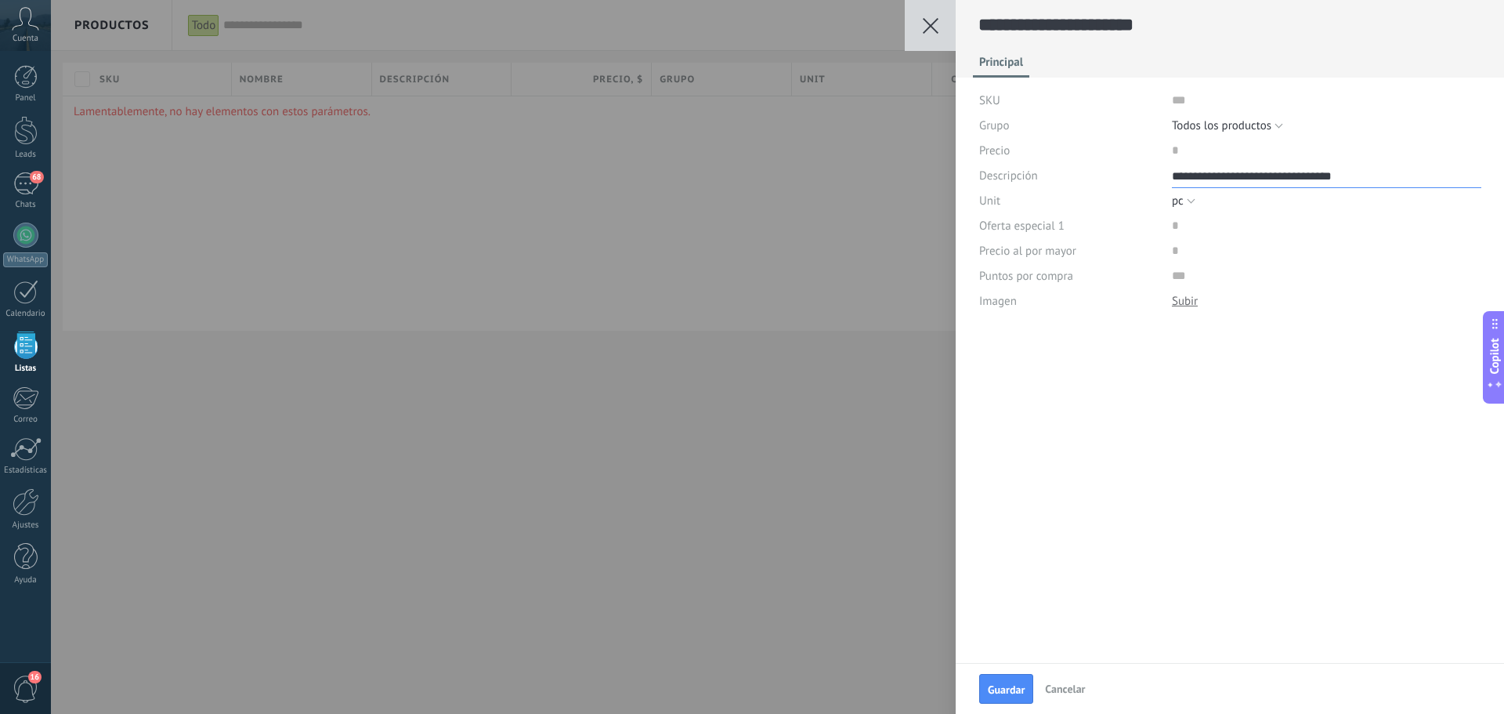
type textarea "**********"
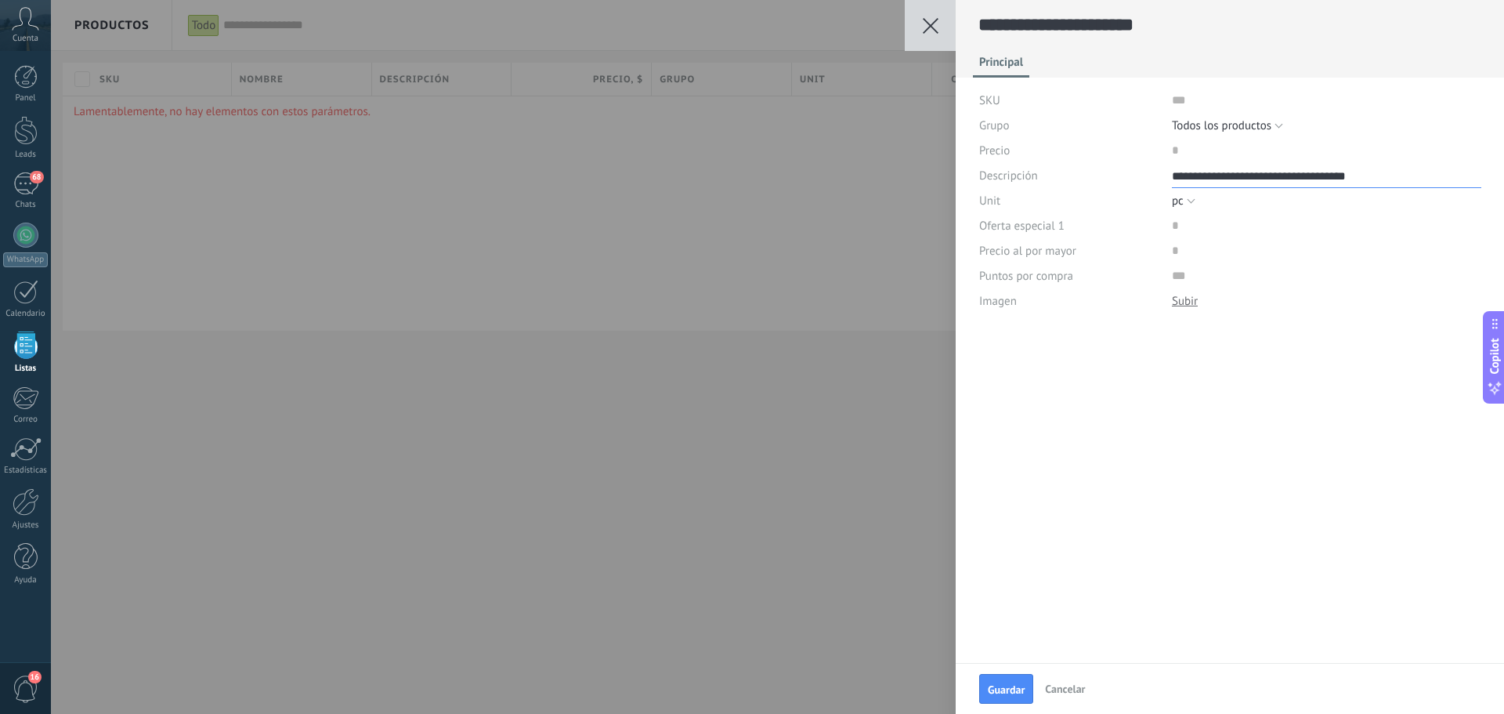
type textarea "**********"
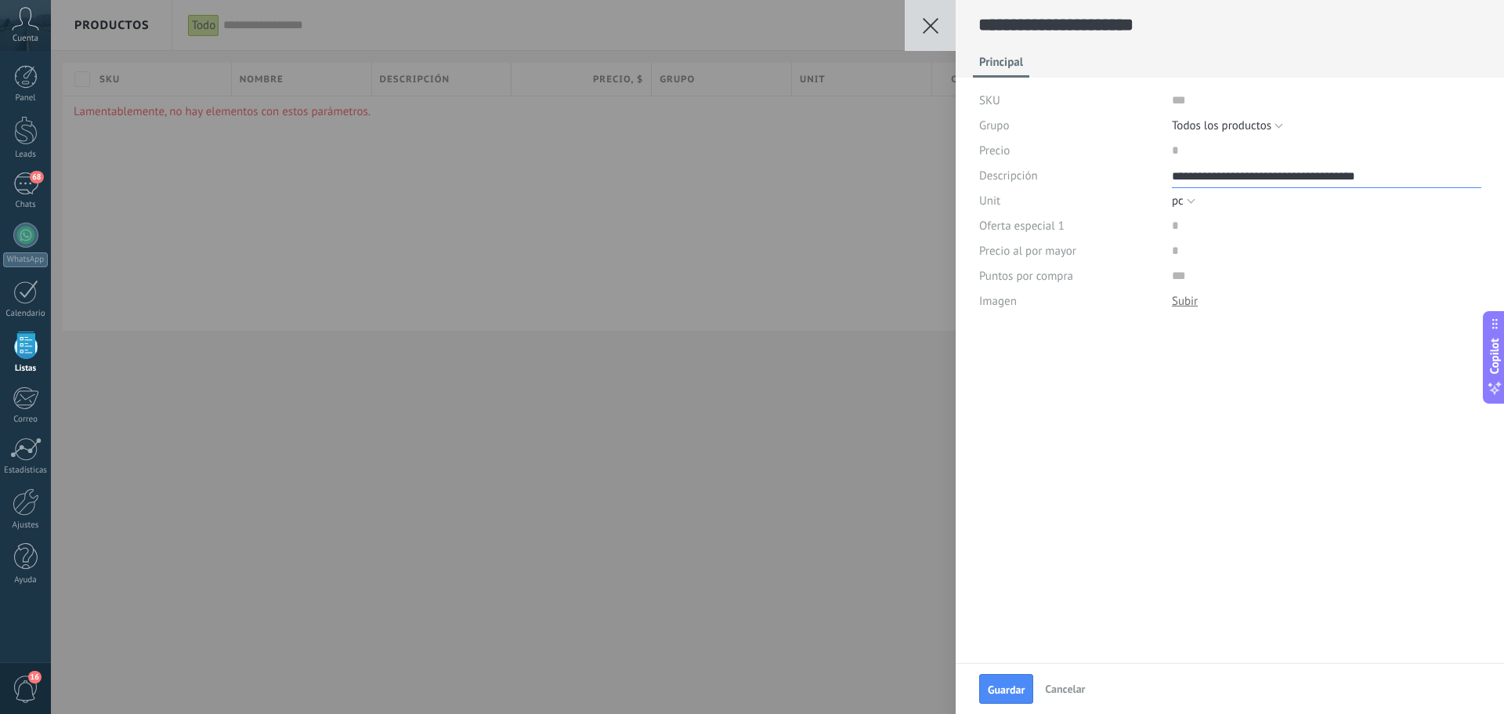
type textarea "**********"
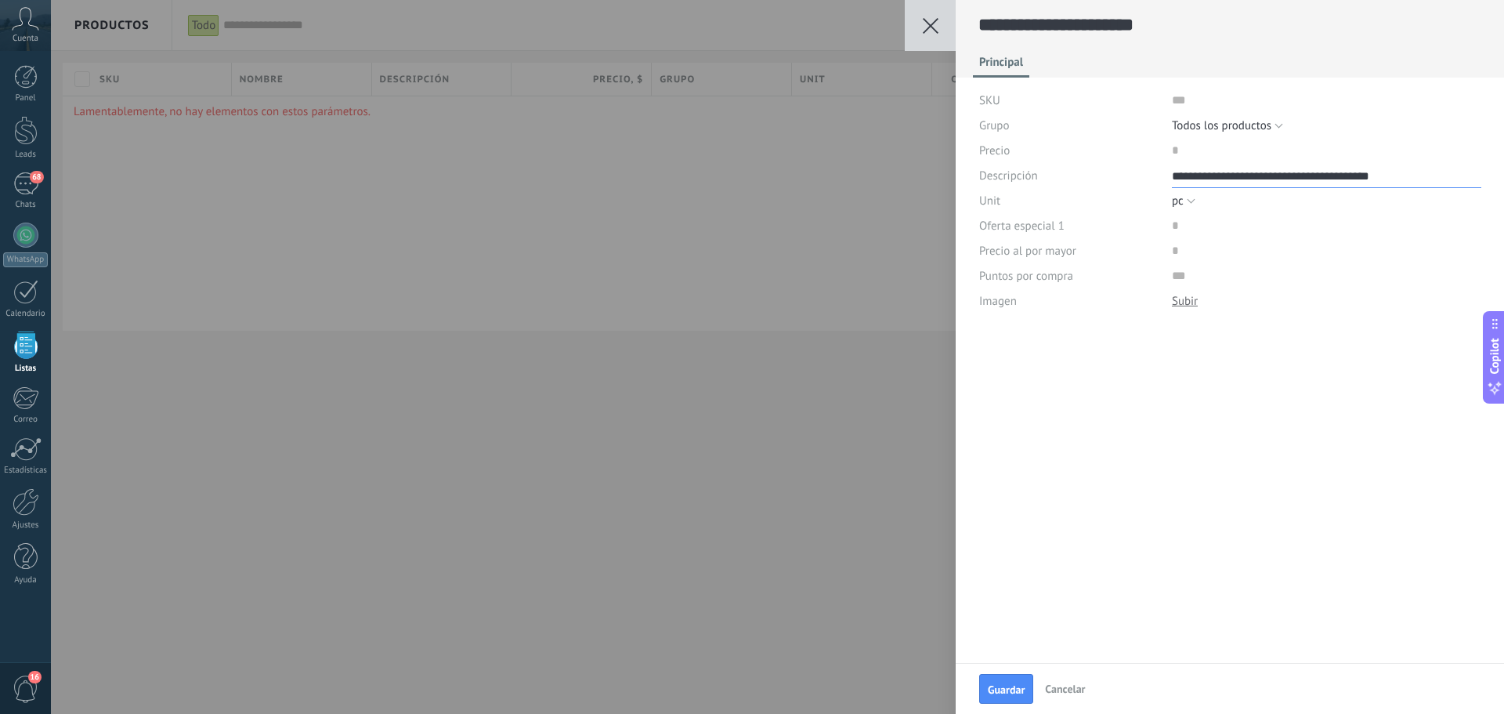
type textarea "**********"
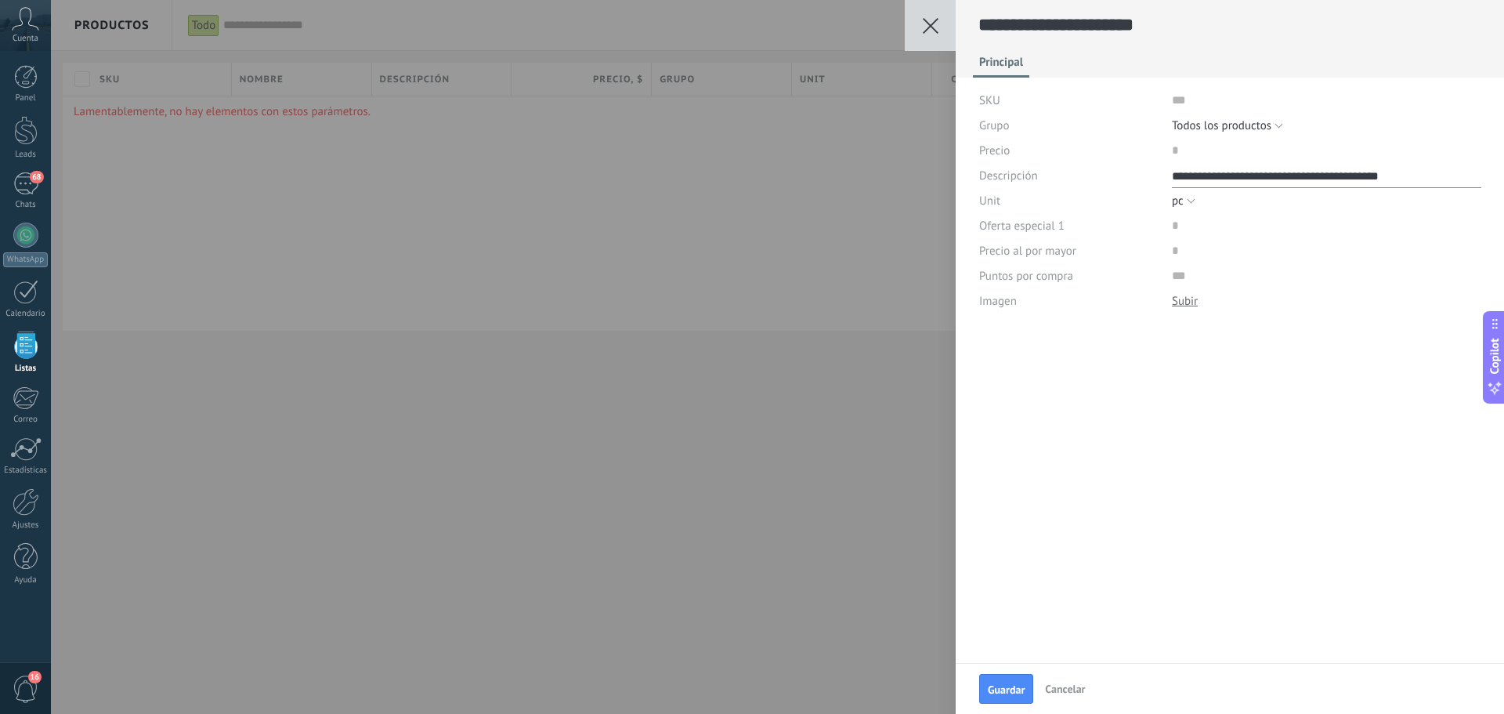
type textarea "**********"
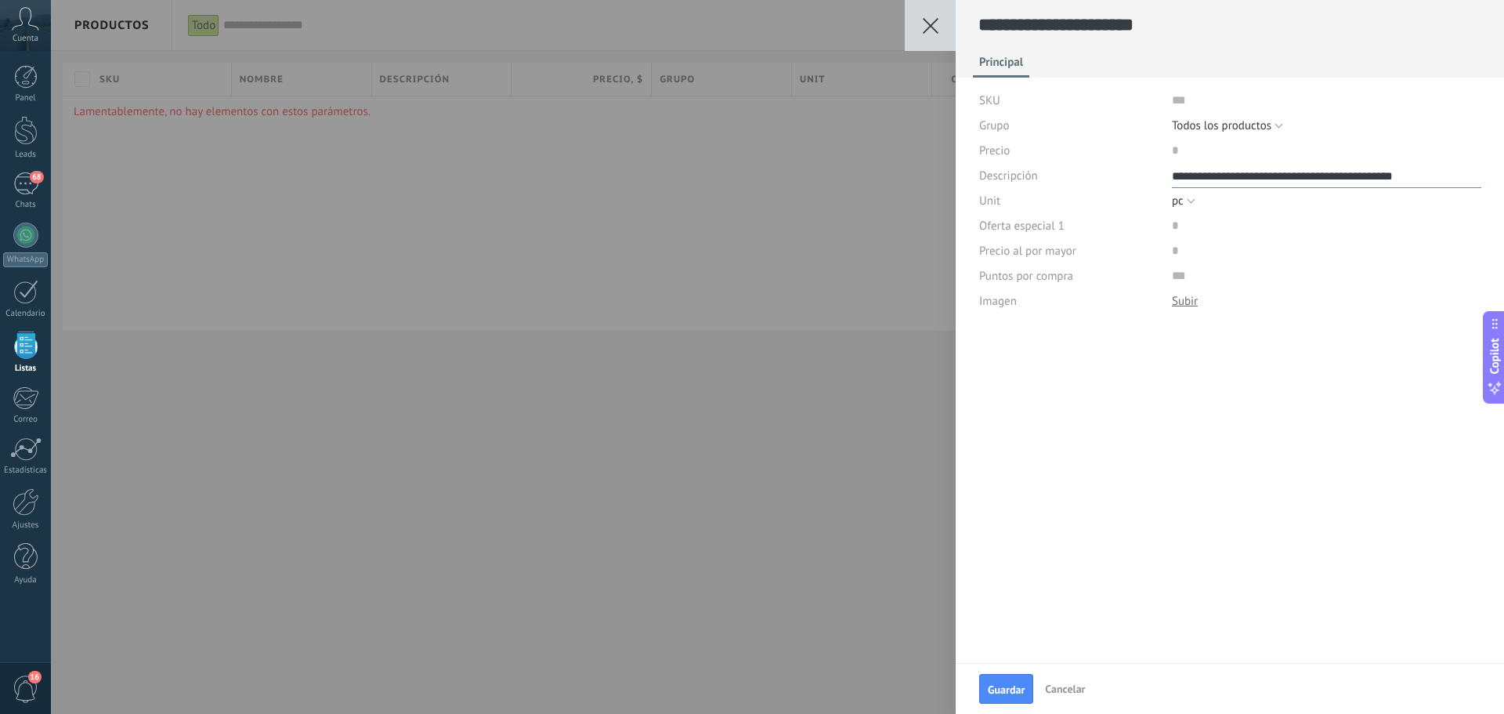
type textarea "**********"
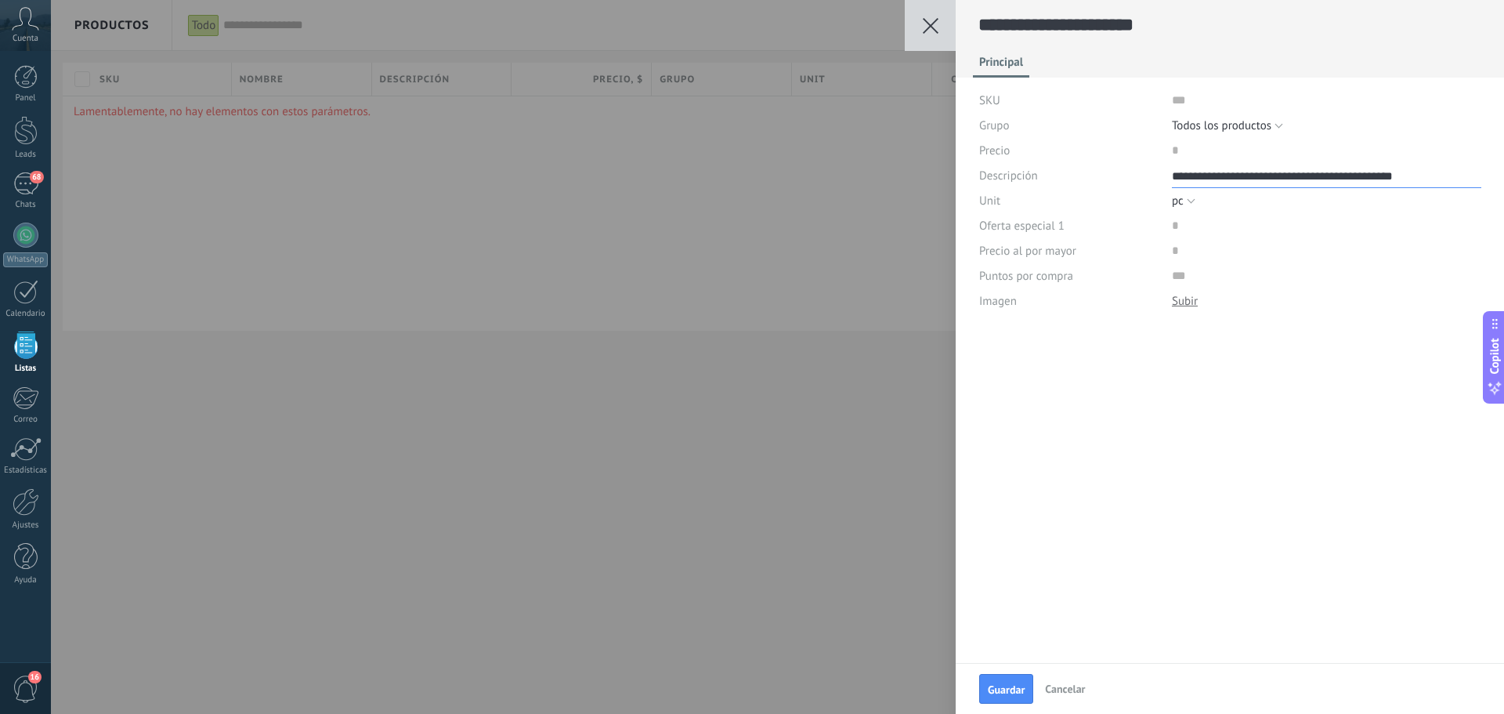
type textarea "**********"
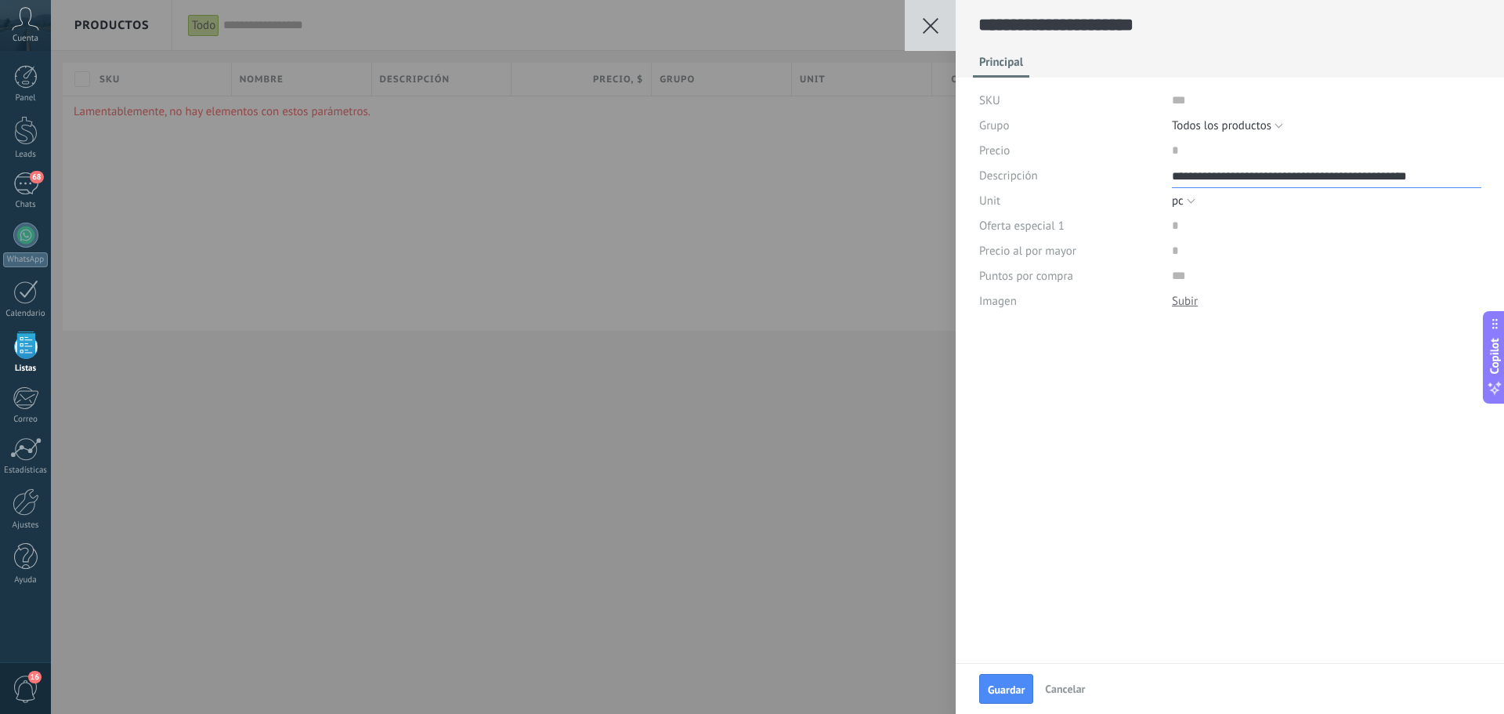
type textarea "**********"
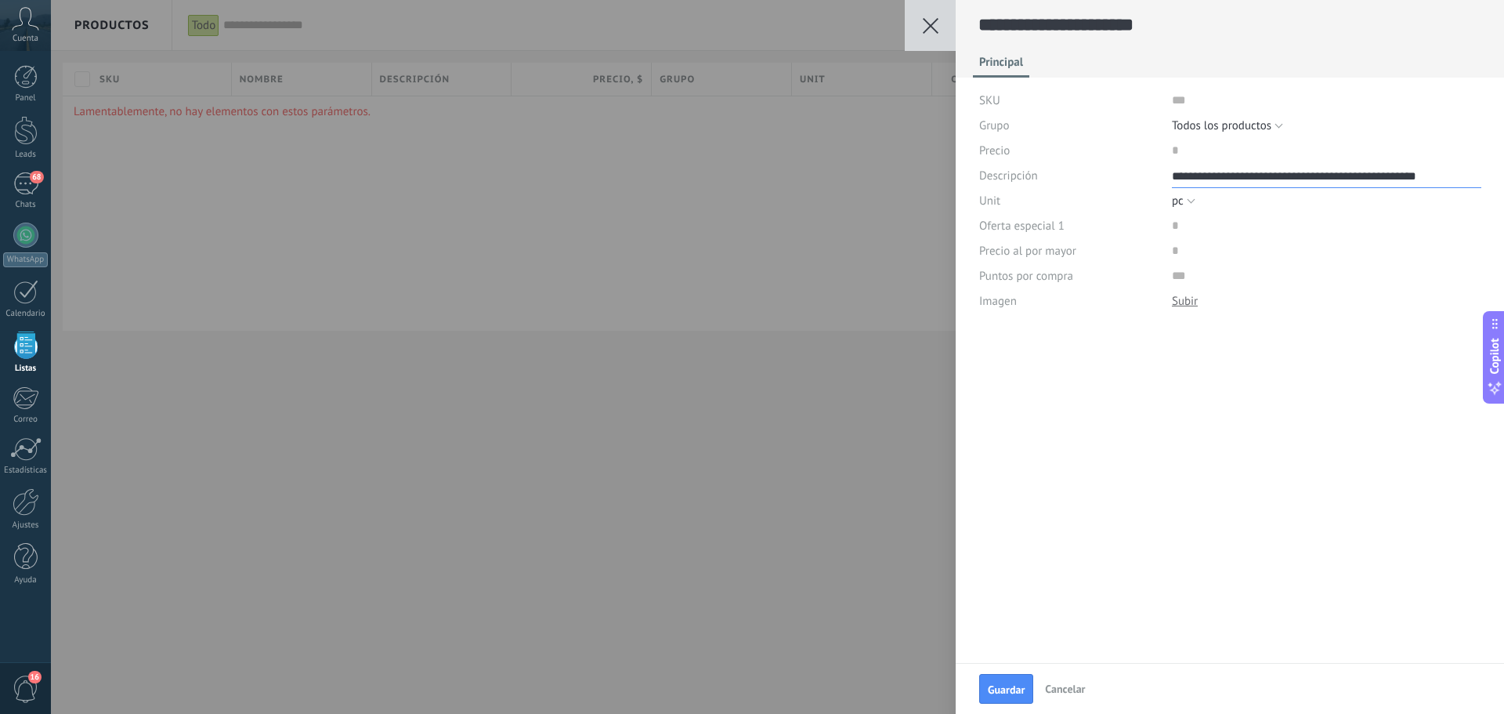
type textarea "**********"
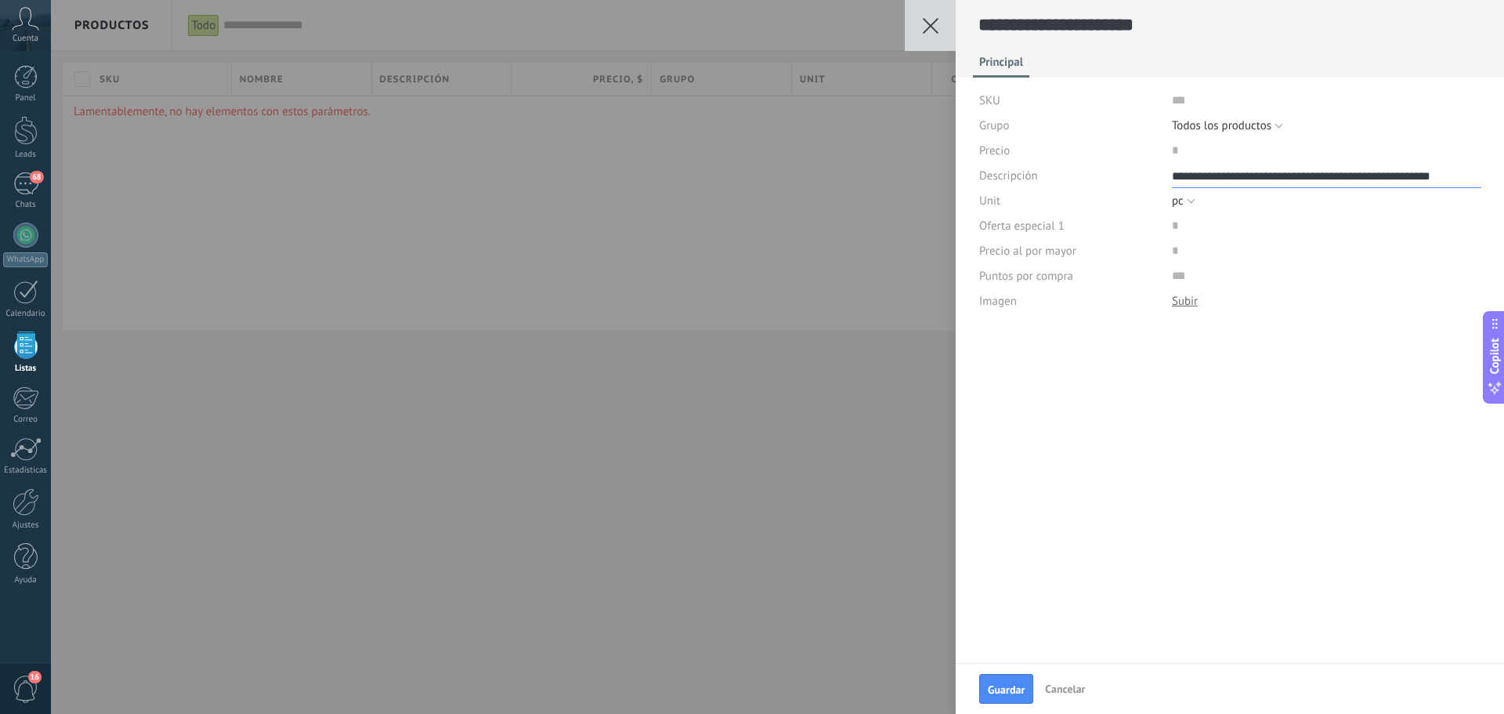
type textarea "**********"
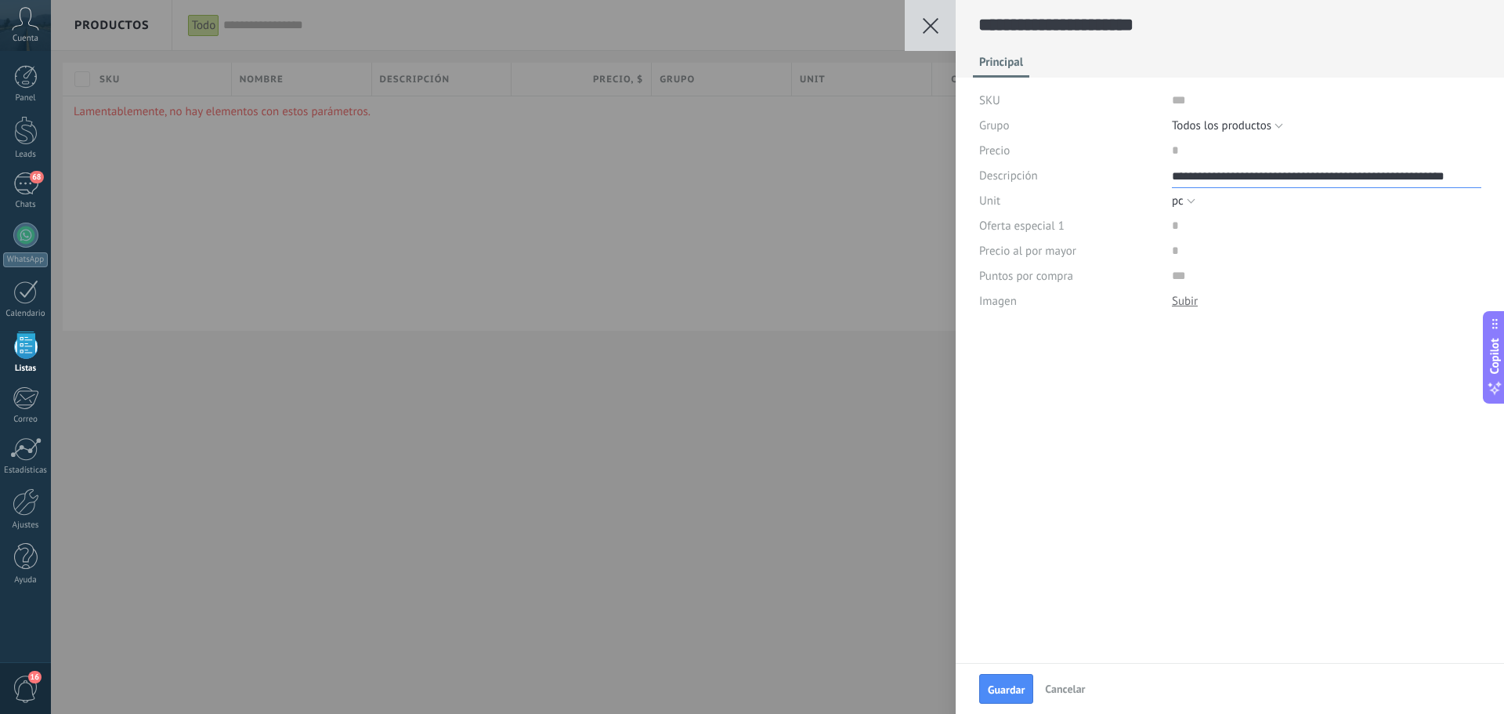
type textarea "**********"
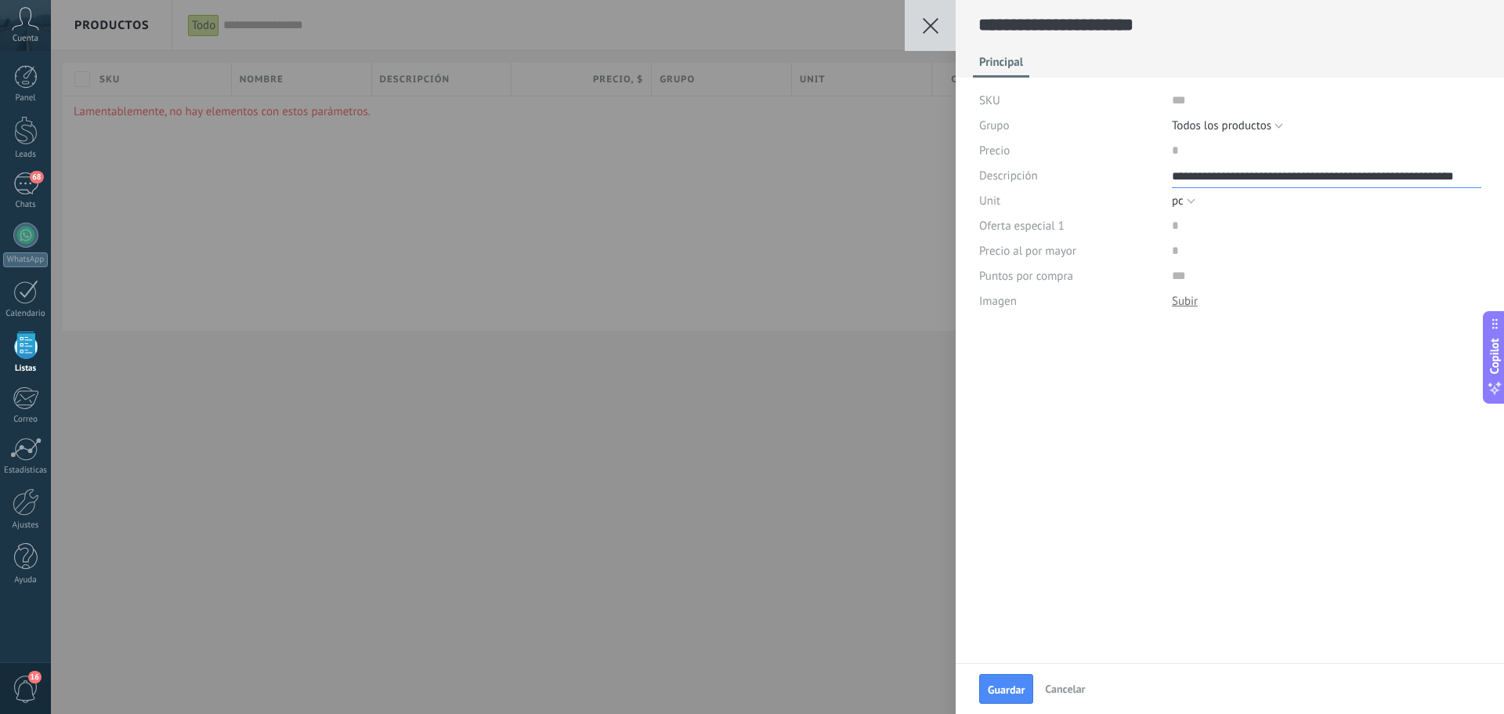
type textarea "**********"
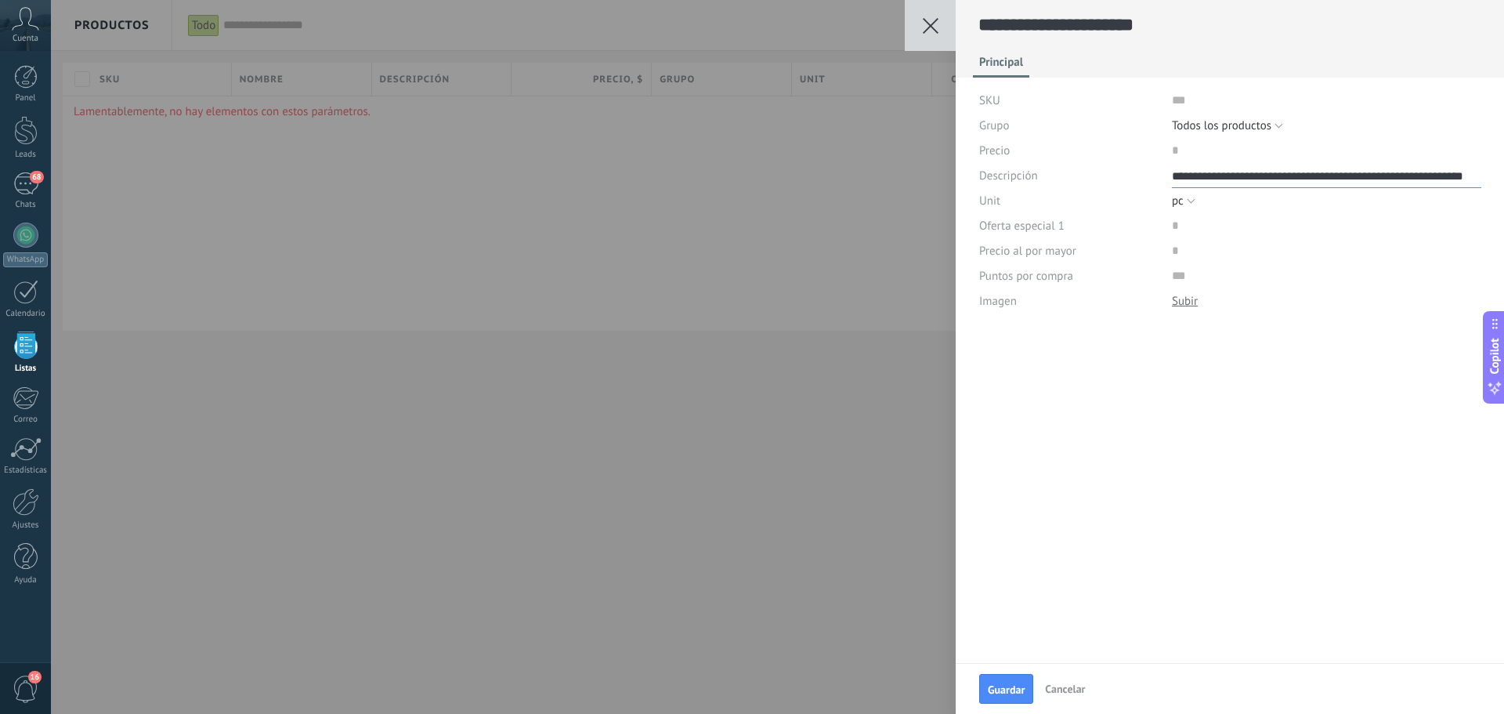
type textarea "**********"
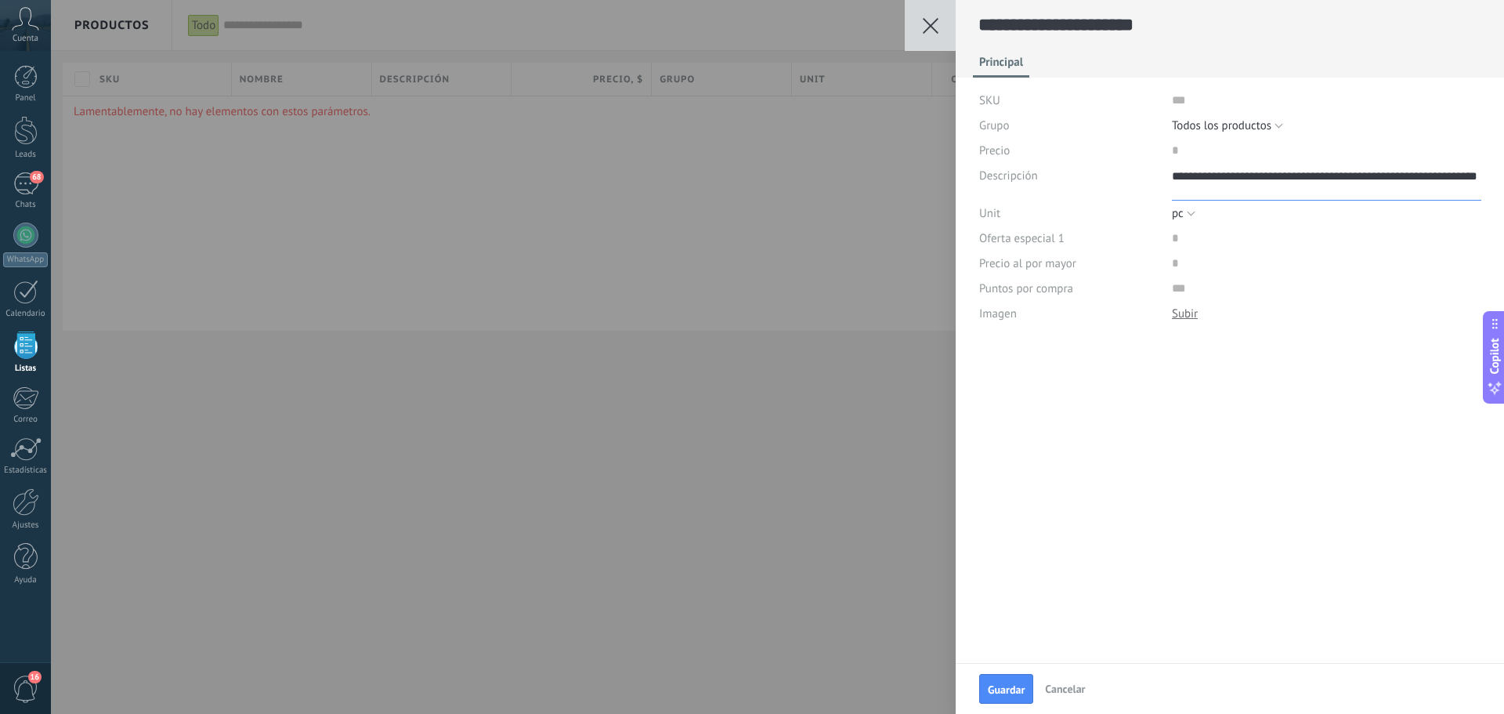
type textarea "**********"
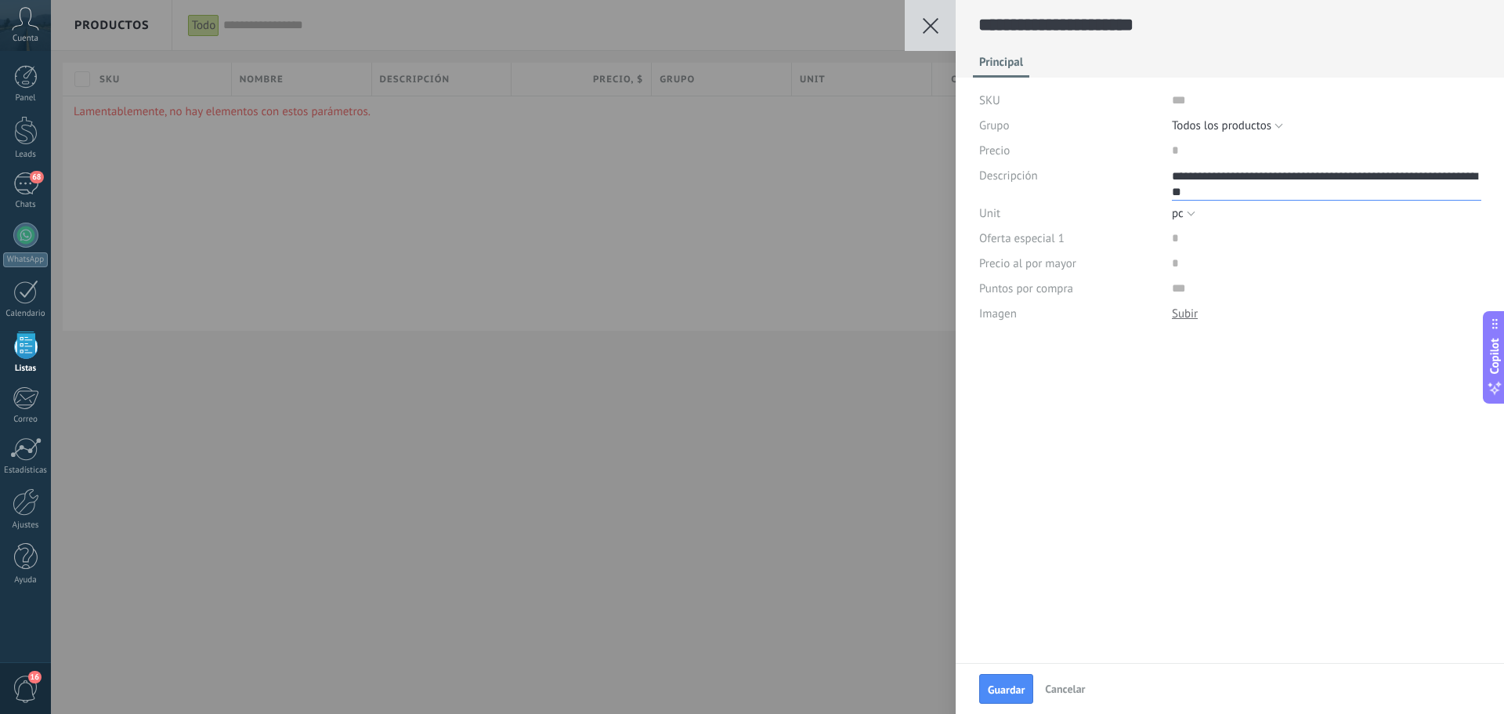
type textarea "**********"
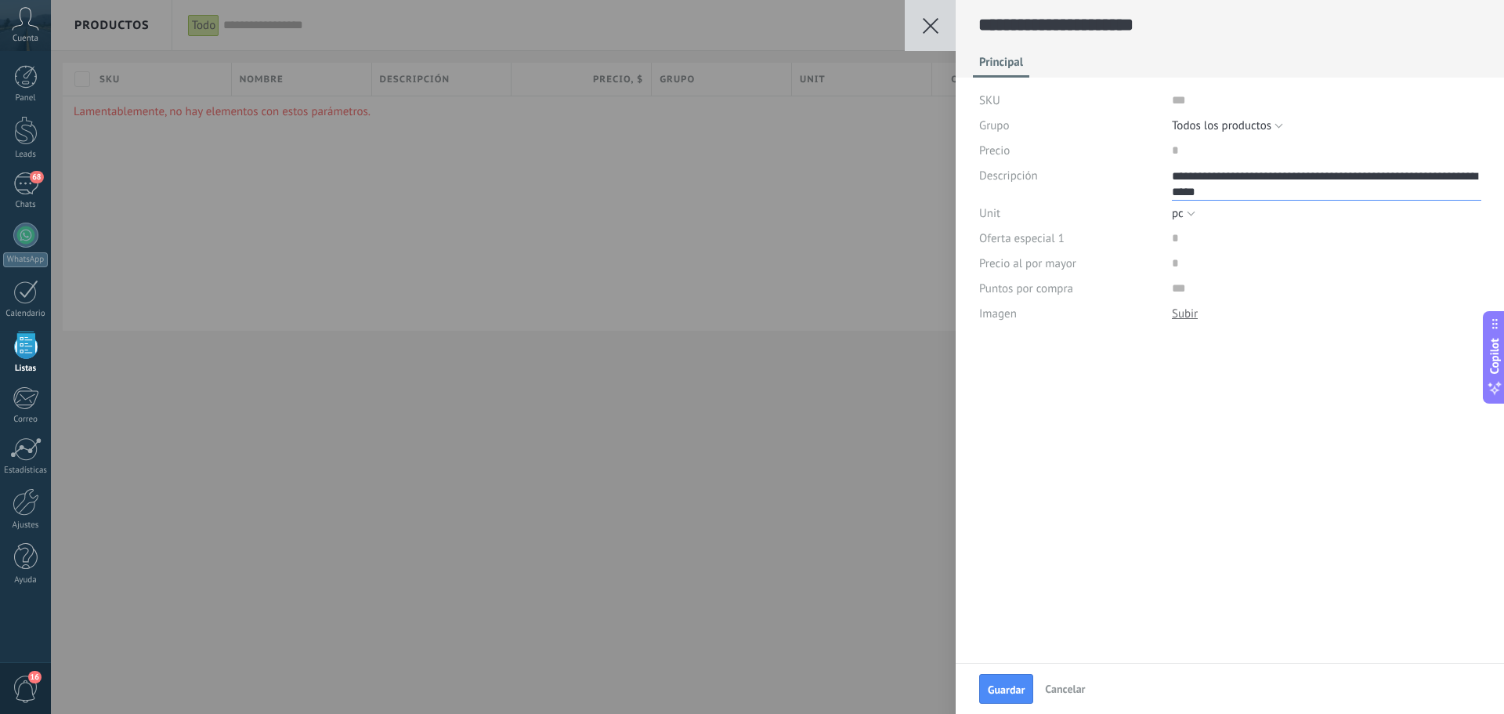
type textarea "**********"
click at [1007, 686] on span "Guardar" at bounding box center [1006, 689] width 37 height 11
click at [1008, 694] on span "Guardar" at bounding box center [1006, 689] width 37 height 11
click at [1179, 241] on input "price" at bounding box center [1221, 238] width 99 height 25
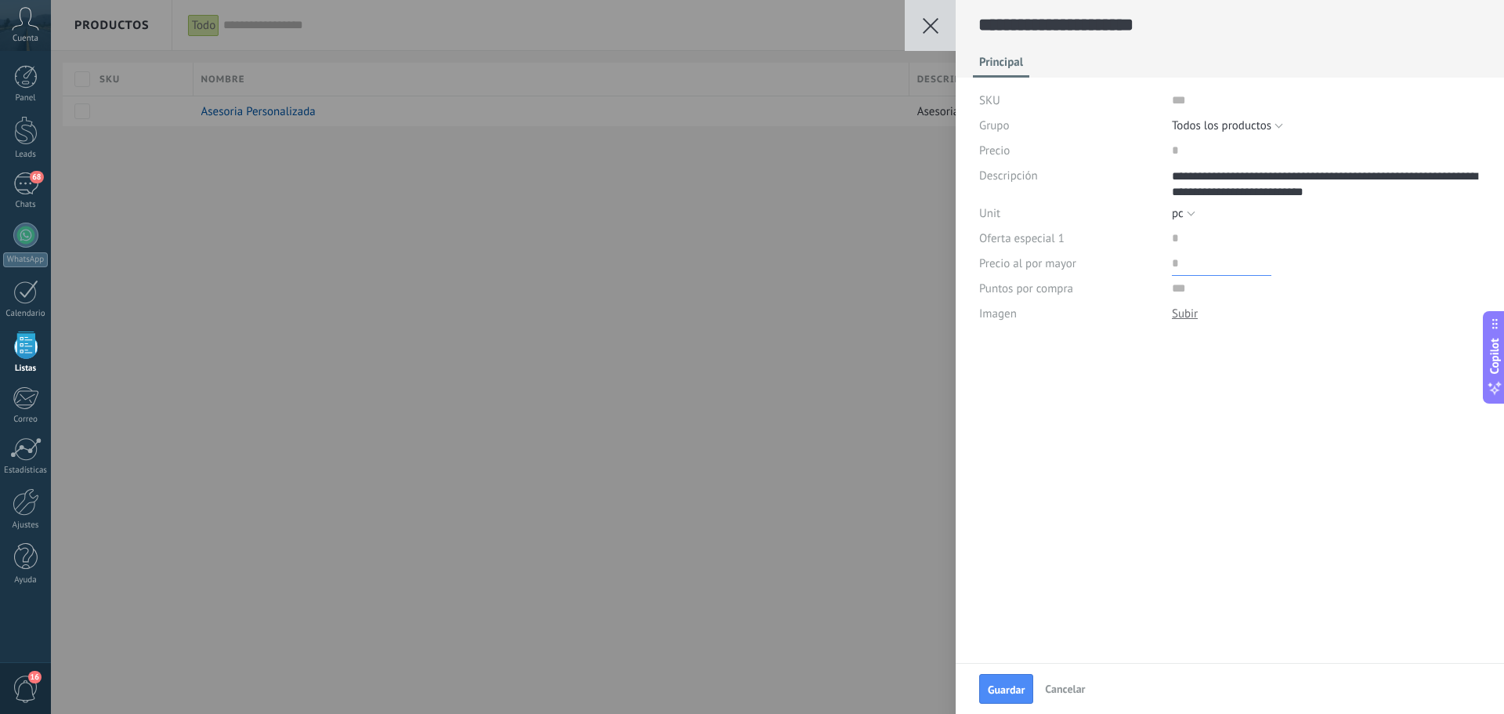
click at [1181, 262] on input "price" at bounding box center [1221, 263] width 99 height 25
click at [1182, 151] on input "price" at bounding box center [1221, 150] width 99 height 25
click at [1184, 104] on input "text" at bounding box center [1326, 100] width 309 height 25
click at [1012, 686] on span "Guardar" at bounding box center [1006, 689] width 37 height 11
click at [752, 216] on div "**********" at bounding box center [777, 357] width 1453 height 714
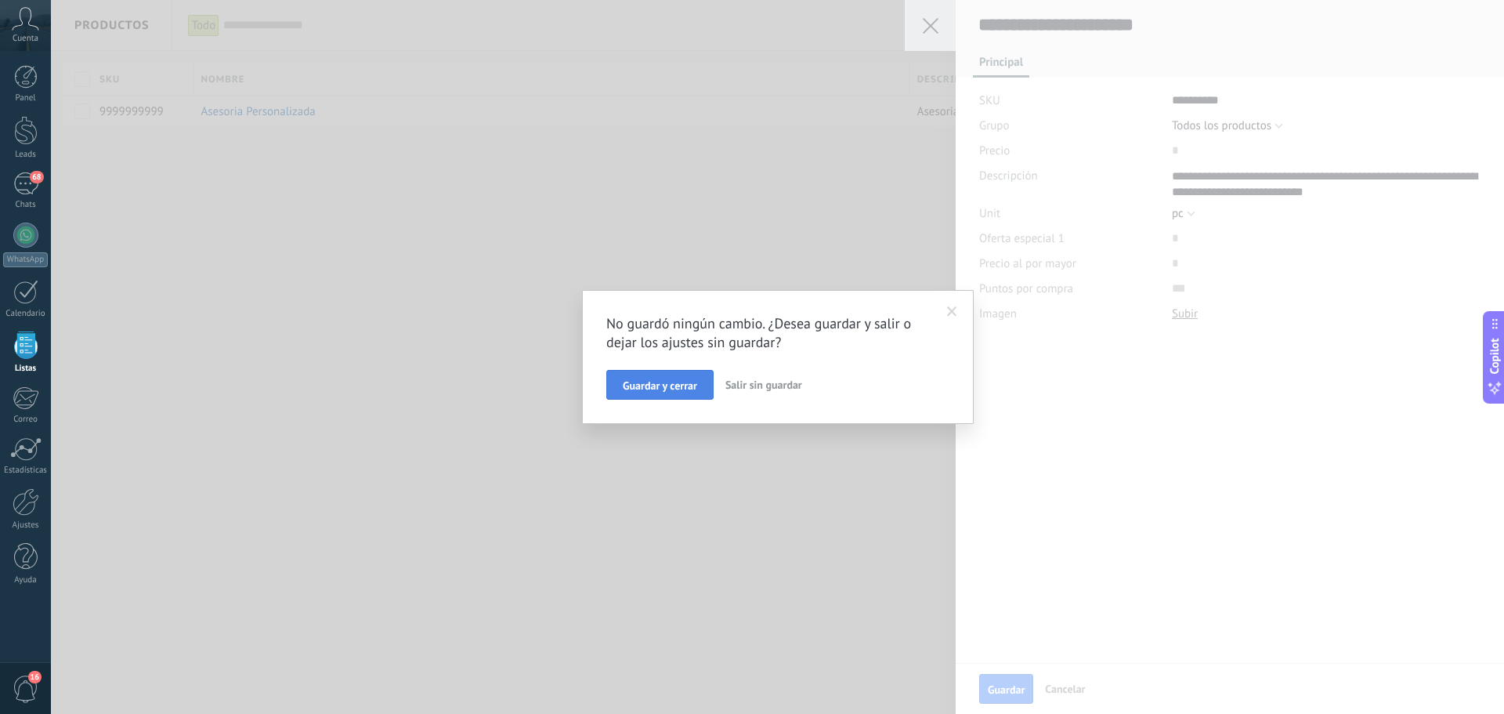
click at [662, 389] on span "Guardar y cerrar" at bounding box center [660, 385] width 74 height 11
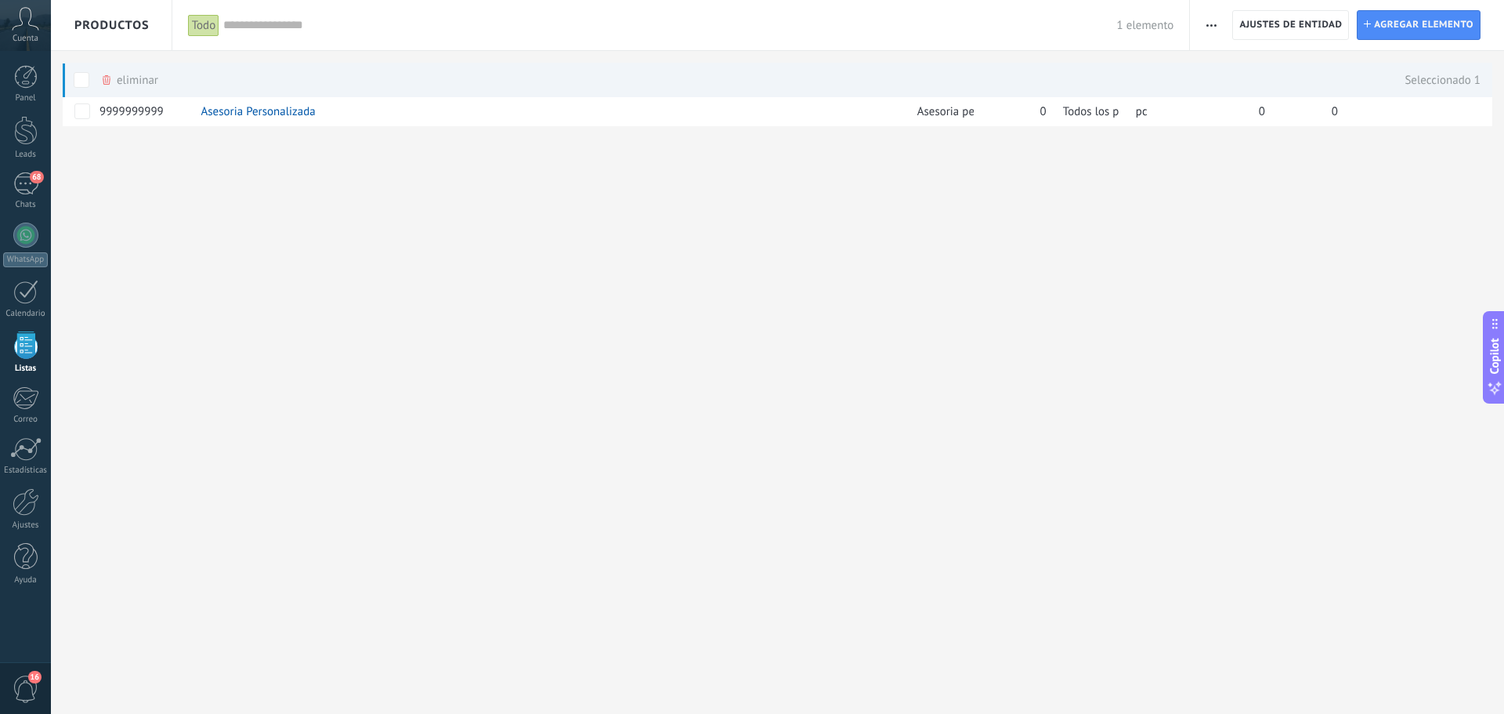
click at [167, 210] on div "**********" at bounding box center [777, 357] width 1453 height 714
click at [30, 508] on div at bounding box center [26, 501] width 27 height 27
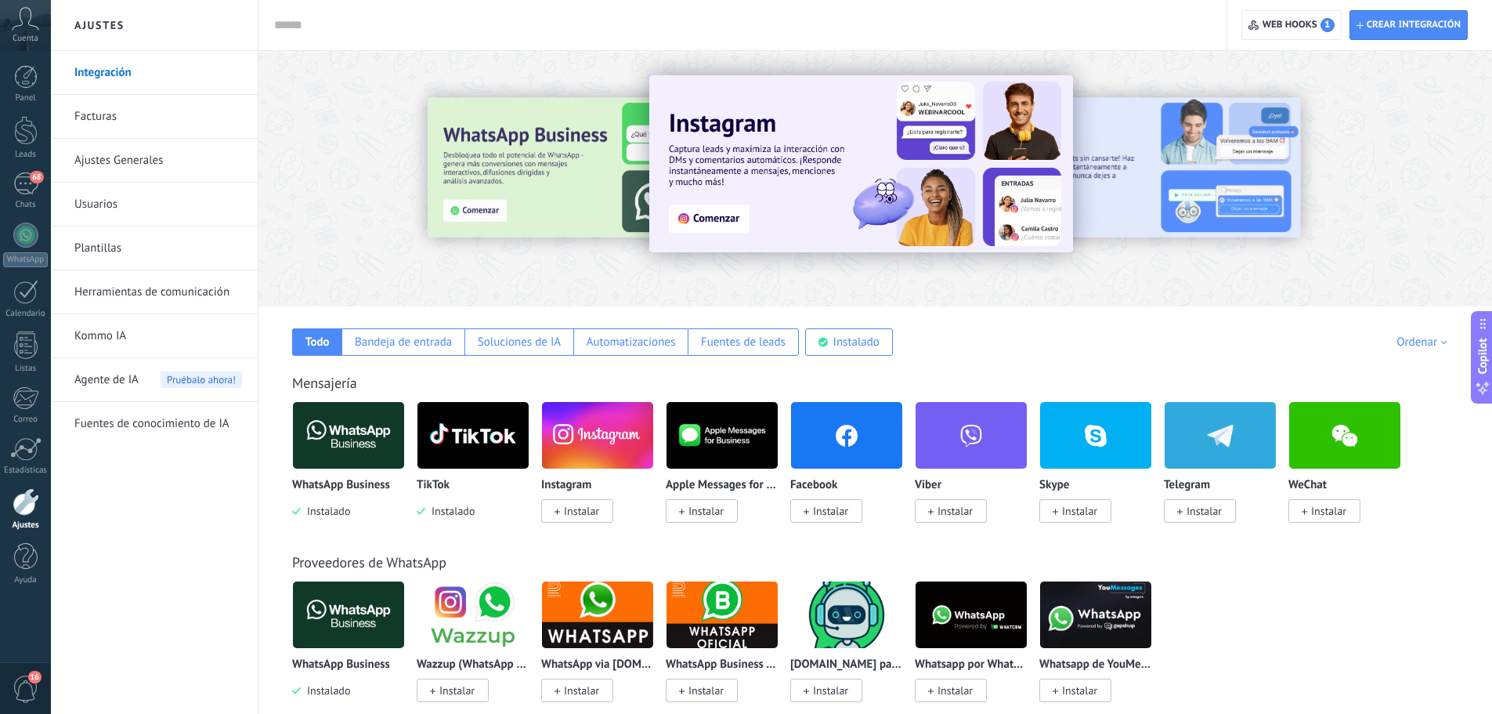
click at [107, 374] on span "Agente de IA" at bounding box center [106, 380] width 64 height 44
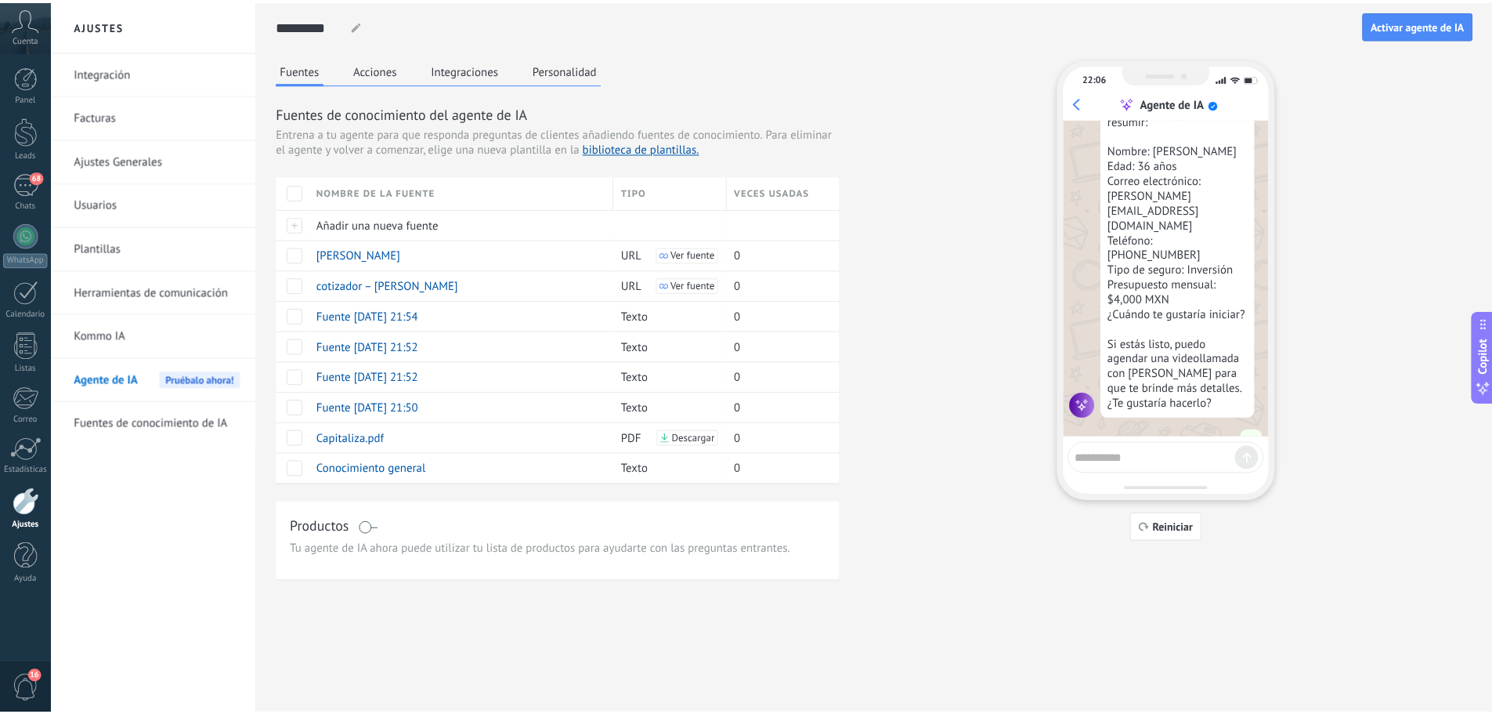
scroll to position [1442, 0]
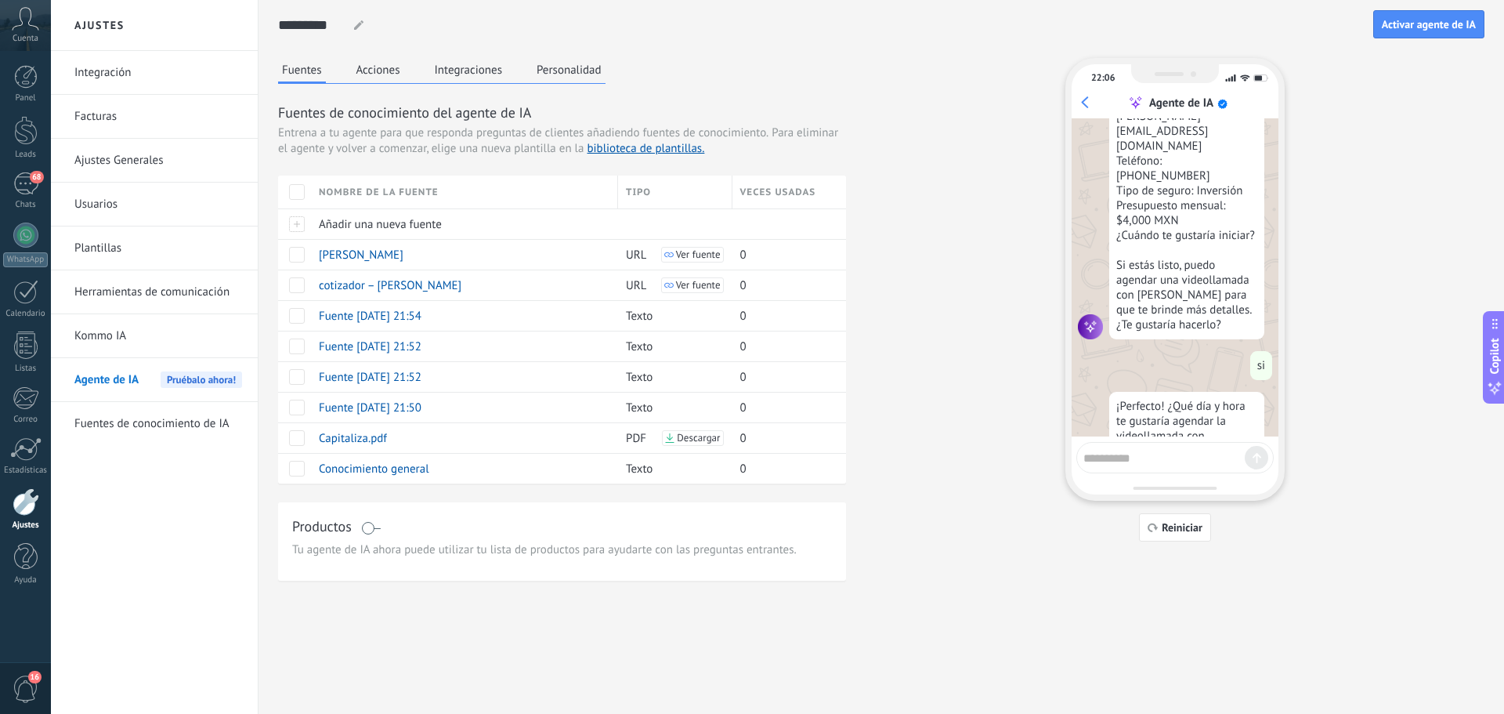
click at [368, 74] on button "Acciones" at bounding box center [379, 70] width 52 height 24
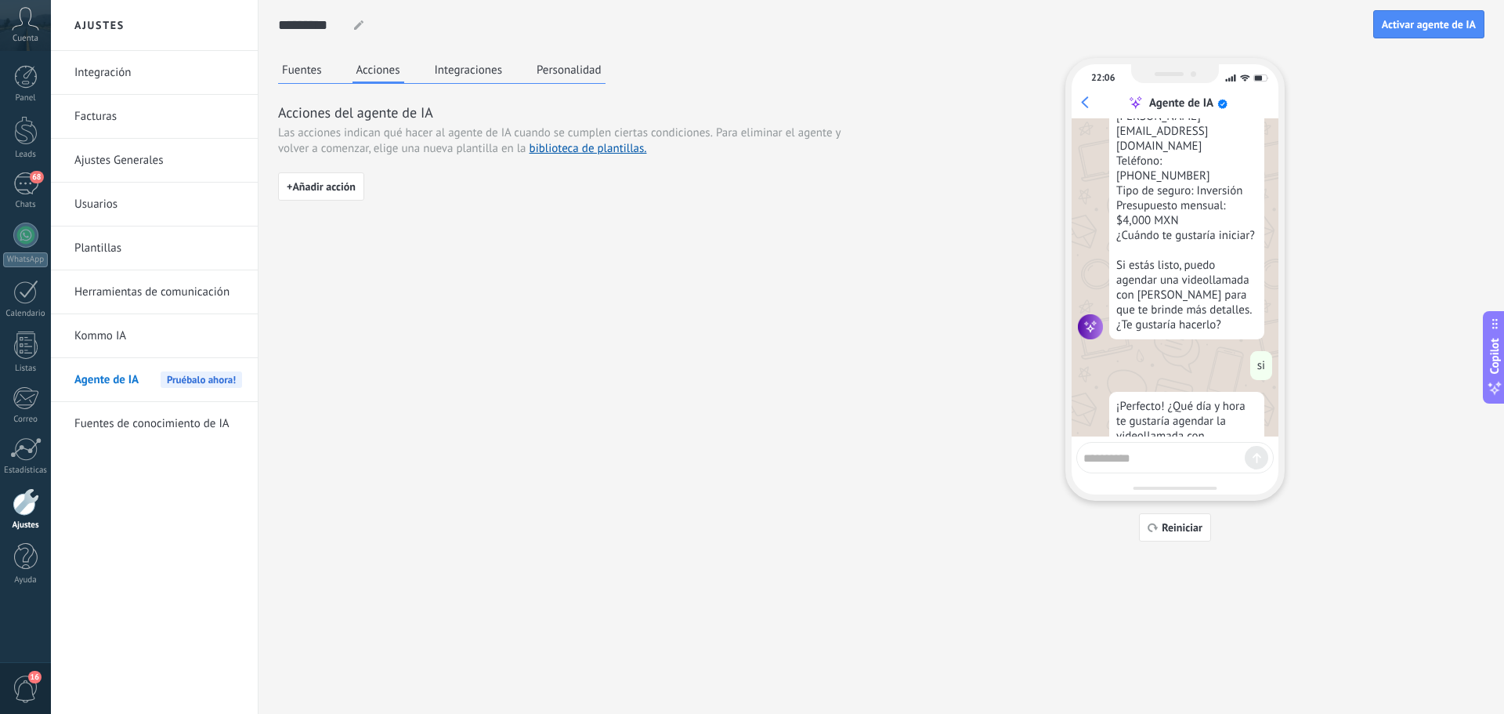
click at [483, 69] on button "Integraciones" at bounding box center [469, 70] width 76 height 24
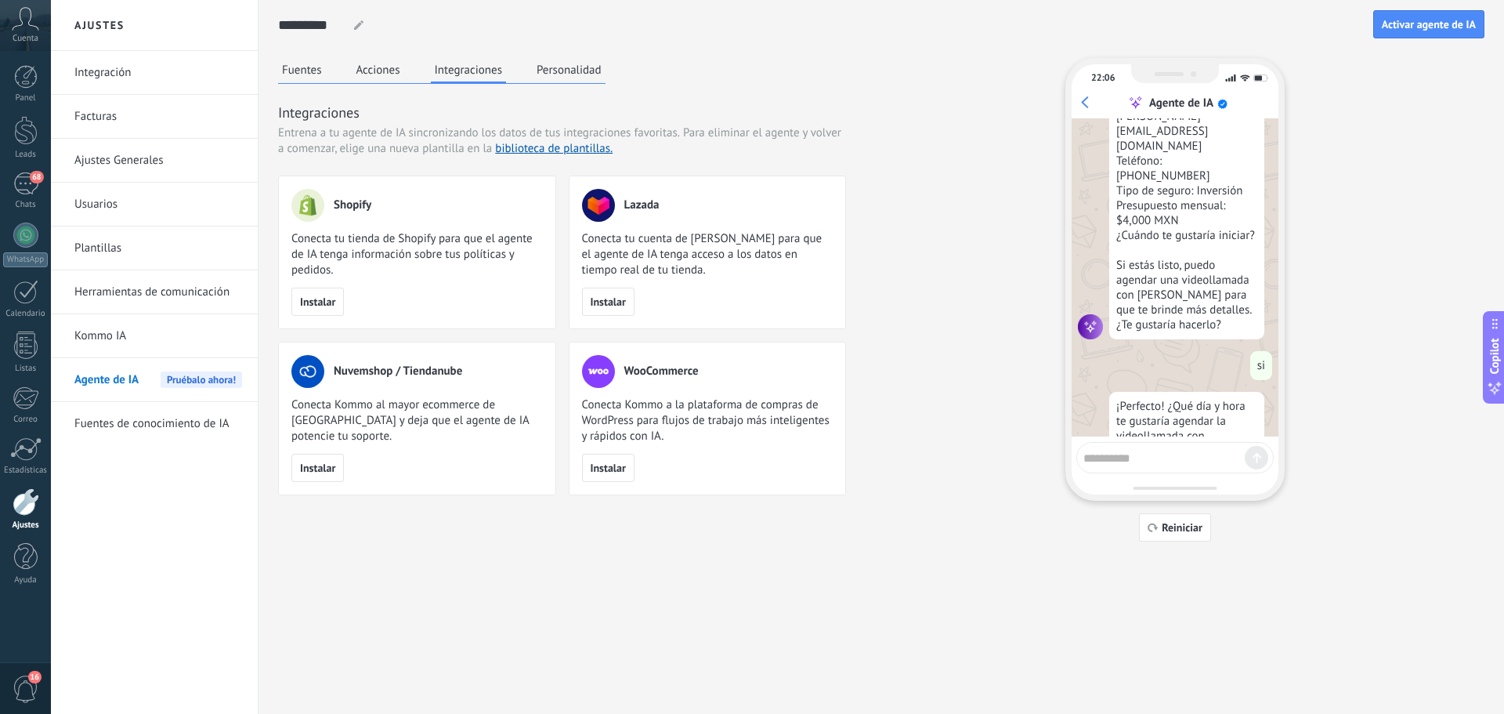
click at [574, 65] on button "Personalidad" at bounding box center [569, 70] width 73 height 24
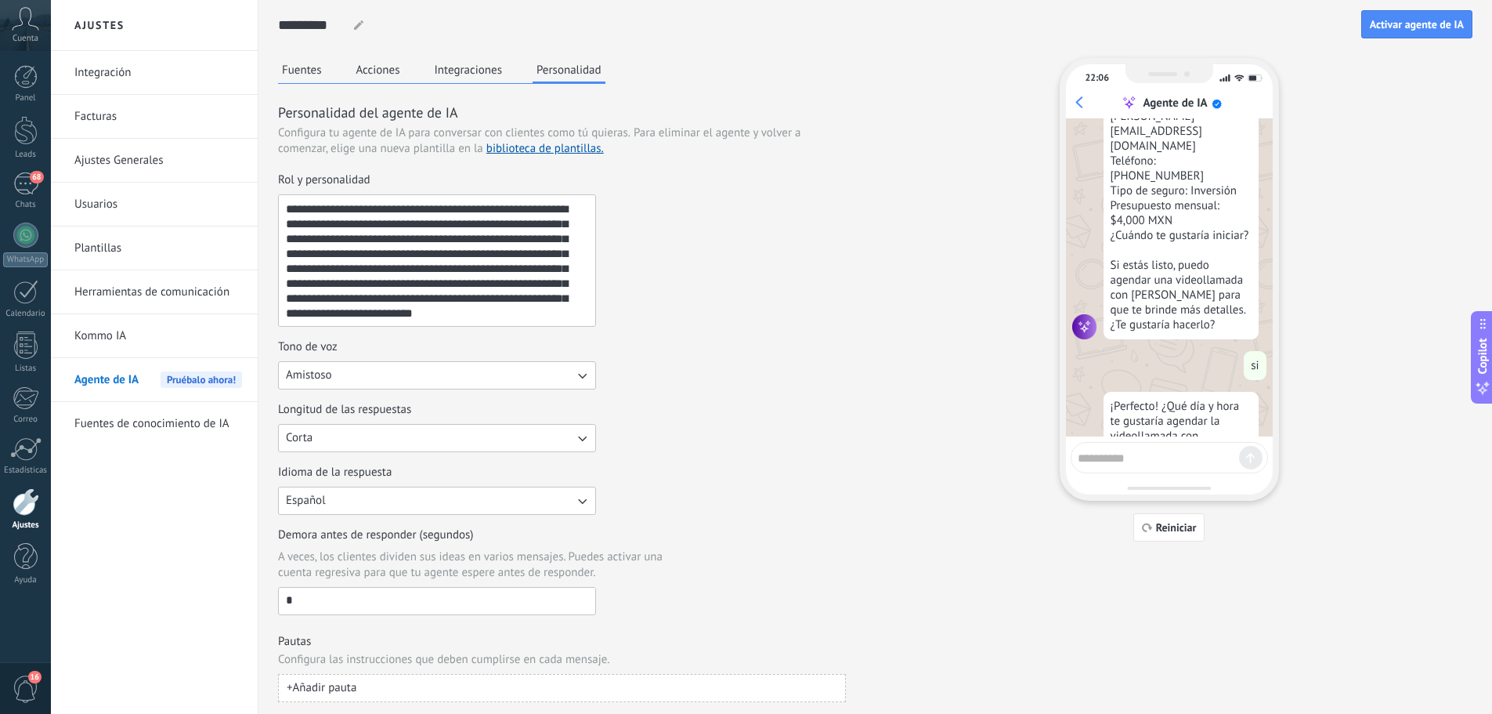
click at [129, 331] on link "Kommo IA" at bounding box center [158, 336] width 168 height 44
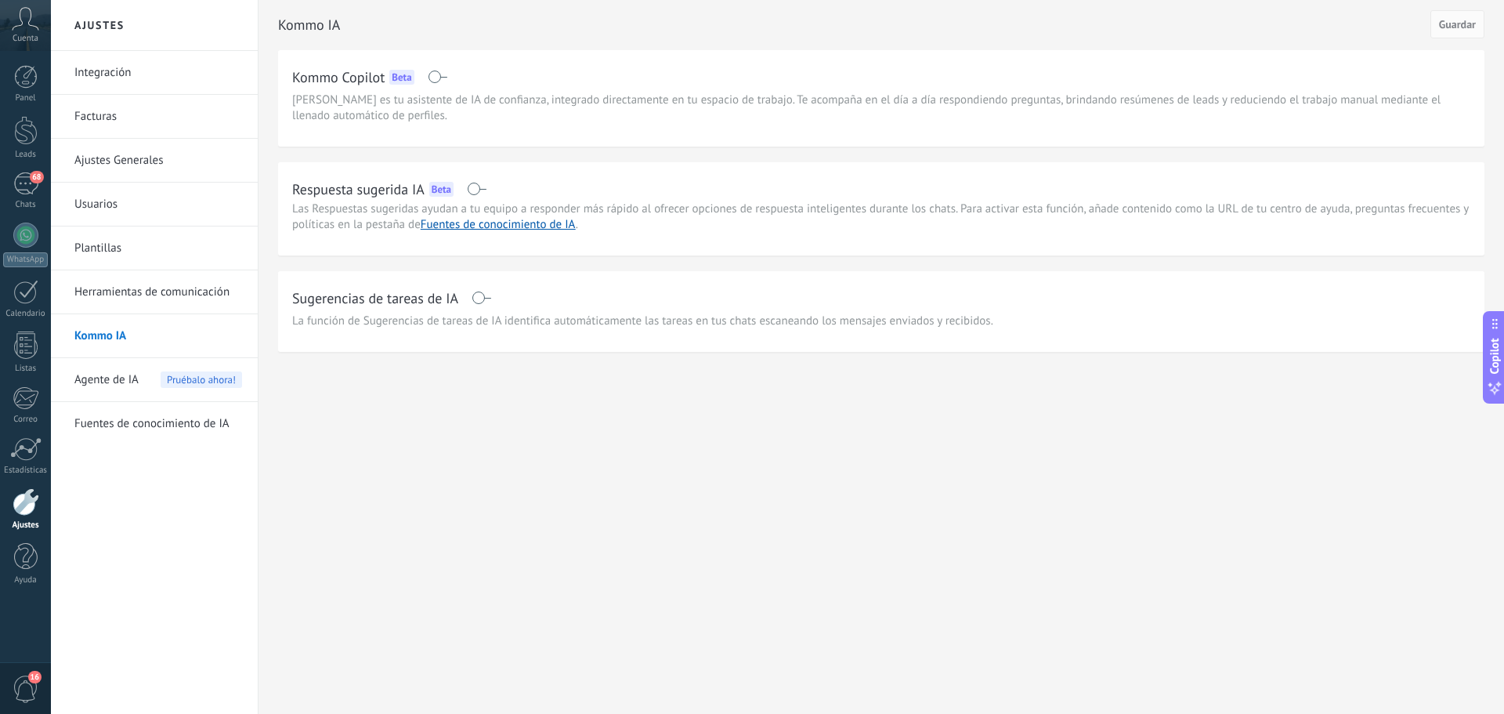
click at [122, 206] on link "Usuarios" at bounding box center [158, 205] width 168 height 44
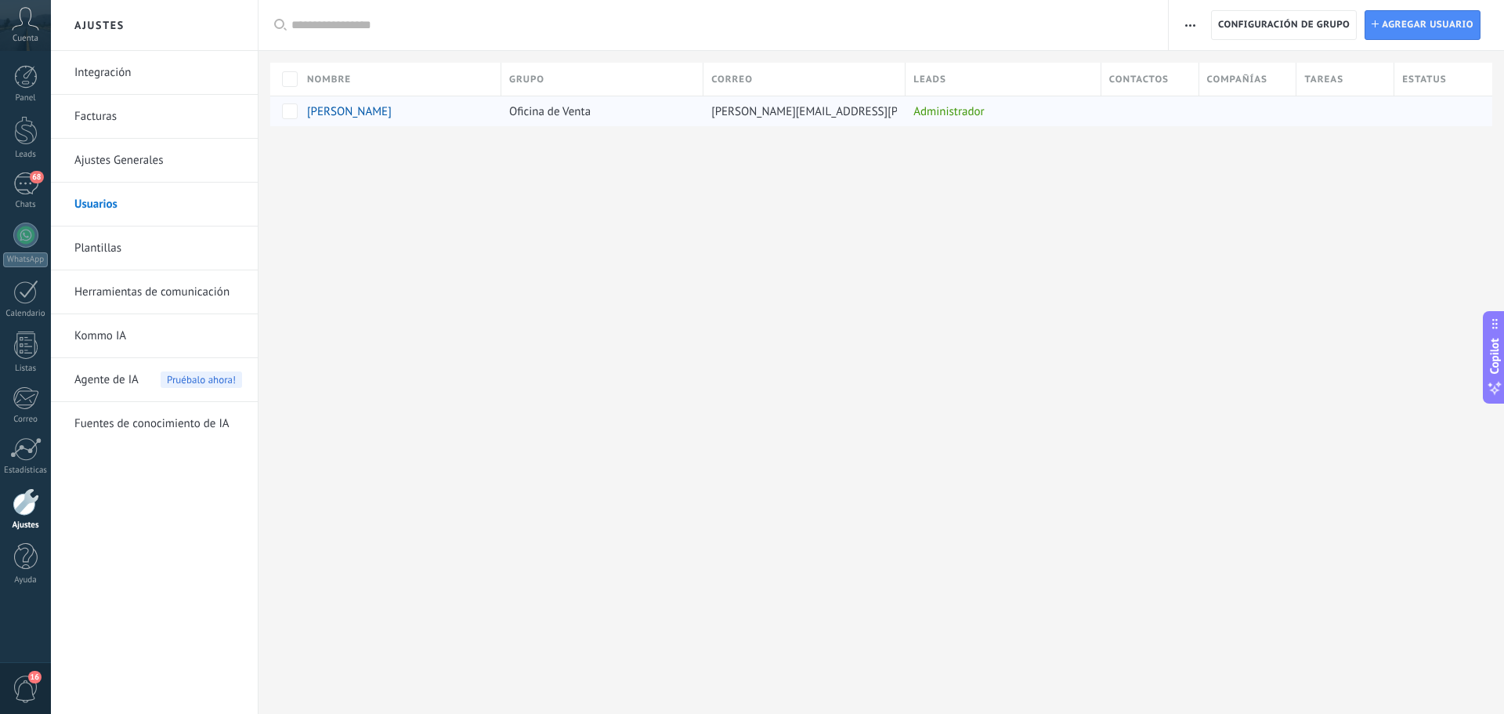
click at [382, 110] on span "[PERSON_NAME]" at bounding box center [349, 111] width 85 height 15
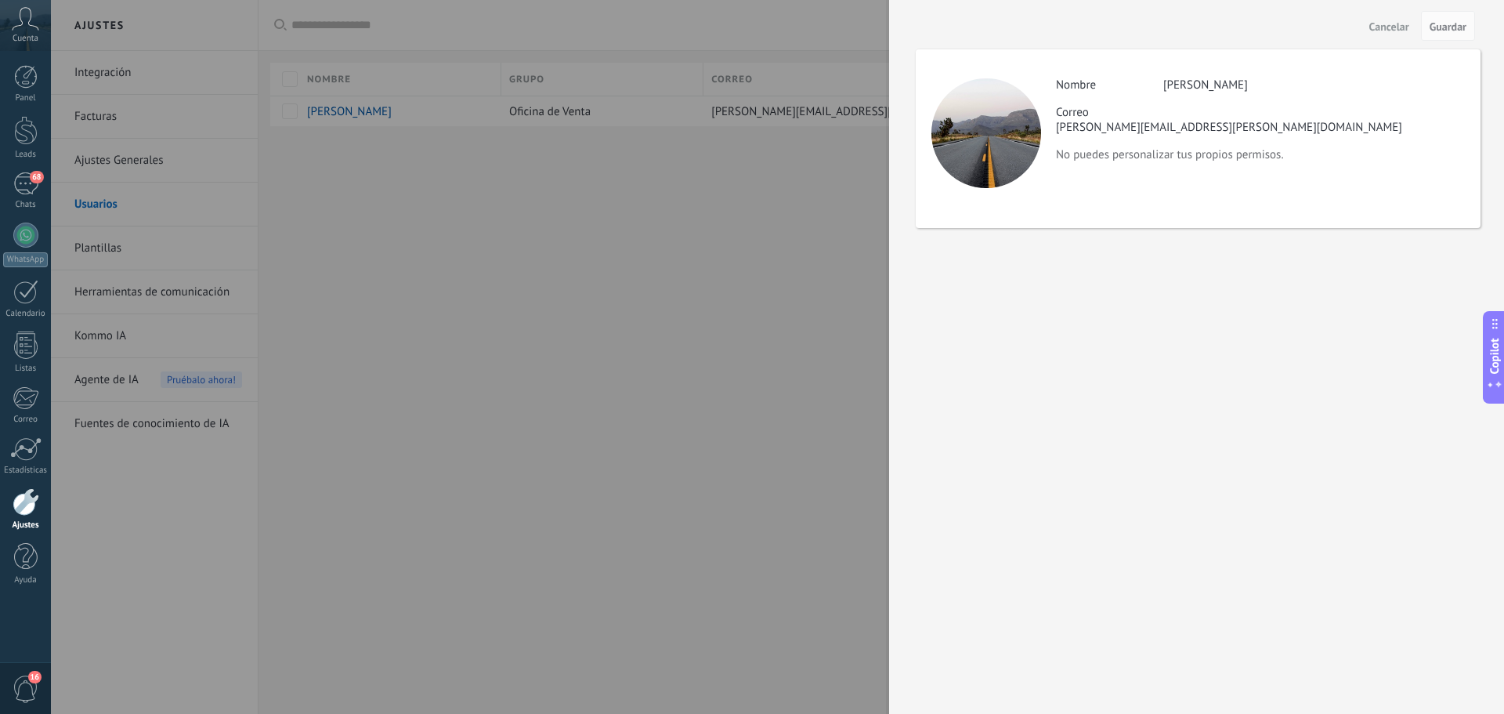
click at [1000, 142] on div at bounding box center [987, 133] width 110 height 110
click at [682, 262] on div at bounding box center [752, 357] width 1504 height 714
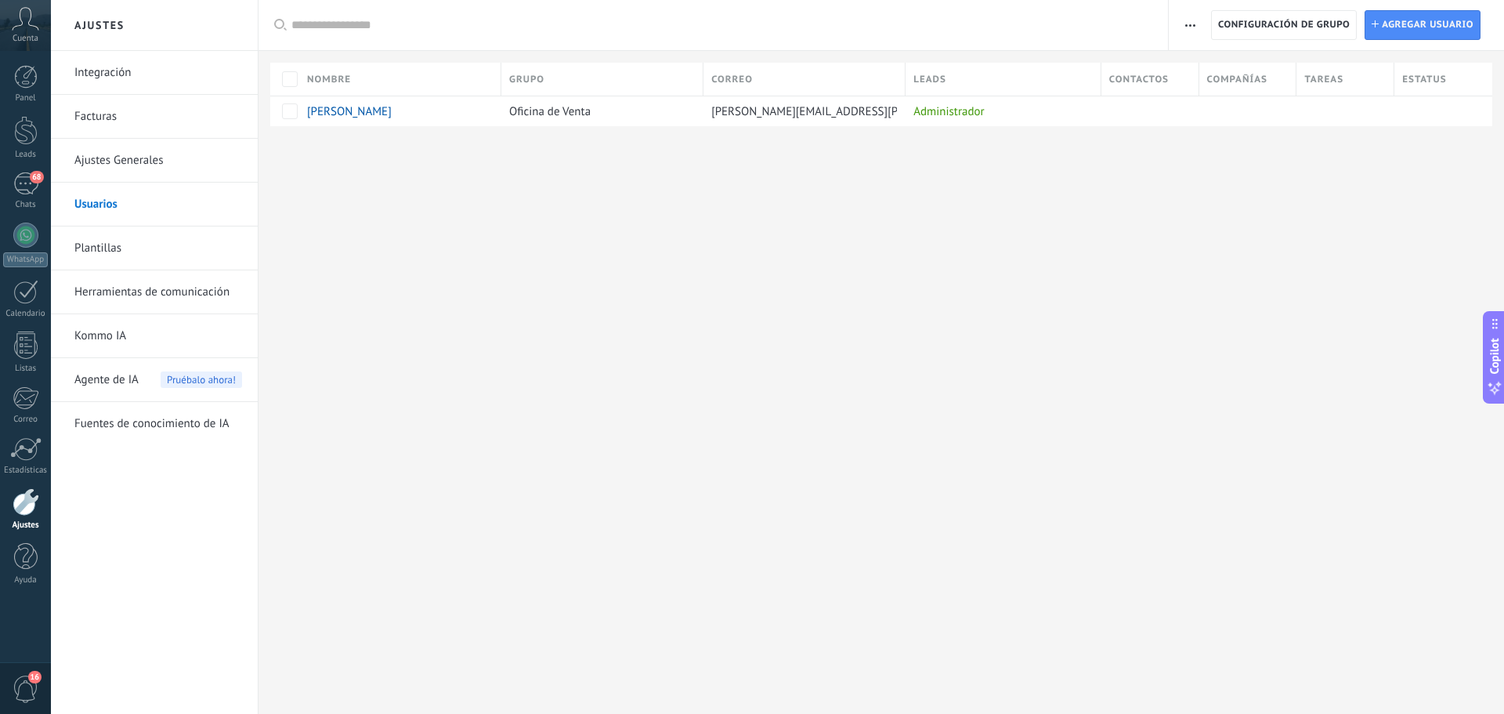
click at [160, 158] on link "Ajustes Generales" at bounding box center [158, 161] width 168 height 44
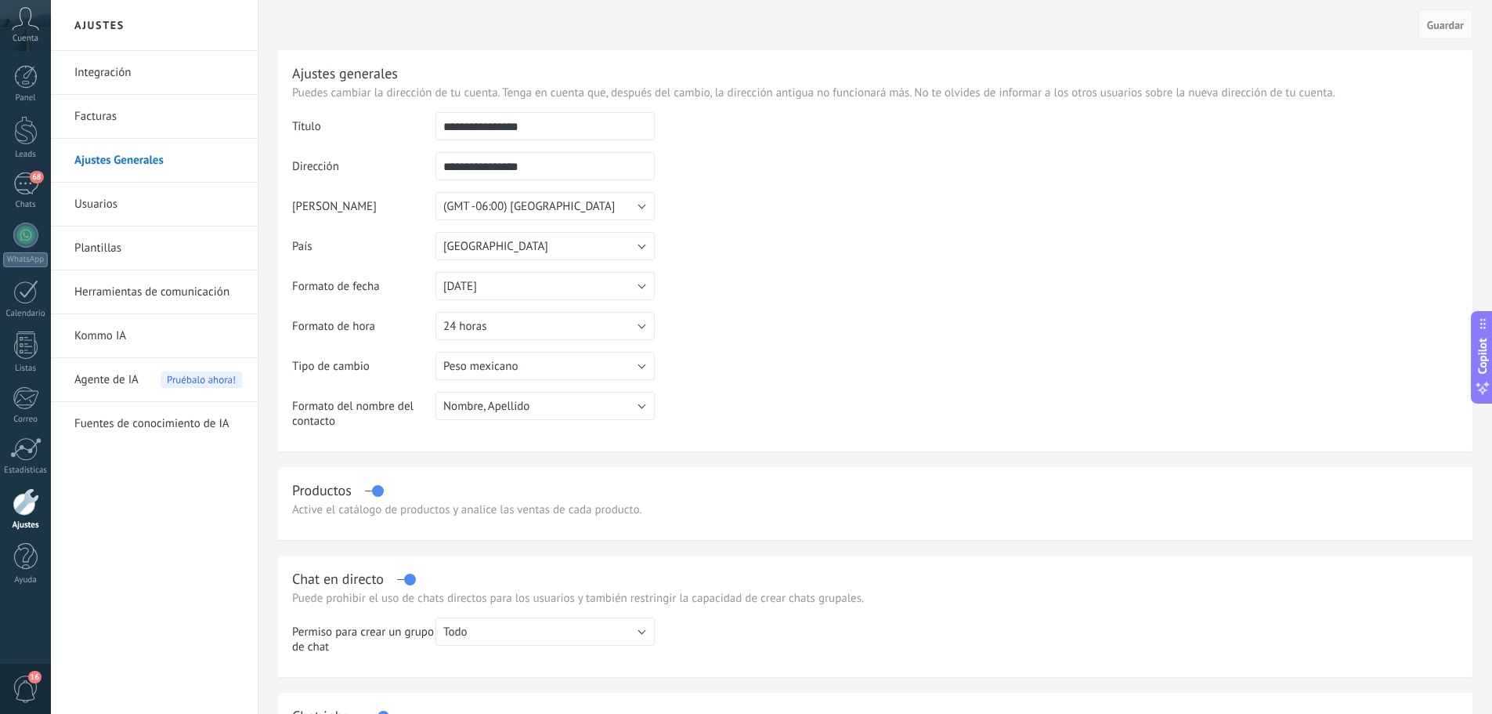
click at [27, 28] on icon at bounding box center [25, 19] width 27 height 24
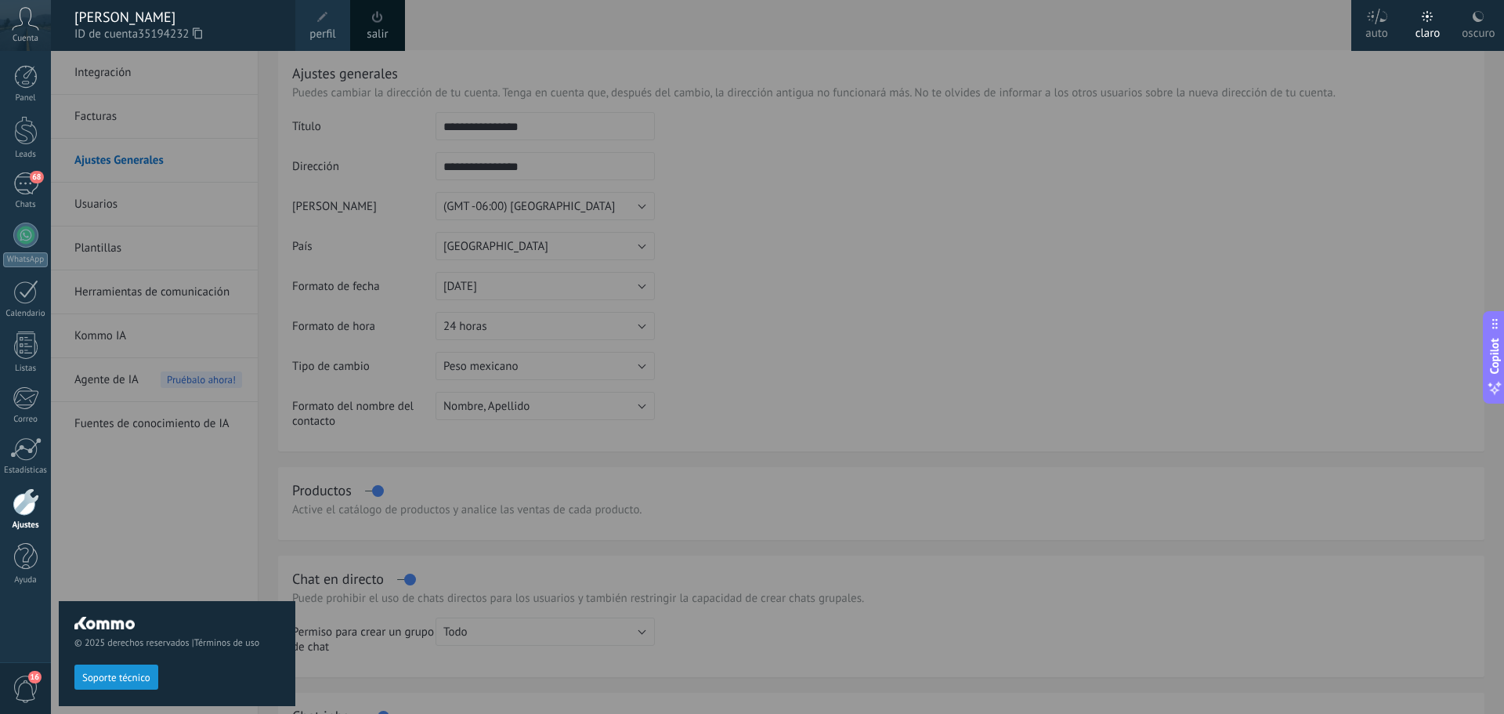
click at [183, 443] on div "© 2025 derechos reservados | Términos de uso Soporte técnico" at bounding box center [177, 382] width 237 height 663
click at [888, 80] on div at bounding box center [803, 357] width 1504 height 714
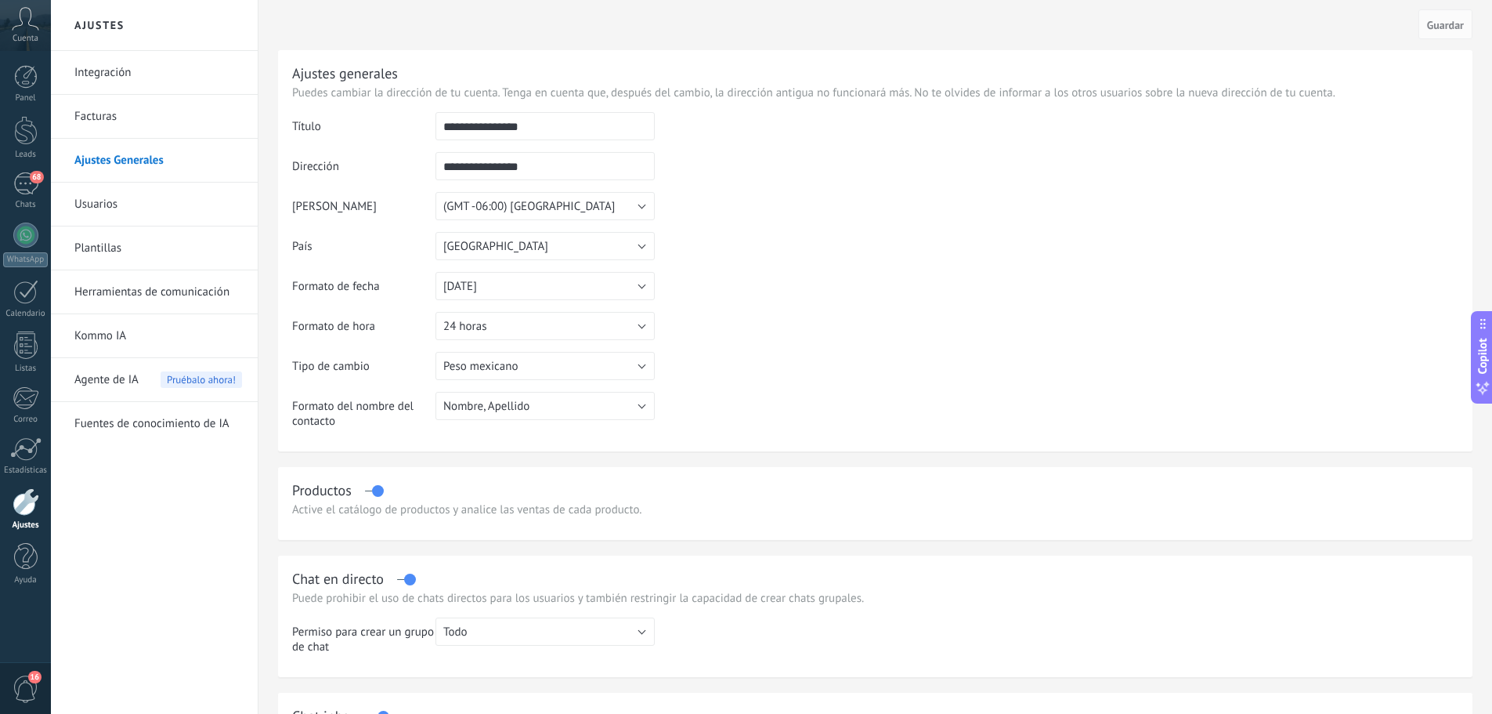
click at [31, 684] on span "16" at bounding box center [26, 688] width 27 height 27
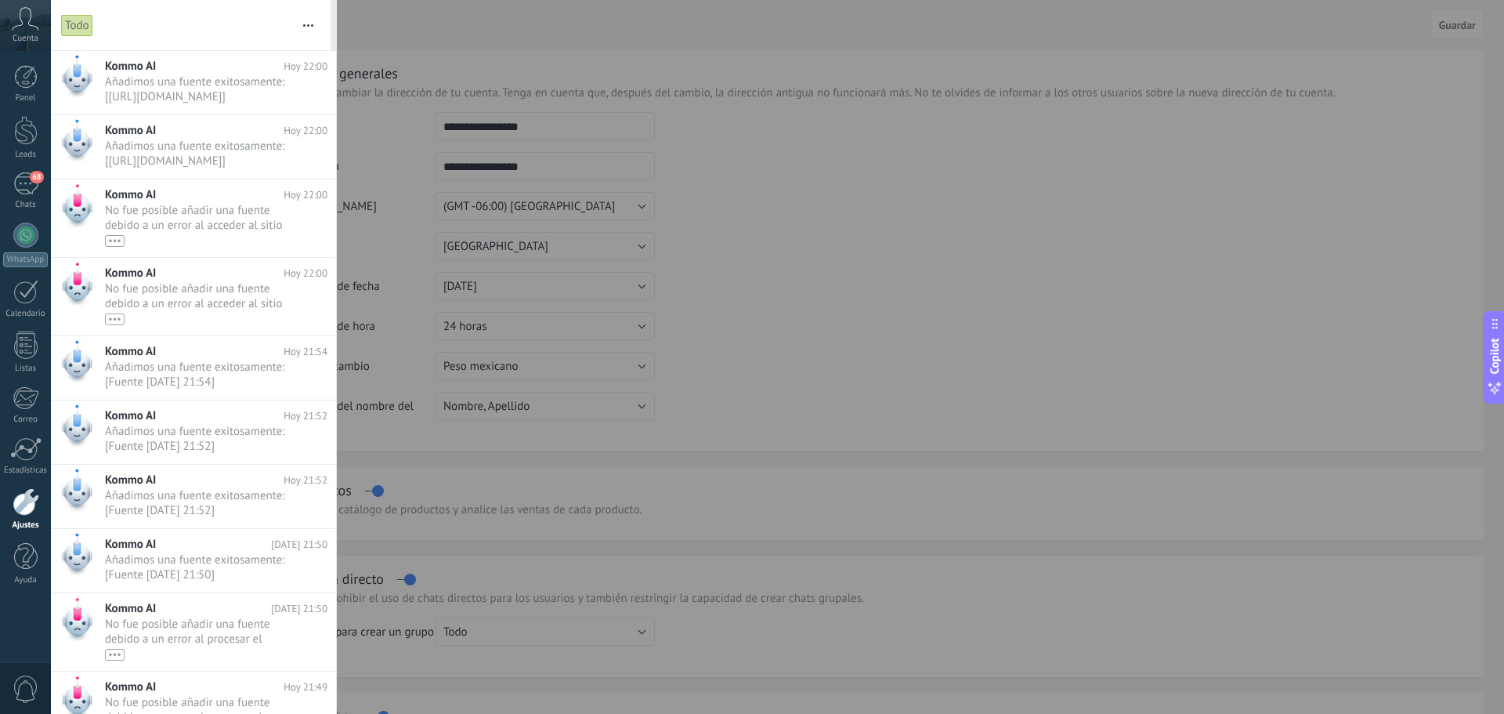
click at [31, 684] on span "0" at bounding box center [26, 688] width 27 height 27
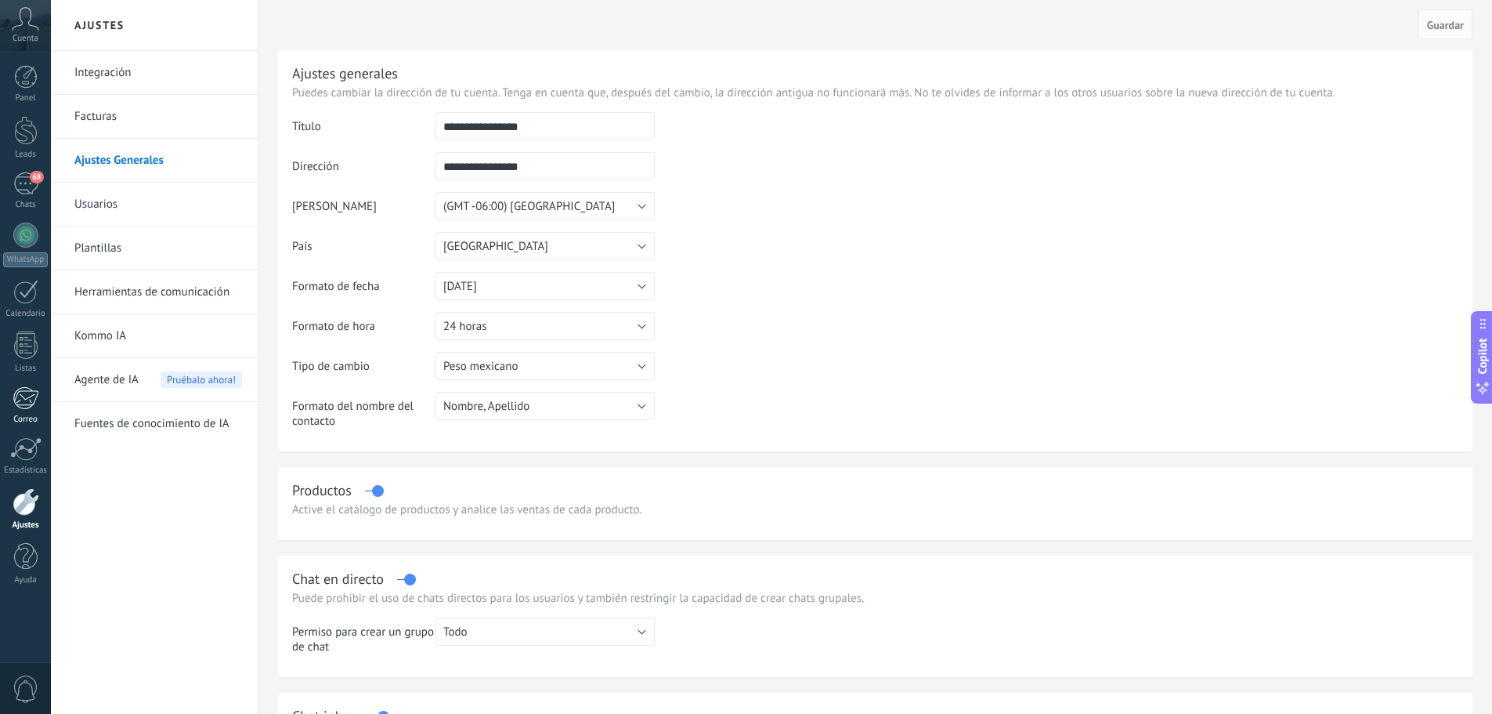
click at [26, 390] on div at bounding box center [26, 398] width 26 height 24
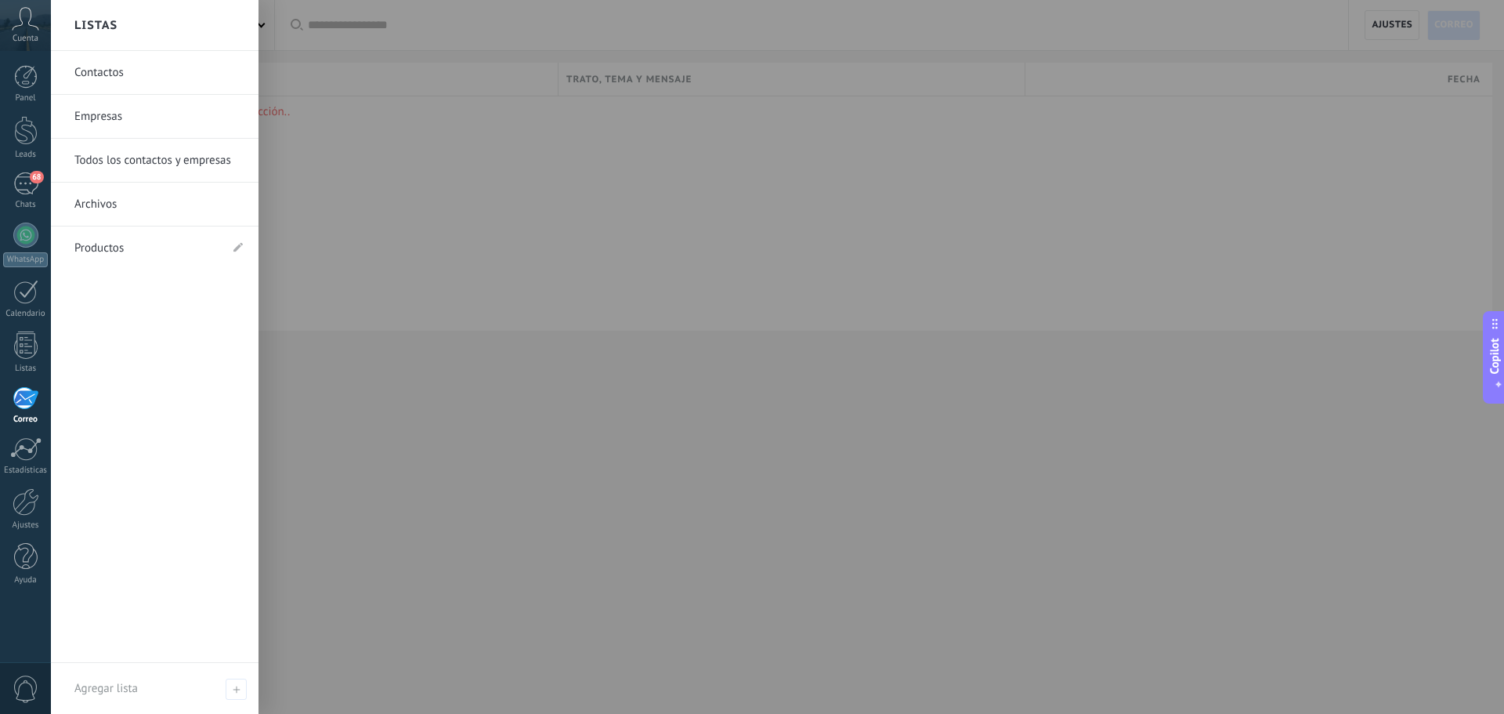
click at [134, 82] on link "Contactos" at bounding box center [158, 73] width 168 height 44
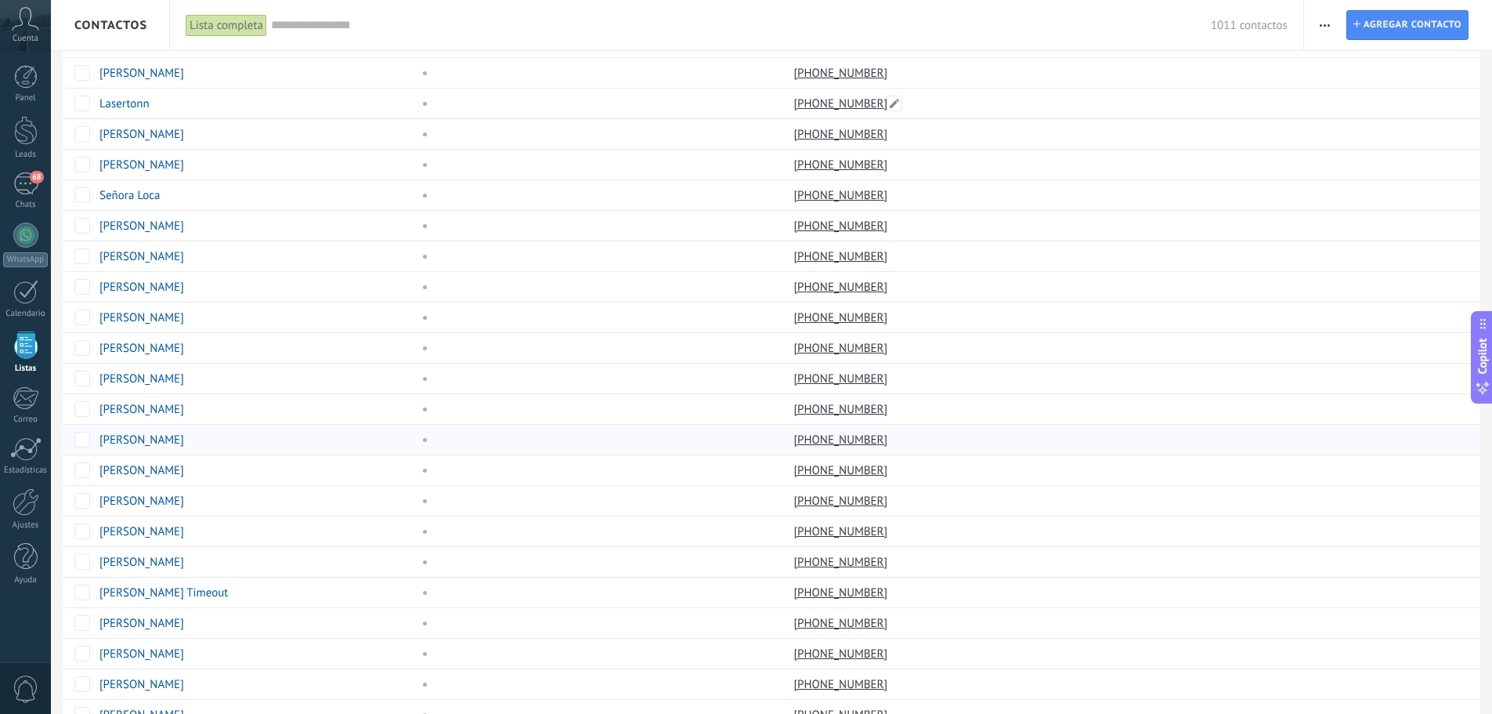
scroll to position [961, 0]
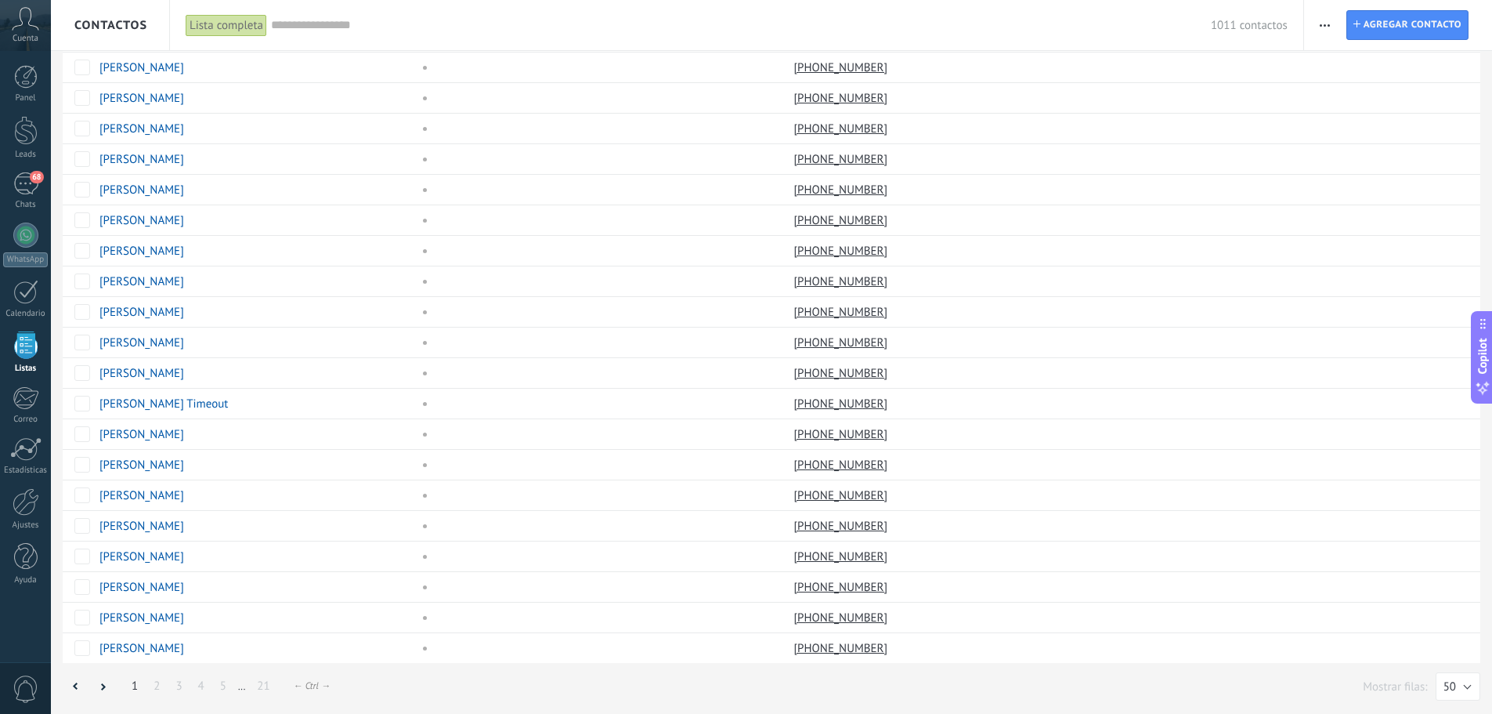
click at [223, 686] on link "5" at bounding box center [223, 686] width 22 height 31
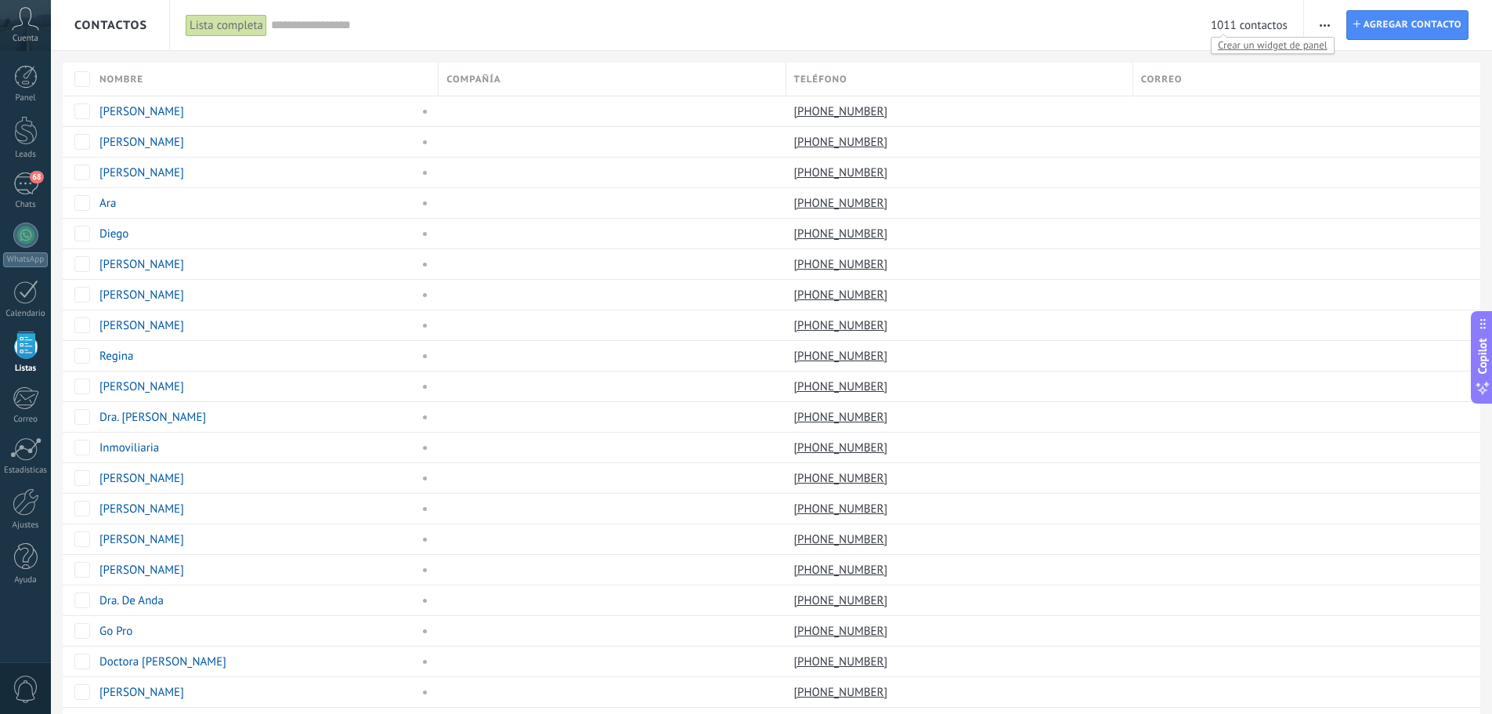
drag, startPoint x: 1208, startPoint y: 28, endPoint x: 1278, endPoint y: 26, distance: 69.8
click at [1278, 26] on div "1011 contactos" at bounding box center [779, 25] width 1017 height 50
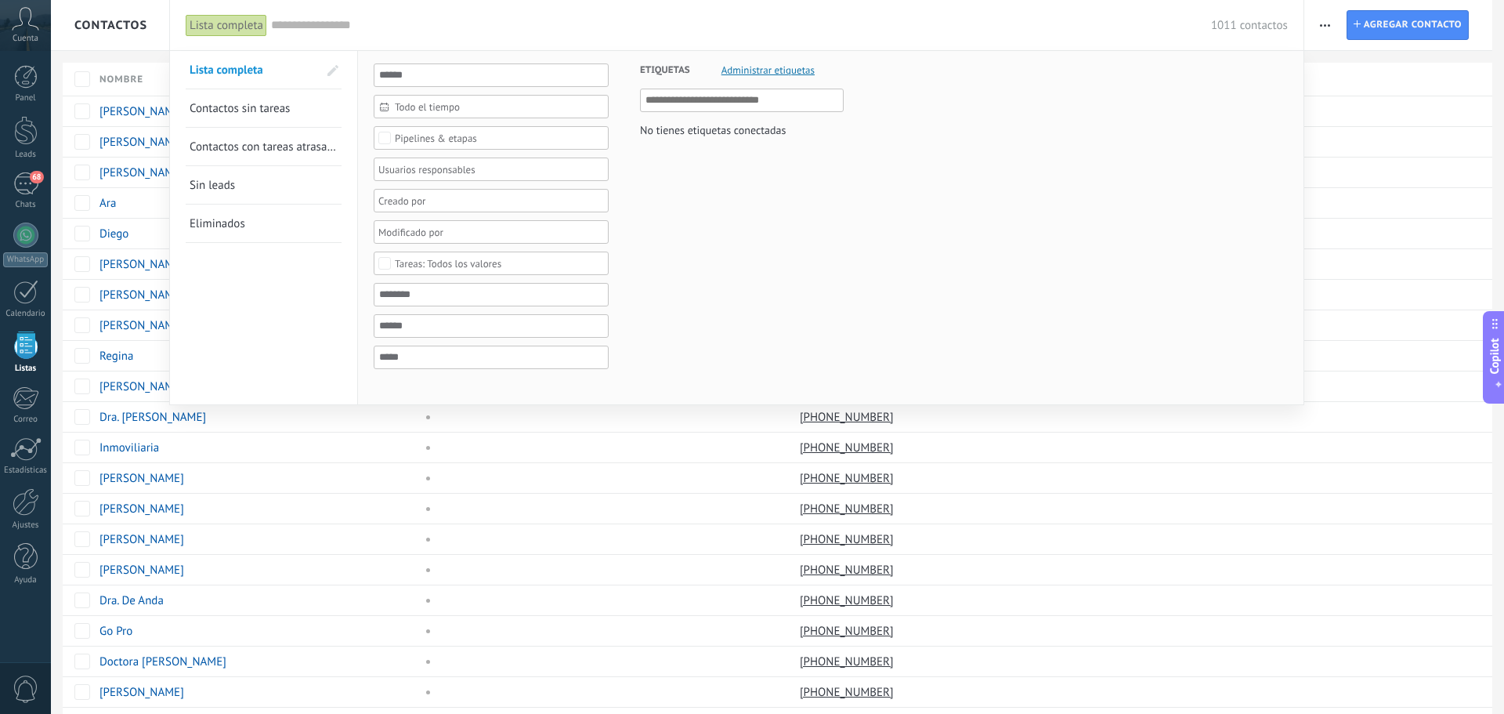
click at [905, 6] on div "1011 contactos" at bounding box center [779, 25] width 1017 height 50
click at [136, 30] on div at bounding box center [752, 357] width 1504 height 714
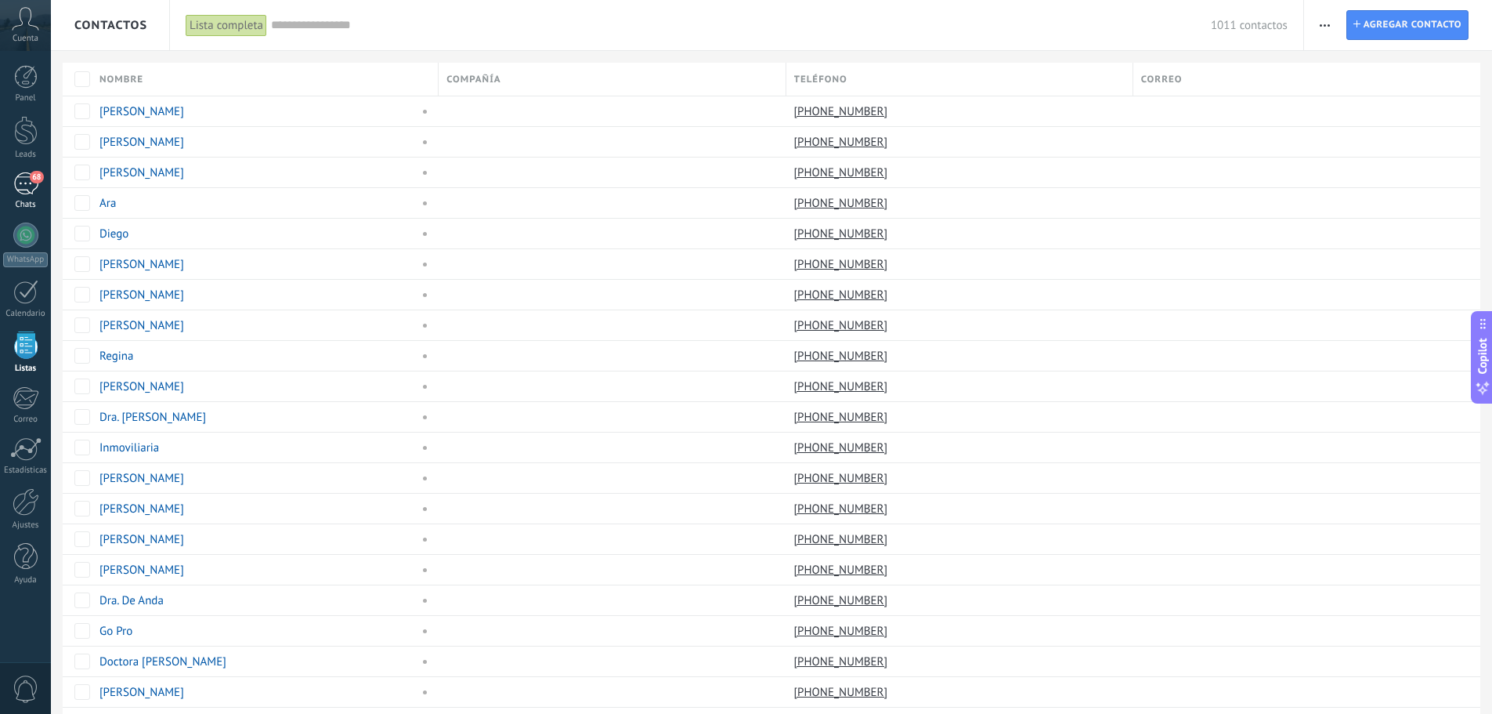
click at [20, 184] on div "68" at bounding box center [25, 183] width 25 height 23
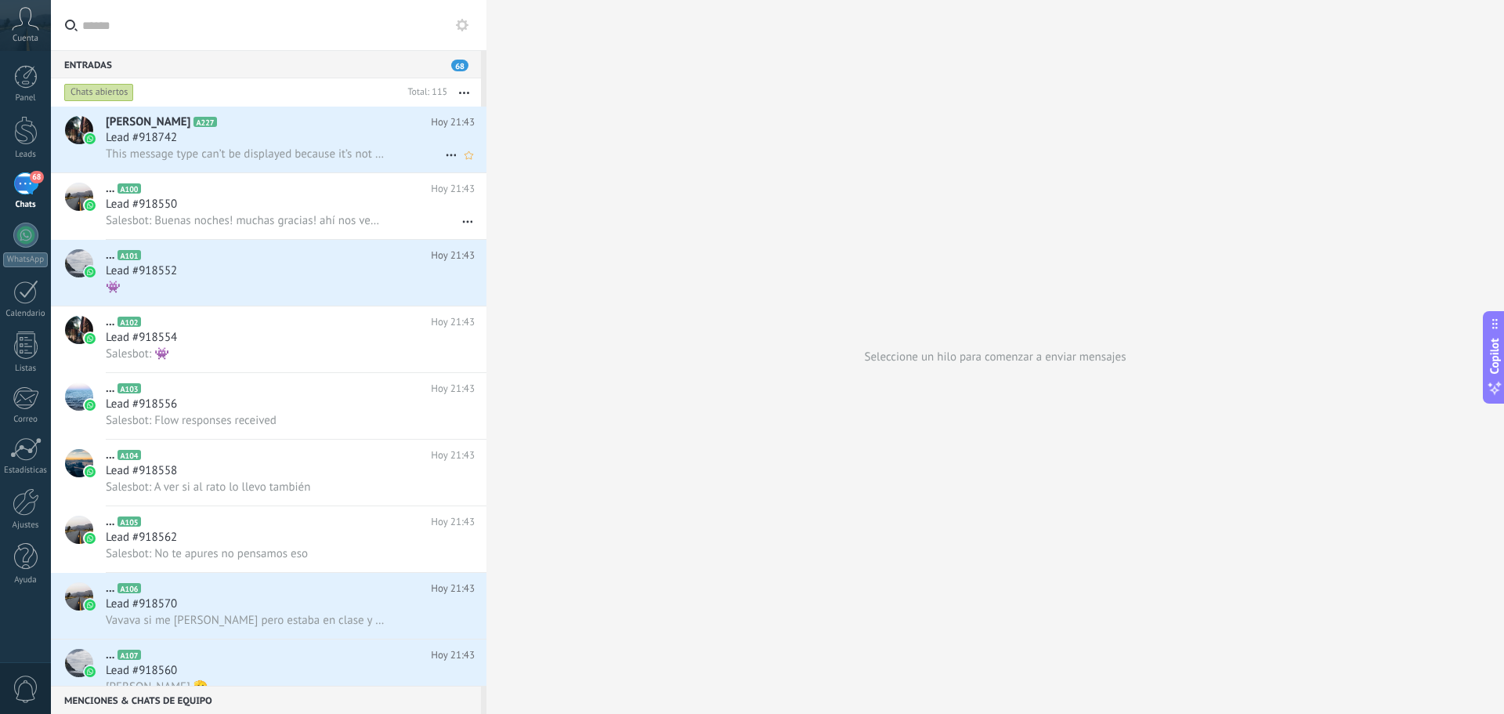
click at [360, 130] on div "Lead #918742" at bounding box center [290, 138] width 369 height 16
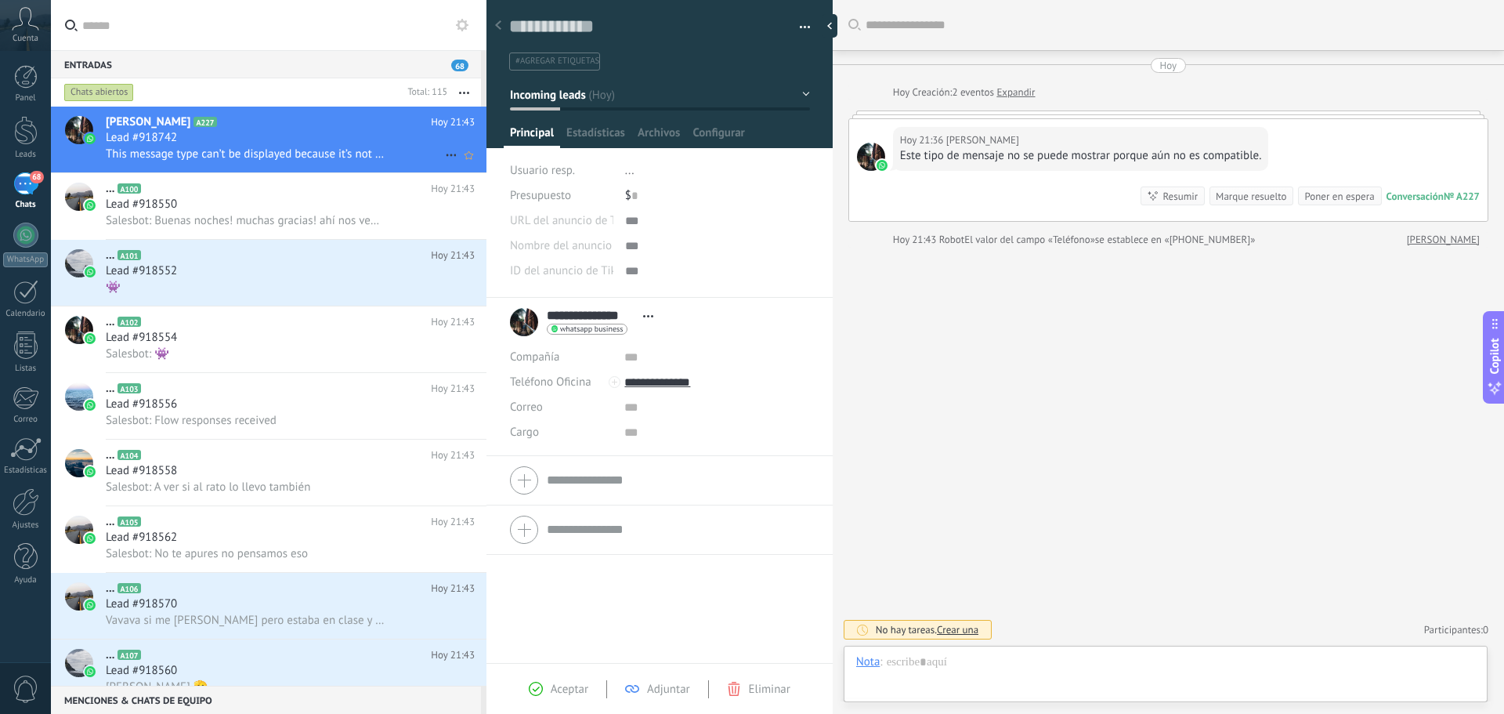
scroll to position [24, 0]
click at [1011, 317] on div "Buscar Carga más Hoy Hoy Creación: 2 eventos Expandir Hoy 21:36 Perla Hernández…" at bounding box center [1168, 357] width 671 height 714
click at [190, 321] on h2 "... A102" at bounding box center [268, 322] width 325 height 16
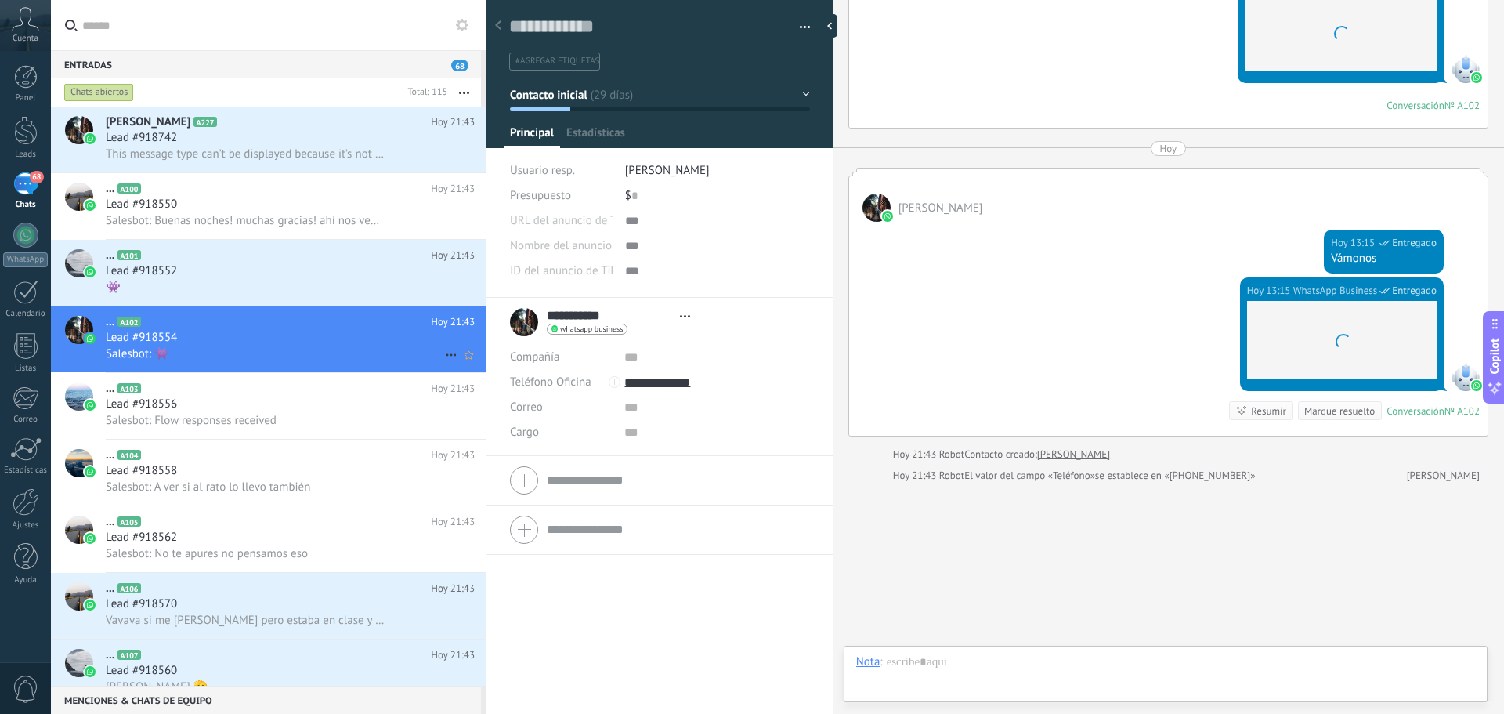
scroll to position [24, 0]
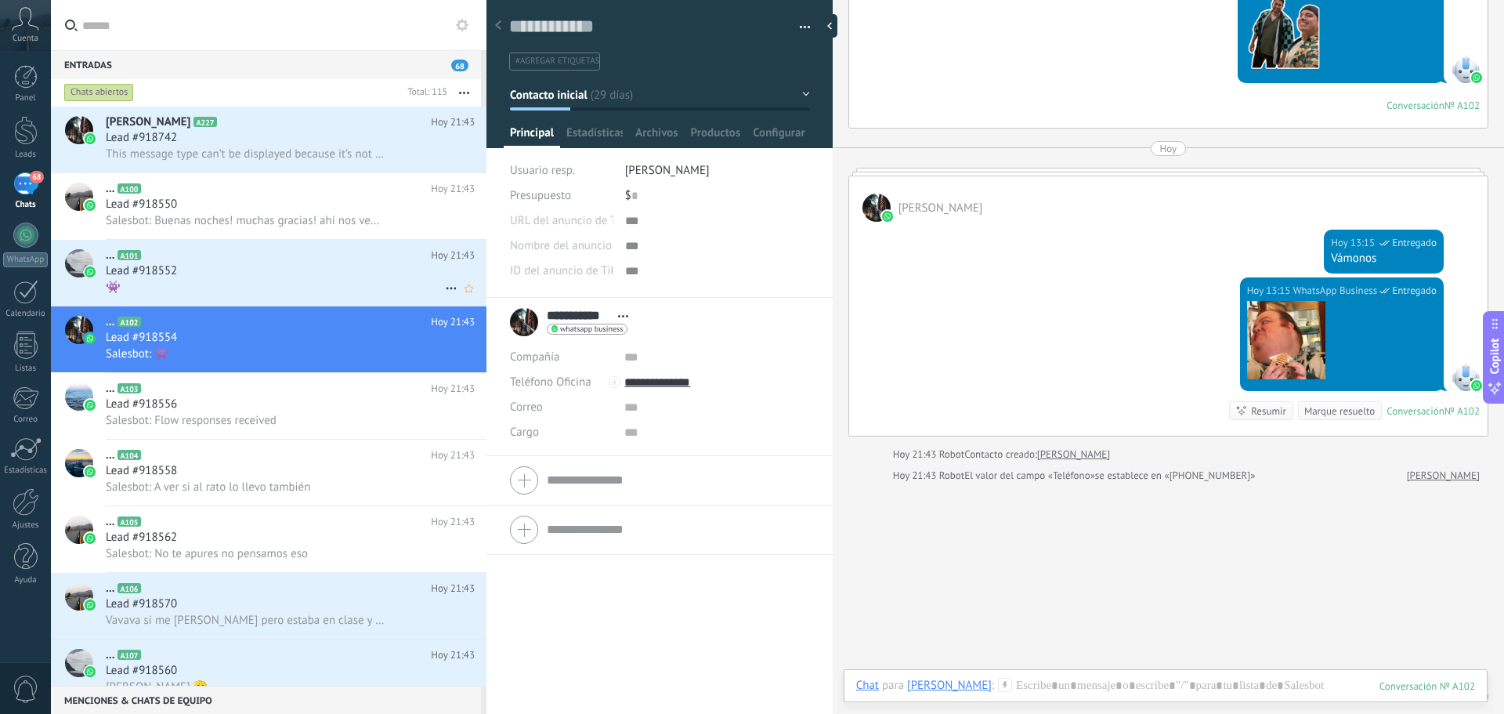
click at [245, 286] on div "👾" at bounding box center [290, 287] width 369 height 16
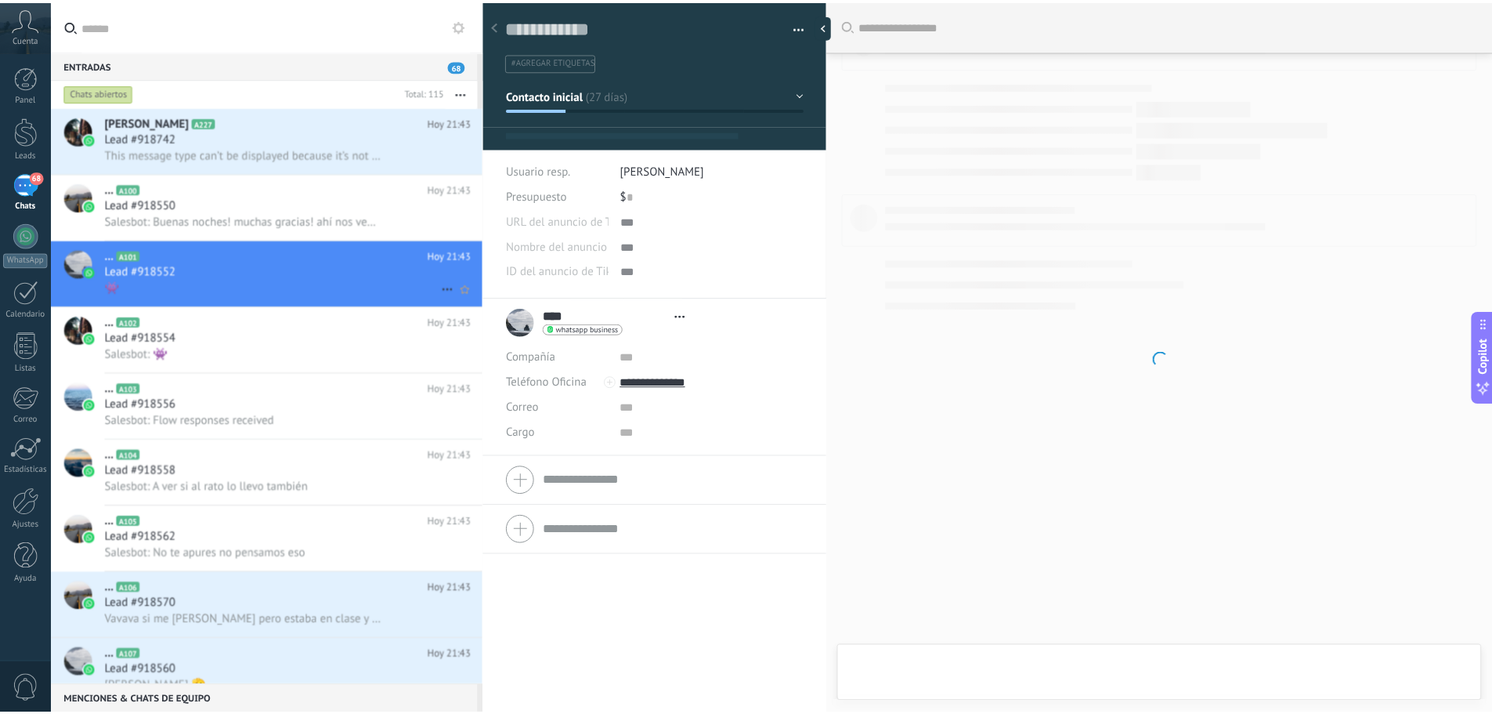
scroll to position [24, 0]
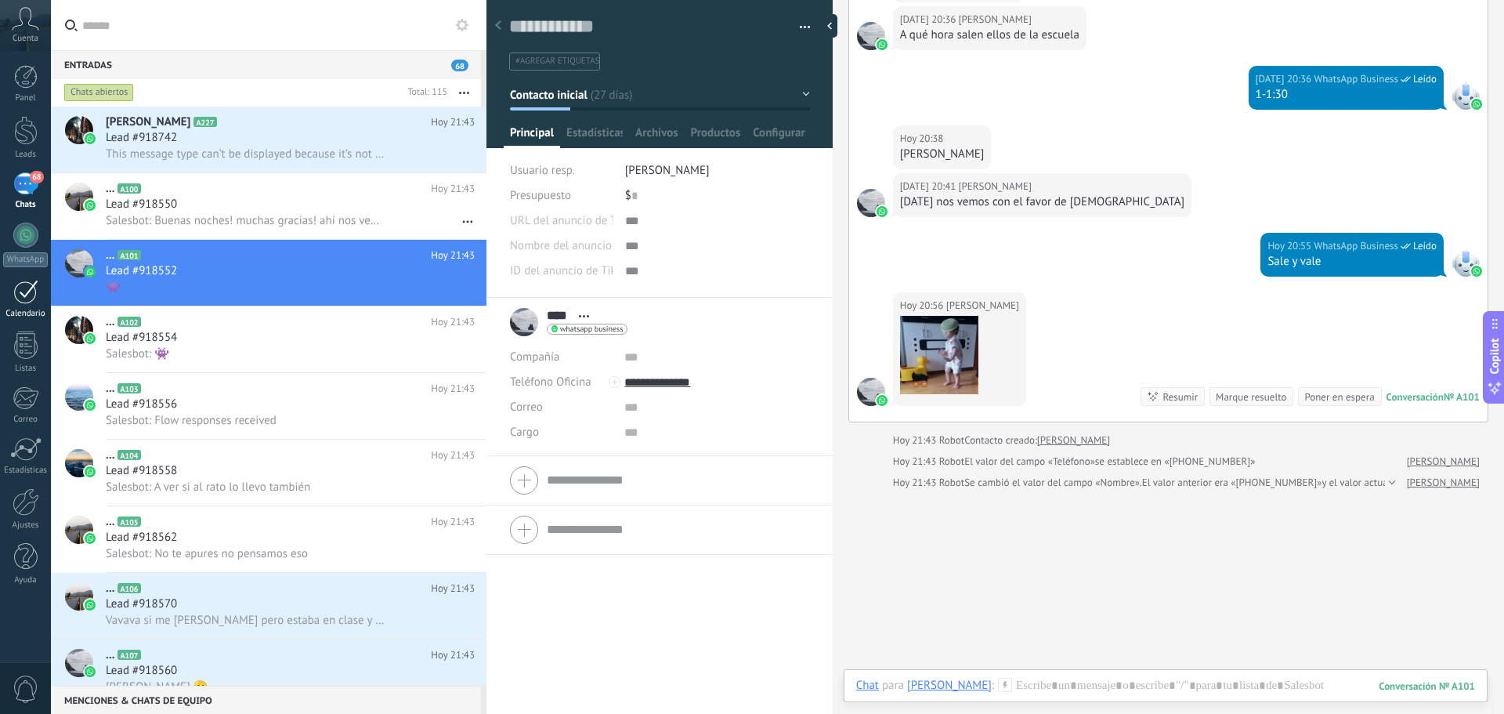
click at [39, 298] on link "Calendario" at bounding box center [25, 299] width 51 height 39
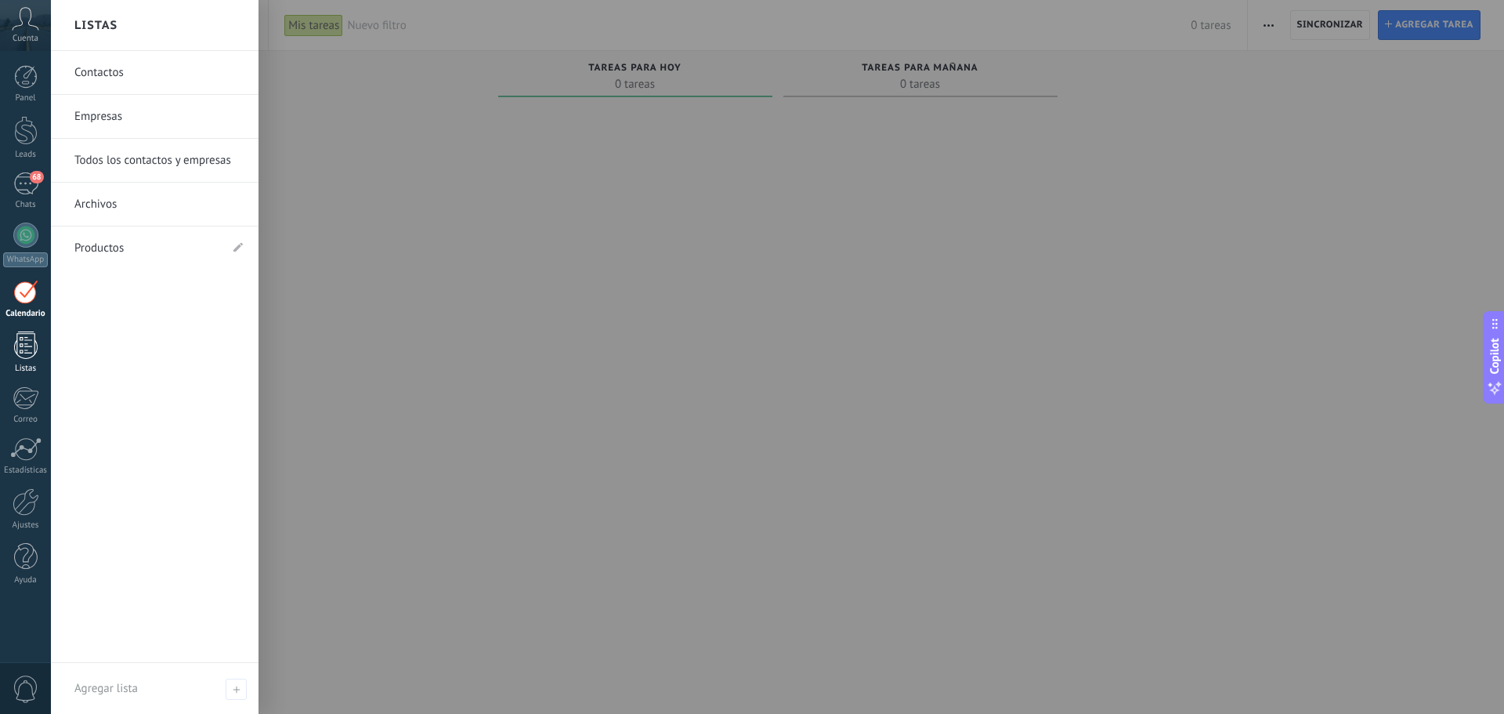
click at [37, 356] on div at bounding box center [26, 344] width 24 height 27
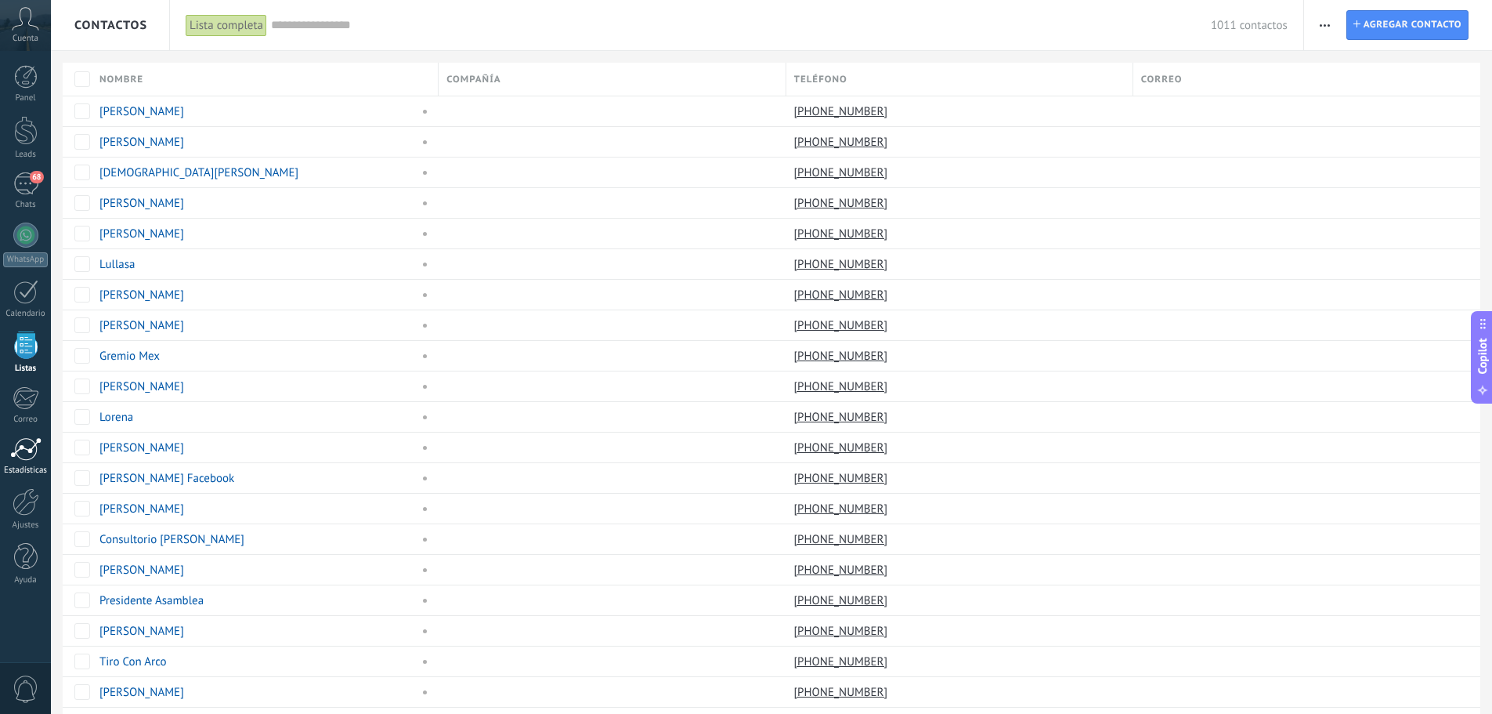
click at [22, 450] on div at bounding box center [25, 449] width 31 height 24
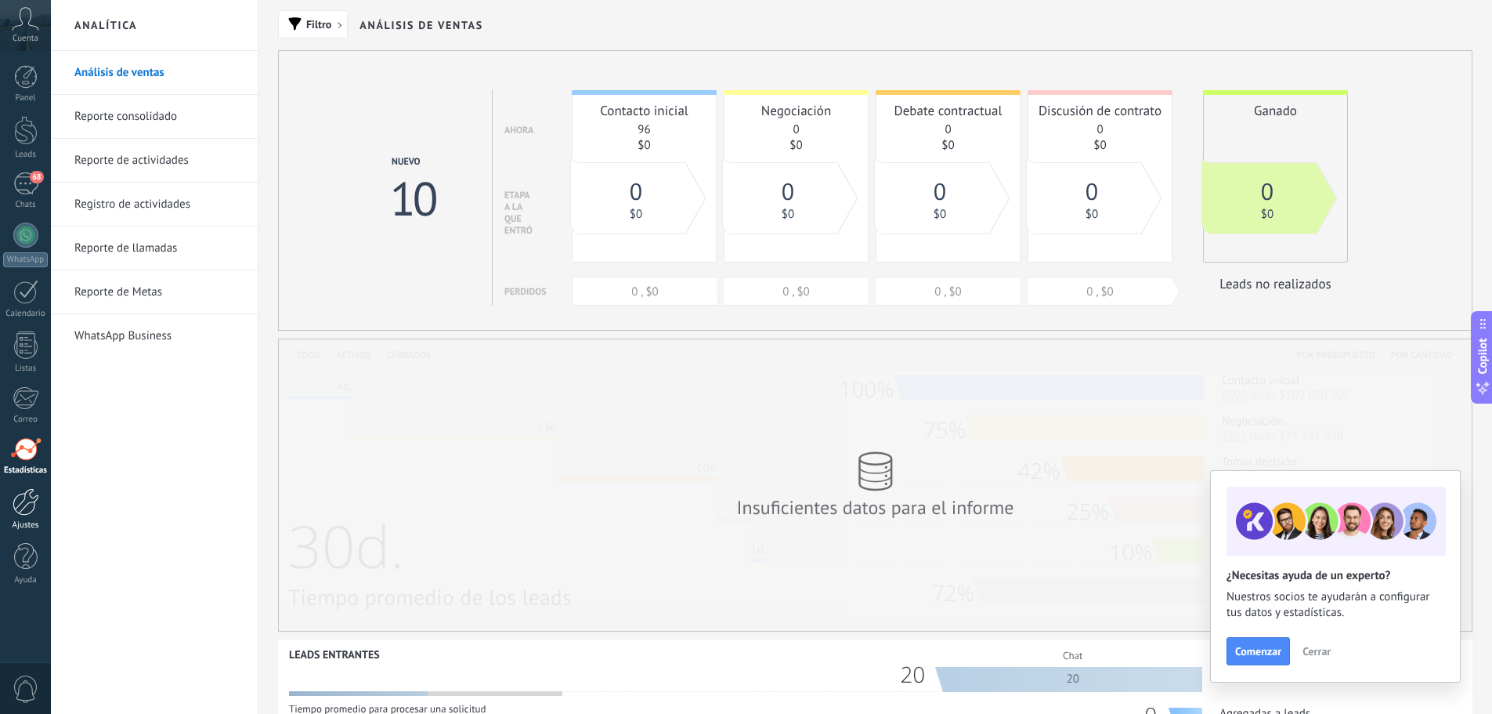
click at [28, 512] on div at bounding box center [26, 501] width 27 height 27
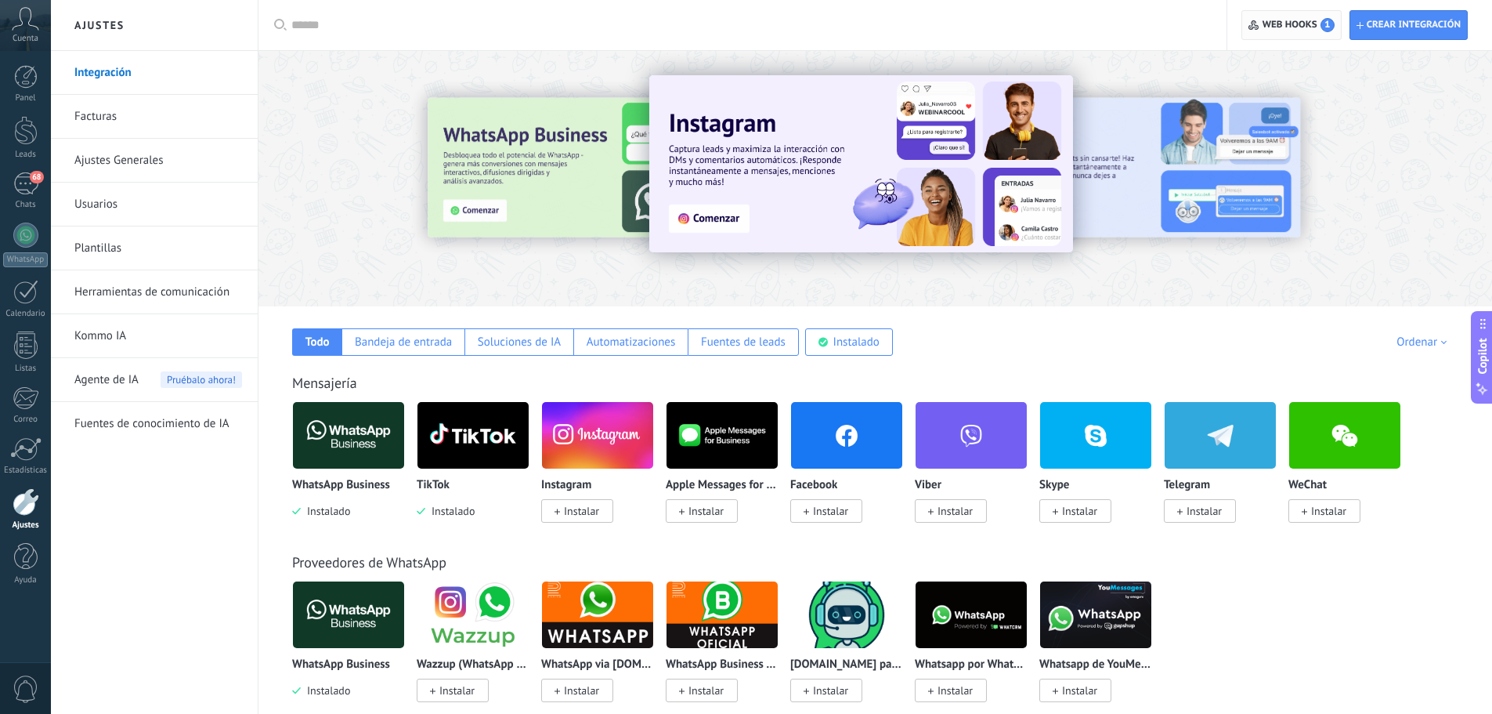
click at [1275, 20] on span "Web hooks 1" at bounding box center [1299, 25] width 72 height 14
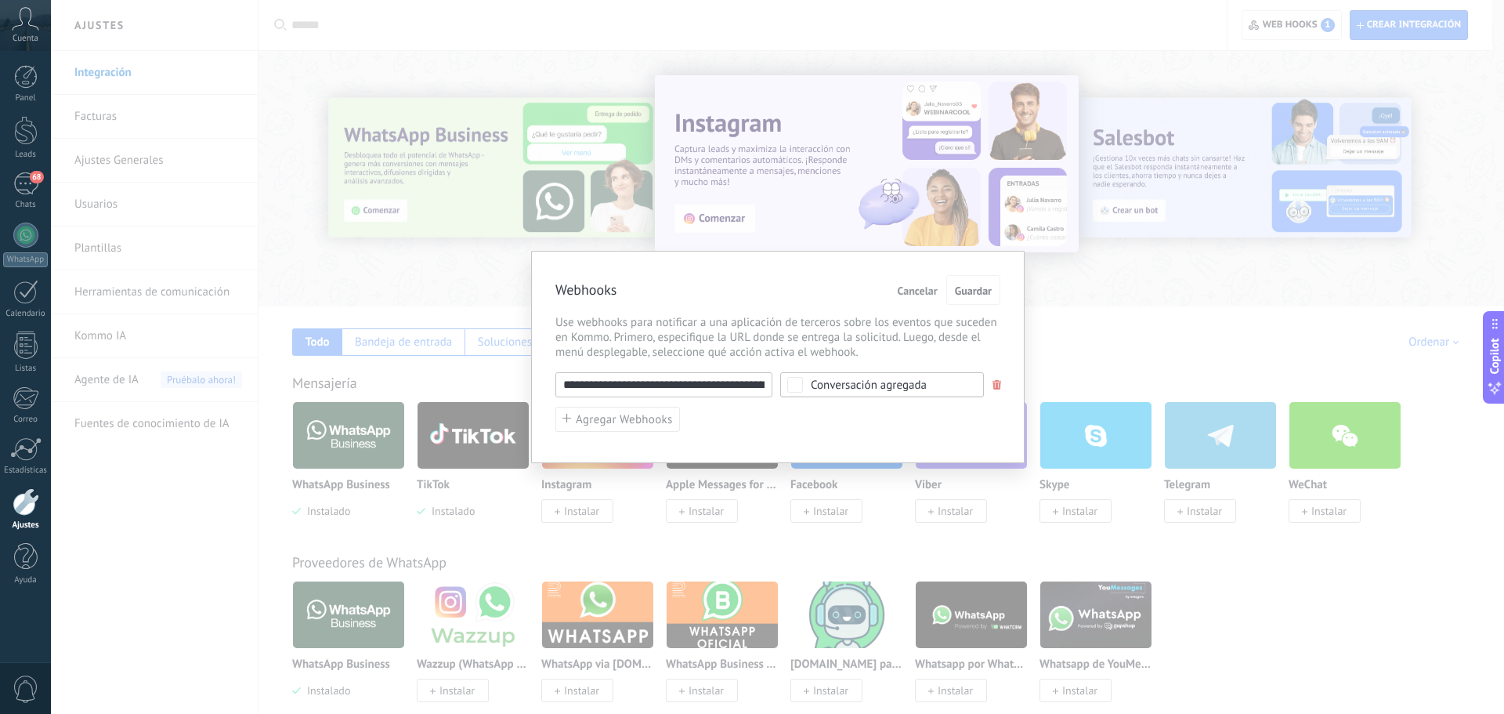
click at [1160, 301] on div "**********" at bounding box center [777, 357] width 1453 height 714
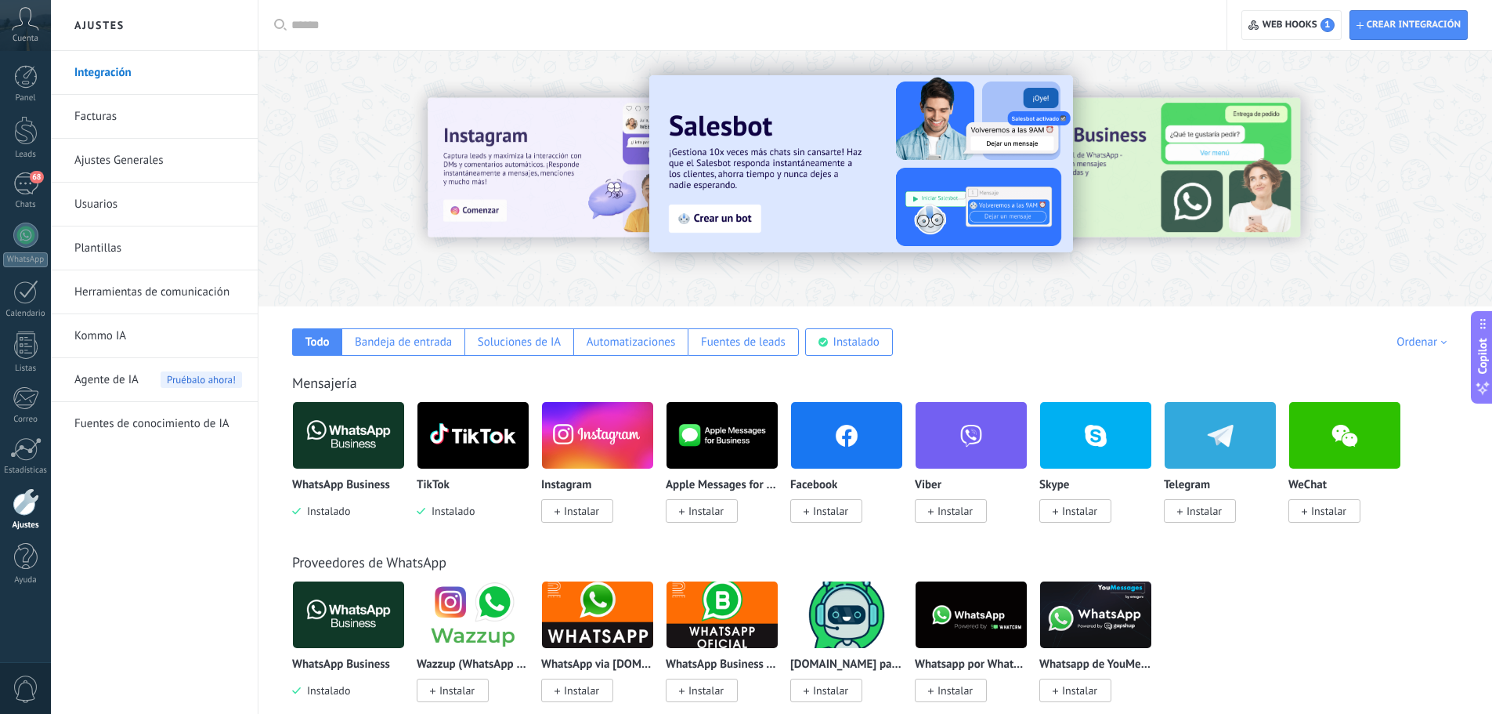
click at [809, 508] on span at bounding box center [806, 511] width 5 height 14
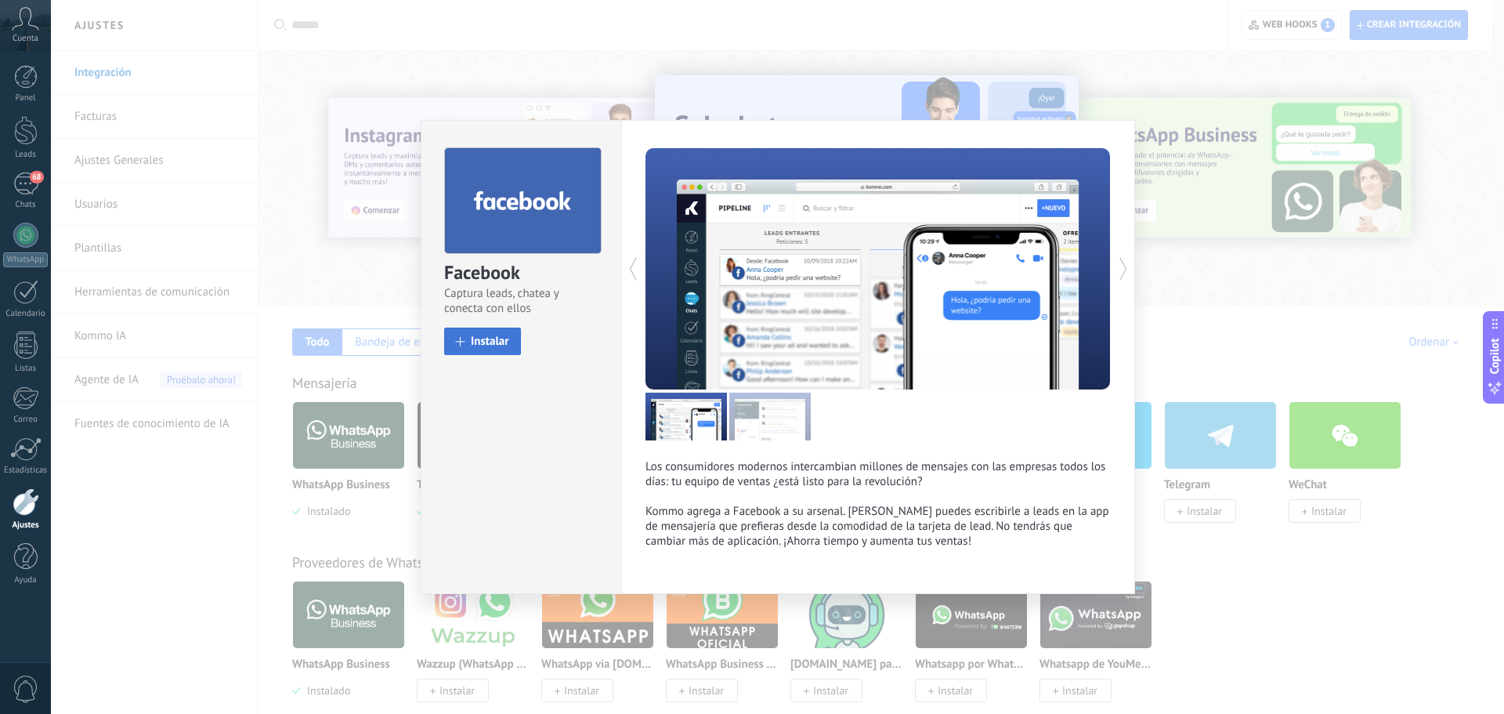
click at [501, 330] on button "Instalar" at bounding box center [482, 340] width 77 height 27
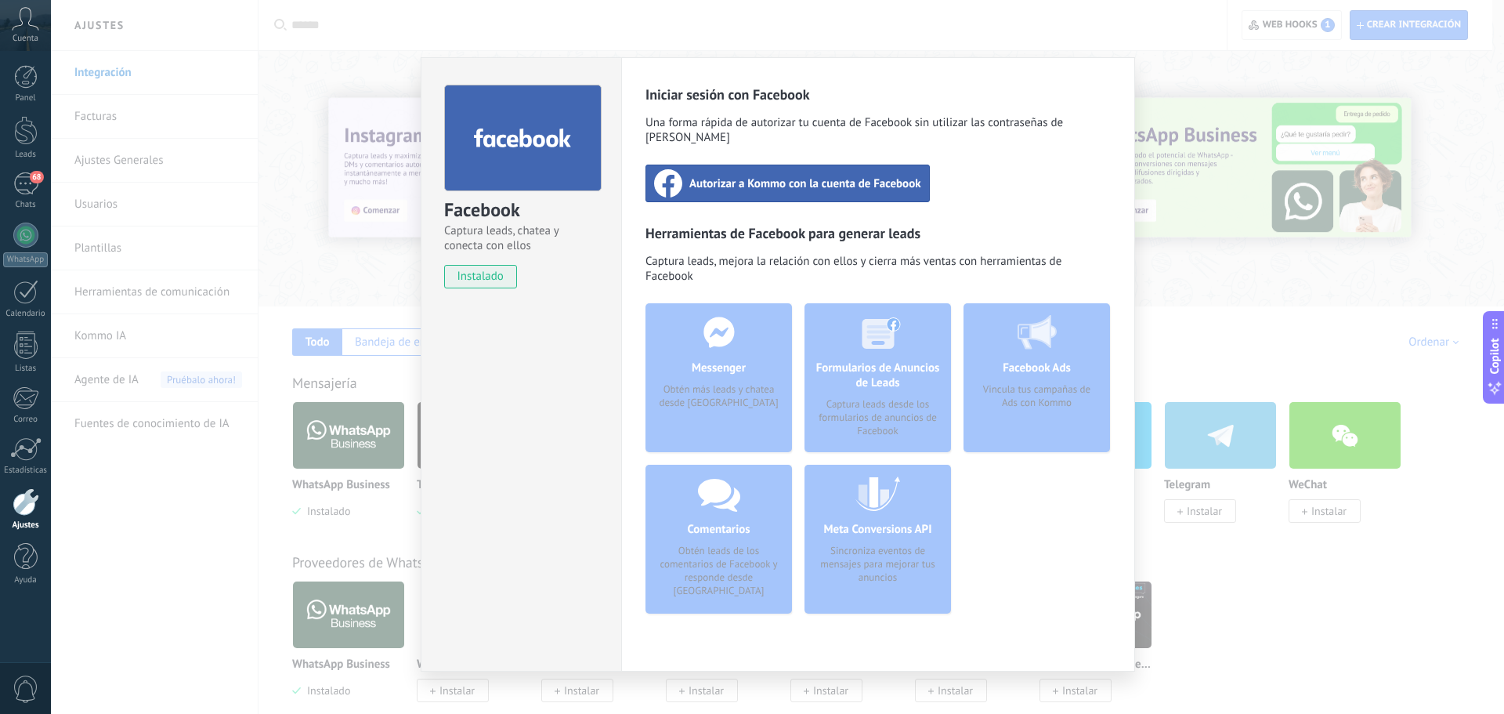
click at [761, 175] on span "Autorizar a Kommo con la cuenta de Facebook" at bounding box center [805, 183] width 232 height 16
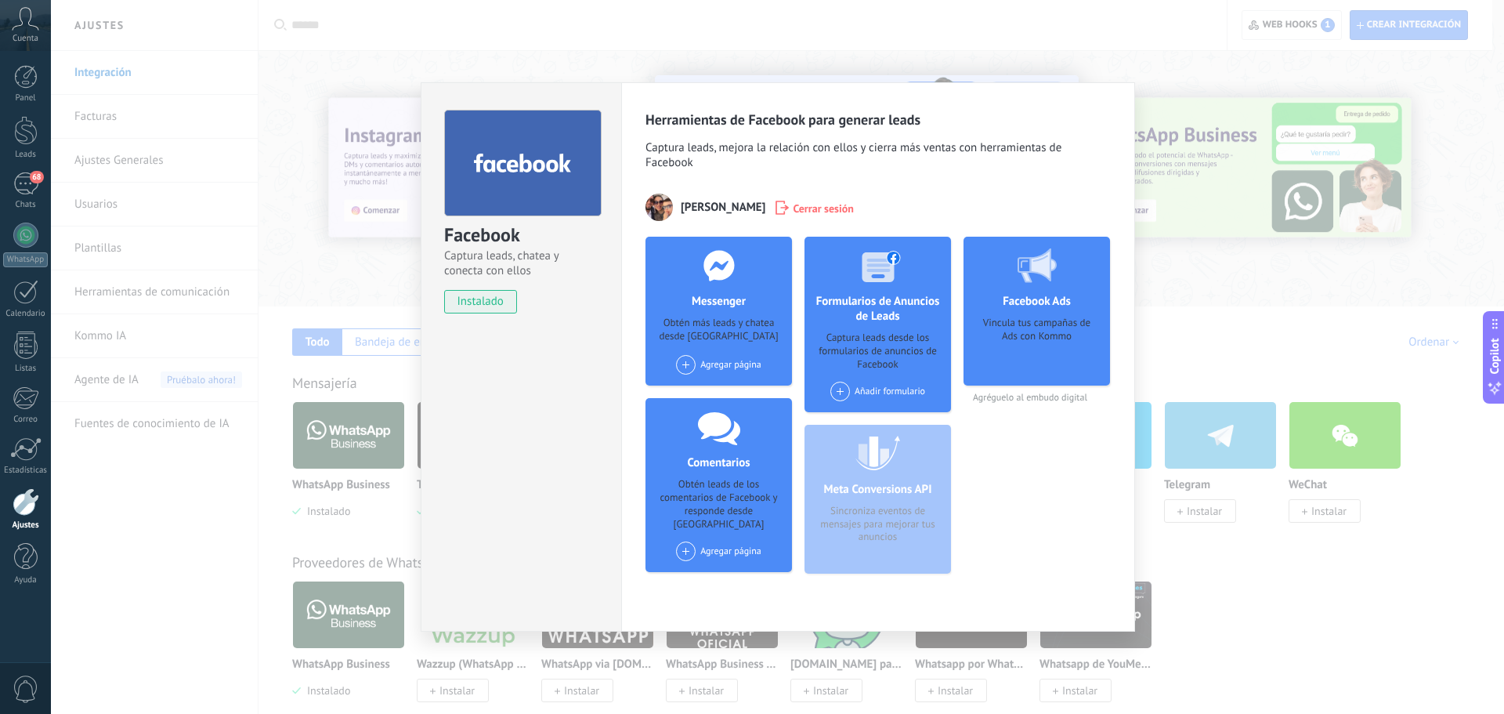
click at [1332, 345] on div "Facebook Captura leads, chatea y conecta con ellos instalado Desinstalar Herram…" at bounding box center [777, 357] width 1453 height 714
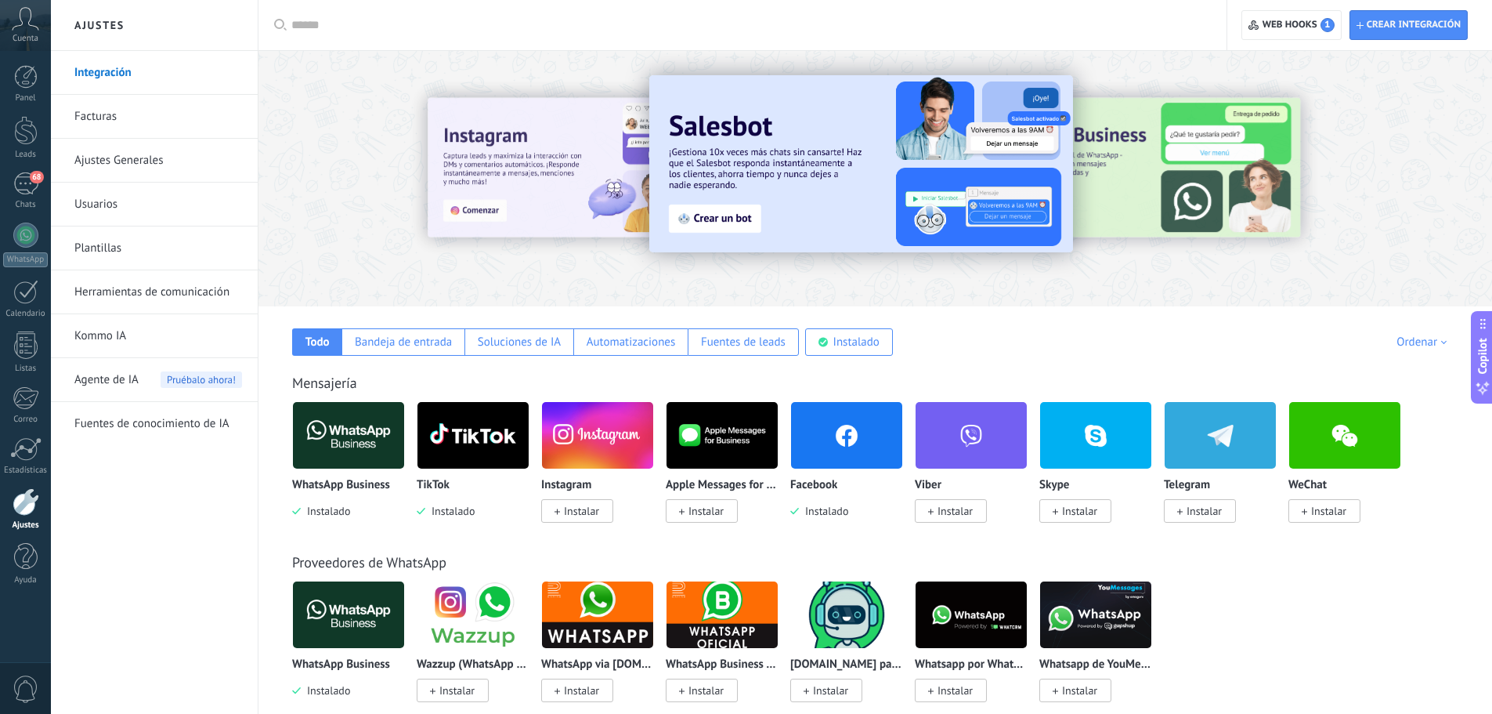
click at [586, 459] on img at bounding box center [597, 435] width 111 height 76
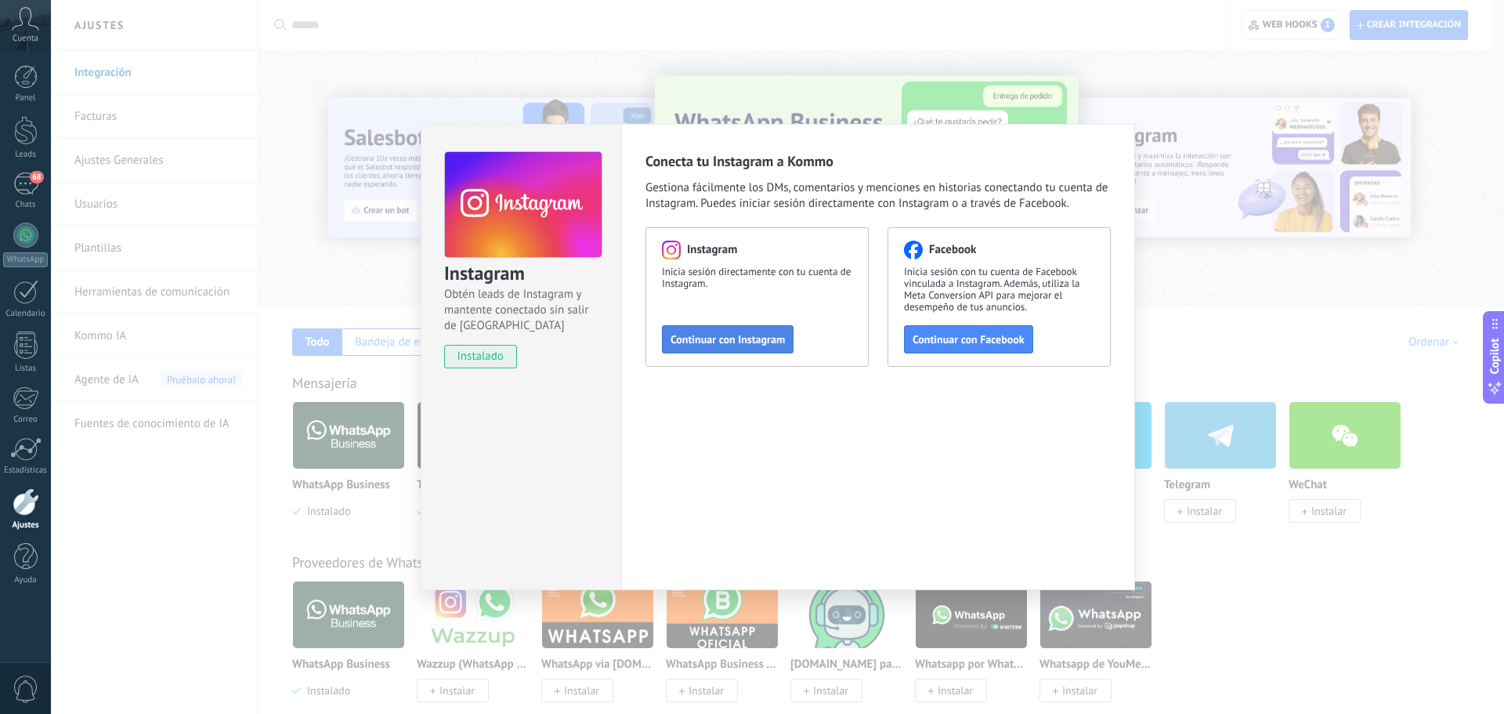
click at [771, 335] on span "Continuar con Instagram" at bounding box center [728, 339] width 114 height 11
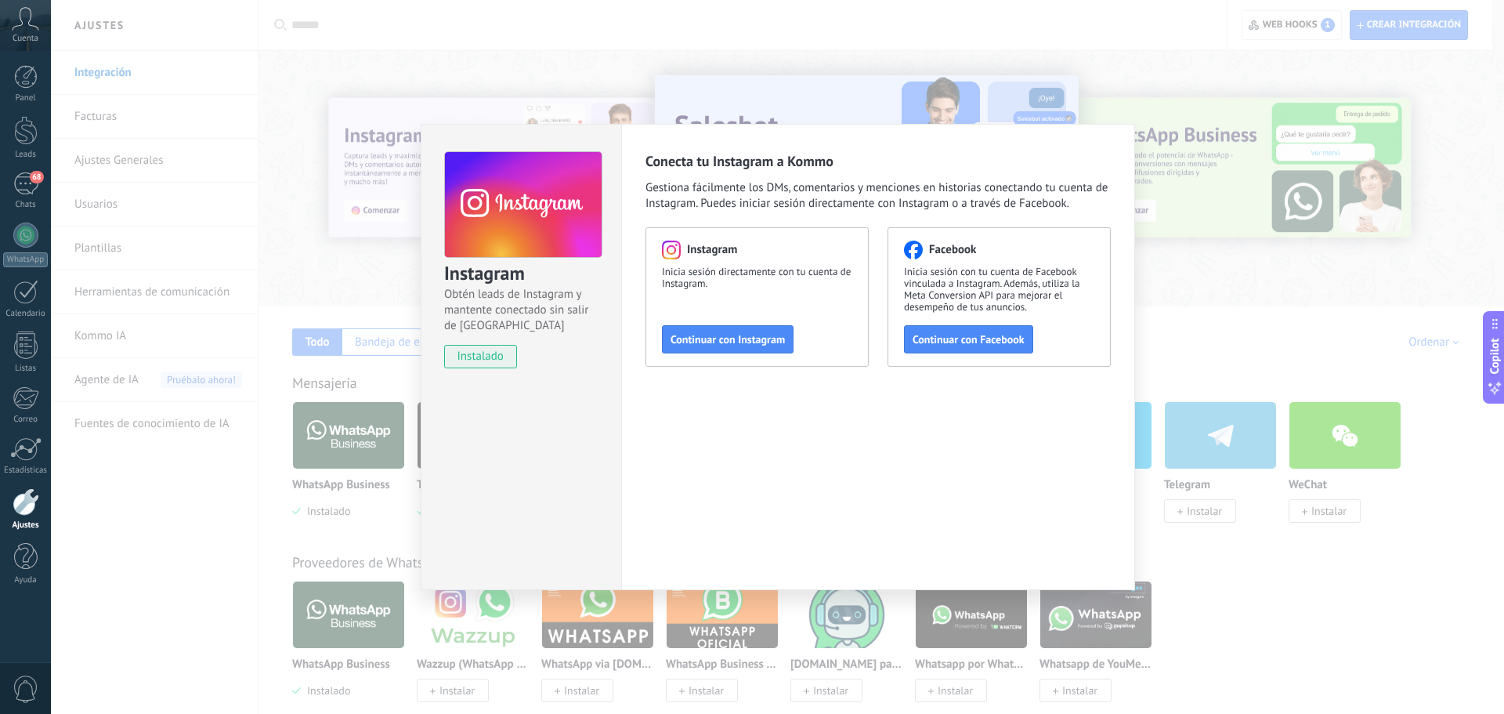
click at [1290, 278] on div "Instagram Obtén leads de Instagram y mantente conectado sin salir de Kommo inst…" at bounding box center [777, 357] width 1453 height 714
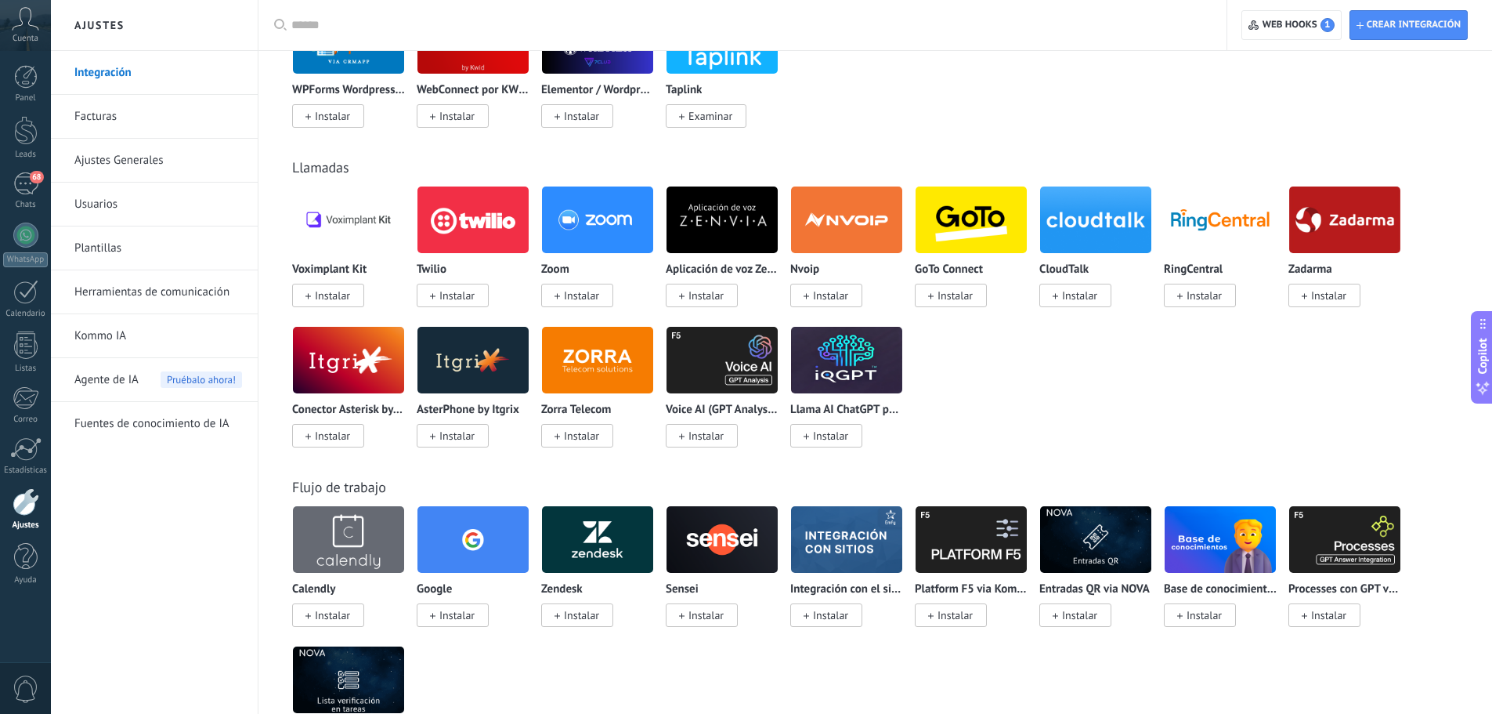
scroll to position [1254, 0]
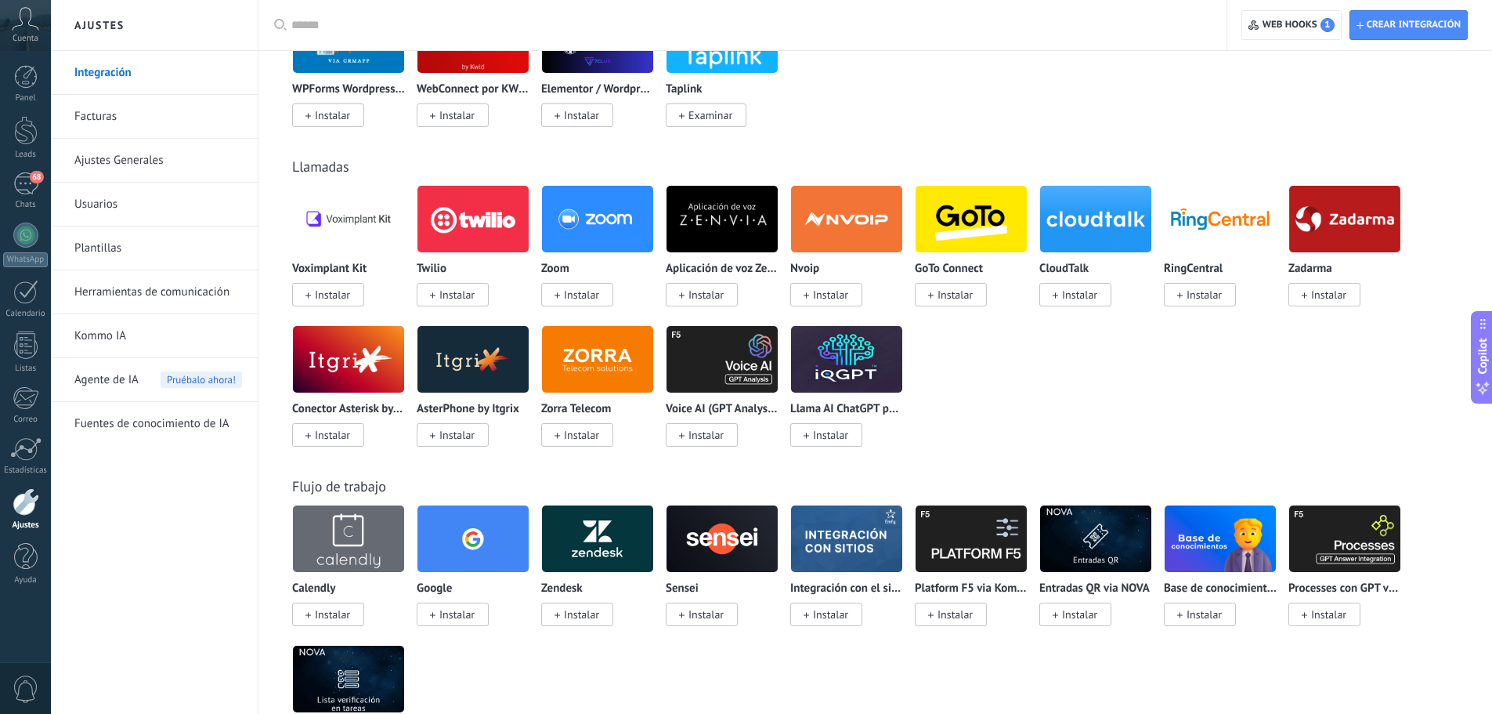
click at [322, 614] on span "Instalar" at bounding box center [332, 614] width 35 height 14
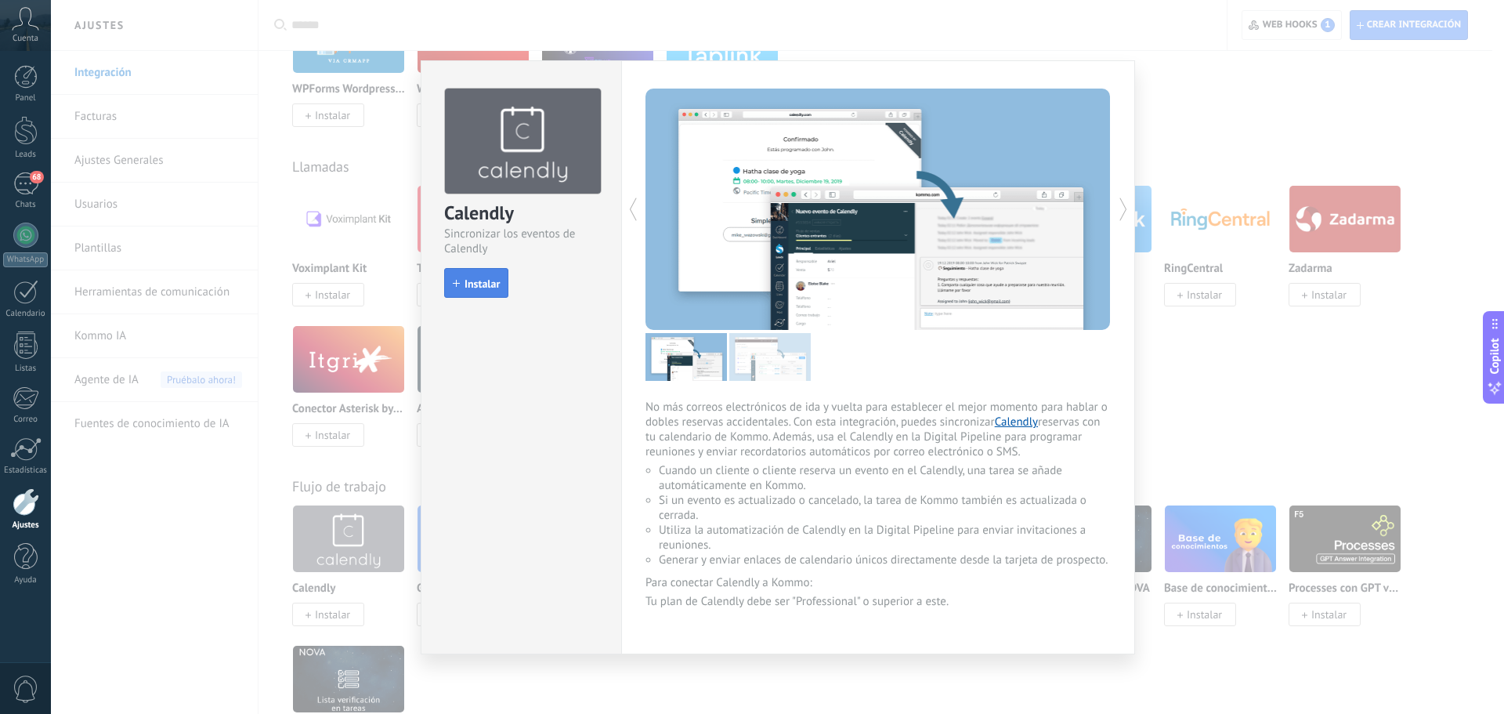
click at [475, 270] on button "Instalar" at bounding box center [476, 283] width 64 height 30
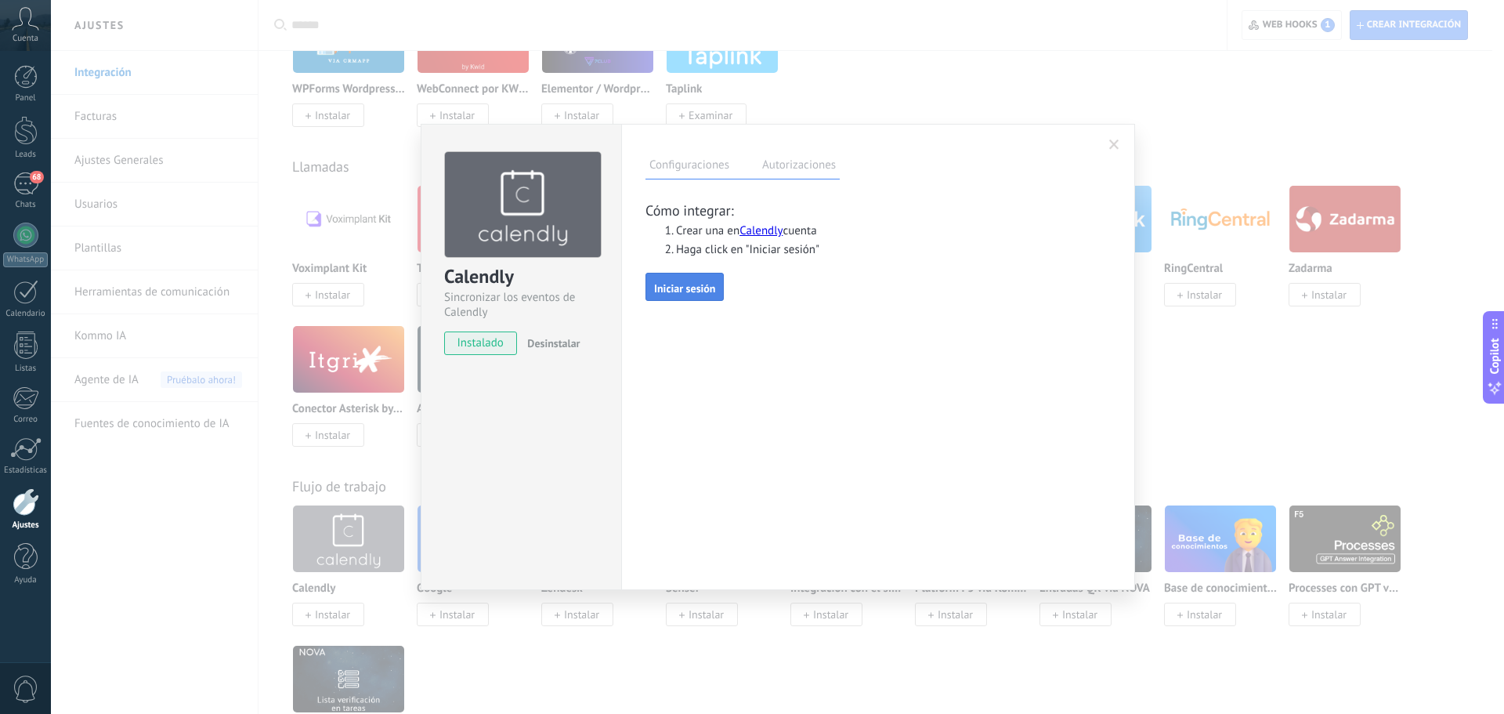
click at [698, 277] on button "Iniciar sesión" at bounding box center [685, 287] width 78 height 28
click at [291, 298] on div "Calendly Sincronizar los eventos de Calendly instalado Desinstalar Configuracio…" at bounding box center [777, 357] width 1453 height 714
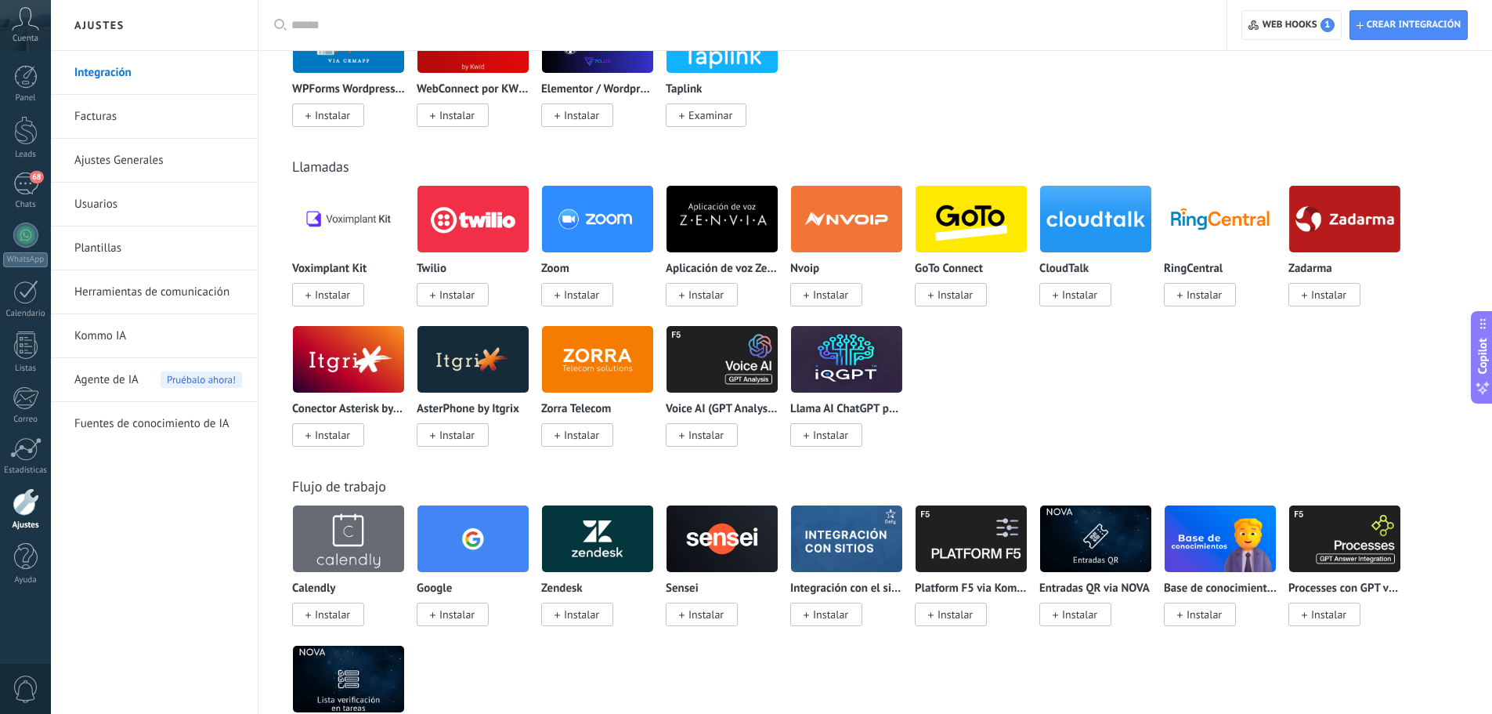
click at [338, 530] on img at bounding box center [348, 539] width 111 height 76
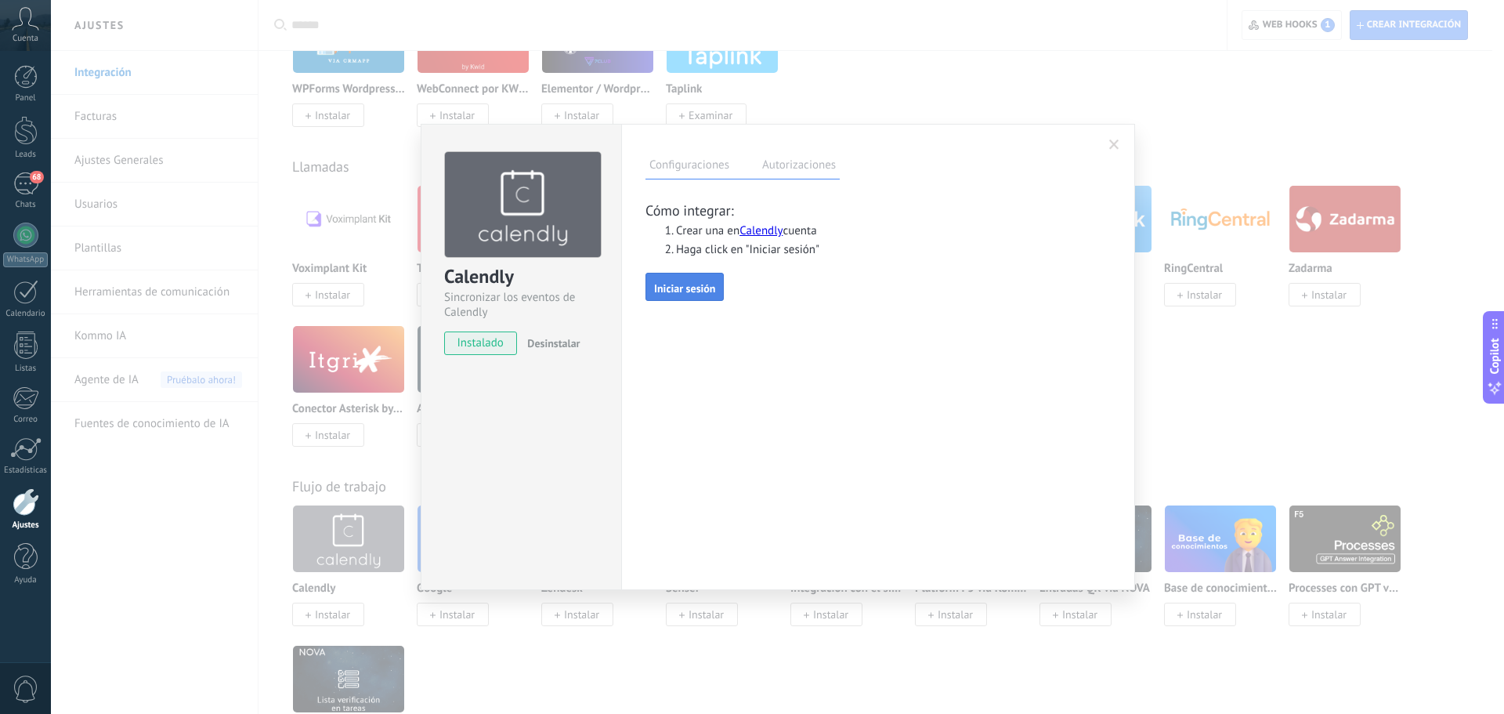
click at [668, 283] on span "Iniciar sesión" at bounding box center [684, 288] width 61 height 11
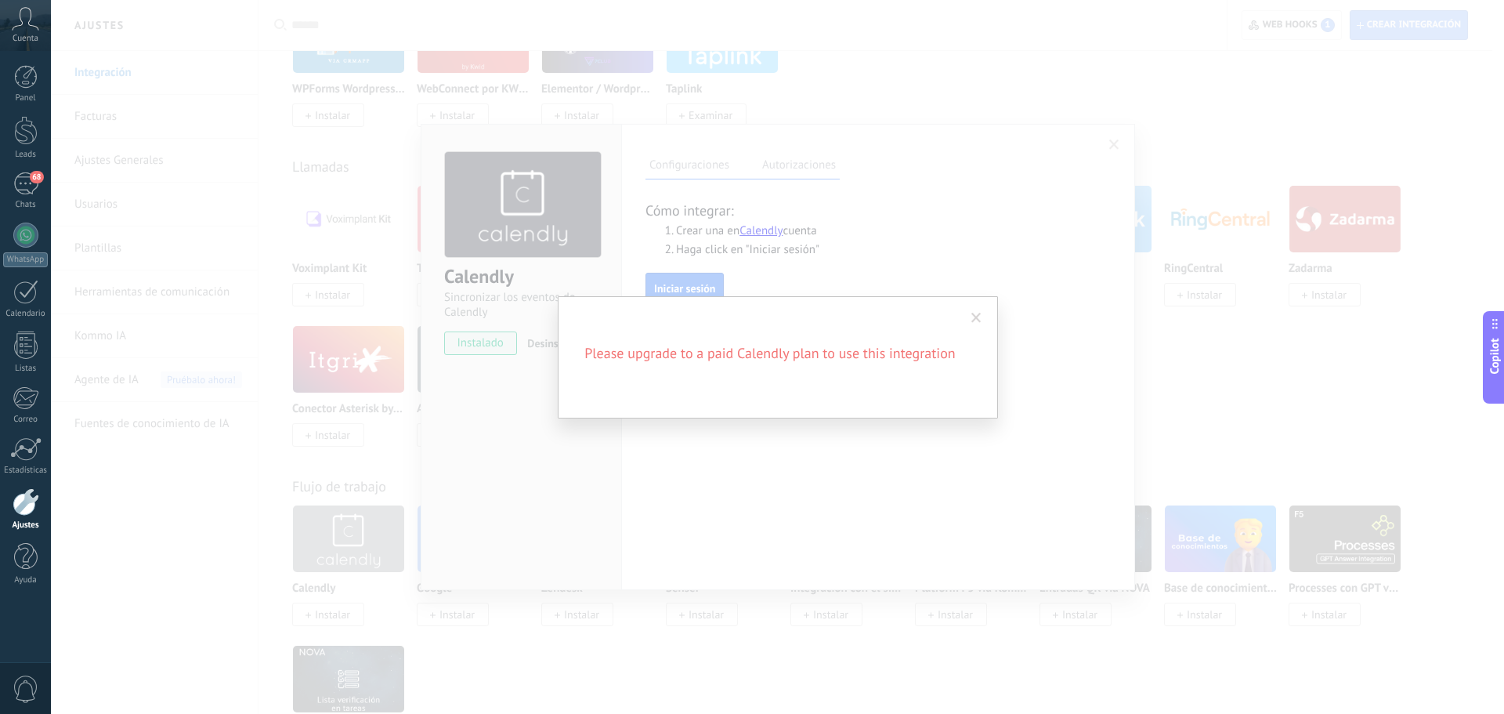
click at [971, 312] on span at bounding box center [977, 318] width 26 height 27
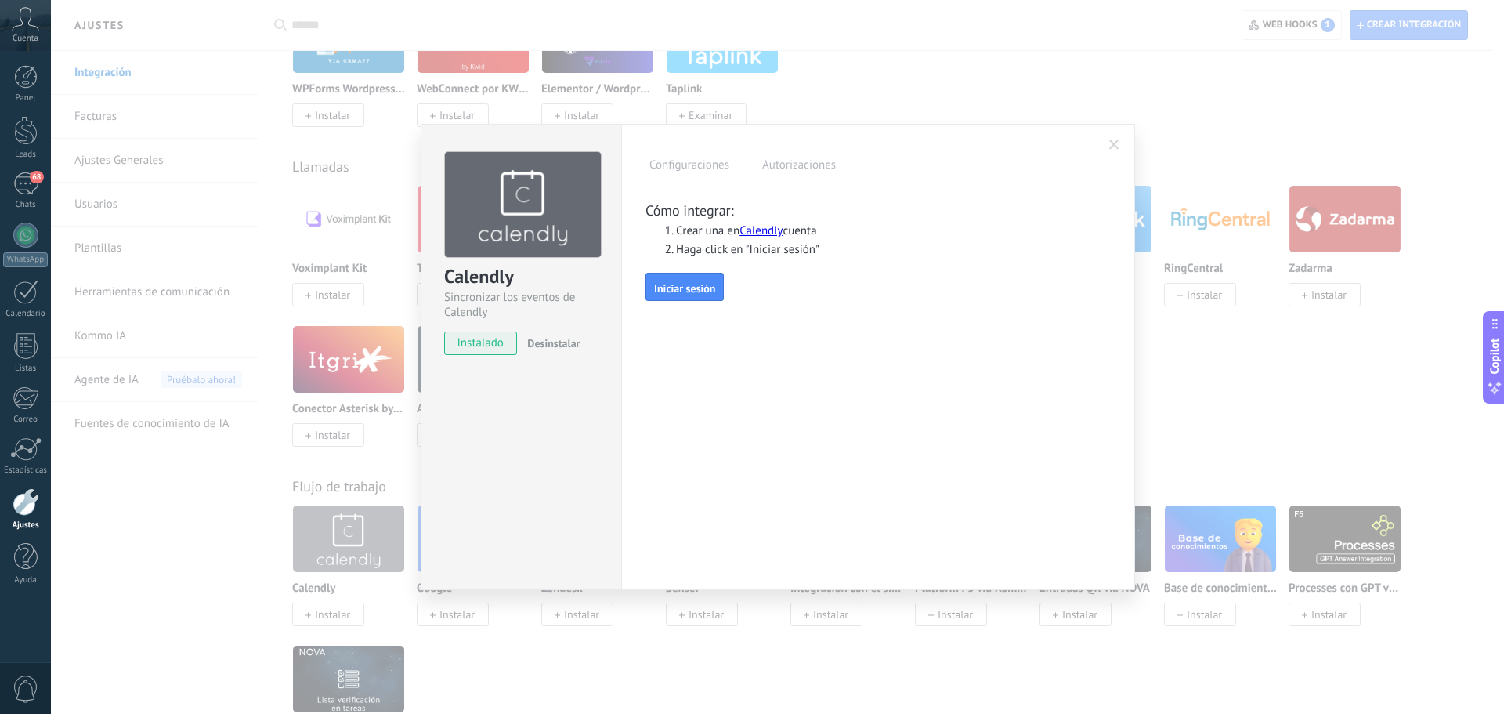
click at [1113, 147] on span at bounding box center [1114, 144] width 10 height 11
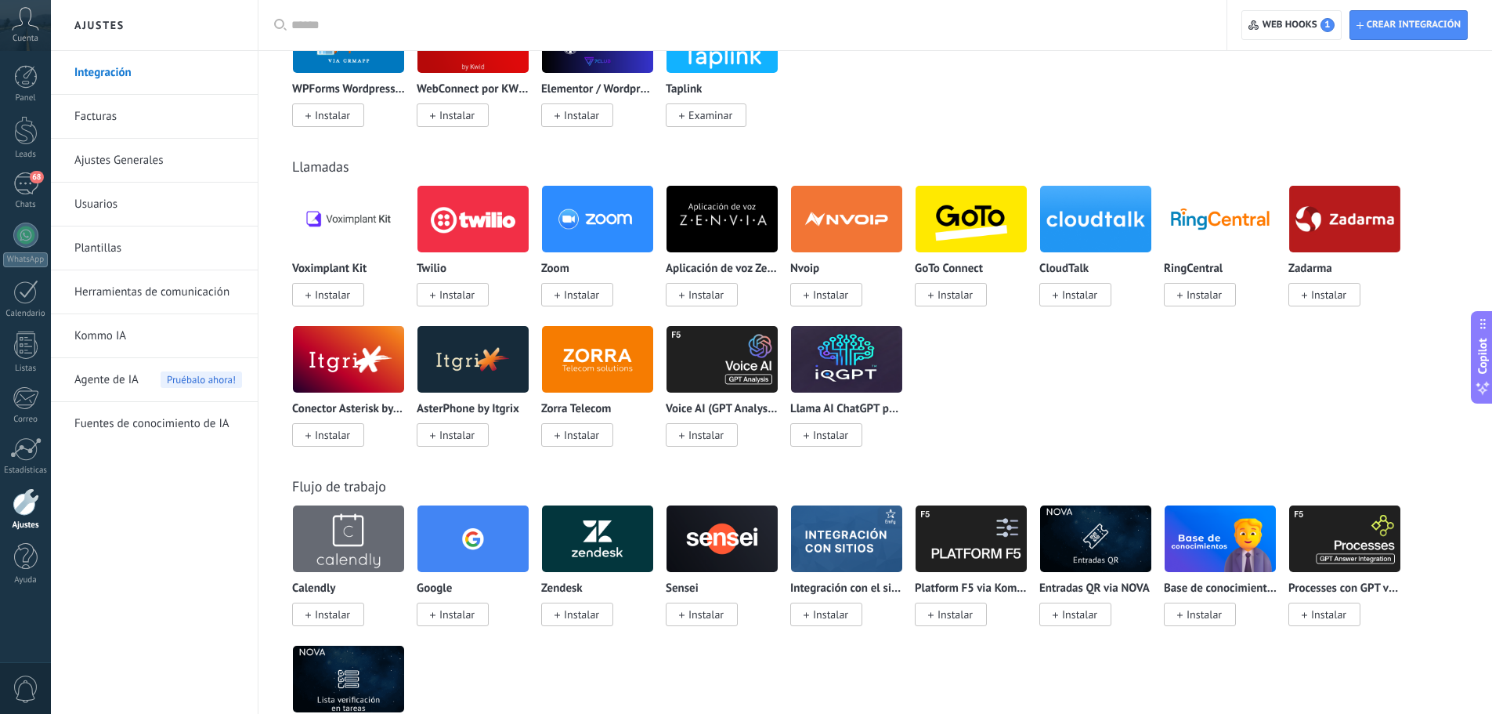
click at [453, 553] on img at bounding box center [473, 539] width 111 height 76
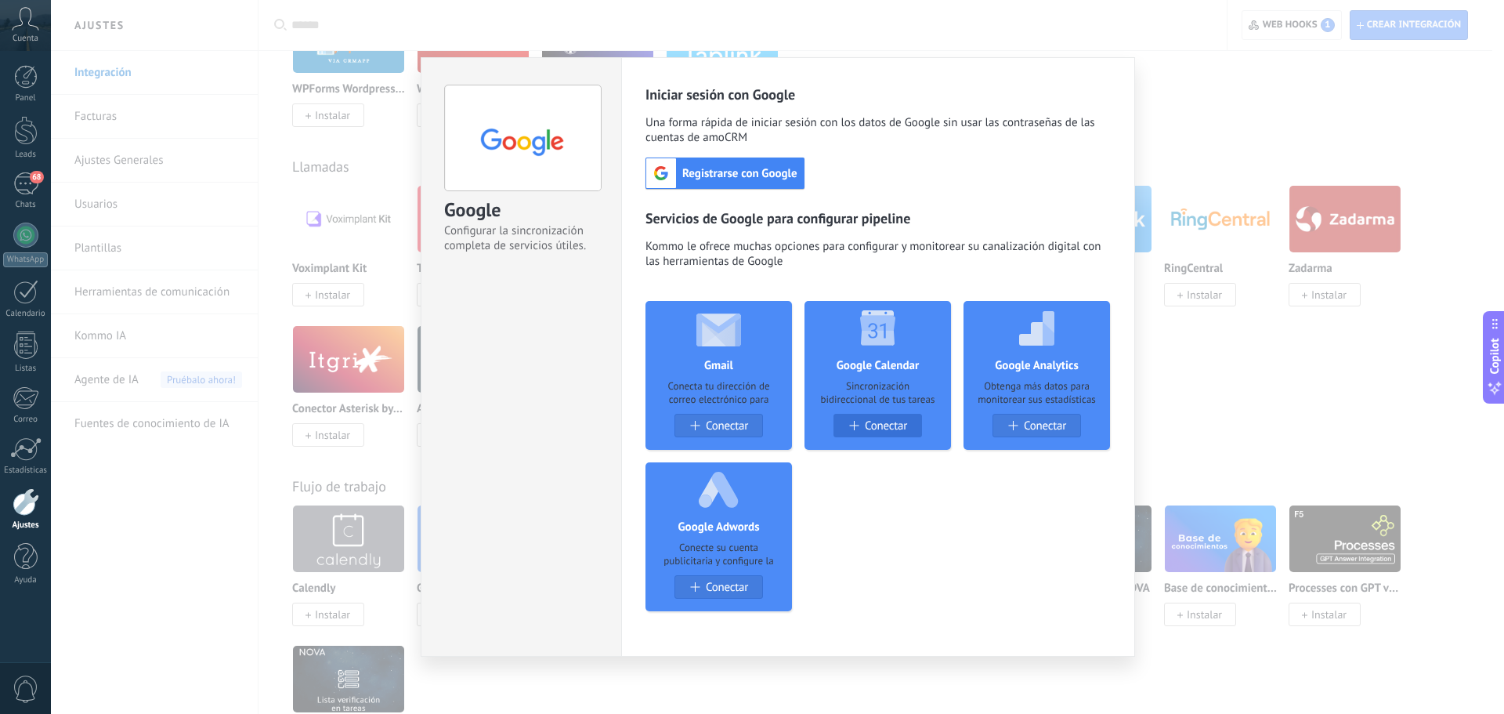
click at [888, 421] on span "Conectar" at bounding box center [886, 425] width 42 height 13
click at [725, 167] on span "Registrarse con Google" at bounding box center [740, 173] width 128 height 15
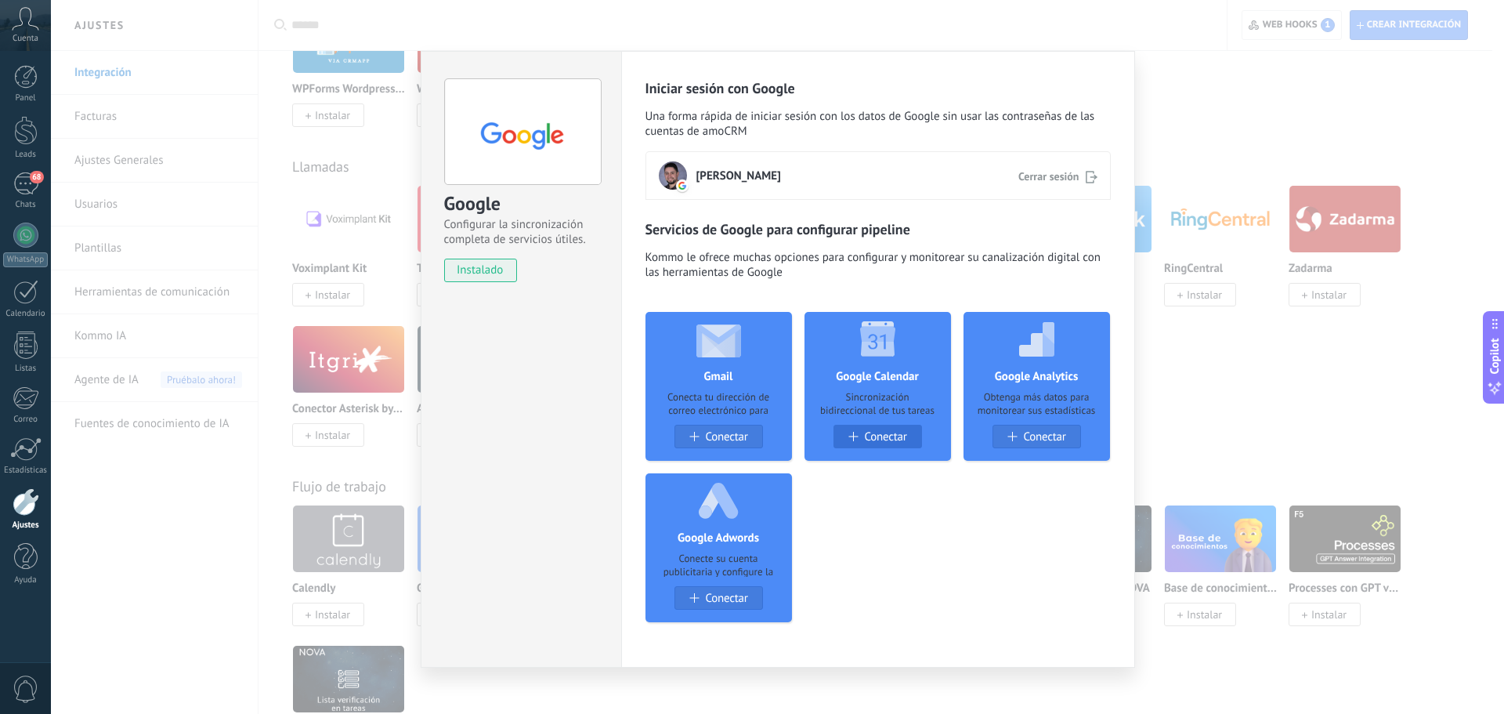
click at [877, 441] on span "Conectar" at bounding box center [885, 436] width 42 height 13
click at [1190, 406] on div "Google Configurar la sincronización completa de servicios útiles. instalado Des…" at bounding box center [777, 357] width 1453 height 714
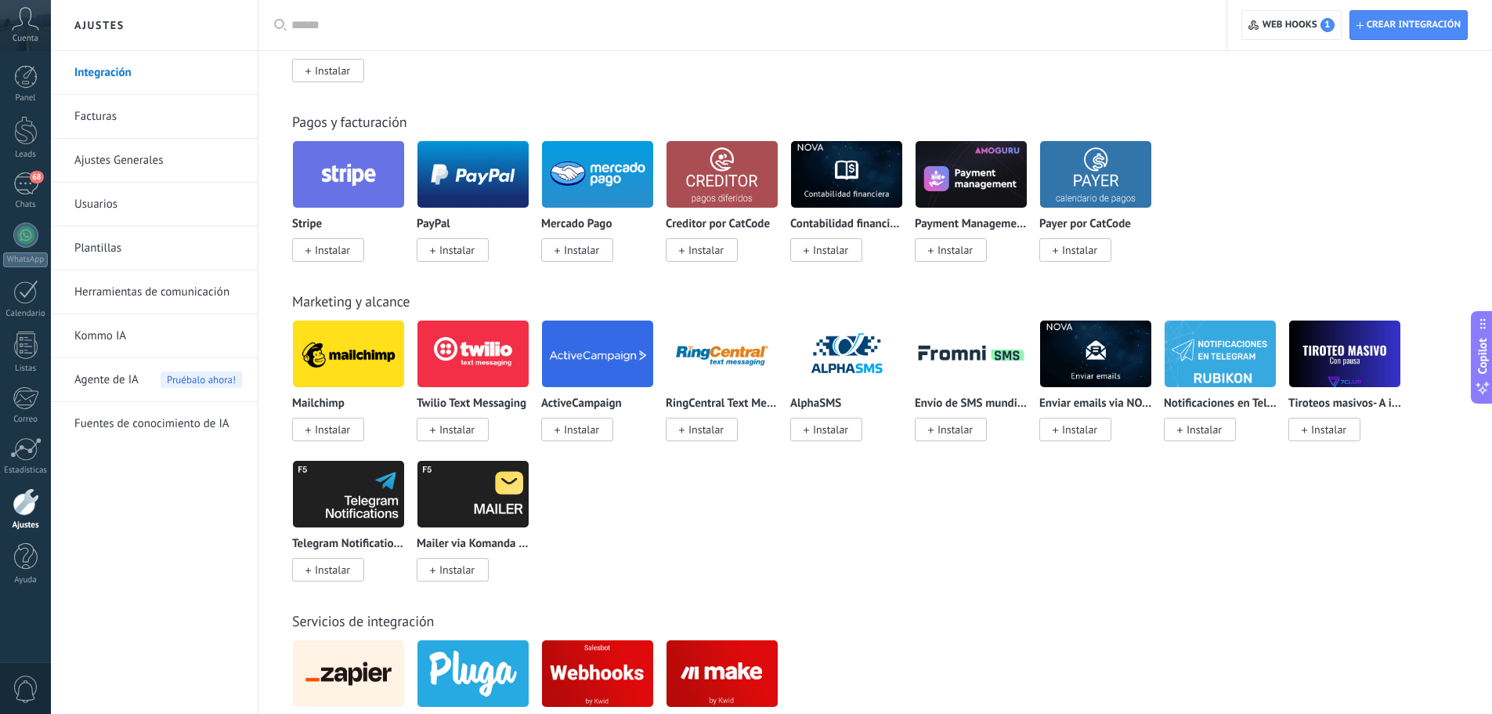
scroll to position [1959, 0]
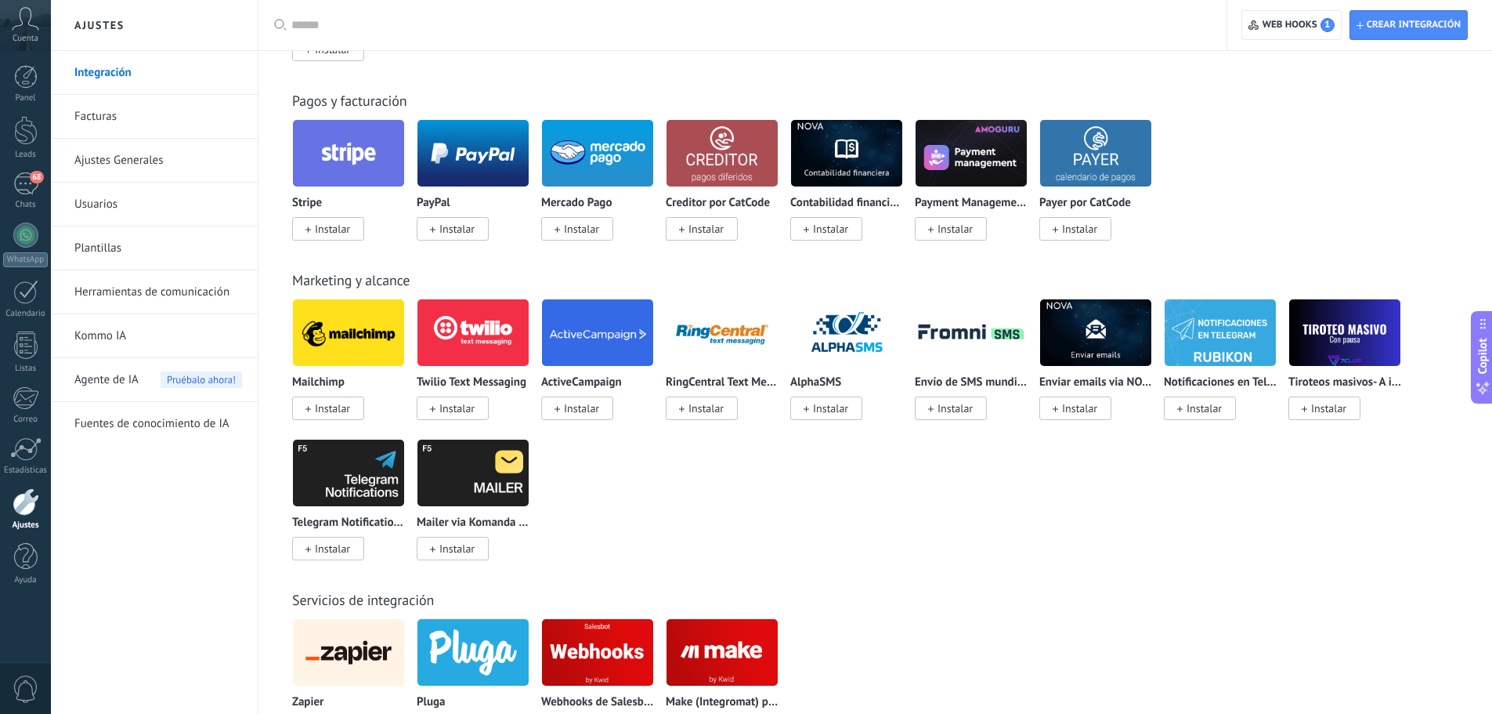
click at [160, 169] on link "Ajustes Generales" at bounding box center [158, 161] width 168 height 44
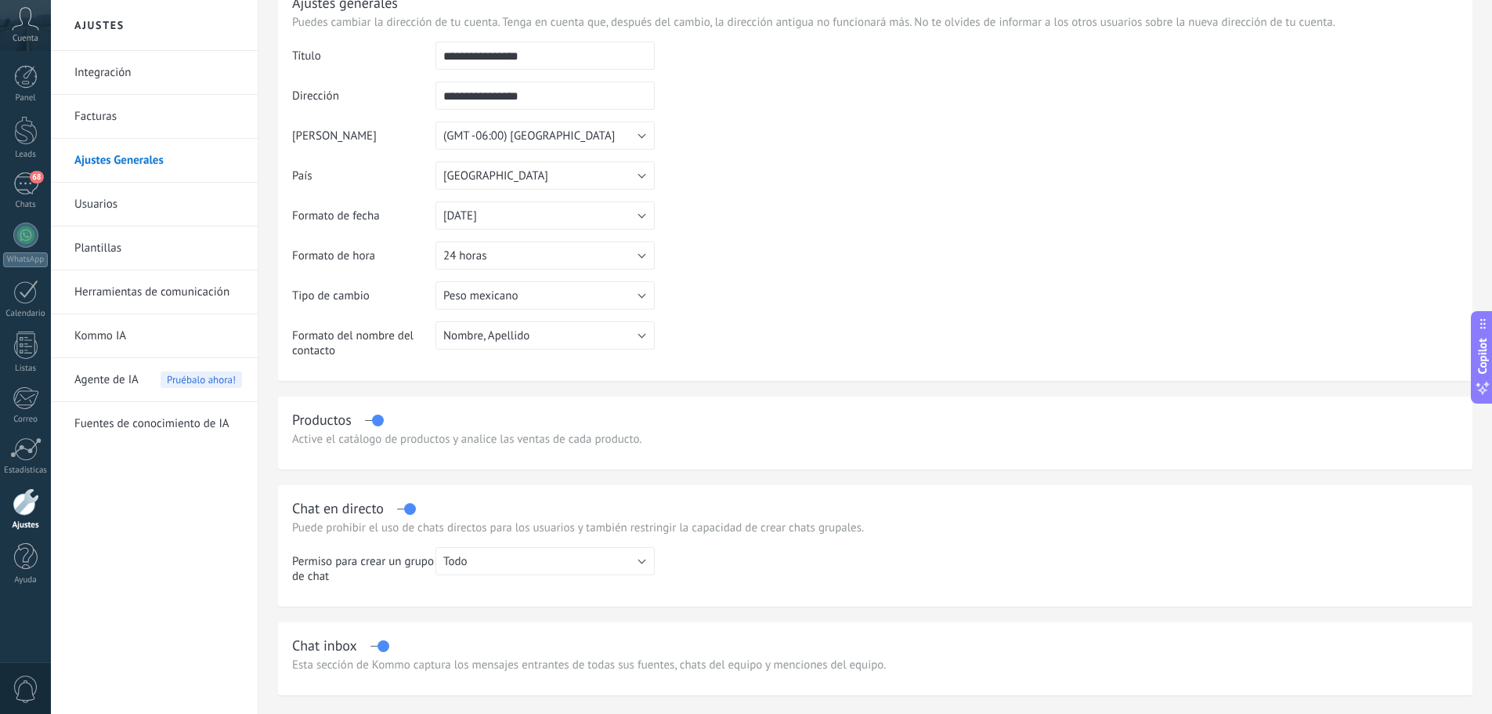
scroll to position [157, 0]
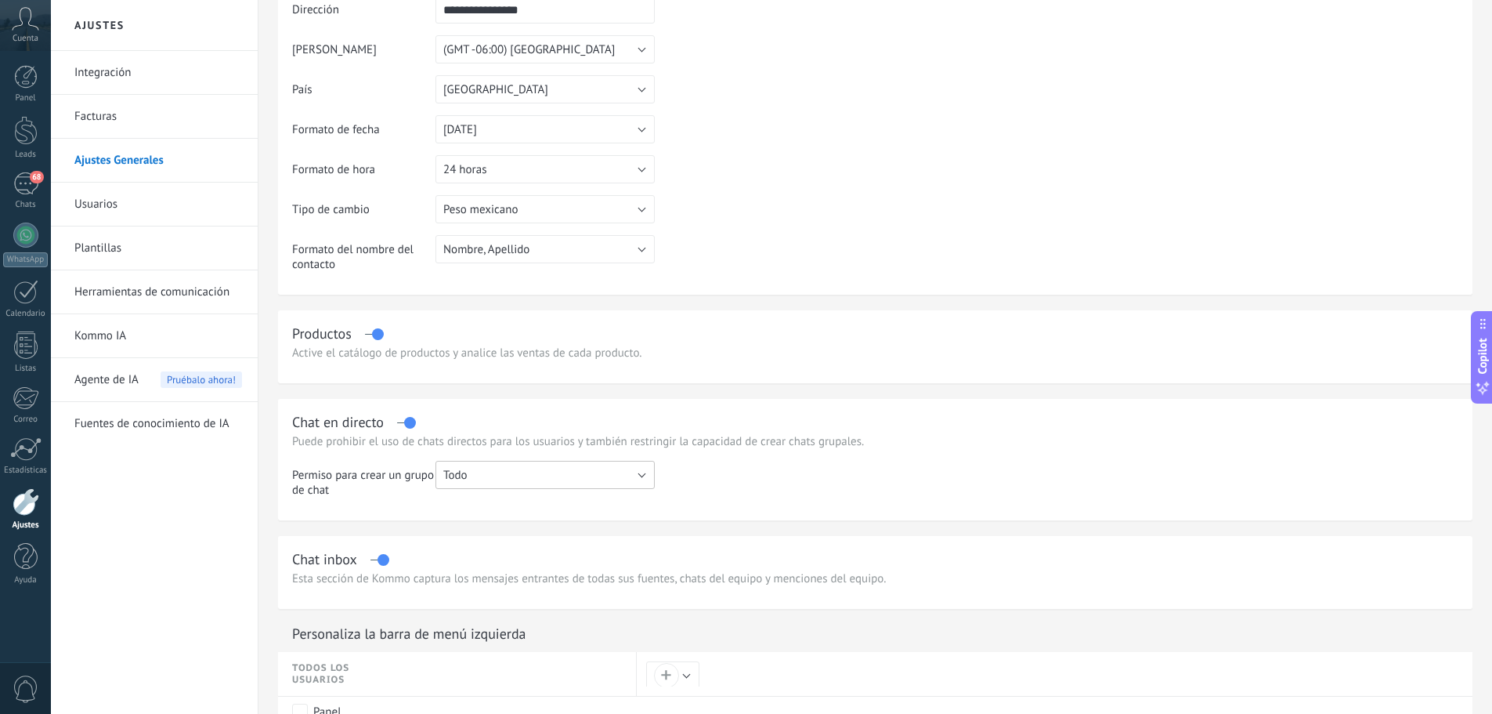
click at [551, 472] on button "Todo" at bounding box center [545, 475] width 219 height 28
click at [888, 461] on td at bounding box center [1057, 485] width 804 height 49
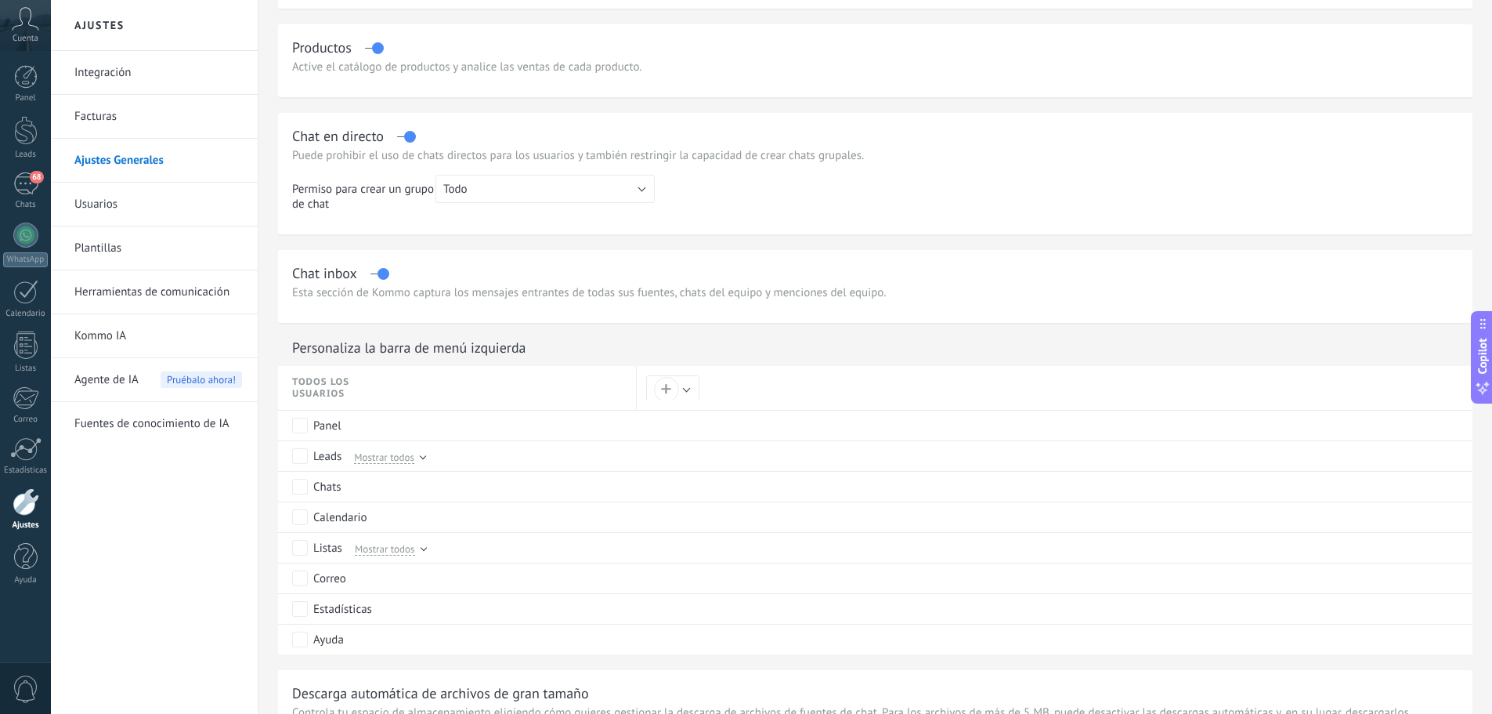
scroll to position [470, 0]
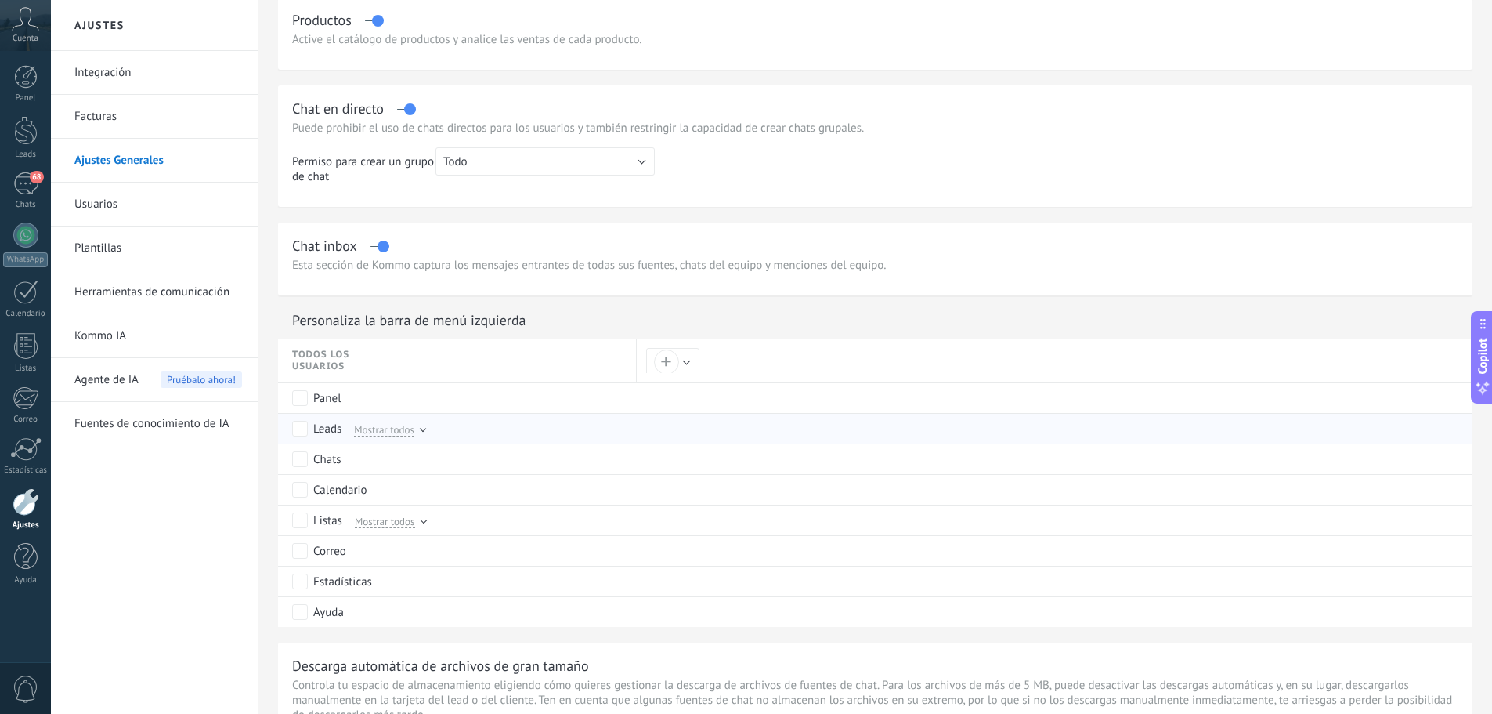
click at [395, 432] on span "Mostrar todos" at bounding box center [384, 429] width 60 height 14
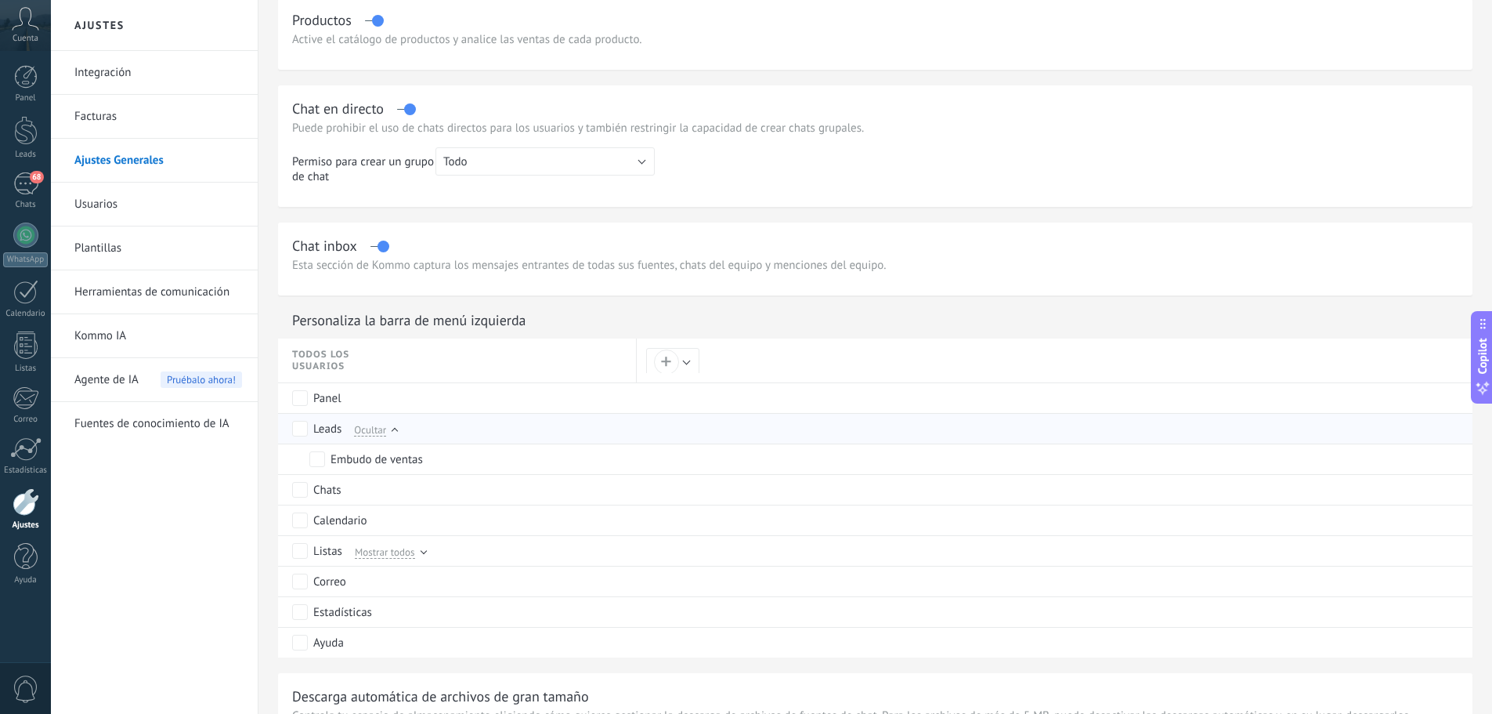
click at [395, 432] on div at bounding box center [395, 431] width 6 height 6
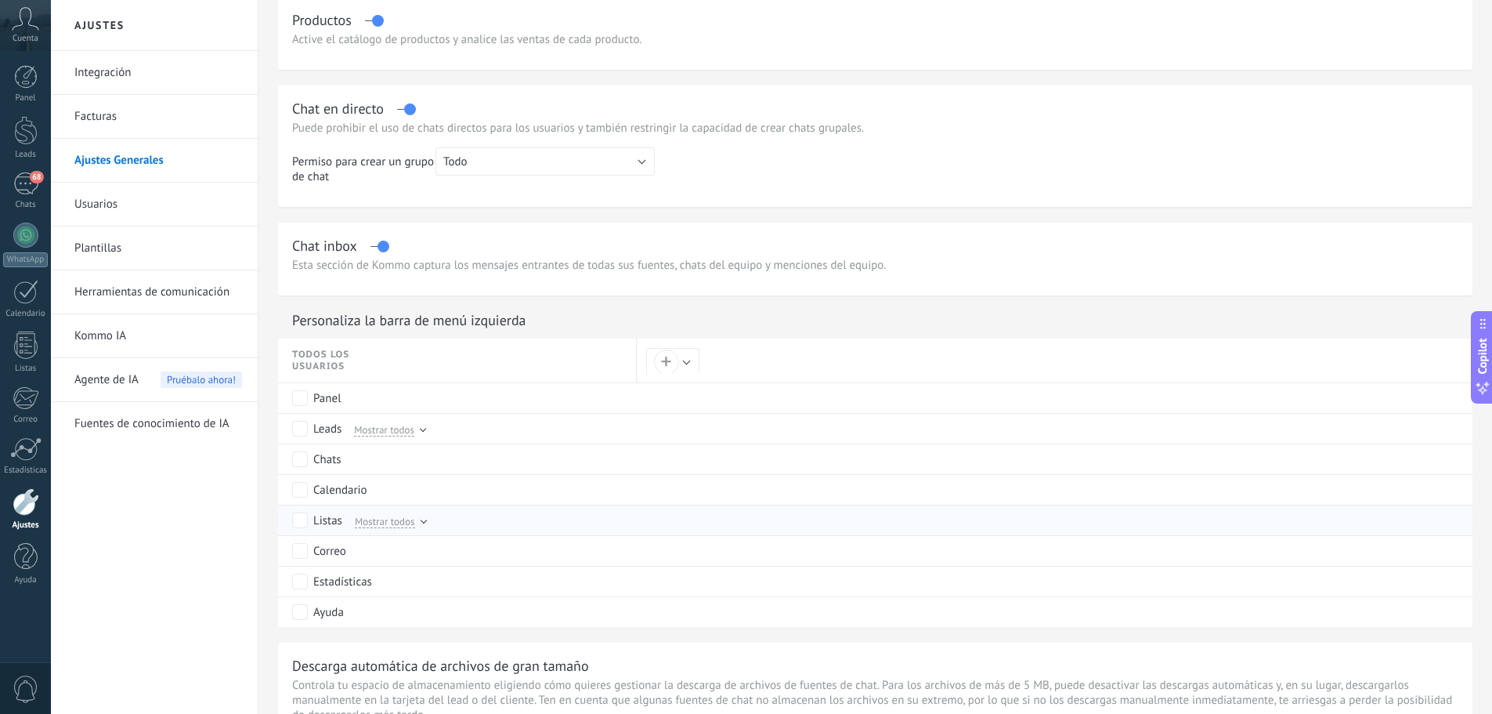
click at [393, 516] on span "Mostrar todos" at bounding box center [385, 521] width 60 height 14
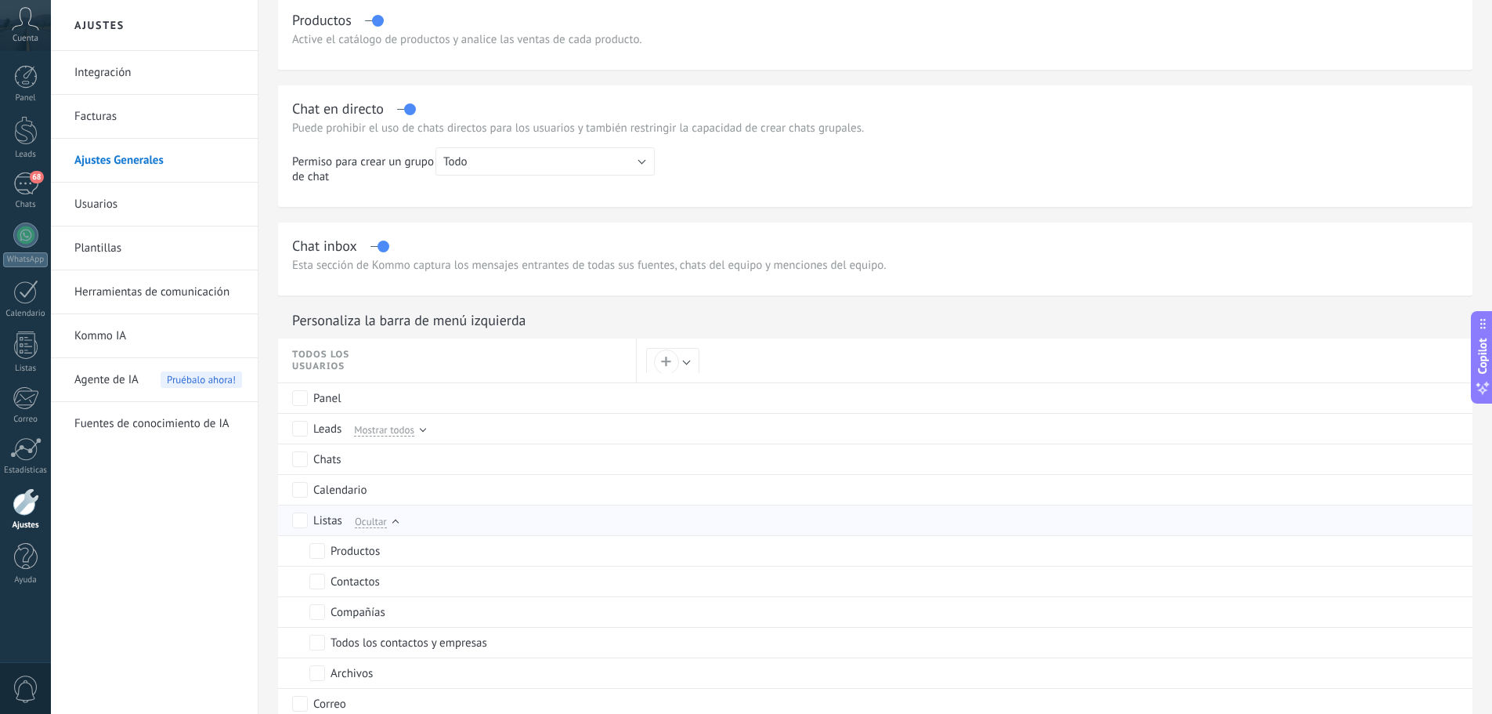
click at [393, 516] on div "Ocultar" at bounding box center [373, 520] width 50 height 14
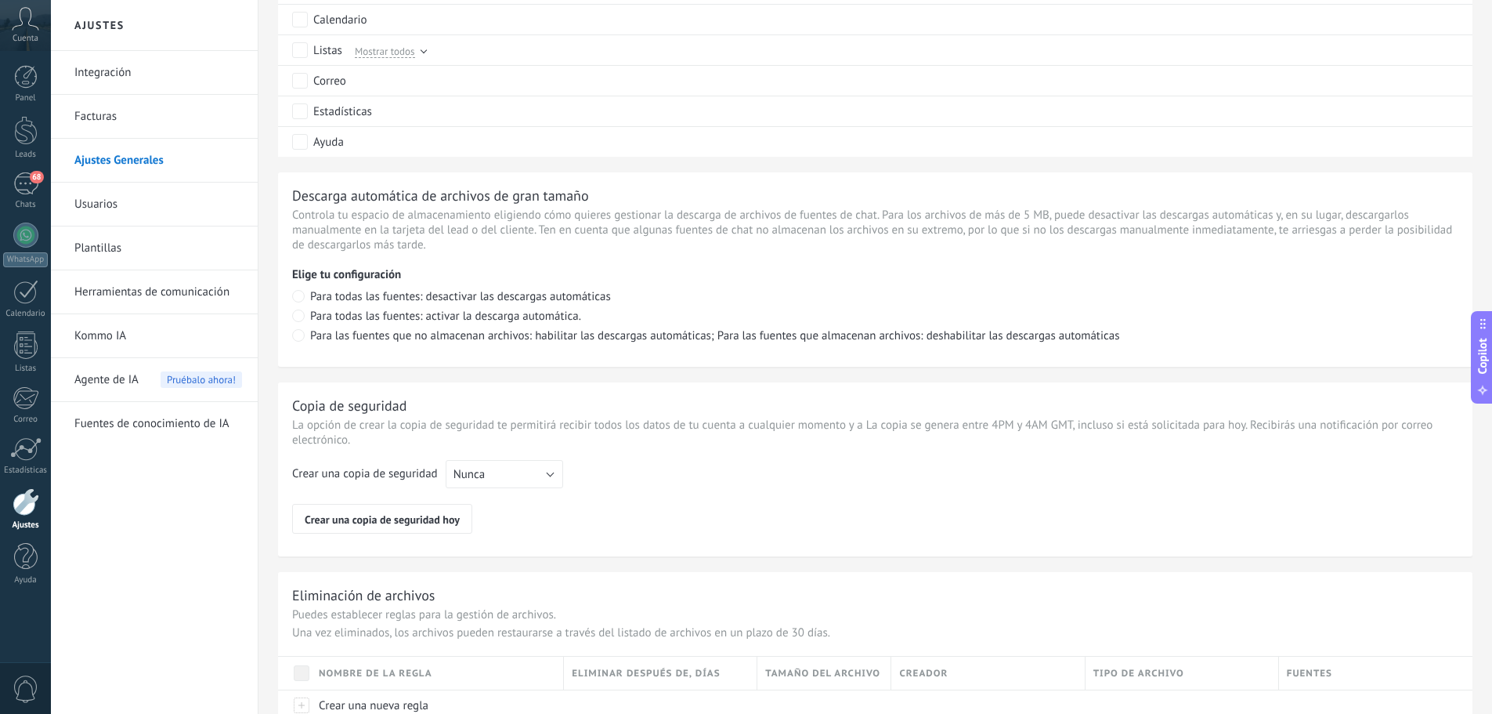
scroll to position [997, 0]
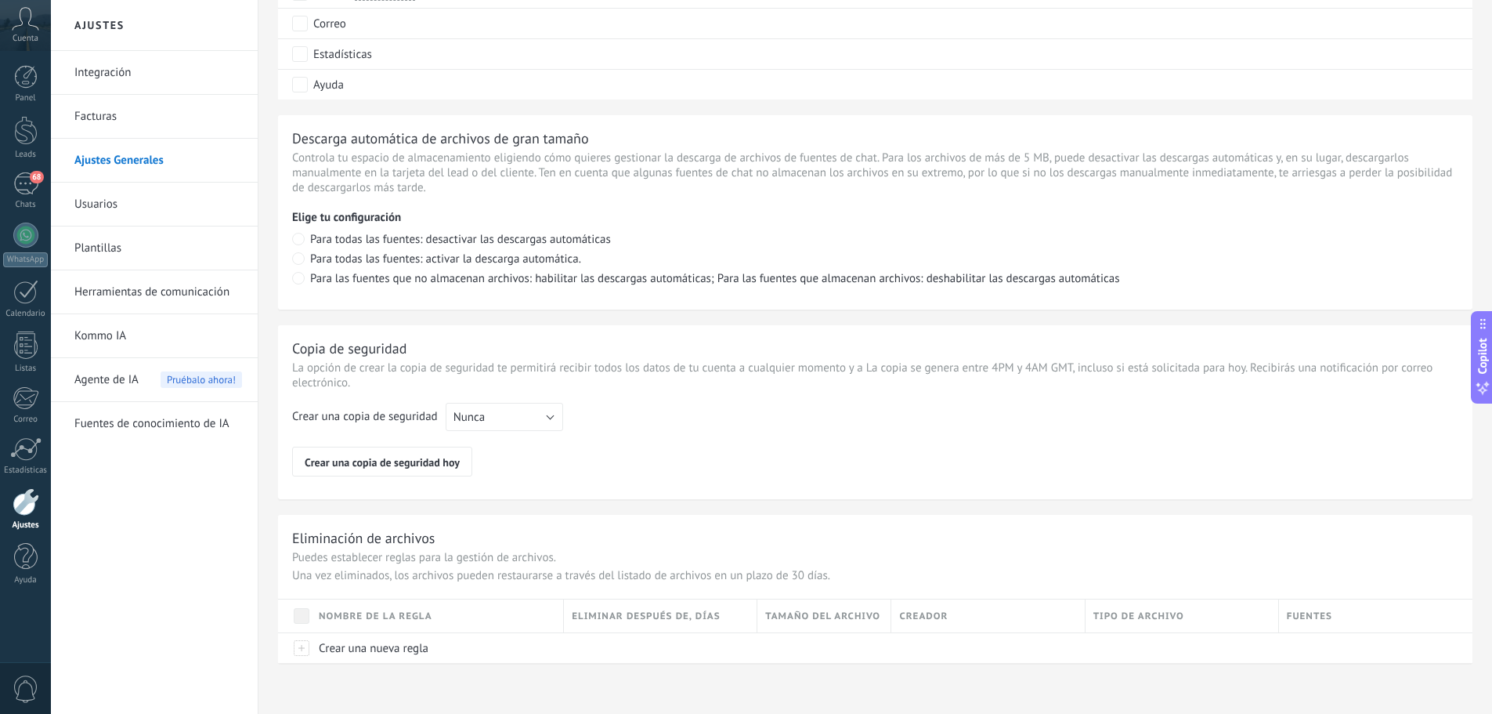
click at [129, 288] on link "Herramientas de comunicación" at bounding box center [158, 292] width 168 height 44
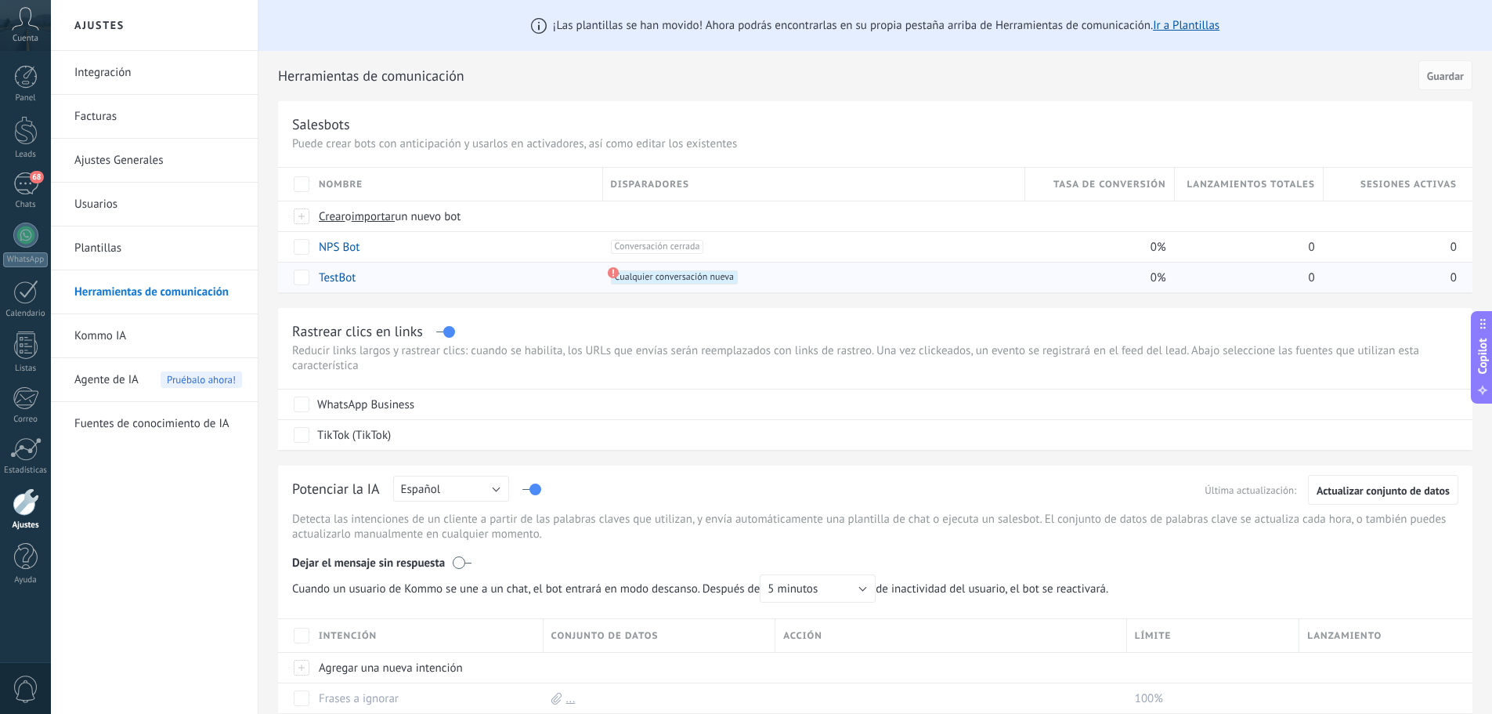
click at [693, 278] on span "Cualquier conversación nueva +0" at bounding box center [674, 277] width 127 height 14
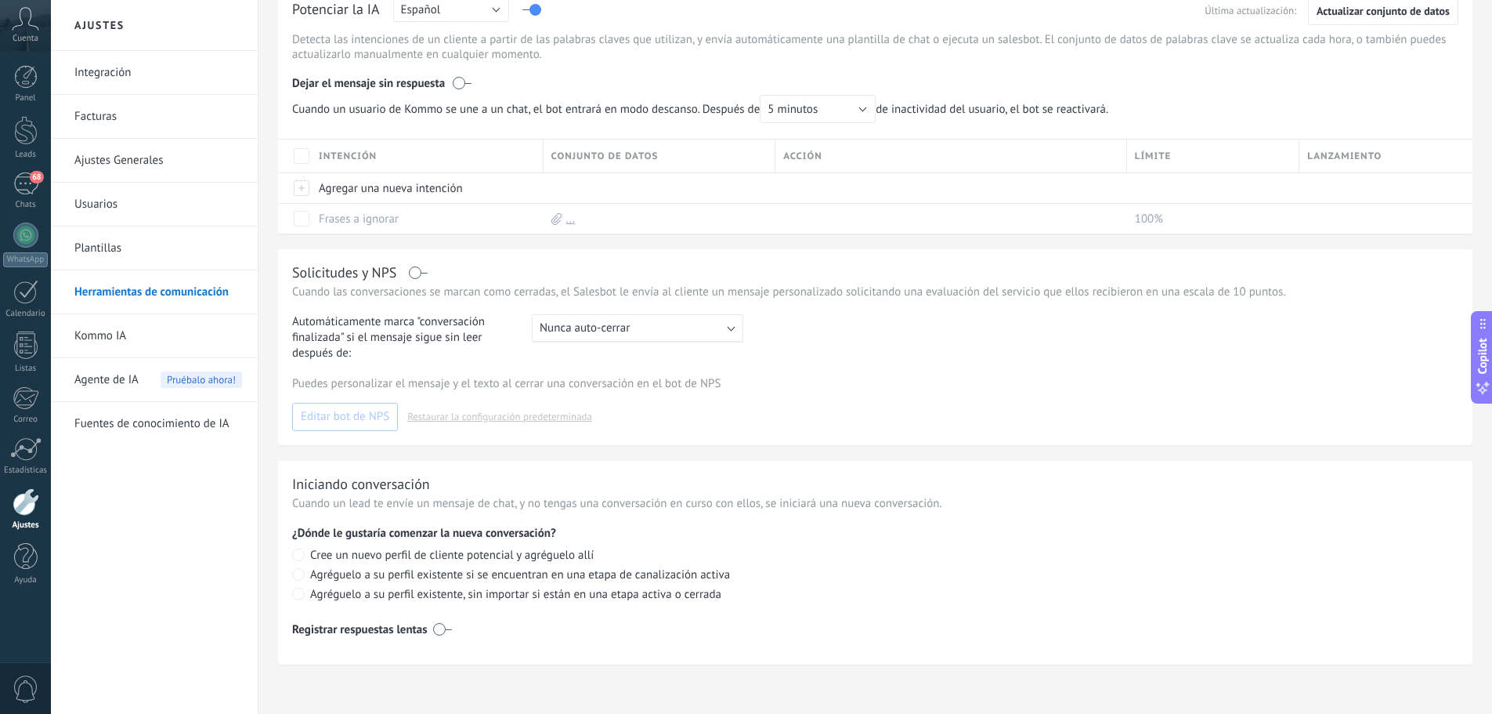
scroll to position [482, 0]
click at [109, 427] on link "Fuentes de conocimiento de IA" at bounding box center [158, 424] width 168 height 44
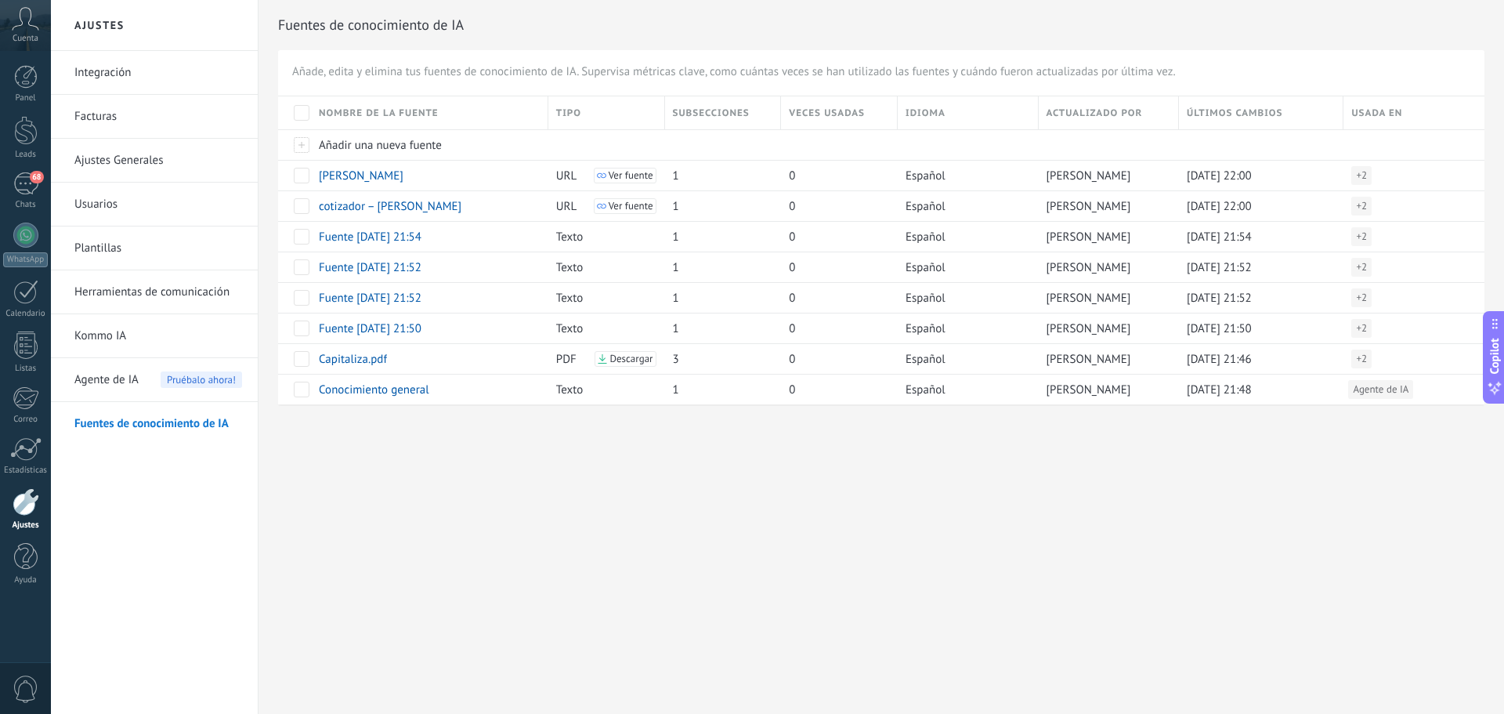
click at [121, 403] on link "Fuentes de conocimiento de IA" at bounding box center [158, 424] width 168 height 44
click at [117, 388] on span "Agente de IA" at bounding box center [106, 380] width 64 height 44
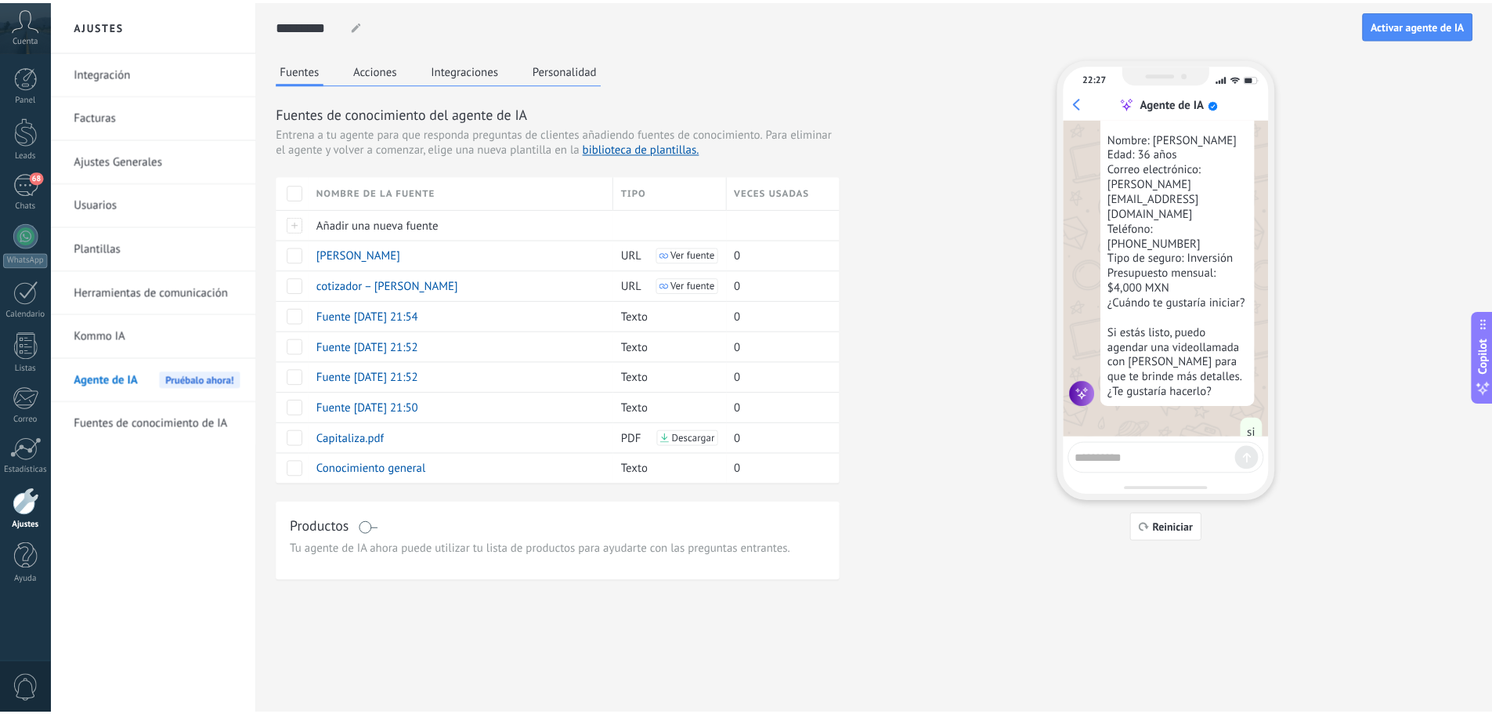
scroll to position [1442, 0]
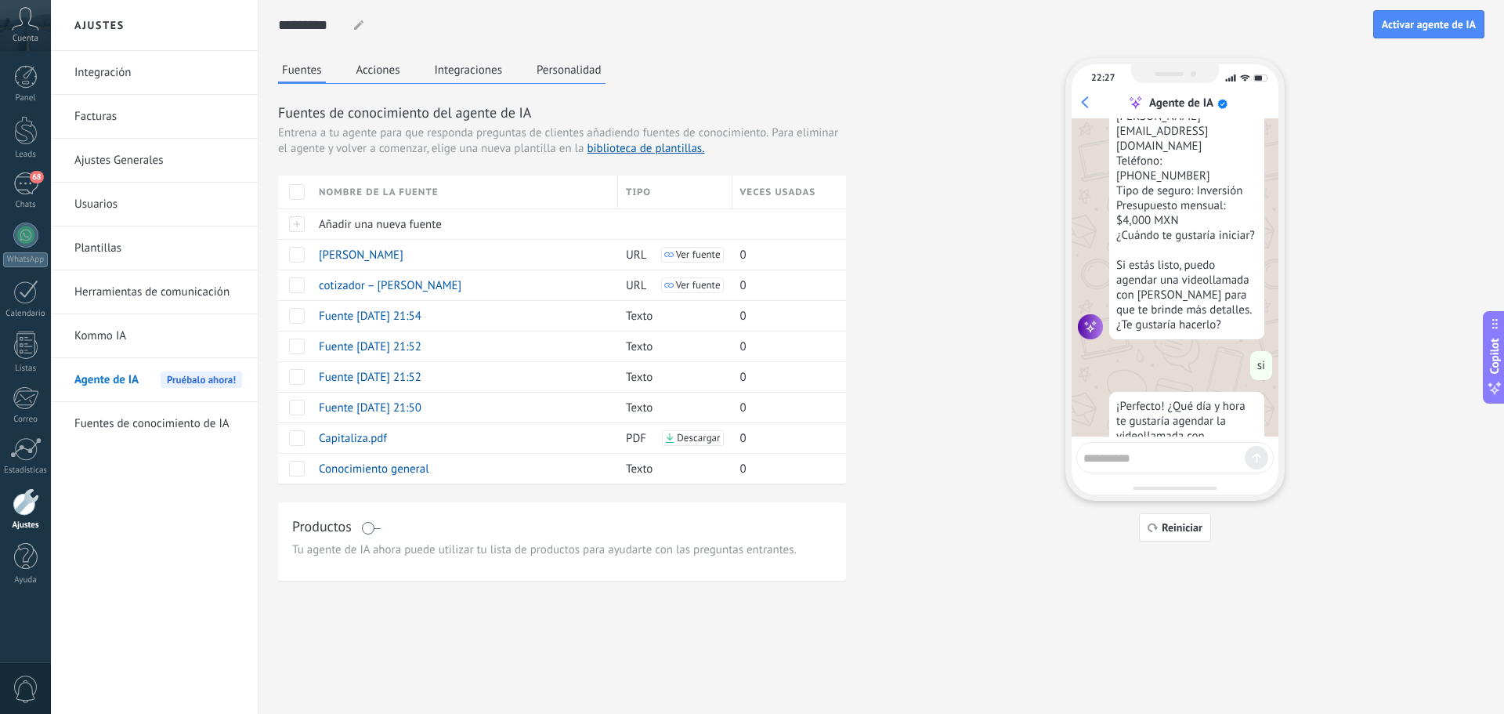
click at [394, 67] on button "Acciones" at bounding box center [379, 70] width 52 height 24
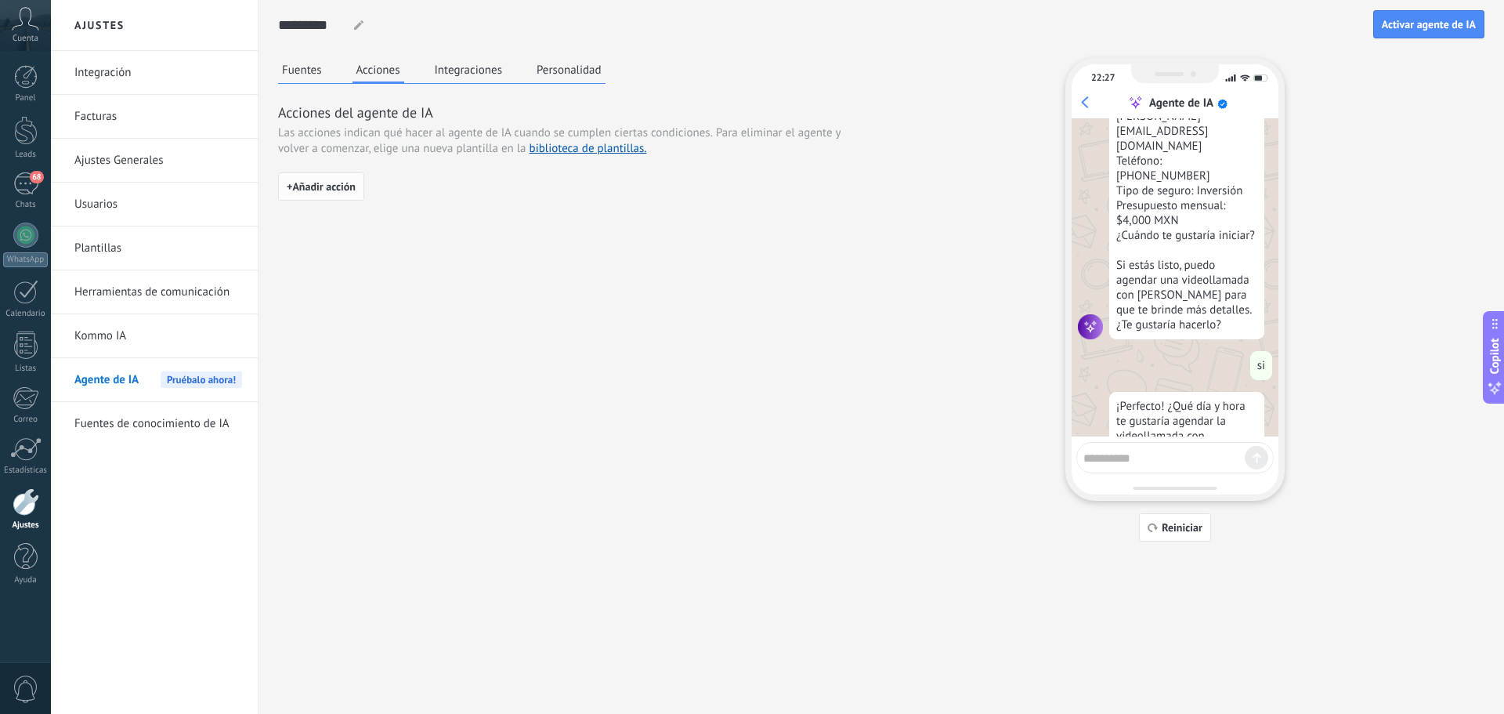
click at [338, 181] on span "+ Añadir acción" at bounding box center [321, 186] width 69 height 11
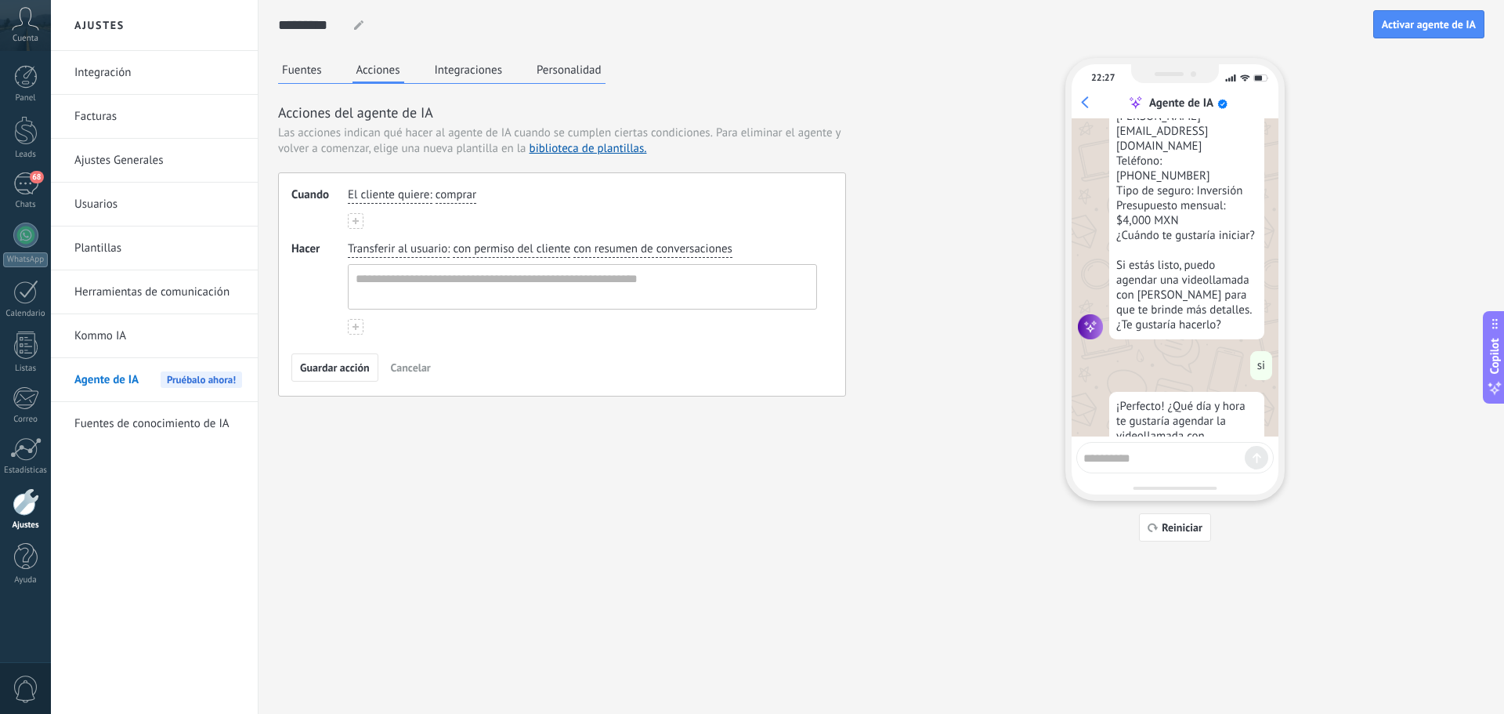
click at [458, 69] on button "Integraciones" at bounding box center [469, 70] width 76 height 24
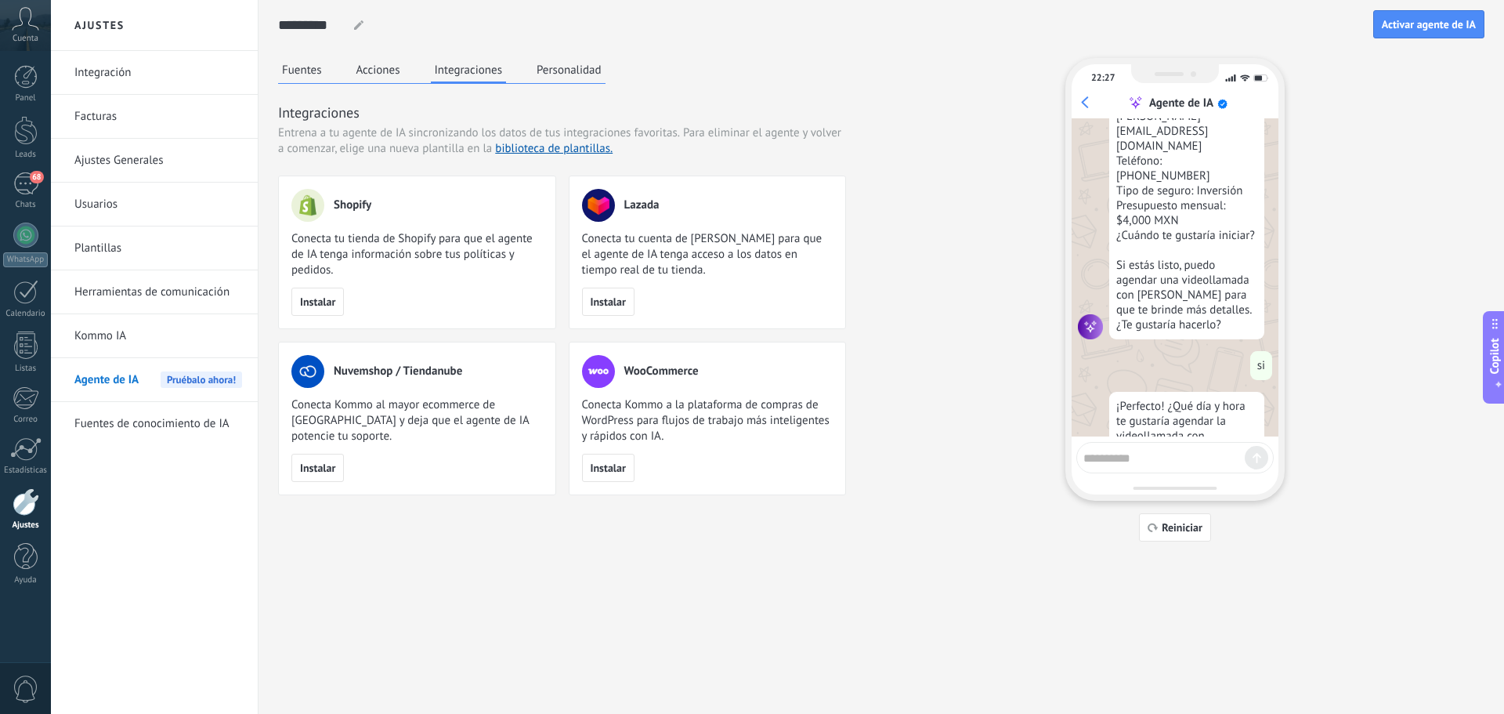
click at [606, 67] on div "Fuentes Acciones Integraciones Personalidad Integraciones Entrena a tu agente d…" at bounding box center [562, 276] width 568 height 437
click at [580, 71] on button "Personalidad" at bounding box center [569, 70] width 73 height 24
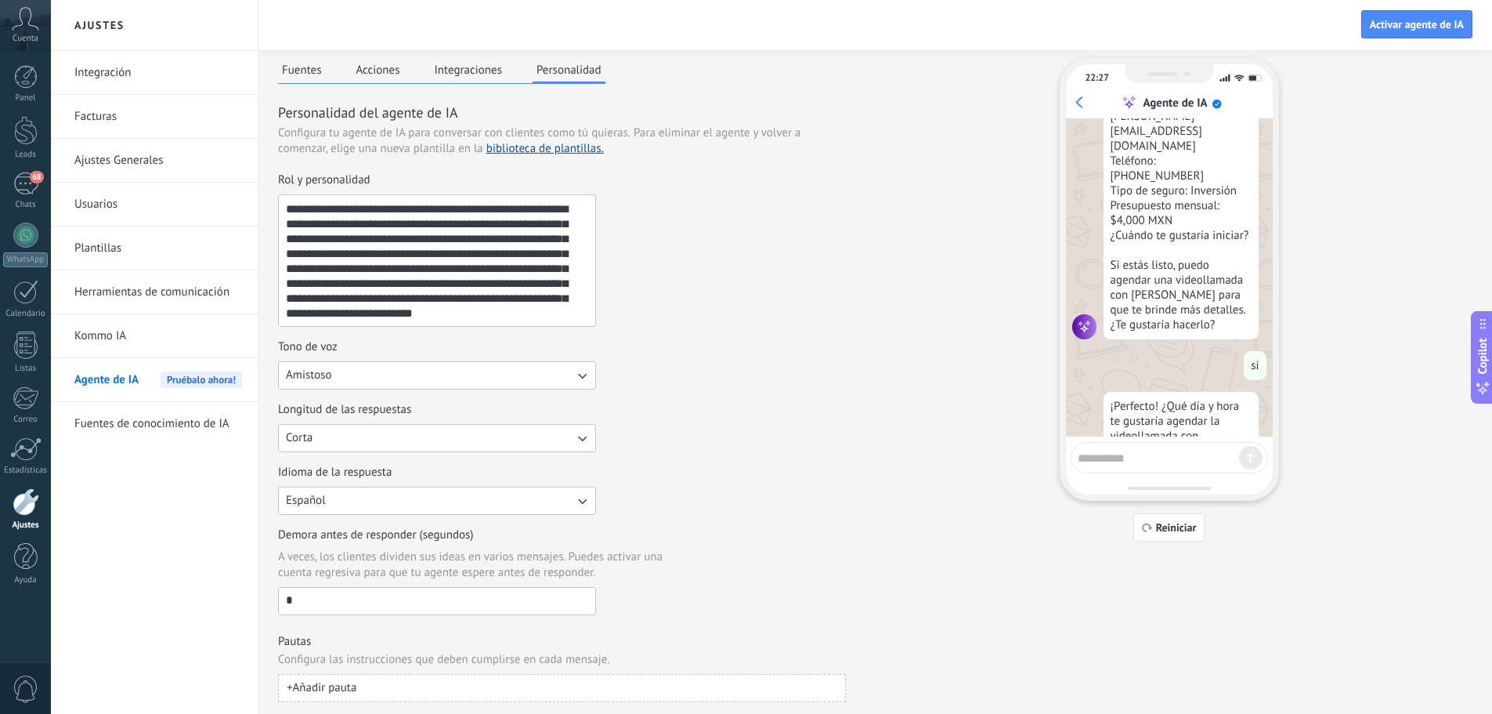
scroll to position [39, 0]
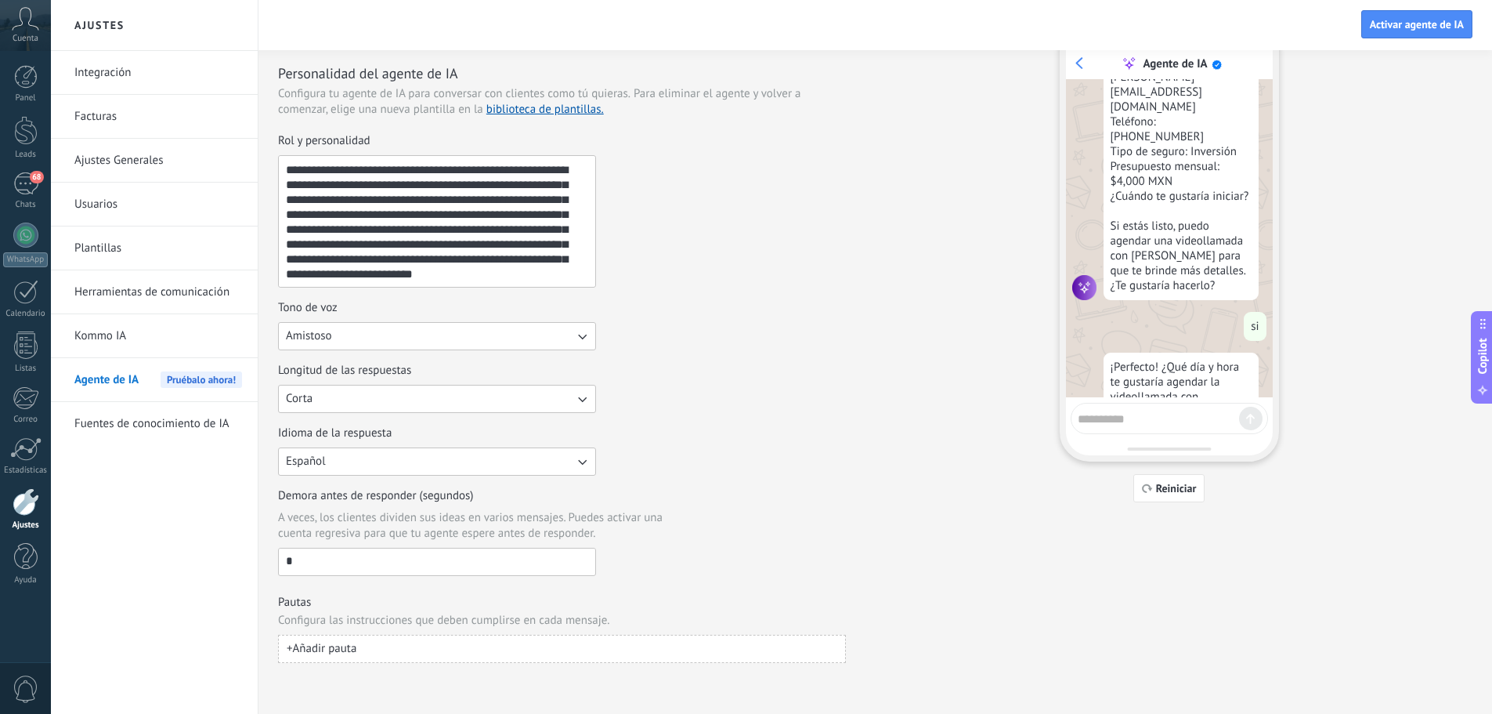
click at [356, 638] on button "+ Añadir pauta" at bounding box center [562, 649] width 568 height 28
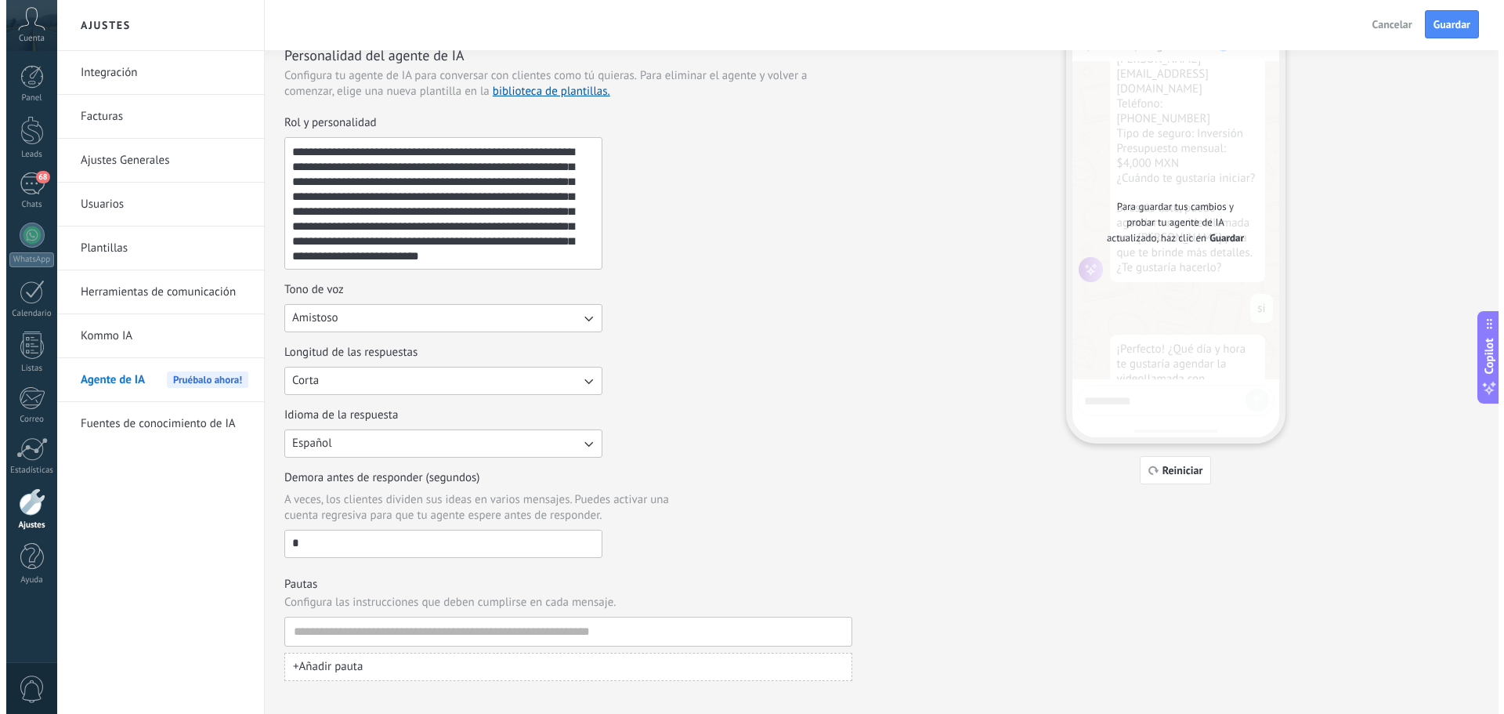
scroll to position [75, 0]
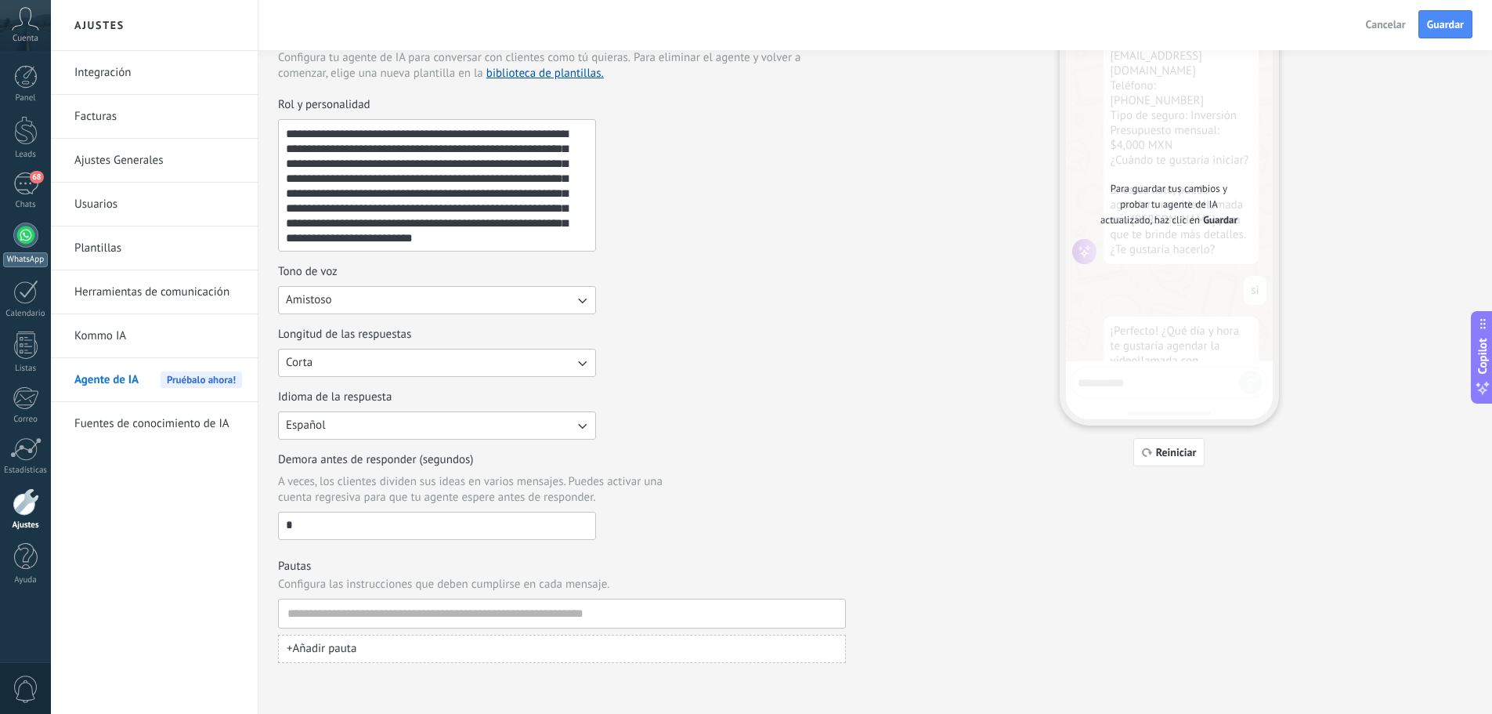
drag, startPoint x: 0, startPoint y: 241, endPoint x: 13, endPoint y: 244, distance: 12.9
click at [0, 241] on link "WhatsApp" at bounding box center [25, 245] width 51 height 45
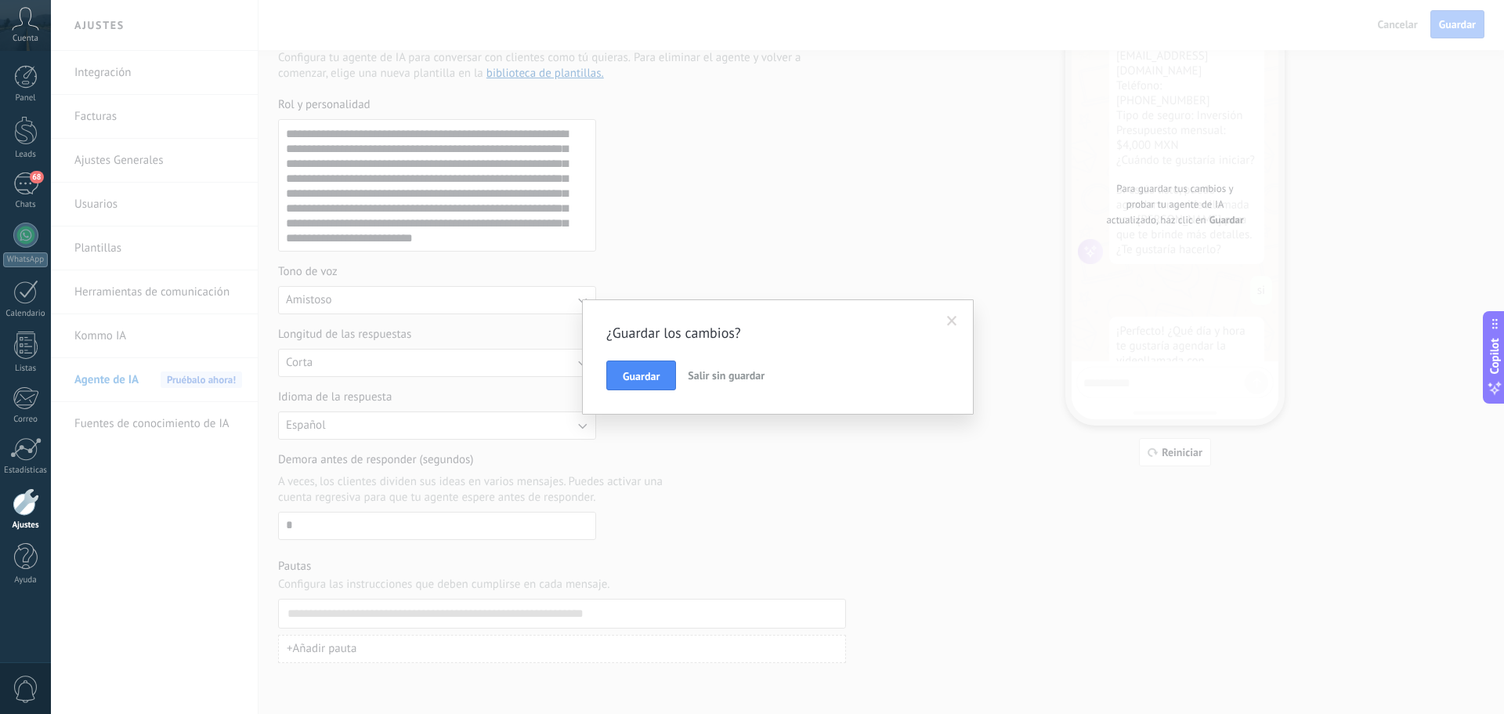
click at [725, 374] on span "Salir sin guardar" at bounding box center [726, 375] width 77 height 14
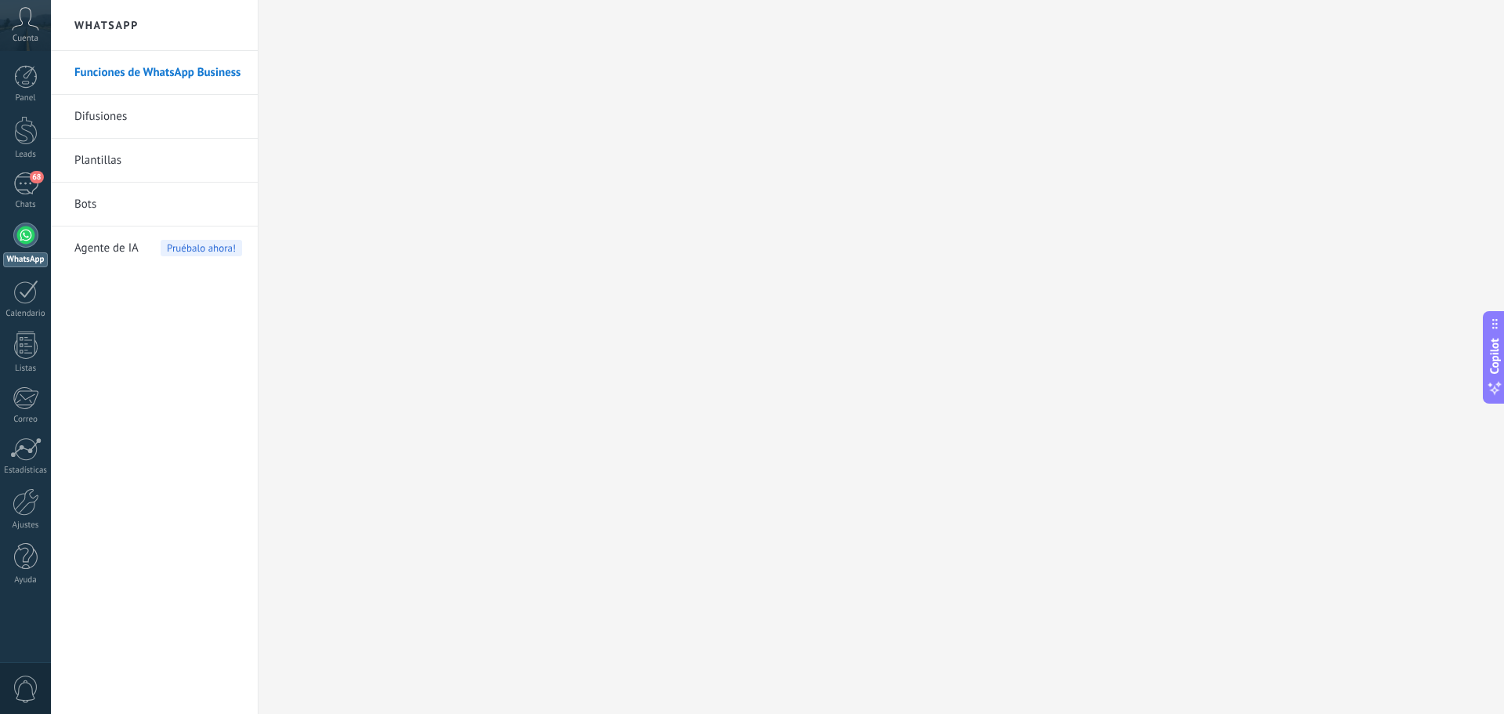
click at [141, 197] on link "Bots" at bounding box center [158, 205] width 168 height 44
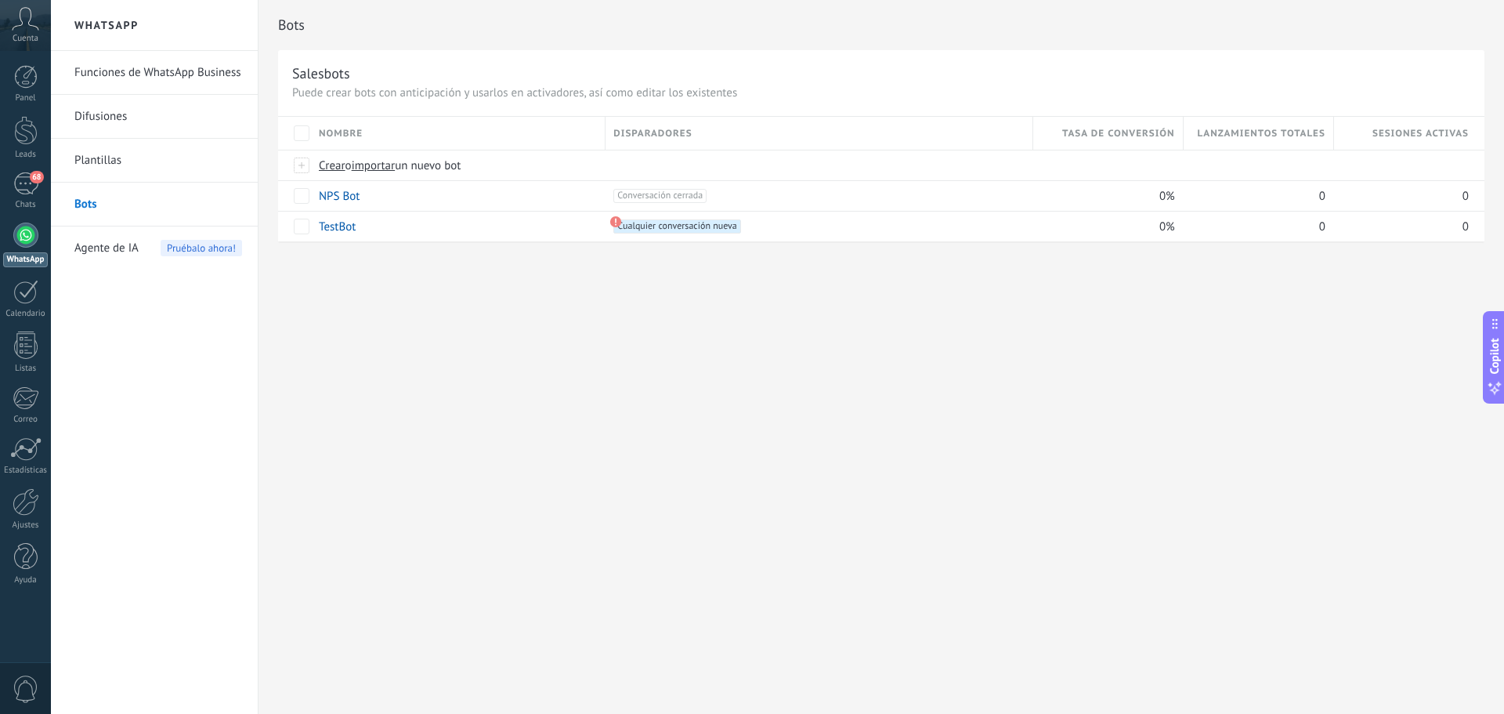
click at [127, 250] on span "Agente de IA" at bounding box center [106, 248] width 64 height 44
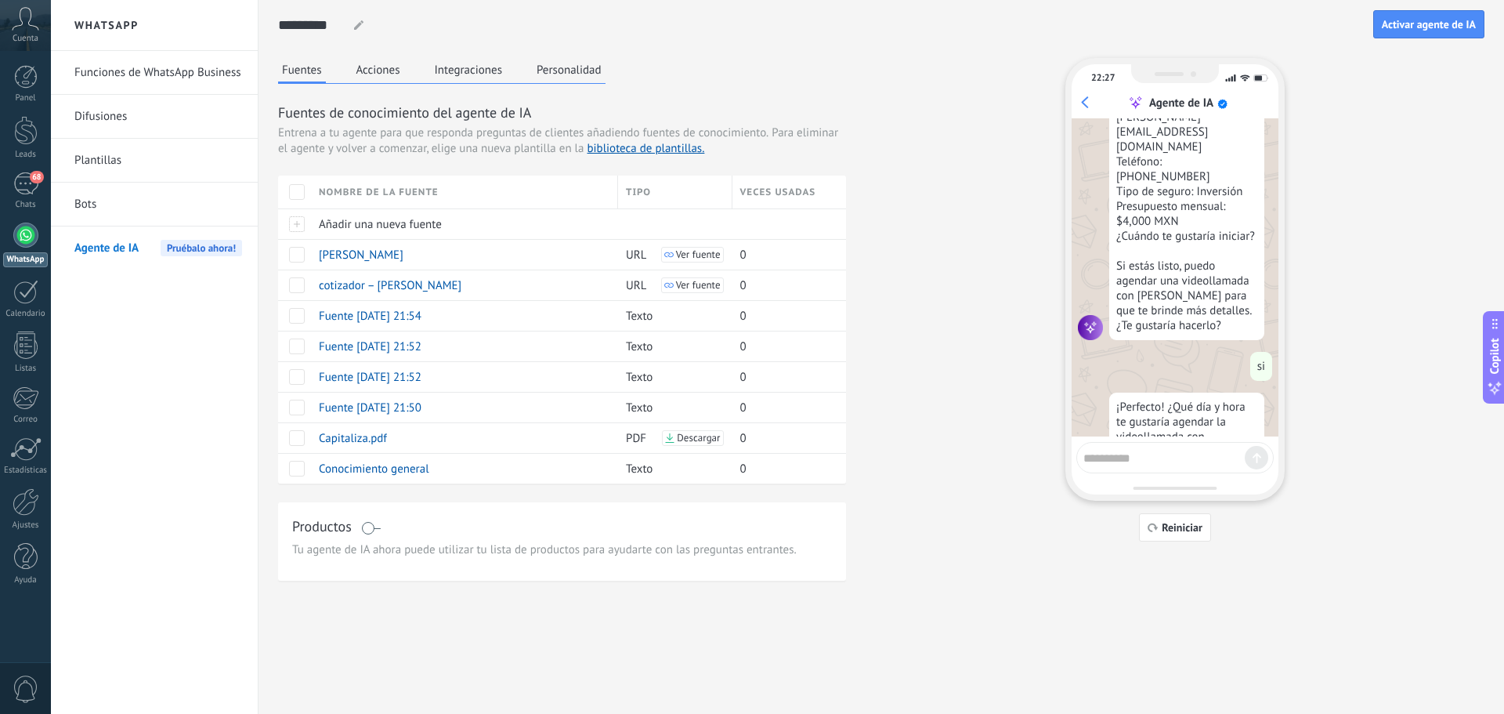
scroll to position [1442, 0]
click at [390, 64] on button "Acciones" at bounding box center [379, 70] width 52 height 24
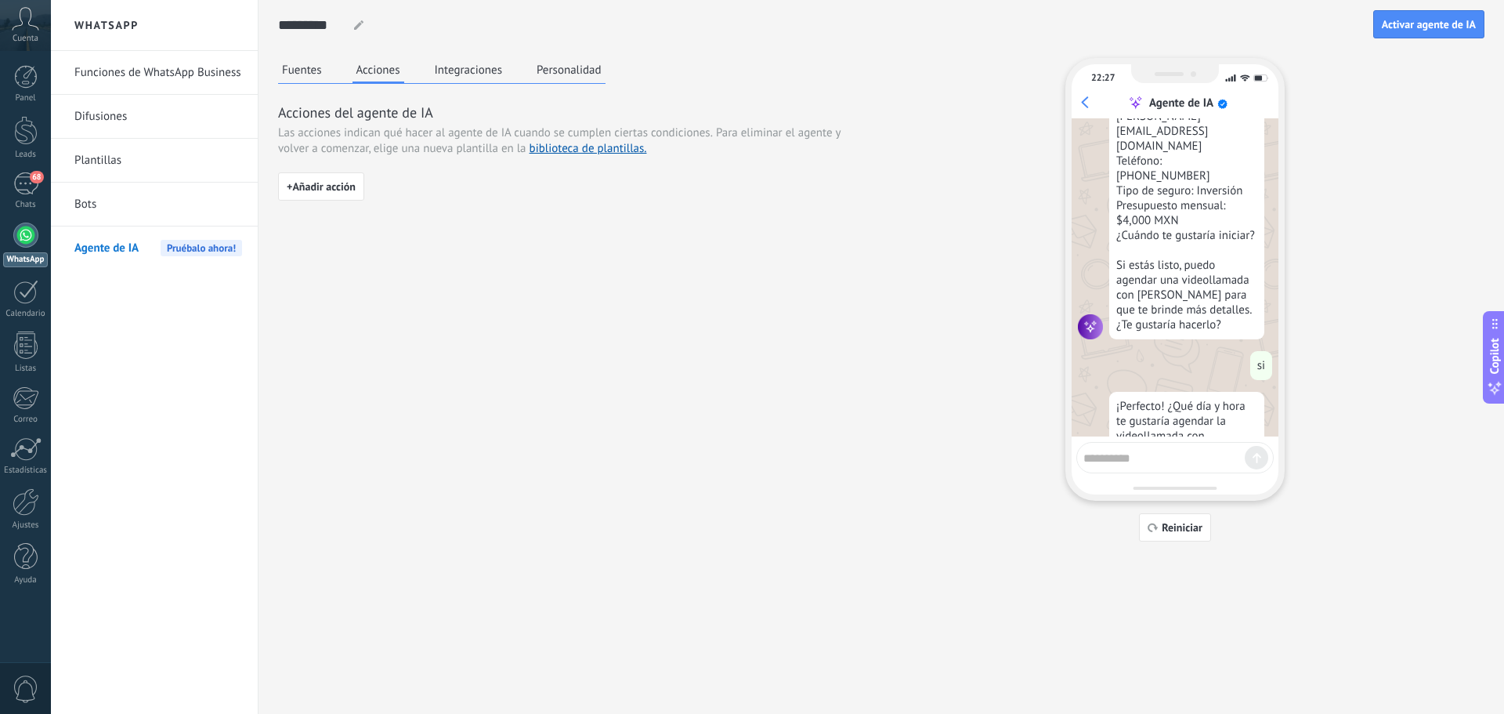
click at [443, 71] on button "Integraciones" at bounding box center [469, 70] width 76 height 24
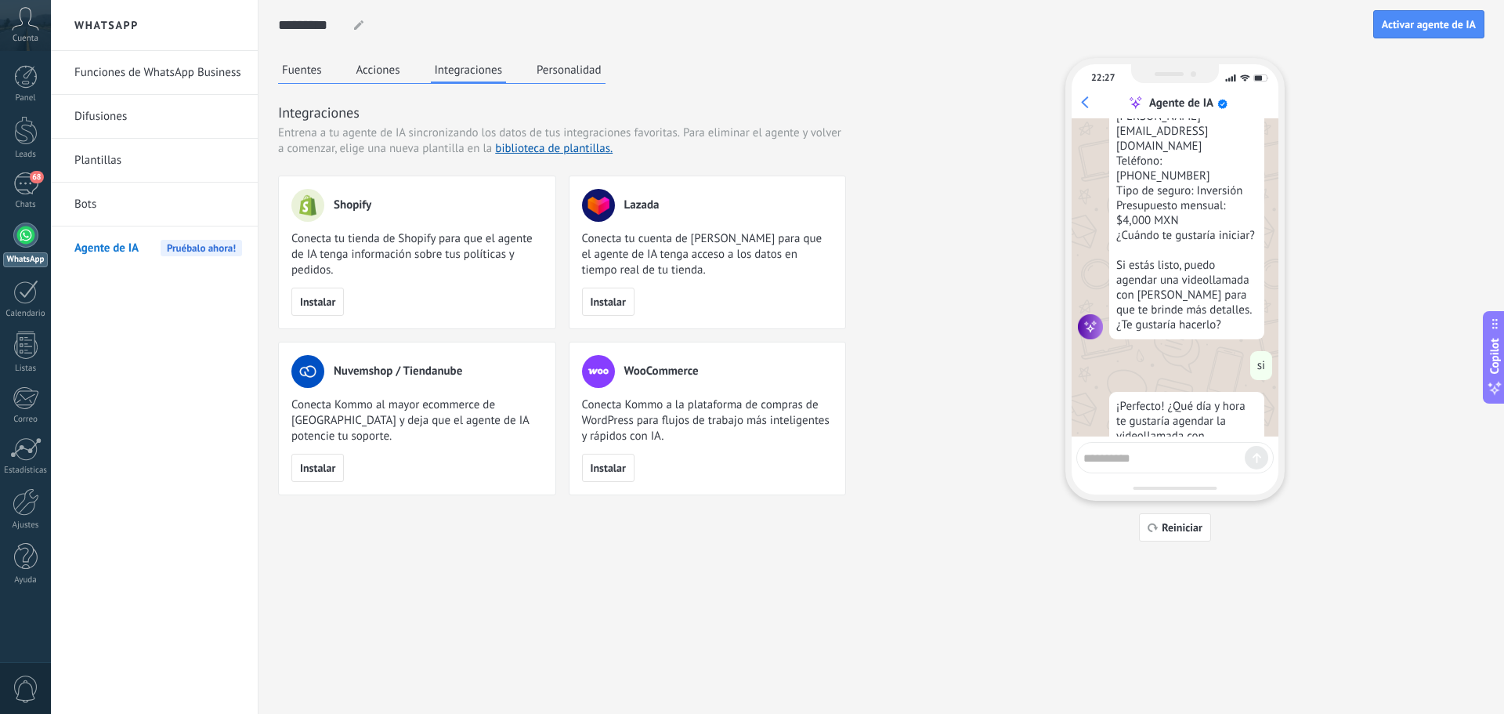
click at [561, 68] on button "Personalidad" at bounding box center [569, 70] width 73 height 24
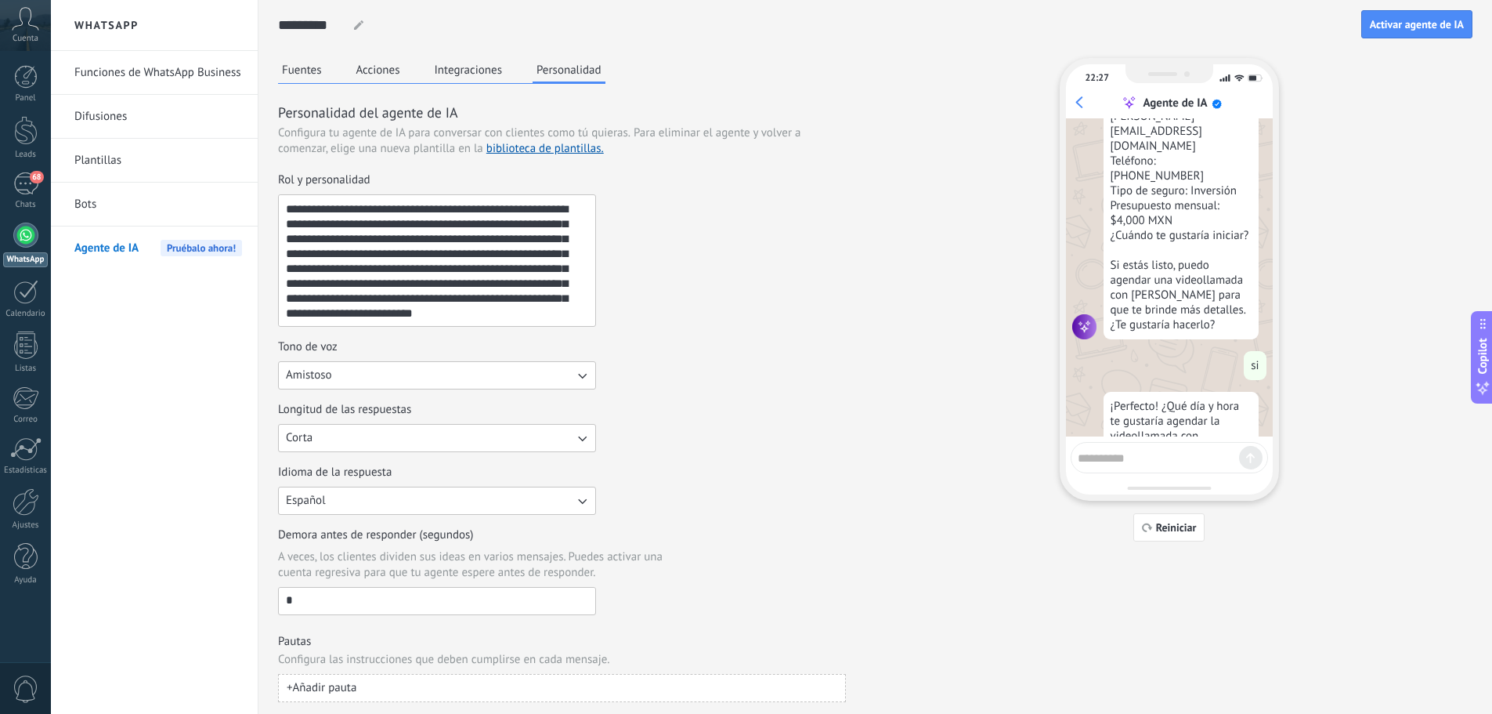
click at [145, 209] on link "Bots" at bounding box center [158, 205] width 168 height 44
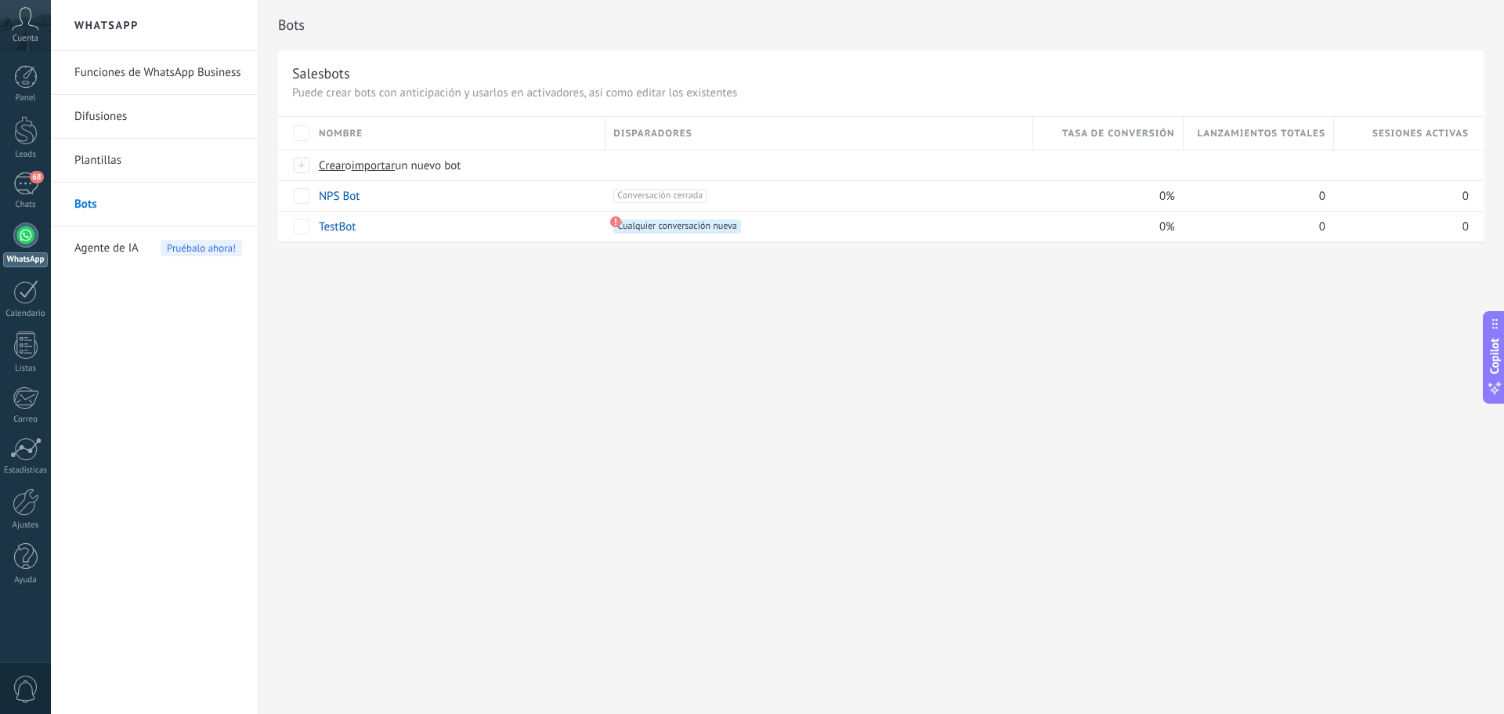
click at [131, 164] on link "Plantillas" at bounding box center [158, 161] width 168 height 44
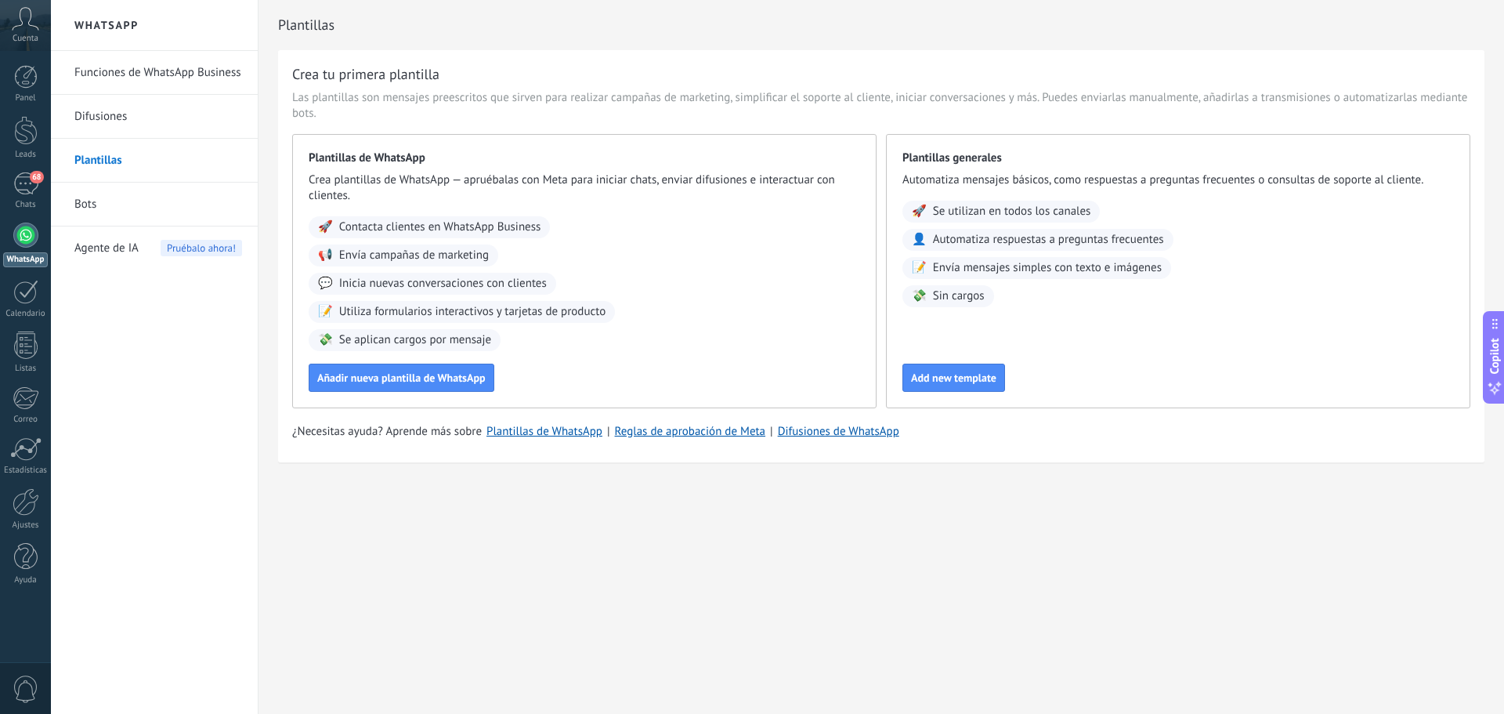
click at [139, 128] on link "Difusiones" at bounding box center [158, 117] width 168 height 44
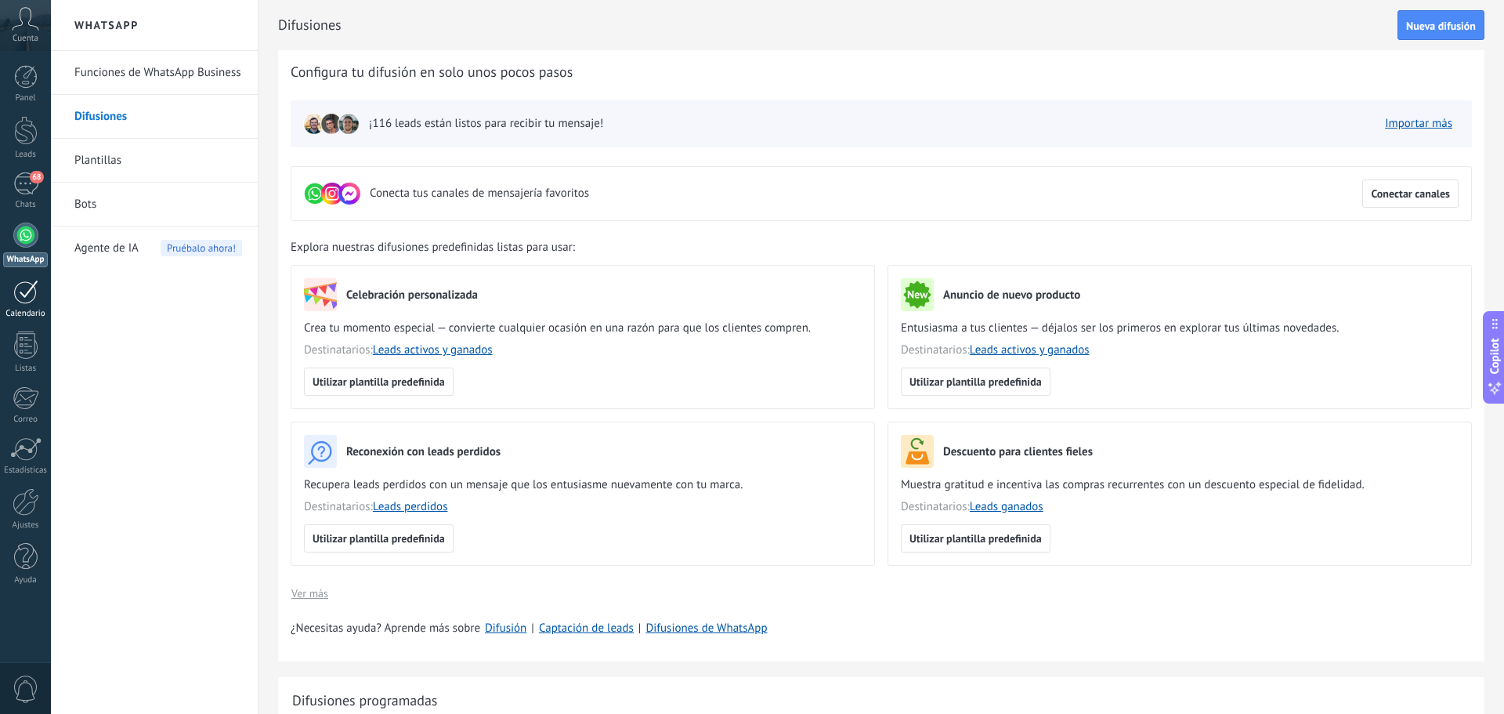
click at [28, 308] on link "Calendario" at bounding box center [25, 299] width 51 height 39
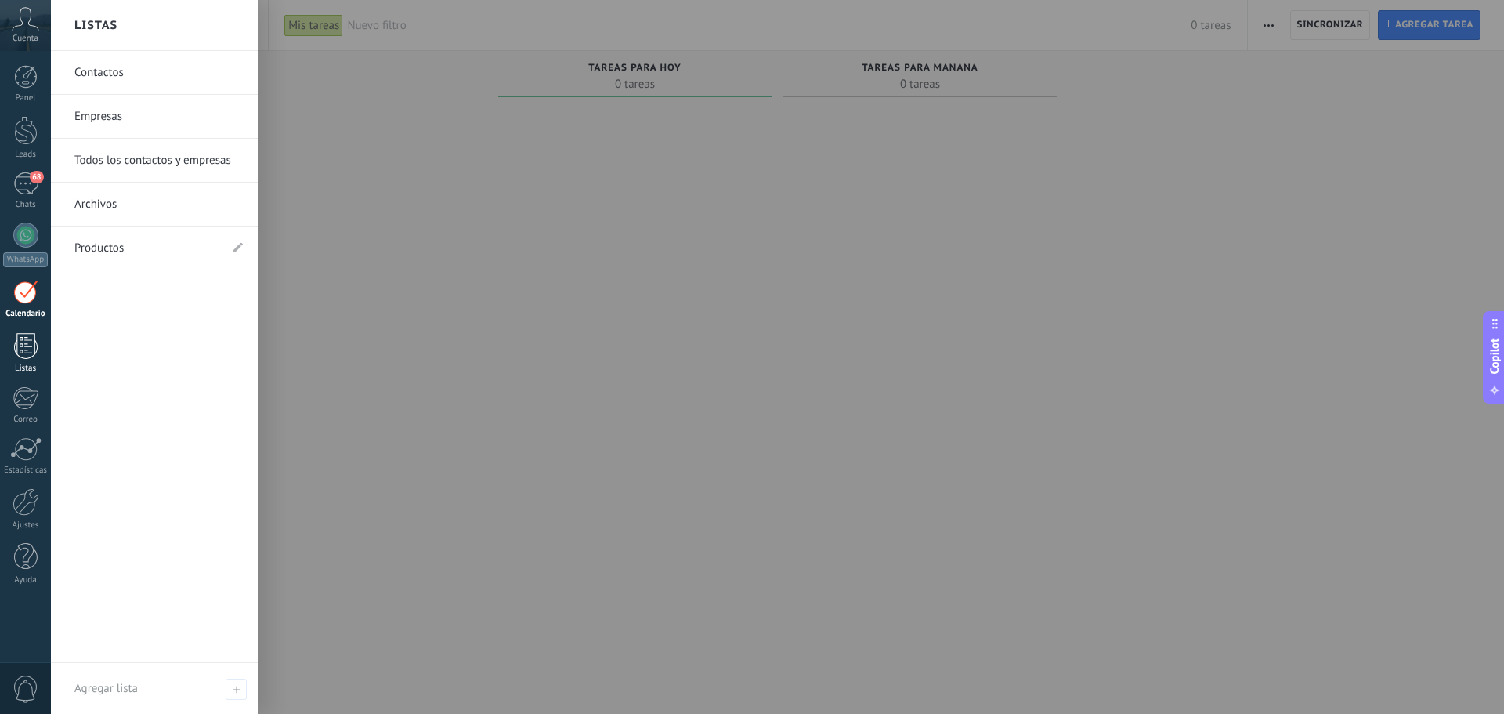
click at [28, 358] on div at bounding box center [26, 344] width 24 height 27
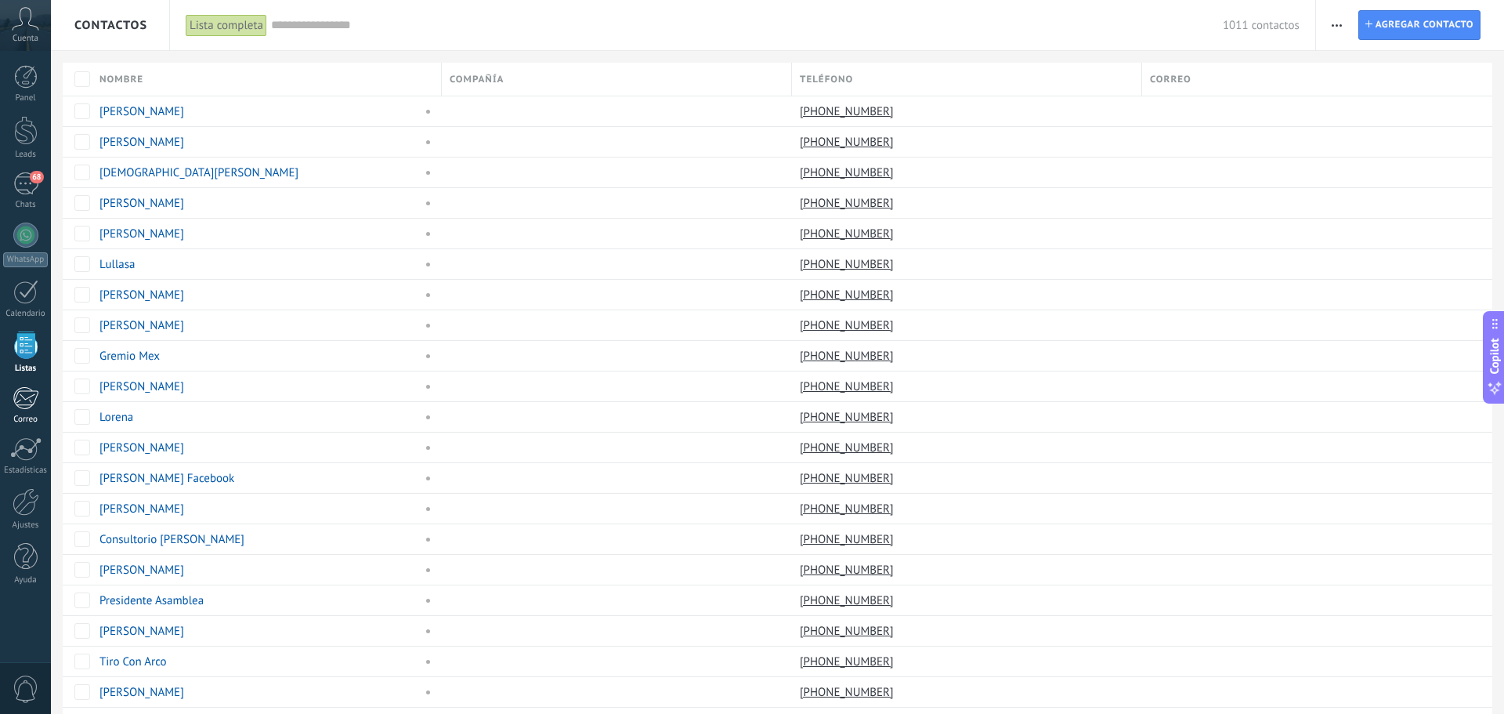
click at [31, 388] on div at bounding box center [26, 398] width 26 height 24
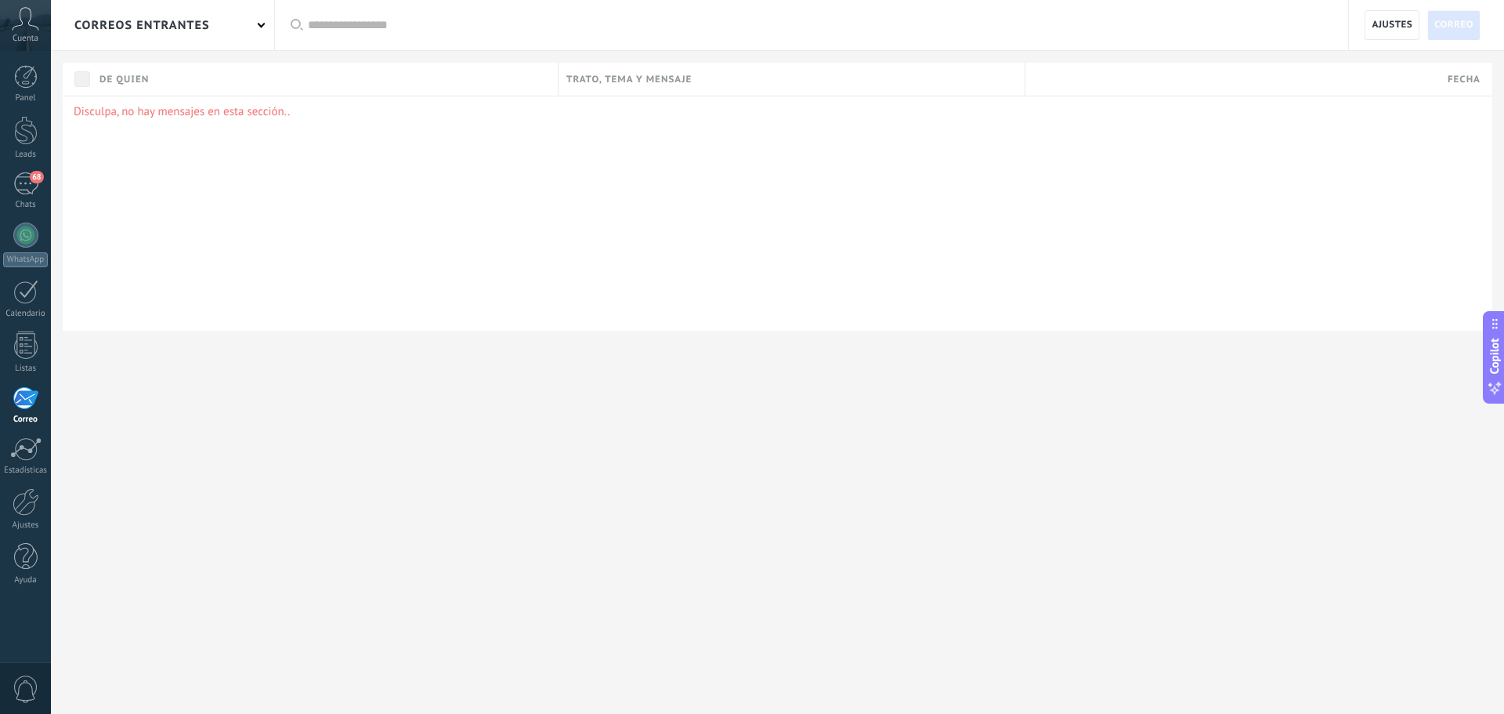
click at [31, 429] on div "Panel Leads 68 Chats WhatsApp Clientes" at bounding box center [25, 333] width 51 height 536
click at [33, 455] on div at bounding box center [25, 449] width 31 height 24
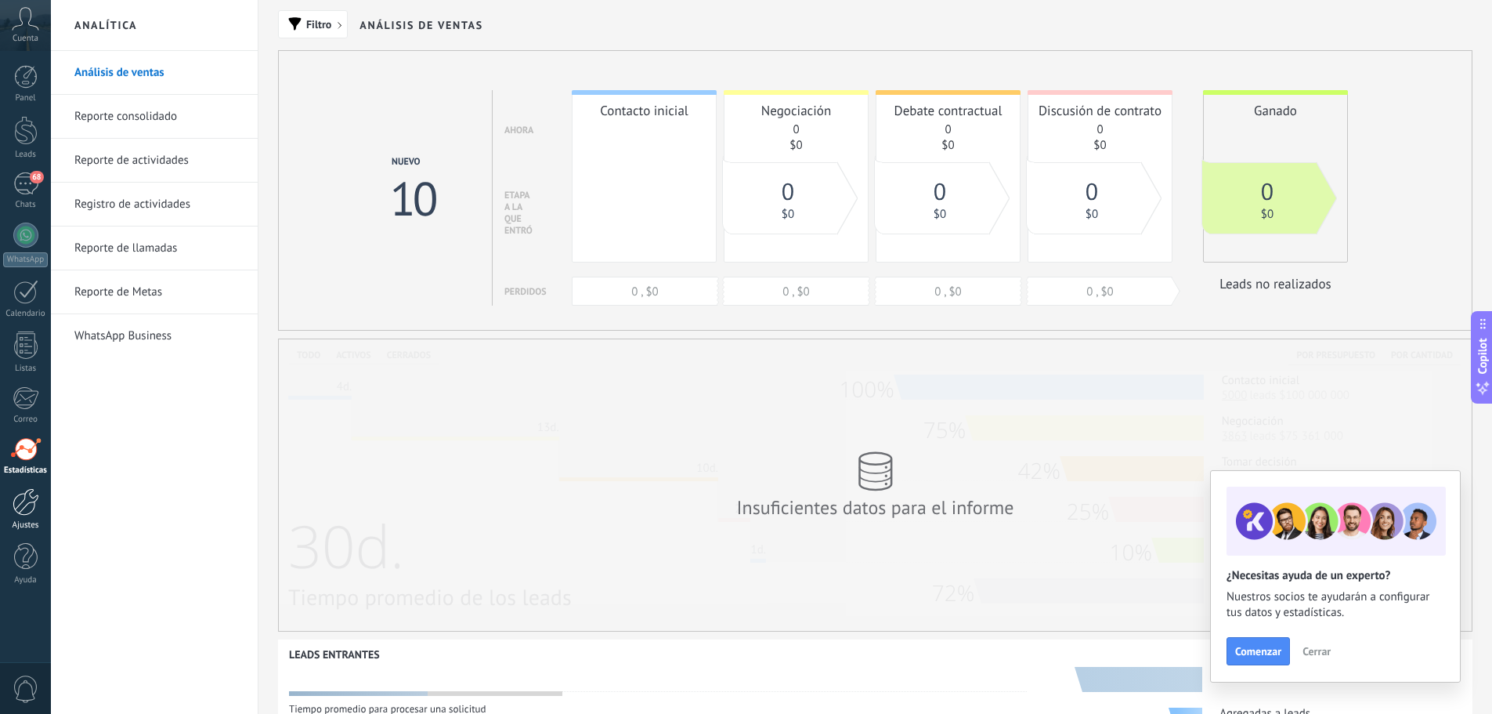
click at [30, 500] on div at bounding box center [26, 501] width 27 height 27
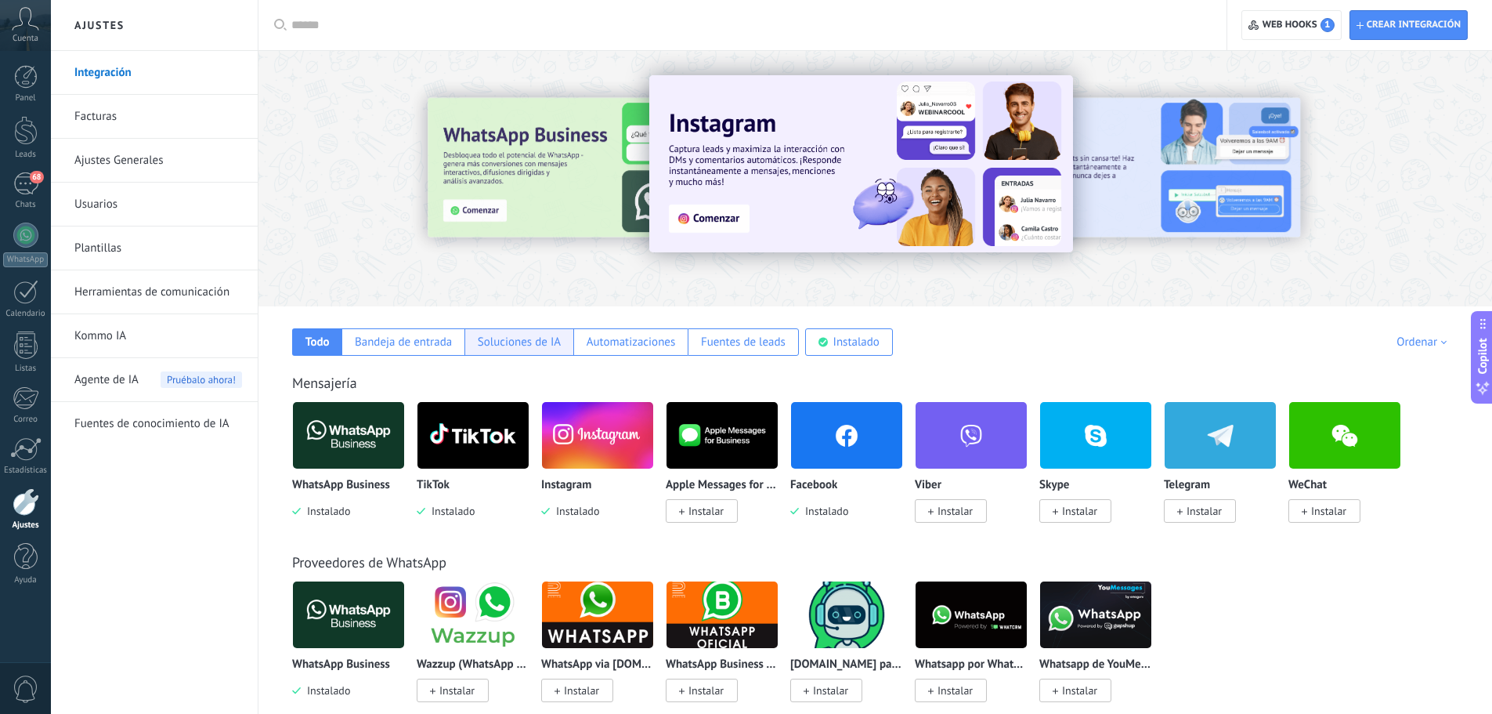
click at [505, 344] on div "Soluciones de IA" at bounding box center [519, 342] width 83 height 15
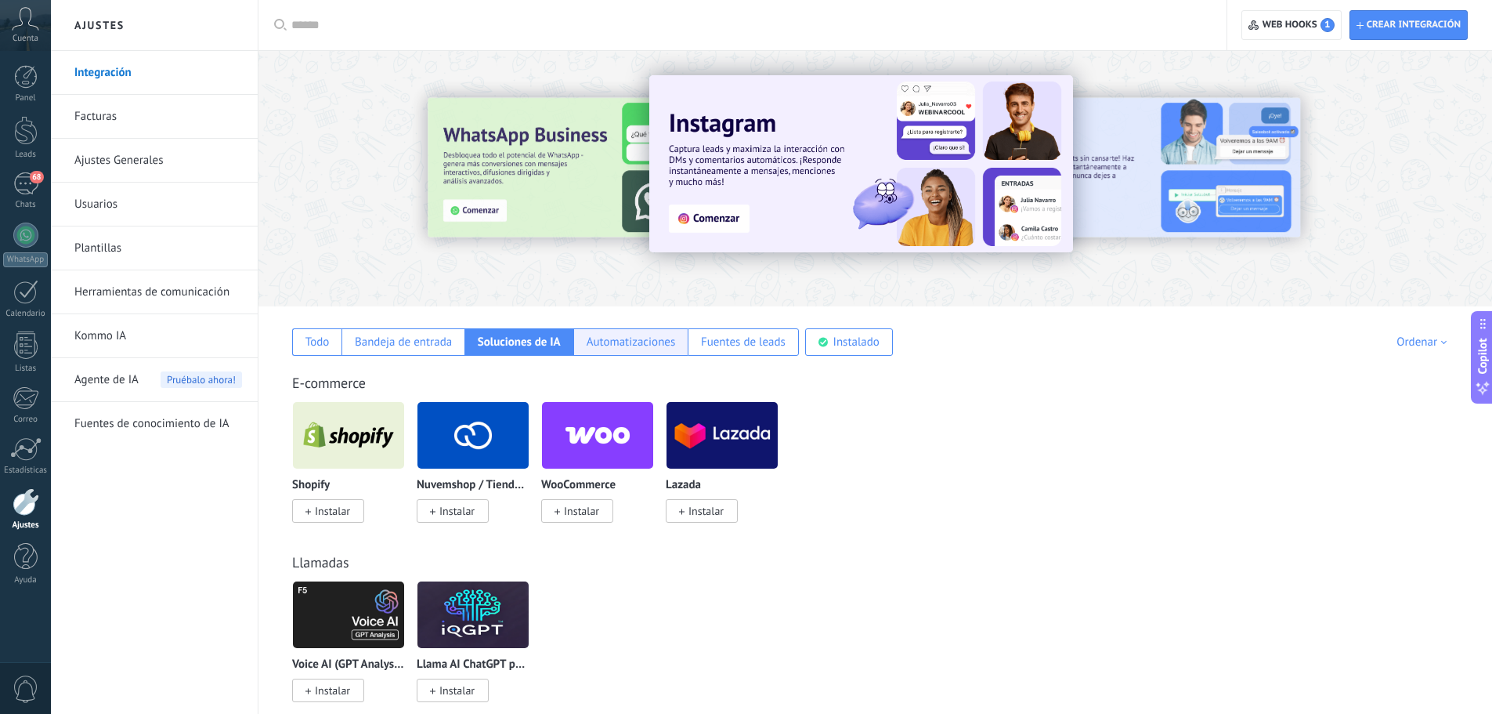
click at [606, 342] on div "Automatizaciones" at bounding box center [631, 342] width 89 height 15
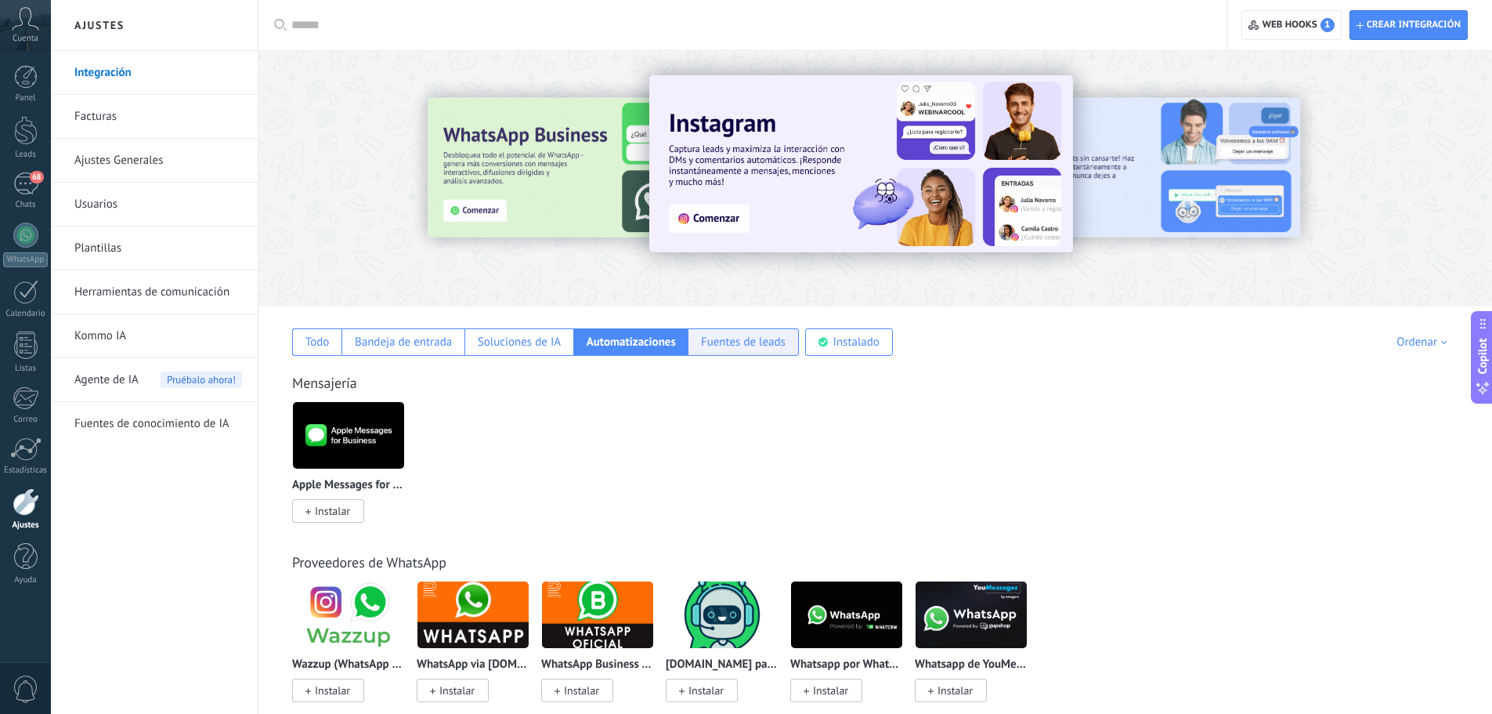
click at [763, 344] on div "Fuentes de leads" at bounding box center [743, 342] width 85 height 15
click at [143, 342] on link "Kommo IA" at bounding box center [158, 336] width 168 height 44
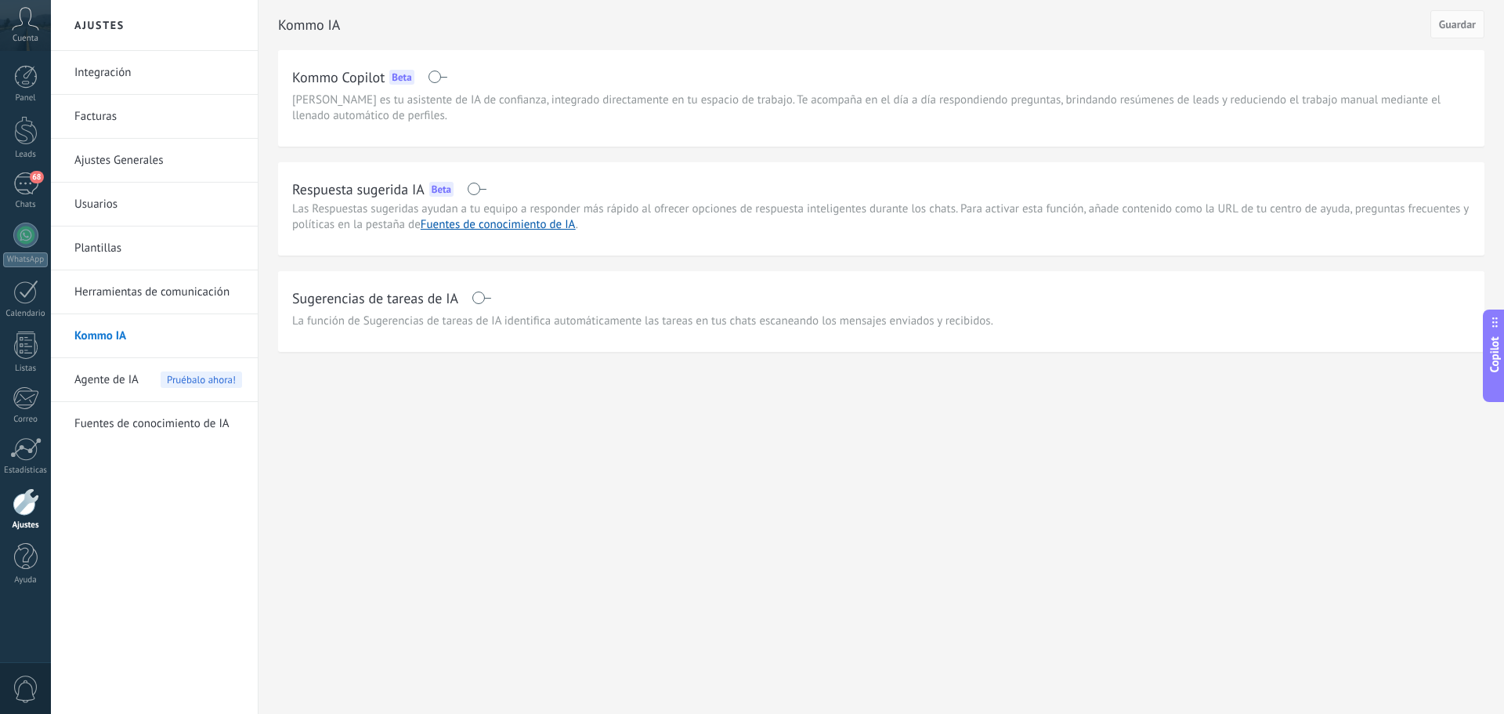
click at [1492, 364] on div "Copilot" at bounding box center [1495, 356] width 16 height 79
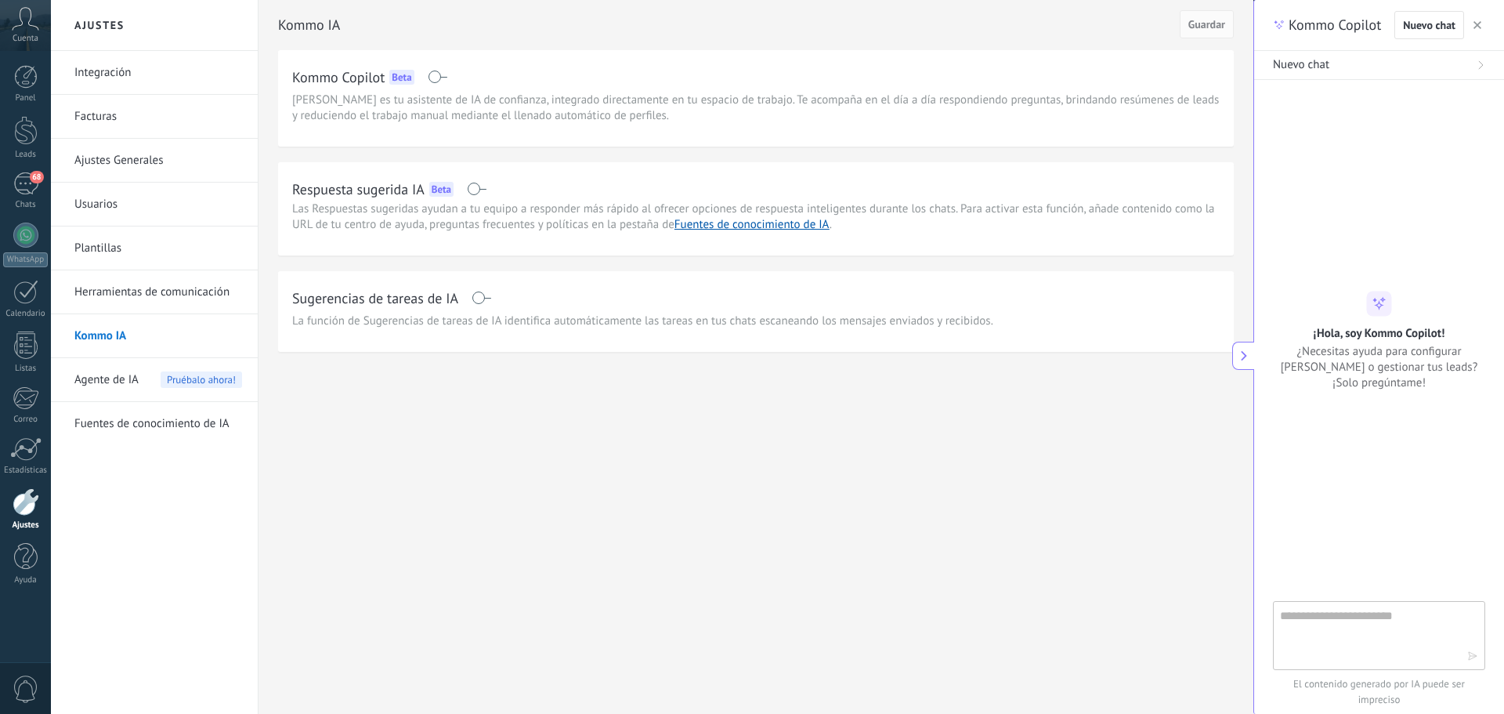
click at [146, 378] on div "Agente de IA Pruébalo ahora!" at bounding box center [158, 380] width 168 height 44
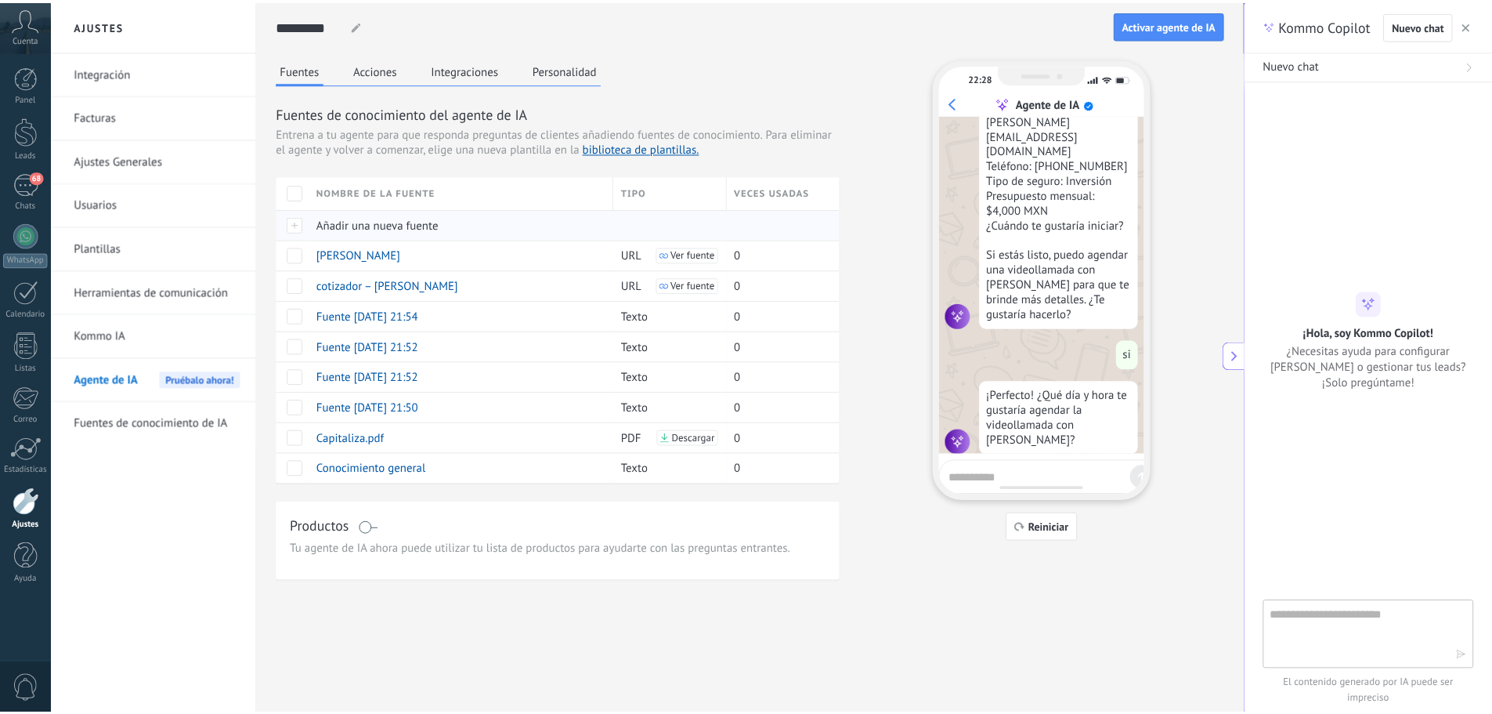
scroll to position [1406, 0]
click at [371, 76] on button "Acciones" at bounding box center [379, 70] width 52 height 24
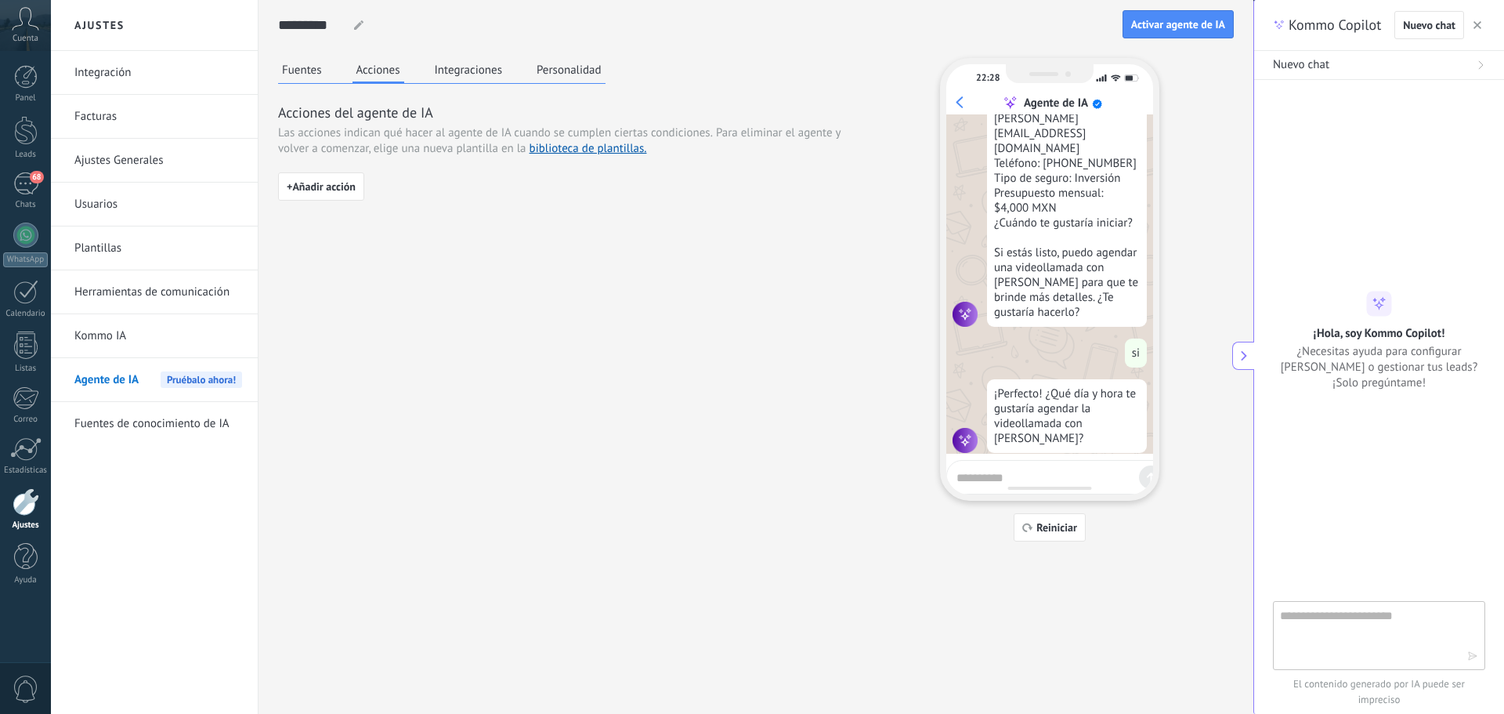
click at [483, 77] on button "Integraciones" at bounding box center [469, 70] width 76 height 24
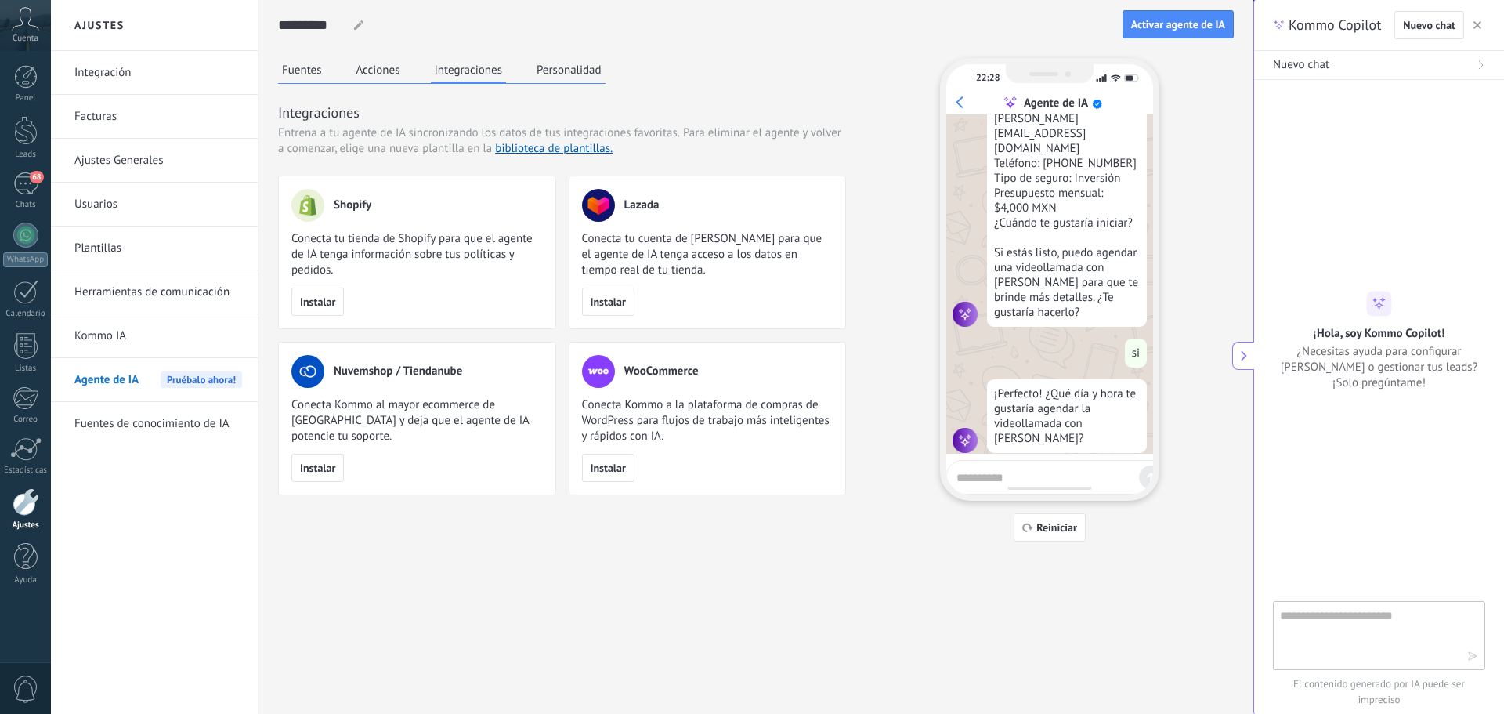
click at [582, 71] on button "Personalidad" at bounding box center [569, 70] width 73 height 24
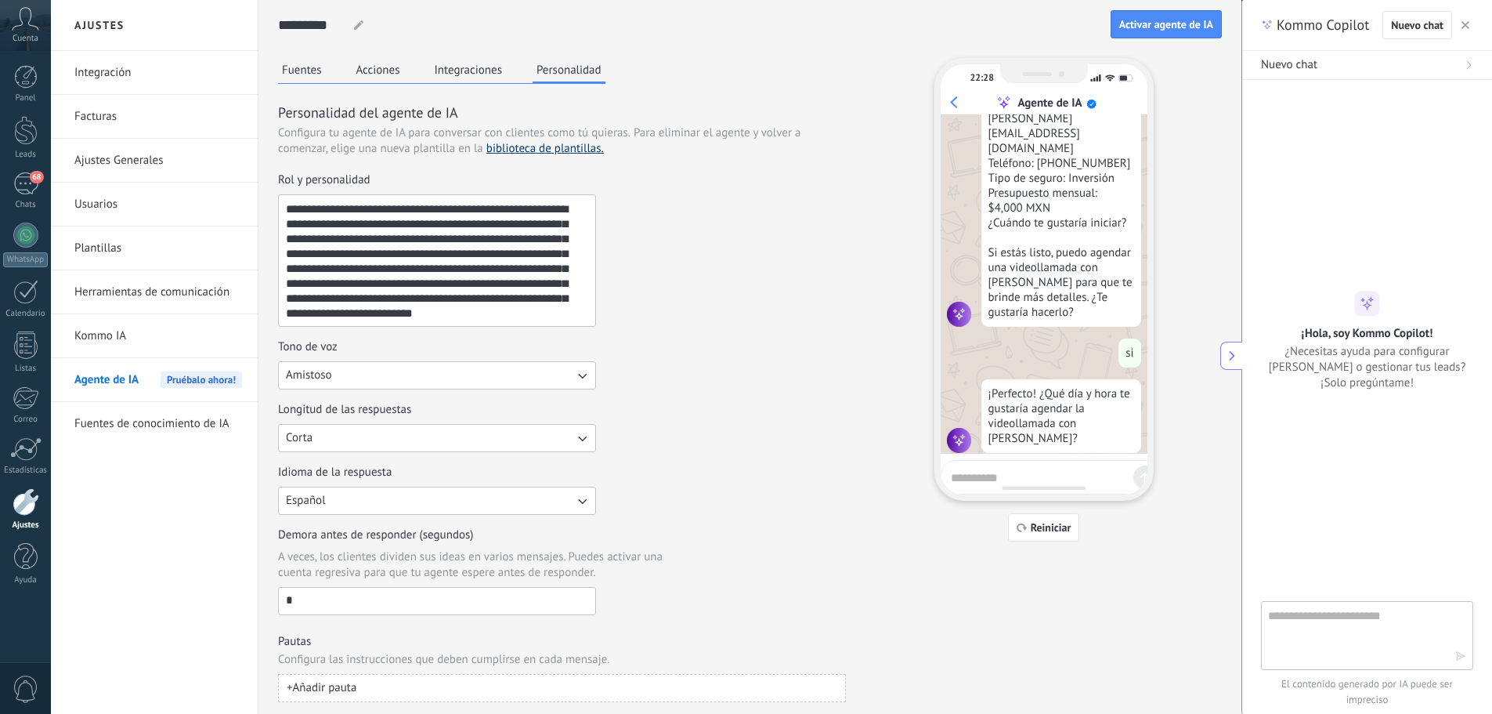
click at [585, 154] on link "biblioteca de plantillas." at bounding box center [546, 148] width 118 height 15
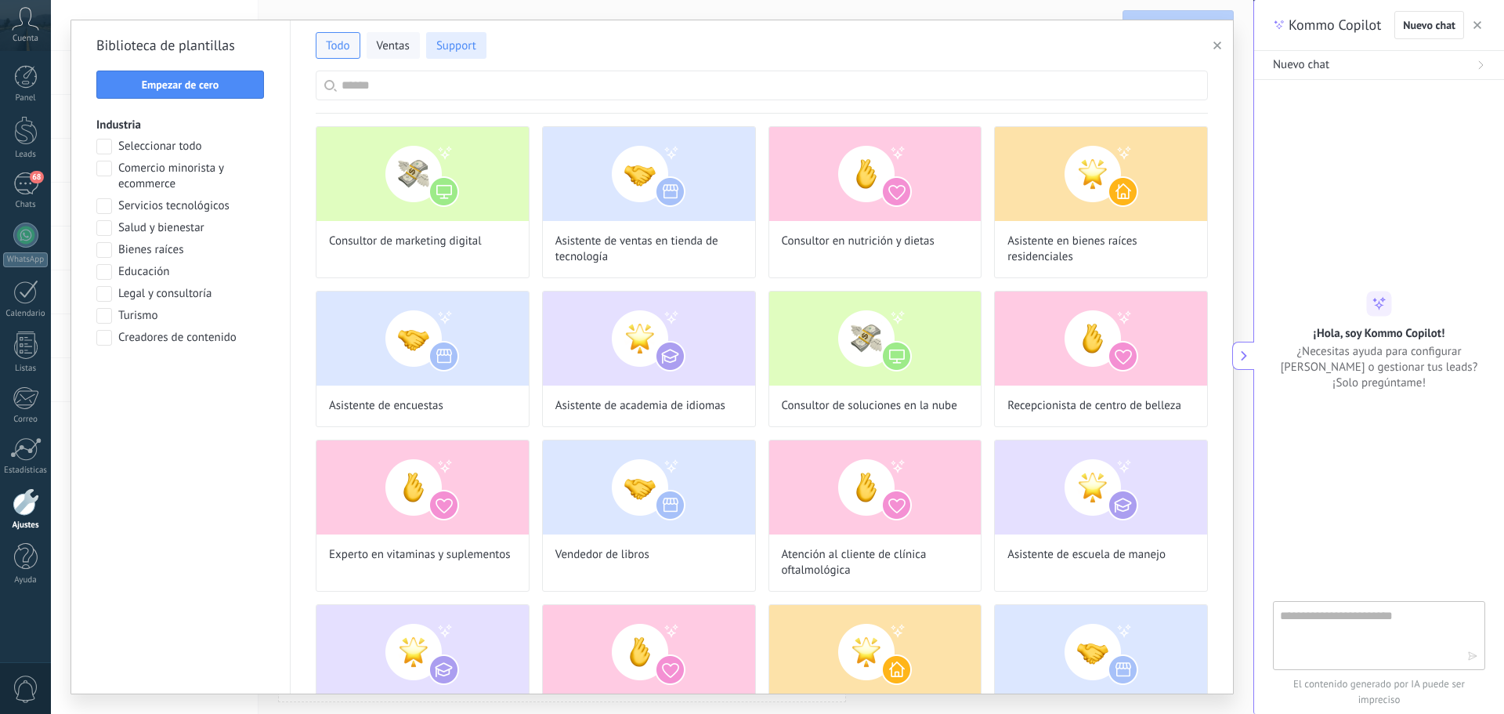
click at [466, 45] on span "Support" at bounding box center [456, 46] width 40 height 16
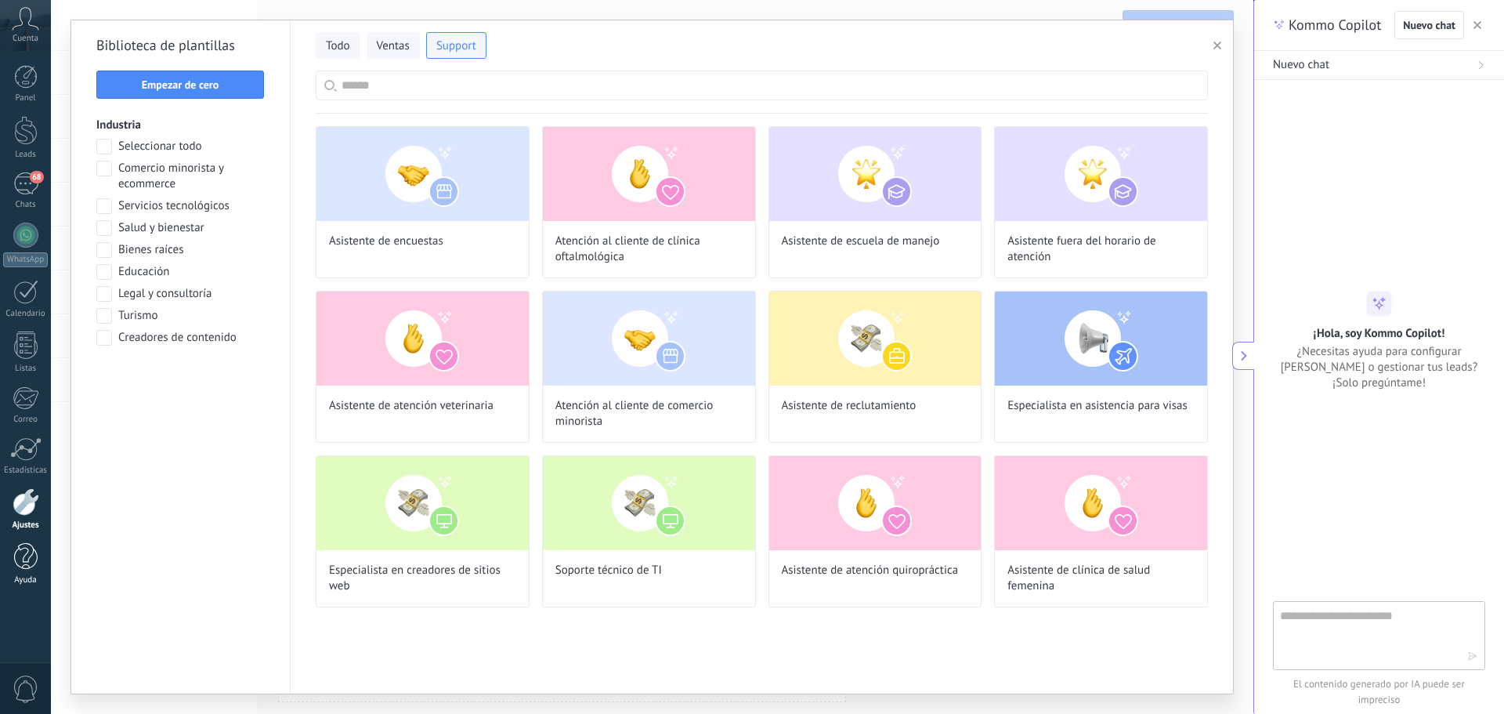
click at [17, 574] on link "Ayuda" at bounding box center [25, 564] width 51 height 42
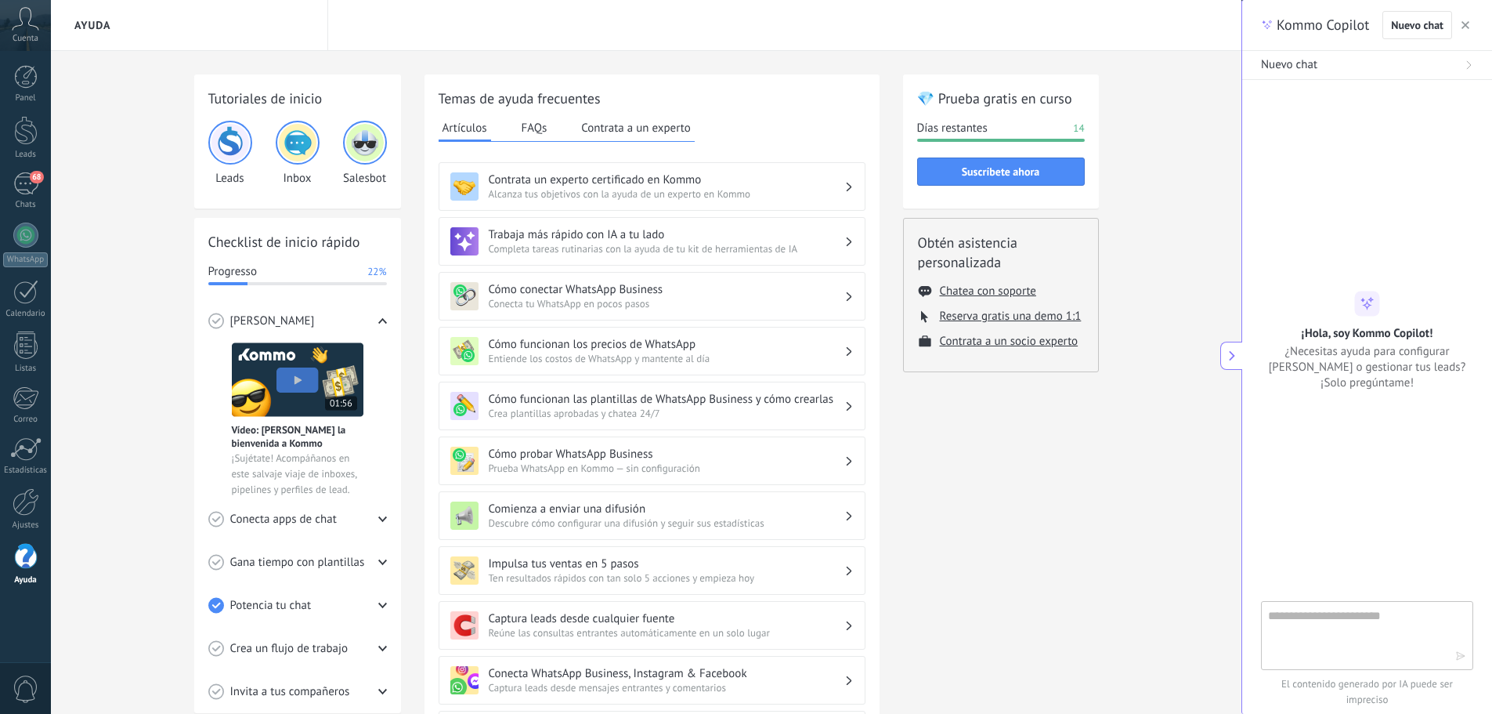
click at [649, 559] on h3 "Impulsa tus ventas en 5 pasos" at bounding box center [667, 563] width 356 height 15
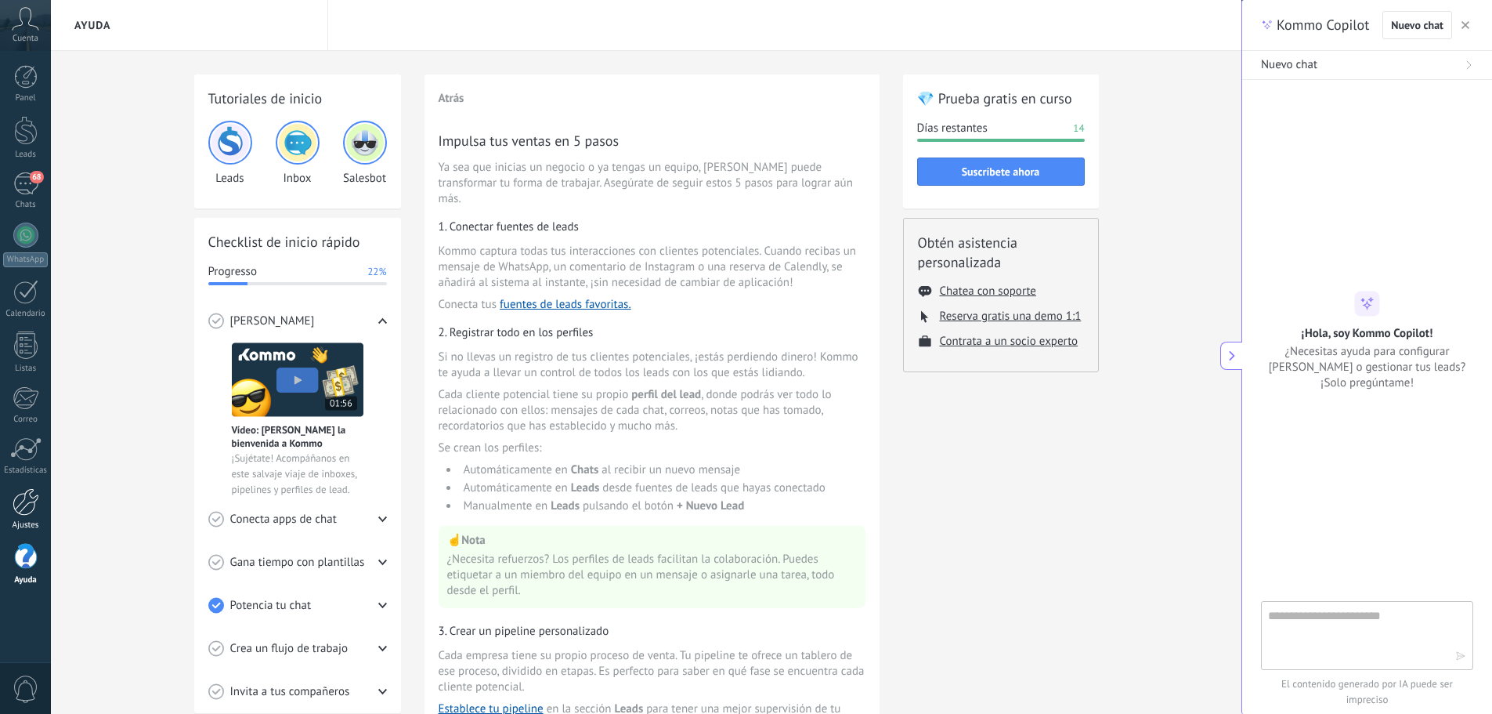
click at [24, 503] on div at bounding box center [26, 501] width 27 height 27
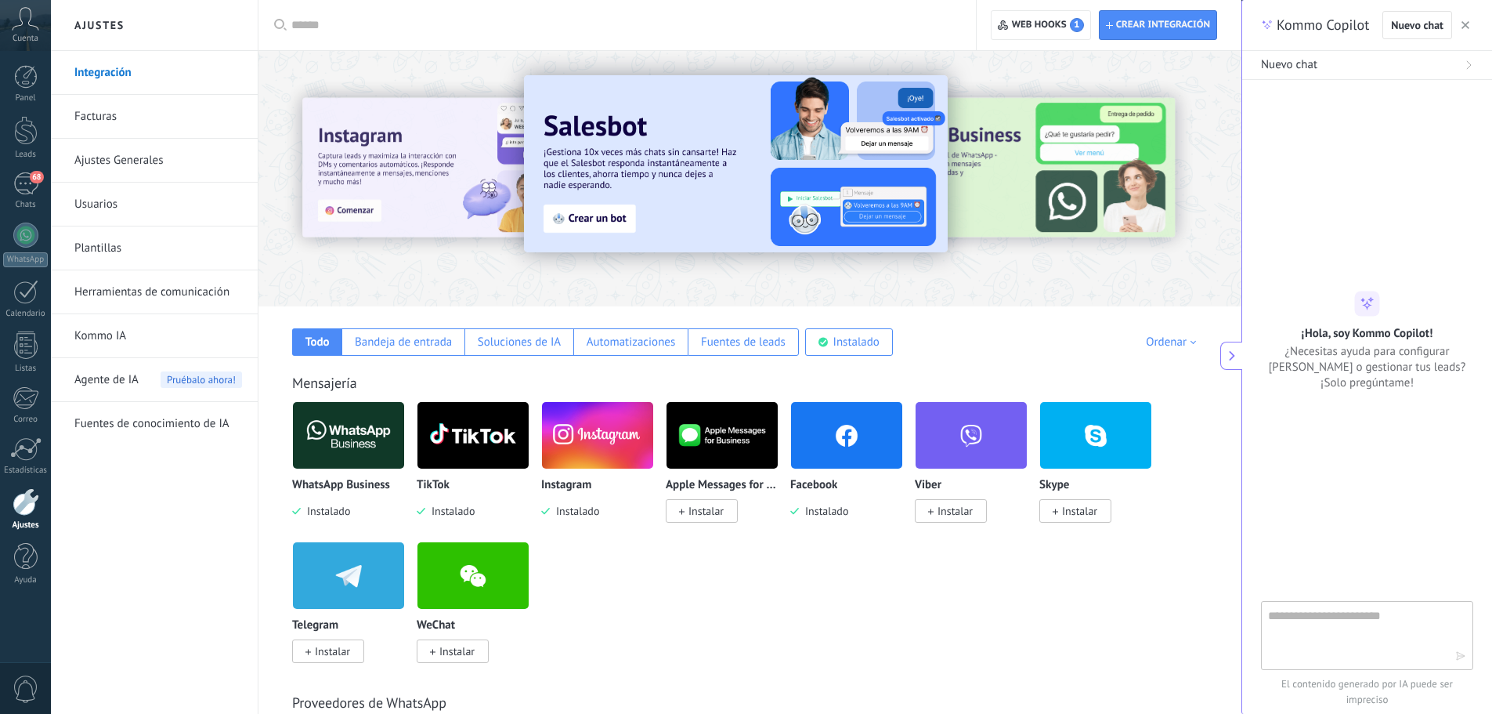
click at [204, 284] on link "Herramientas de comunicación" at bounding box center [158, 292] width 168 height 44
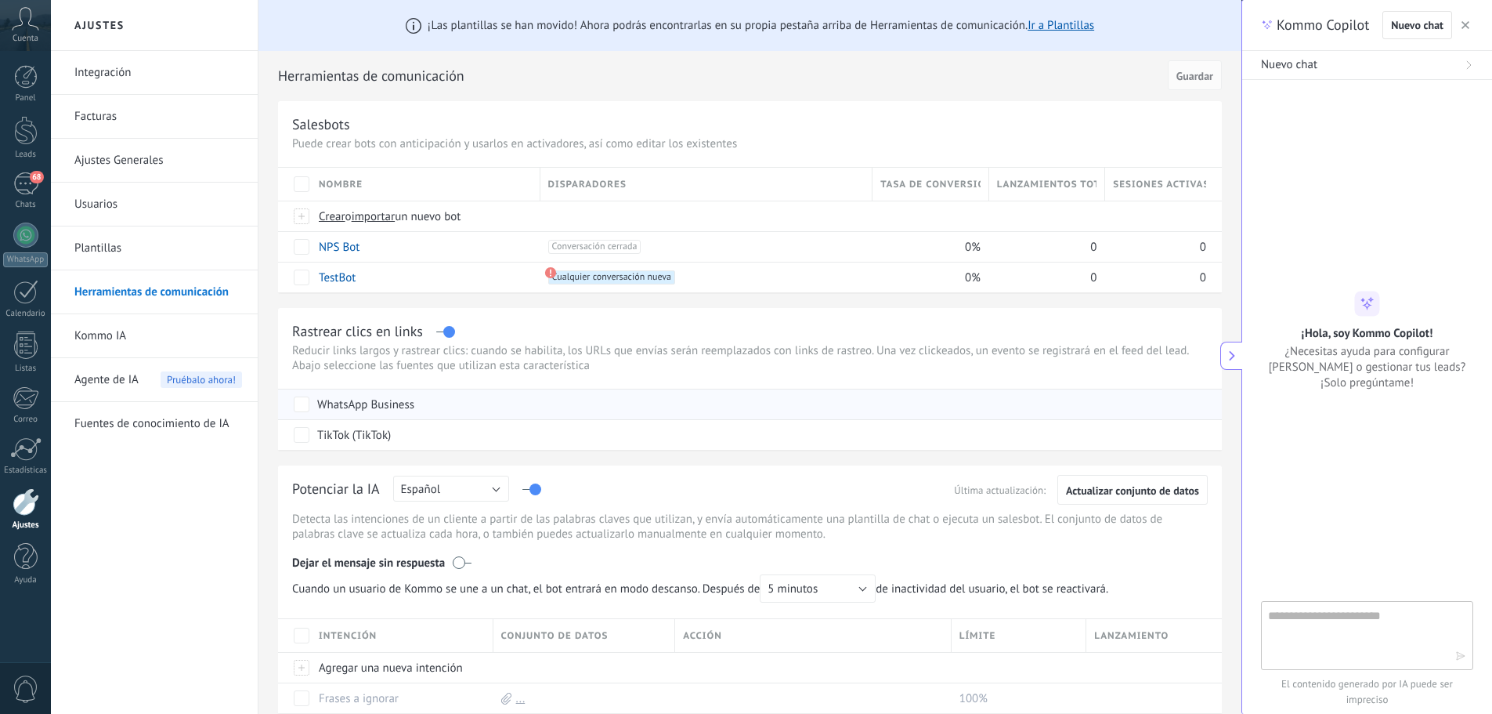
click at [356, 400] on div "WhatsApp Business" at bounding box center [365, 405] width 97 height 16
click at [1045, 25] on link "Ir a Plantillas" at bounding box center [1061, 25] width 67 height 15
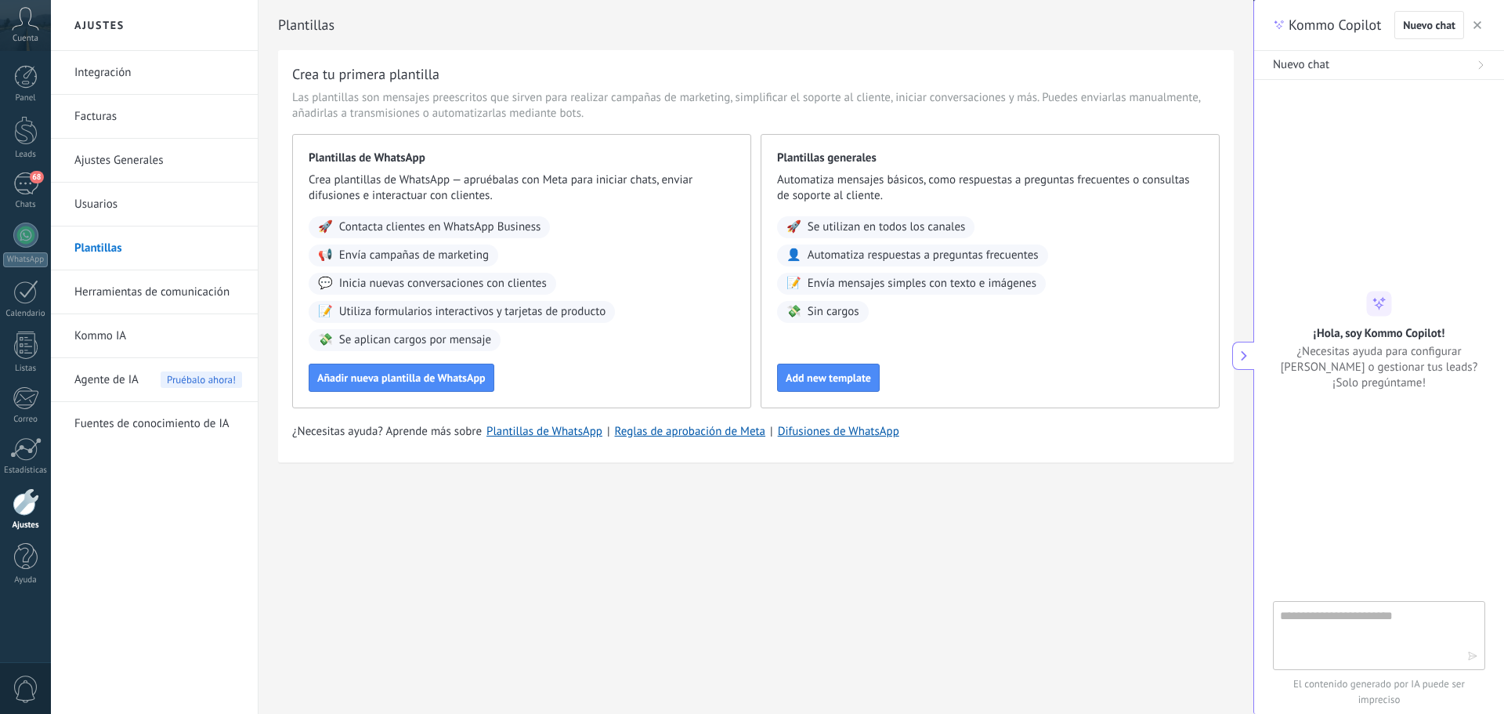
click at [123, 378] on span "Agente de IA" at bounding box center [106, 380] width 64 height 44
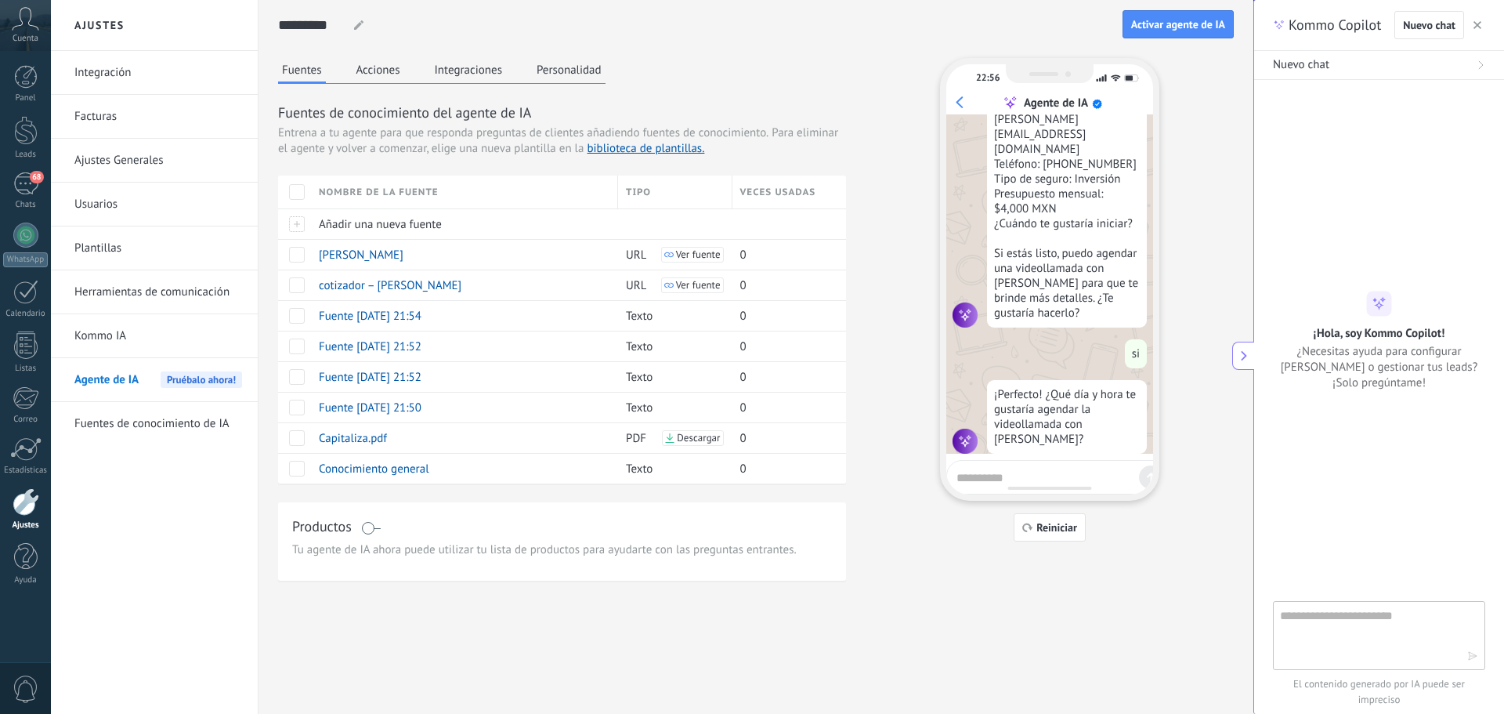
scroll to position [1406, 0]
click at [143, 331] on link "Kommo IA" at bounding box center [158, 336] width 168 height 44
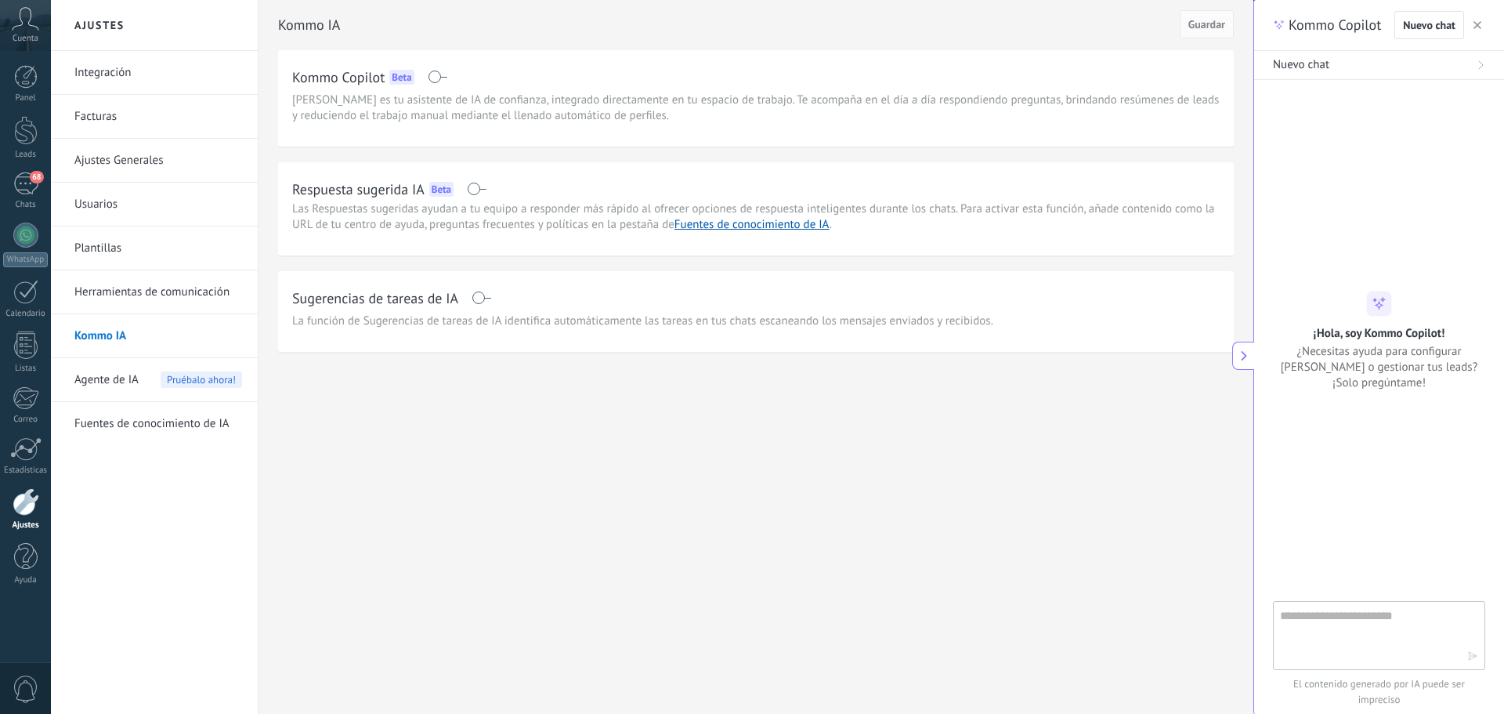
click at [432, 109] on span "[PERSON_NAME] es tu asistente de IA de confianza, integrado directamente en tu …" at bounding box center [756, 107] width 928 height 31
click at [371, 69] on h2 "Kommo Copilot" at bounding box center [338, 77] width 92 height 20
click at [675, 90] on div "Kommo Copilot Beta Kommo Copilot es tu asistente de IA de confianza, integrado …" at bounding box center [756, 94] width 928 height 60
click at [748, 229] on link "Fuentes de conocimiento de IA" at bounding box center [752, 224] width 155 height 15
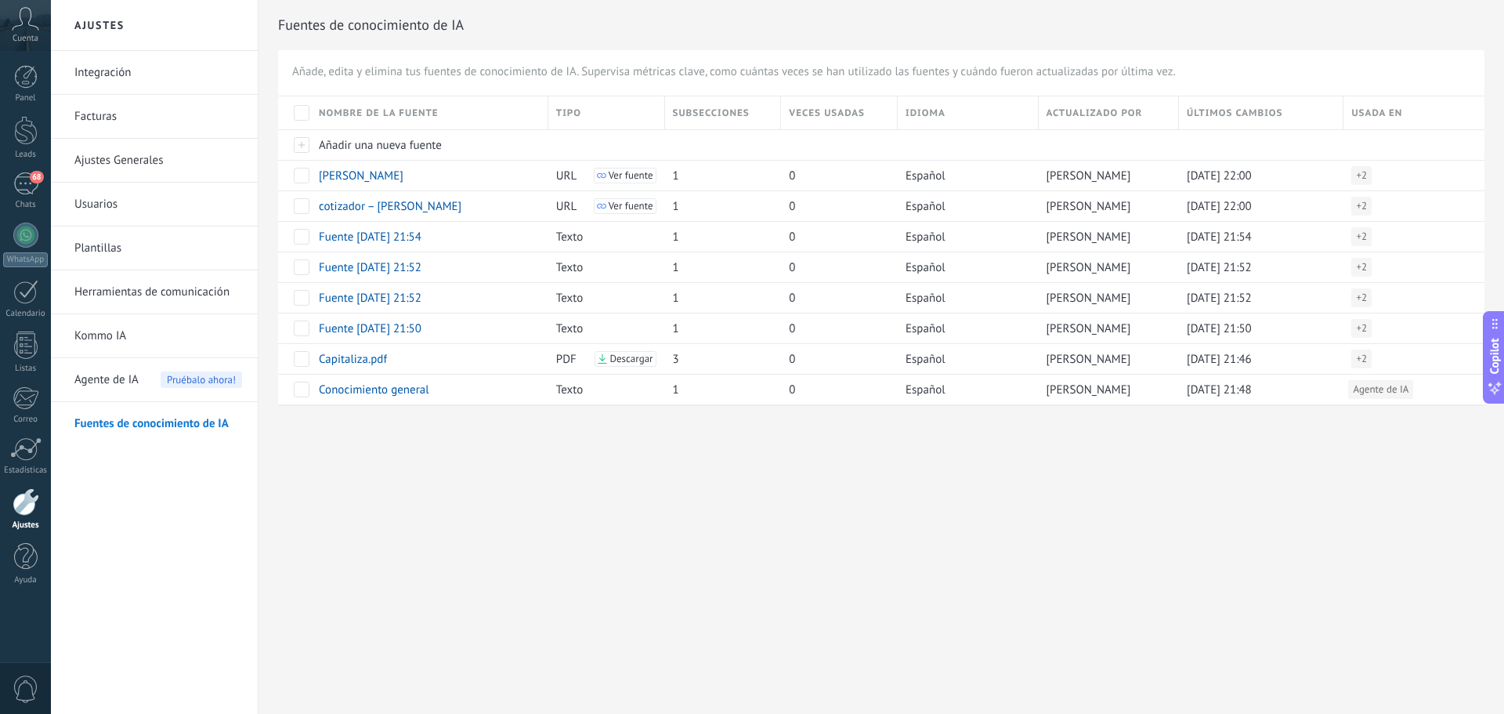
click at [105, 293] on link "Herramientas de comunicación" at bounding box center [158, 292] width 168 height 44
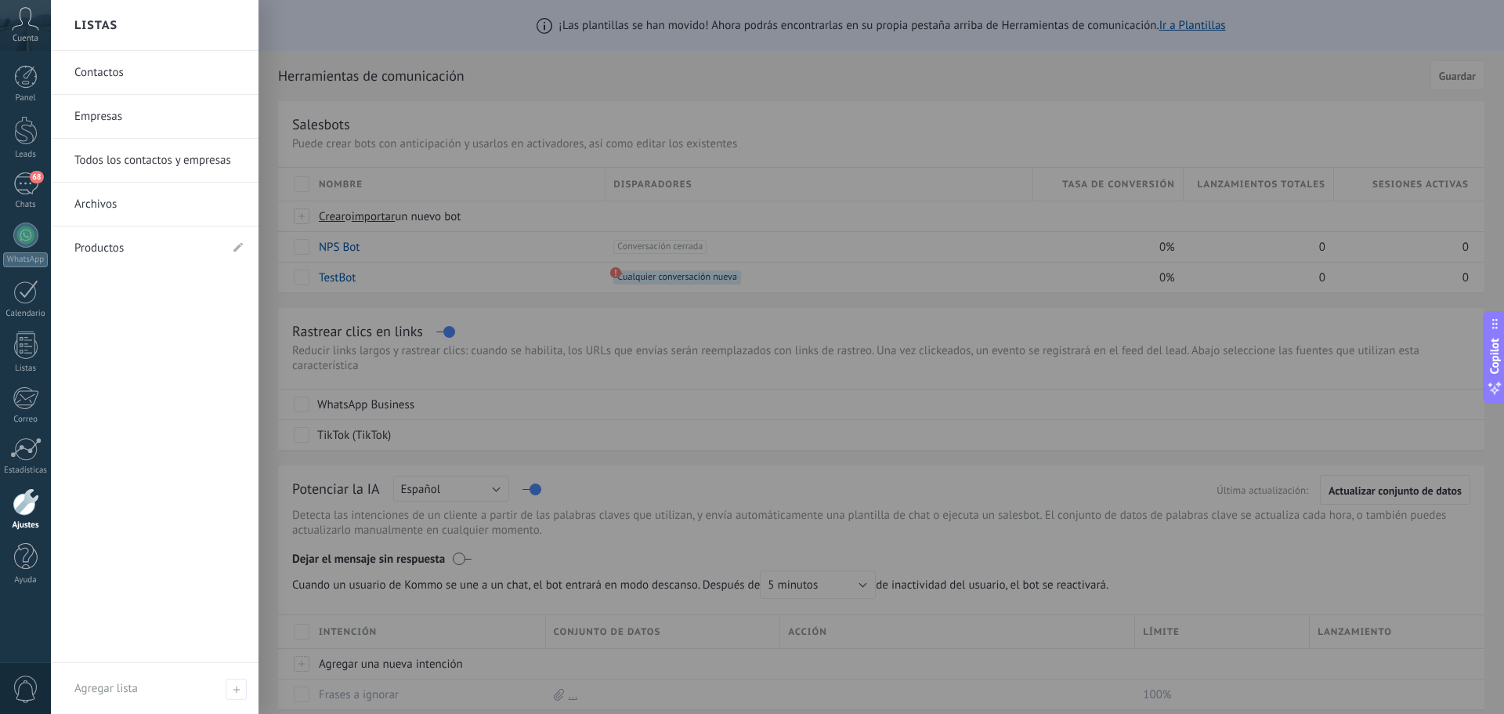
click at [25, 690] on span "0" at bounding box center [26, 688] width 27 height 27
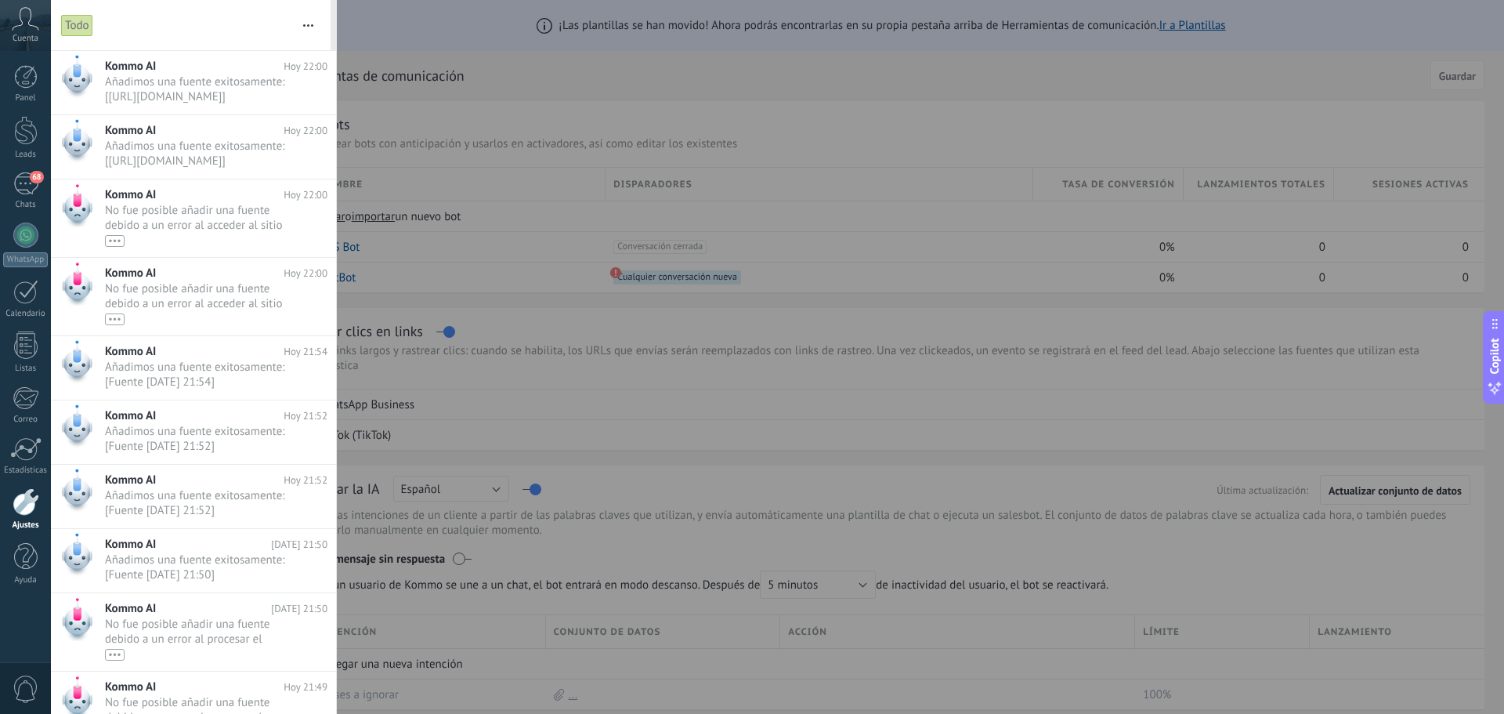
click at [25, 690] on span "0" at bounding box center [26, 688] width 27 height 27
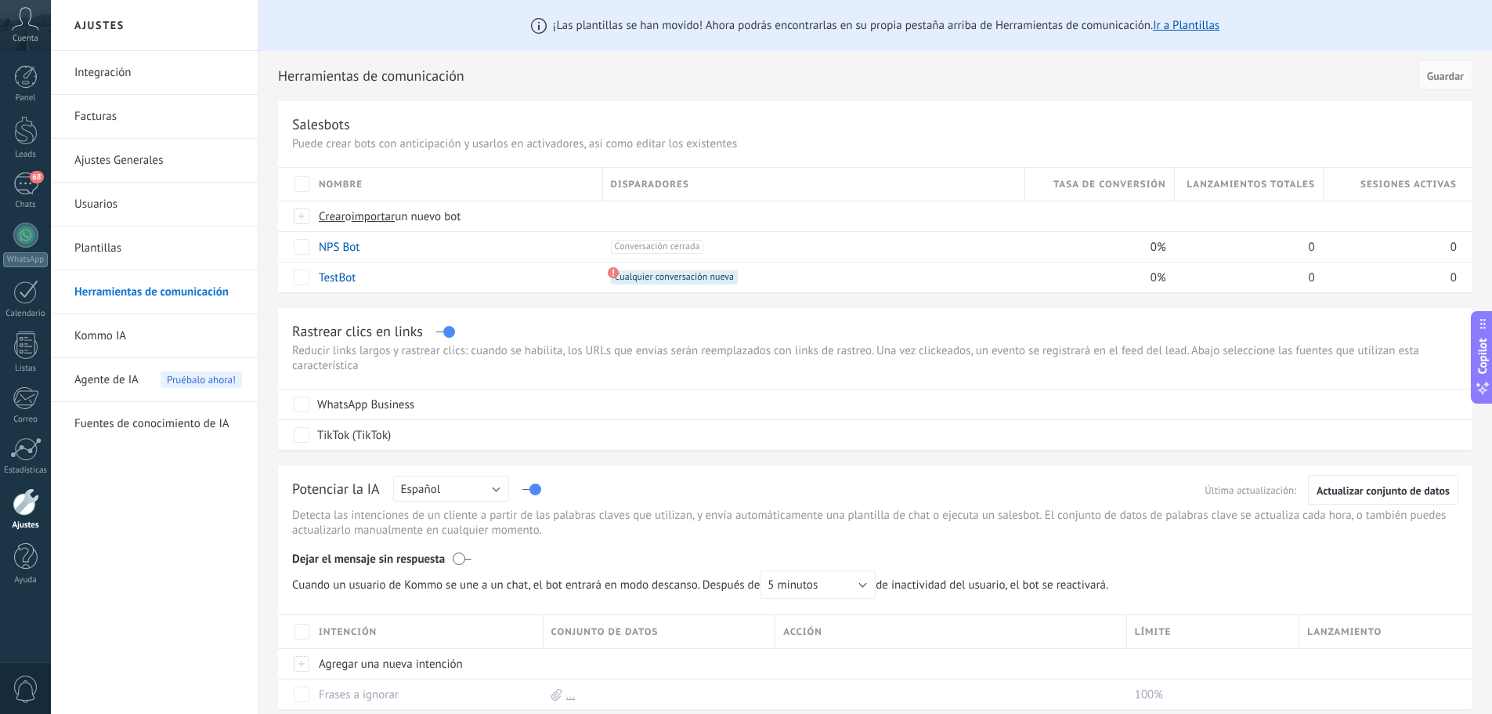
click at [29, 22] on use at bounding box center [26, 18] width 27 height 23
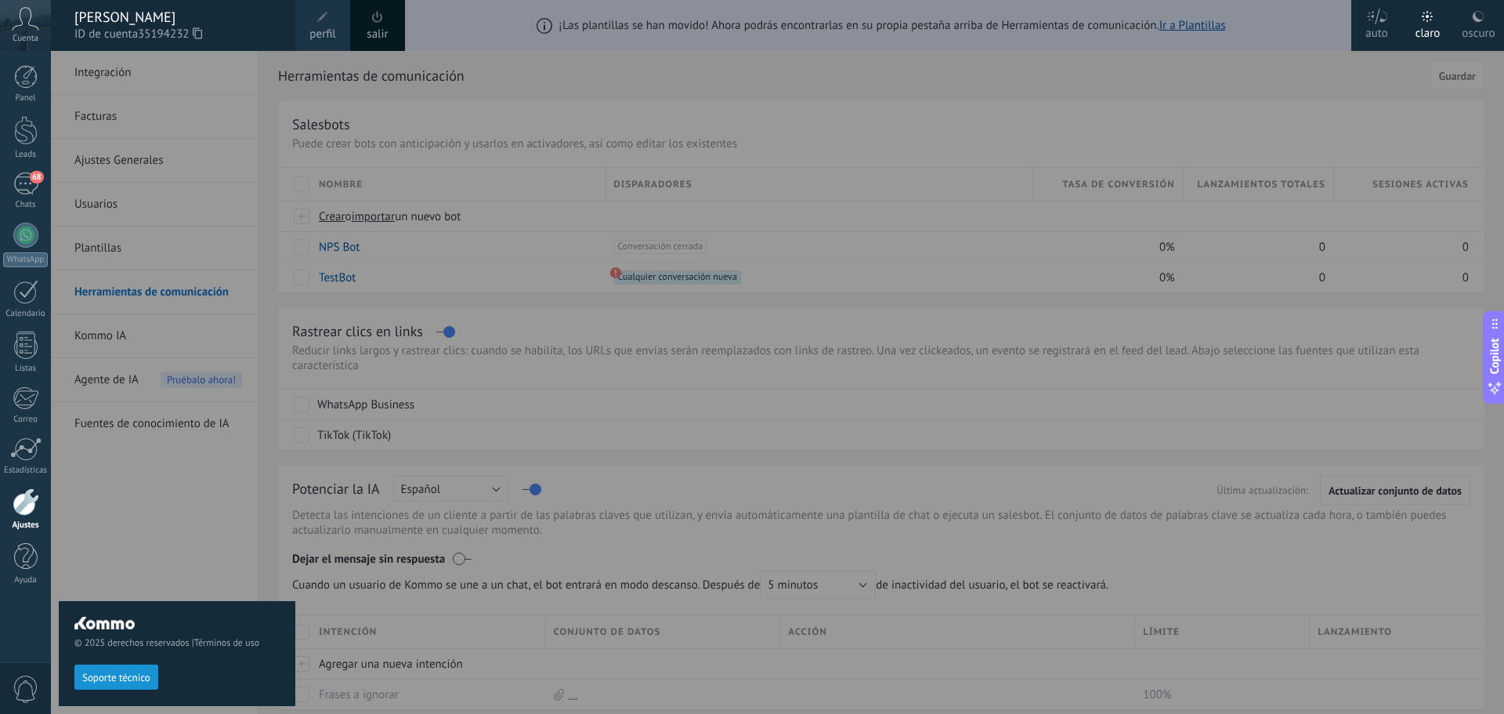
click at [695, 130] on div at bounding box center [803, 357] width 1504 height 714
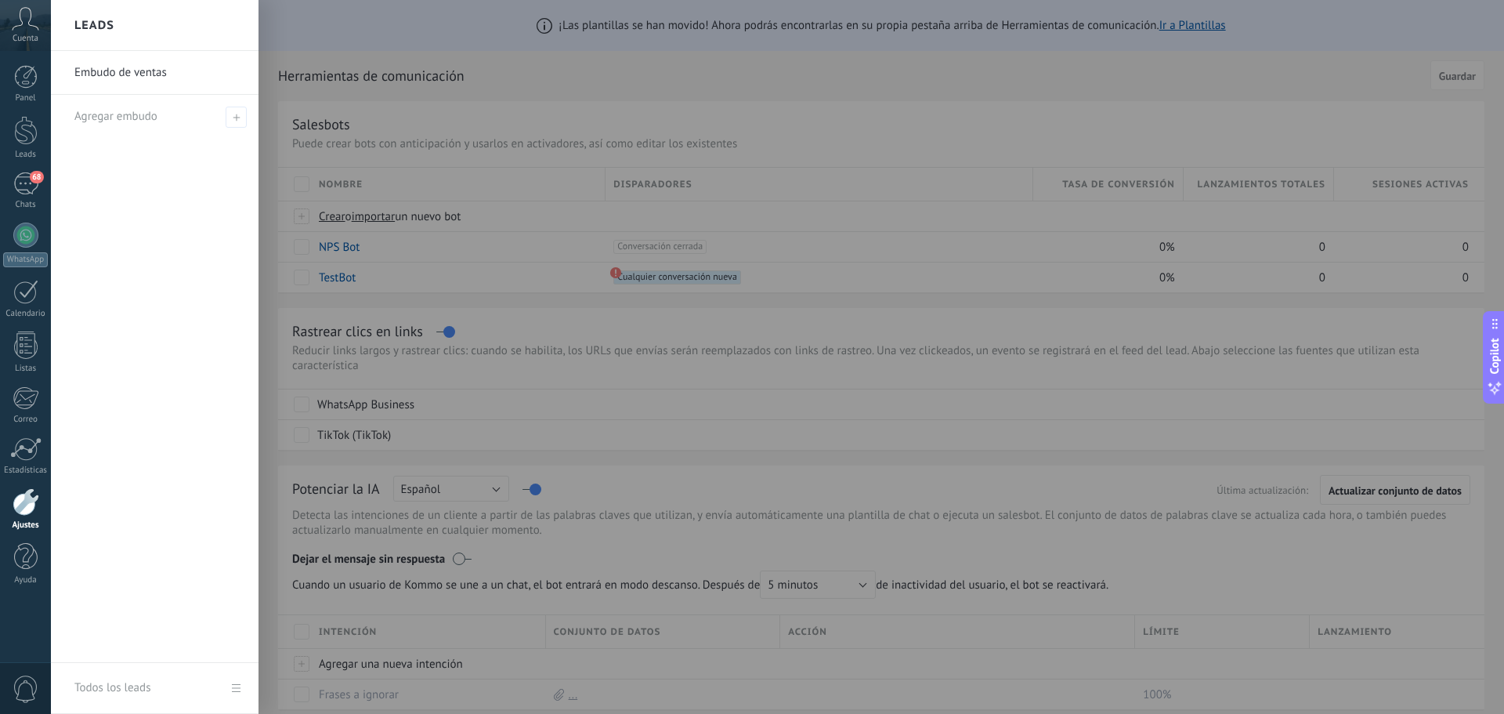
click at [695, 130] on div at bounding box center [803, 357] width 1504 height 714
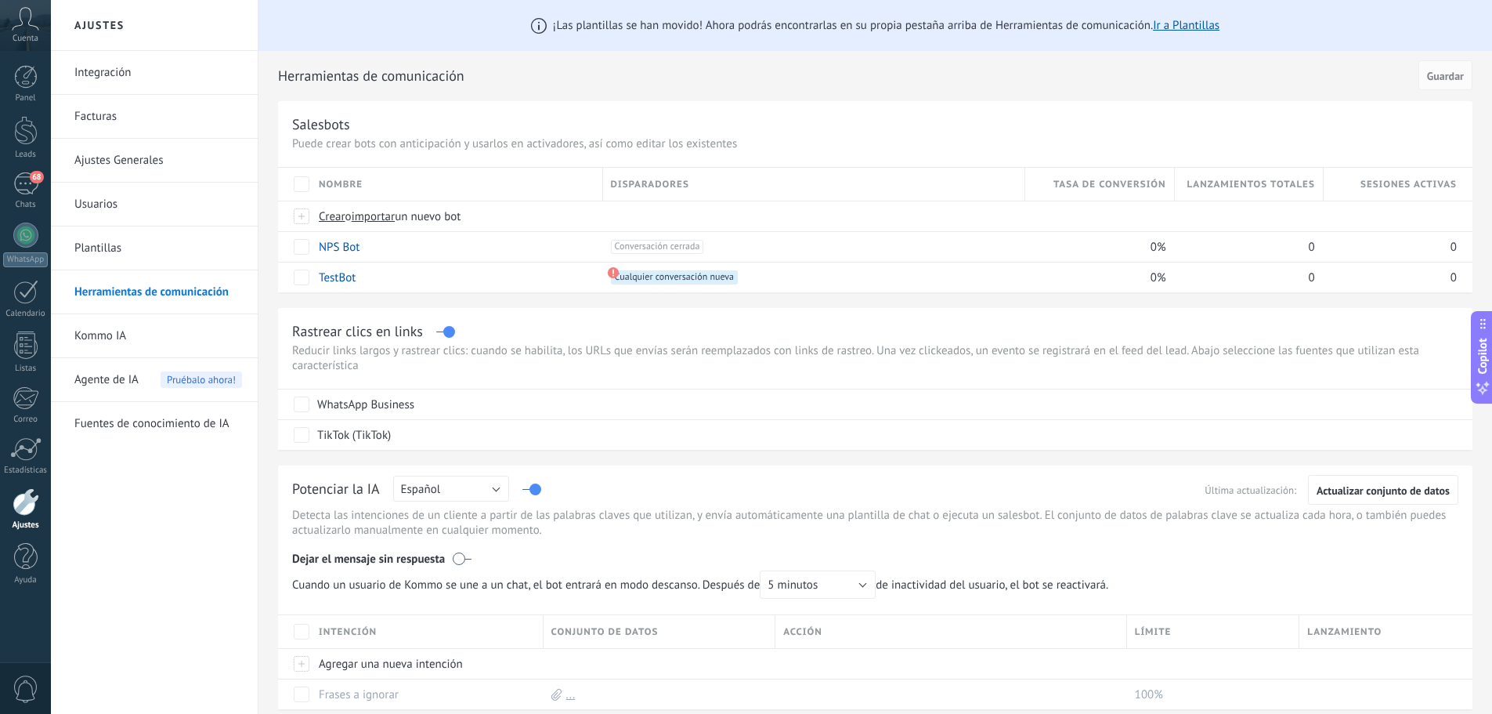
click at [679, 125] on div "Salesbots" at bounding box center [875, 124] width 1167 height 18
click at [172, 287] on link "Herramientas de comunicación" at bounding box center [158, 292] width 168 height 44
click at [134, 340] on link "Kommo IA" at bounding box center [158, 336] width 168 height 44
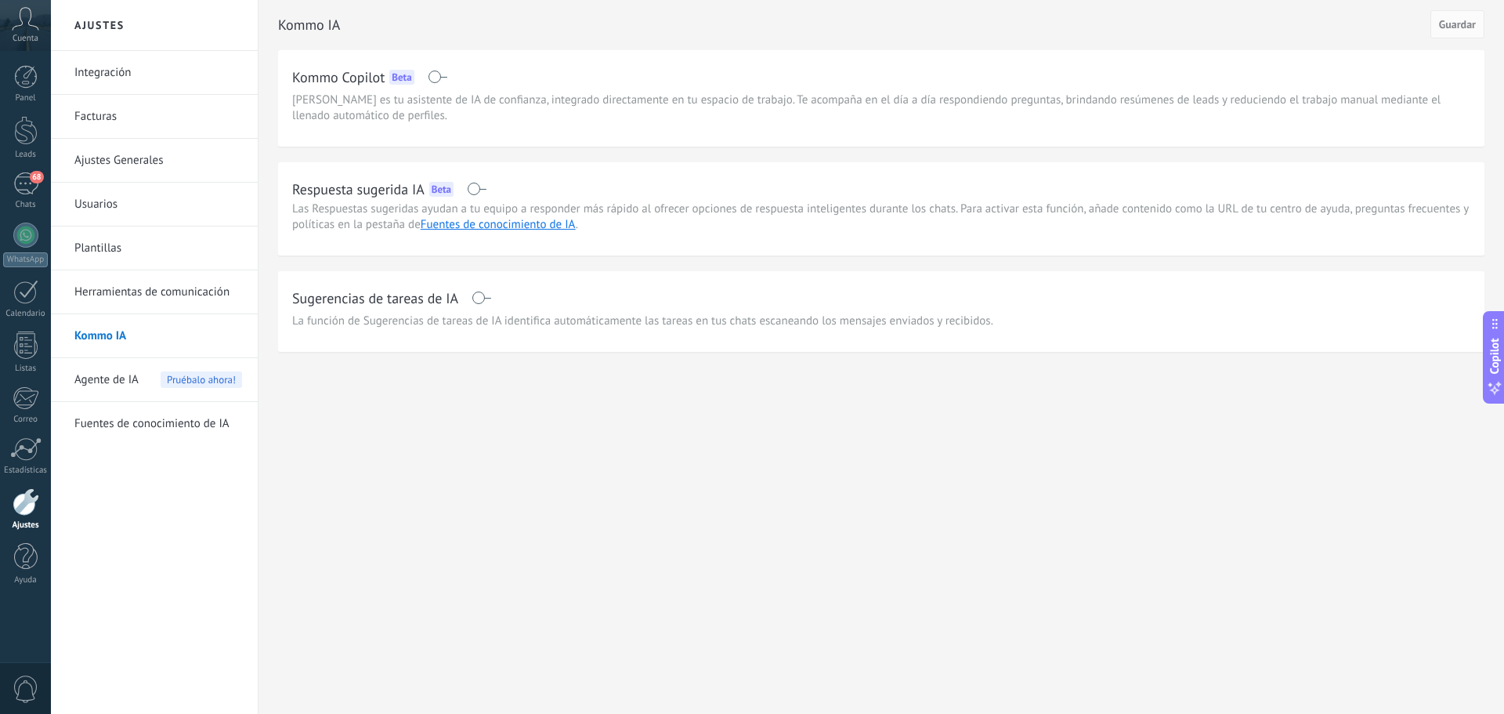
click at [159, 382] on div "Agente de IA Pruébalo ahora!" at bounding box center [158, 380] width 168 height 44
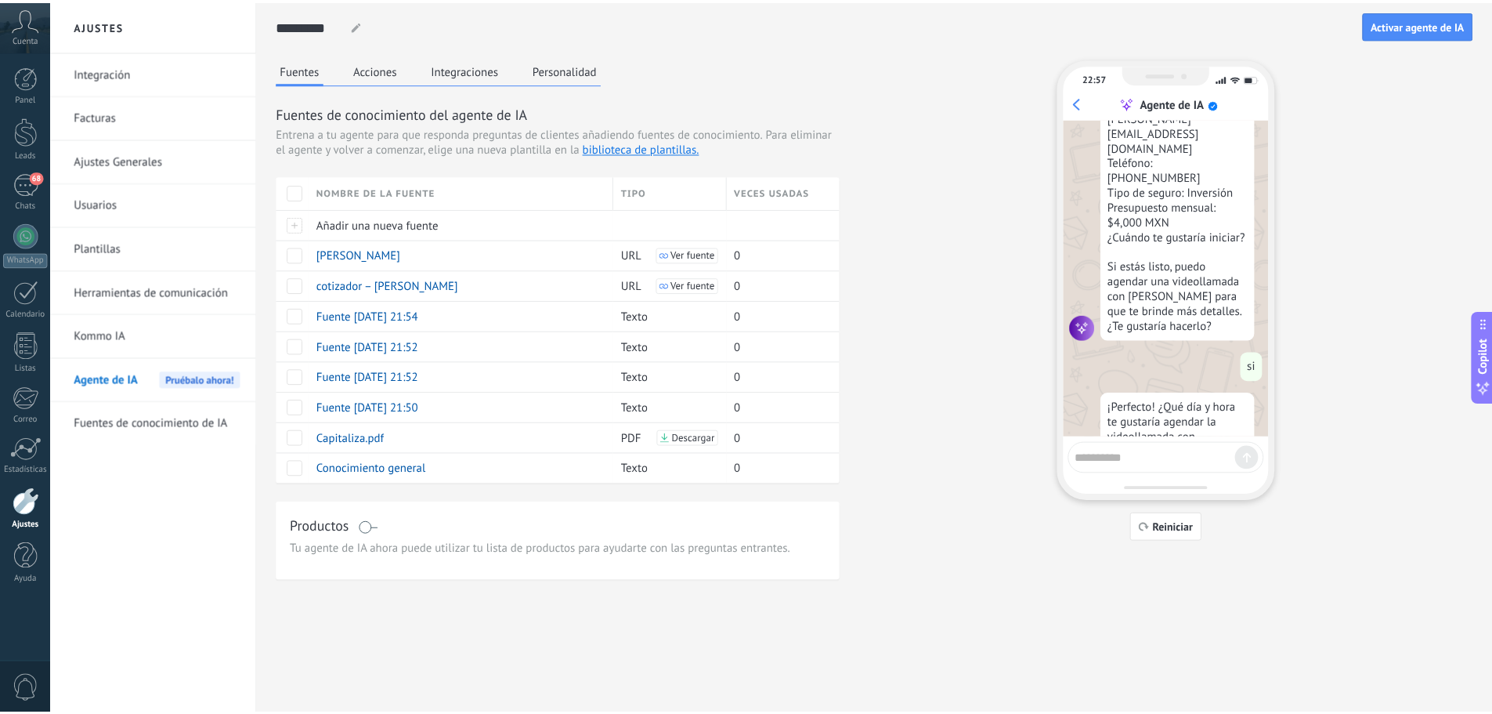
scroll to position [1442, 0]
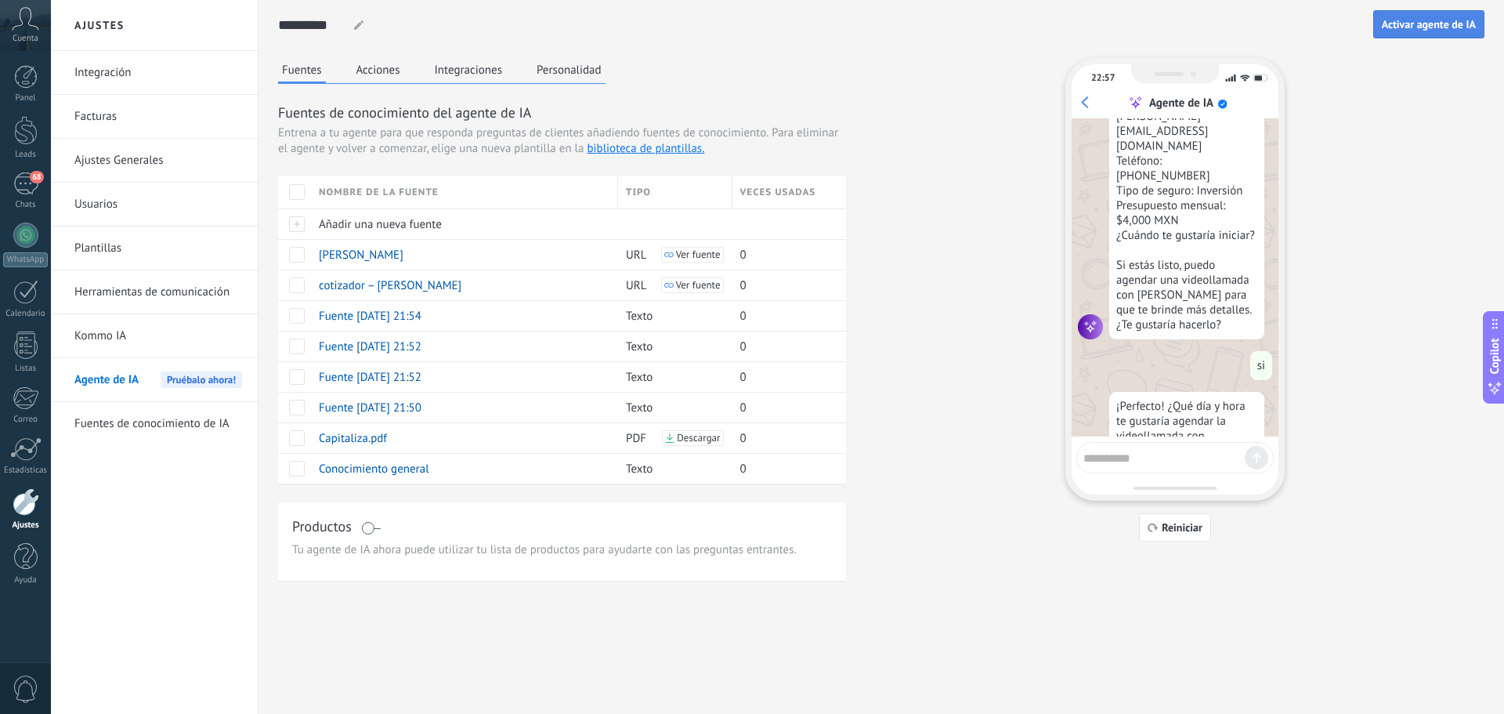
click at [1424, 23] on span "Activar agente de IA" at bounding box center [1429, 24] width 94 height 11
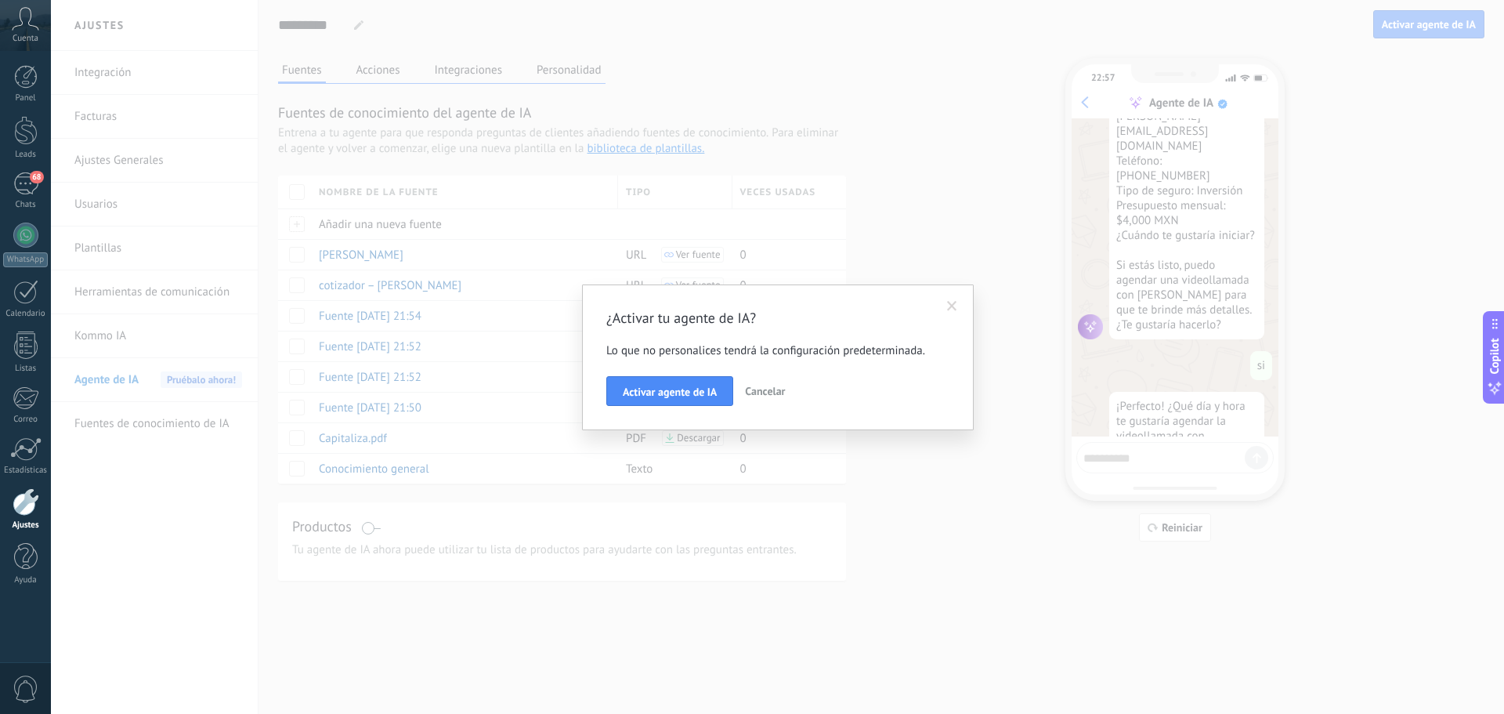
click at [758, 393] on span "Cancelar" at bounding box center [765, 391] width 40 height 14
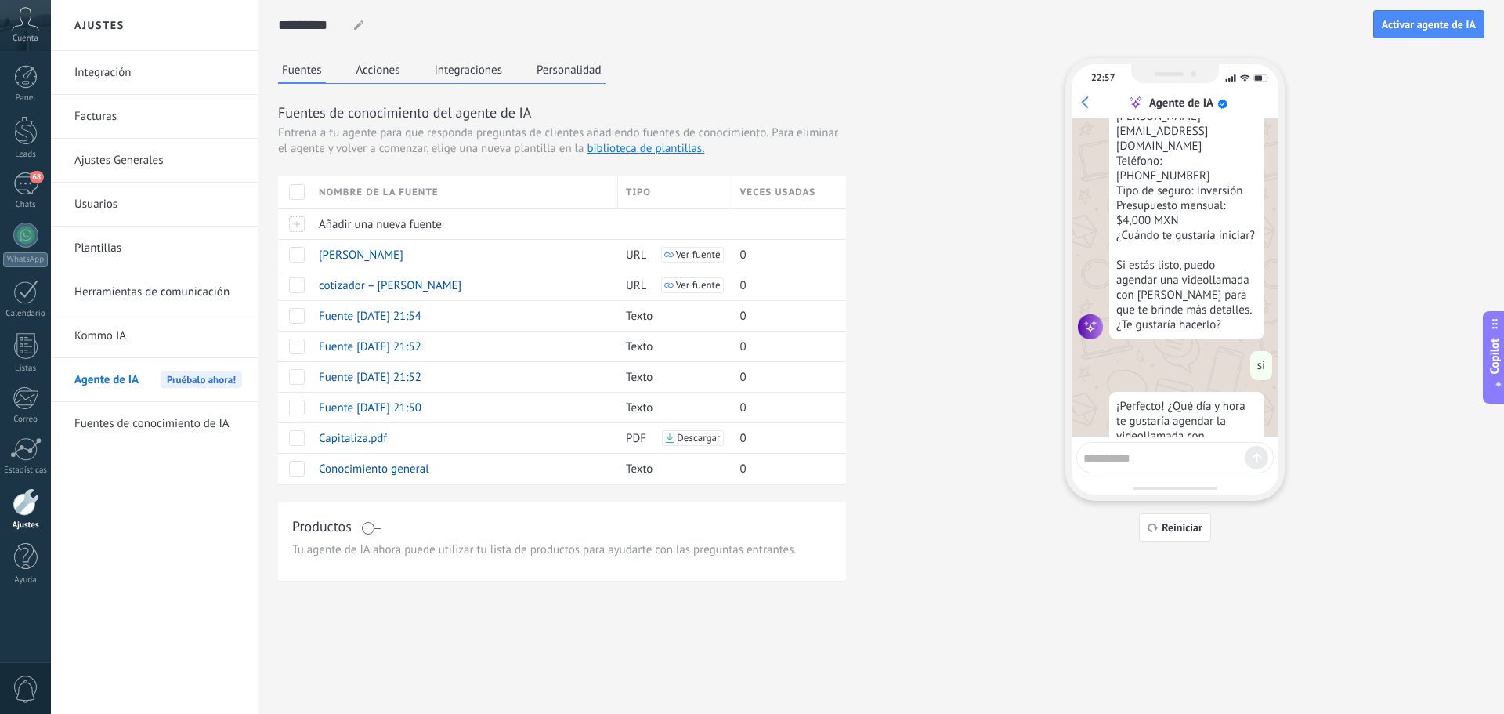
click at [382, 63] on button "Acciones" at bounding box center [379, 70] width 52 height 24
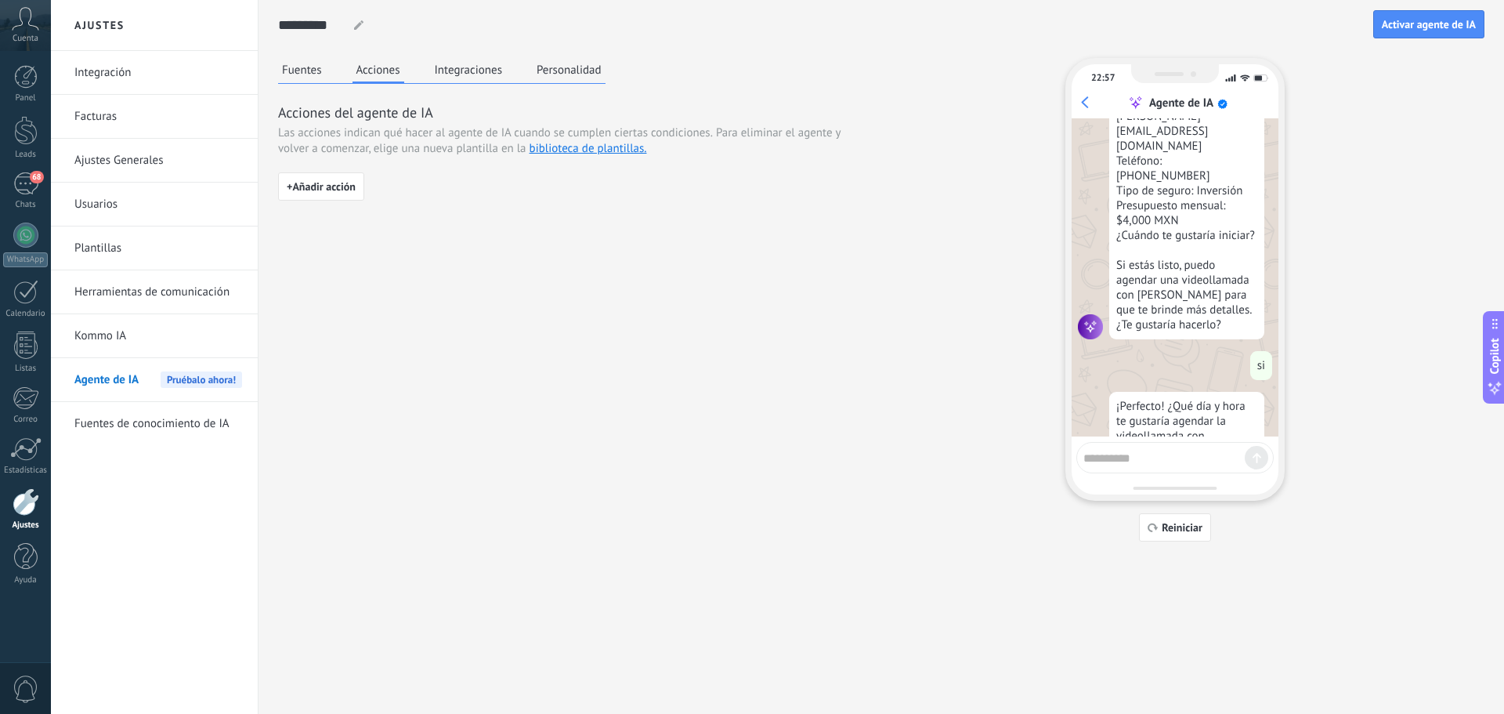
click at [470, 68] on button "Integraciones" at bounding box center [469, 70] width 76 height 24
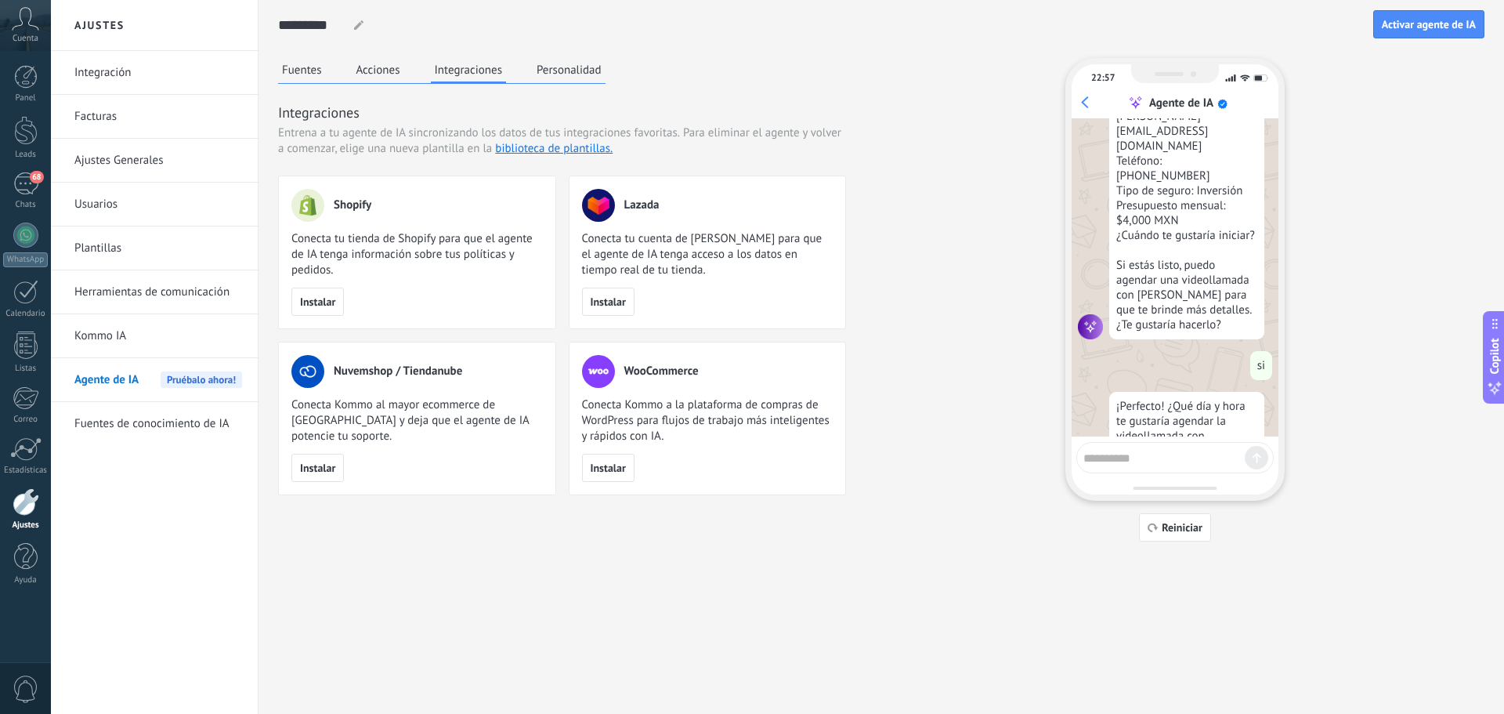
click at [588, 73] on button "Personalidad" at bounding box center [569, 70] width 73 height 24
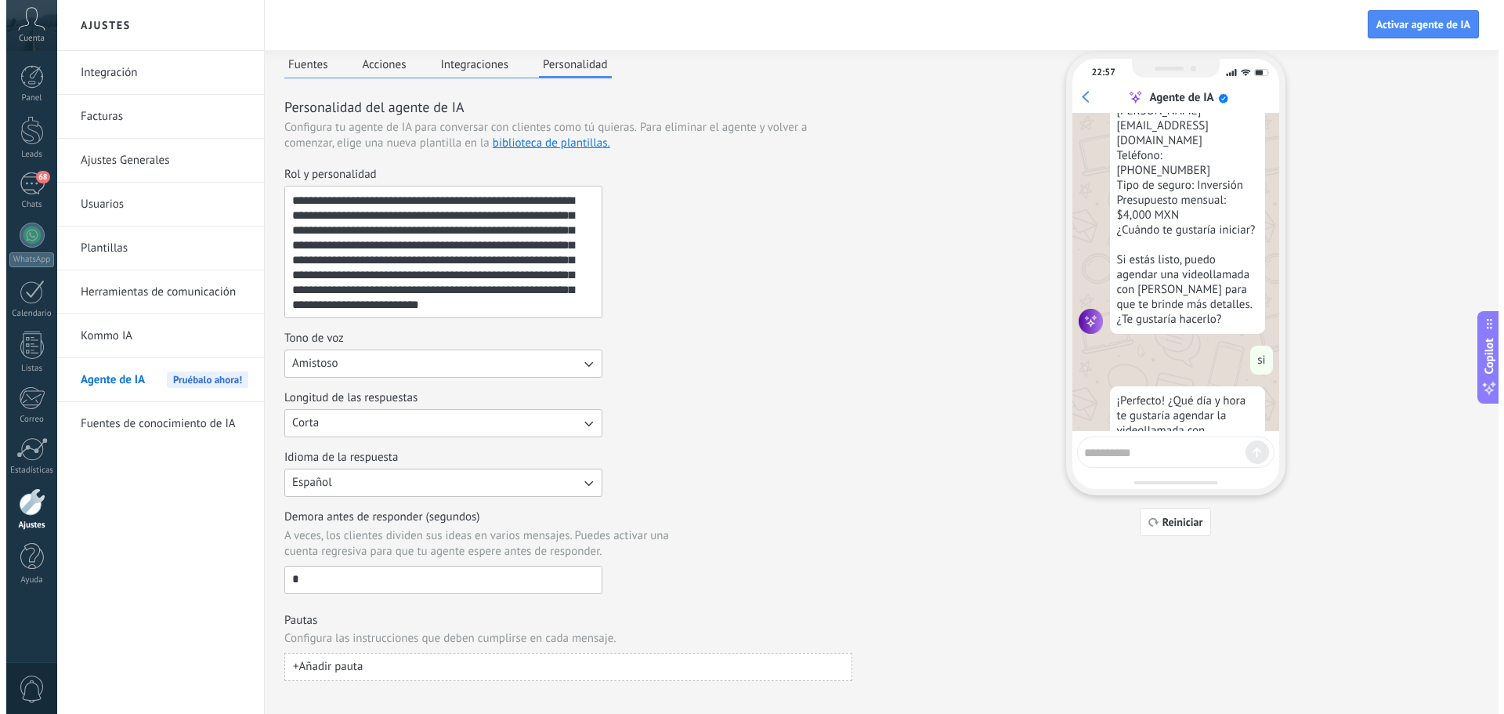
scroll to position [0, 0]
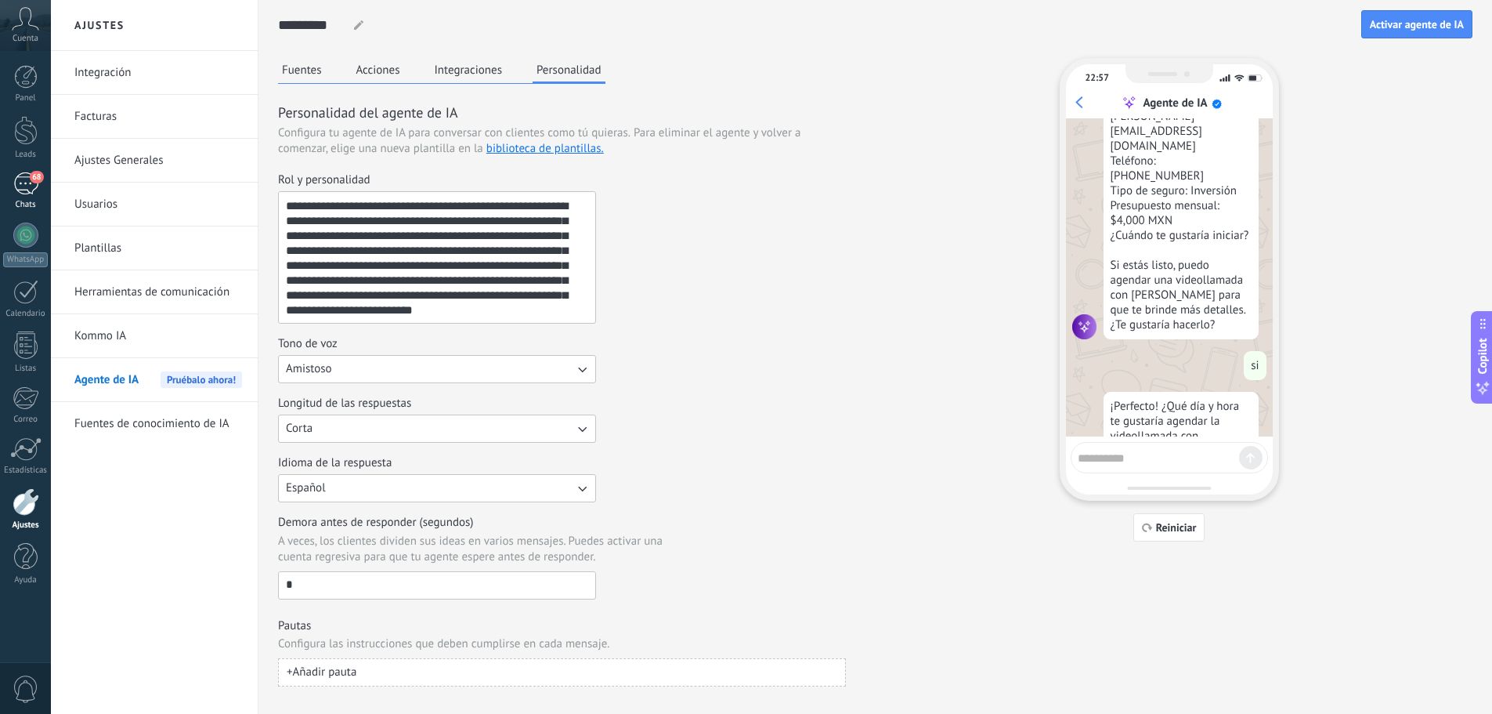
click at [24, 190] on div "68" at bounding box center [25, 183] width 25 height 23
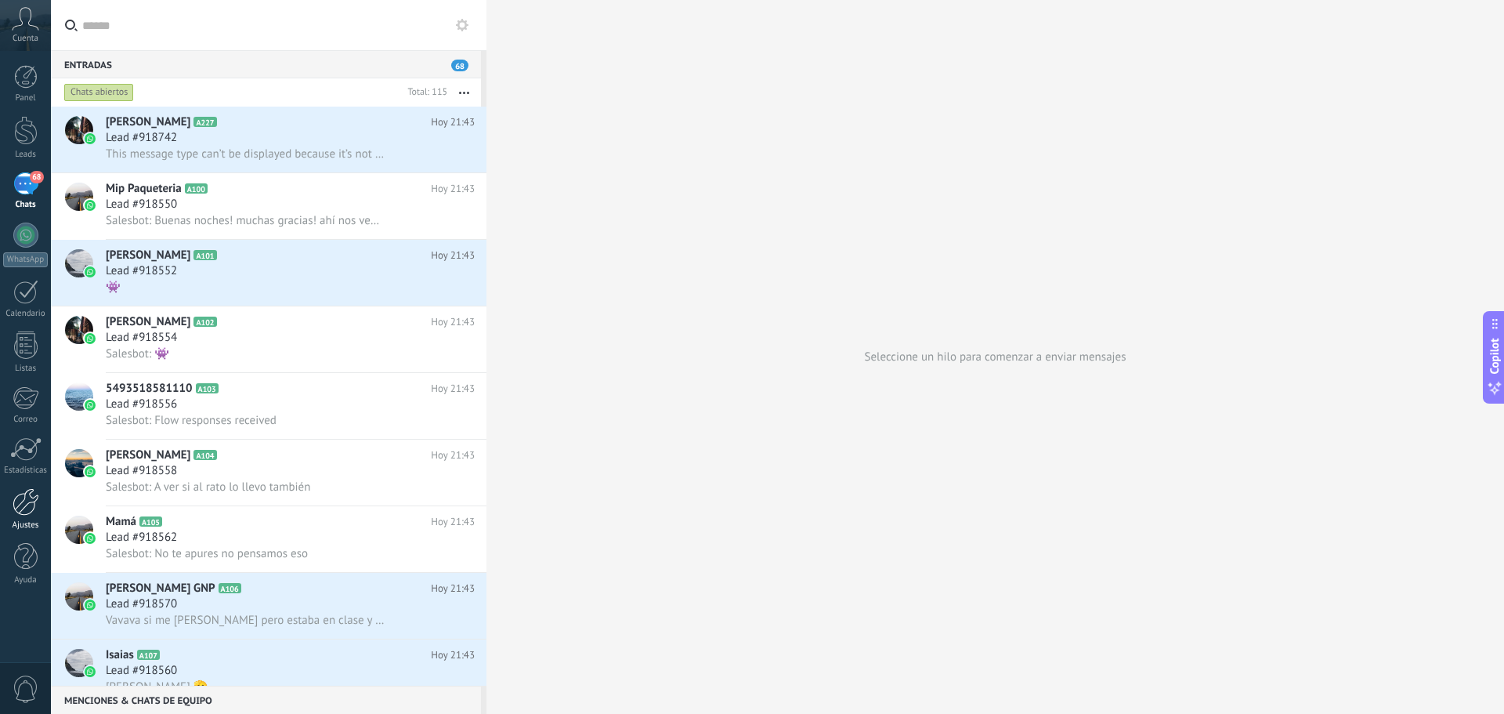
click at [28, 507] on div at bounding box center [26, 501] width 27 height 27
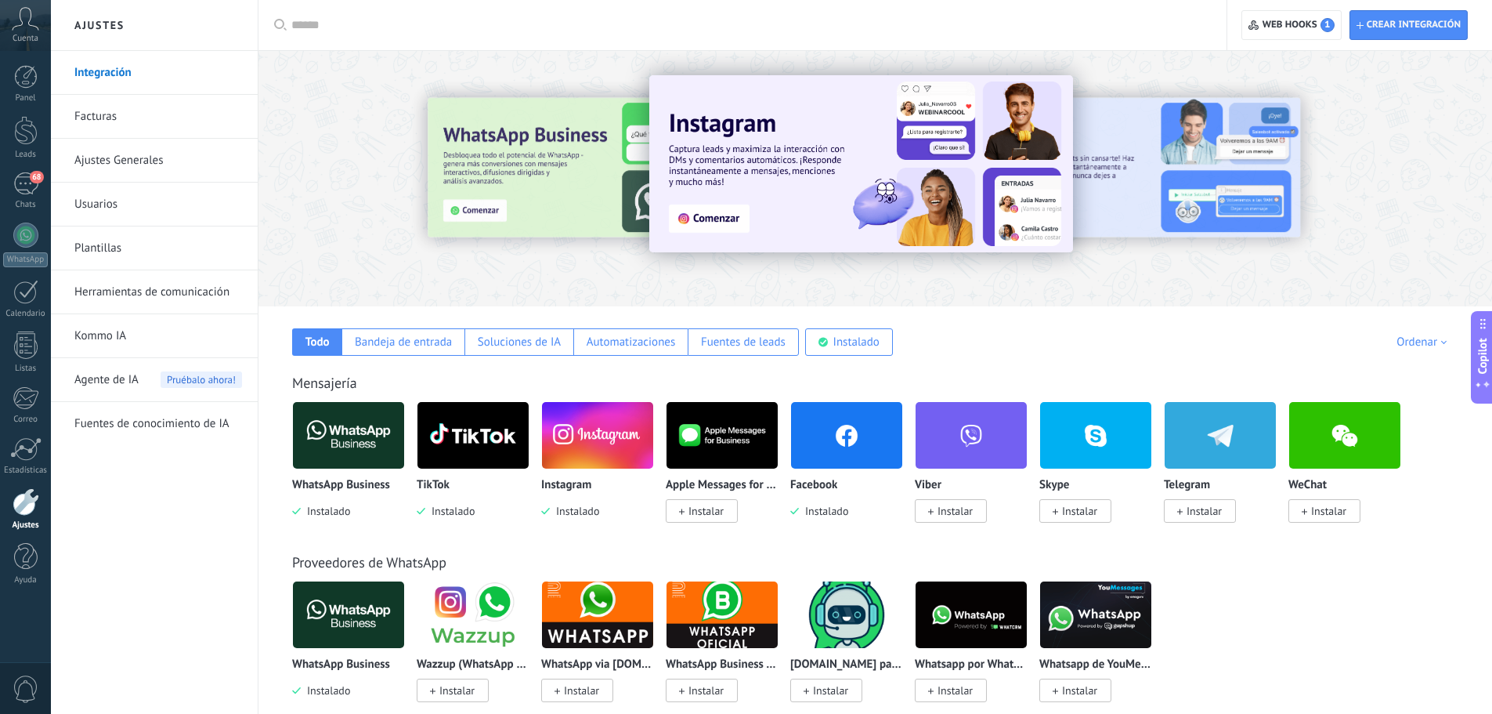
click at [39, 491] on link "Ajustes" at bounding box center [25, 509] width 51 height 42
click at [1431, 33] on span "Crear integración" at bounding box center [1409, 25] width 104 height 28
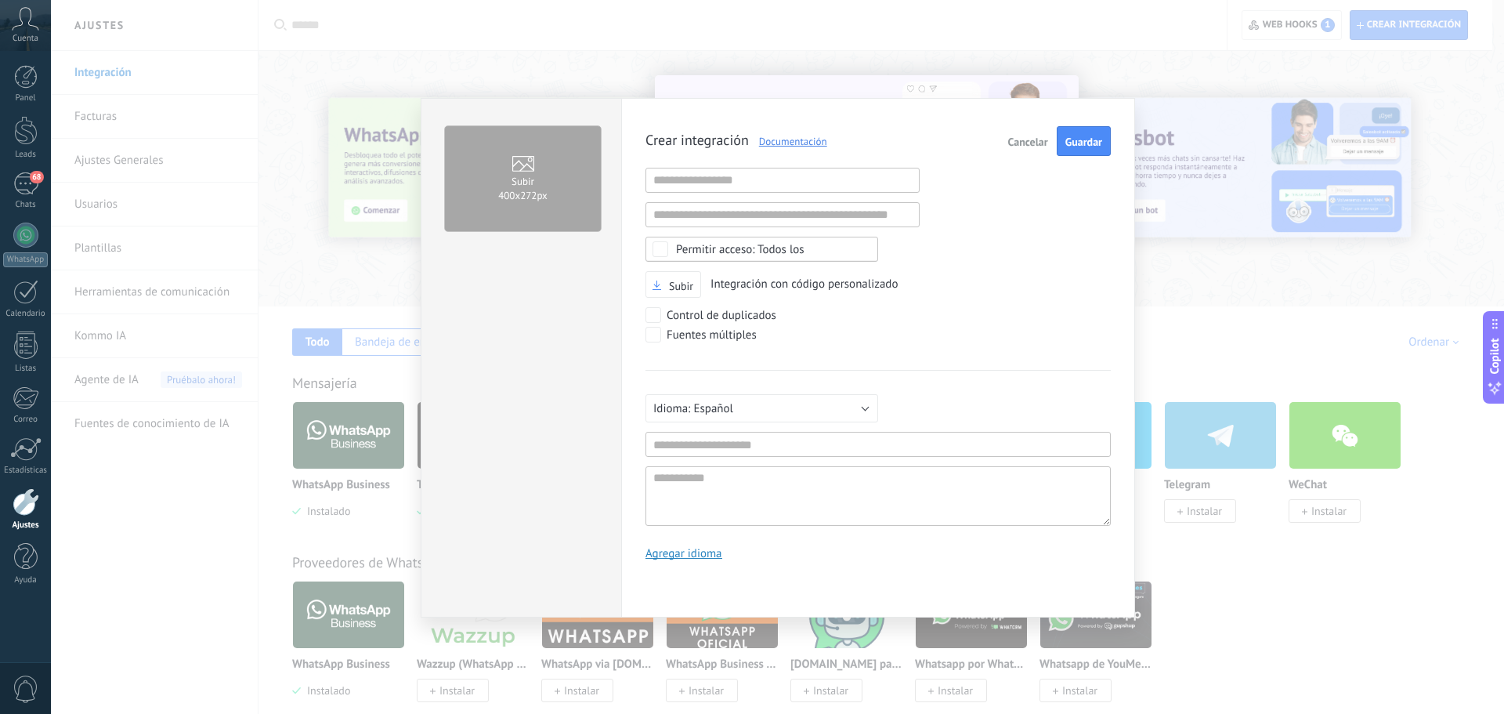
scroll to position [15, 0]
click at [1036, 140] on span "Cancelar" at bounding box center [1028, 141] width 40 height 11
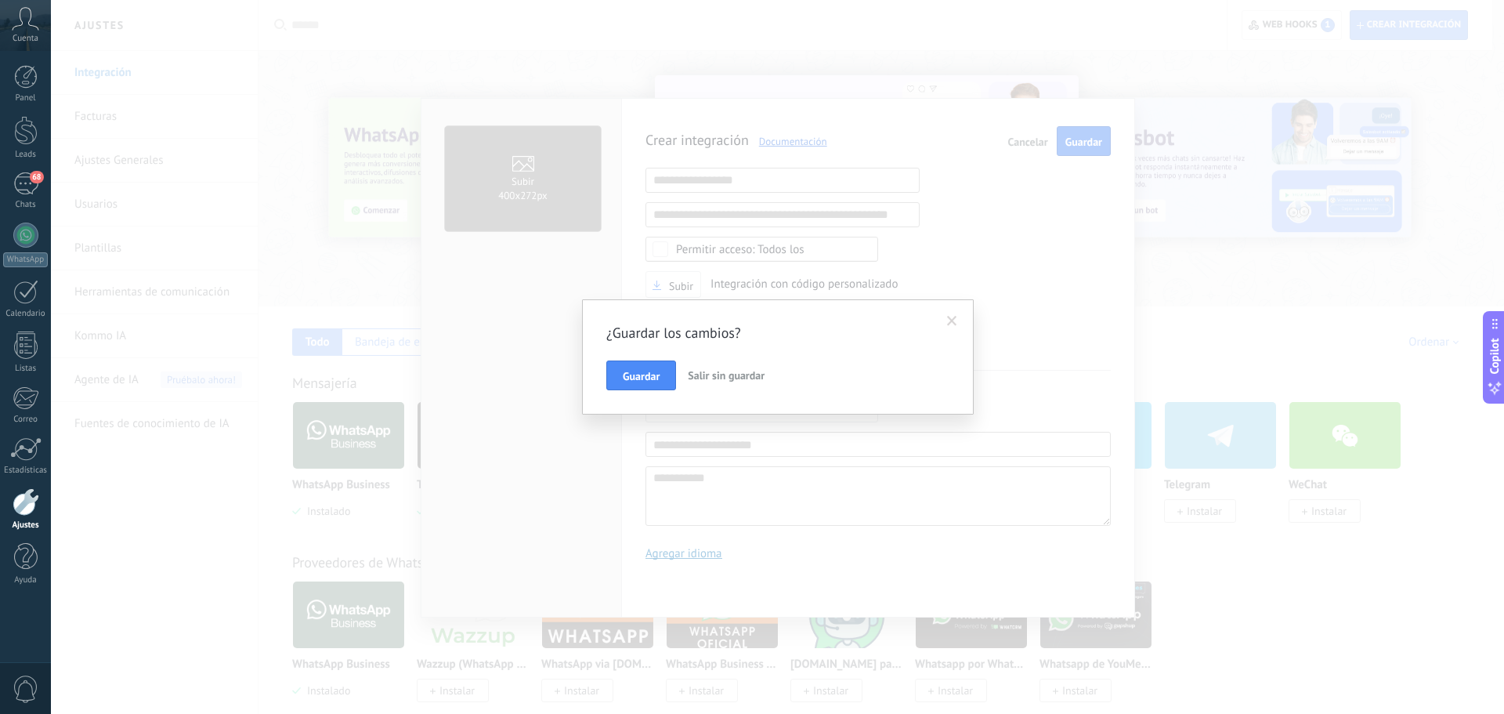
click at [700, 379] on span "Salir sin guardar" at bounding box center [726, 375] width 77 height 14
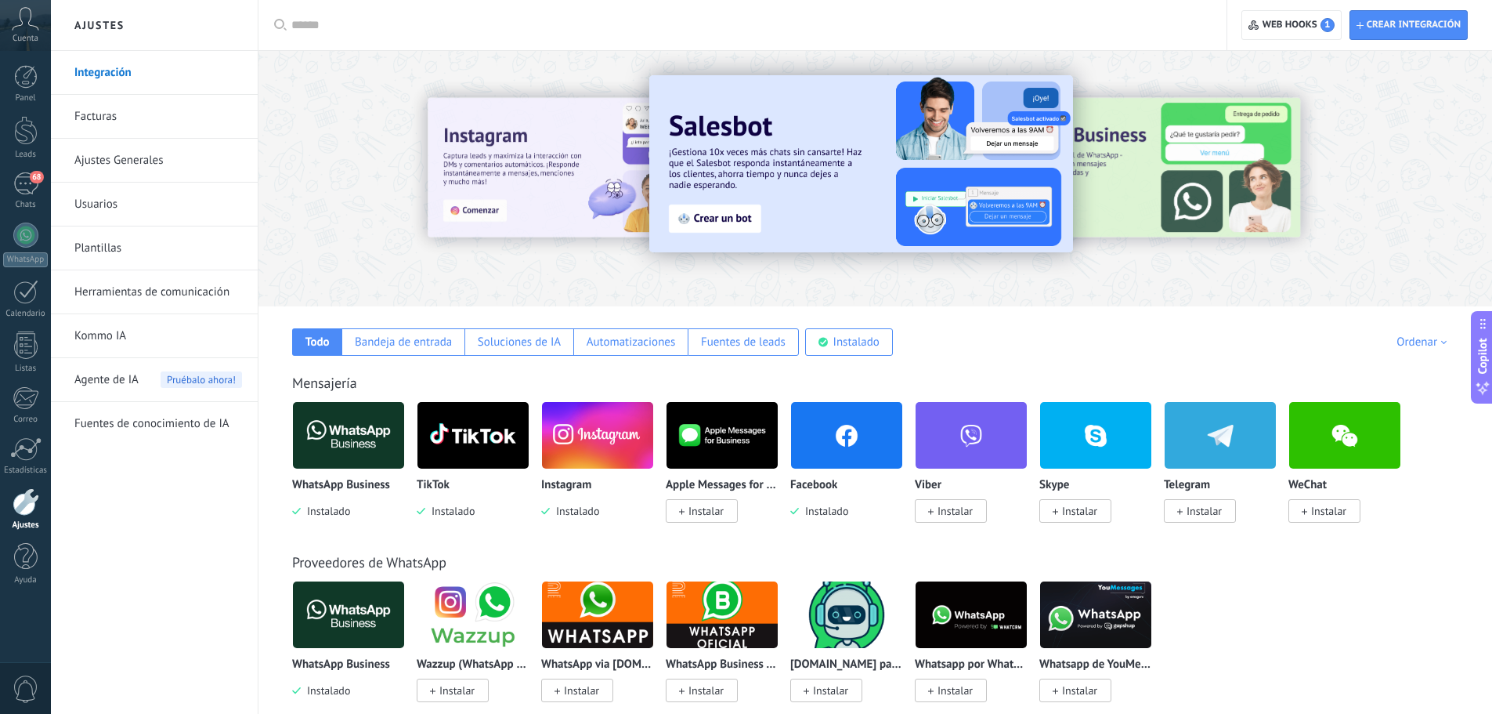
click at [1112, 352] on div "Todo Bandeja de entrada Soluciones de IA Automatizaciones Fuentes de leads Inst…" at bounding box center [875, 330] width 1203 height 49
click at [791, 207] on img at bounding box center [861, 163] width 424 height 177
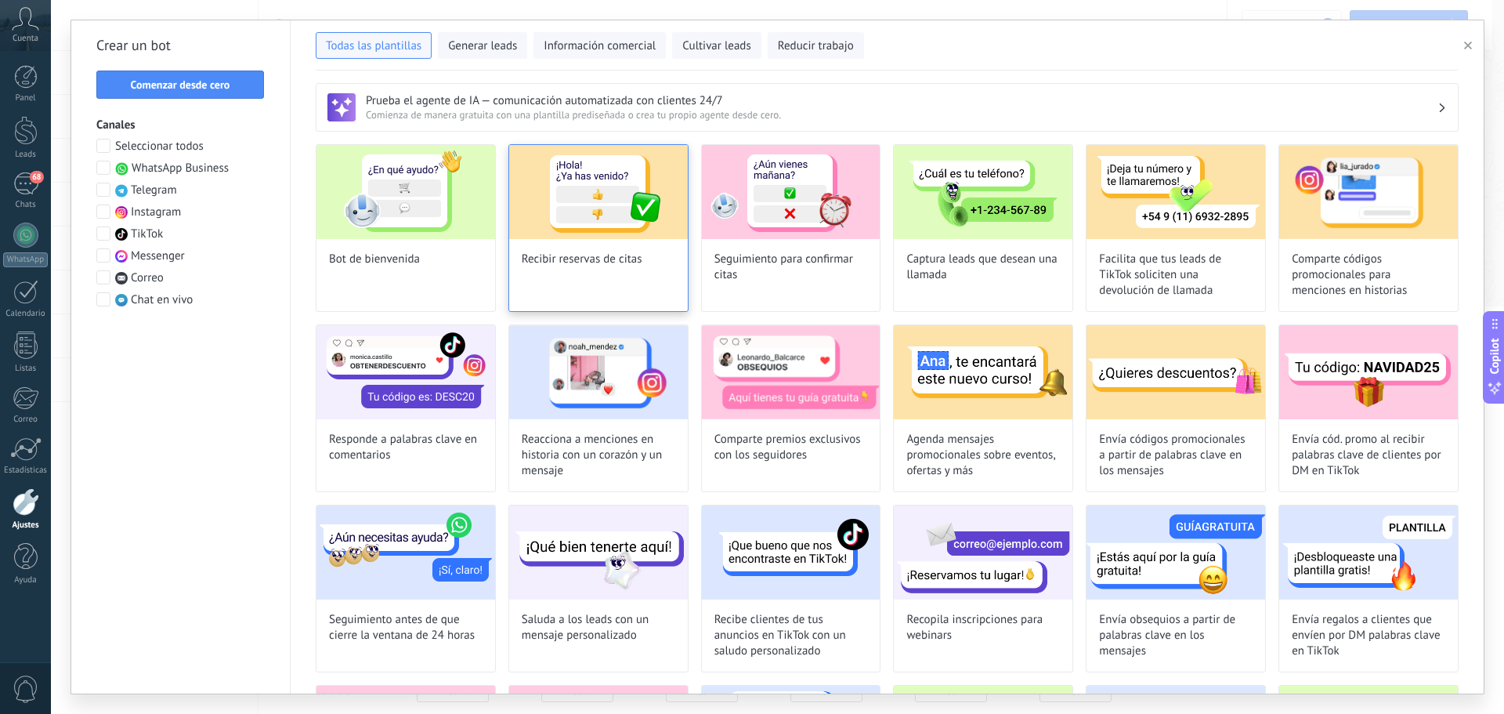
click at [564, 223] on img at bounding box center [598, 192] width 179 height 94
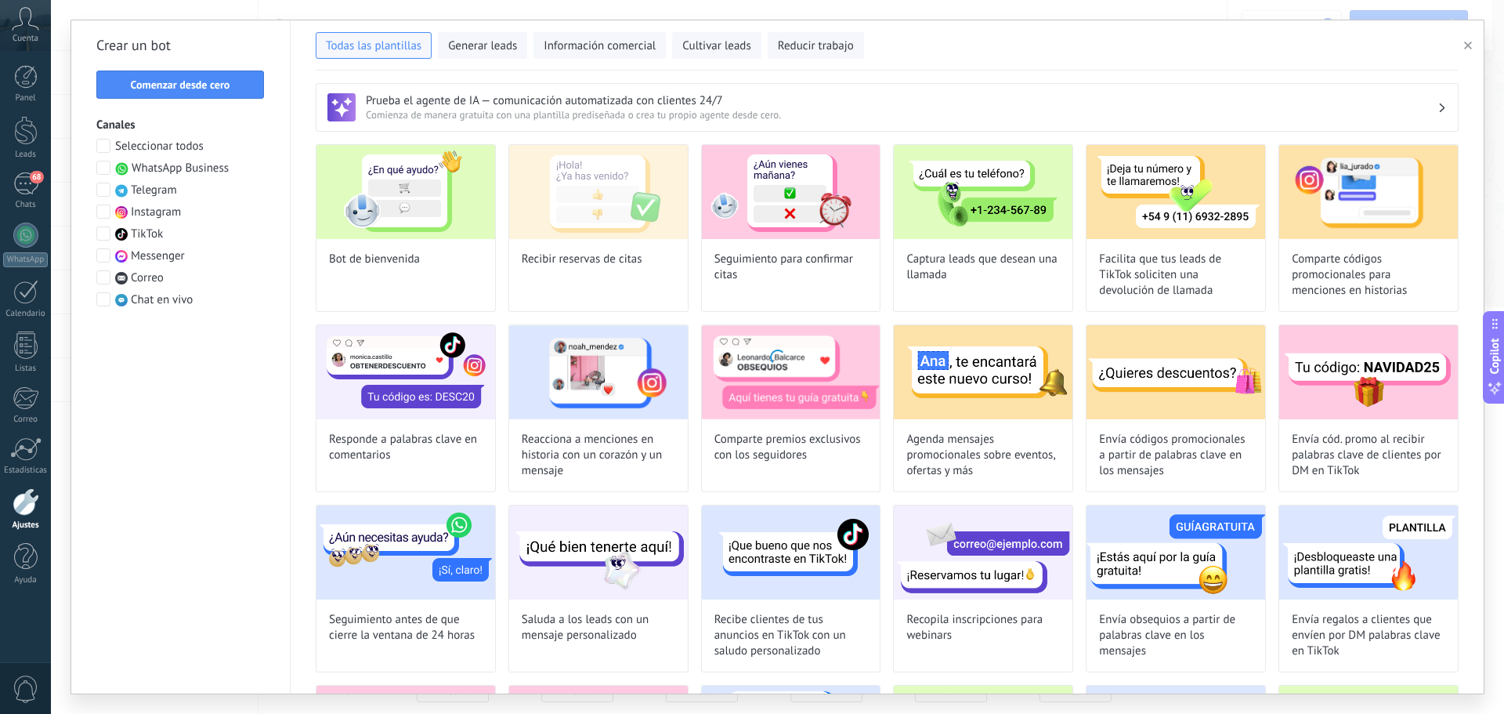
type input "**********"
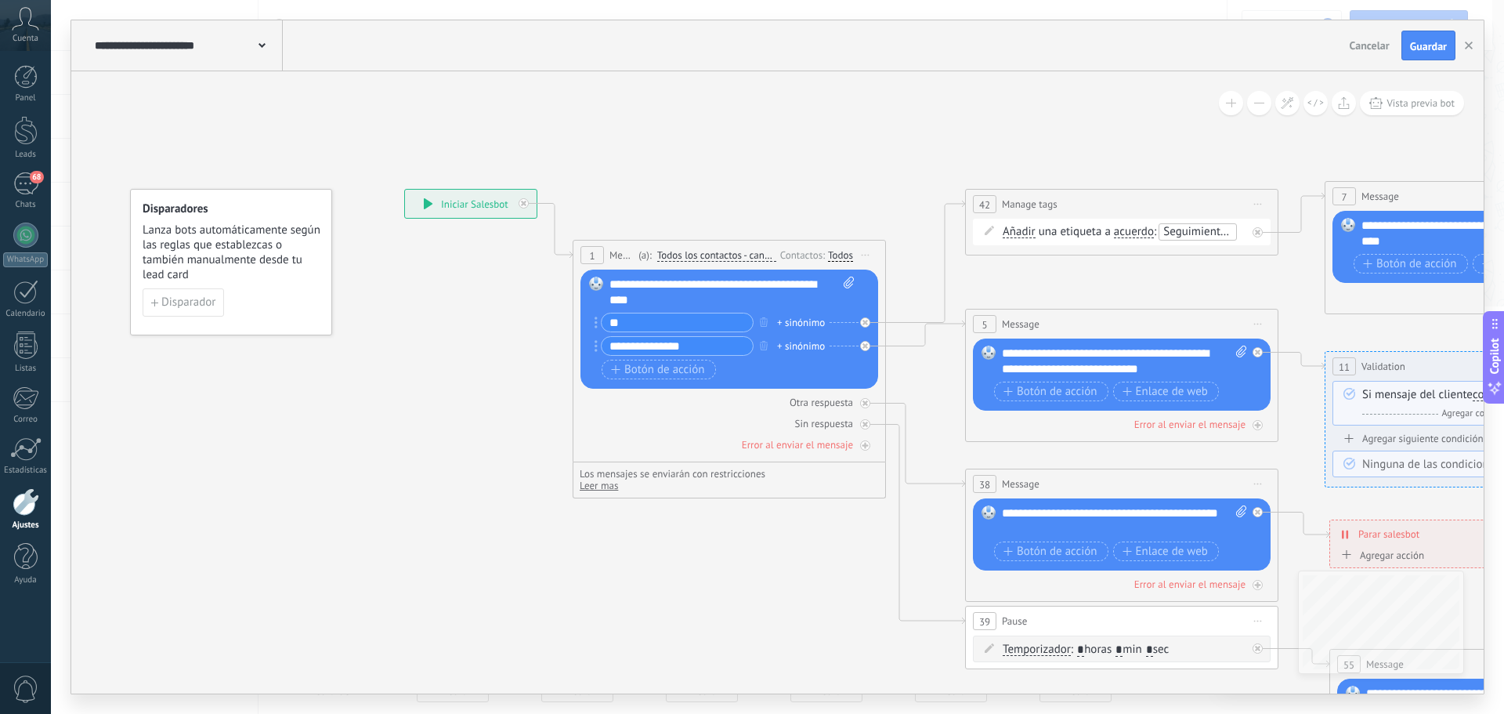
click at [1170, 320] on div "5 Message ******* (a): Todos los contactos - canales seleccionados Todos los co…" at bounding box center [1122, 323] width 312 height 29
click at [1372, 62] on div "**********" at bounding box center [777, 45] width 1413 height 51
click at [1375, 47] on span "Cancelar" at bounding box center [1370, 45] width 40 height 14
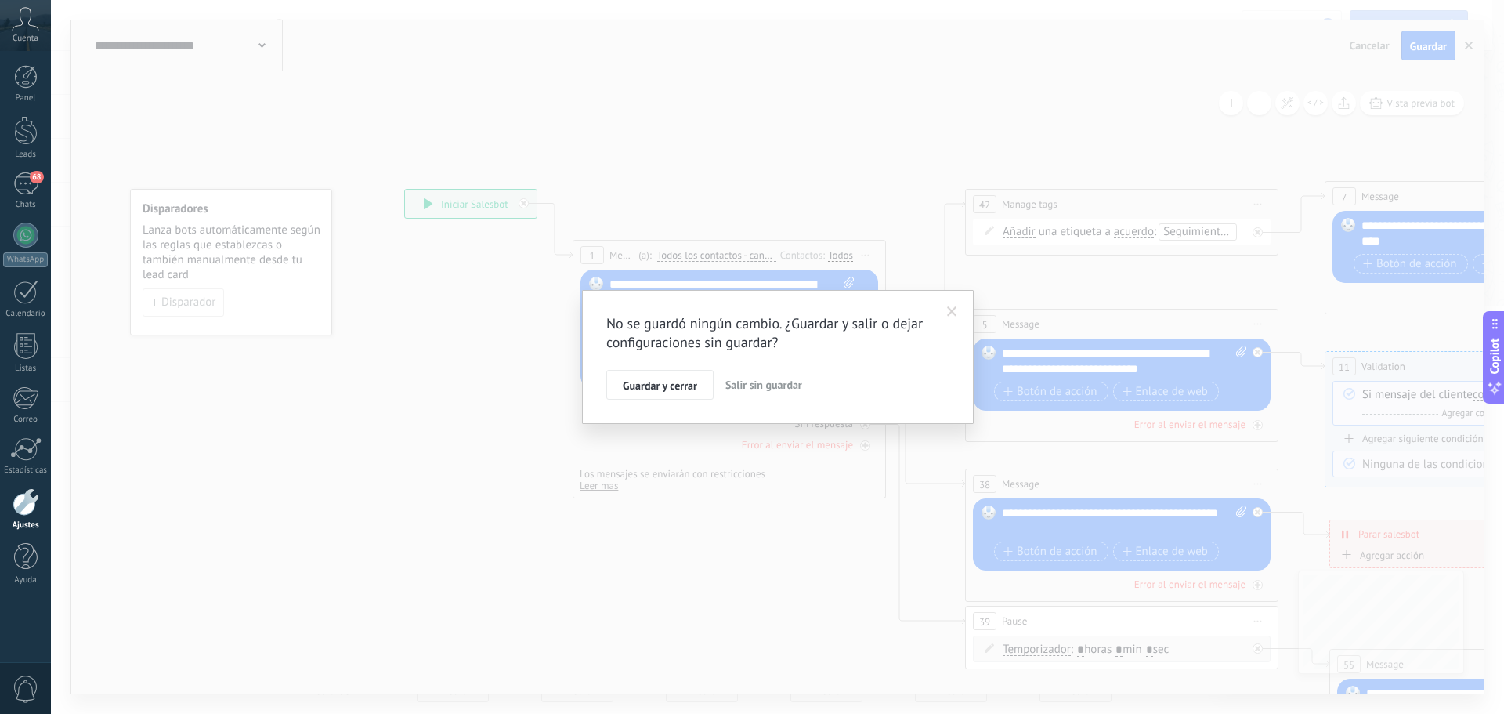
click at [763, 385] on span "Salir sin guardar" at bounding box center [763, 385] width 77 height 14
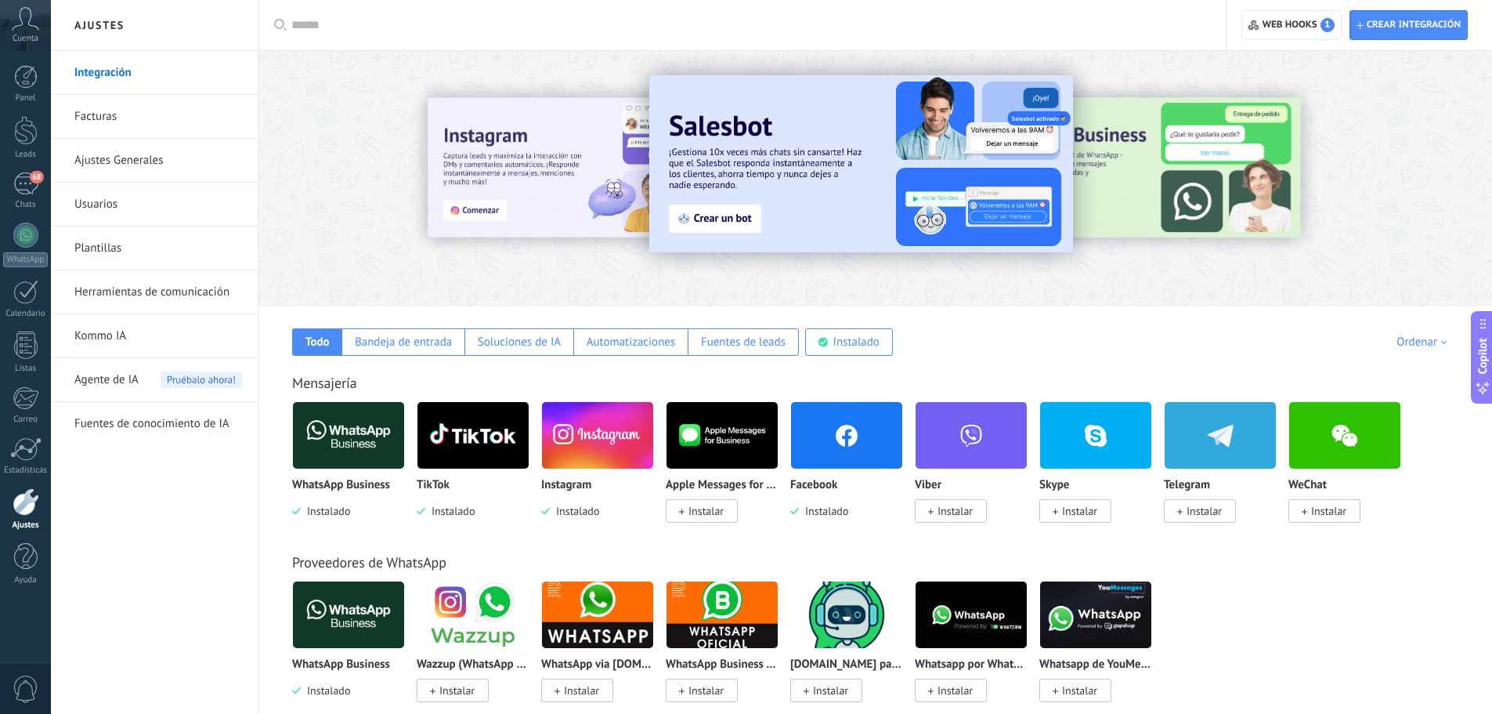
click at [1311, 160] on div at bounding box center [1264, 177] width 353 height 141
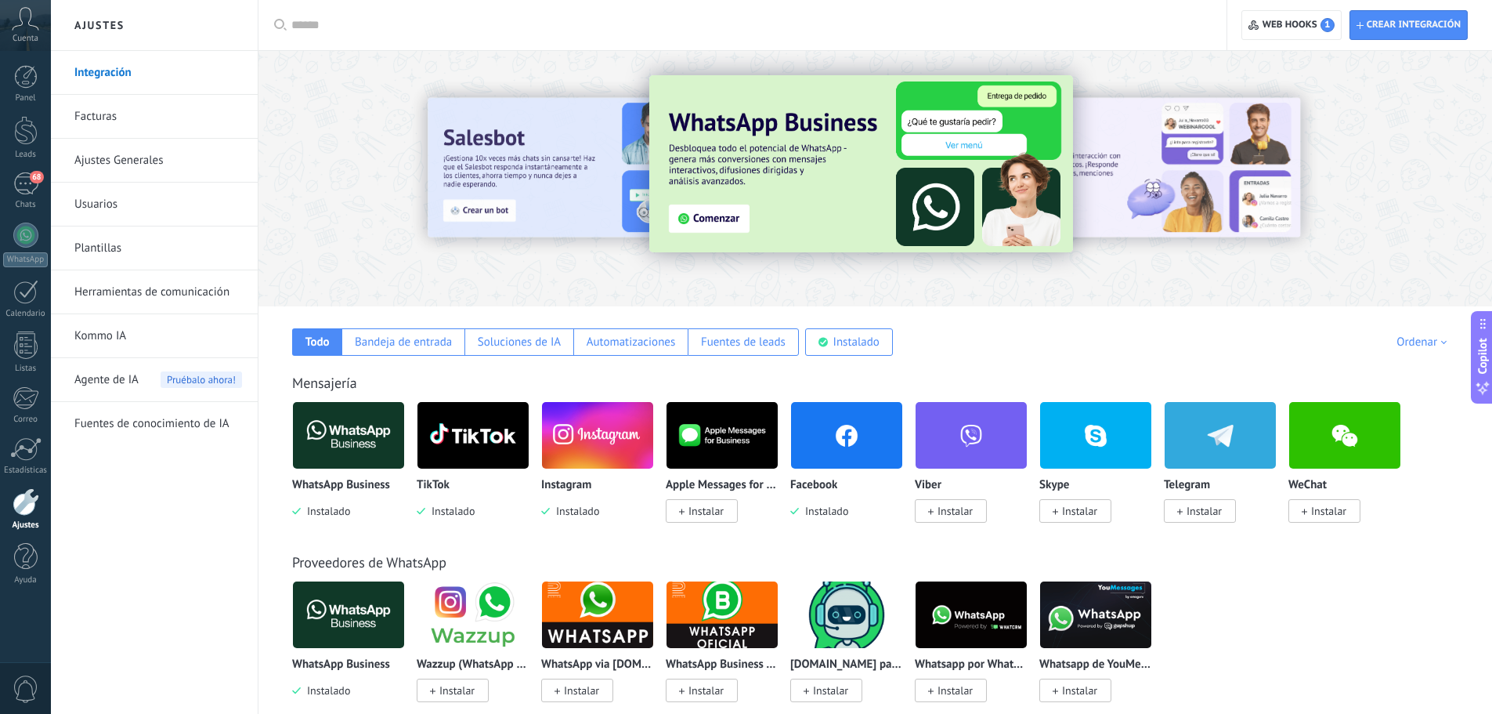
click at [800, 207] on img at bounding box center [861, 163] width 424 height 177
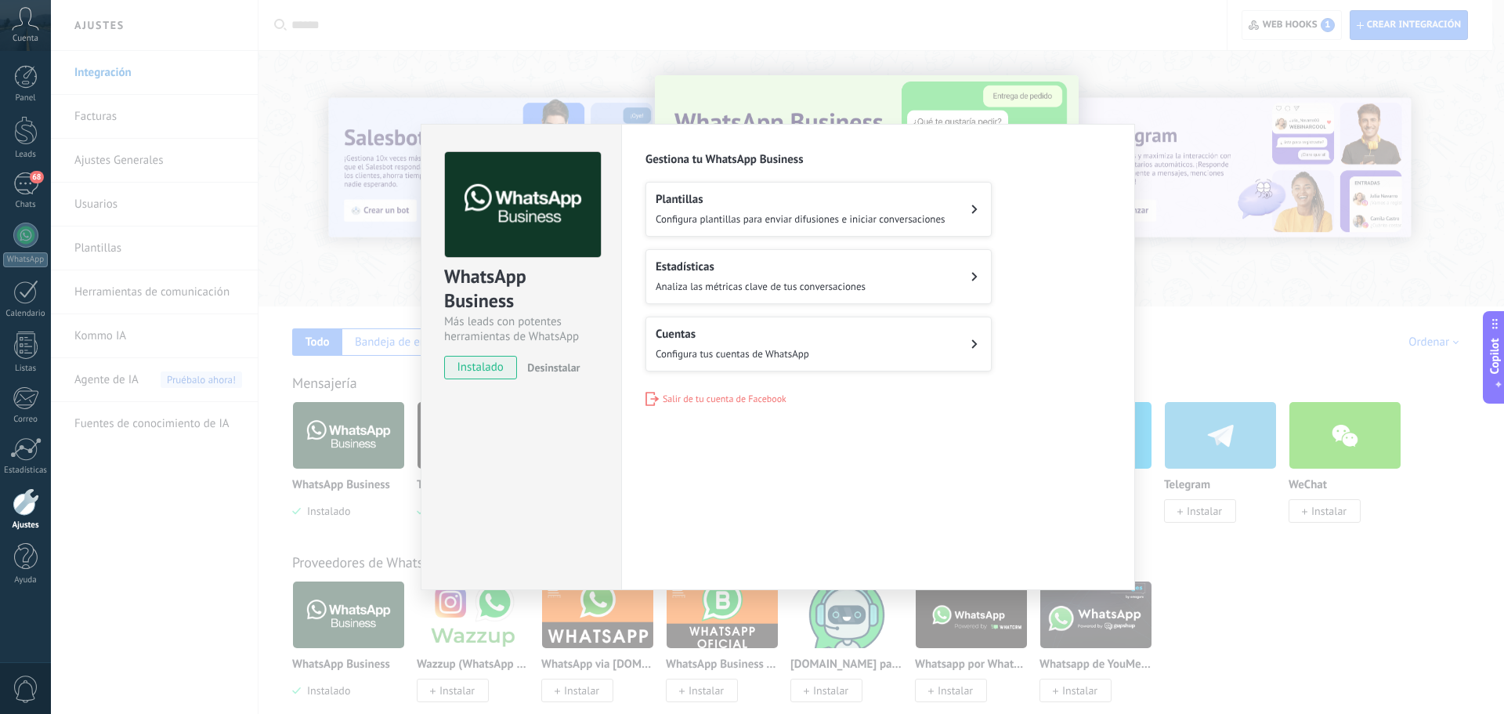
click at [956, 201] on button "Plantillas Configura plantillas para enviar difusiones e iniciar conversaciones" at bounding box center [819, 209] width 346 height 55
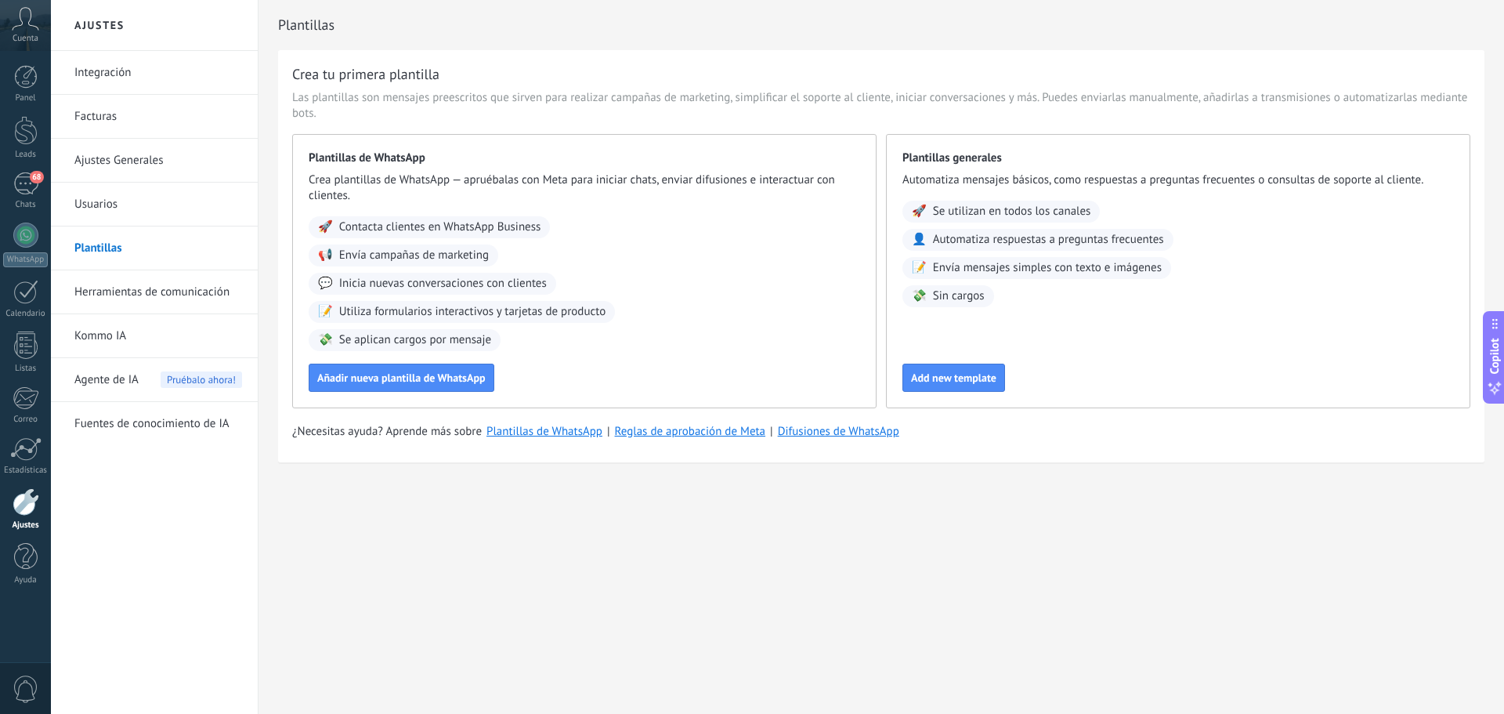
click at [956, 201] on div "🚀 Se utilizan en todos los canales" at bounding box center [1001, 212] width 197 height 22
click at [461, 378] on span "Añadir nueva plantilla de WhatsApp" at bounding box center [401, 377] width 168 height 11
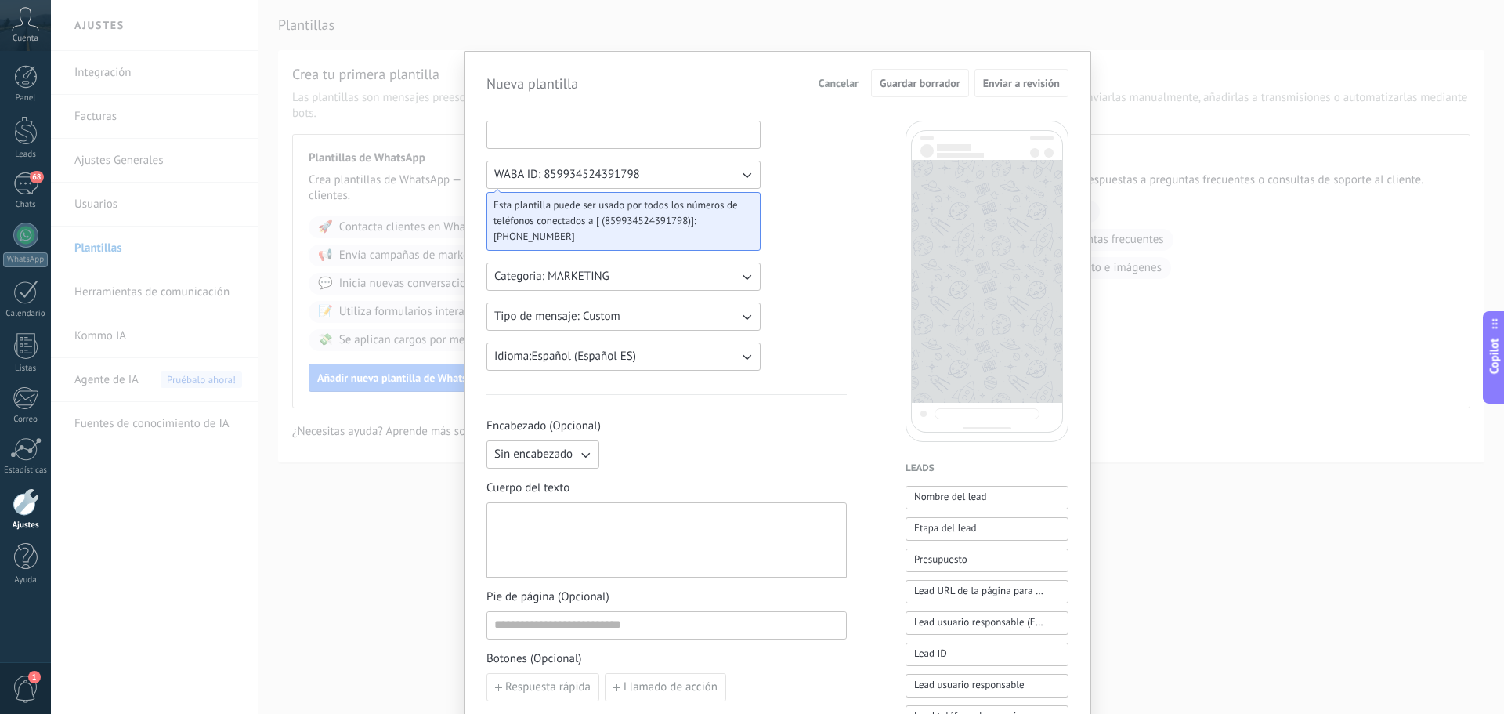
click at [628, 136] on input at bounding box center [623, 133] width 273 height 25
type input "**********"
click at [815, 253] on div "**********" at bounding box center [667, 697] width 360 height 1152
click at [731, 270] on button "Categoria: MARKETING" at bounding box center [624, 276] width 274 height 28
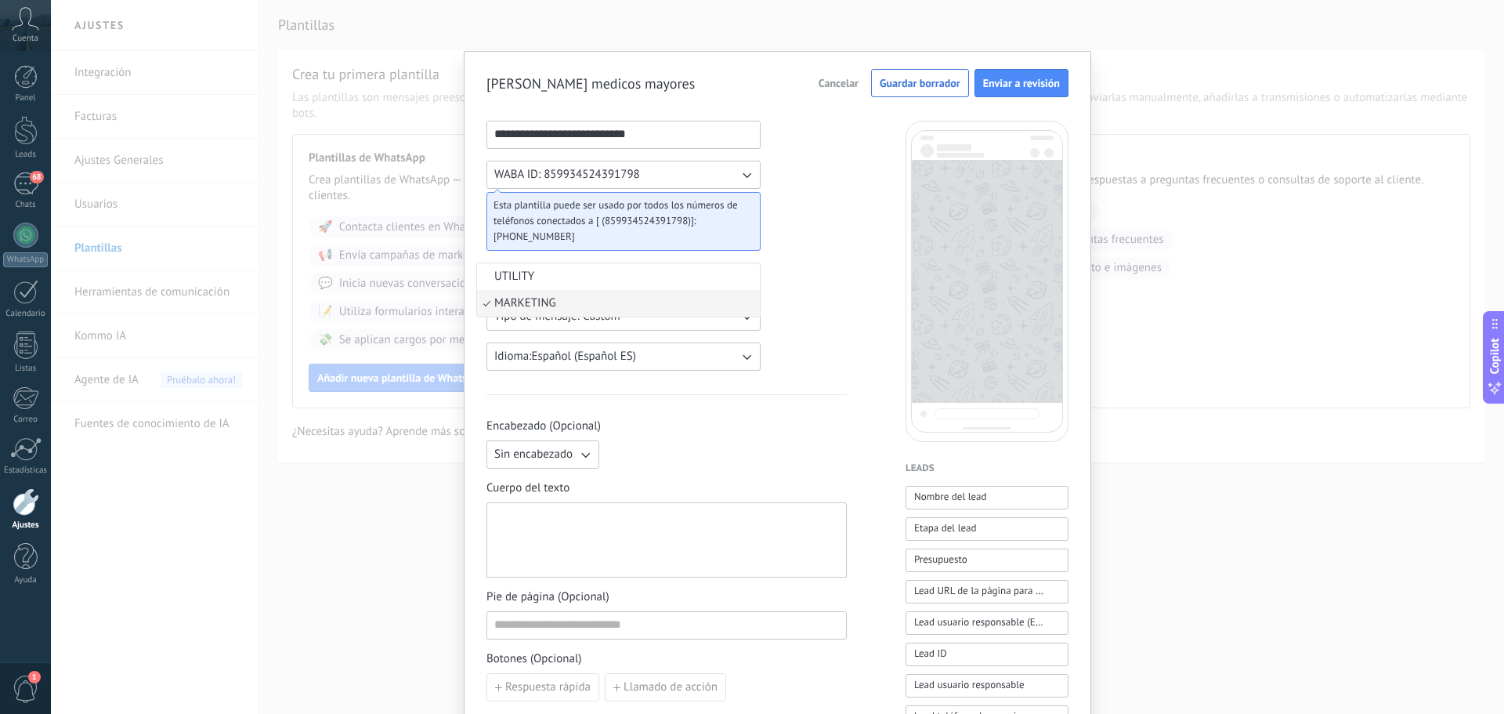
click at [812, 277] on div "**********" at bounding box center [667, 697] width 360 height 1152
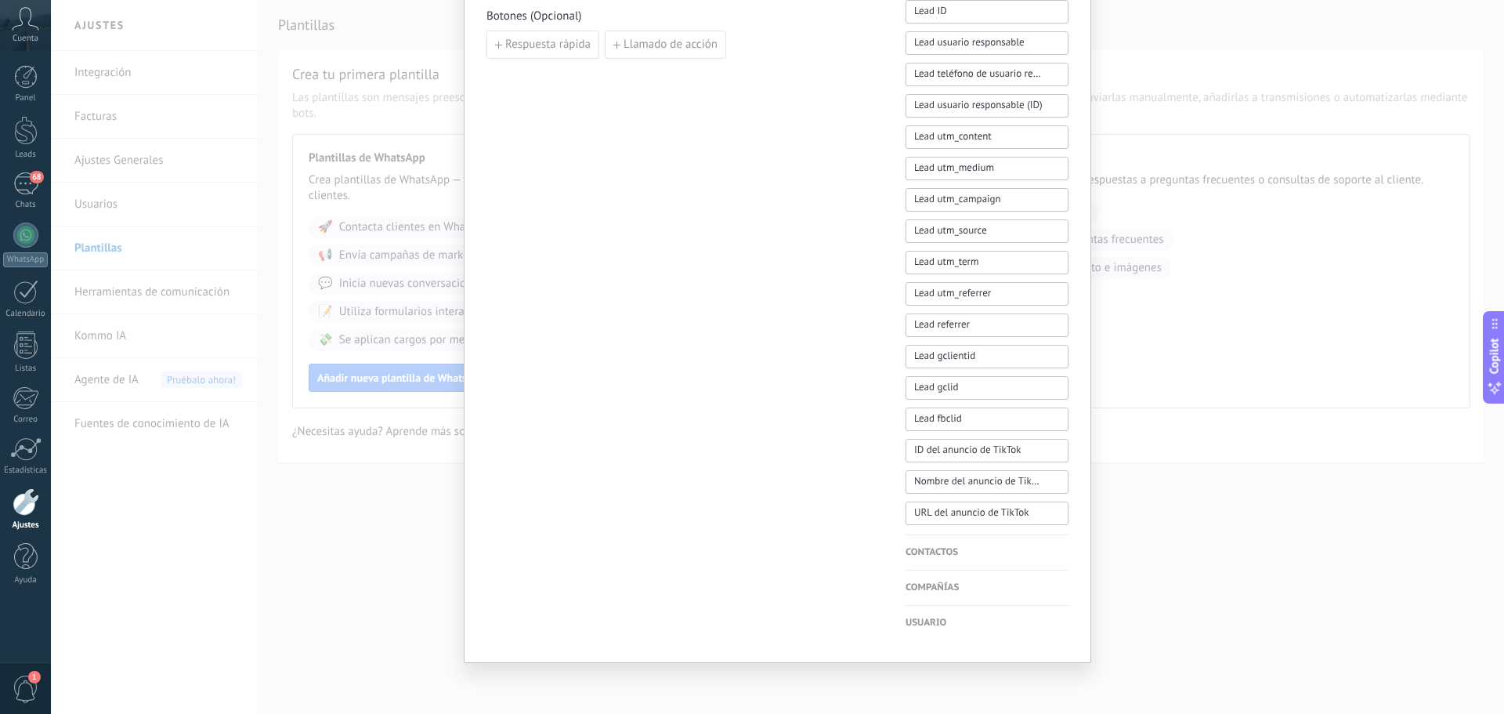
scroll to position [172, 0]
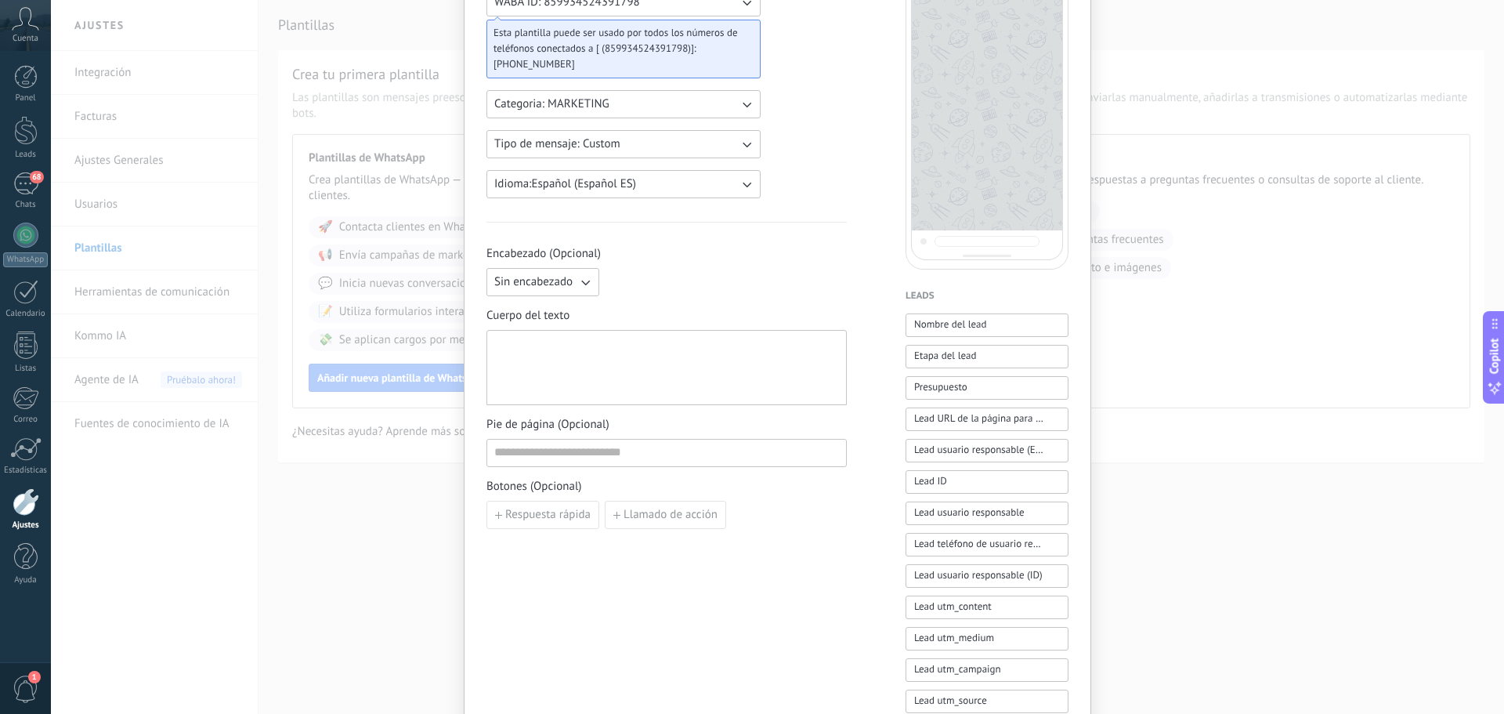
click at [592, 369] on div at bounding box center [666, 368] width 345 height 62
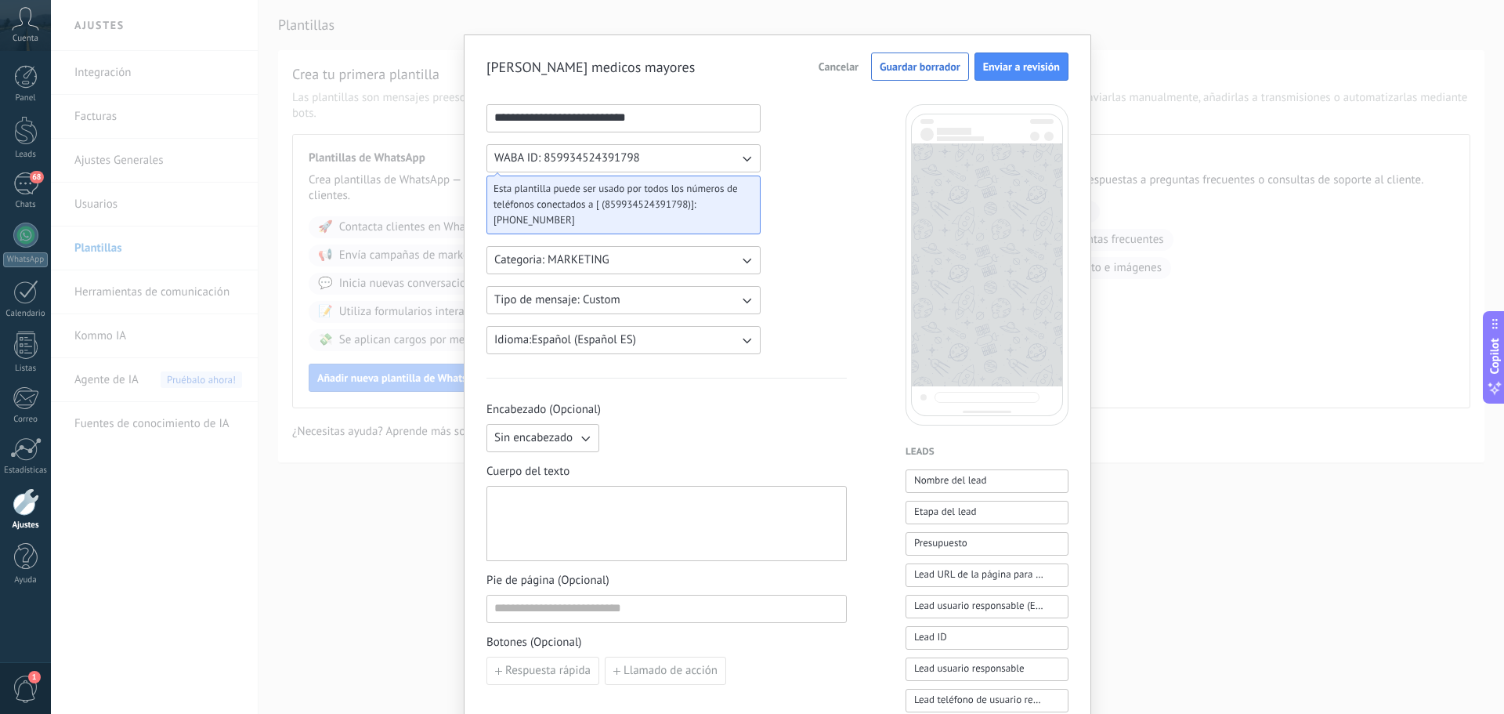
scroll to position [16, 0]
click at [843, 66] on span "Cancelar" at bounding box center [839, 67] width 40 height 11
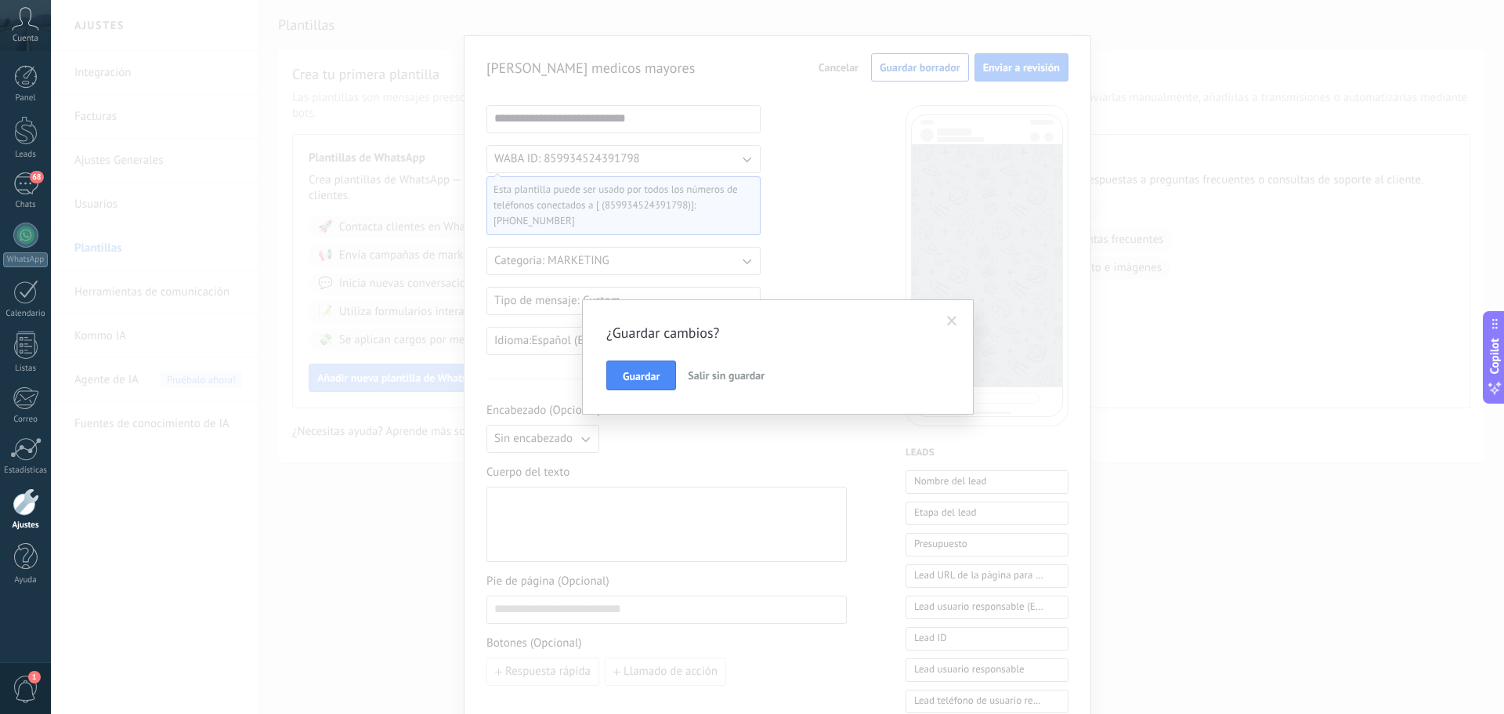
click at [722, 380] on span "Salir sin guardar" at bounding box center [726, 375] width 77 height 14
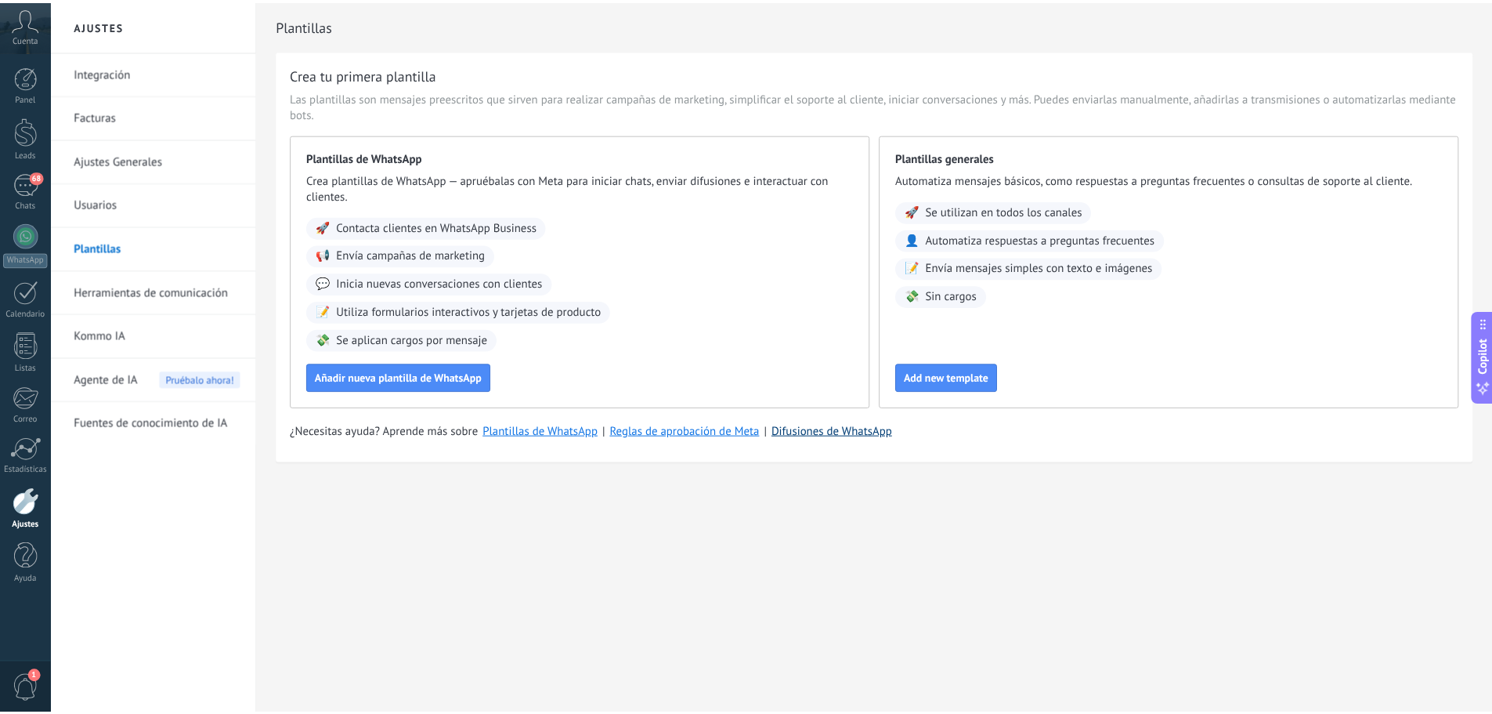
scroll to position [0, 0]
click at [128, 296] on link "Herramientas de comunicación" at bounding box center [158, 292] width 168 height 44
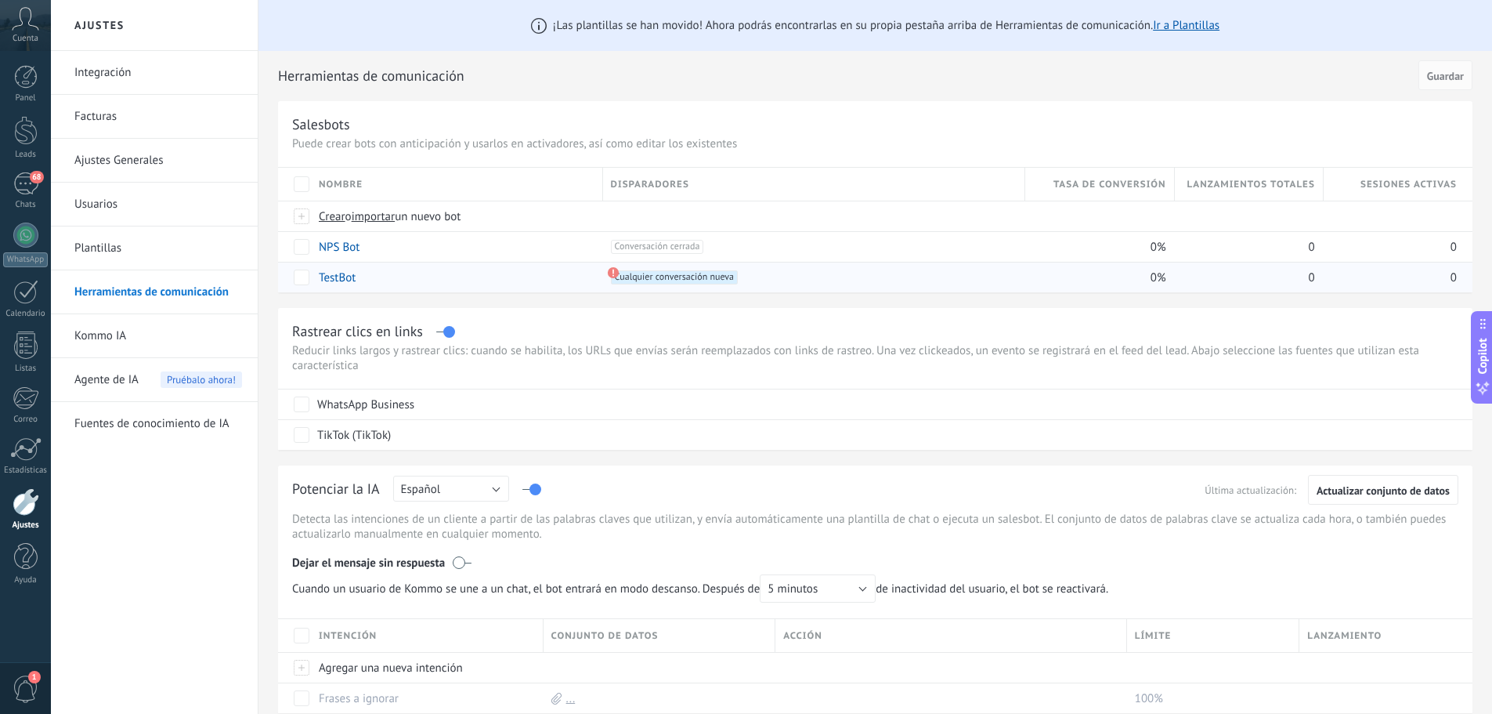
click at [340, 280] on link "TestBot" at bounding box center [337, 277] width 37 height 15
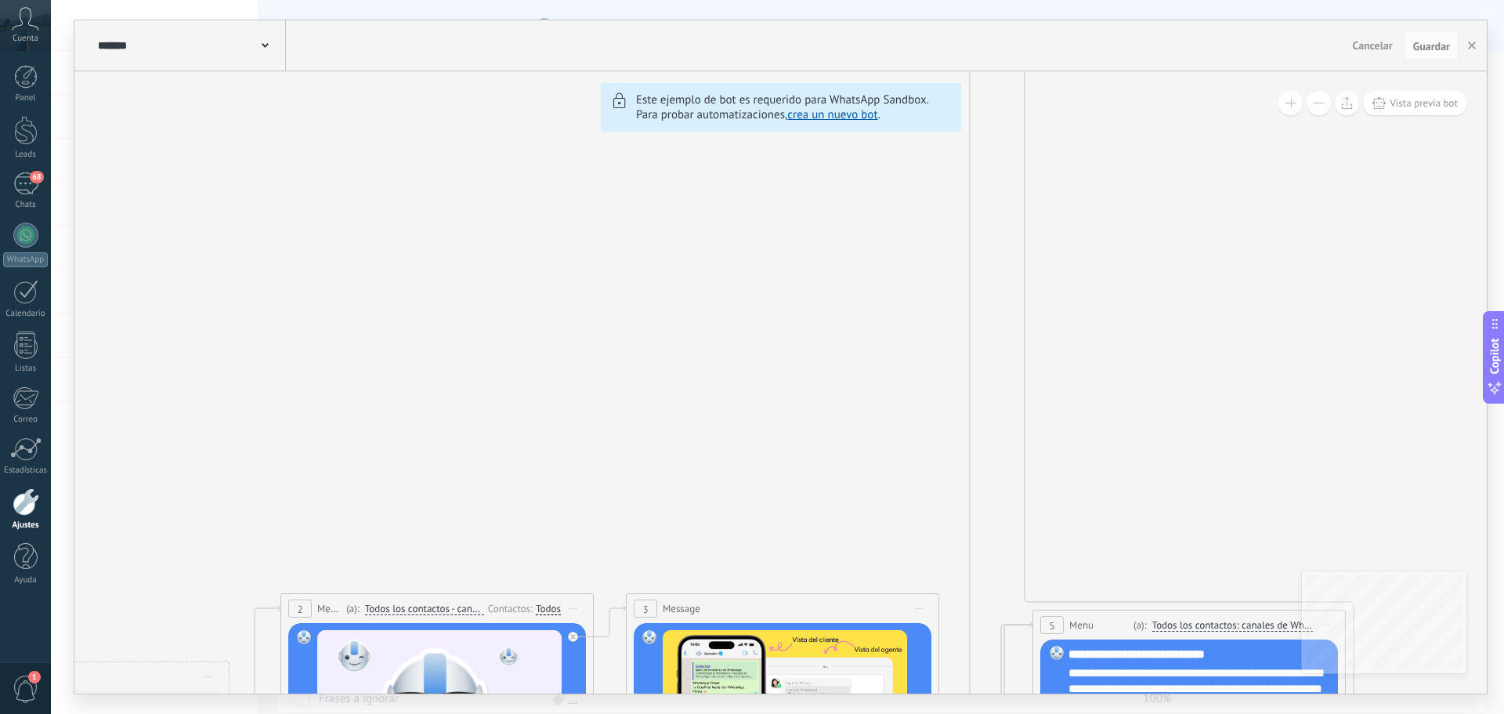
click at [1357, 42] on span "Cancelar" at bounding box center [1373, 45] width 40 height 14
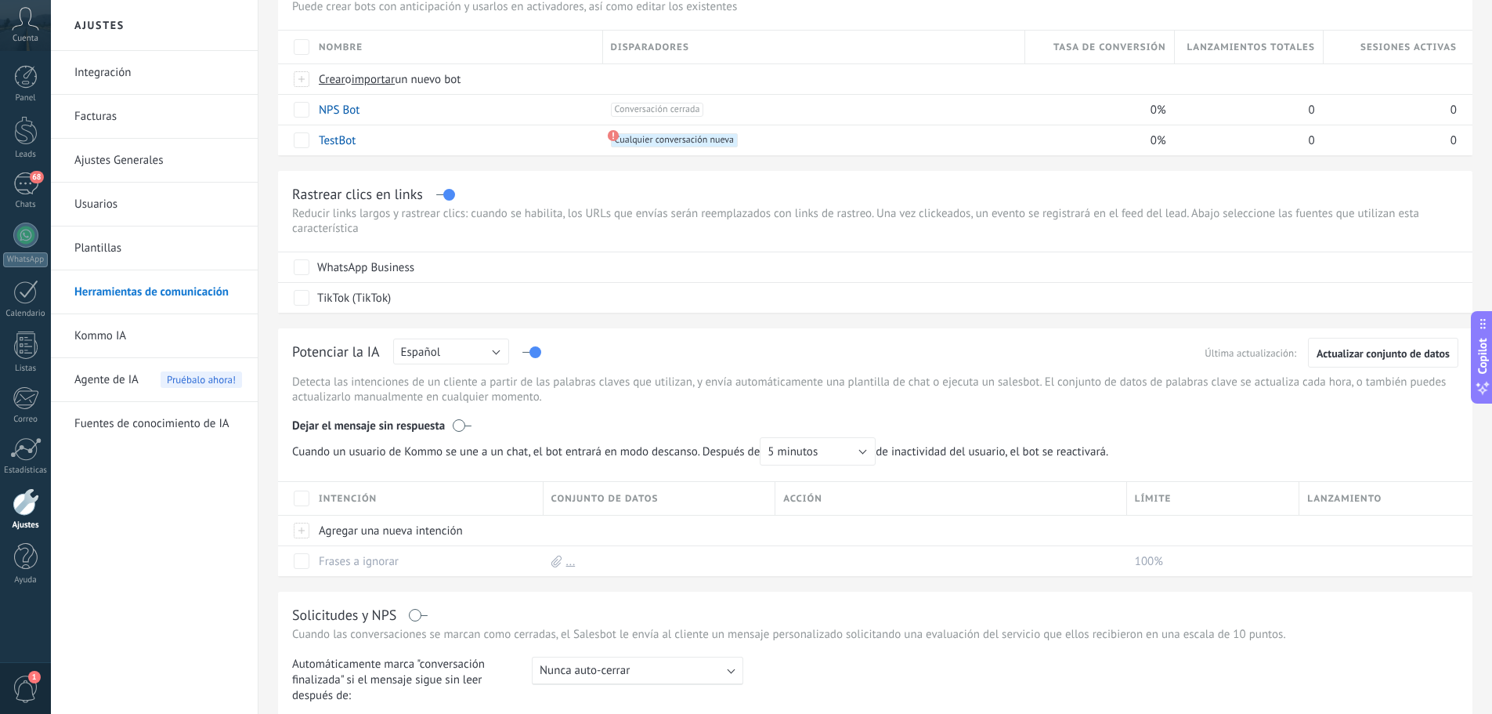
scroll to position [235, 0]
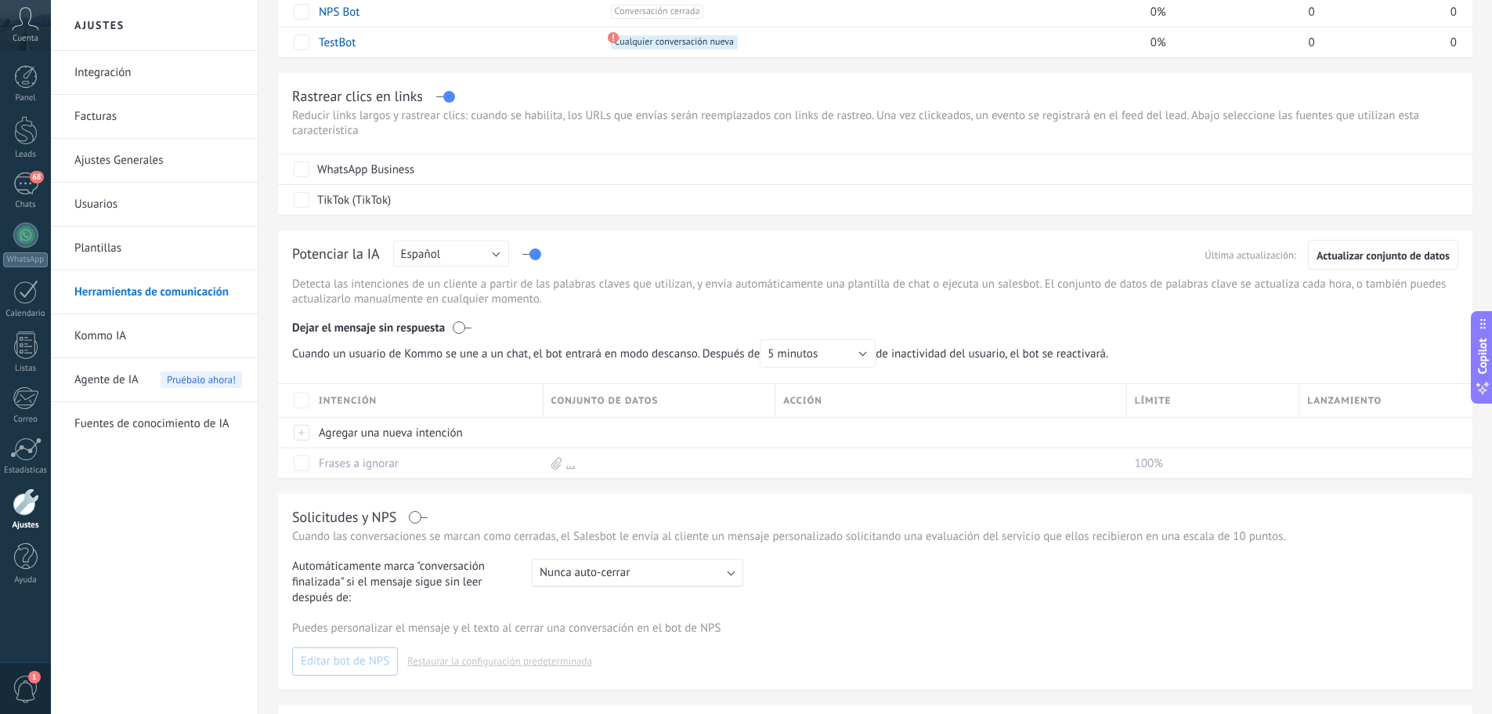
click at [181, 330] on link "Kommo IA" at bounding box center [158, 336] width 168 height 44
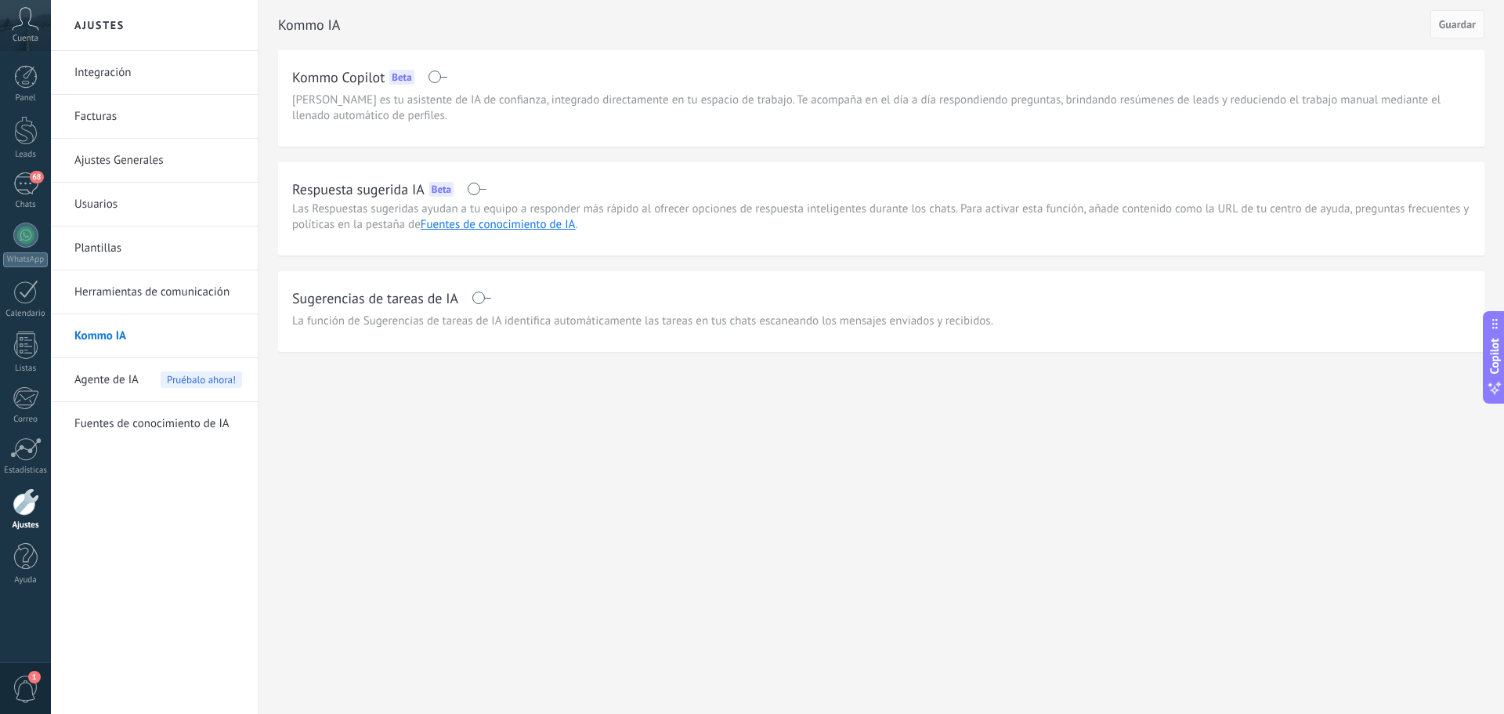
click at [131, 368] on span "Agente de IA" at bounding box center [106, 380] width 64 height 44
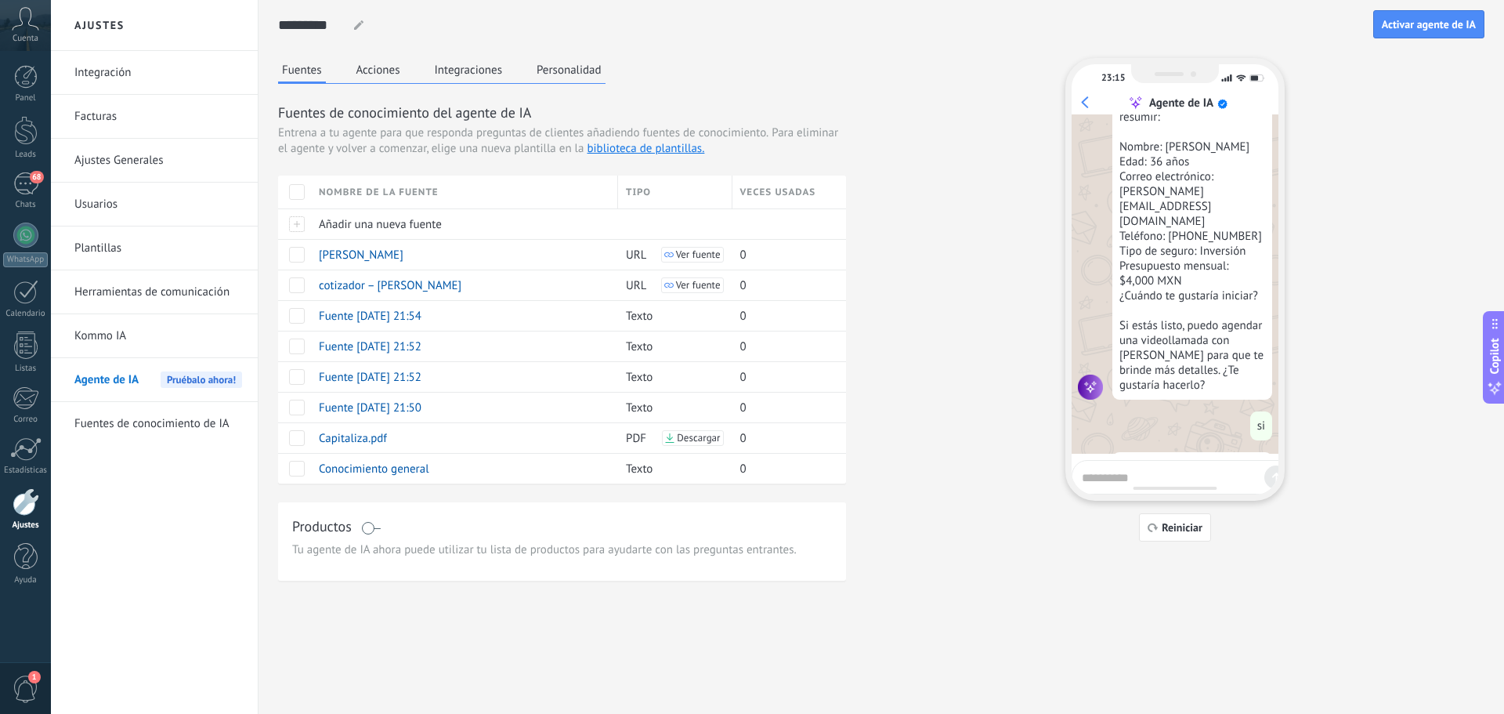
scroll to position [1406, 0]
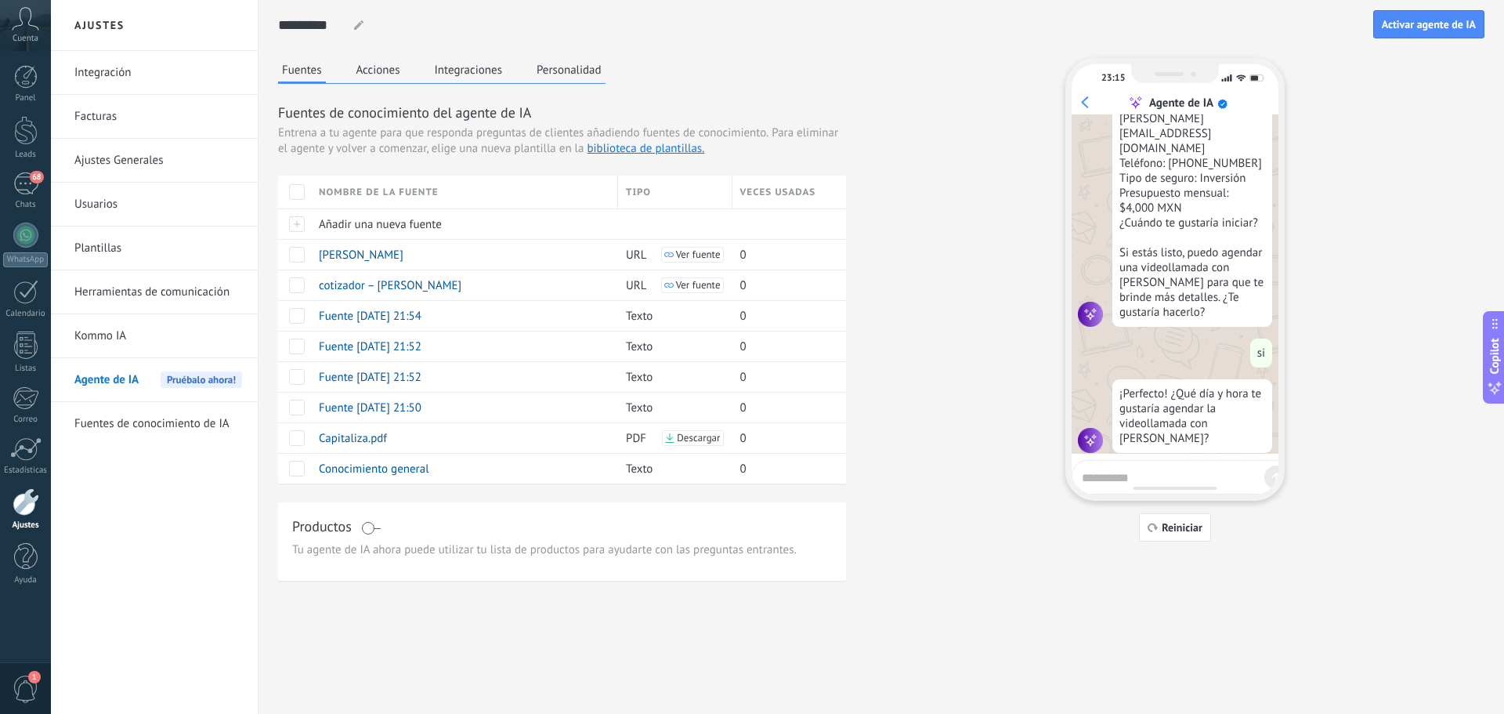
click at [325, 531] on h3 "Productos" at bounding box center [322, 526] width 60 height 20
click at [639, 147] on link "biblioteca de plantillas." at bounding box center [646, 148] width 118 height 15
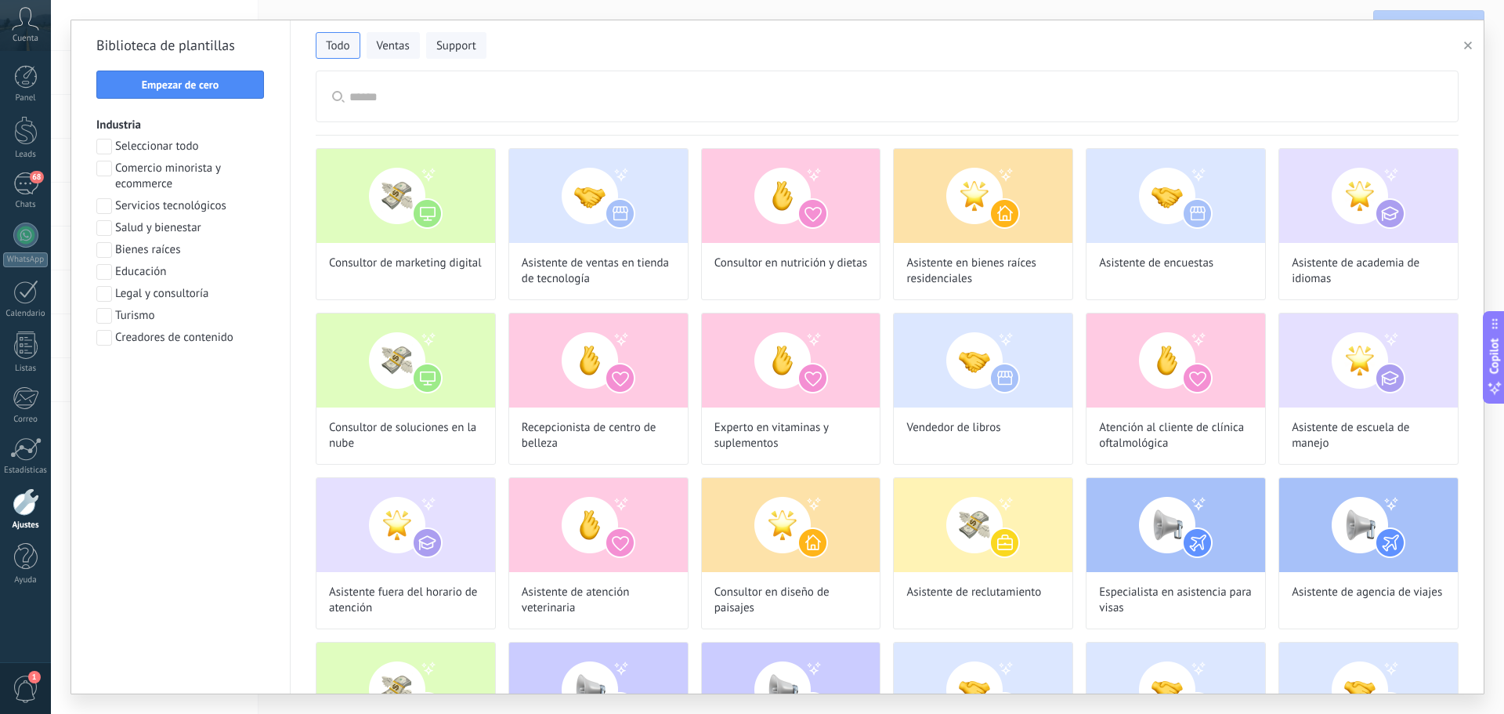
click at [1468, 43] on icon "button" at bounding box center [1468, 46] width 8 height 8
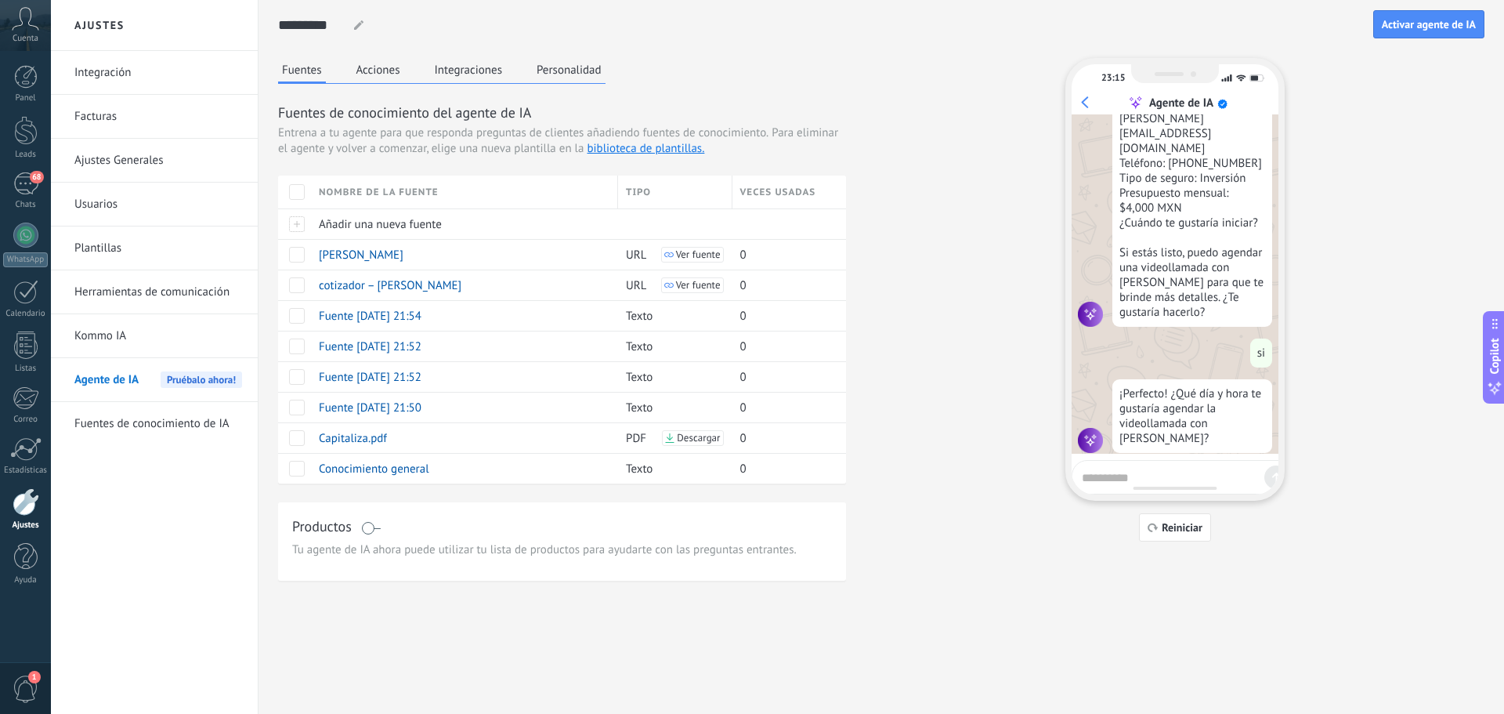
drag, startPoint x: 411, startPoint y: 70, endPoint x: 386, endPoint y: 70, distance: 25.1
click at [411, 70] on div "Fuentes Acciones Integraciones Personalidad" at bounding box center [441, 71] width 327 height 26
click at [386, 70] on button "Acciones" at bounding box center [379, 70] width 52 height 24
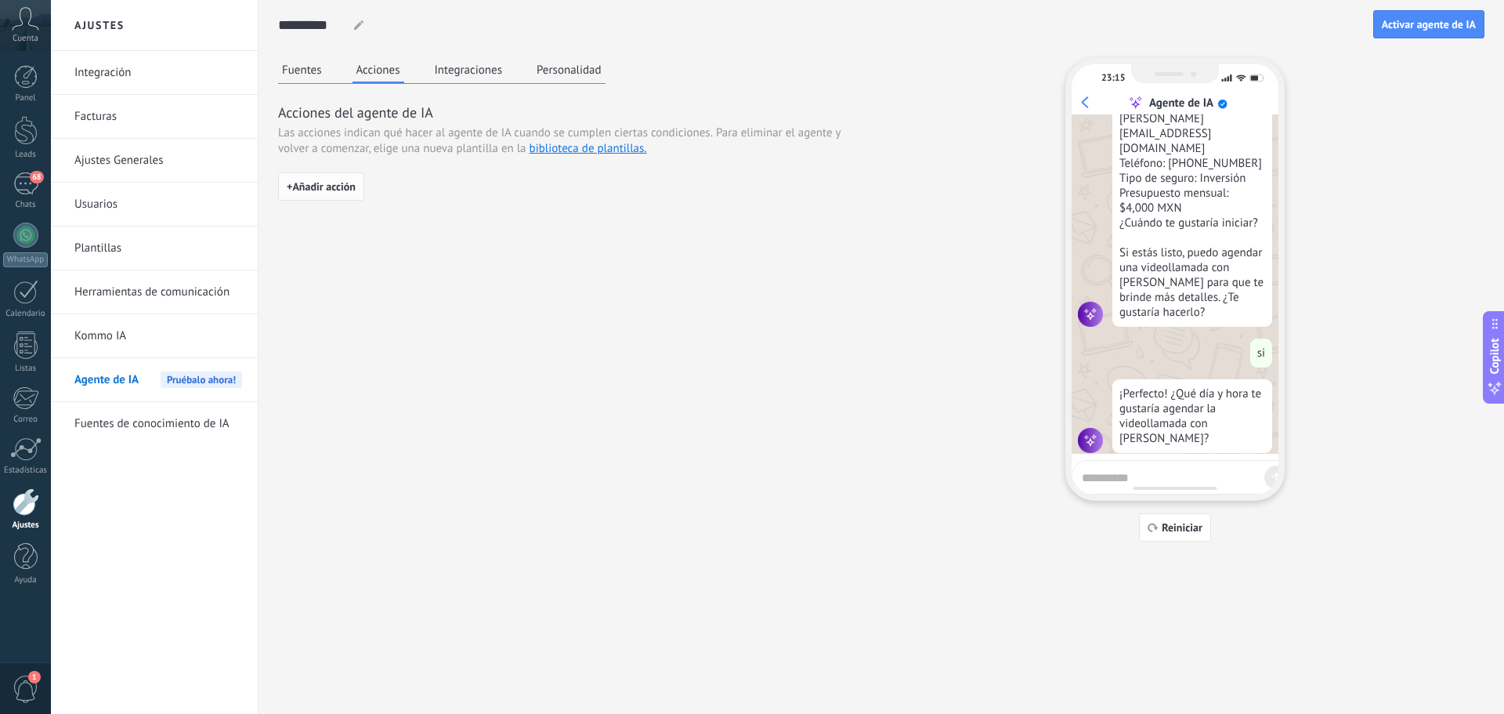
click at [309, 178] on button "+ Añadir acción" at bounding box center [321, 186] width 86 height 28
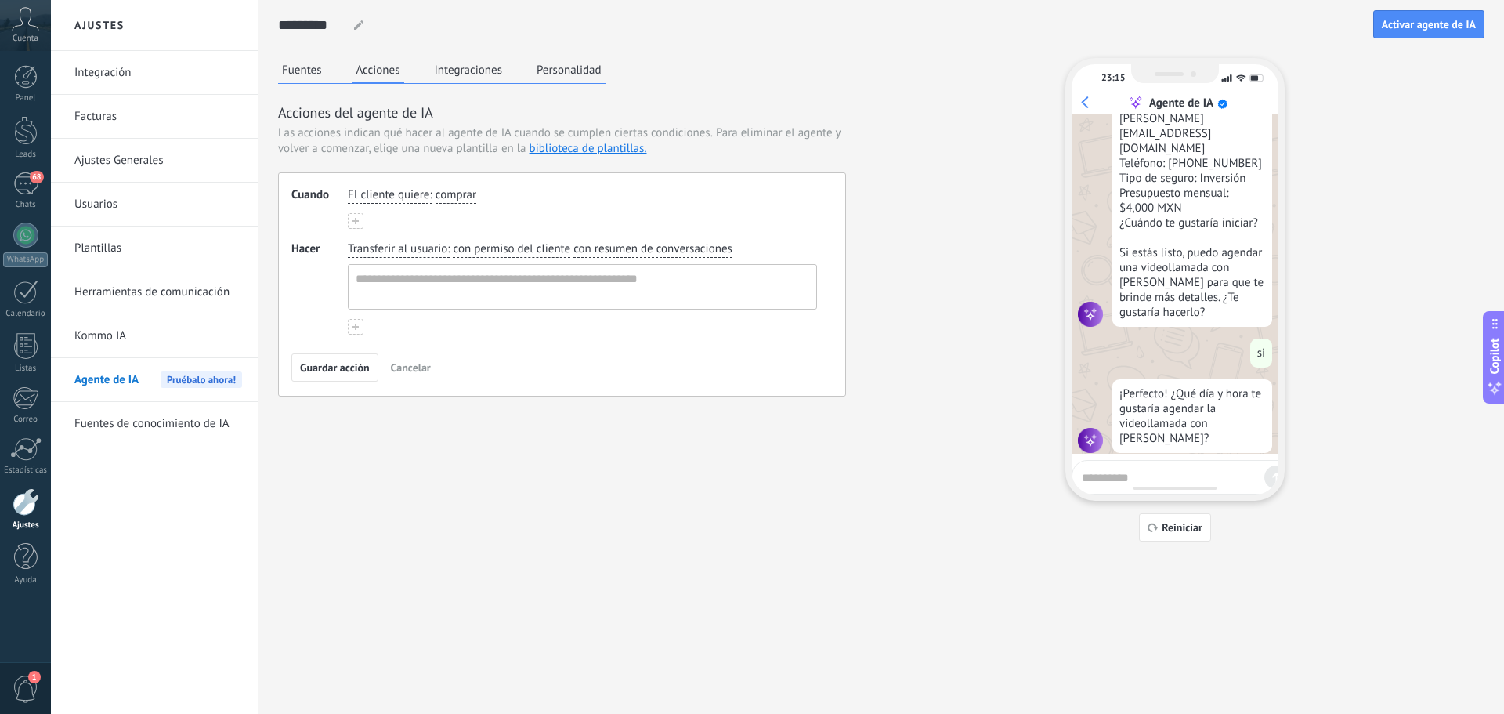
click at [385, 194] on span "El cliente quiere" at bounding box center [388, 195] width 81 height 16
click at [406, 244] on span "El cliente pregunta sobre" at bounding box center [429, 247] width 126 height 16
click at [406, 244] on span "Transferir al usuario" at bounding box center [397, 249] width 99 height 16
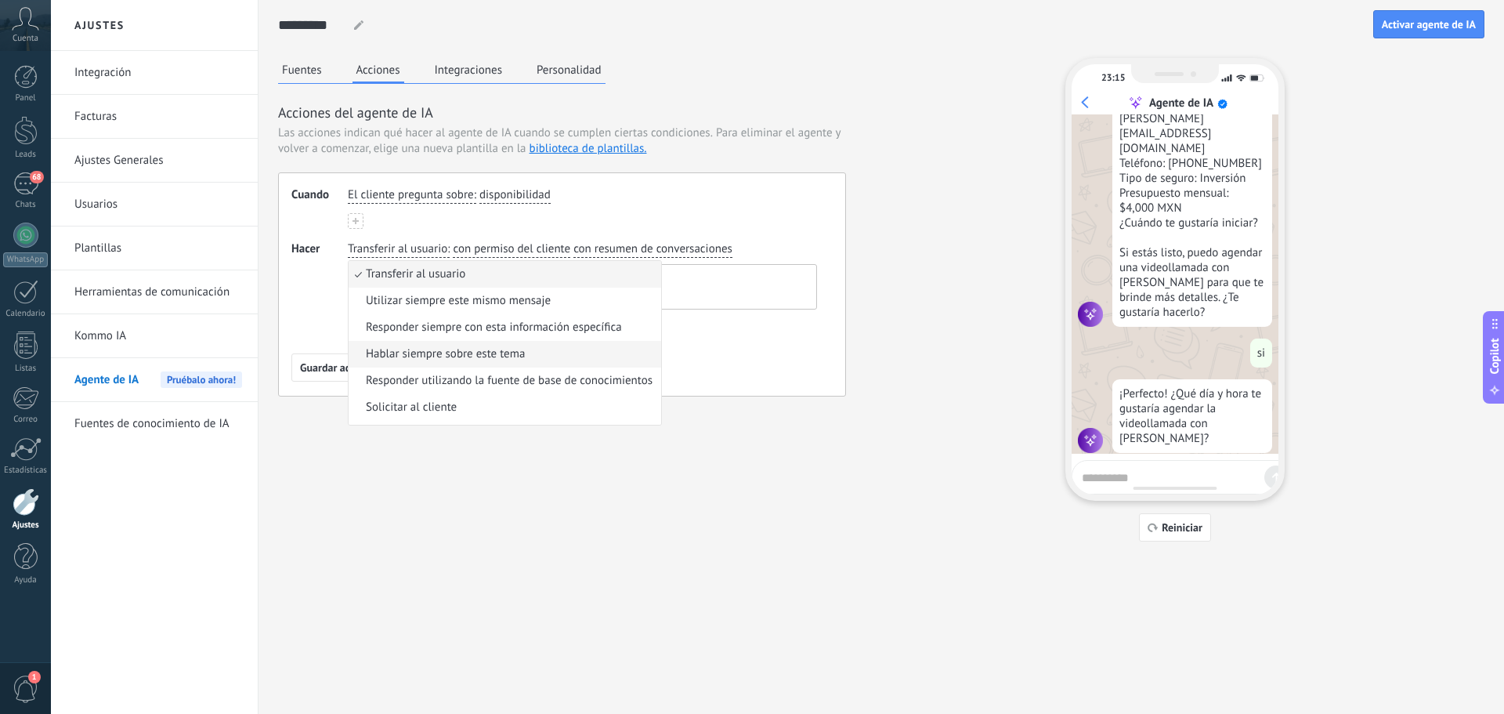
click at [479, 352] on span "Hablar siempre sobre este tema" at bounding box center [445, 354] width 159 height 16
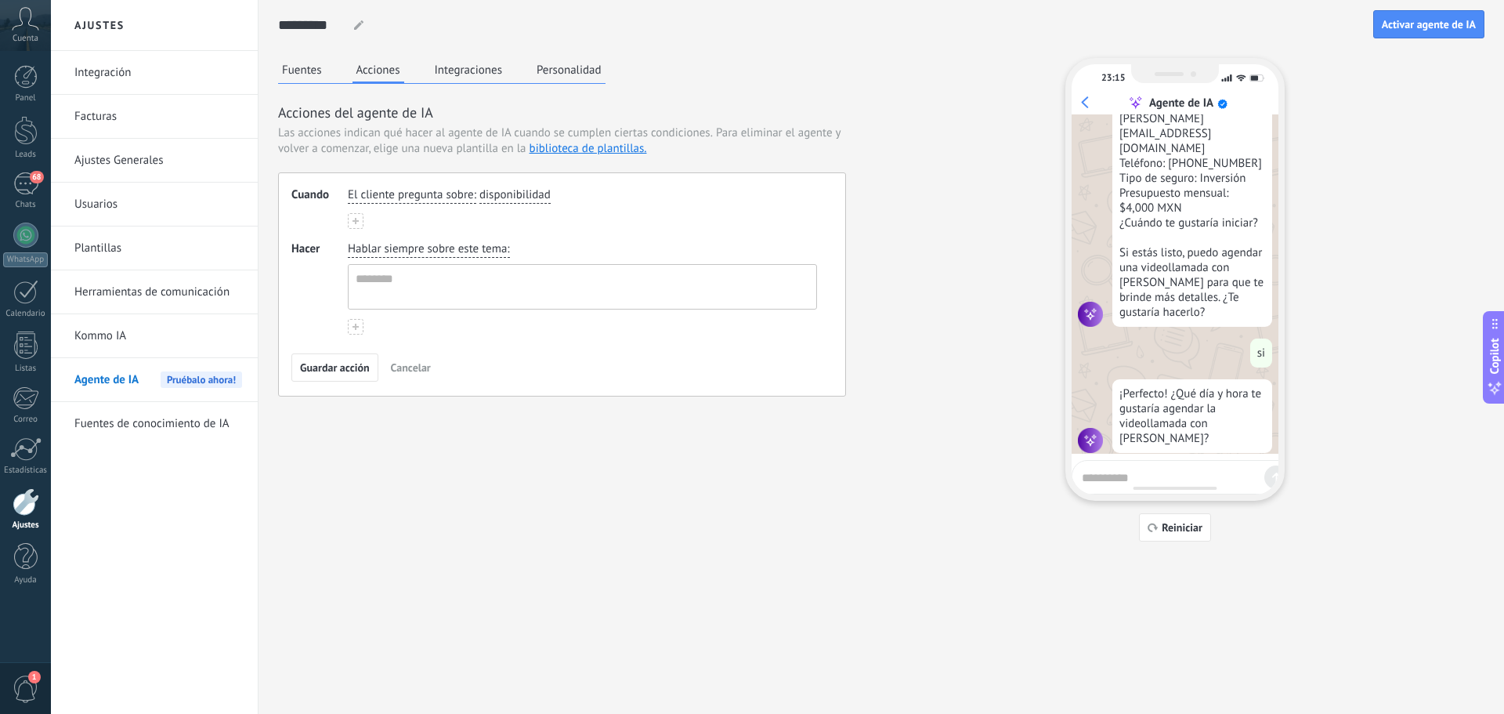
click at [353, 328] on icon at bounding box center [356, 327] width 6 height 6
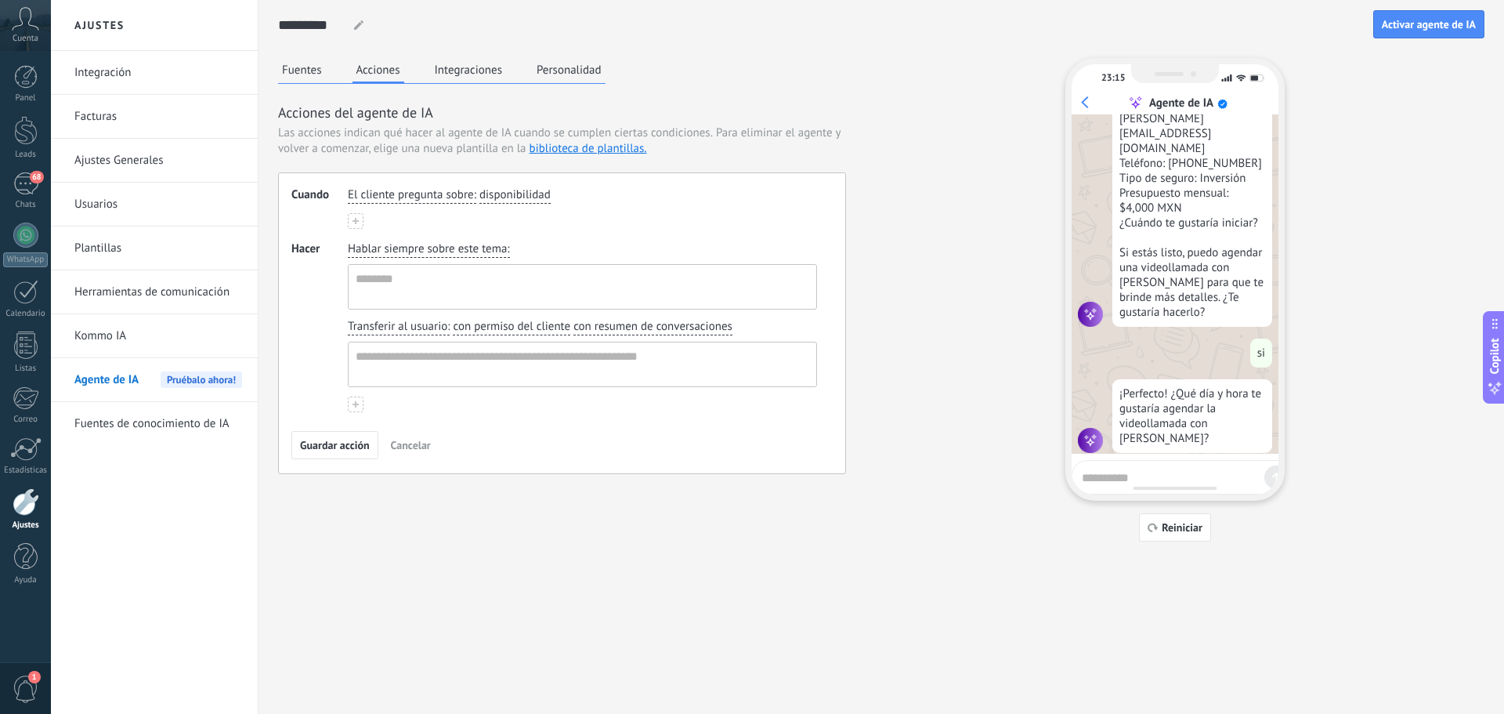
click at [482, 197] on span "disponibilidad" at bounding box center [514, 195] width 71 height 16
click at [662, 188] on div "El cliente pregunta sobre : disponibilidad disponibilidad tiempo de entrega pre…" at bounding box center [583, 195] width 476 height 23
click at [353, 218] on icon at bounding box center [356, 221] width 6 height 6
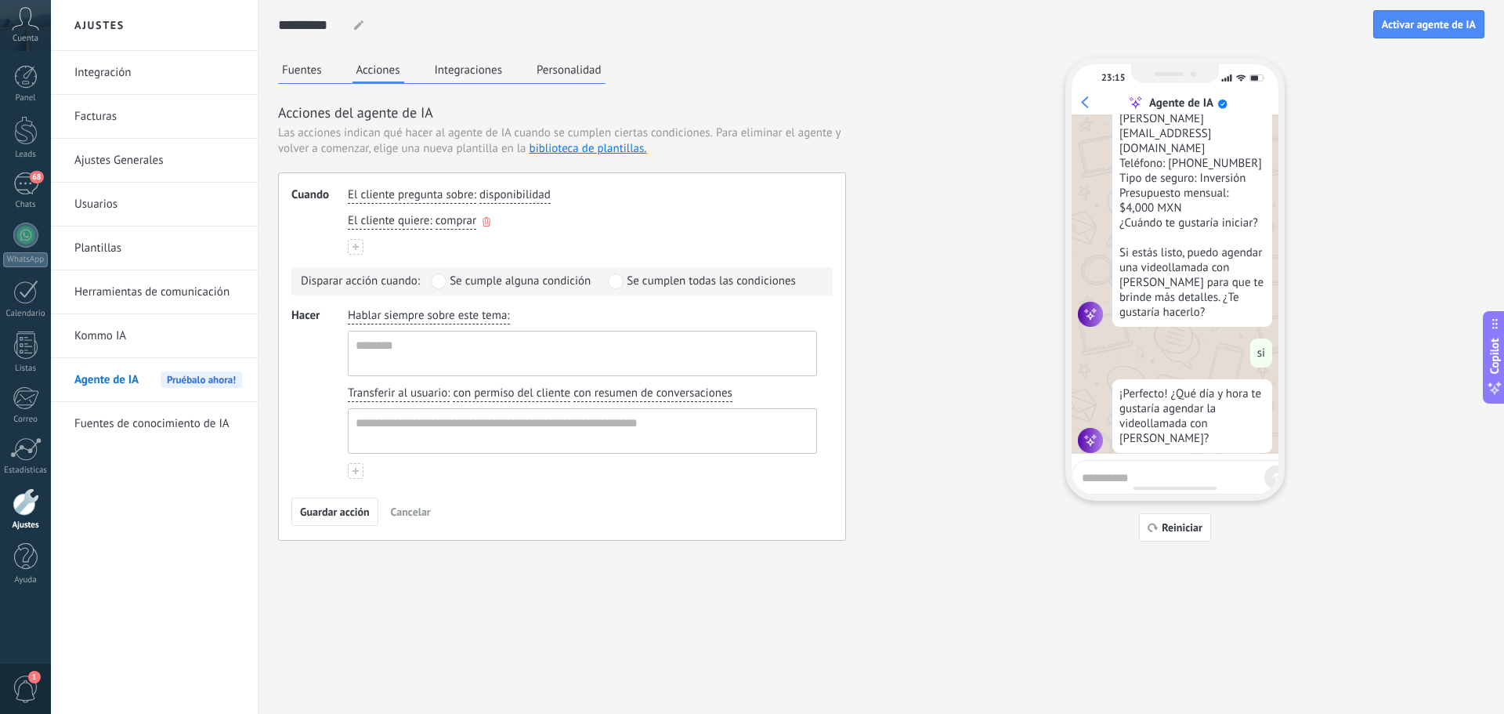
click at [425, 223] on span "El cliente quiere" at bounding box center [388, 221] width 81 height 16
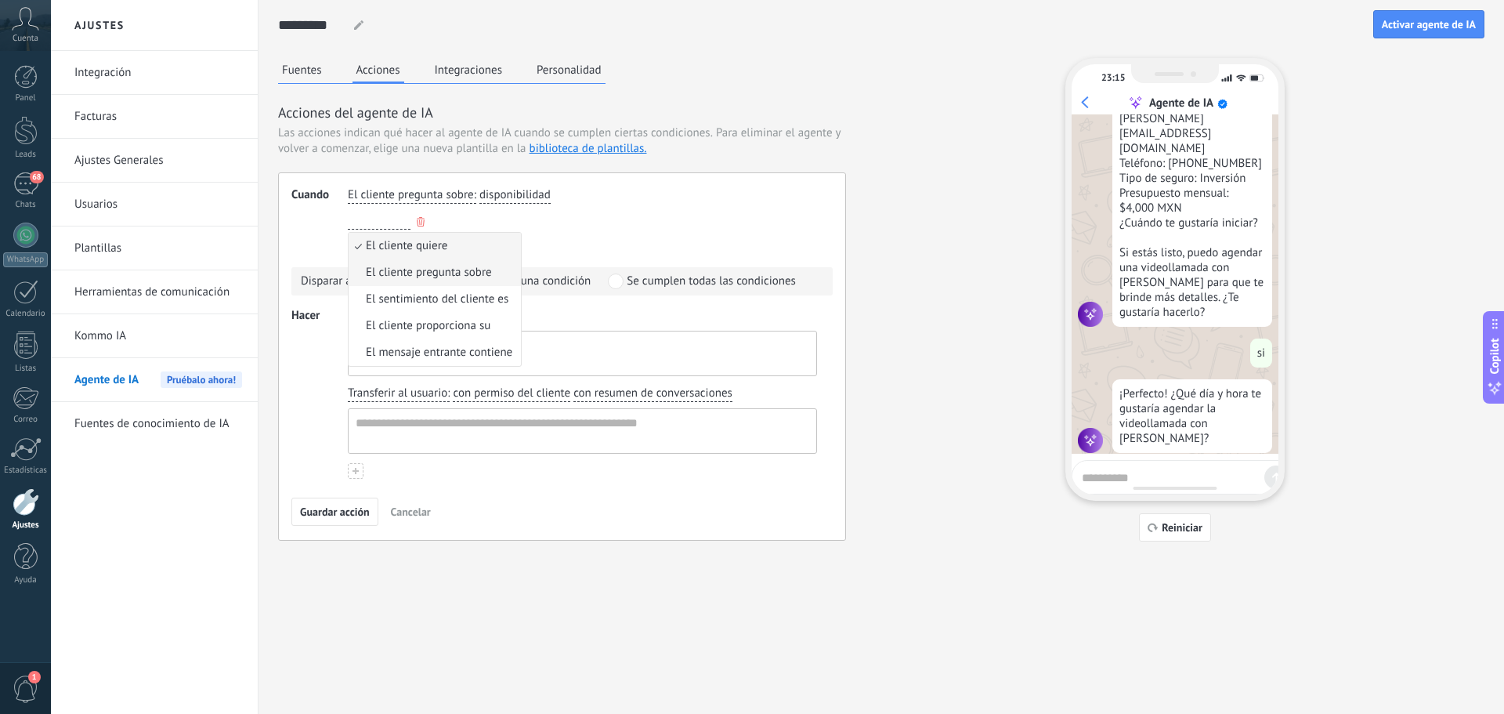
click at [501, 268] on li "El cliente pregunta sobre" at bounding box center [435, 272] width 172 height 27
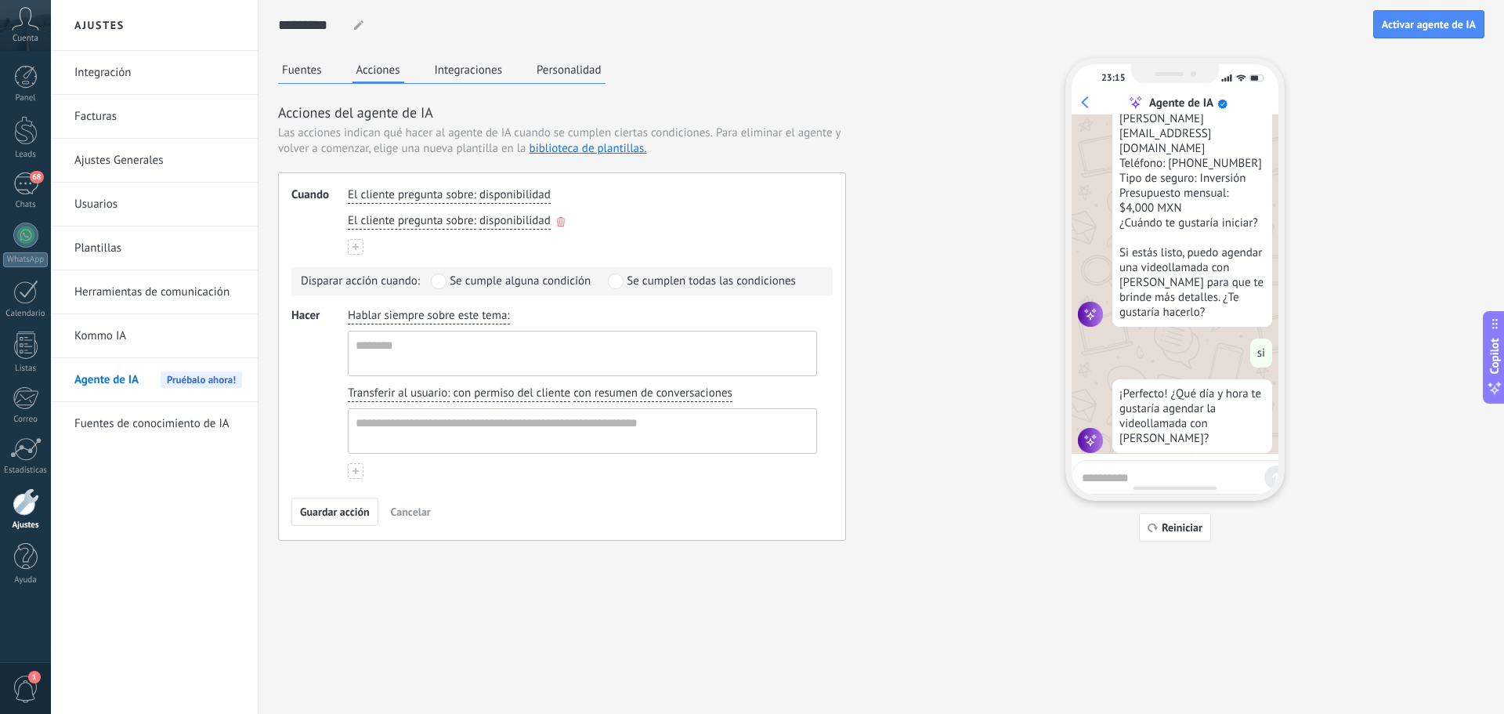
click at [524, 225] on span "disponibilidad" at bounding box center [514, 221] width 71 height 16
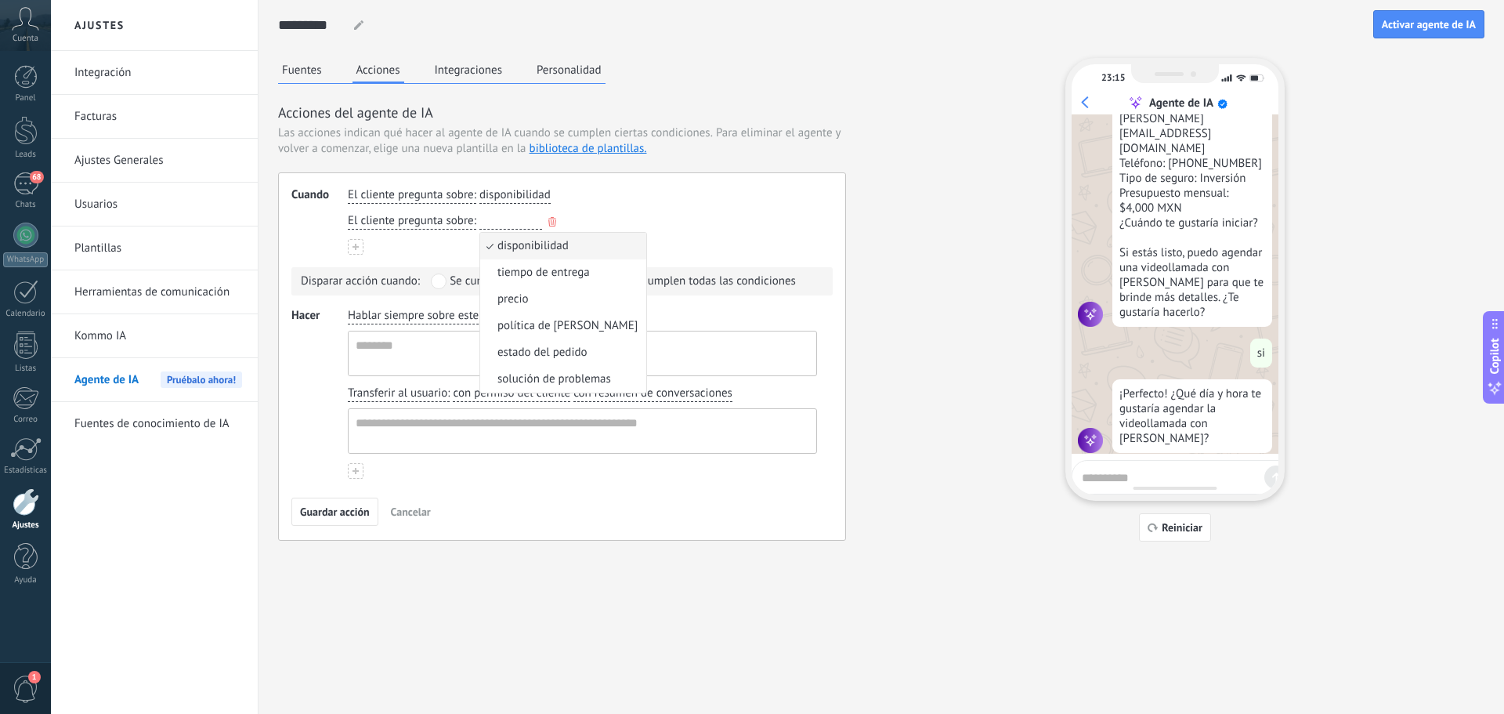
click at [544, 220] on div "El cliente pregunta sobre : disponibilidad disponibilidad tiempo de entrega pre…" at bounding box center [583, 221] width 476 height 23
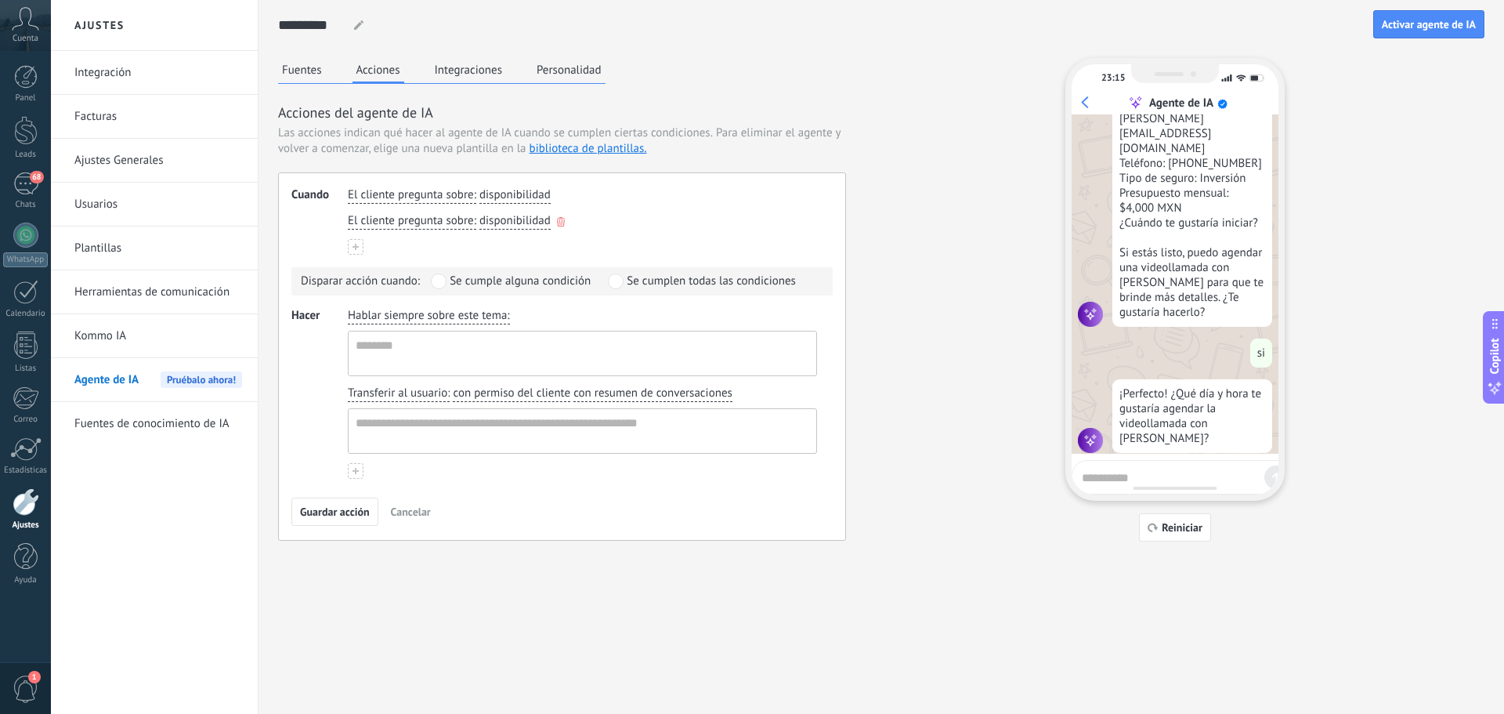
click at [547, 220] on span "disponibilidad" at bounding box center [514, 221] width 71 height 16
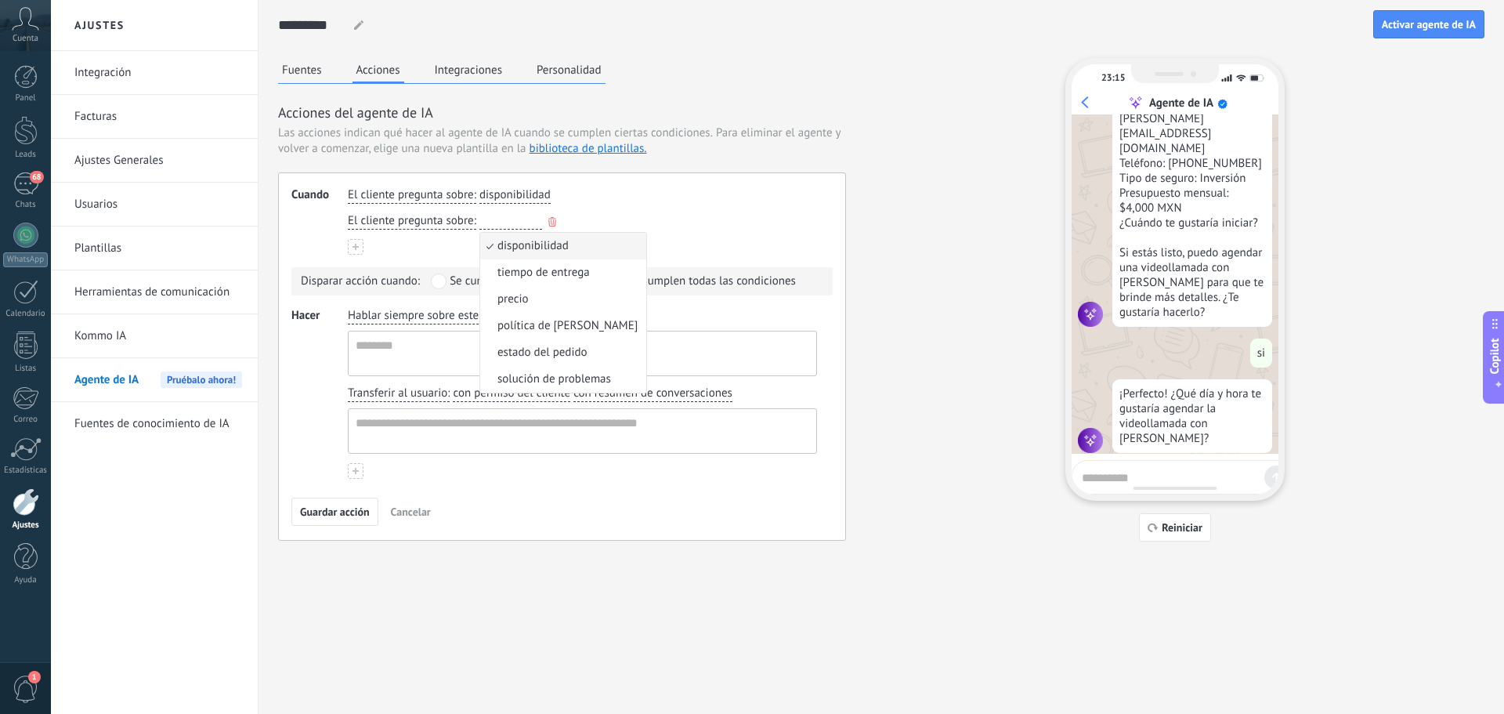
click at [549, 219] on icon "button" at bounding box center [552, 221] width 8 height 9
